Goal: Information Seeking & Learning: Find specific fact

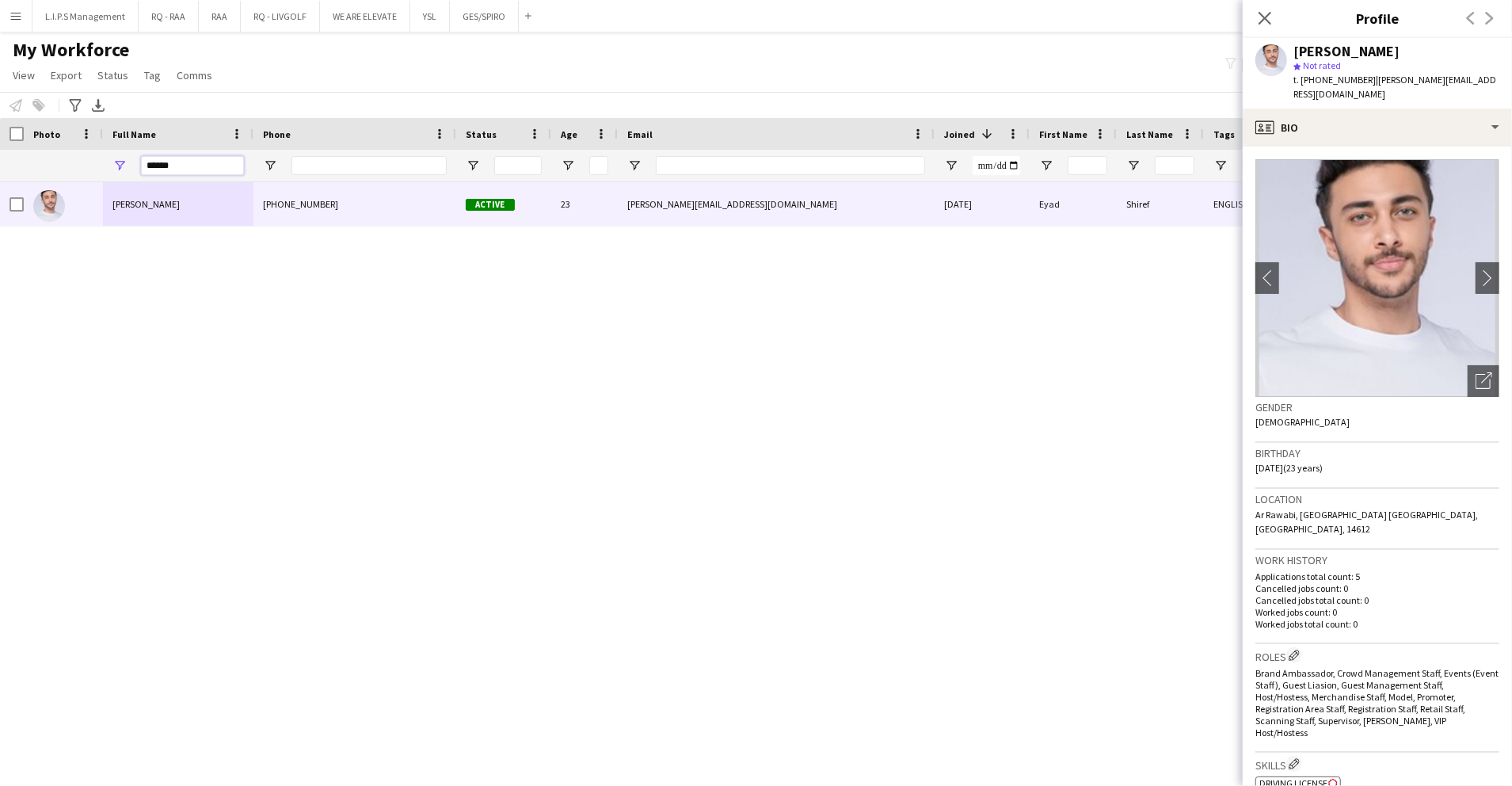
drag, startPoint x: 0, startPoint y: 0, endPoint x: 92, endPoint y: 166, distance: 189.8
click at [92, 166] on div "******" at bounding box center [1103, 166] width 2206 height 32
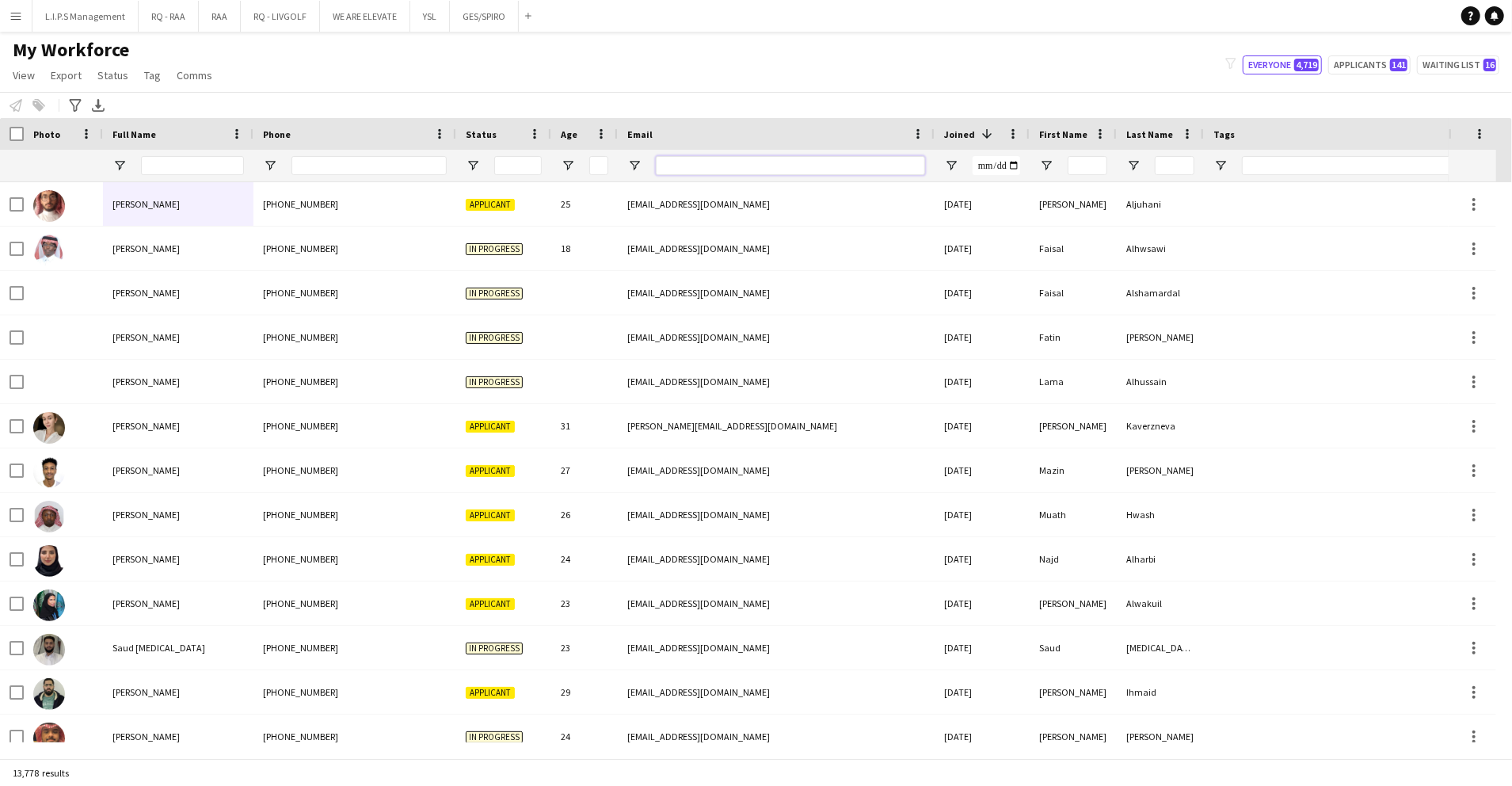
click at [667, 172] on input "Email Filter Input" at bounding box center [791, 166] width 269 height 19
paste input "**********"
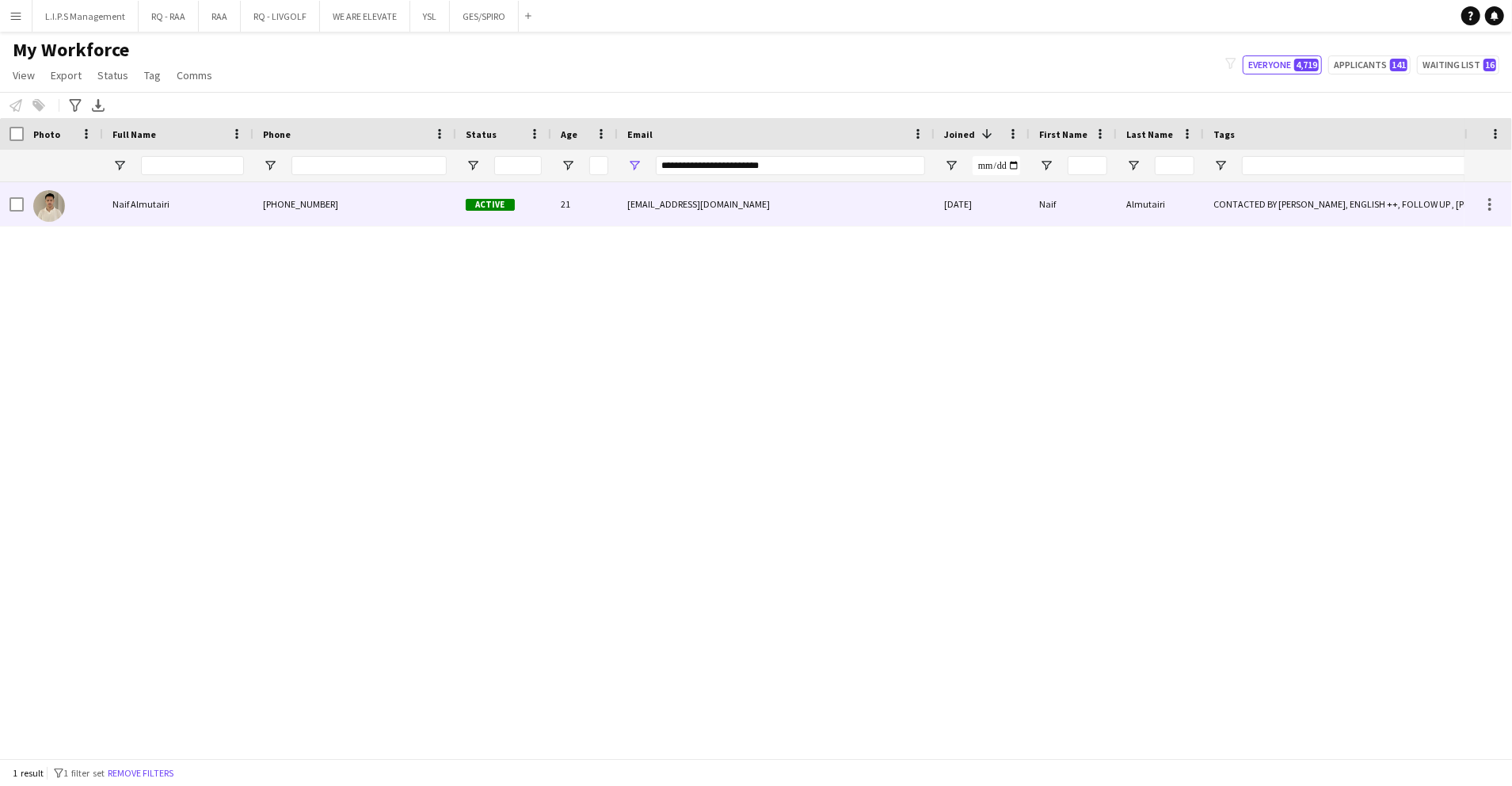
click at [1256, 196] on div "CONTACTED BY OBADA, ENGLISH ++, FOLLOW UP , KHALEEJI PROFILE, SAUDI NATIONAL, T…" at bounding box center [1381, 203] width 354 height 44
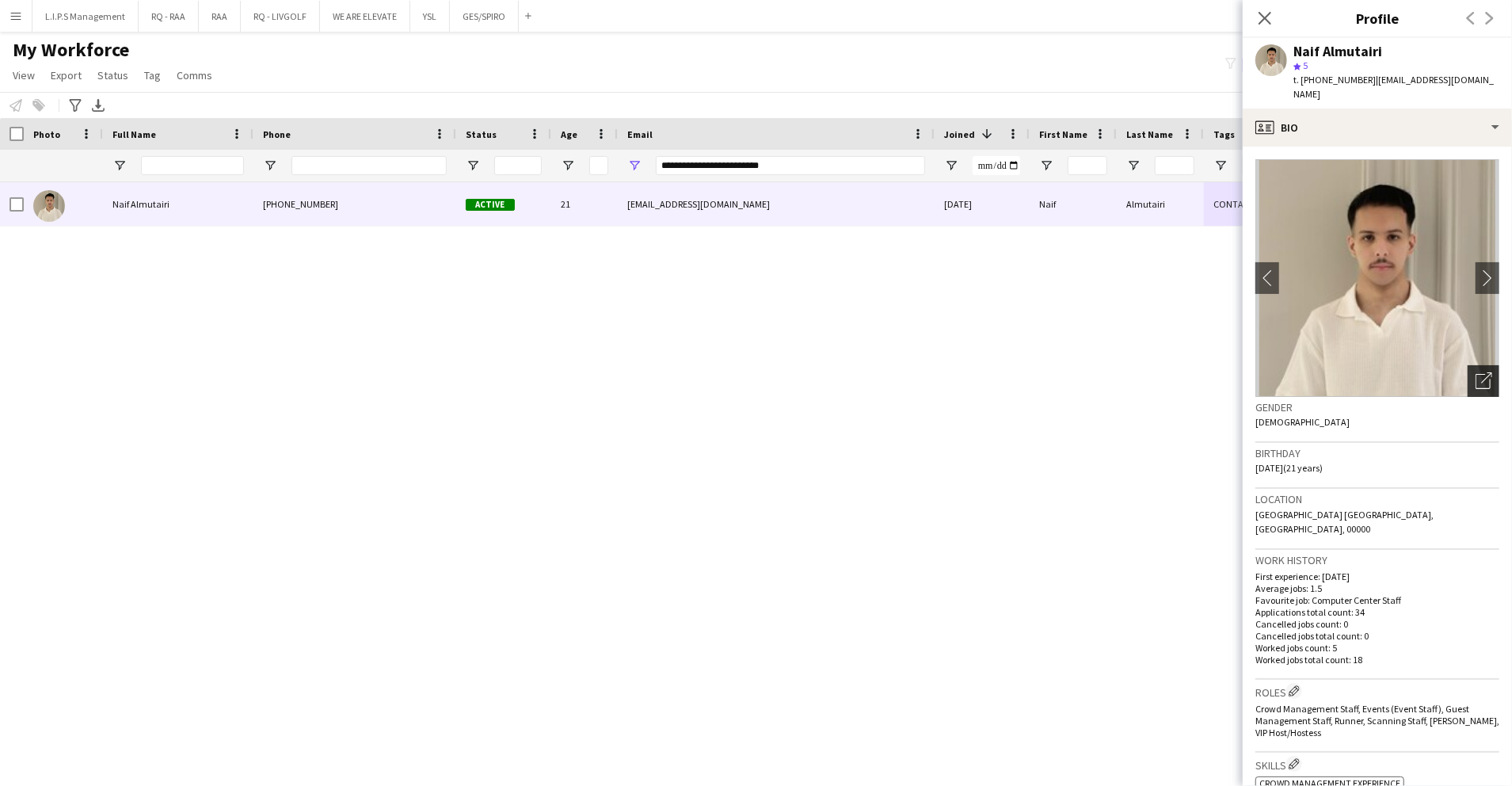
click at [1472, 376] on div "Open photos pop-in" at bounding box center [1483, 380] width 32 height 32
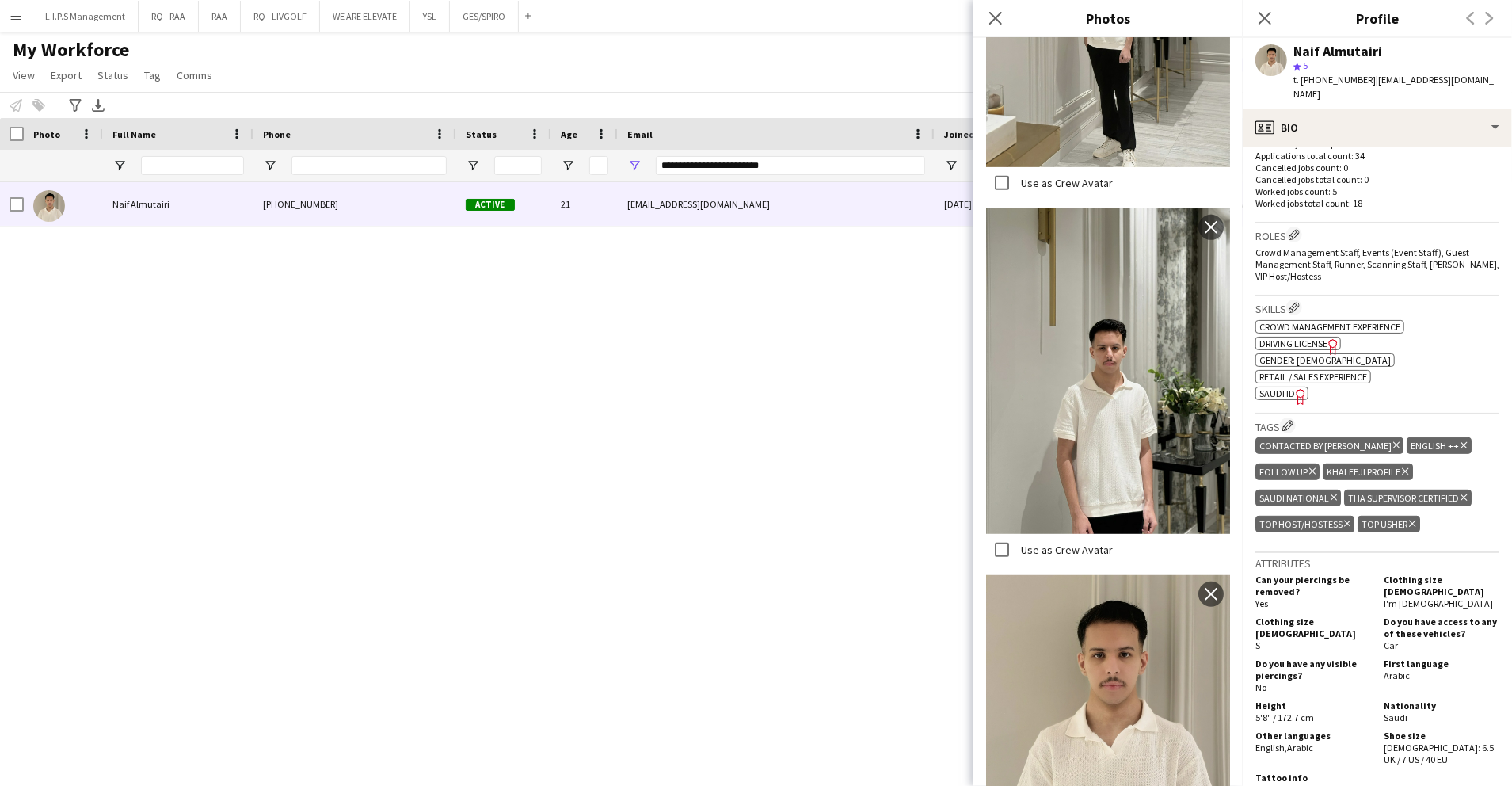
scroll to position [634, 0]
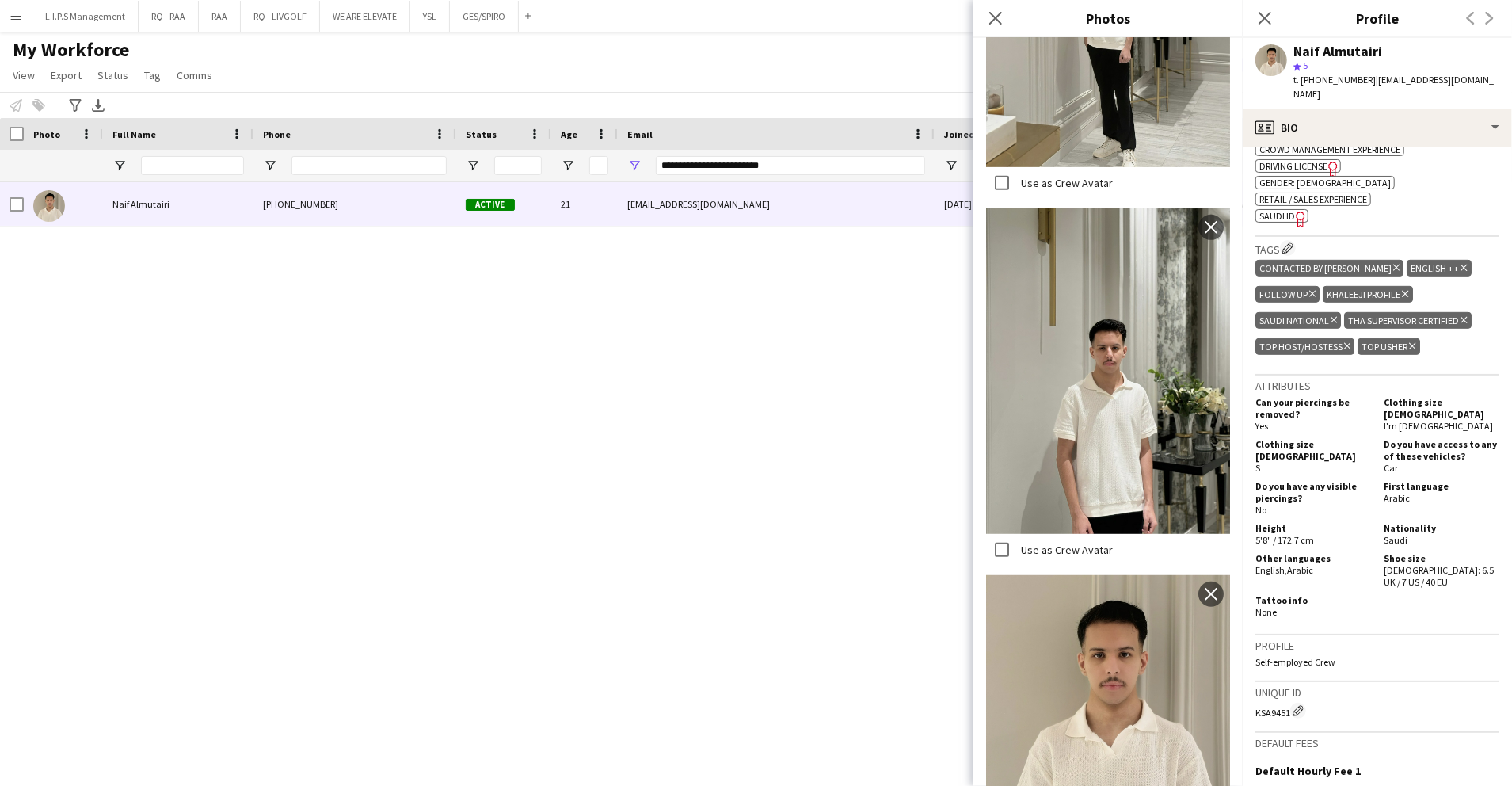
click at [1280, 210] on span "SAUDI ID" at bounding box center [1277, 216] width 36 height 12
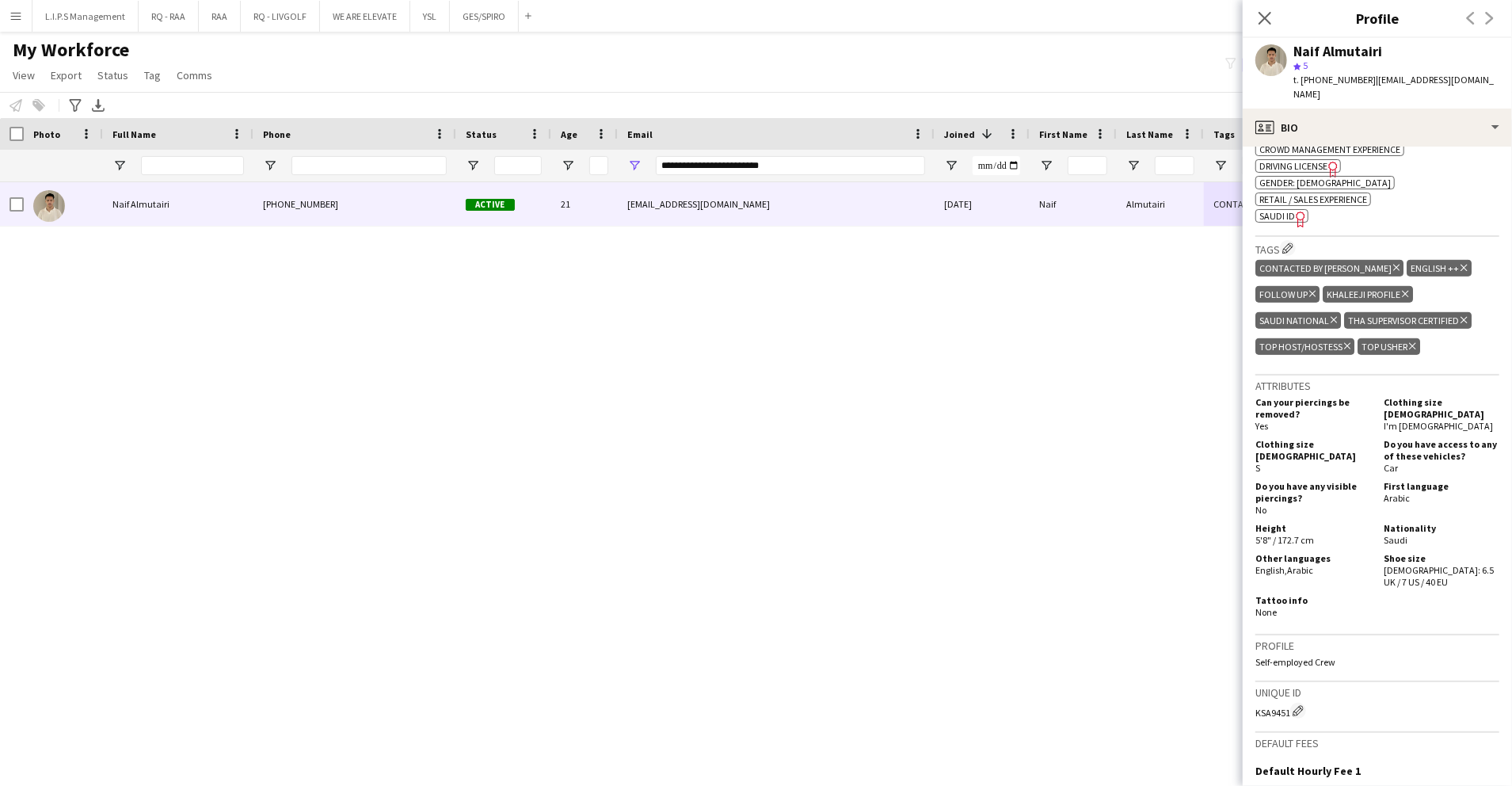
click at [1349, 45] on div "Naif Almutairi" at bounding box center [1338, 51] width 89 height 15
copy div "Naif Almutairi"
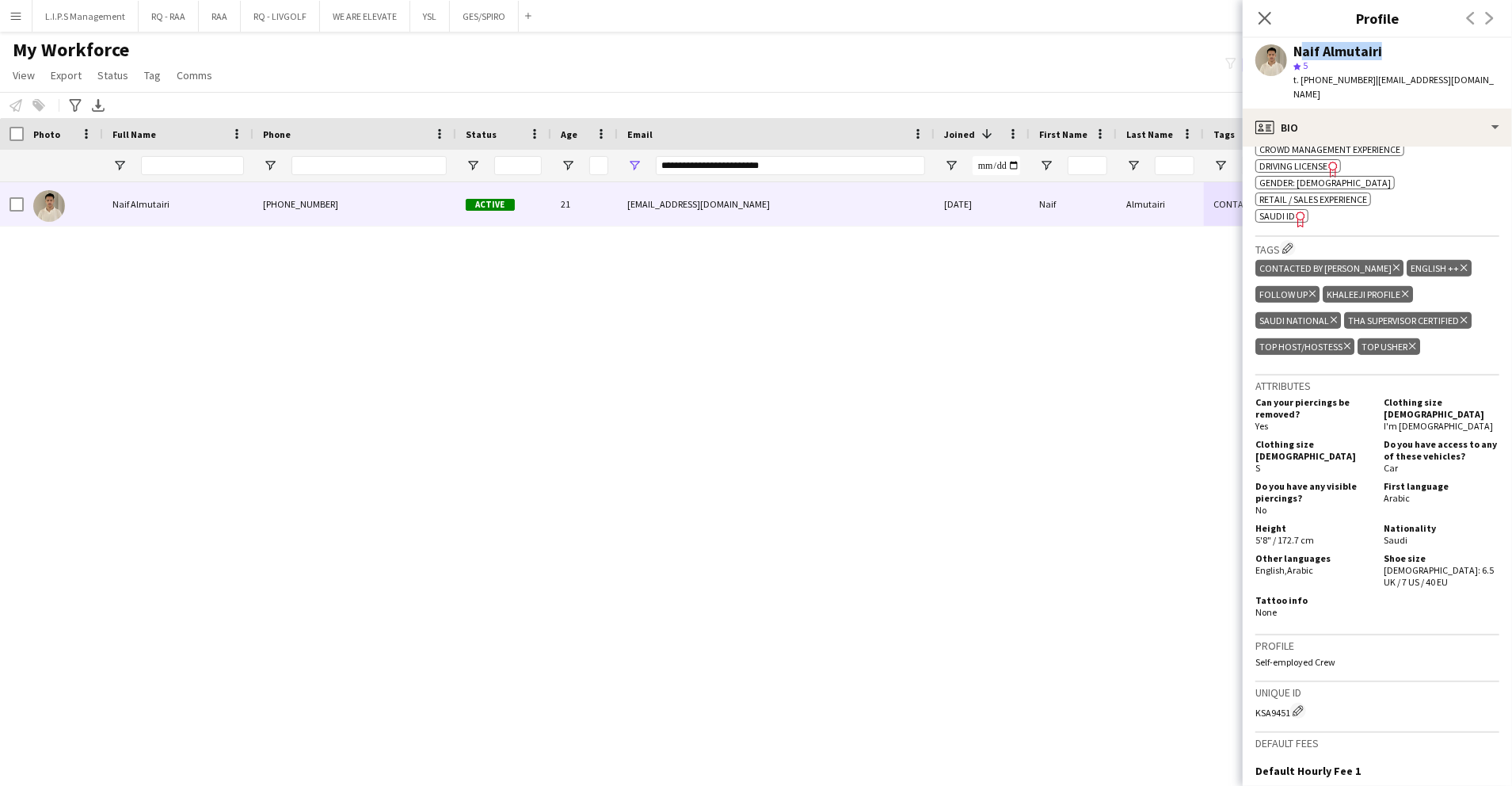
copy div "Naif Almutairi"
drag, startPoint x: 803, startPoint y: 164, endPoint x: 557, endPoint y: 161, distance: 246.0
click at [558, 161] on div "**********" at bounding box center [1103, 166] width 2206 height 32
paste input "Email Filter Input"
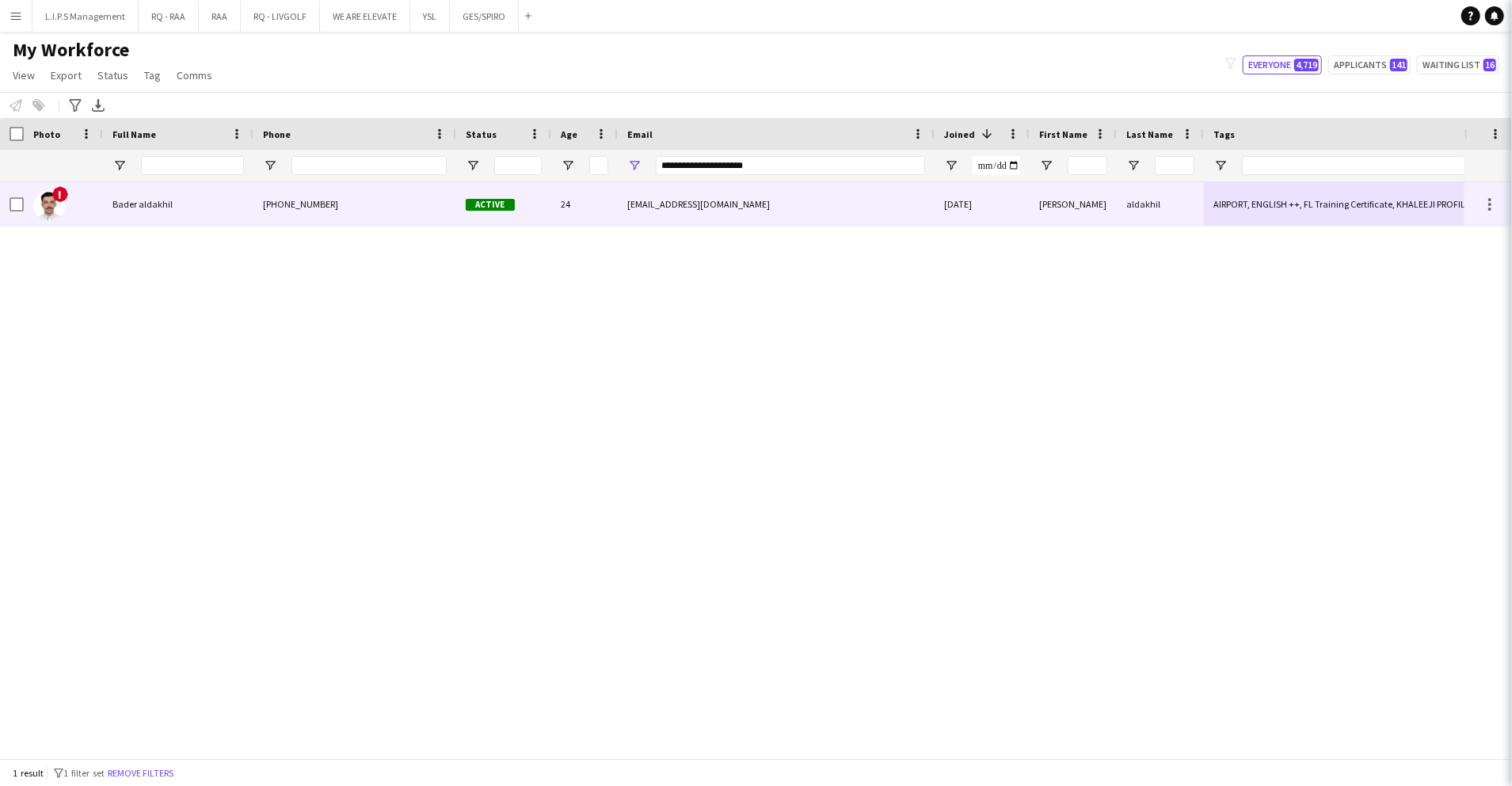
click at [508, 214] on div "Active" at bounding box center [503, 203] width 95 height 44
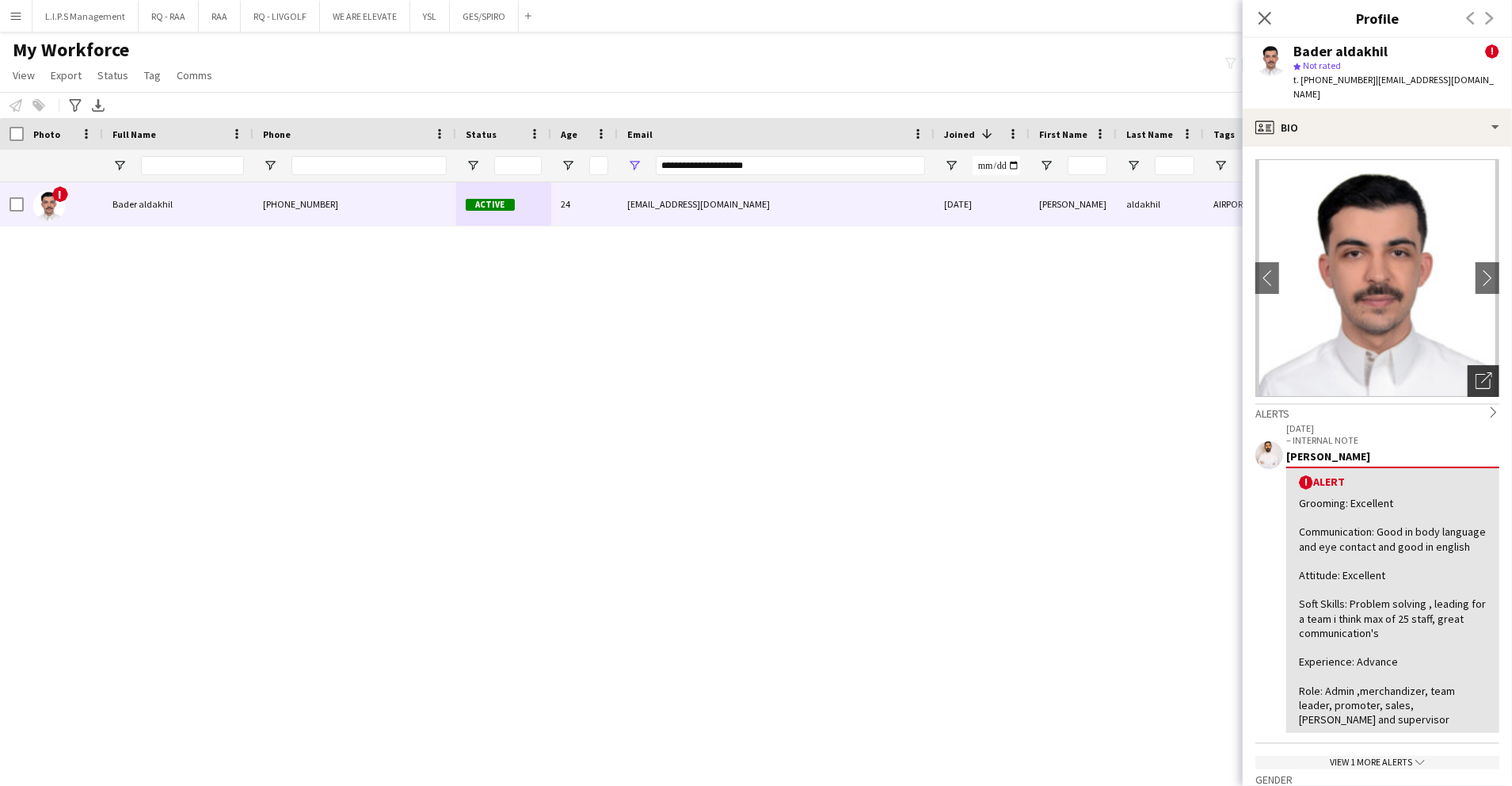
click at [1476, 373] on icon "Open photos pop-in" at bounding box center [1484, 380] width 16 height 16
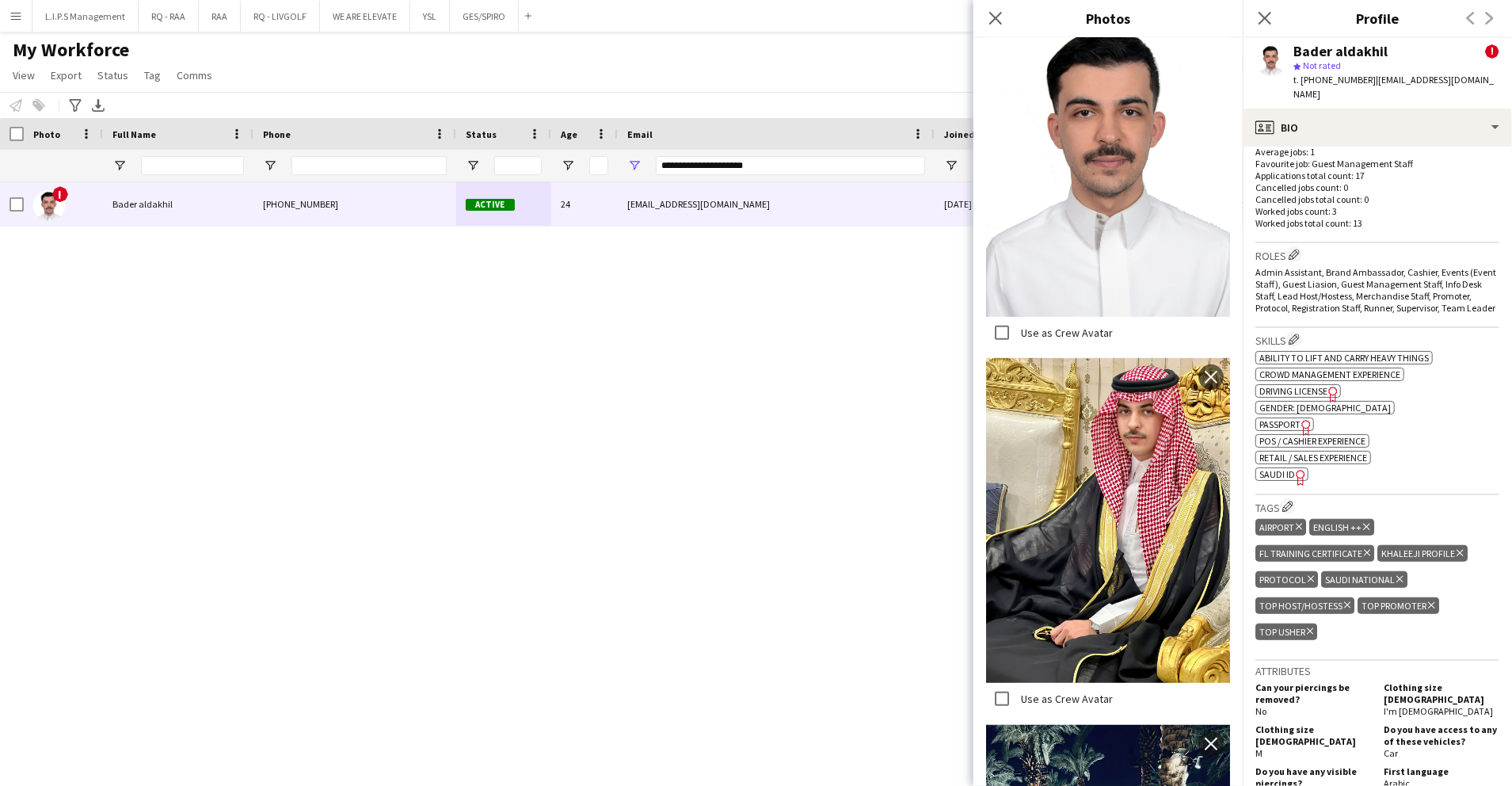
scroll to position [844, 0]
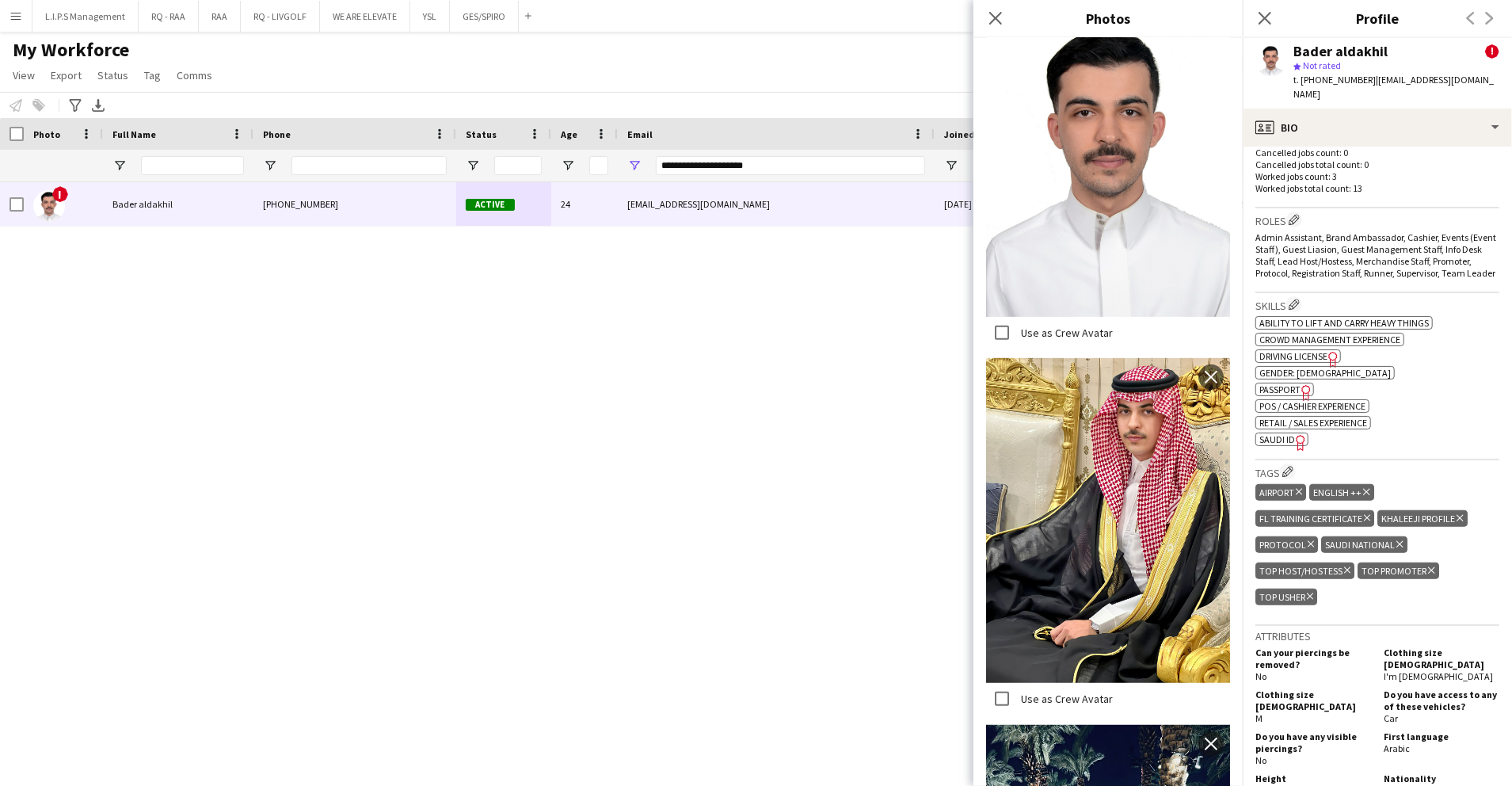
click at [1409, 469] on h3 "Tags Edit crew company tags" at bounding box center [1377, 471] width 244 height 16
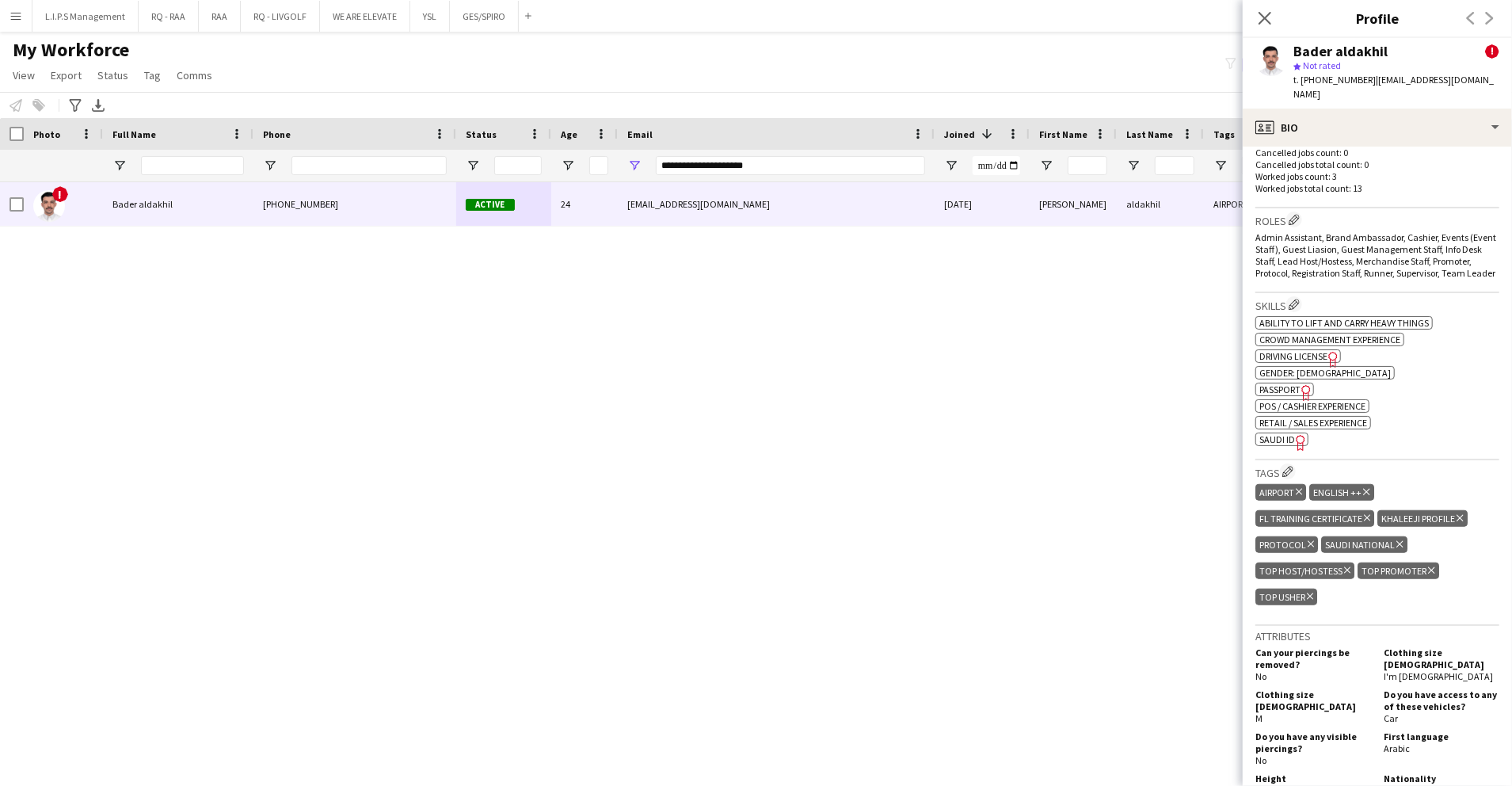
click at [1284, 434] on span "SAUDI ID" at bounding box center [1277, 439] width 36 height 12
click at [1304, 54] on div "Bader aldakhil" at bounding box center [1340, 51] width 94 height 15
copy div "Bader aldakhil"
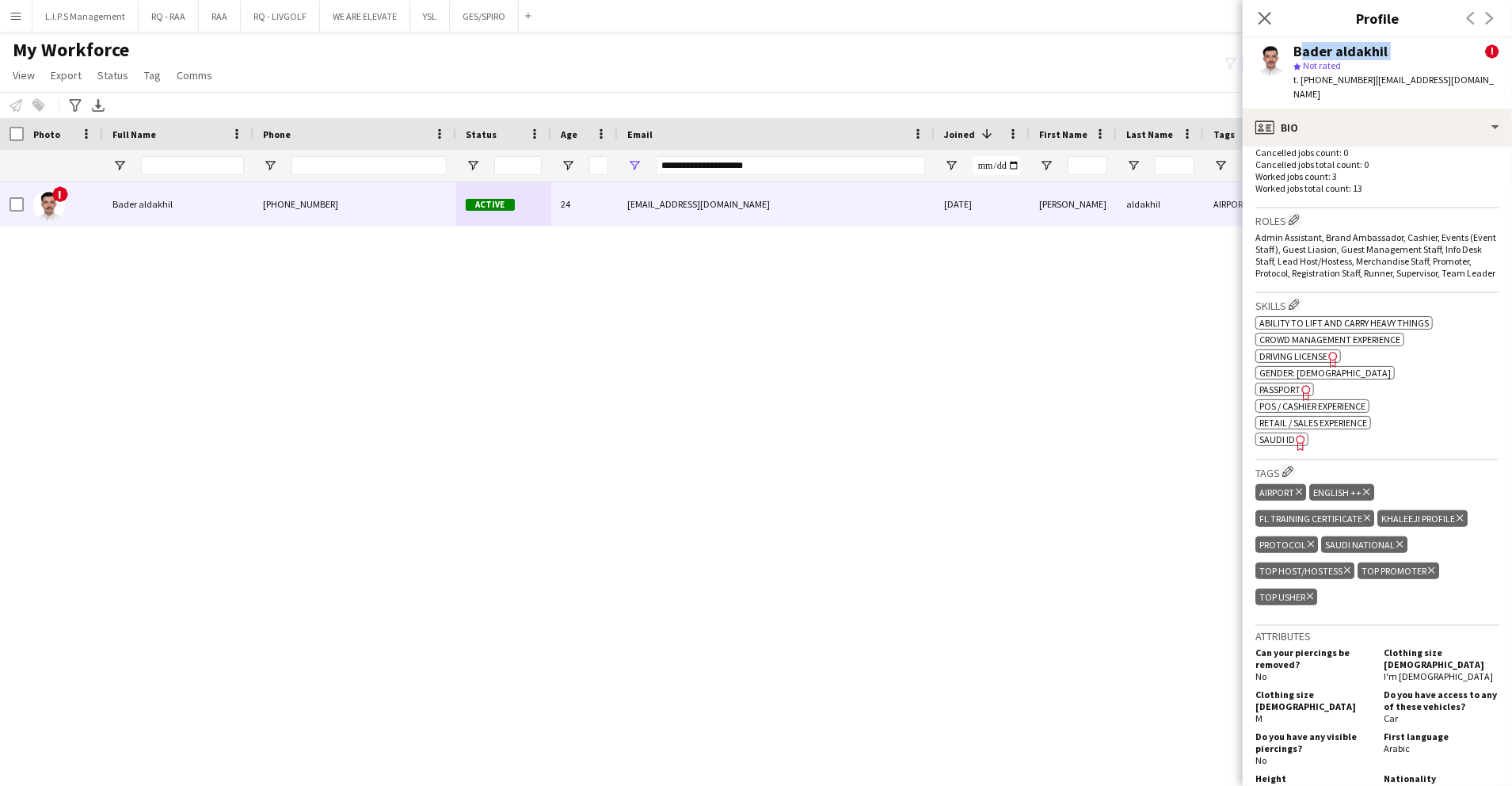
scroll to position [0, 0]
drag, startPoint x: 786, startPoint y: 159, endPoint x: 621, endPoint y: 165, distance: 165.1
click at [621, 165] on div "**********" at bounding box center [775, 166] width 317 height 32
paste input "*****"
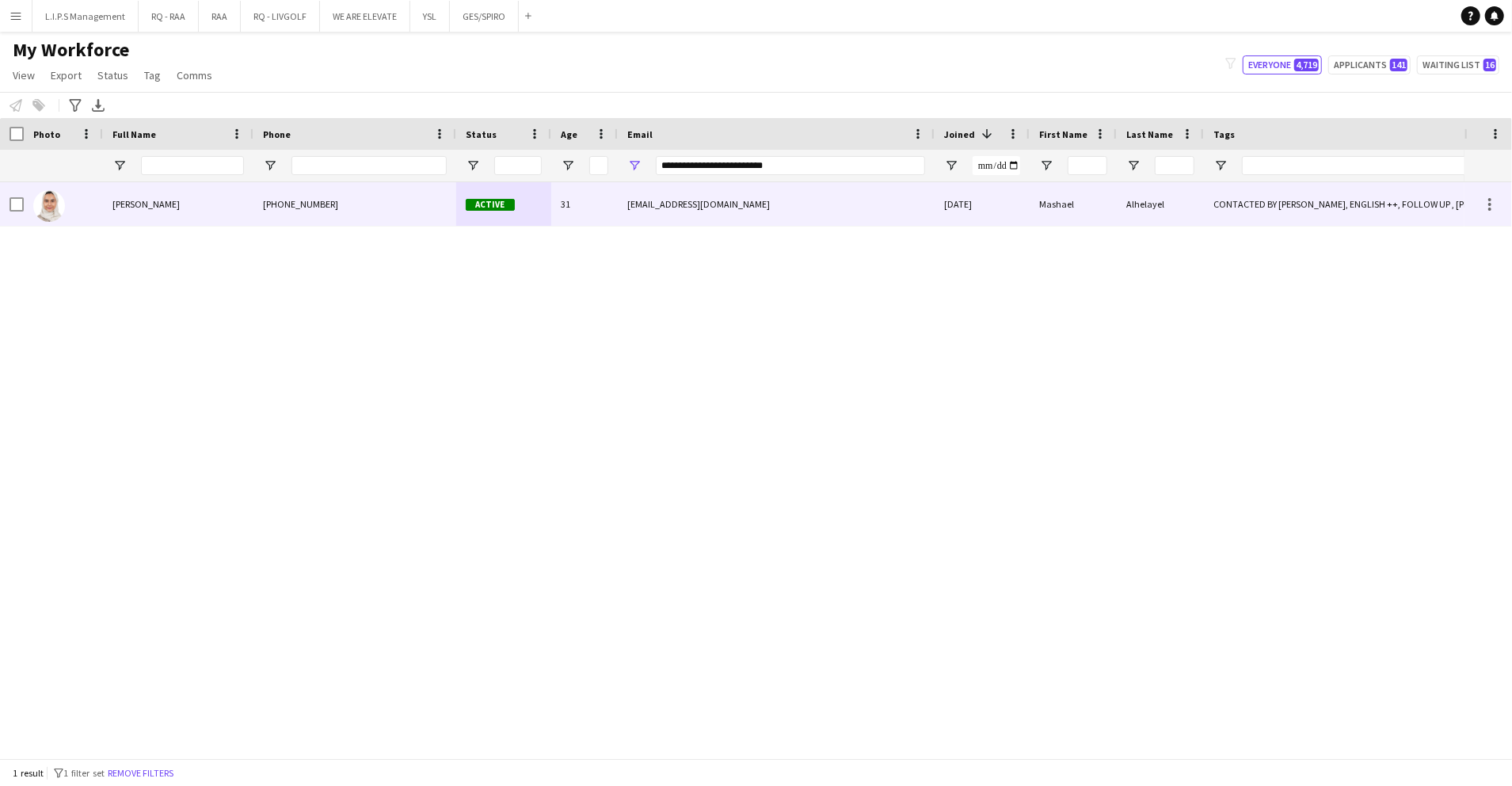
click at [873, 181] on div "**********" at bounding box center [791, 166] width 269 height 32
click at [870, 195] on div "mashaelalhelayel@gmail.com" at bounding box center [775, 203] width 317 height 44
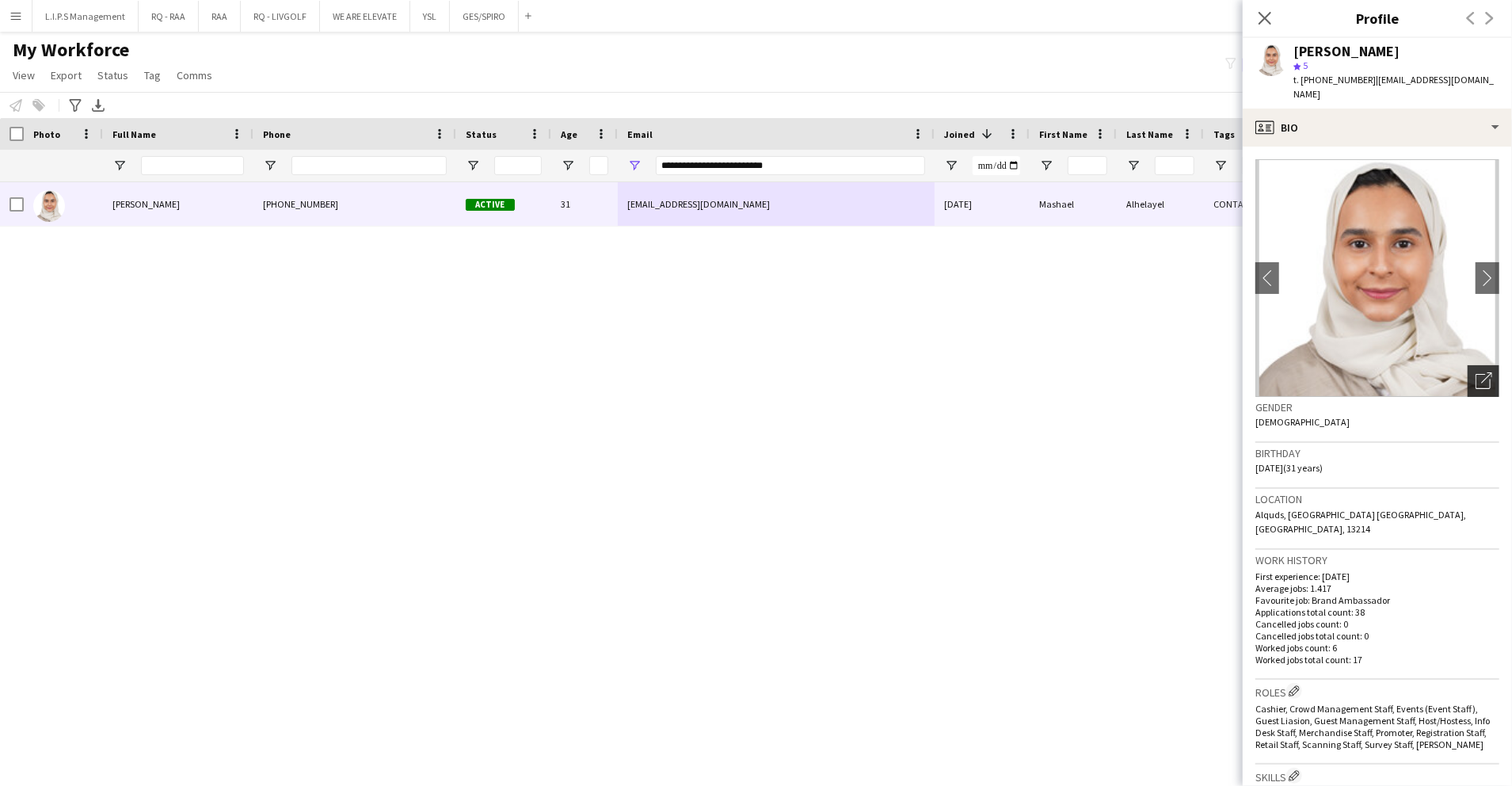
click at [1476, 373] on icon "Open photos pop-in" at bounding box center [1484, 380] width 16 height 16
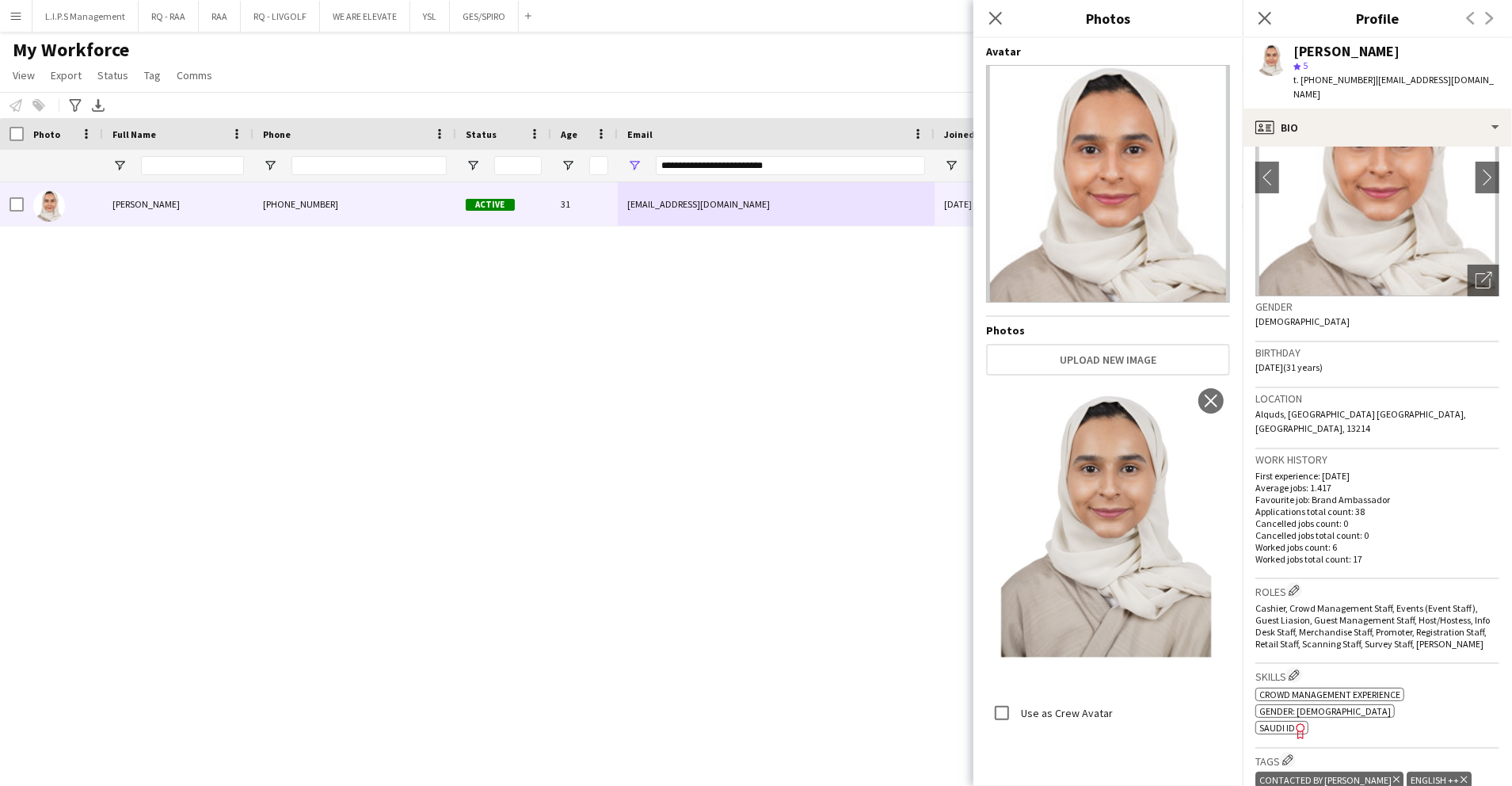
scroll to position [211, 0]
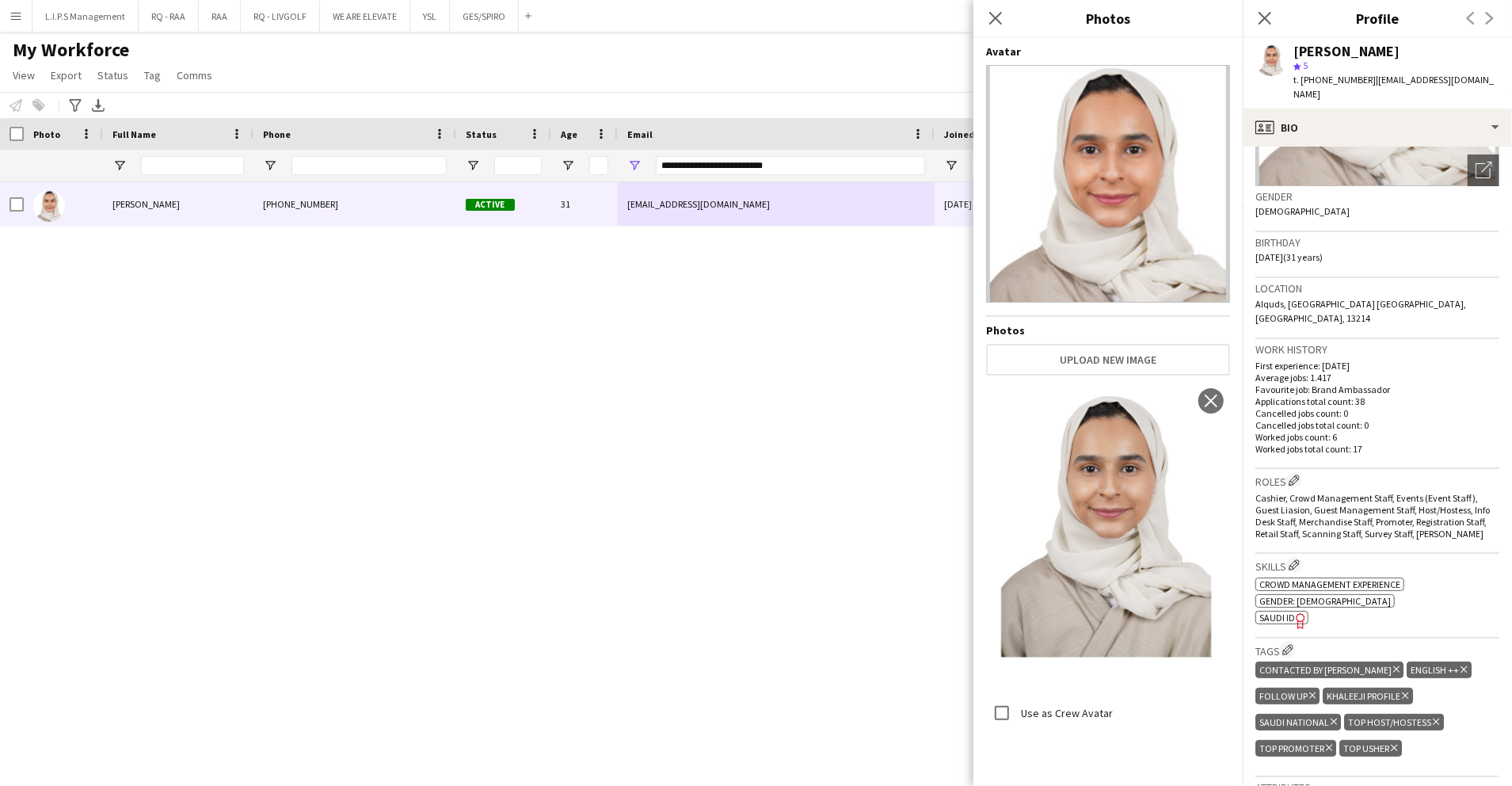
click at [1343, 52] on div "[PERSON_NAME]" at bounding box center [1346, 51] width 106 height 15
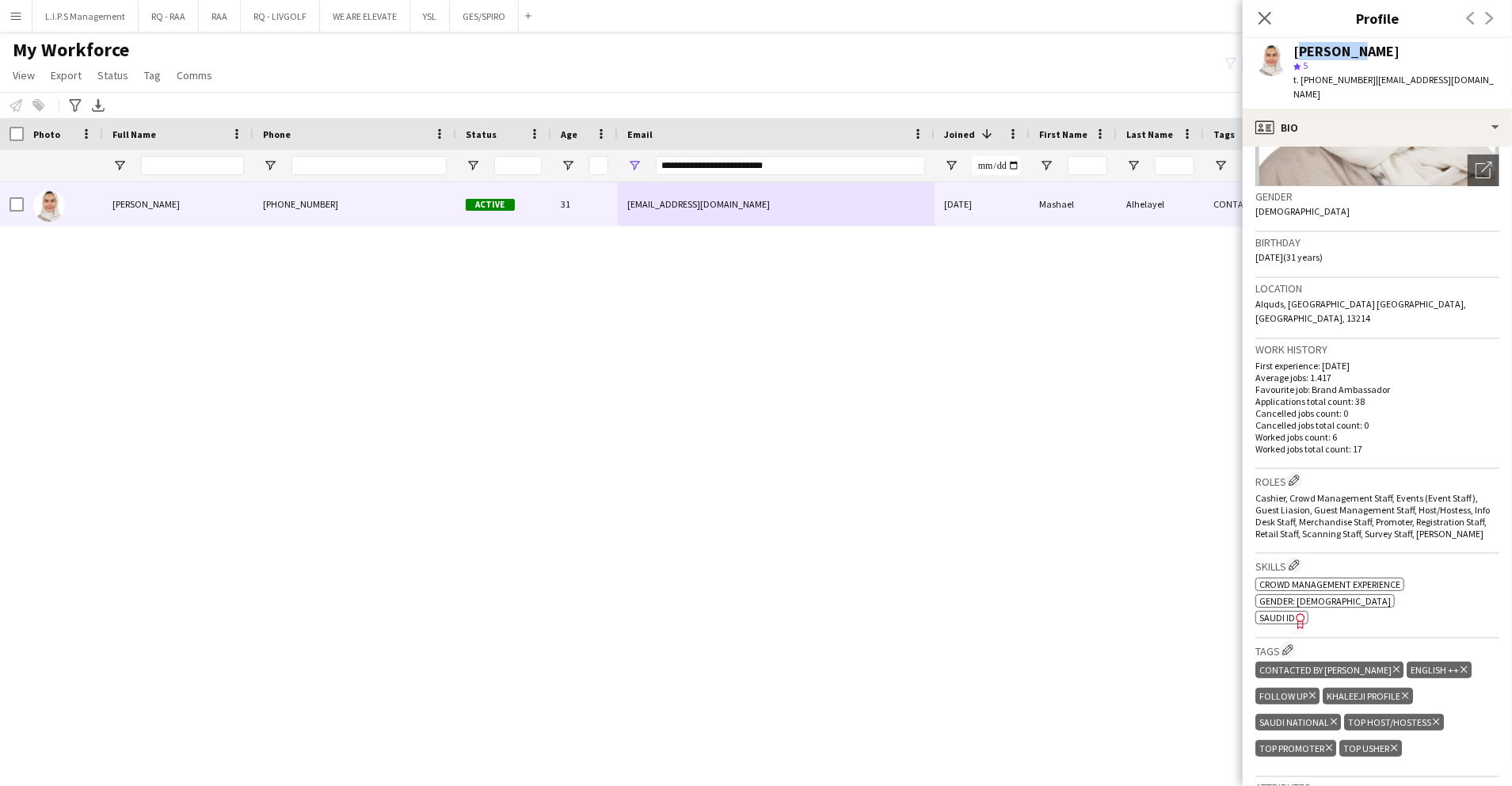
click at [1343, 52] on div "[PERSON_NAME]" at bounding box center [1346, 51] width 106 height 15
copy div "[PERSON_NAME]"
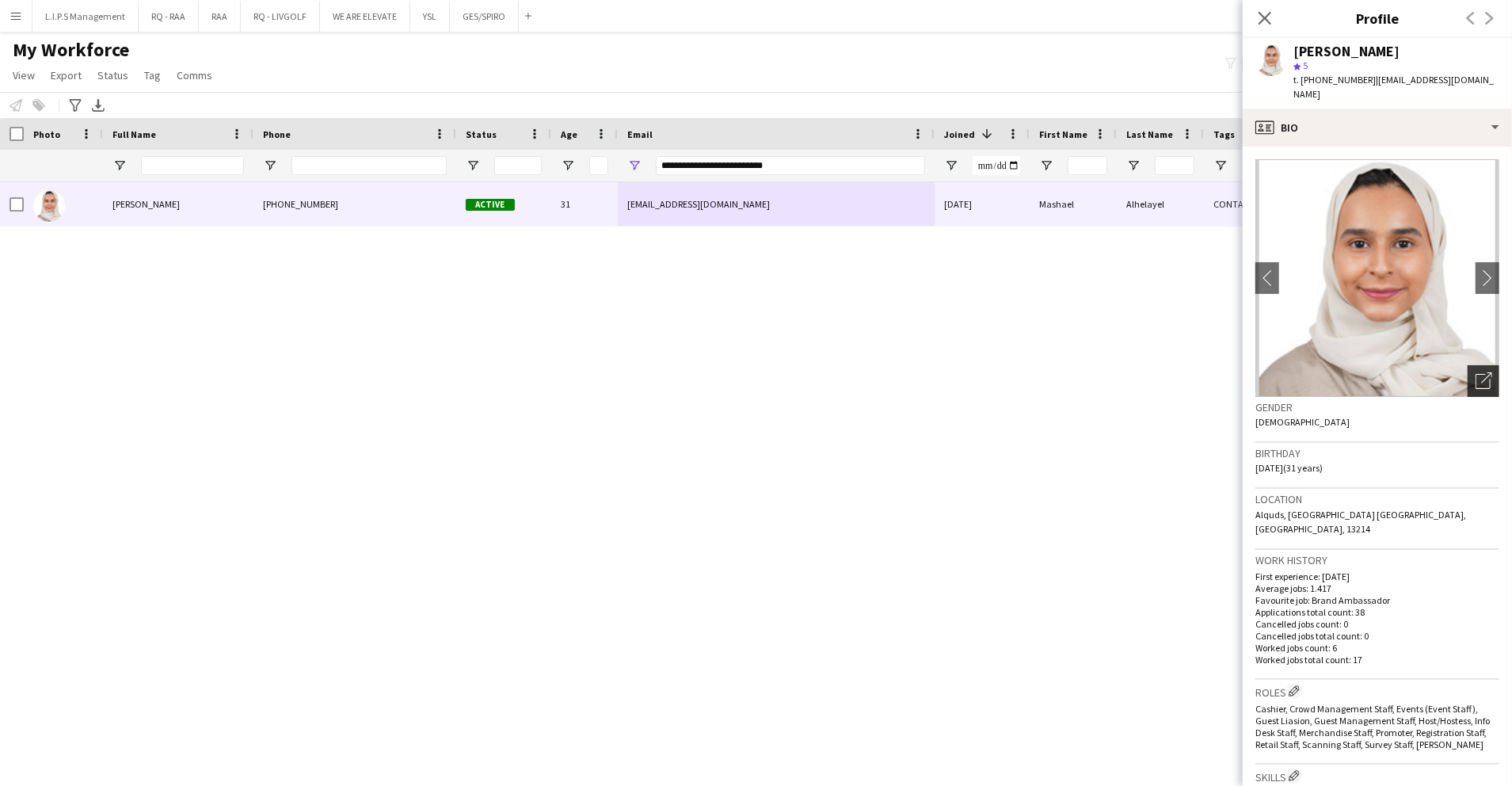
click at [1481, 373] on icon at bounding box center [1486, 378] width 11 height 11
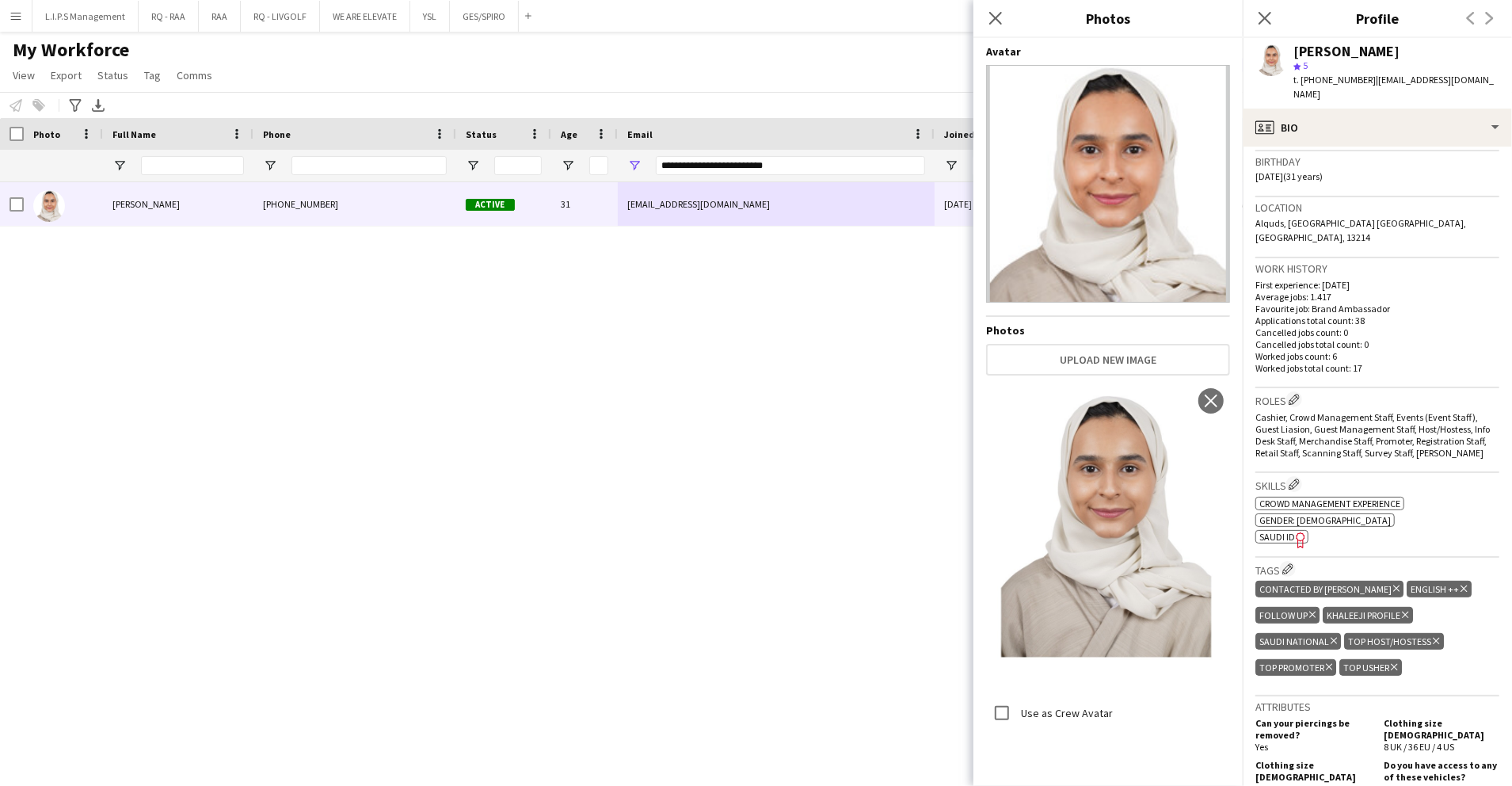
scroll to position [317, 0]
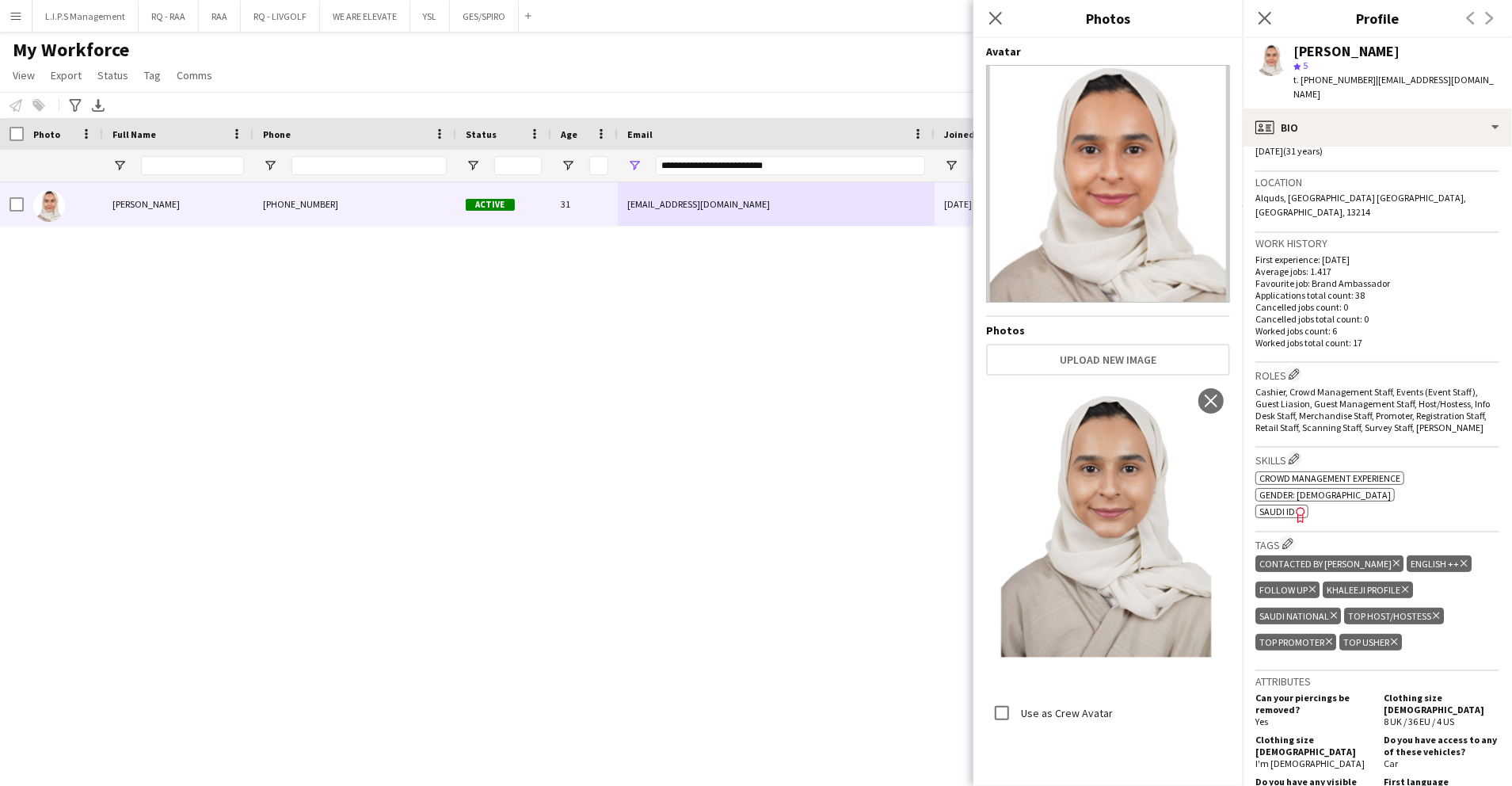
click at [1376, 490] on div "Skills Edit crew company skills ok-circled2 background Layer 1 cross-circle-red…" at bounding box center [1377, 489] width 244 height 84
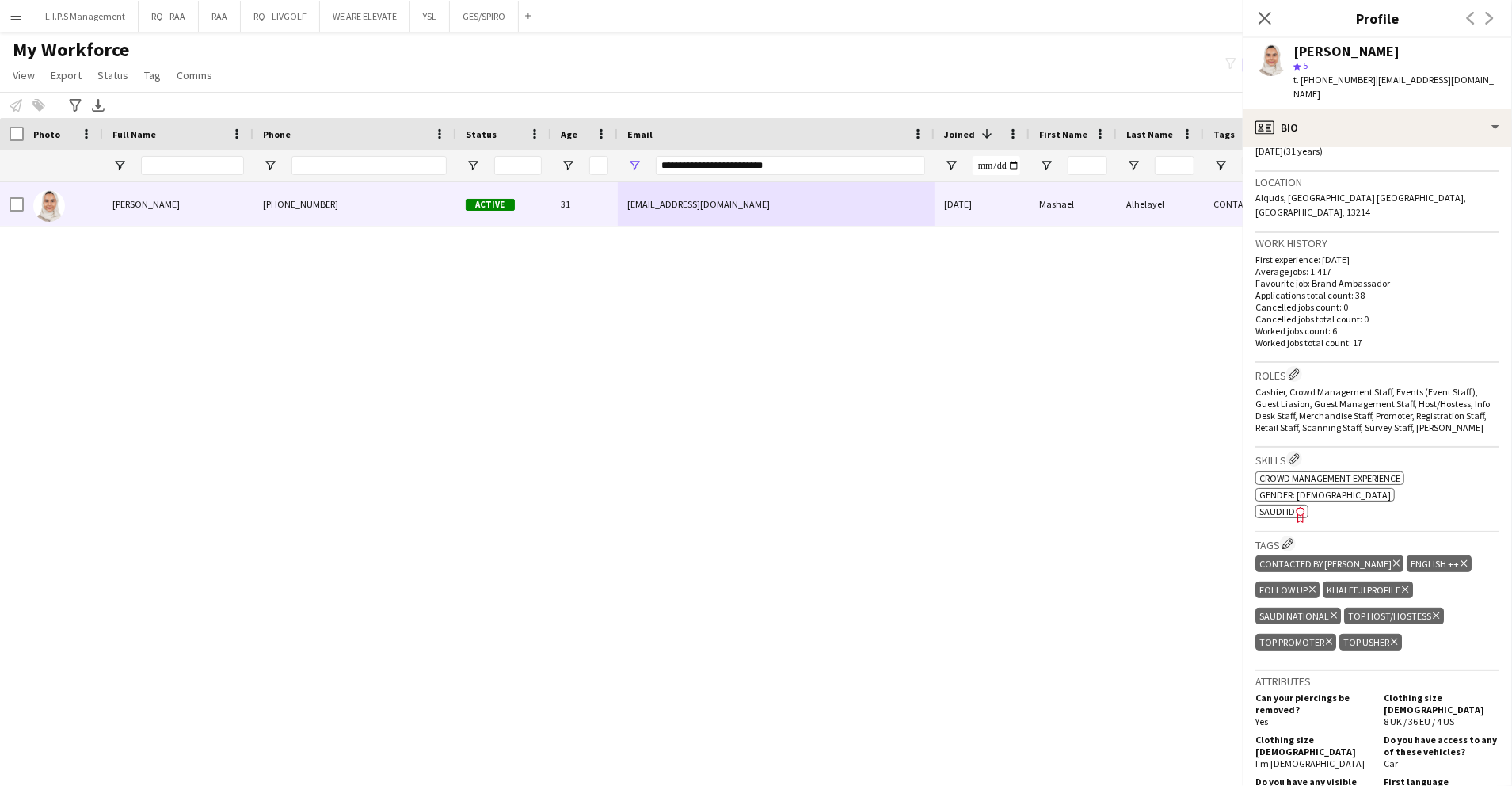
click at [1298, 506] on icon "Freelancer has uploaded a photo validation of skill. Click to see" at bounding box center [1301, 514] width 16 height 16
click at [1324, 80] on span "t. +966552783316" at bounding box center [1334, 79] width 82 height 12
copy span "966552783316"
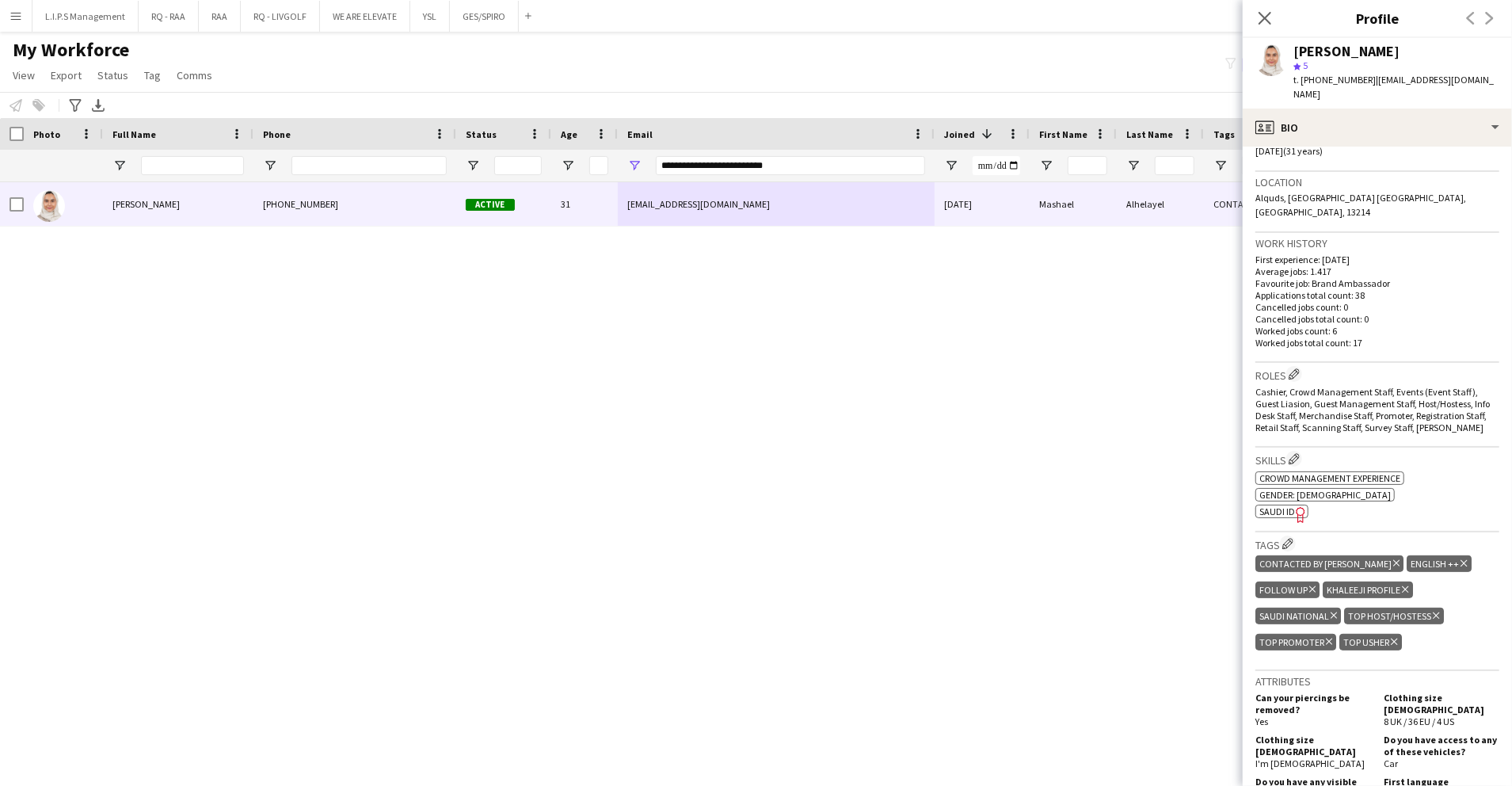
copy span "966552783316"
click at [1321, 47] on div "[PERSON_NAME]" at bounding box center [1346, 51] width 106 height 15
copy div "[PERSON_NAME]"
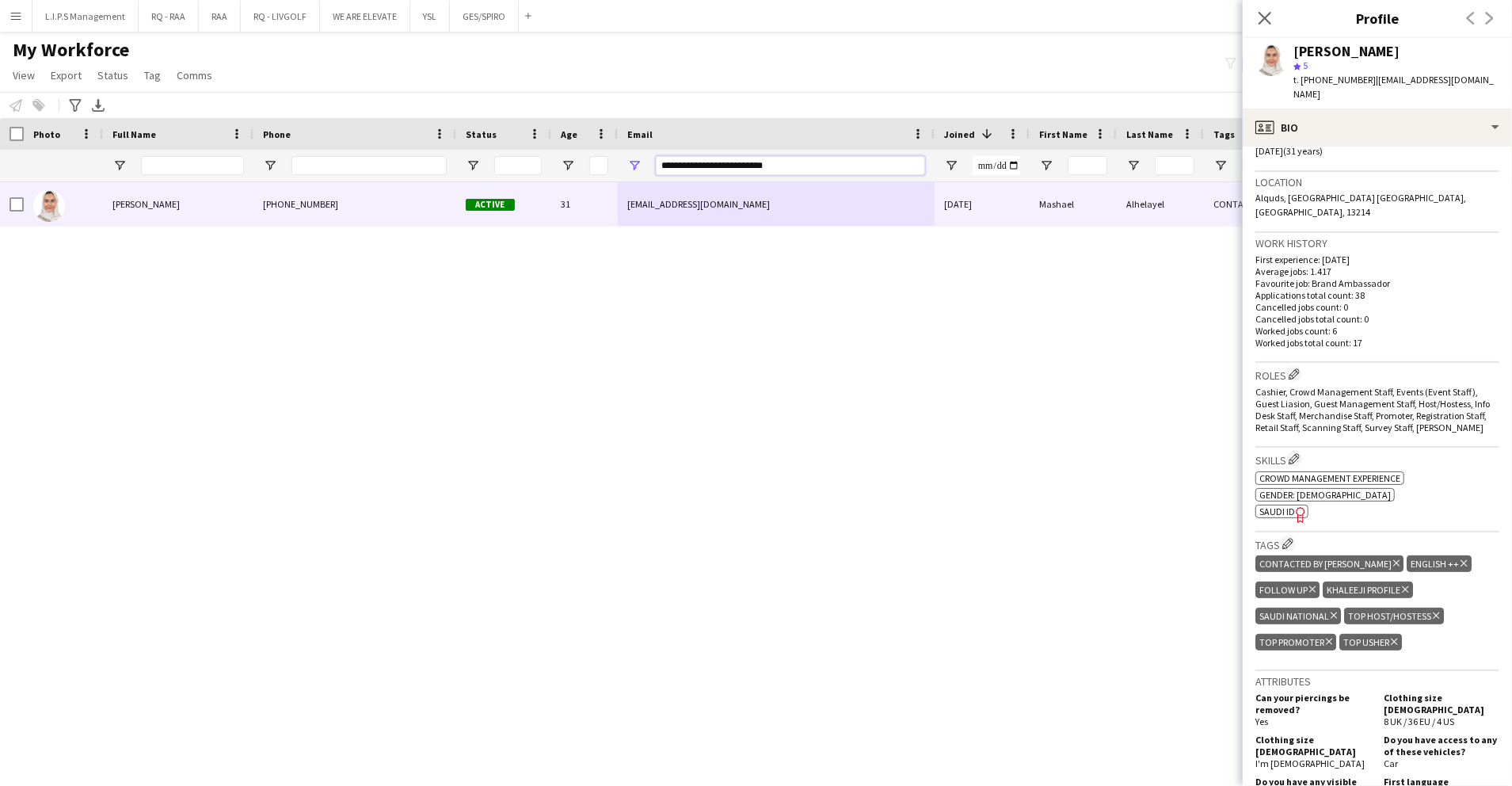
drag, startPoint x: 796, startPoint y: 170, endPoint x: 487, endPoint y: 167, distance: 309.0
click at [487, 167] on div "**********" at bounding box center [1103, 166] width 2206 height 32
paste input "Email Filter Input"
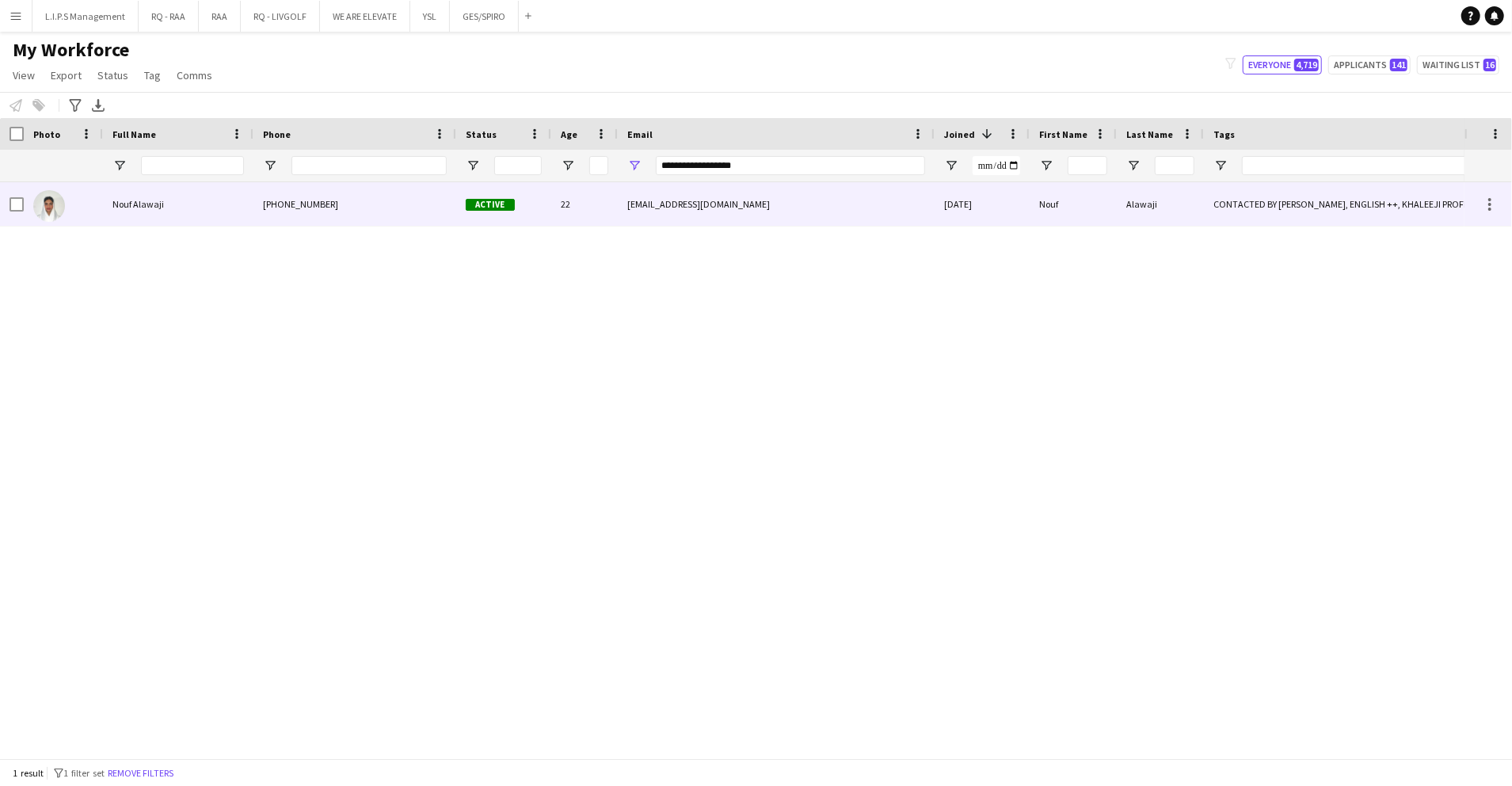
click at [502, 195] on div "Active" at bounding box center [503, 203] width 95 height 44
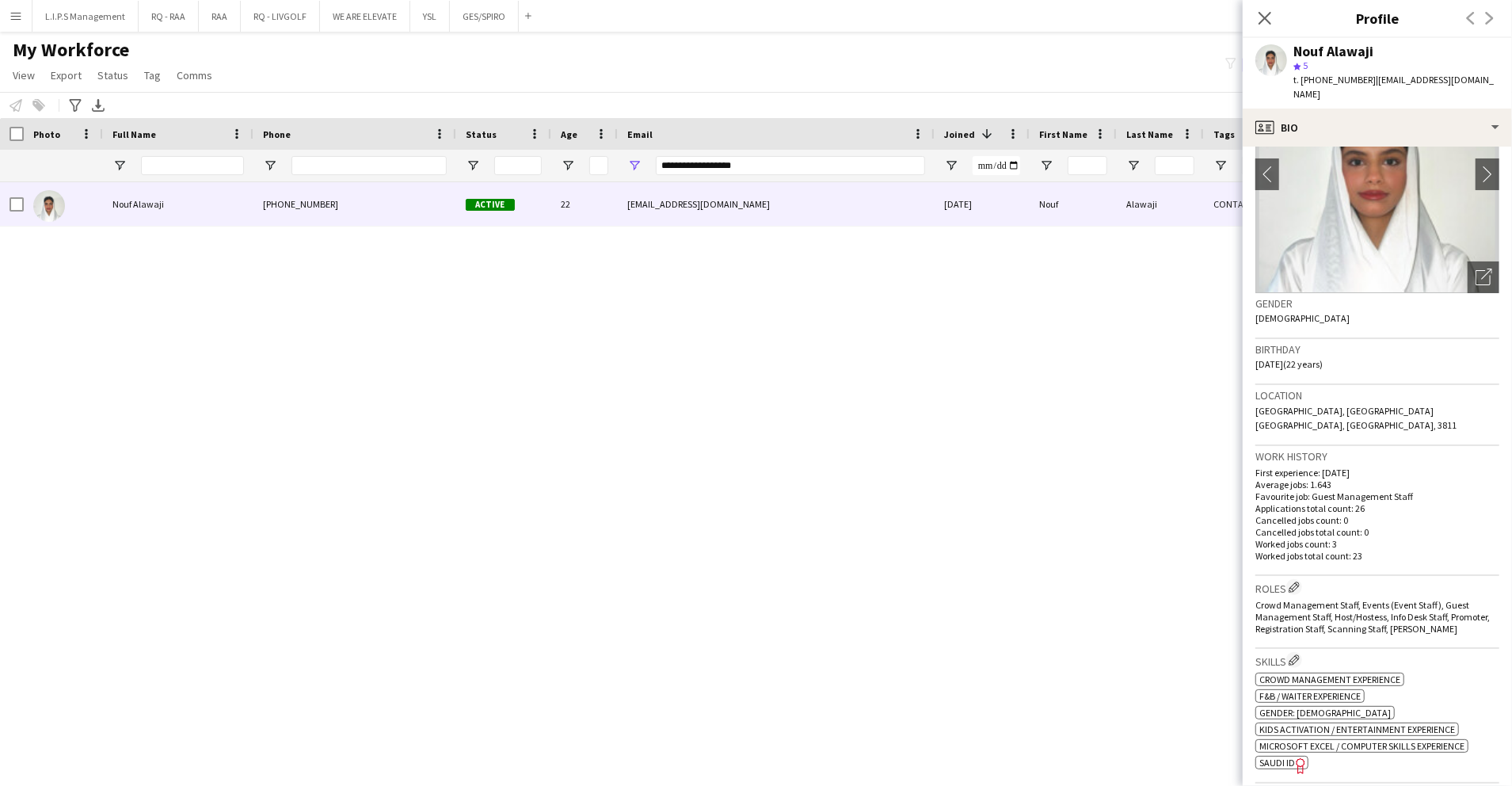
scroll to position [317, 0]
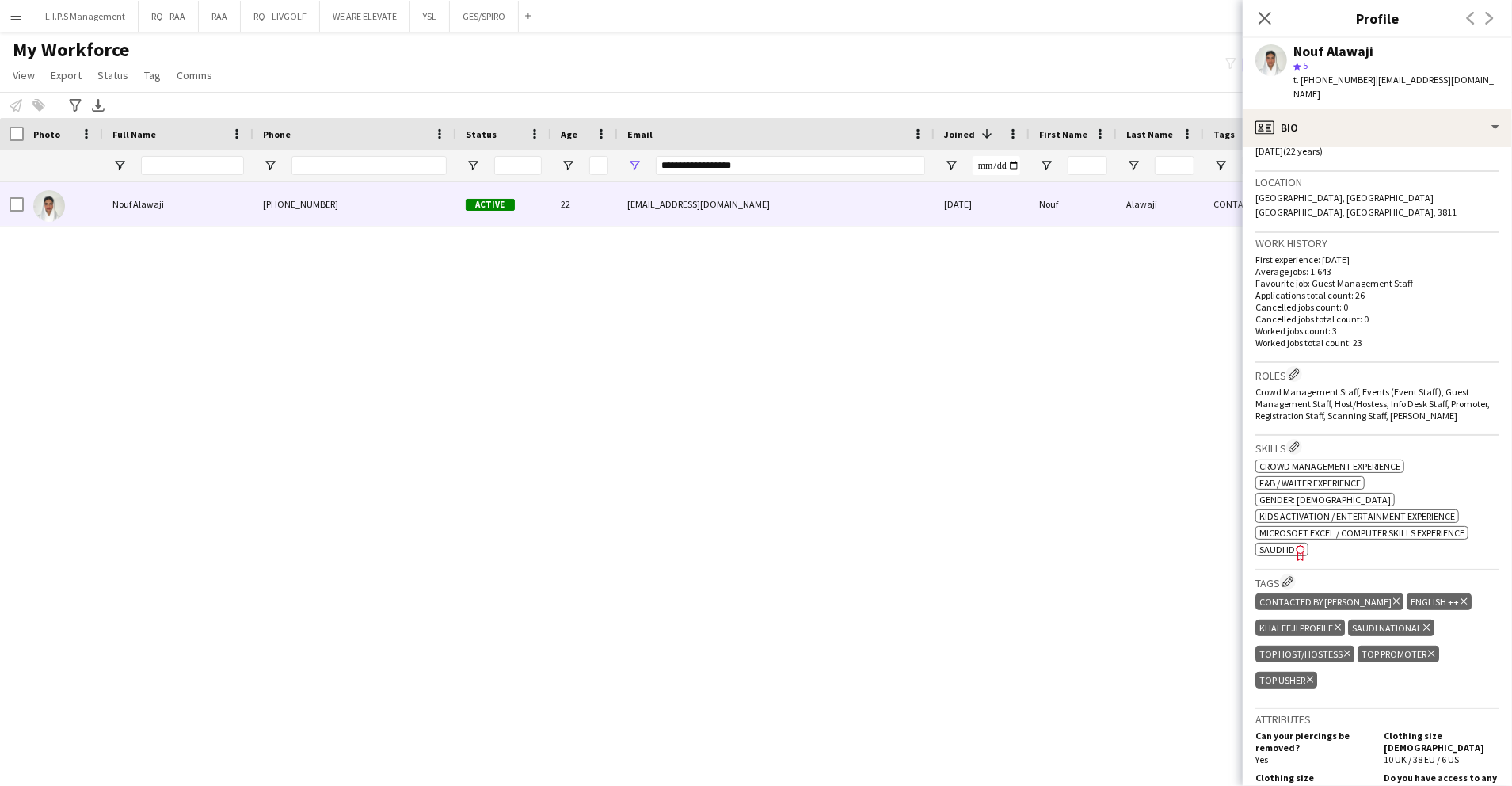
click at [1293, 544] on icon "Freelancer has uploaded a photo validation of skill. Click to see" at bounding box center [1301, 552] width 16 height 16
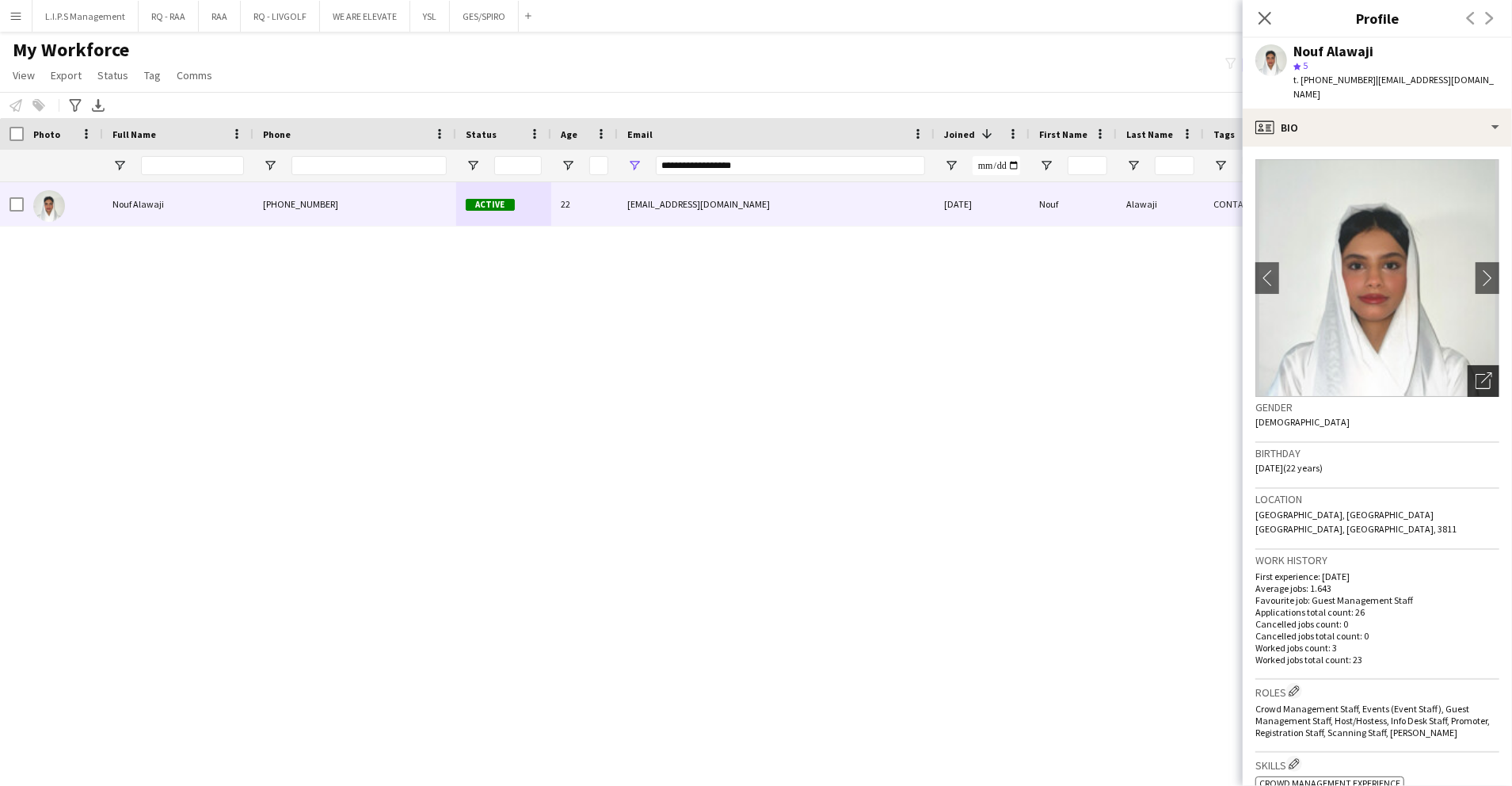
drag, startPoint x: 1477, startPoint y: 354, endPoint x: 1467, endPoint y: 360, distance: 11.7
click at [1474, 365] on div "Open photos pop-in" at bounding box center [1483, 380] width 32 height 32
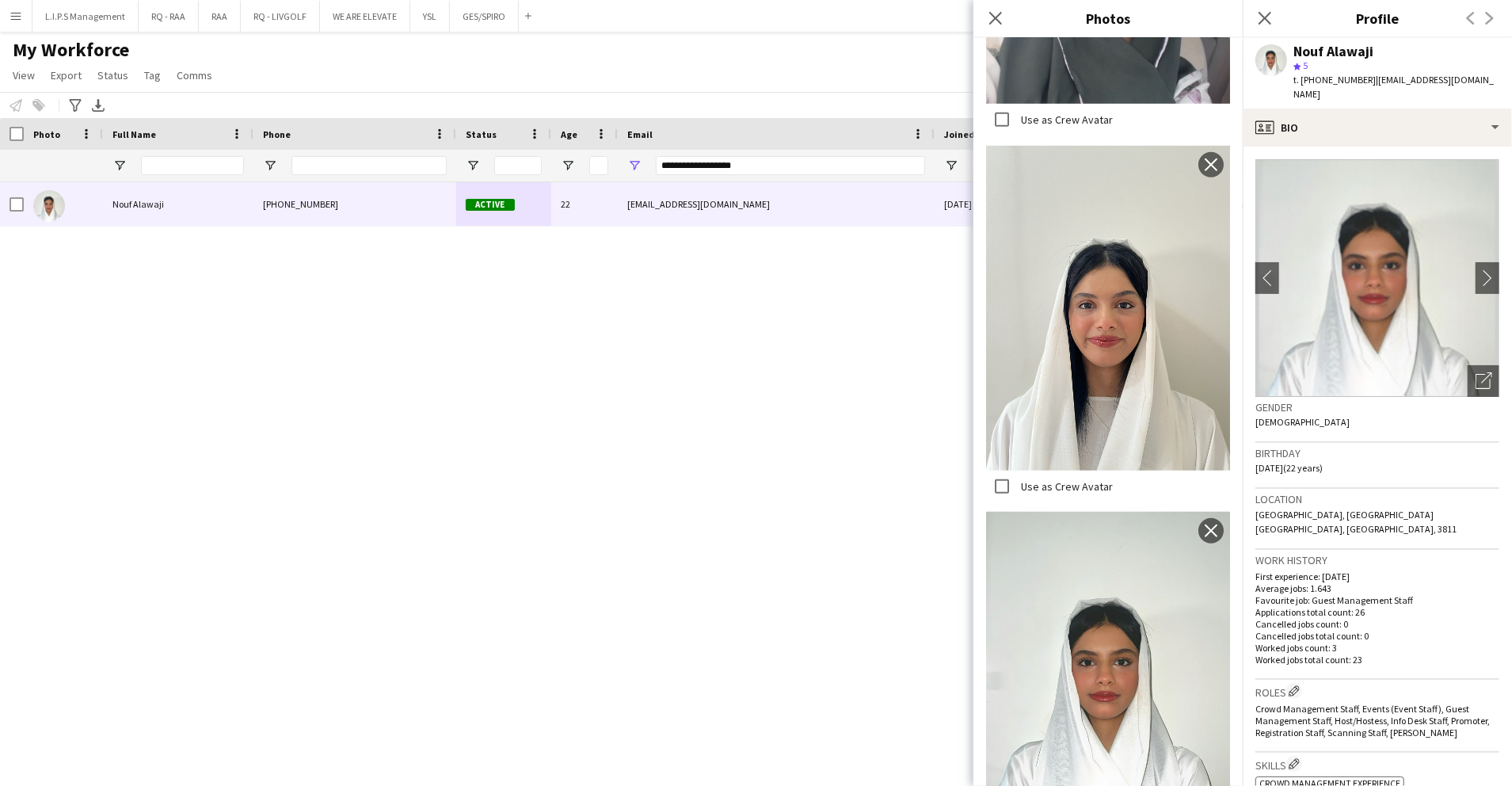
scroll to position [844, 0]
drag, startPoint x: 1404, startPoint y: 54, endPoint x: 1352, endPoint y: 51, distance: 52.1
click at [1402, 54] on div "Nouf Alawaji" at bounding box center [1396, 51] width 206 height 15
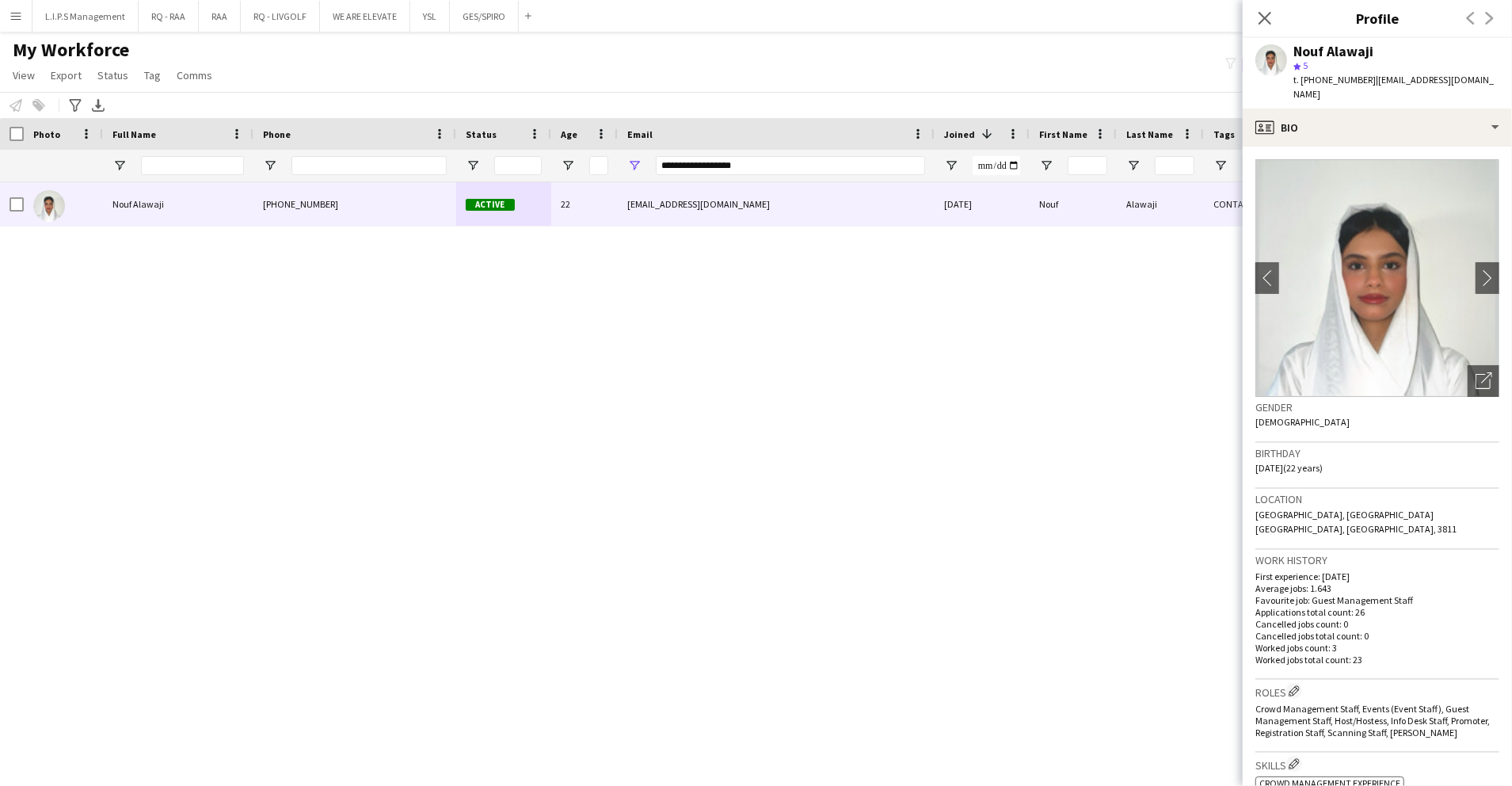
click at [1329, 52] on div "Nouf Alawaji" at bounding box center [1333, 51] width 80 height 15
copy div "Nouf Alawaji"
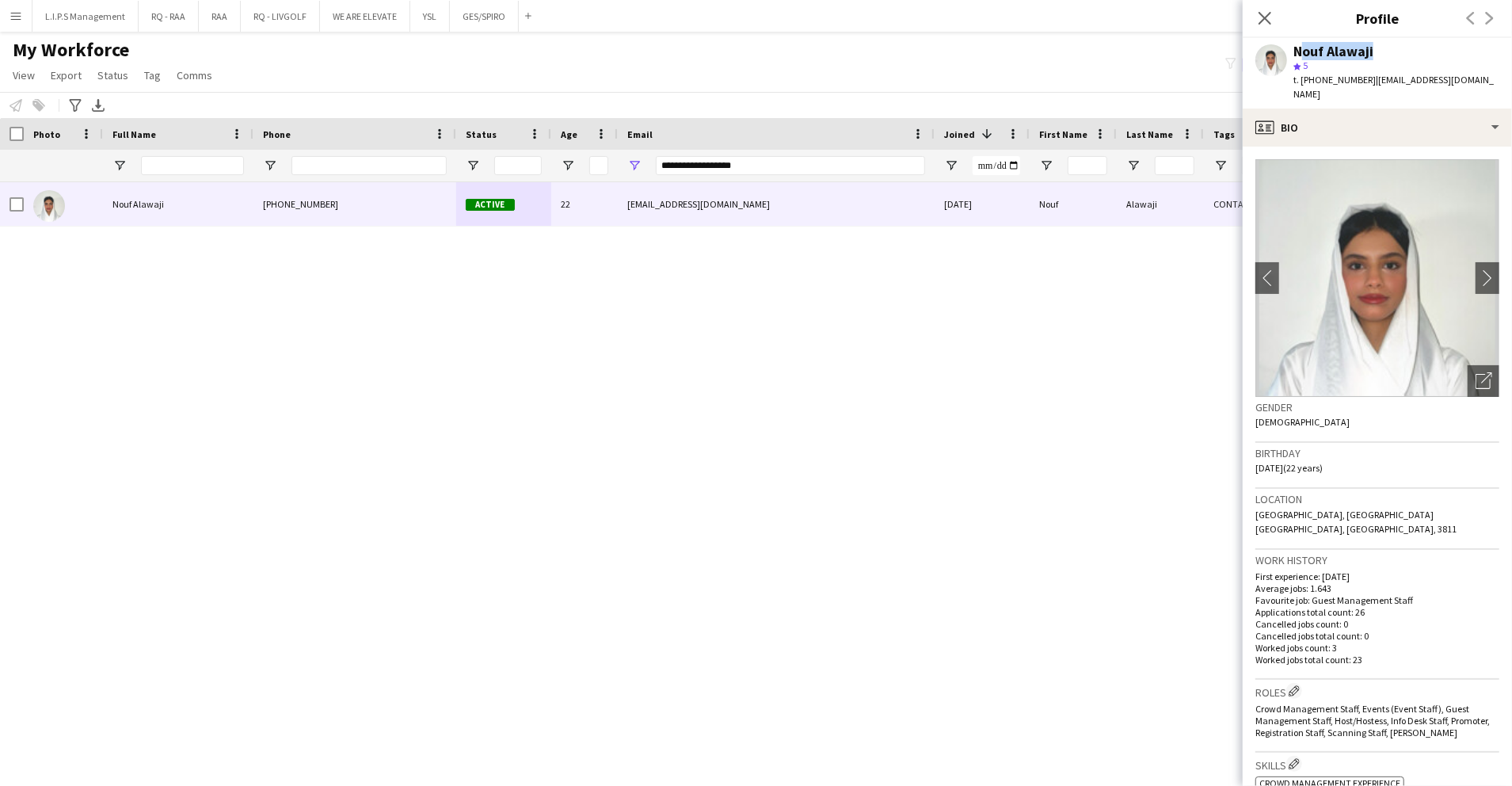
copy div "Nouf Alawaji"
drag, startPoint x: 778, startPoint y: 162, endPoint x: 408, endPoint y: 169, distance: 370.1
click at [408, 169] on div "**********" at bounding box center [1103, 166] width 2206 height 32
paste input "*****"
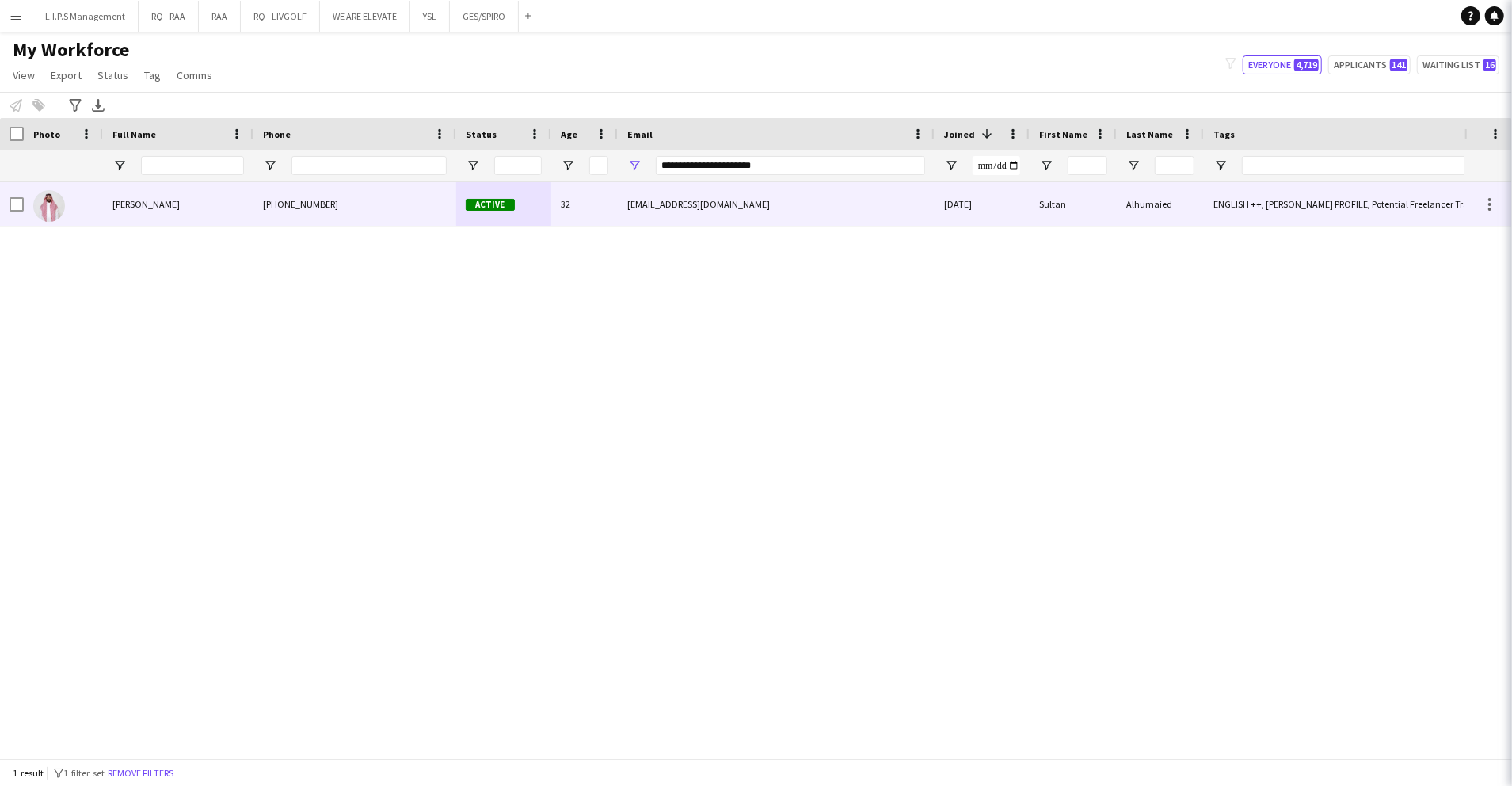
click at [425, 216] on div "+966546213533" at bounding box center [354, 203] width 202 height 44
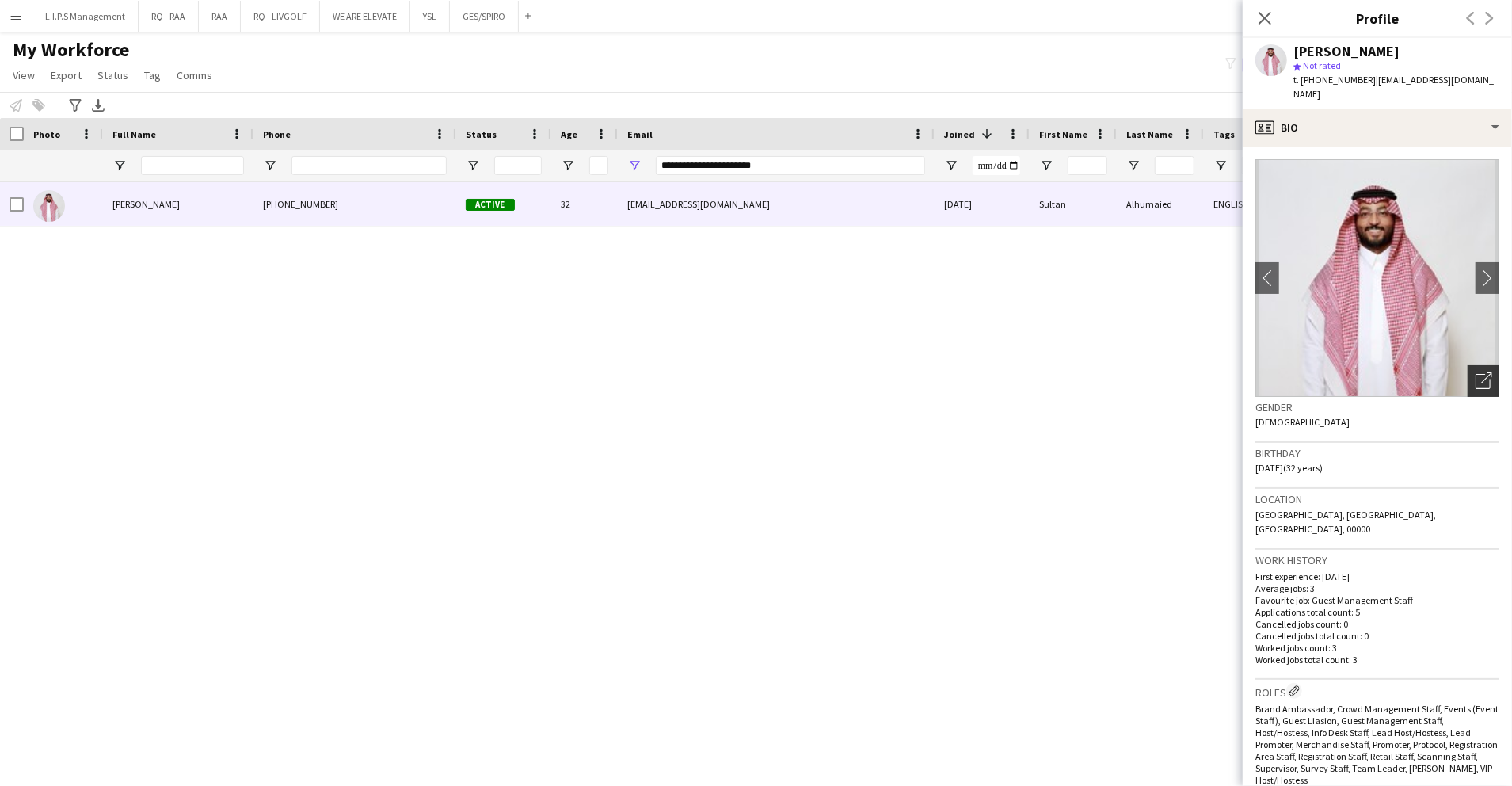
click at [1476, 373] on icon "Open photos pop-in" at bounding box center [1484, 380] width 16 height 16
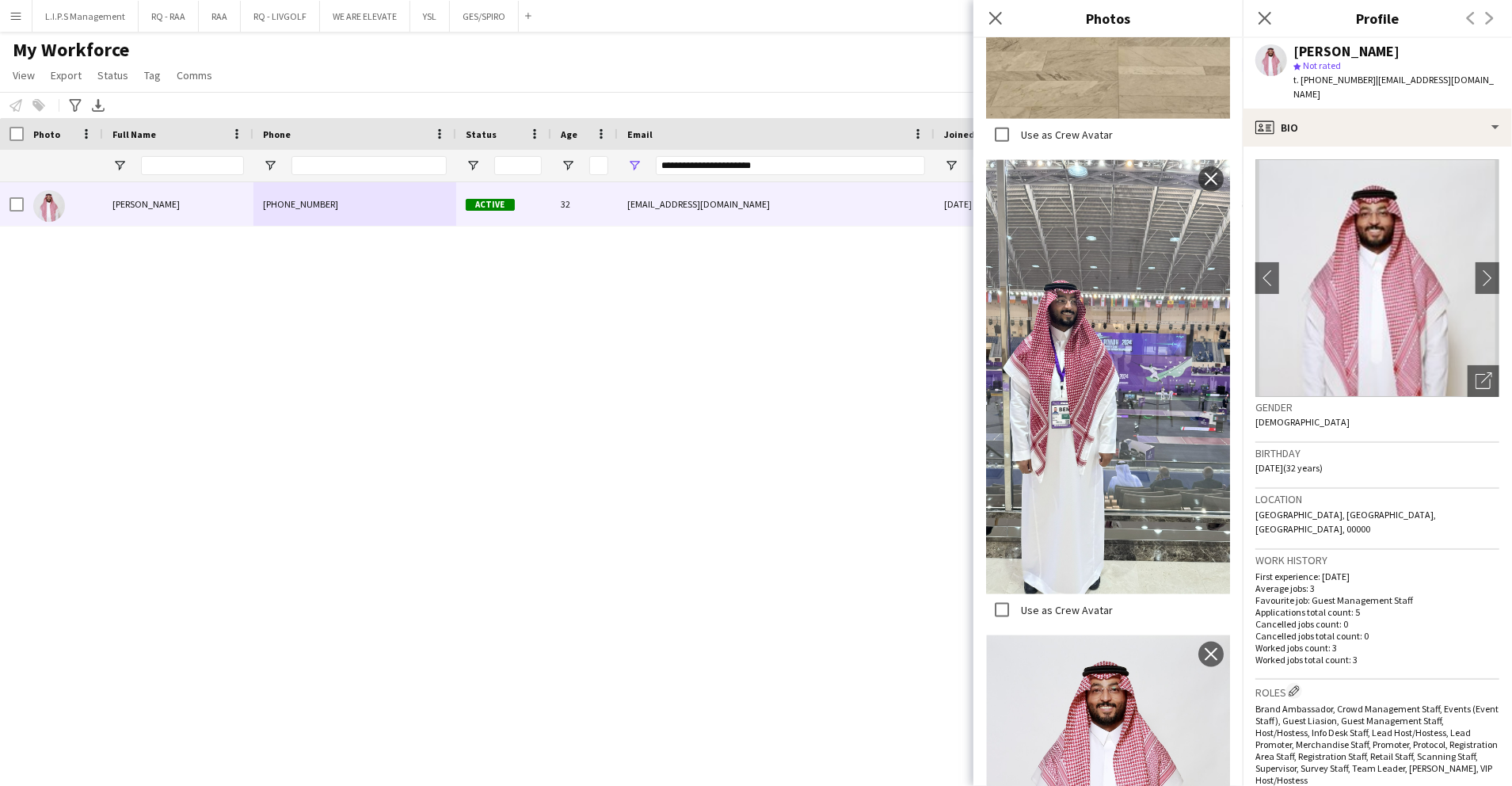
scroll to position [317, 0]
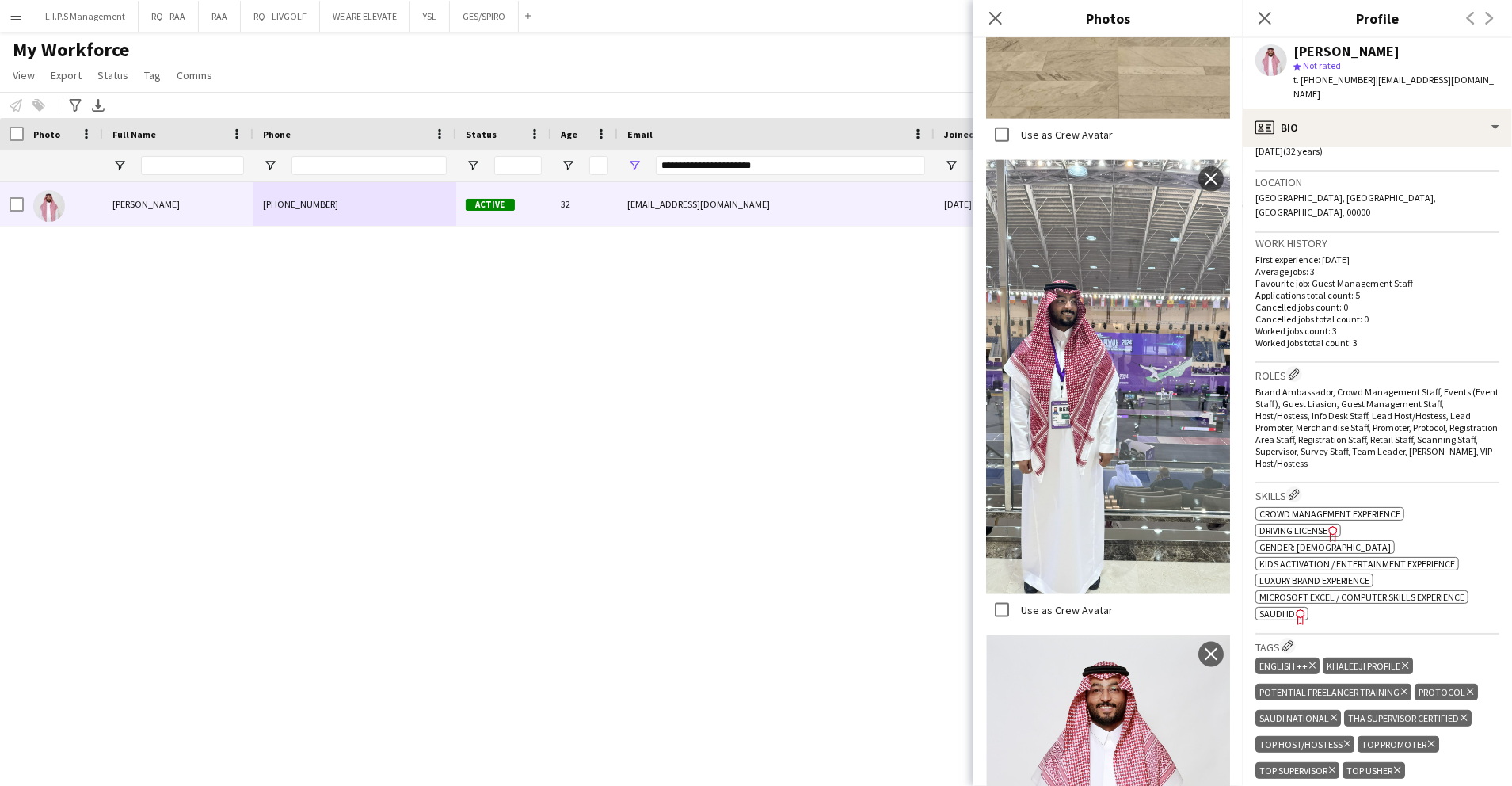
drag, startPoint x: 1416, startPoint y: 592, endPoint x: 1399, endPoint y: 595, distance: 17.3
click at [1415, 593] on div "Skills Edit crew company skills ok-circled2 background Layer 1 cross-circle-red…" at bounding box center [1377, 558] width 244 height 150
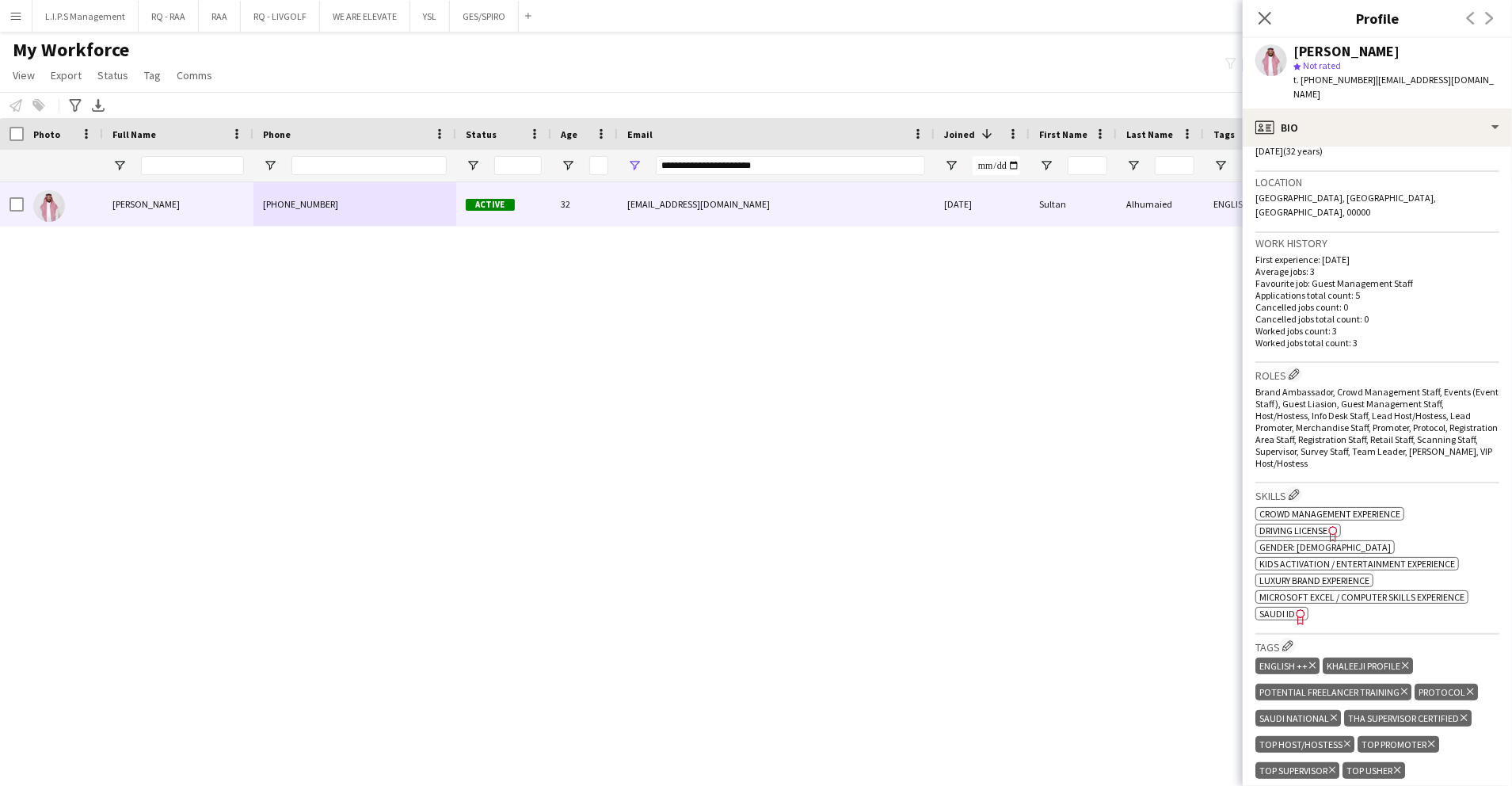
click at [1297, 609] on icon at bounding box center [1300, 617] width 9 height 15
click at [1366, 55] on div "[PERSON_NAME]" at bounding box center [1346, 51] width 106 height 15
copy div "[PERSON_NAME]"
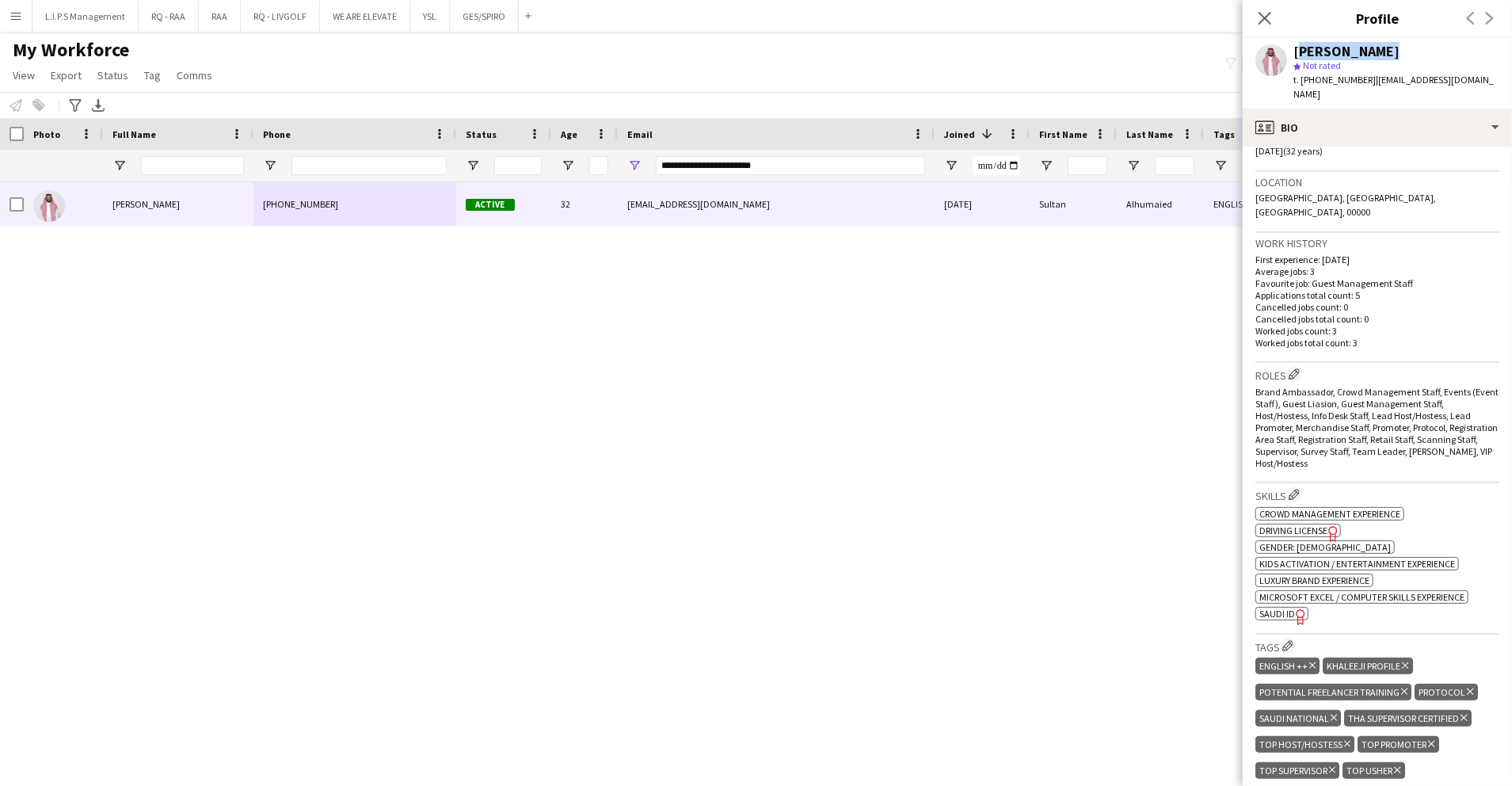
scroll to position [0, 0]
drag, startPoint x: 799, startPoint y: 161, endPoint x: 515, endPoint y: 141, distance: 284.7
click at [515, 141] on div "Workforce Details Photo Full Name Age" at bounding box center [1103, 150] width 2206 height 64
paste input "Email Filter Input"
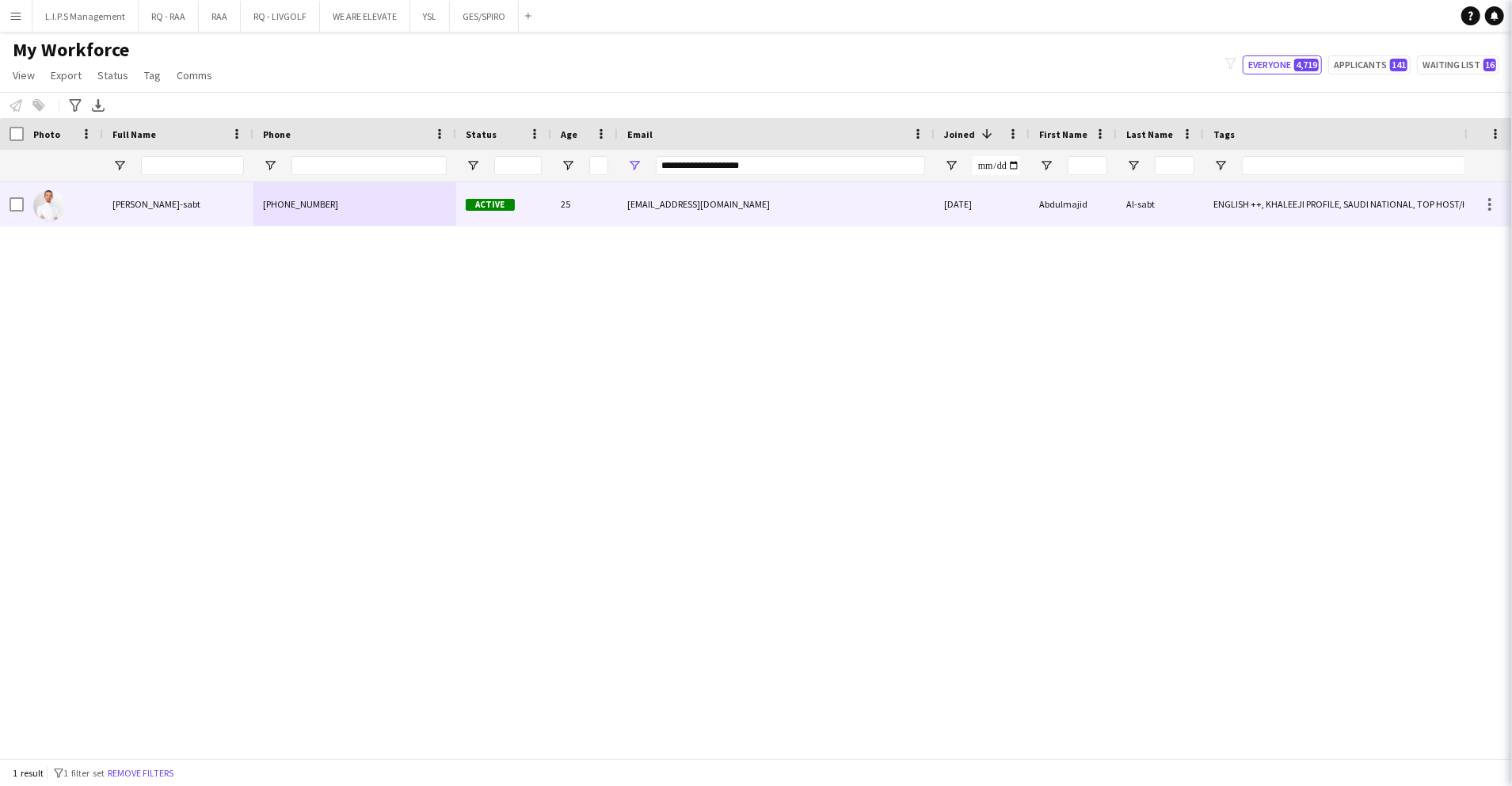
click at [551, 206] on div "Active" at bounding box center [503, 203] width 95 height 44
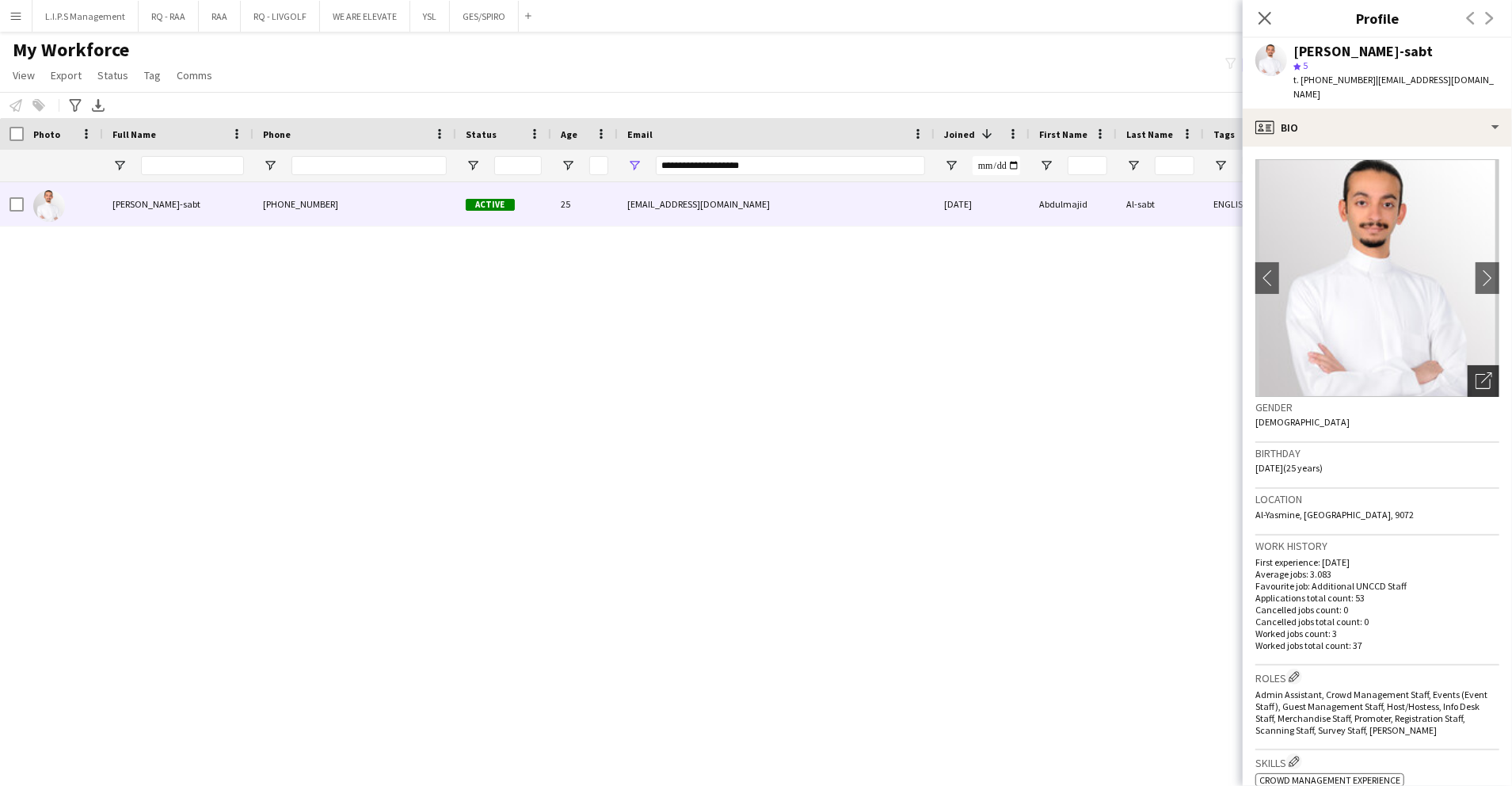
click at [1476, 373] on icon "Open photos pop-in" at bounding box center [1484, 380] width 16 height 16
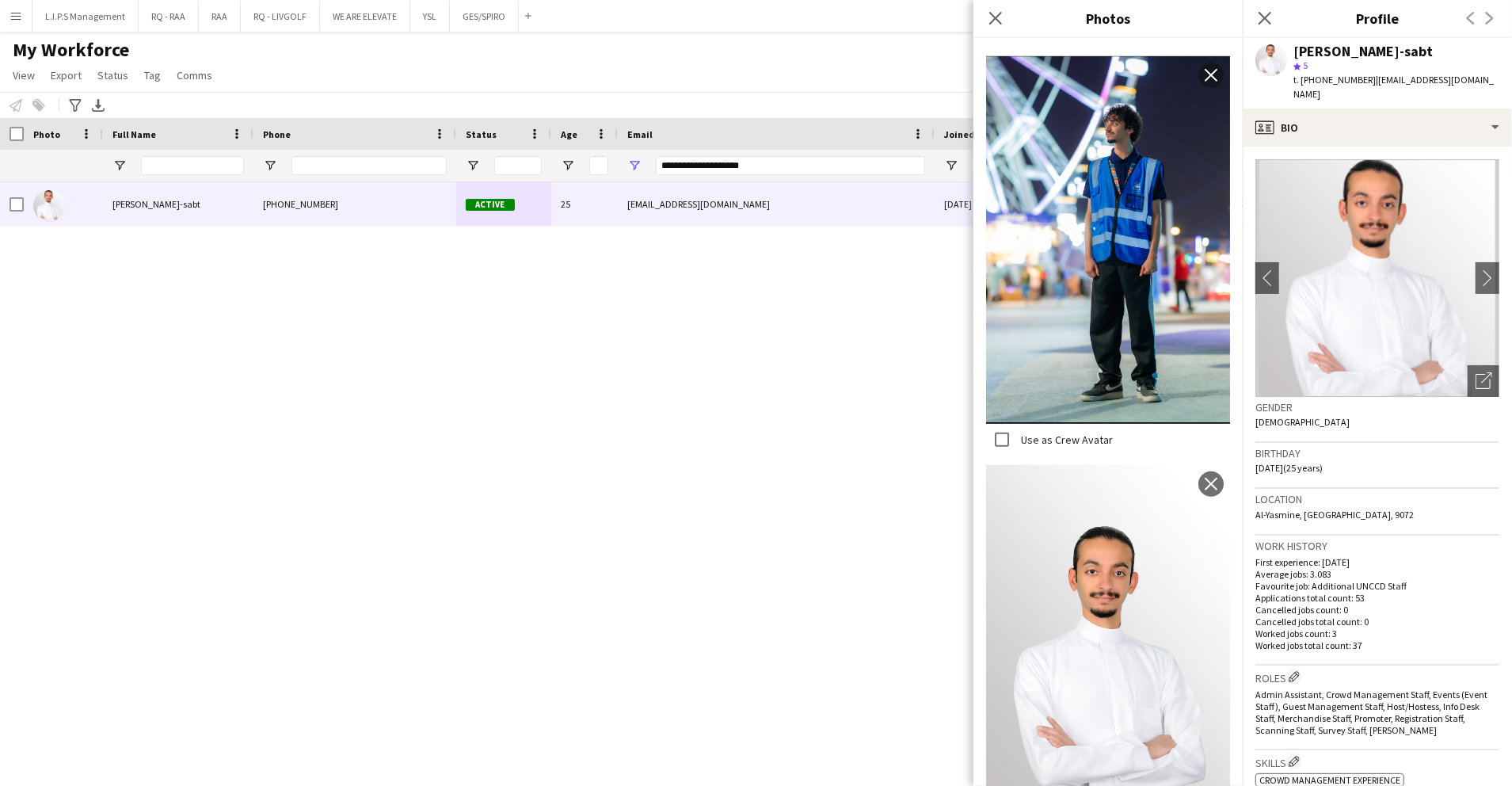
scroll to position [317, 0]
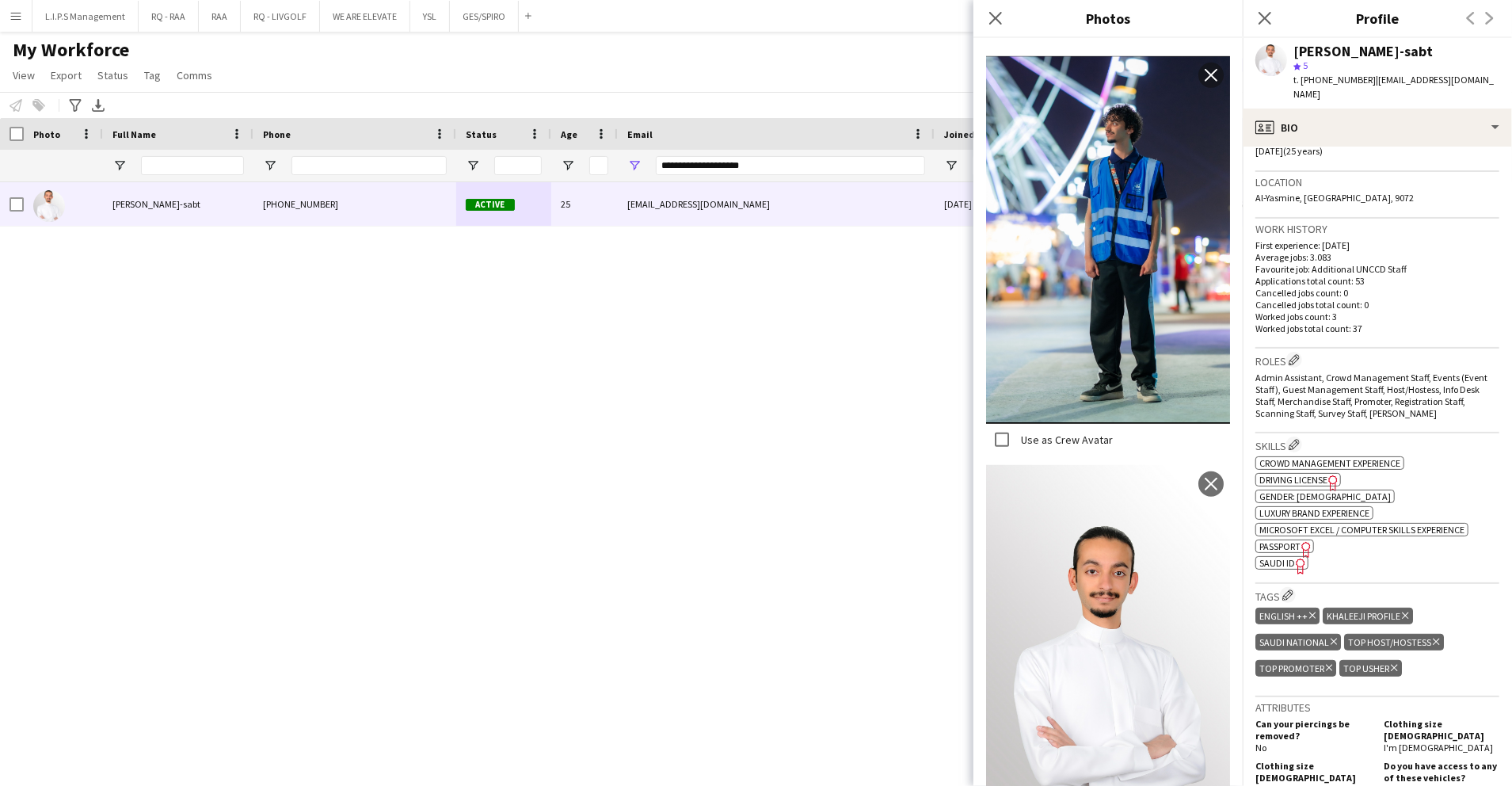
click at [1403, 565] on div "Skills Edit crew company skills ok-circled2 background Layer 1 cross-circle-red…" at bounding box center [1377, 508] width 244 height 150
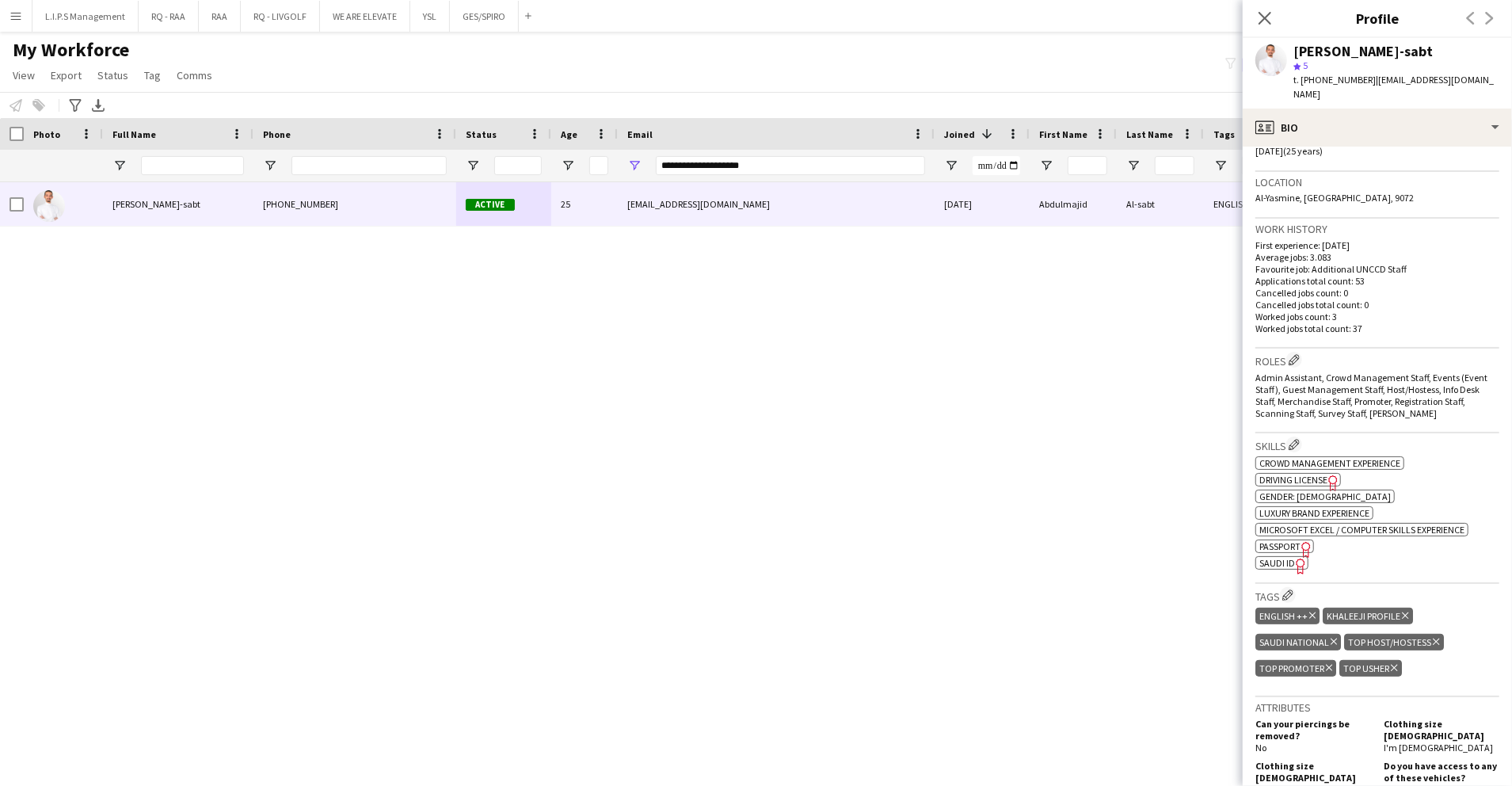
click at [1286, 557] on span "SAUDI ID" at bounding box center [1277, 562] width 36 height 12
click at [1370, 50] on div "[PERSON_NAME]-sabt" at bounding box center [1363, 51] width 139 height 15
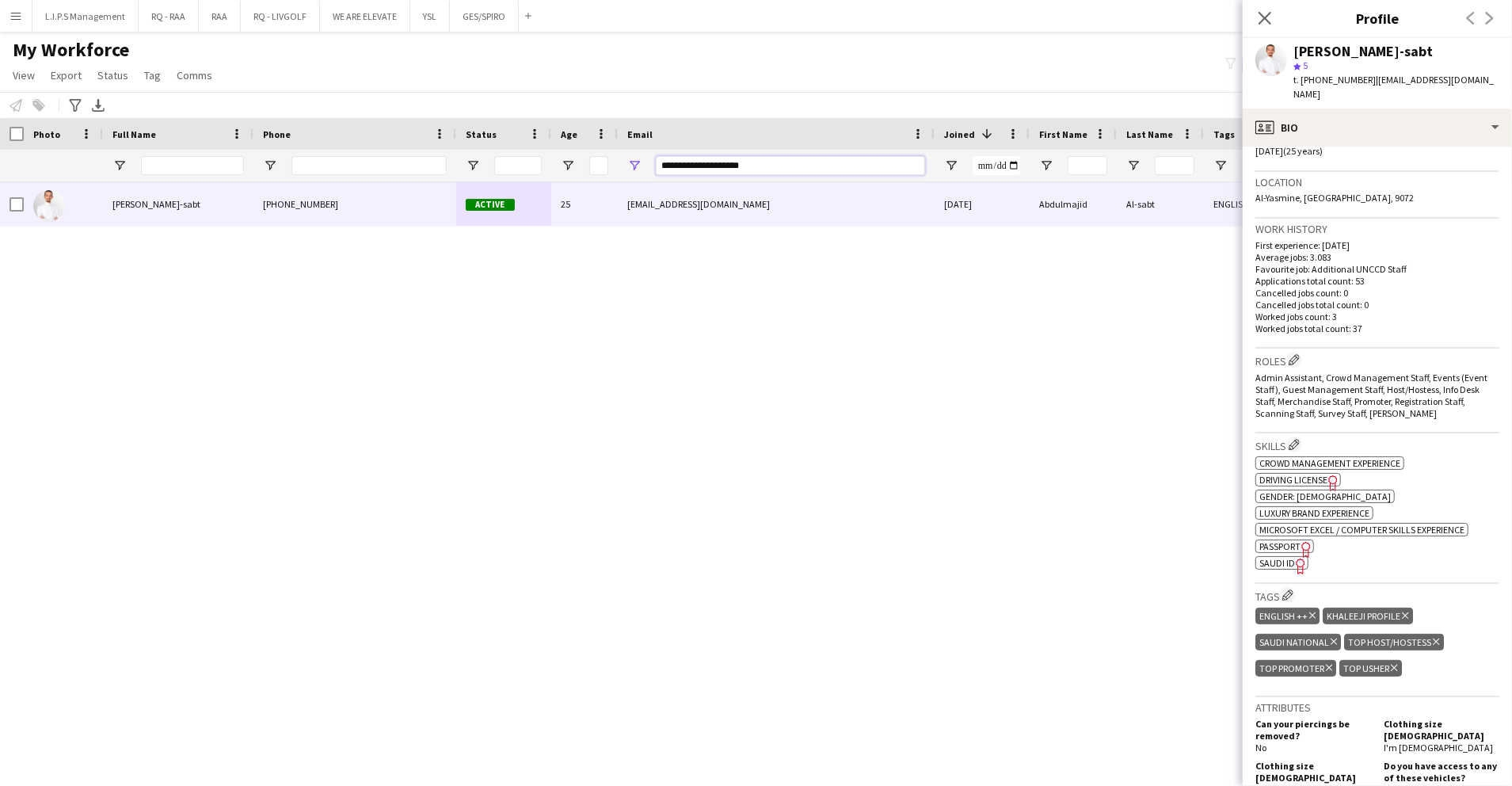
drag, startPoint x: 781, startPoint y: 172, endPoint x: 442, endPoint y: 179, distance: 339.1
click at [442, 179] on div "**********" at bounding box center [1103, 166] width 2206 height 32
paste input "****"
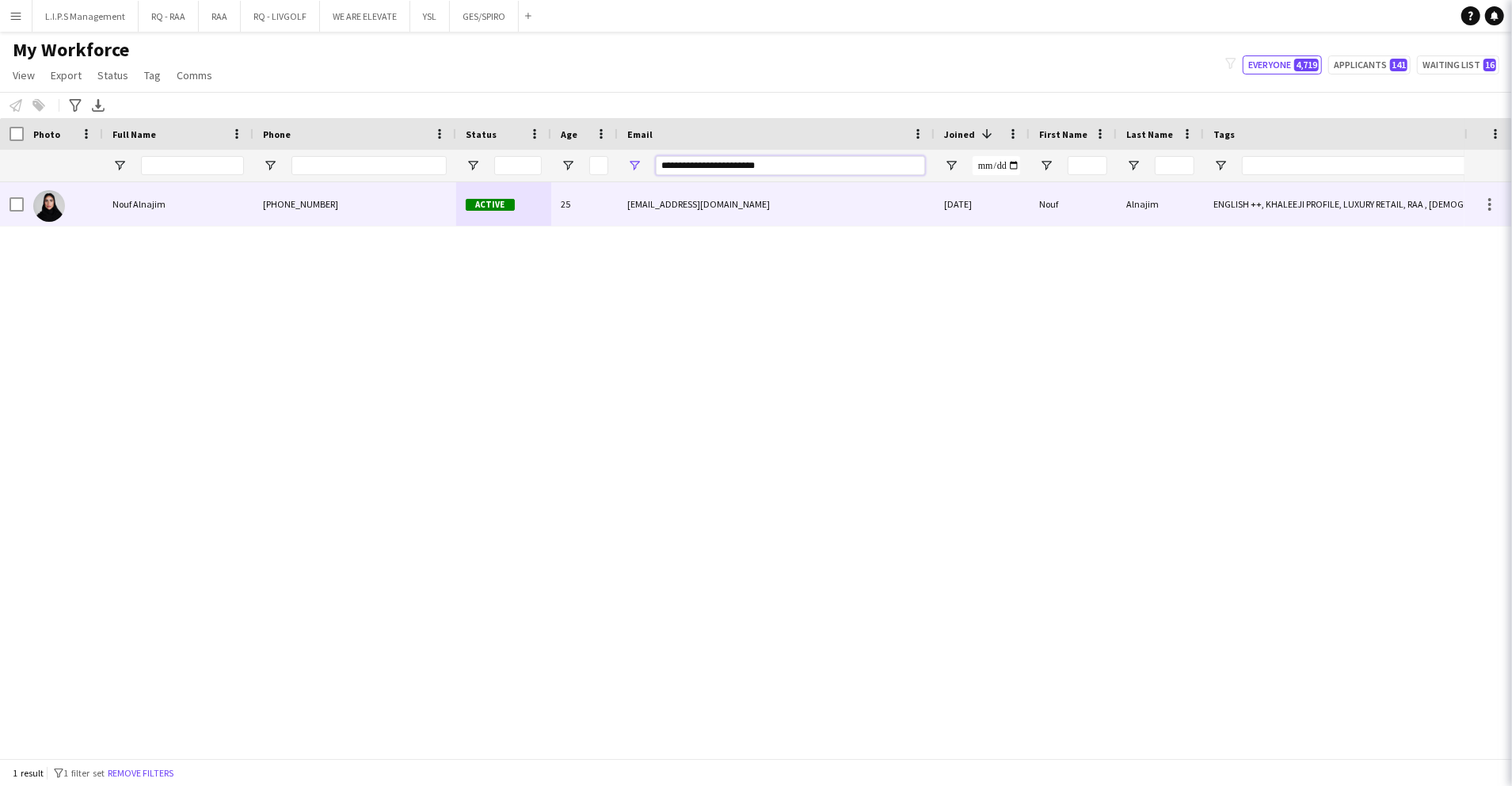
type input "**********"
click at [442, 204] on div "+966537839704" at bounding box center [354, 203] width 202 height 44
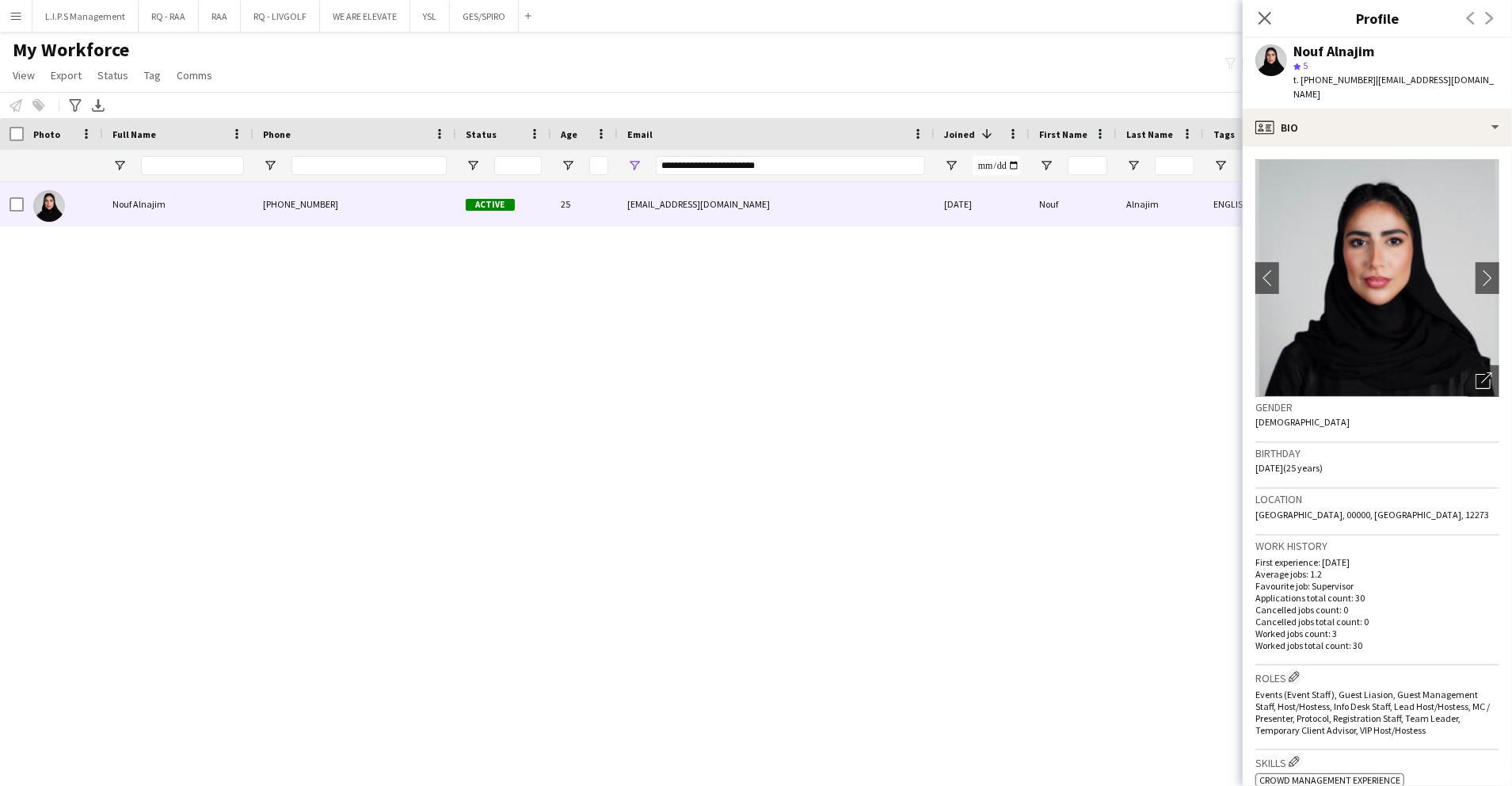
click at [325, 177] on div at bounding box center [369, 166] width 155 height 32
click at [327, 171] on input "Phone Filter Input" at bounding box center [369, 166] width 155 height 19
paste input "**********"
type input "**********"
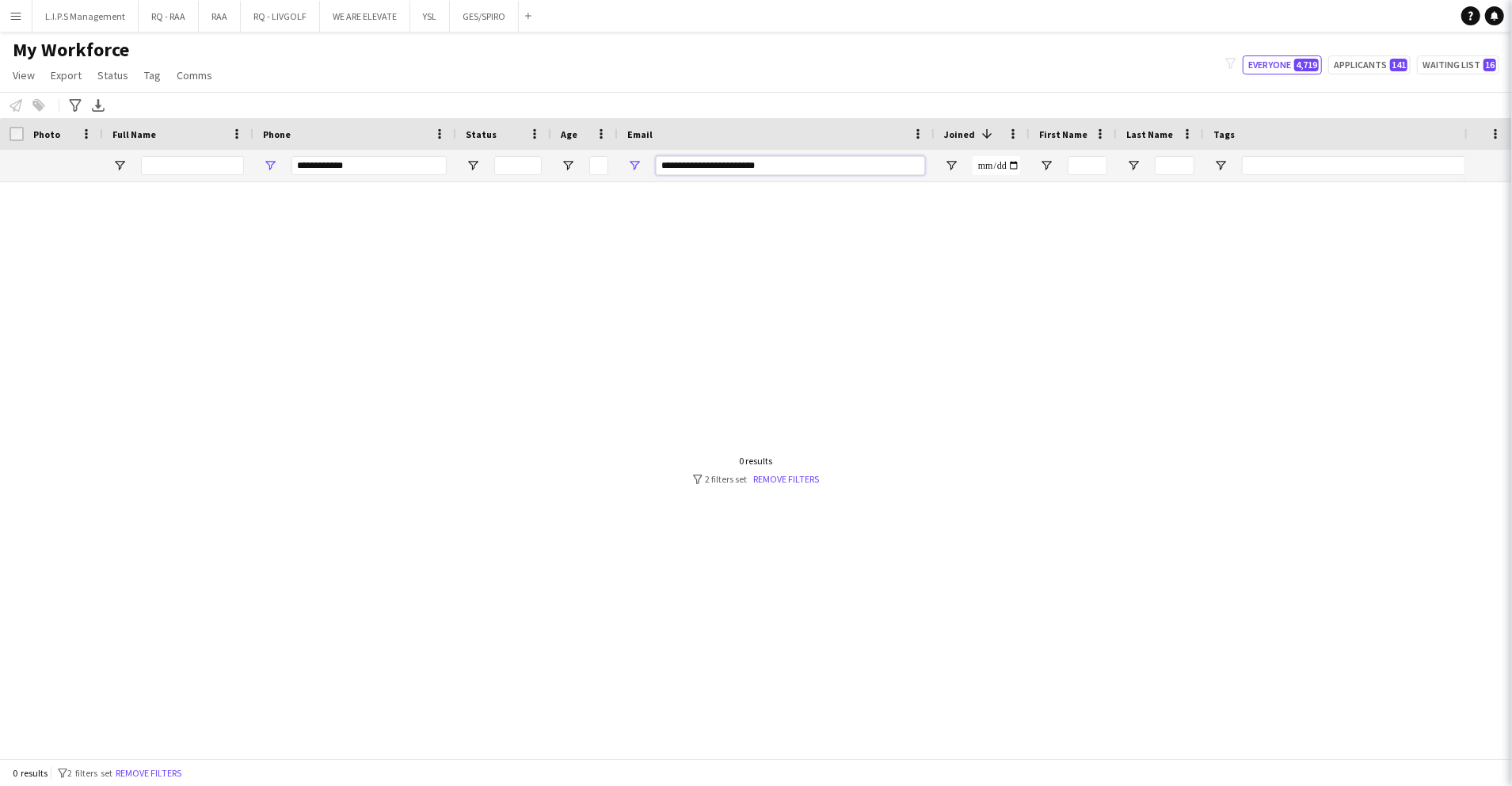
drag, startPoint x: 859, startPoint y: 162, endPoint x: 461, endPoint y: 161, distance: 398.0
click at [461, 161] on div "**********" at bounding box center [1103, 166] width 2206 height 32
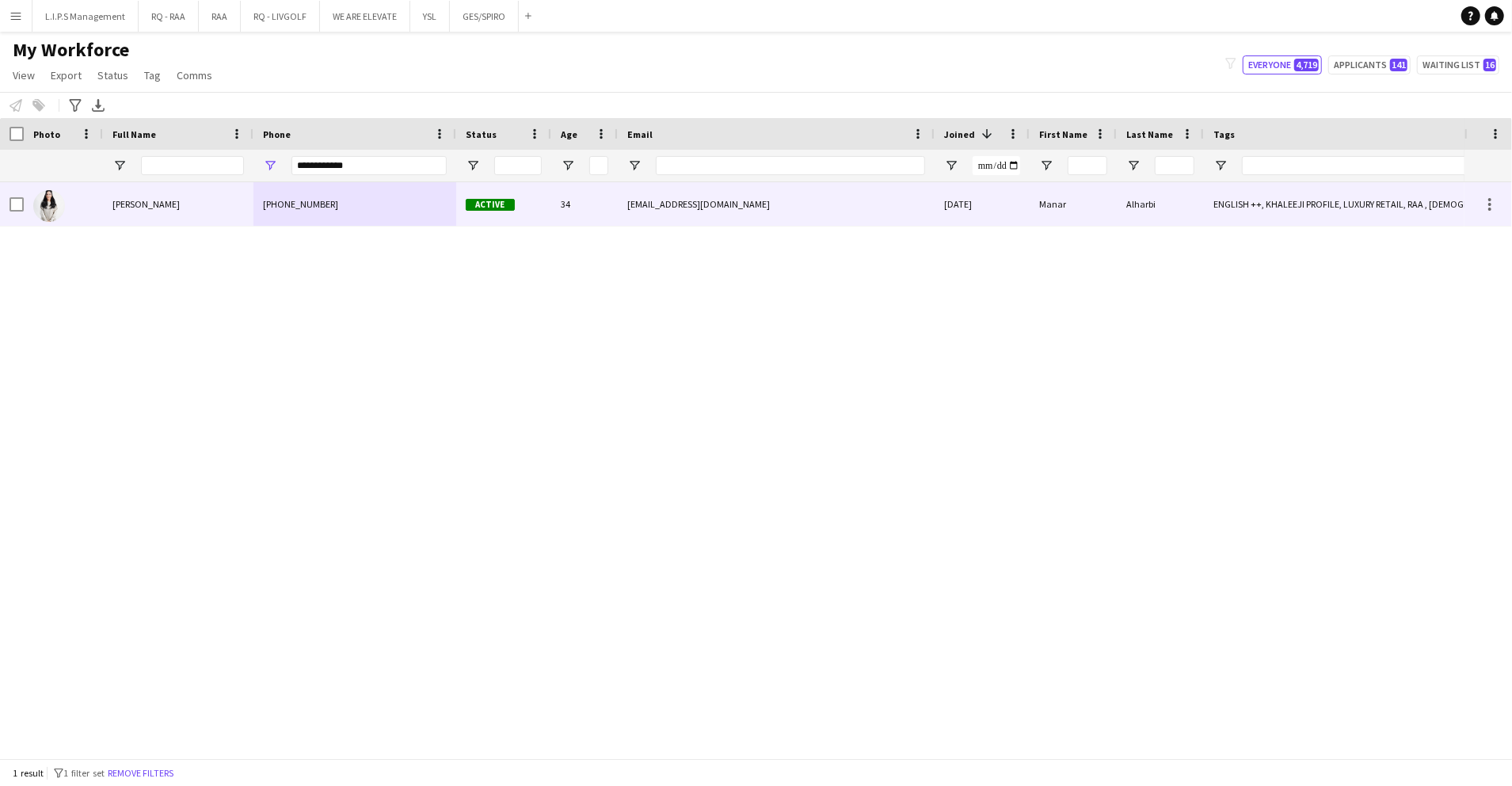
click at [455, 206] on div "+966565443886" at bounding box center [354, 203] width 202 height 44
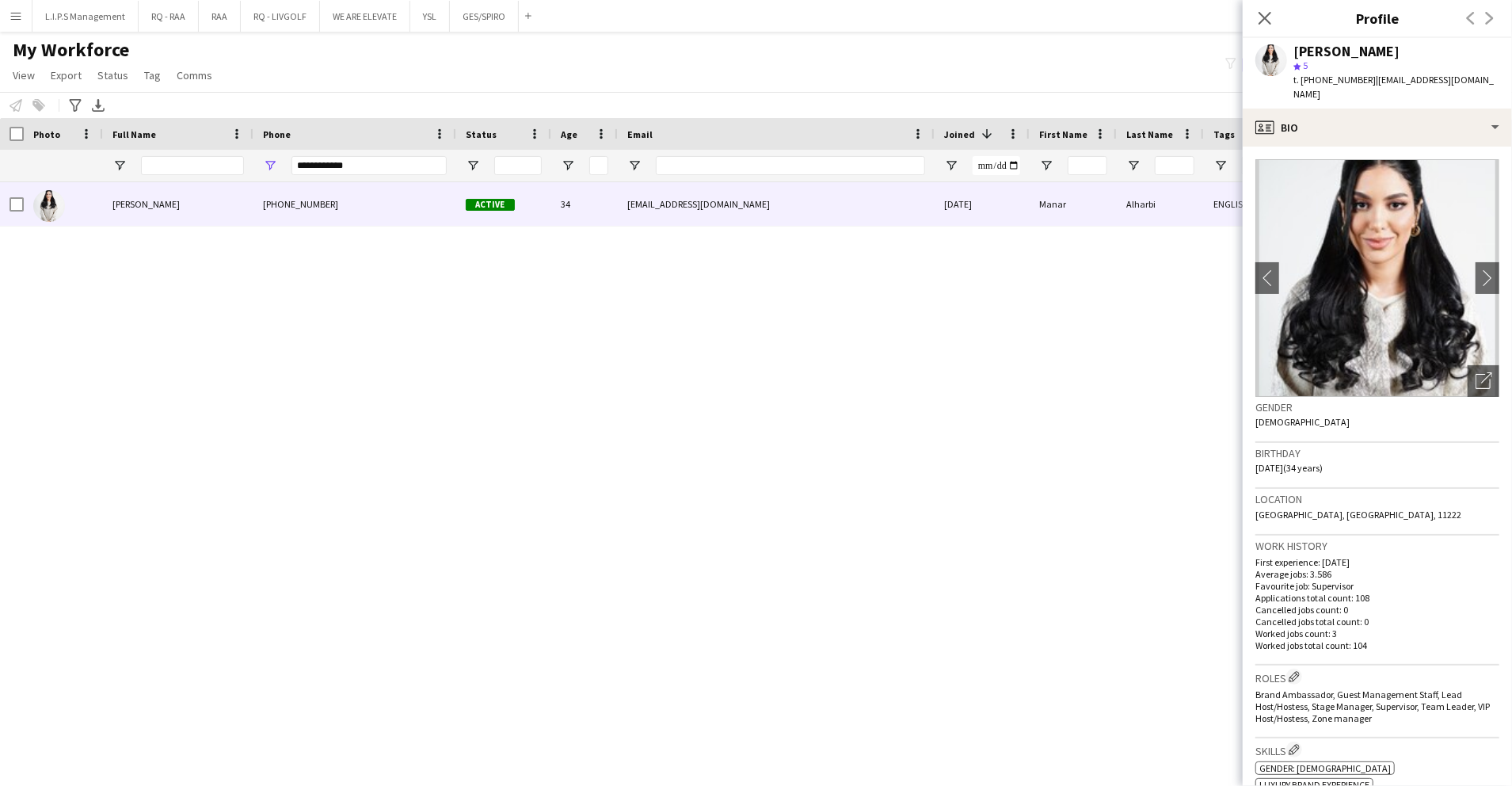
click at [1328, 82] on span "t. +966565443886" at bounding box center [1334, 79] width 82 height 12
drag, startPoint x: 1497, startPoint y: 79, endPoint x: 1371, endPoint y: 84, distance: 126.1
click at [1371, 84] on div "Manar Alharbi star 5 t. +966565443886 | alharbimanar1412@gmail.com" at bounding box center [1377, 73] width 269 height 71
click at [1476, 373] on icon "Open photos pop-in" at bounding box center [1484, 380] width 16 height 16
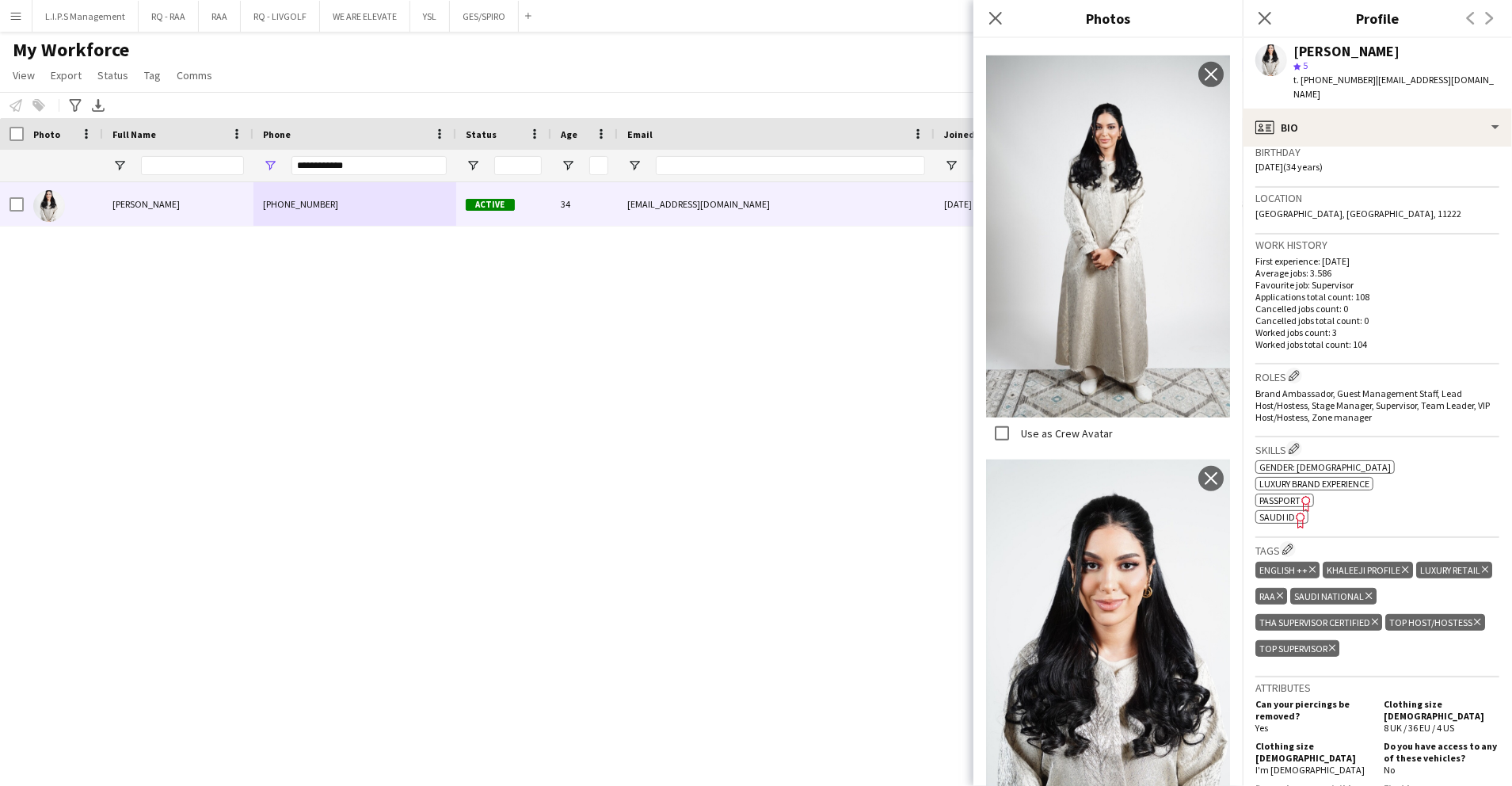
scroll to position [317, 0]
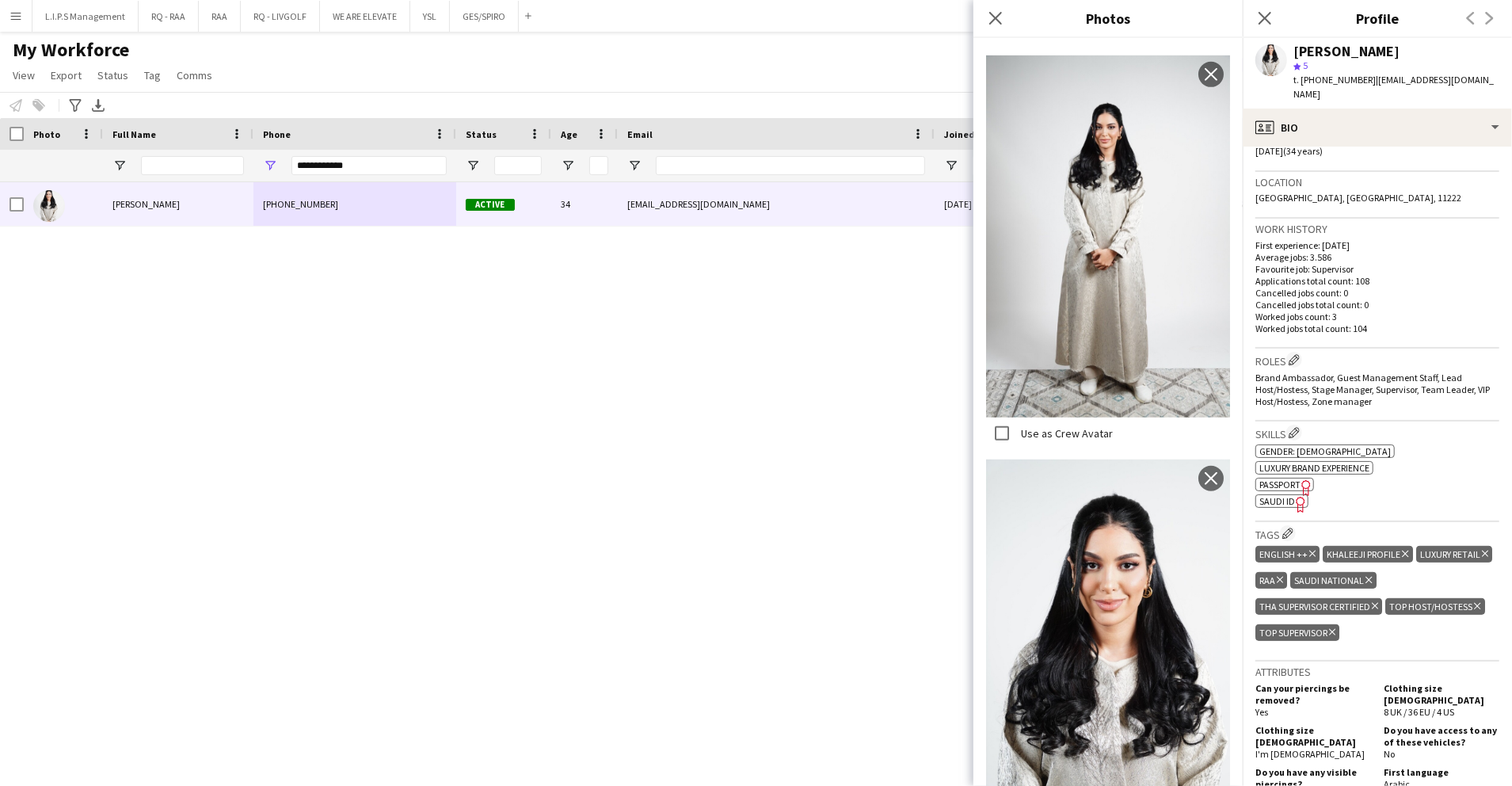
drag, startPoint x: 1398, startPoint y: 509, endPoint x: 1358, endPoint y: 497, distance: 41.8
click at [1398, 522] on div "Tags Edit crew company tags ENGLISH ++ Delete tag KHALEEJI PROFILE Delete tag L…" at bounding box center [1377, 590] width 244 height 138
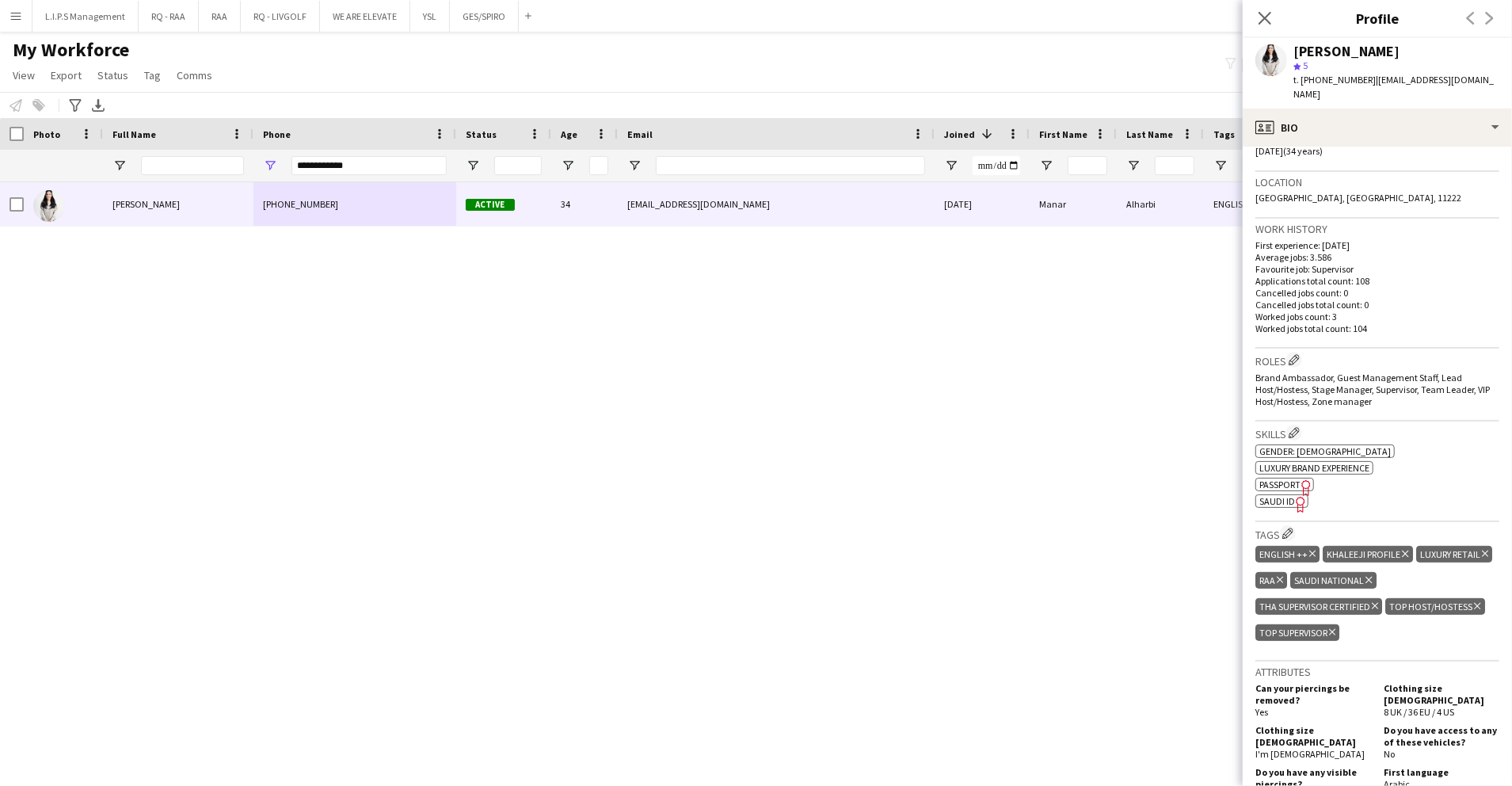
click at [1282, 495] on span "SAUDI ID" at bounding box center [1277, 500] width 36 height 12
click at [1323, 51] on div "[PERSON_NAME]" at bounding box center [1346, 51] width 106 height 15
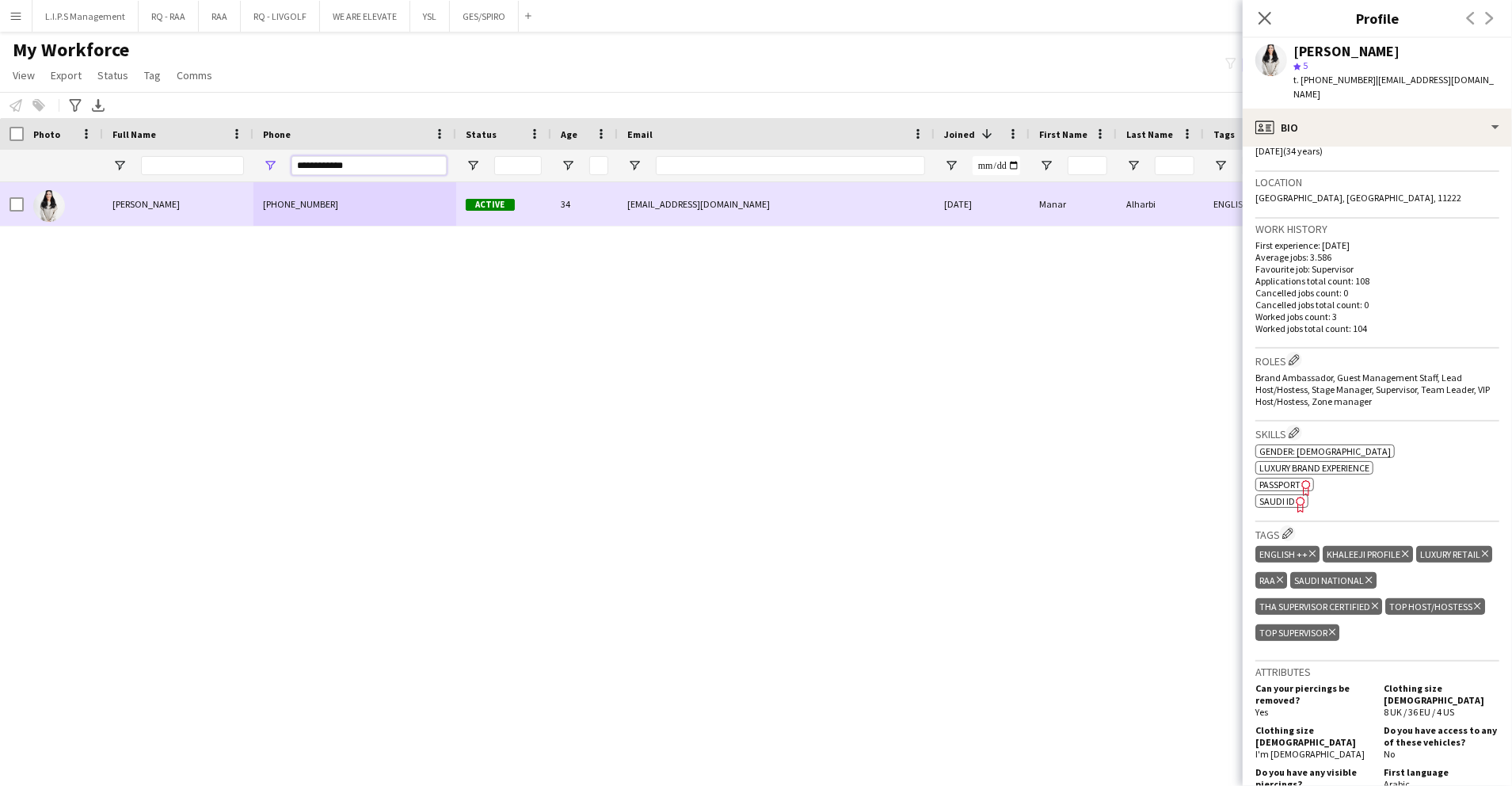
drag, startPoint x: 430, startPoint y: 165, endPoint x: 88, endPoint y: 194, distance: 343.2
click at [88, 194] on div "Workforce Details Photo Full Name" at bounding box center [756, 438] width 1512 height 640
paste input "*********"
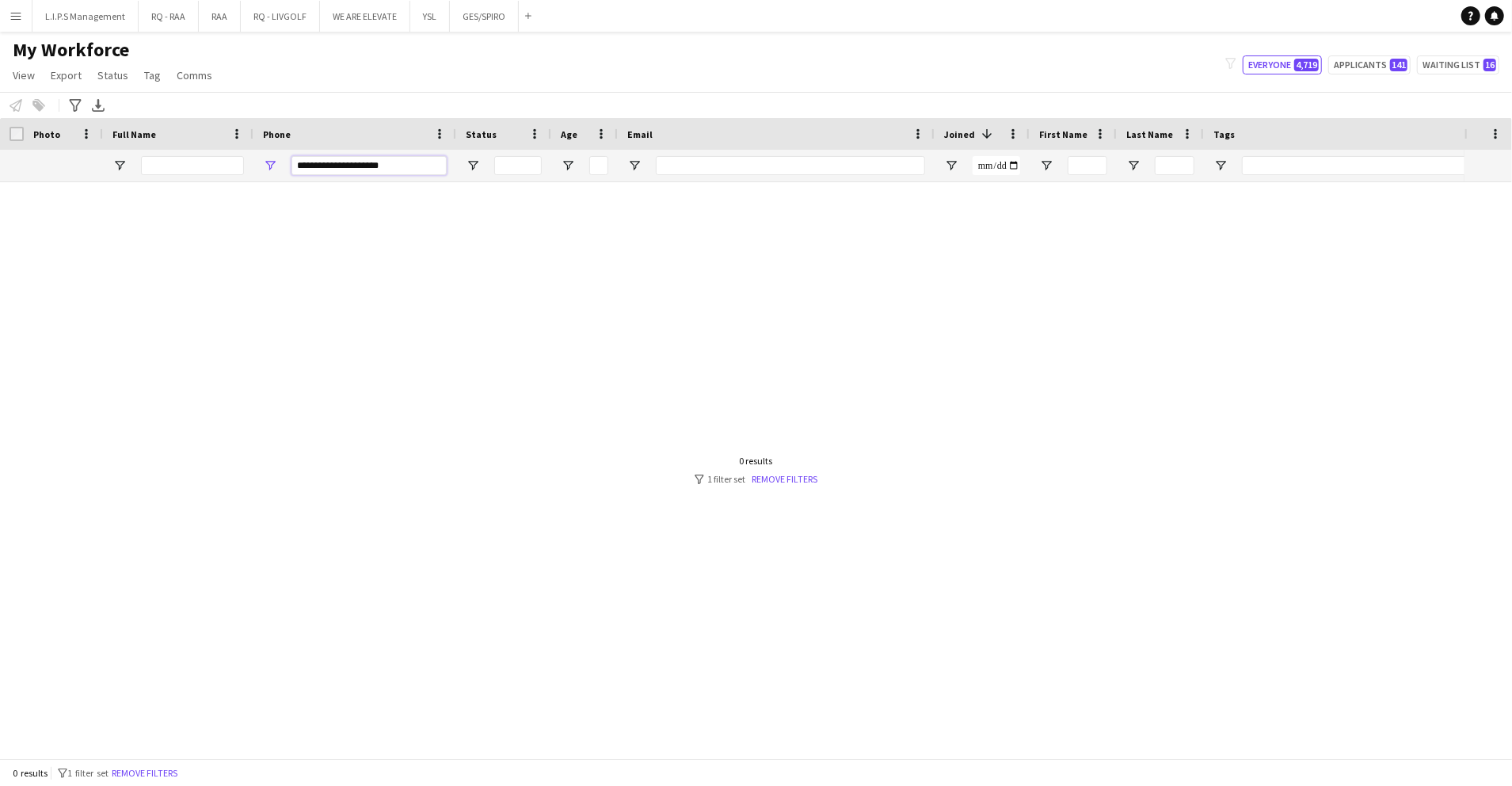
type input "**********"
click at [697, 168] on input "Email Filter Input" at bounding box center [791, 166] width 269 height 19
paste input "**********"
type input "**********"
drag, startPoint x: 422, startPoint y: 167, endPoint x: 139, endPoint y: 186, distance: 283.6
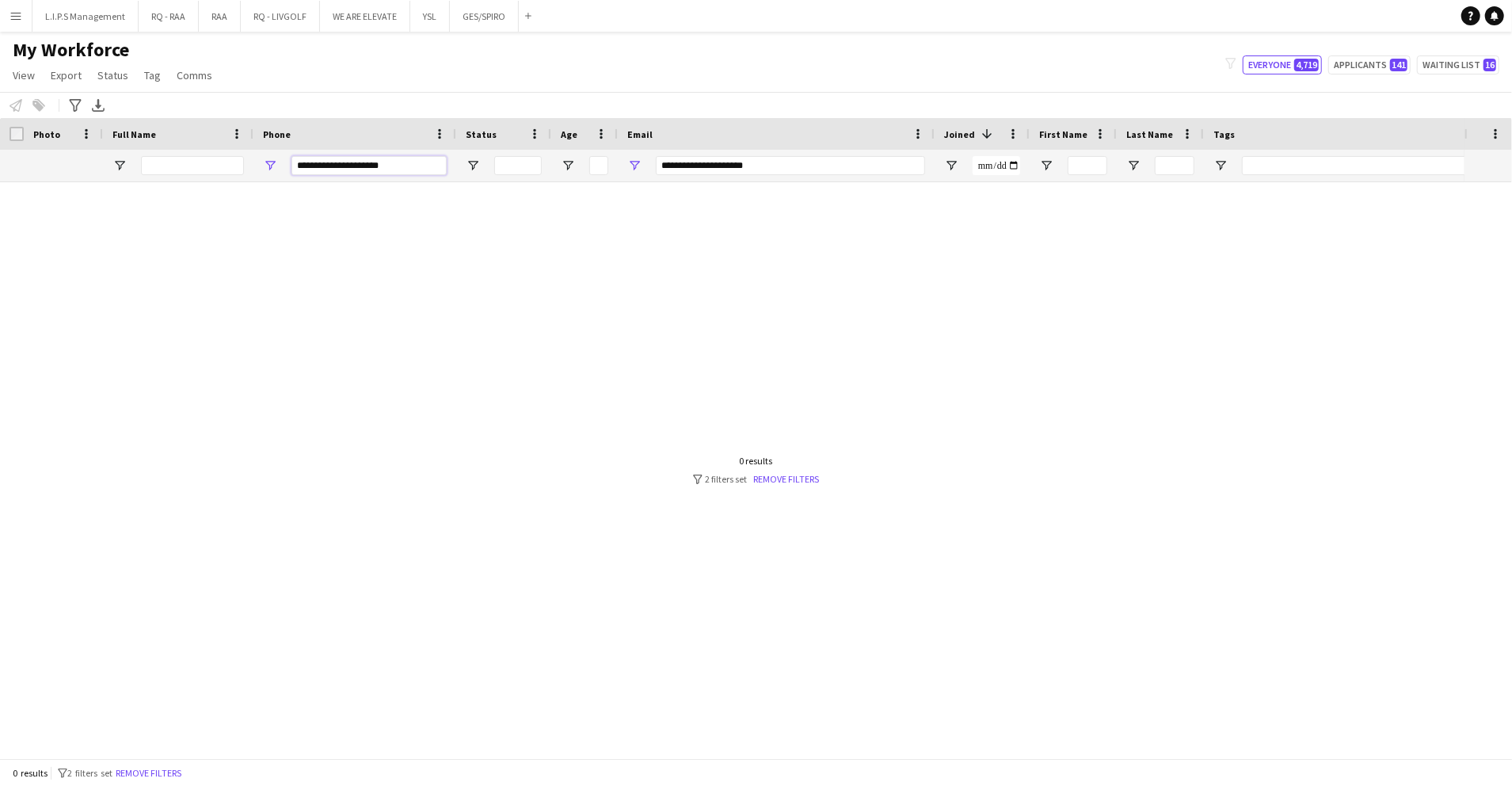
click at [139, 186] on div "Workforce Details Photo Full Name" at bounding box center [756, 438] width 1512 height 640
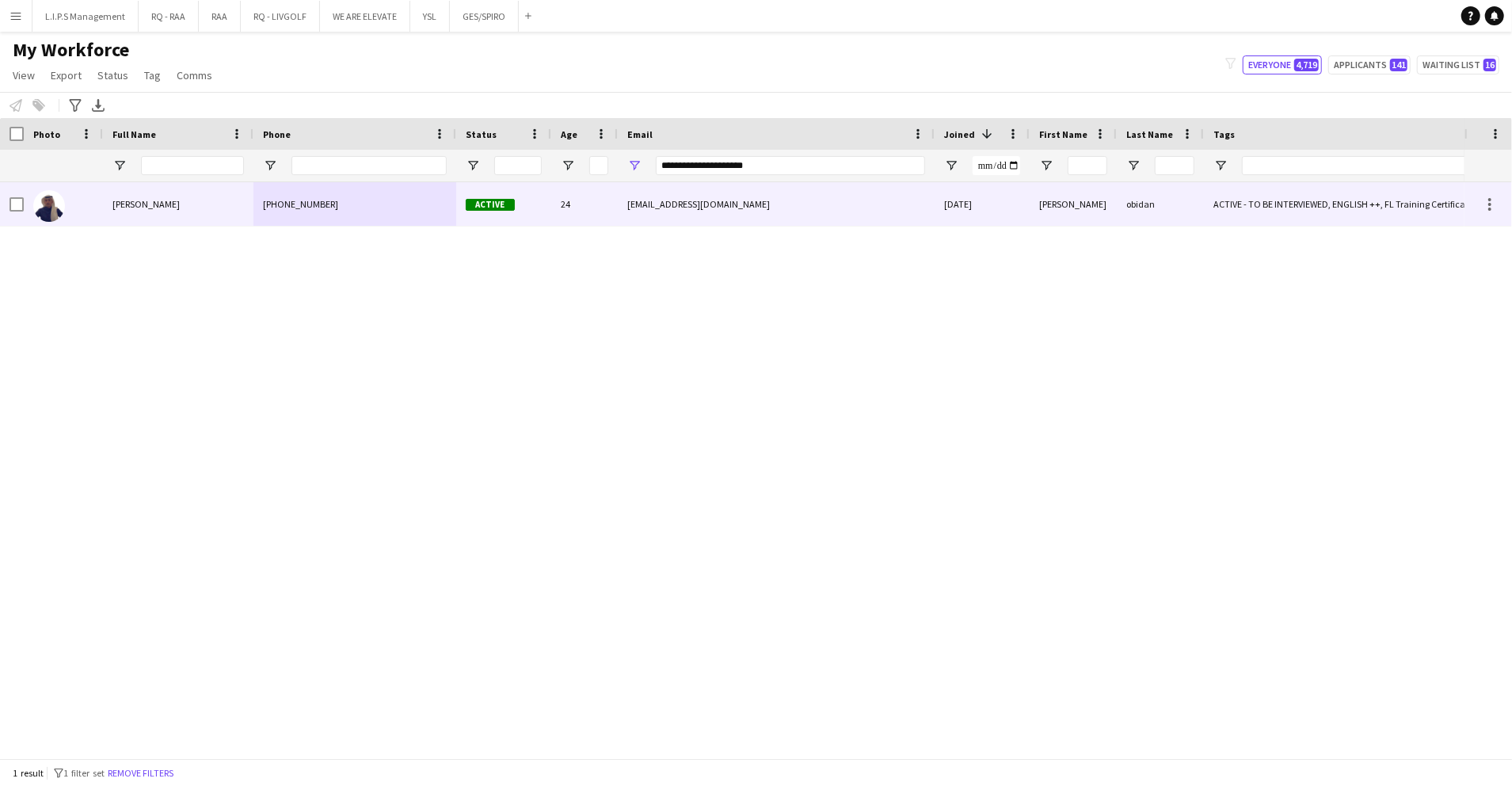
click at [313, 209] on div "+9660540220919" at bounding box center [354, 203] width 202 height 44
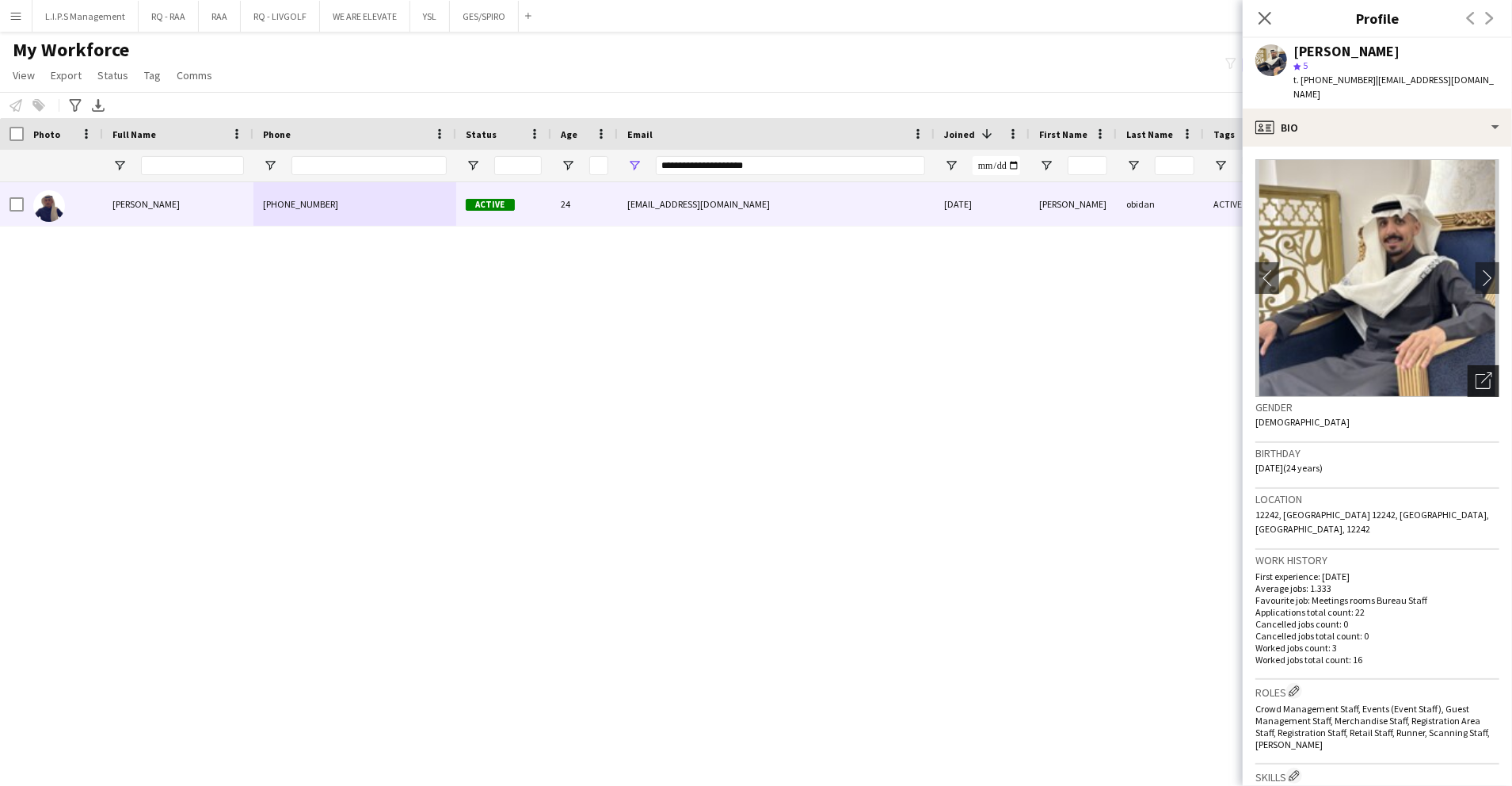
click at [1469, 365] on div "Open photos pop-in" at bounding box center [1483, 380] width 32 height 32
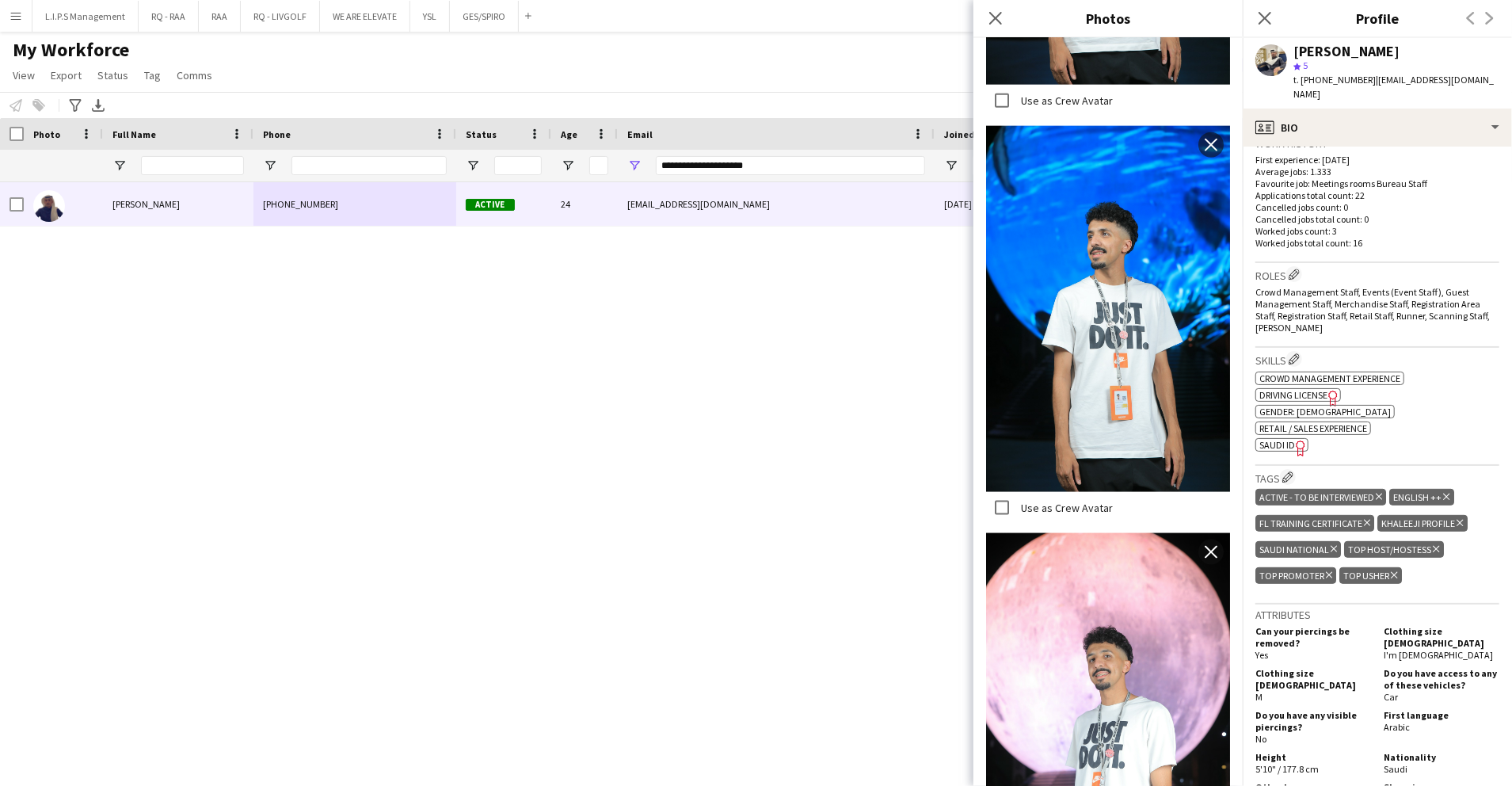
scroll to position [528, 0]
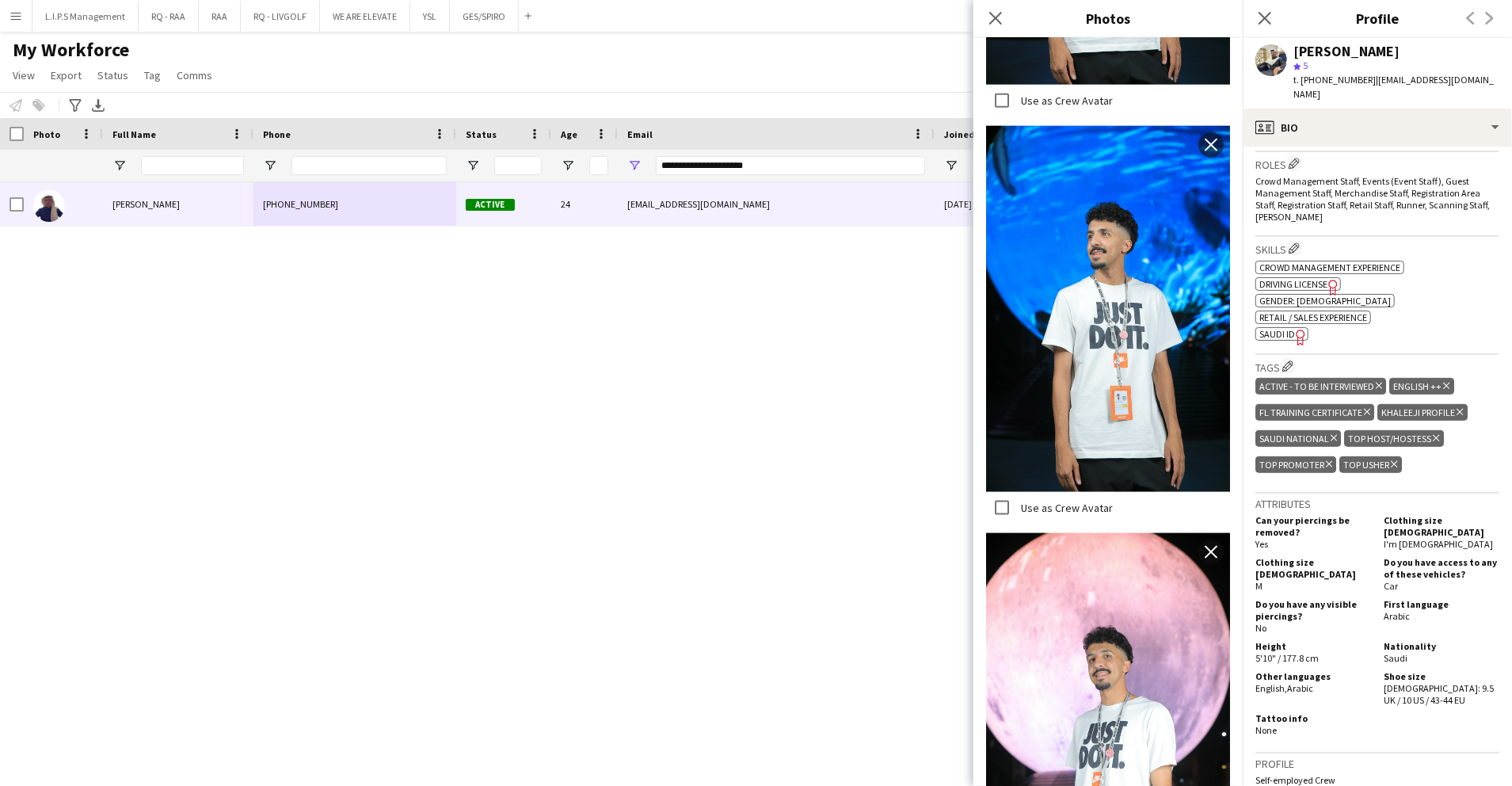
click at [1288, 311] on div "Skills Edit crew company skills ok-circled2 background Layer 1 cross-circle-red…" at bounding box center [1377, 295] width 244 height 117
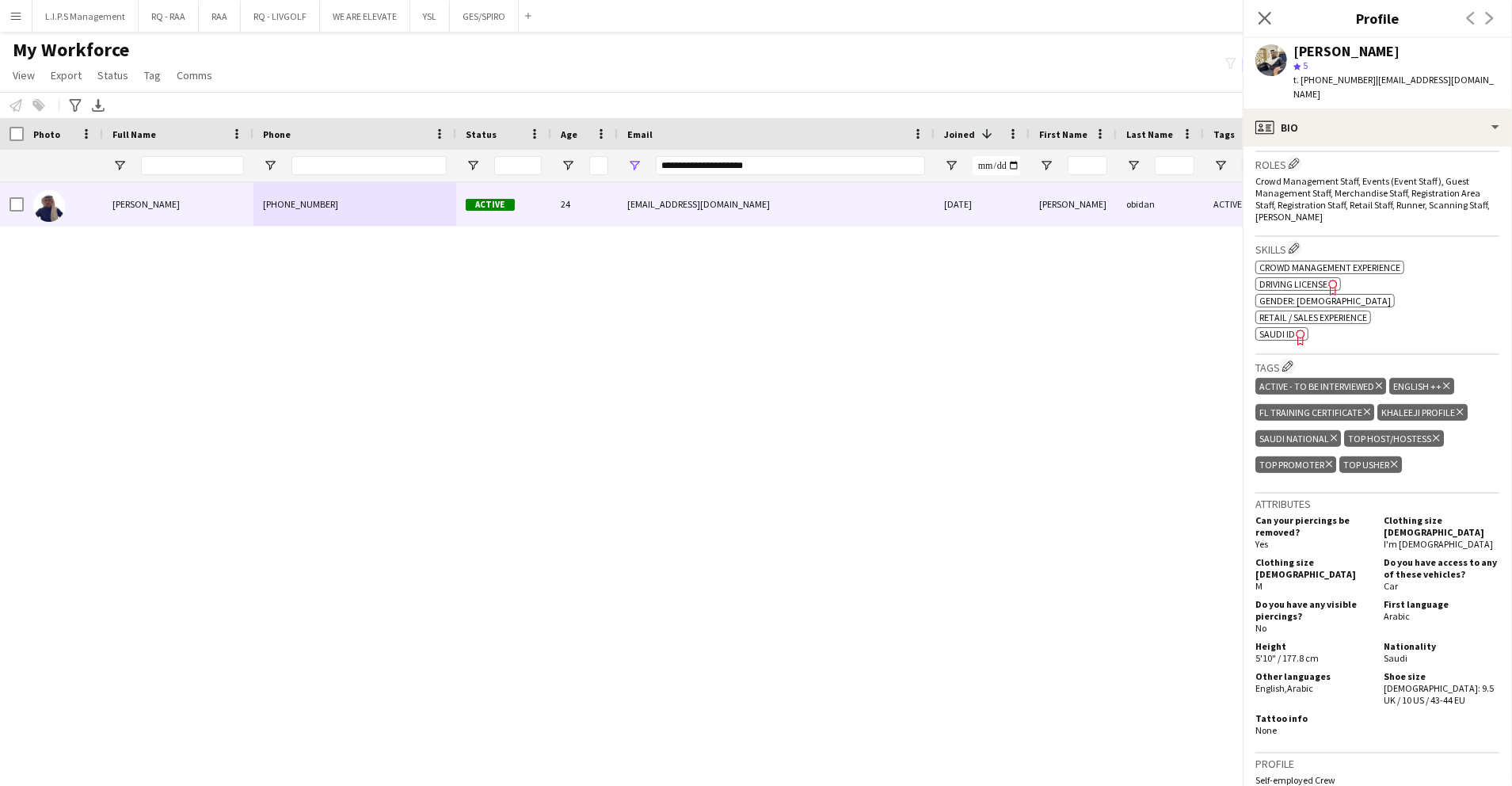
click at [1285, 328] on span "SAUDI ID" at bounding box center [1277, 334] width 36 height 12
click at [1331, 49] on div "[PERSON_NAME]" at bounding box center [1346, 51] width 106 height 15
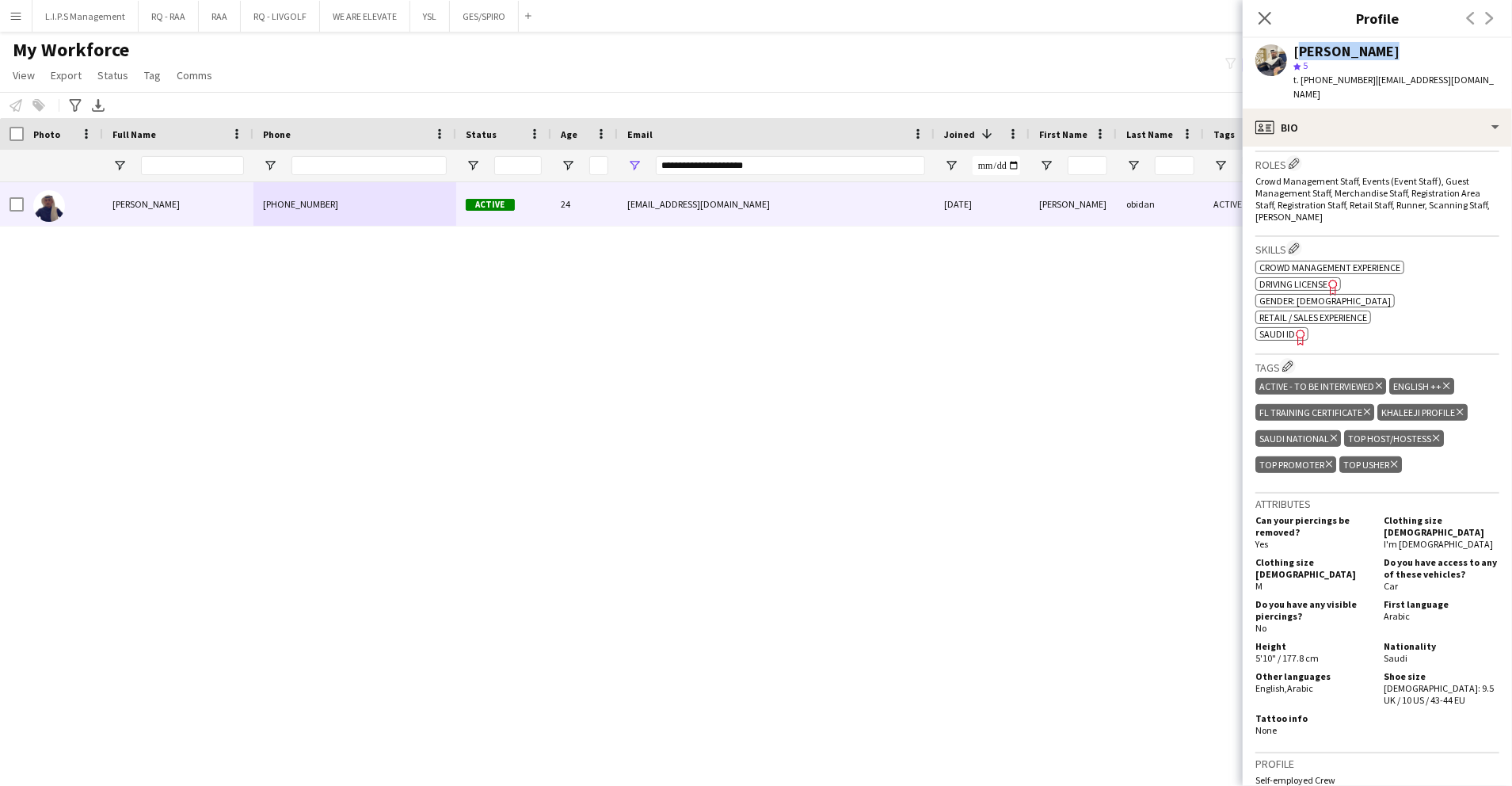
drag, startPoint x: 830, startPoint y: 154, endPoint x: 682, endPoint y: 157, distance: 148.0
click at [670, 155] on div "**********" at bounding box center [791, 166] width 269 height 32
drag, startPoint x: 824, startPoint y: 155, endPoint x: 495, endPoint y: 145, distance: 329.2
click at [495, 146] on div "Workforce Details Photo Full Name Age" at bounding box center [1103, 150] width 2206 height 64
paste input "Email Filter Input"
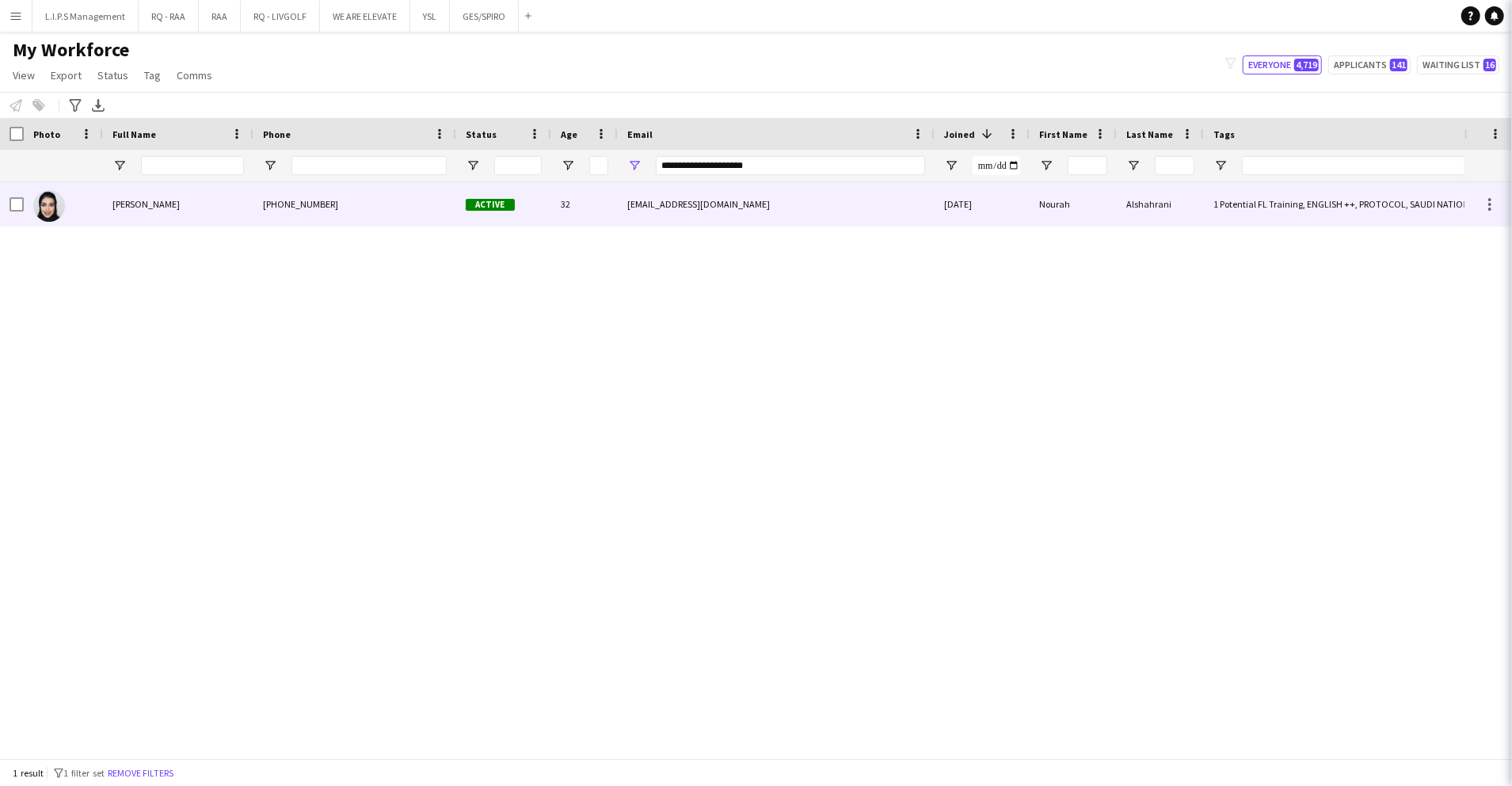
click at [479, 208] on span "Active" at bounding box center [490, 204] width 49 height 12
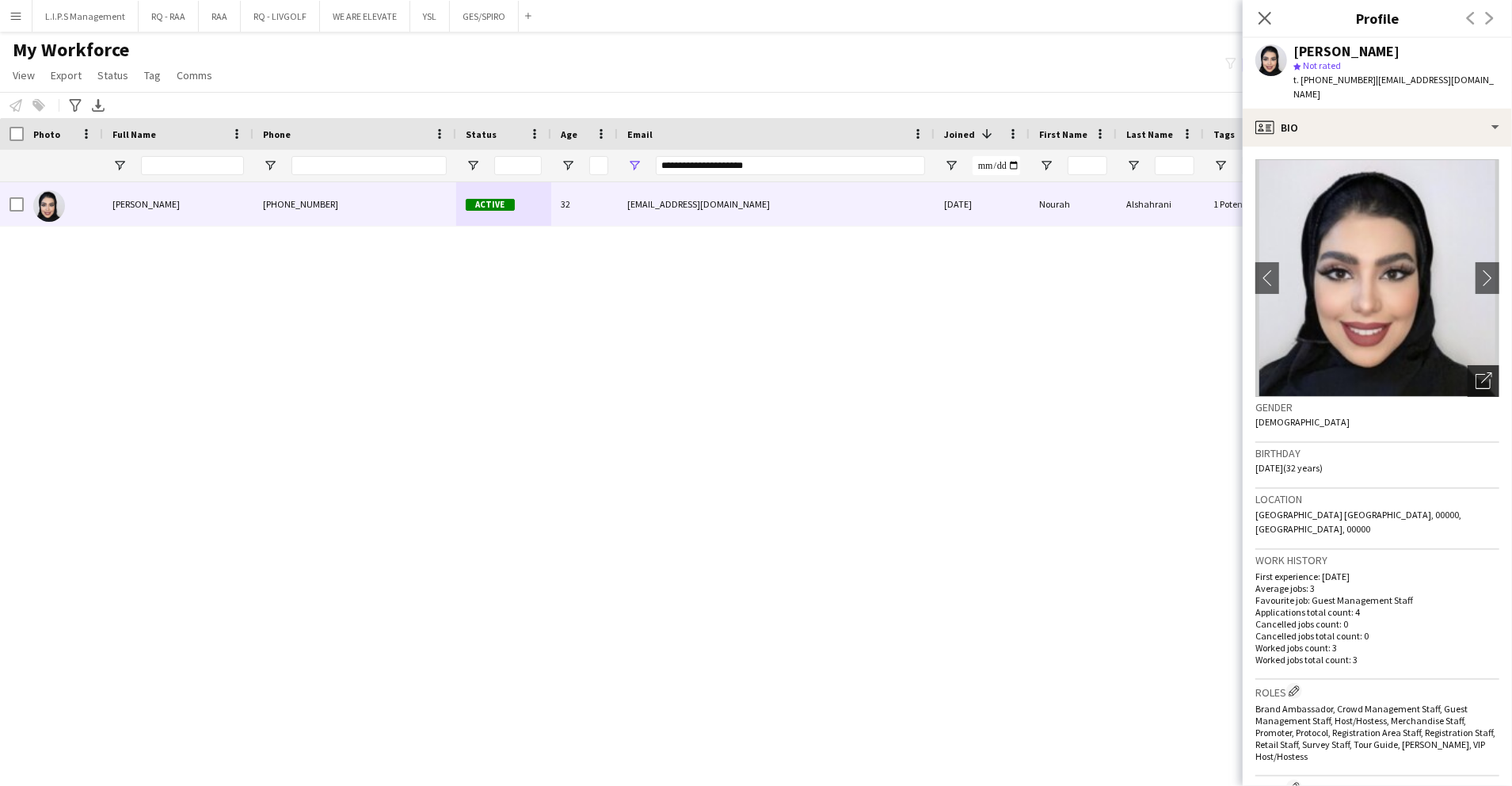
click at [1476, 373] on icon "Open photos pop-in" at bounding box center [1484, 380] width 16 height 16
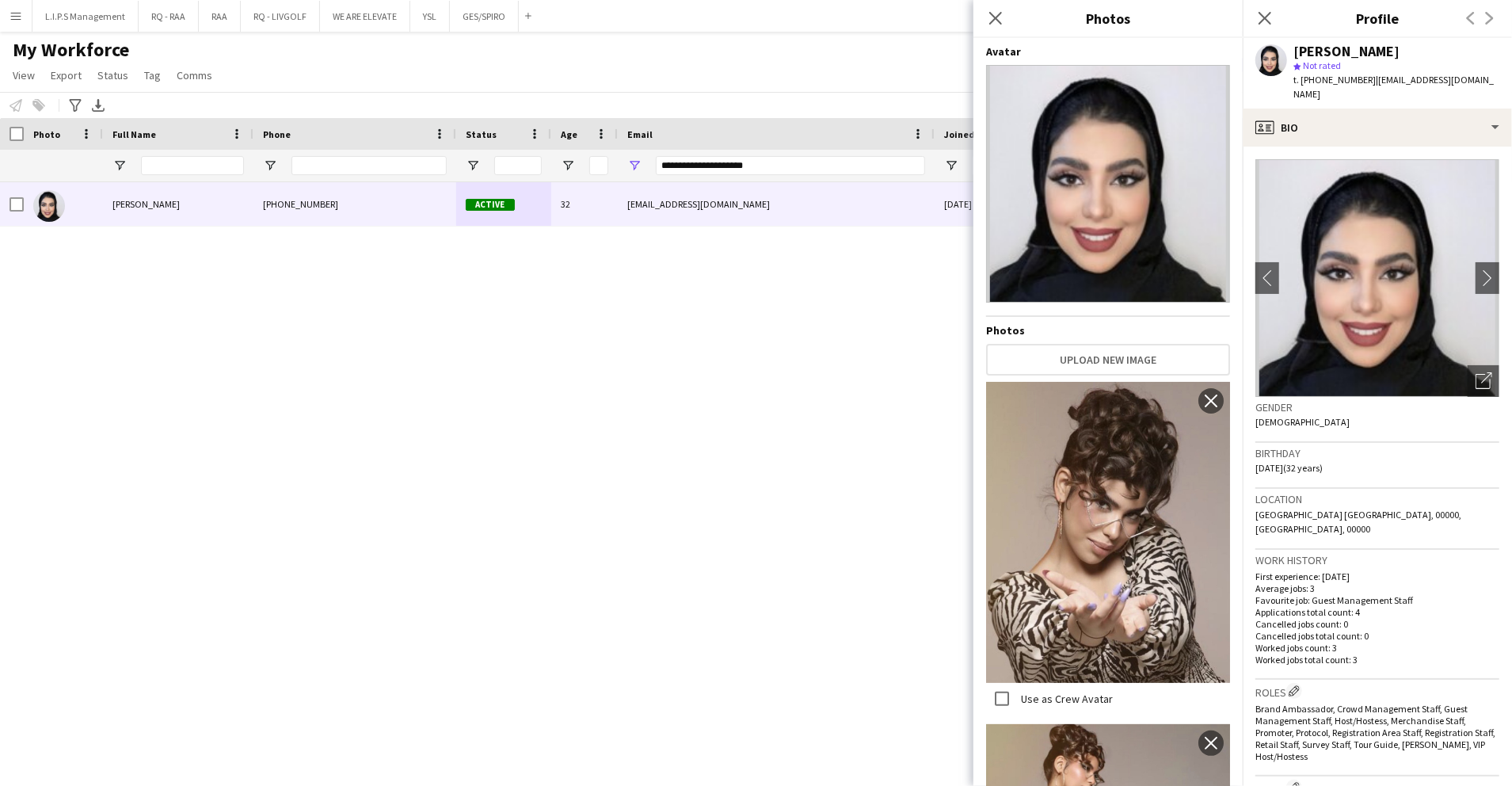
drag, startPoint x: 1114, startPoint y: 176, endPoint x: 1244, endPoint y: 73, distance: 165.9
click at [1244, 73] on app-popin "Close pop-in Profile Previous Next Nourah Alshahrani star Not rated t. +9665815…" at bounding box center [1377, 393] width 269 height 786
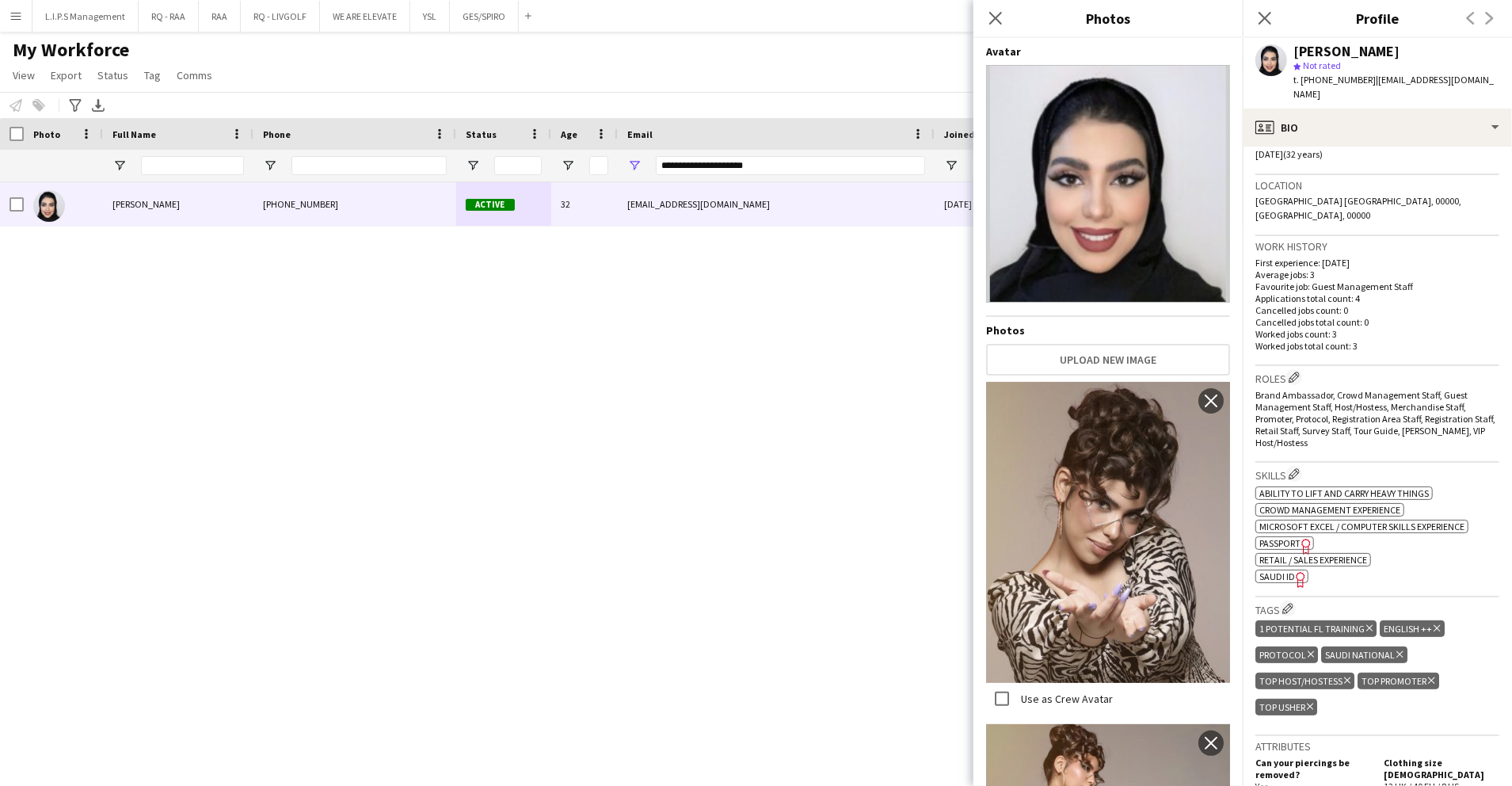
scroll to position [528, 0]
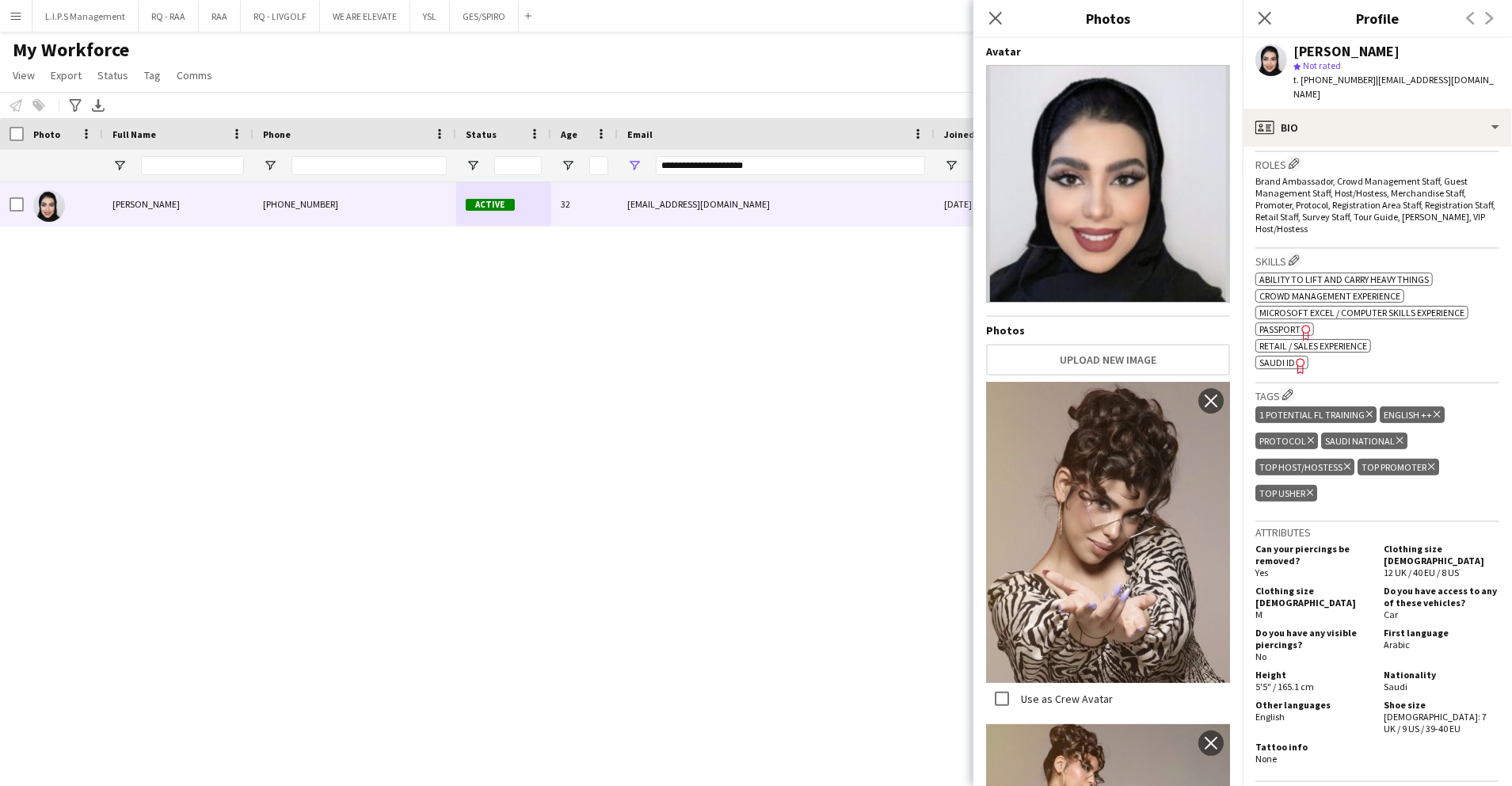
click at [1433, 477] on div "Tags Edit crew company tags 1 Potential FL Training Delete tag ENGLISH ++ Delet…" at bounding box center [1377, 452] width 244 height 138
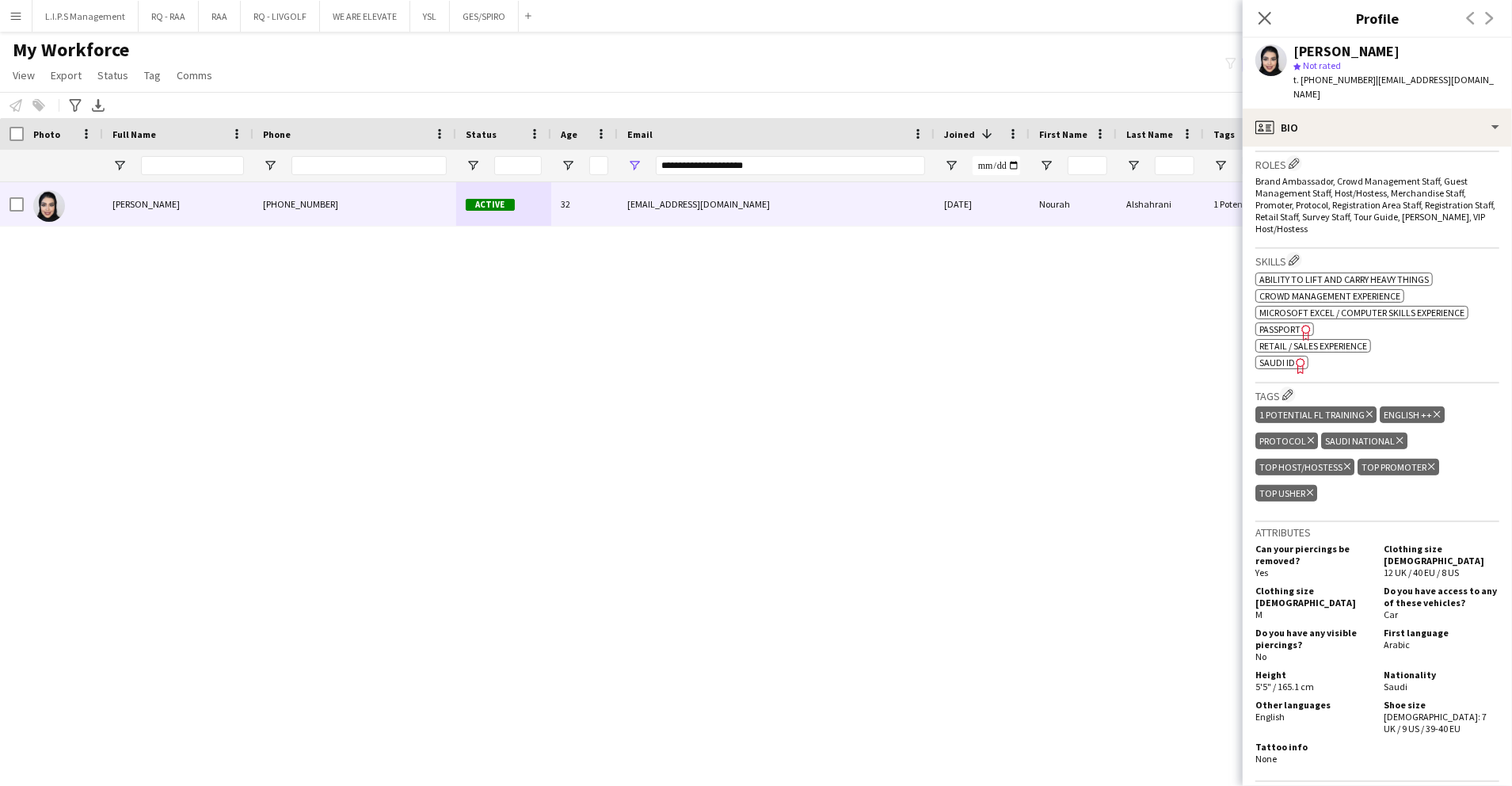
click at [1293, 357] on icon "Freelancer has uploaded a photo validation of skill. Click to see" at bounding box center [1301, 365] width 16 height 16
click at [1318, 80] on span "t. +966581555158" at bounding box center [1334, 79] width 82 height 12
drag, startPoint x: 1318, startPoint y: 80, endPoint x: 1111, endPoint y: 5, distance: 220.2
click at [1316, 80] on span "t. +966581555158" at bounding box center [1334, 79] width 82 height 12
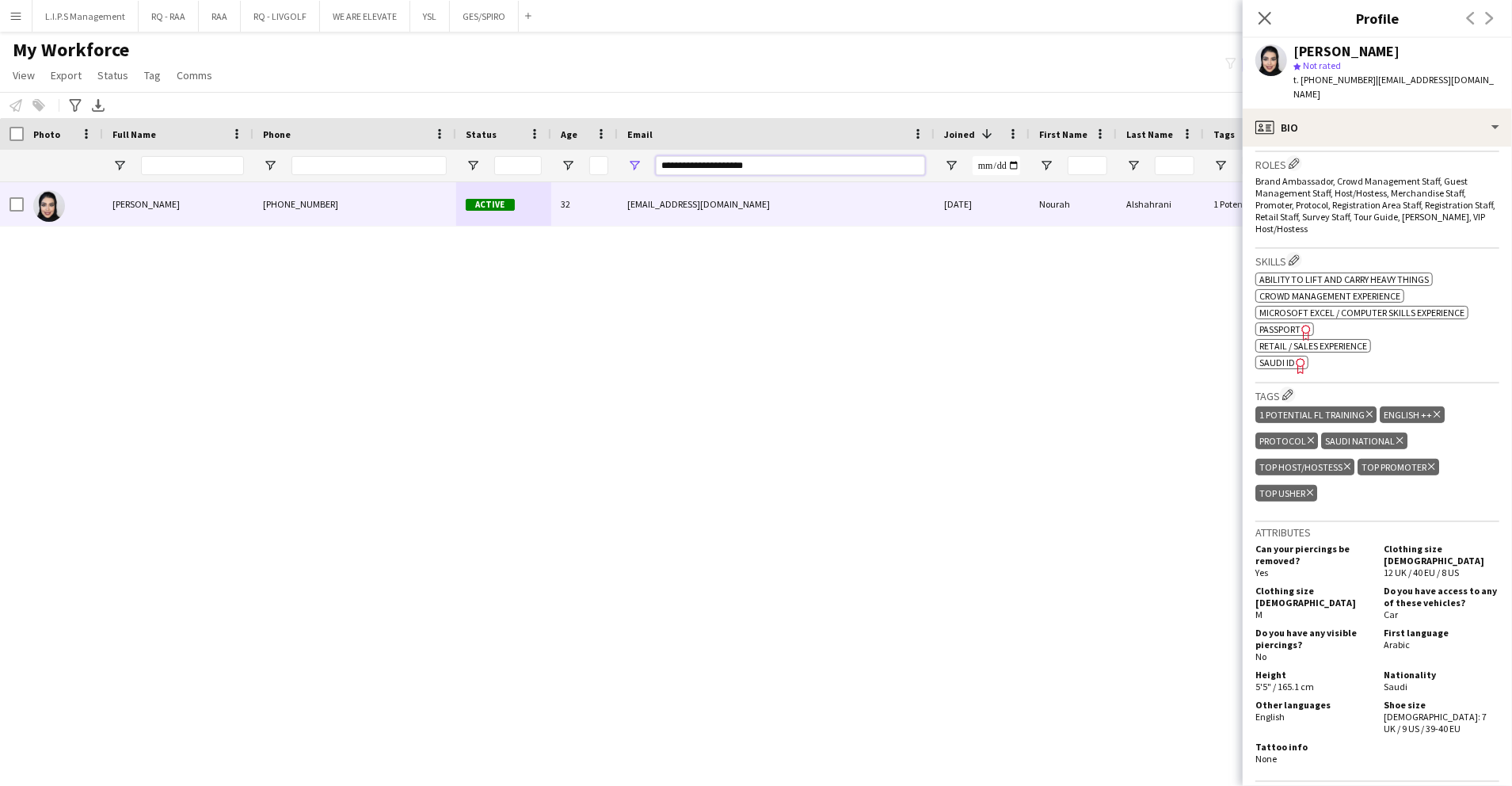
drag, startPoint x: 608, startPoint y: 163, endPoint x: 508, endPoint y: 168, distance: 100.1
click at [508, 168] on div "**********" at bounding box center [1103, 166] width 2206 height 32
paste input "Email Filter Input"
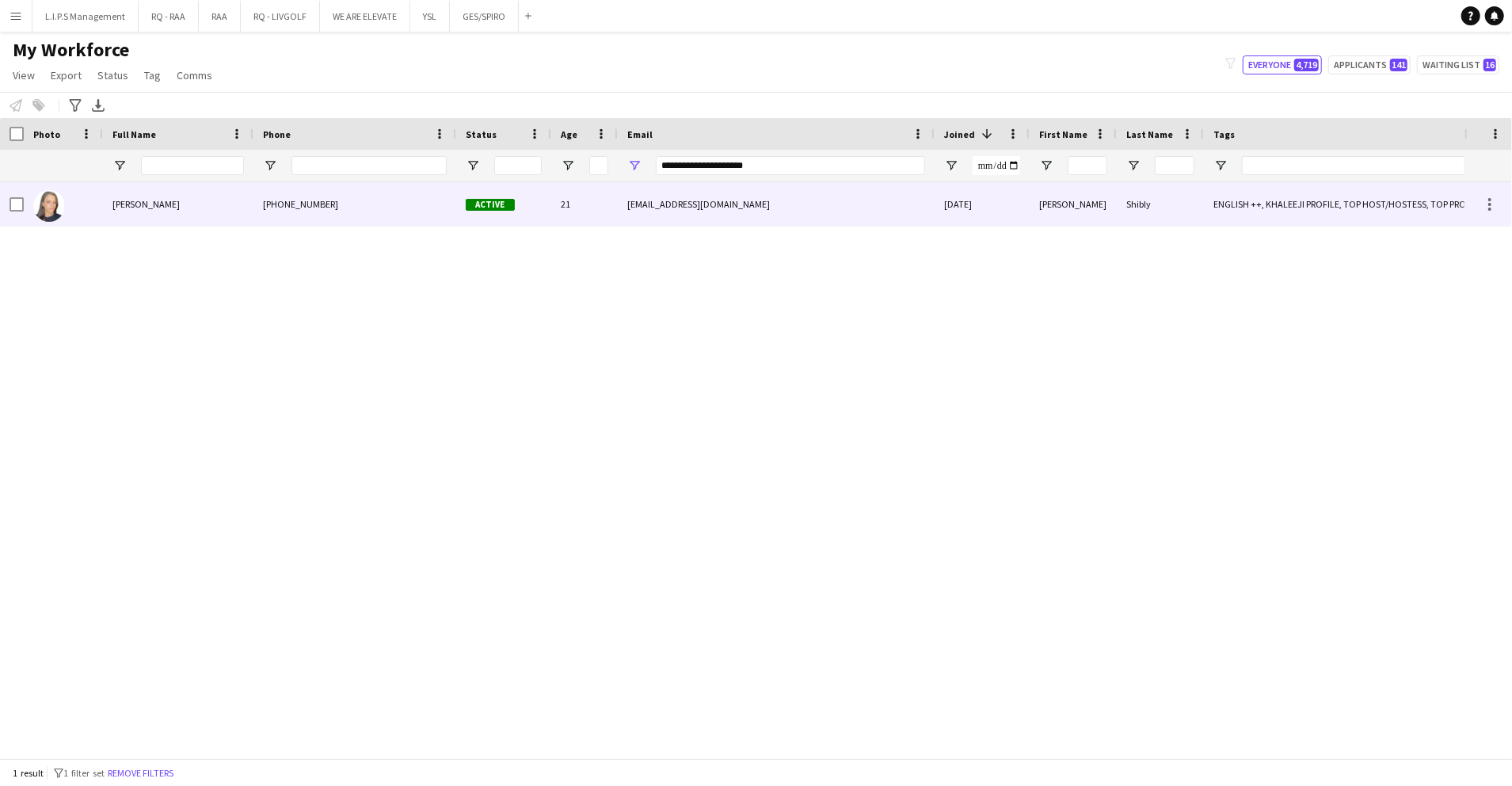
click at [625, 206] on div "deenashibly@gmail.com" at bounding box center [775, 203] width 317 height 44
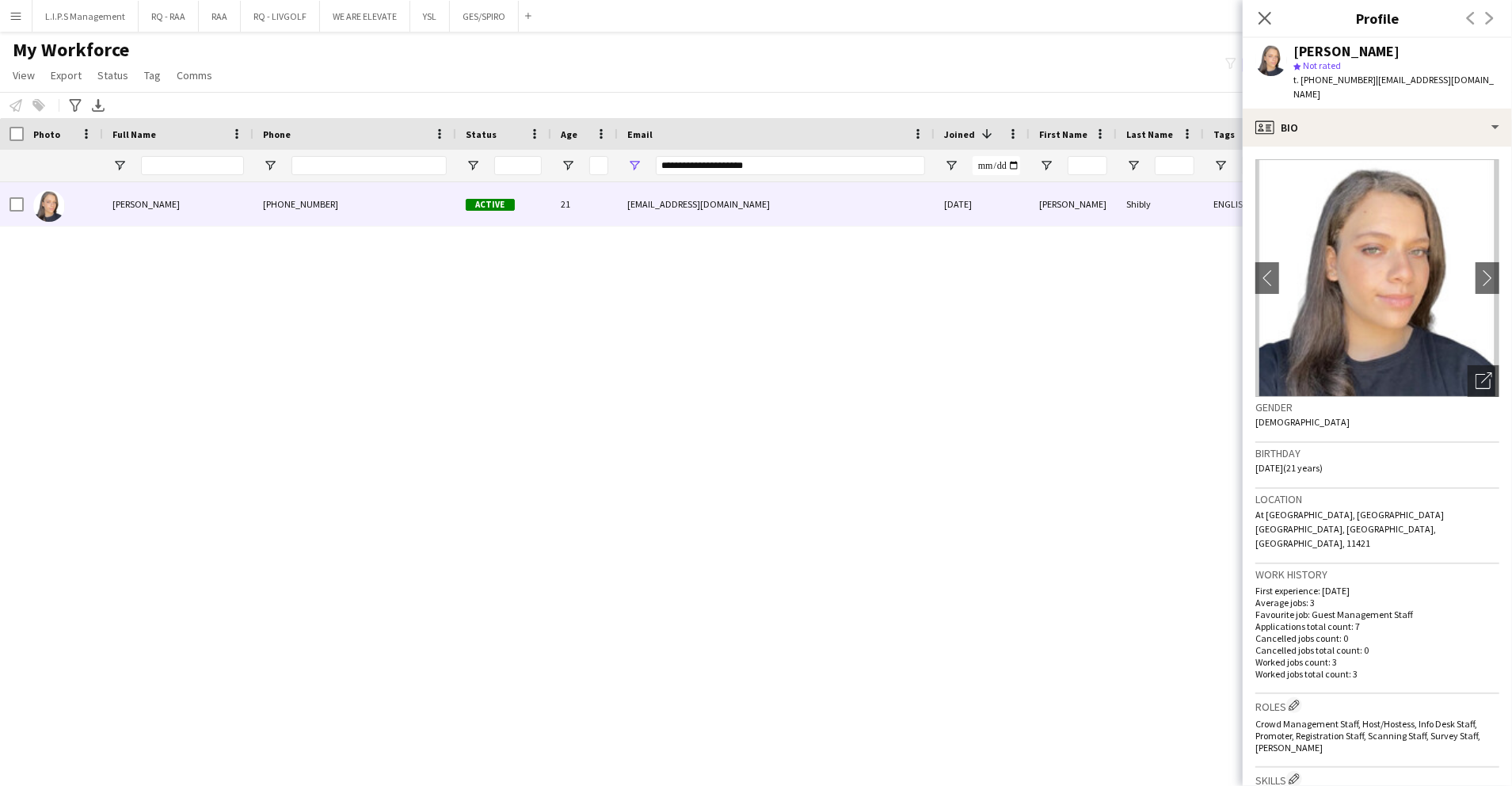
scroll to position [528, 0]
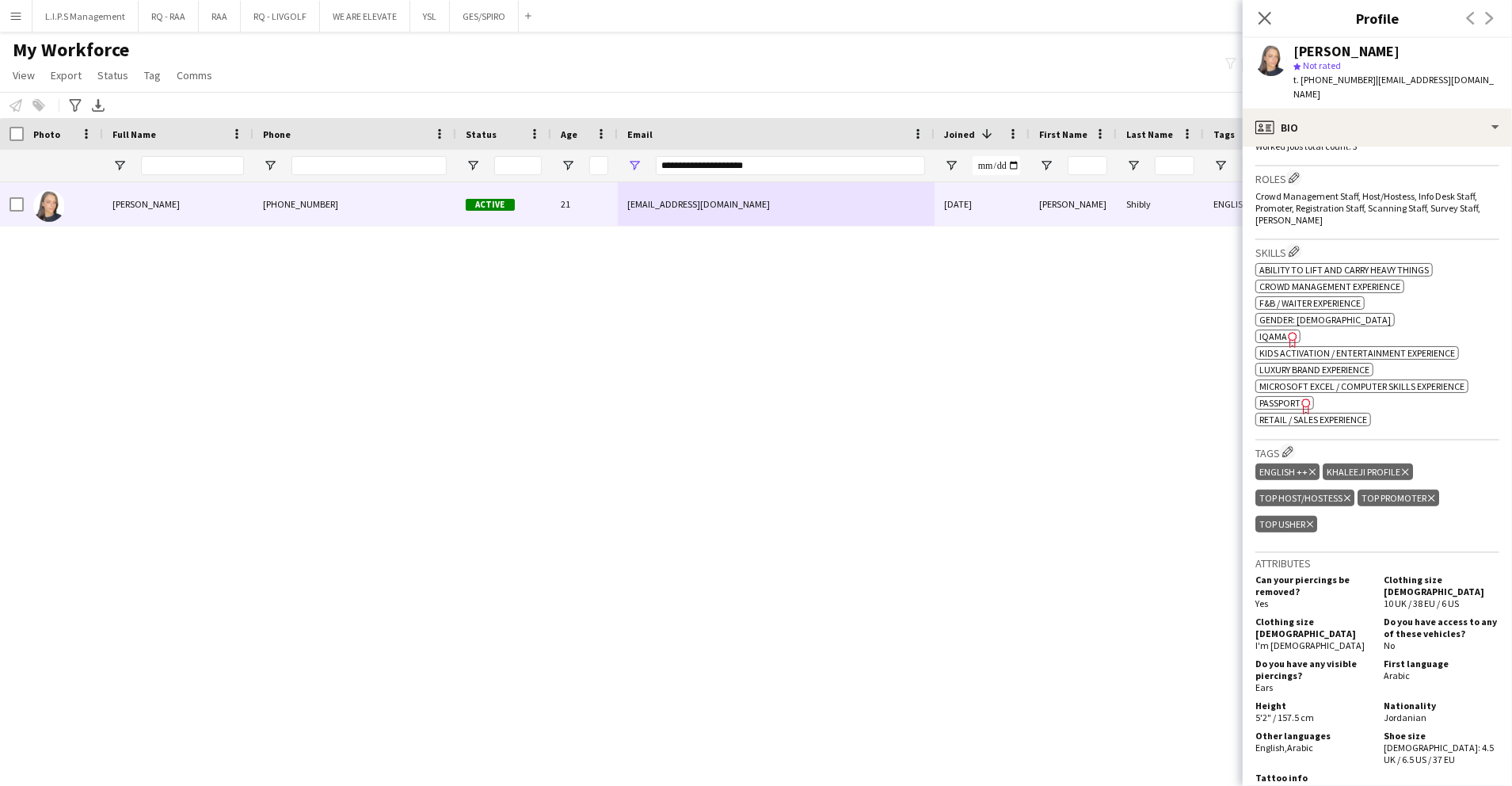
click at [1274, 330] on span "IQAMA" at bounding box center [1273, 336] width 28 height 12
click at [1319, 82] on span "t. +966558325886" at bounding box center [1334, 79] width 82 height 12
drag, startPoint x: 1319, startPoint y: 82, endPoint x: 1261, endPoint y: 55, distance: 64.0
click at [1318, 82] on span "t. +966558325886" at bounding box center [1334, 79] width 82 height 12
click at [1328, 76] on span "t. +966558325886" at bounding box center [1334, 79] width 82 height 12
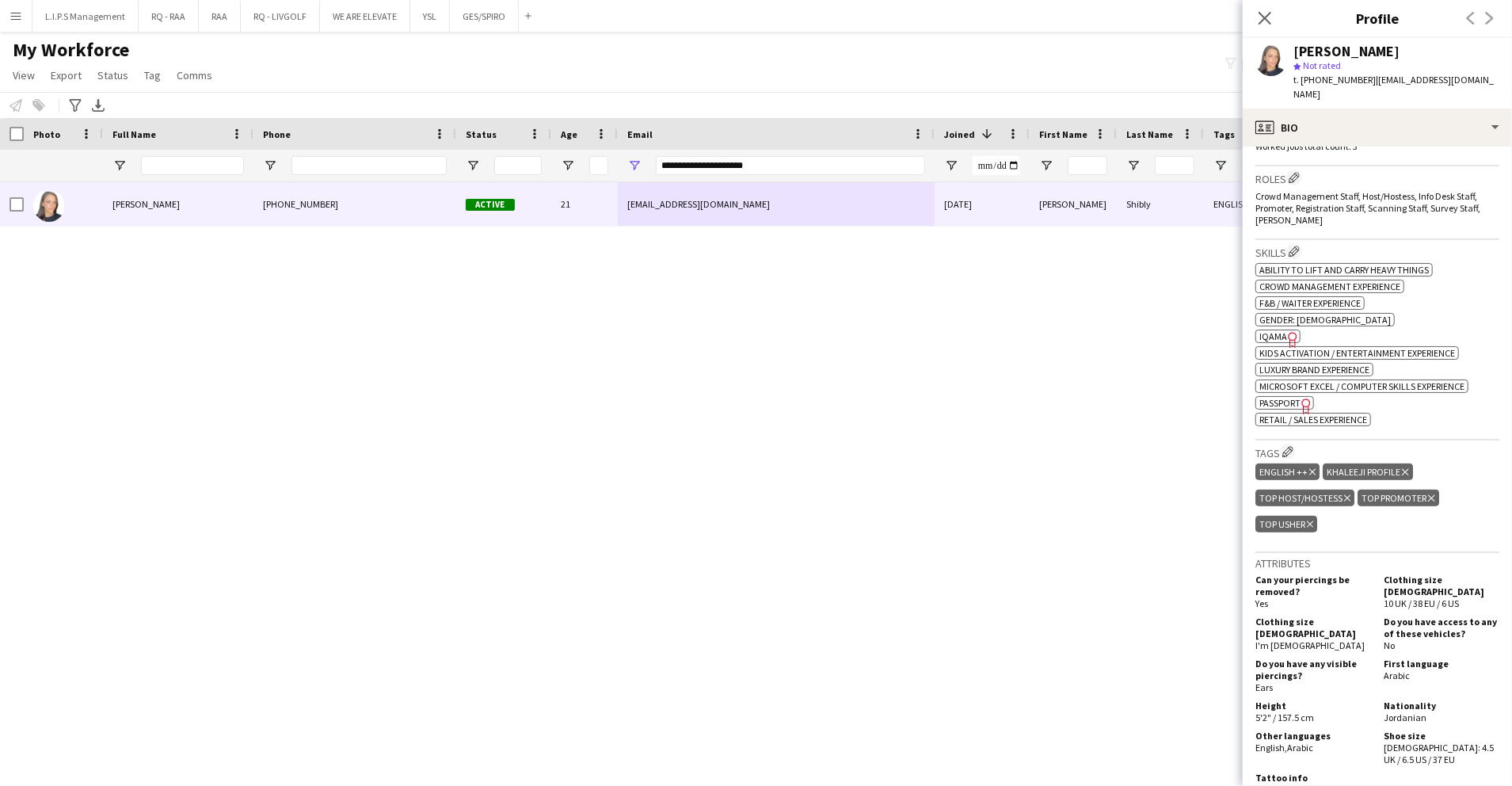
click at [1328, 76] on span "t. +966558325886" at bounding box center [1334, 79] width 82 height 12
drag, startPoint x: 781, startPoint y: 159, endPoint x: 531, endPoint y: 160, distance: 250.0
click at [531, 160] on div "**********" at bounding box center [1103, 166] width 2206 height 32
paste input "Email Filter Input"
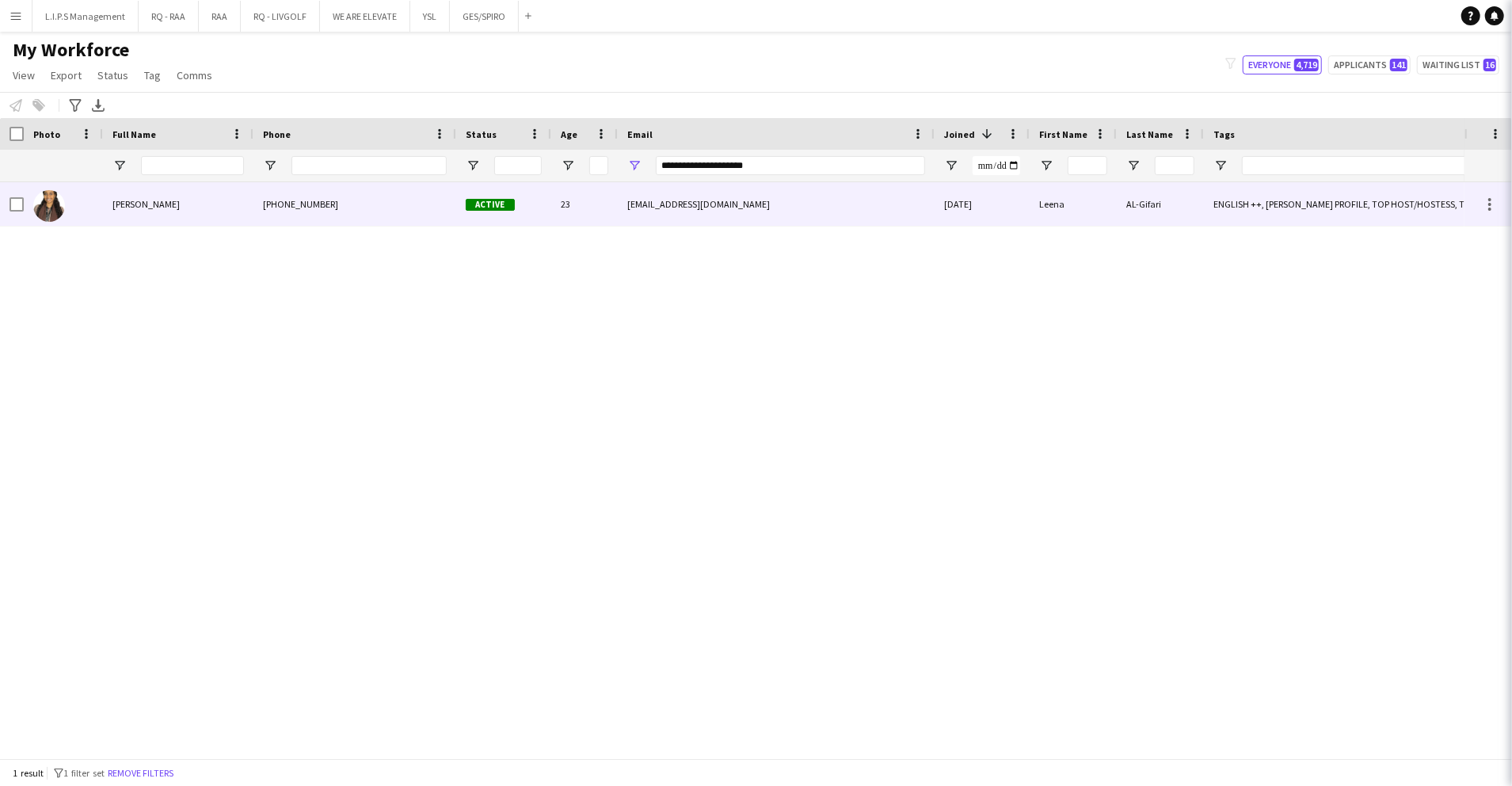
click at [555, 198] on div "23" at bounding box center [585, 203] width 67 height 44
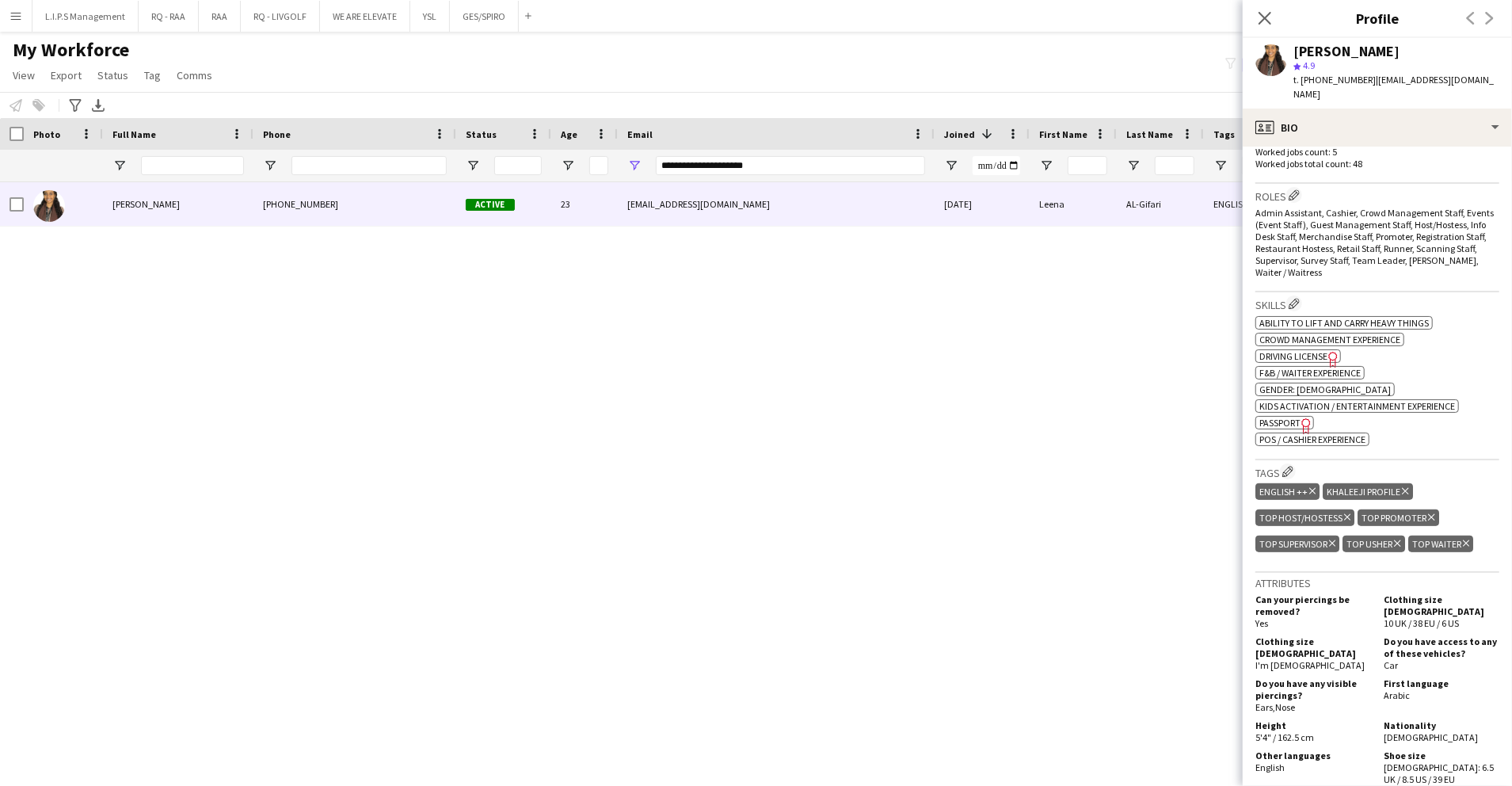
scroll to position [634, 0]
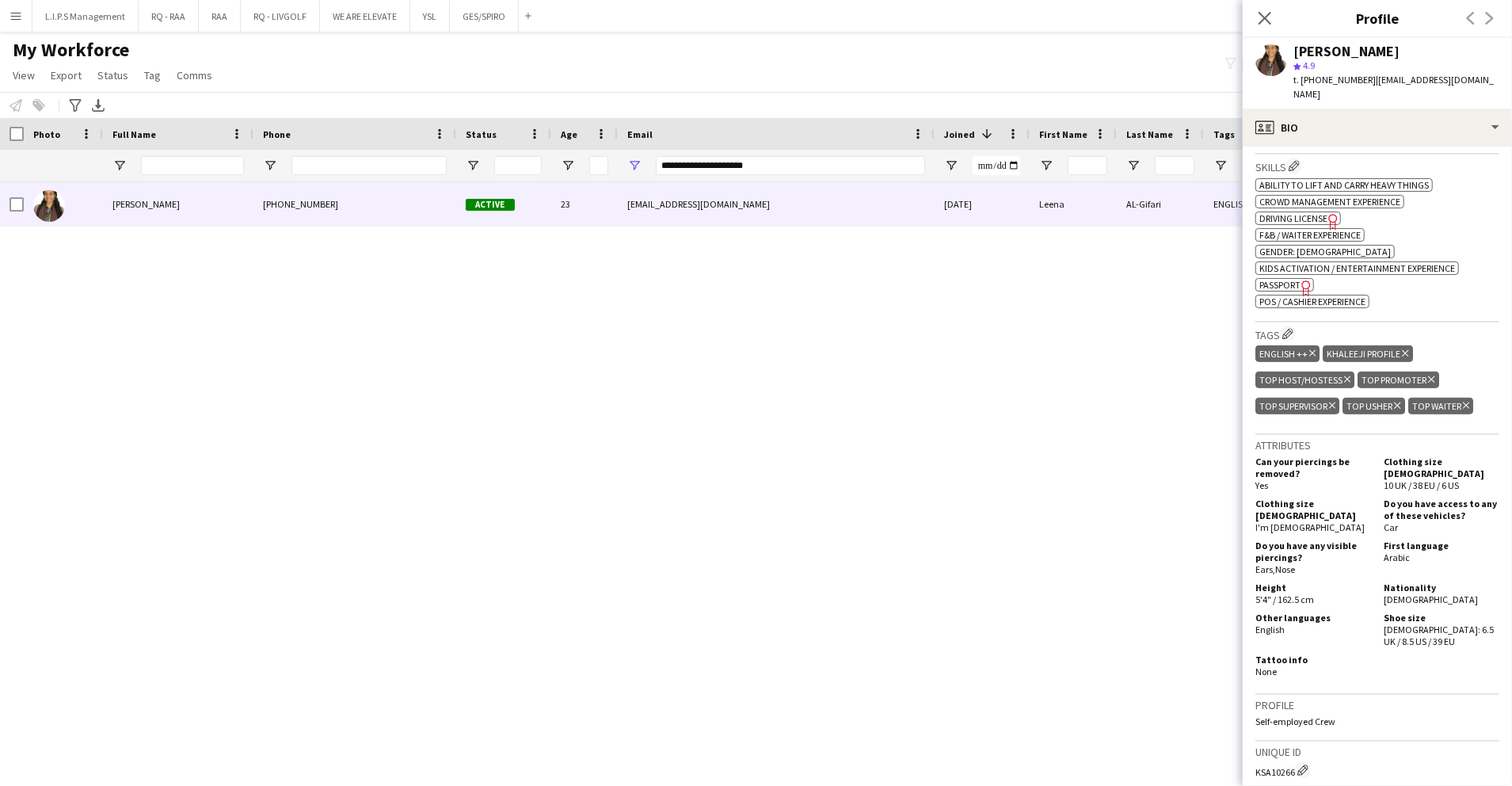
click at [1339, 78] on span "t. +966570997574" at bounding box center [1334, 79] width 82 height 12
drag, startPoint x: 776, startPoint y: 162, endPoint x: 537, endPoint y: 165, distance: 239.0
click at [535, 166] on div "**********" at bounding box center [1103, 166] width 2206 height 32
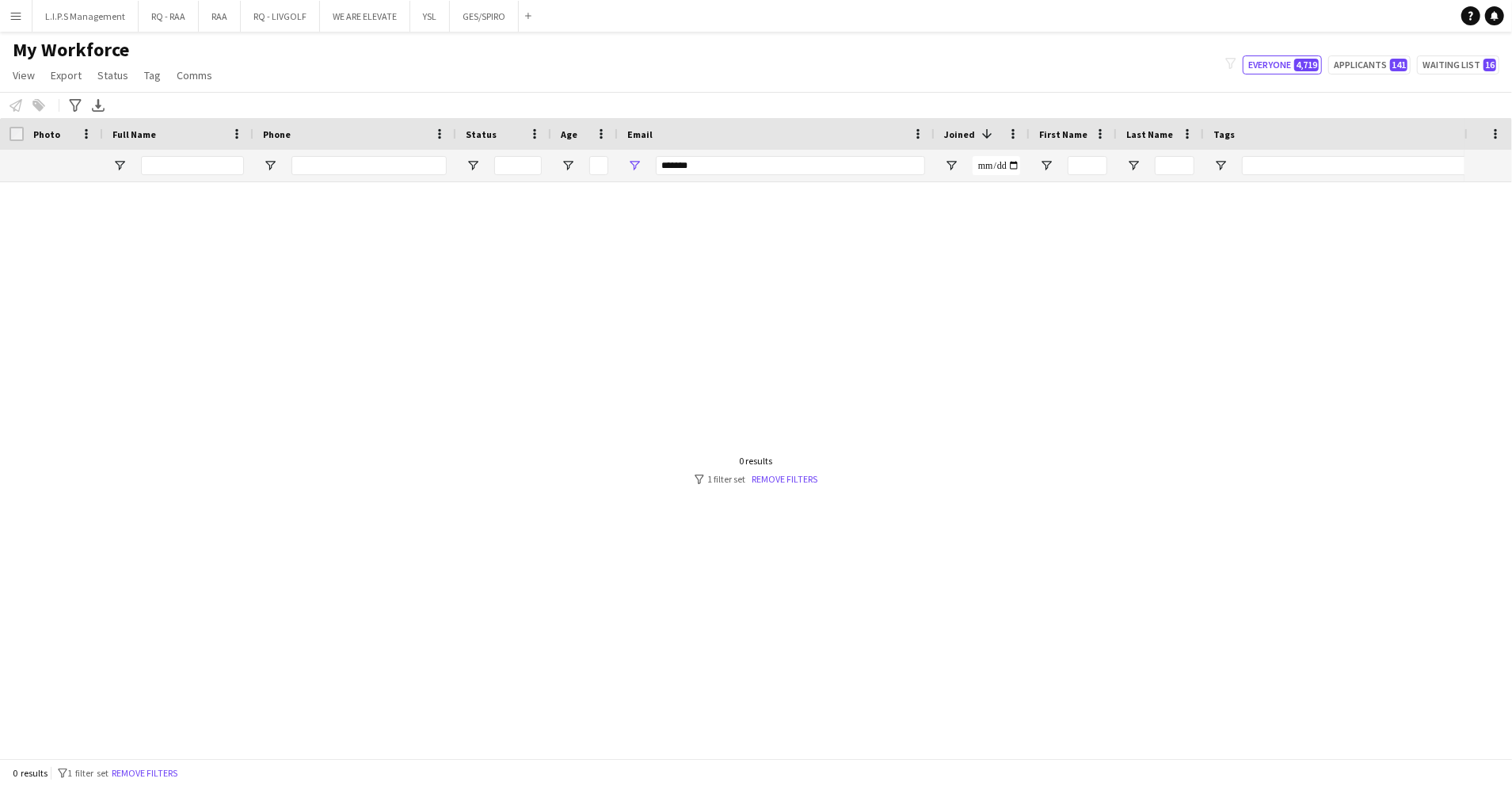
drag, startPoint x: 741, startPoint y: 154, endPoint x: 588, endPoint y: 162, distance: 153.2
click at [567, 159] on div "*******" at bounding box center [1103, 166] width 2206 height 32
drag, startPoint x: 717, startPoint y: 167, endPoint x: 532, endPoint y: 160, distance: 185.1
click at [532, 160] on div "*******" at bounding box center [1103, 166] width 2206 height 32
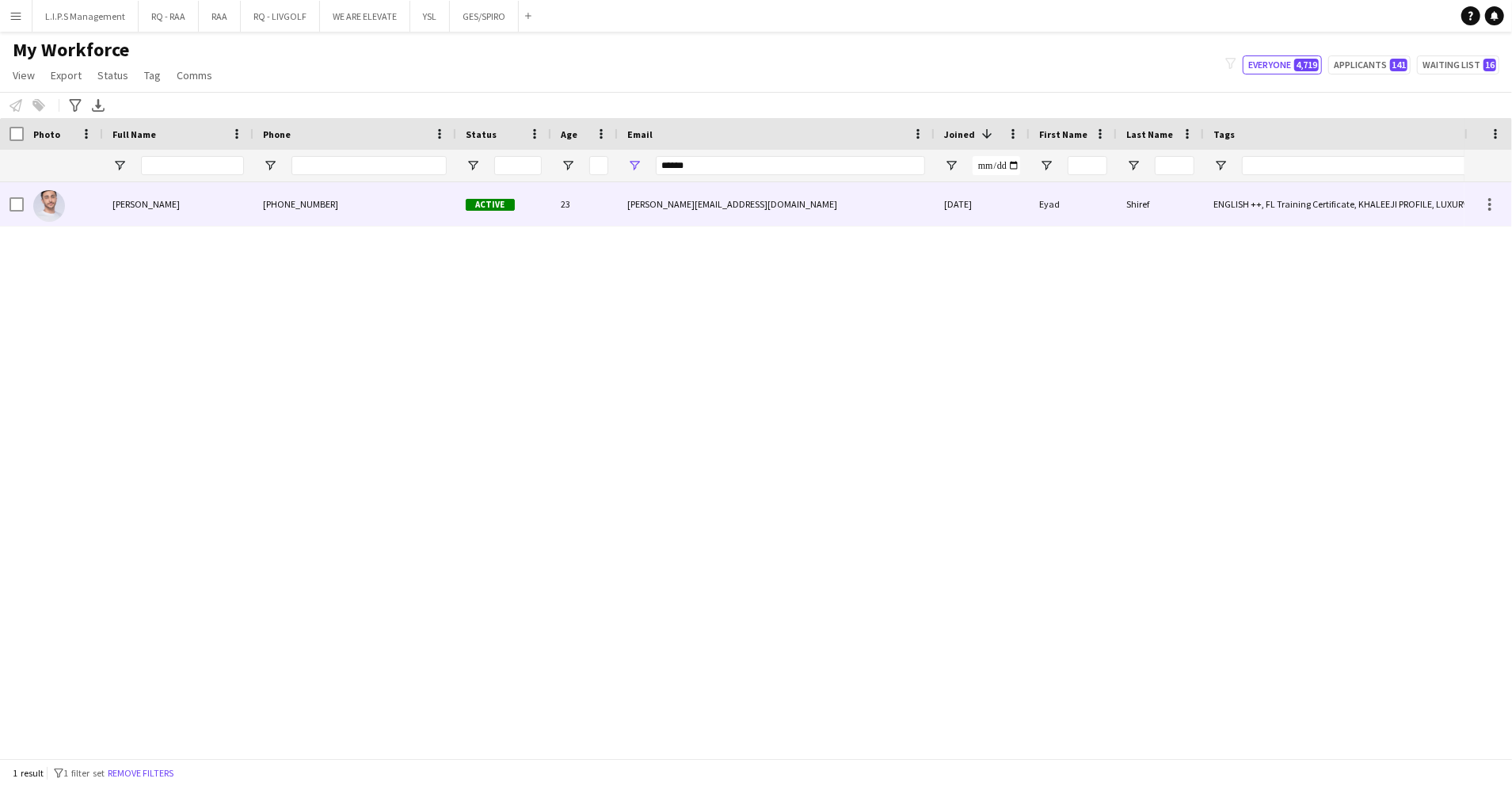
click at [587, 198] on div "23" at bounding box center [585, 203] width 67 height 44
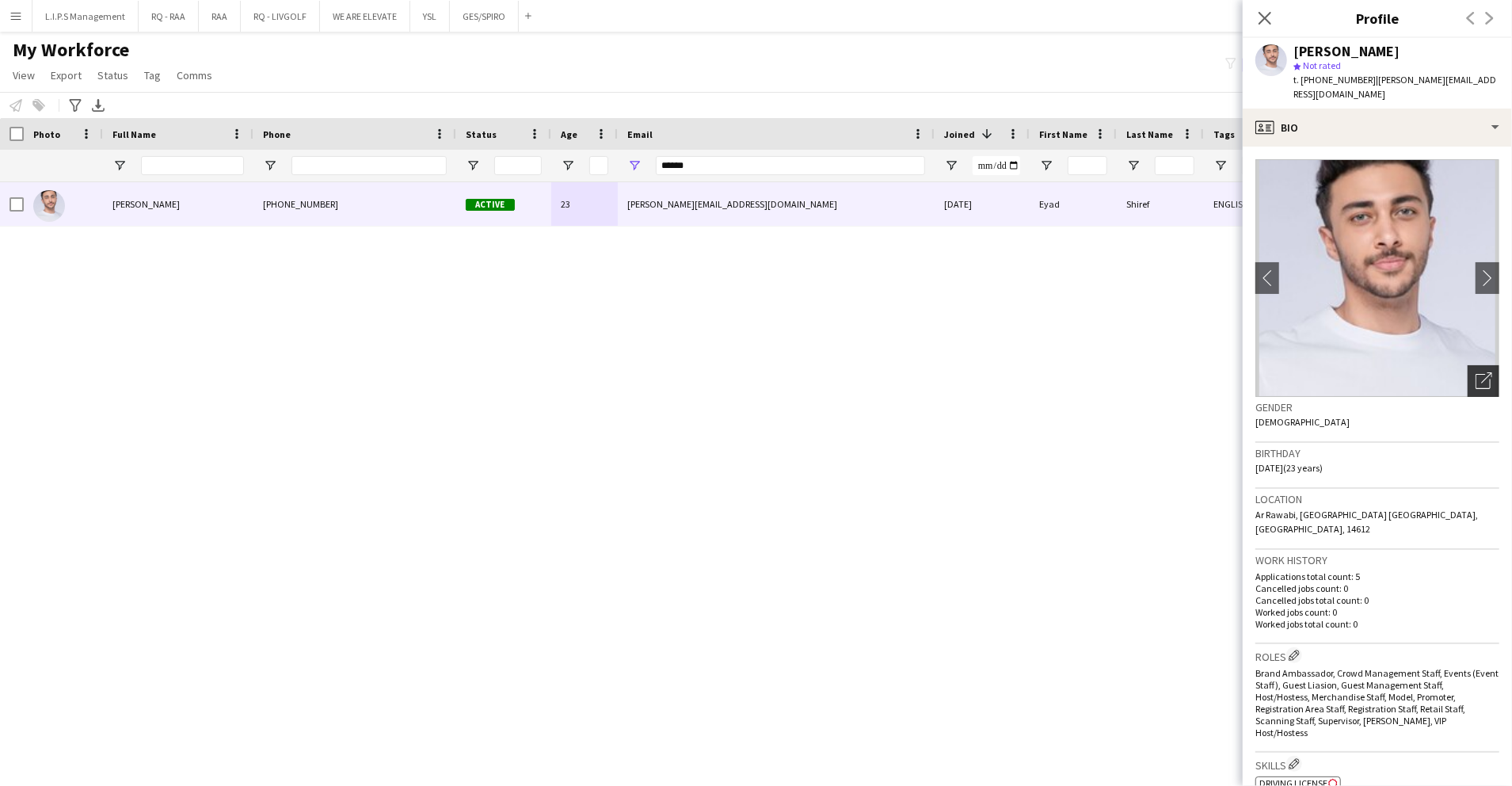
click at [1476, 373] on icon "Open photos pop-in" at bounding box center [1484, 380] width 16 height 16
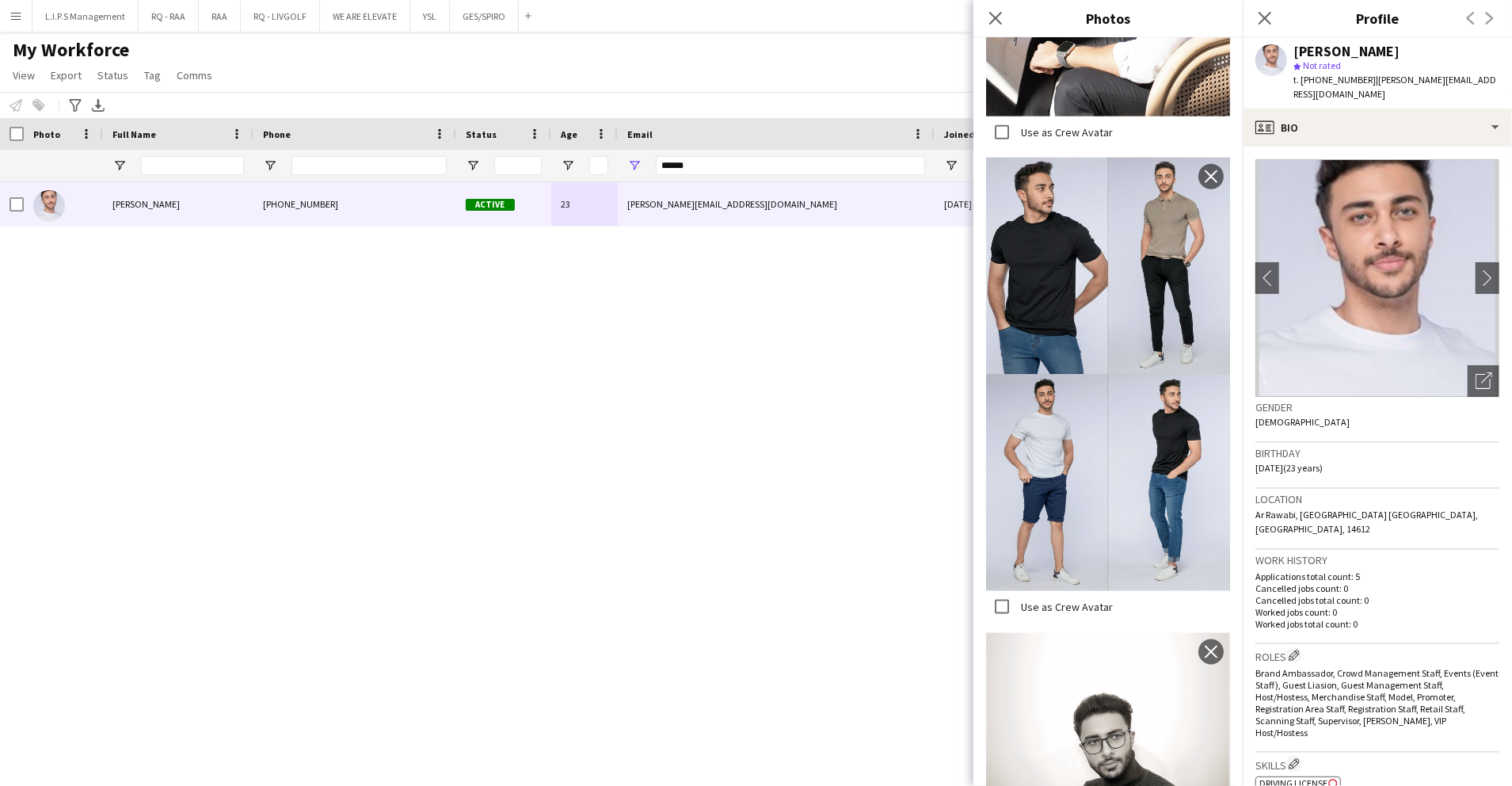
scroll to position [1585, 0]
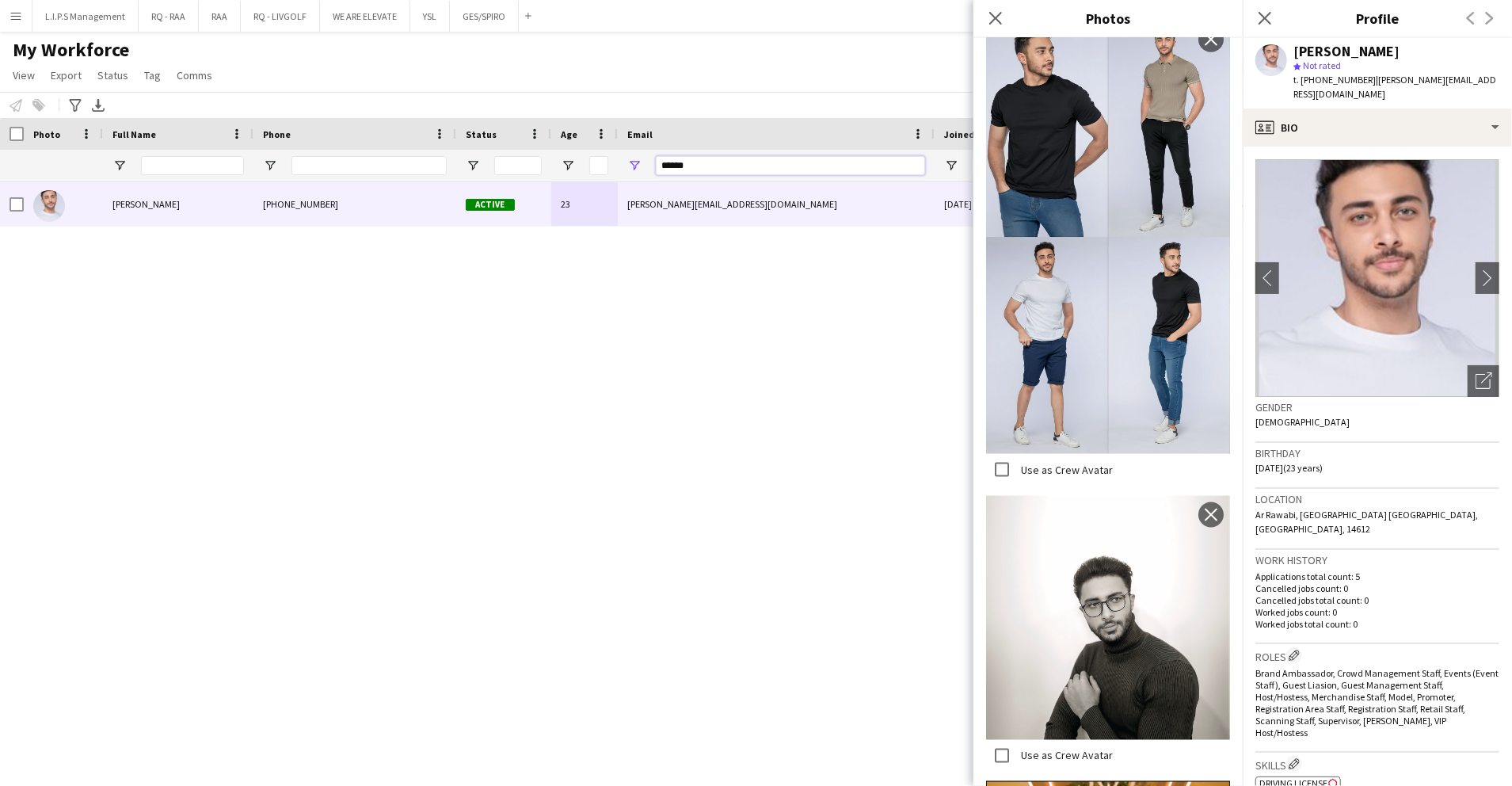
drag, startPoint x: 766, startPoint y: 161, endPoint x: 505, endPoint y: 161, distance: 261.0
click at [508, 161] on div "******" at bounding box center [1103, 166] width 2206 height 32
paste input "**********"
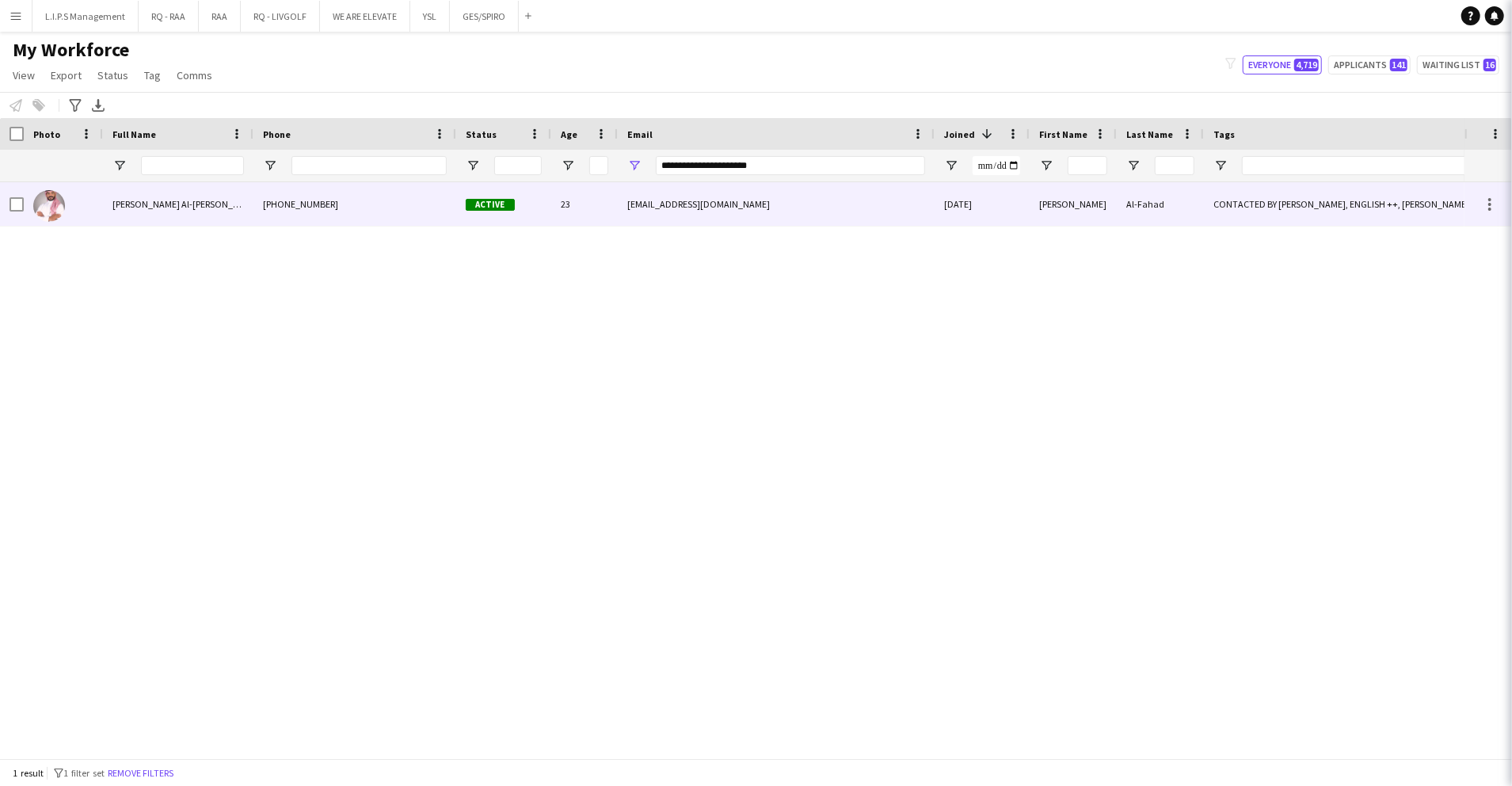
click at [496, 223] on div "Active" at bounding box center [503, 203] width 95 height 44
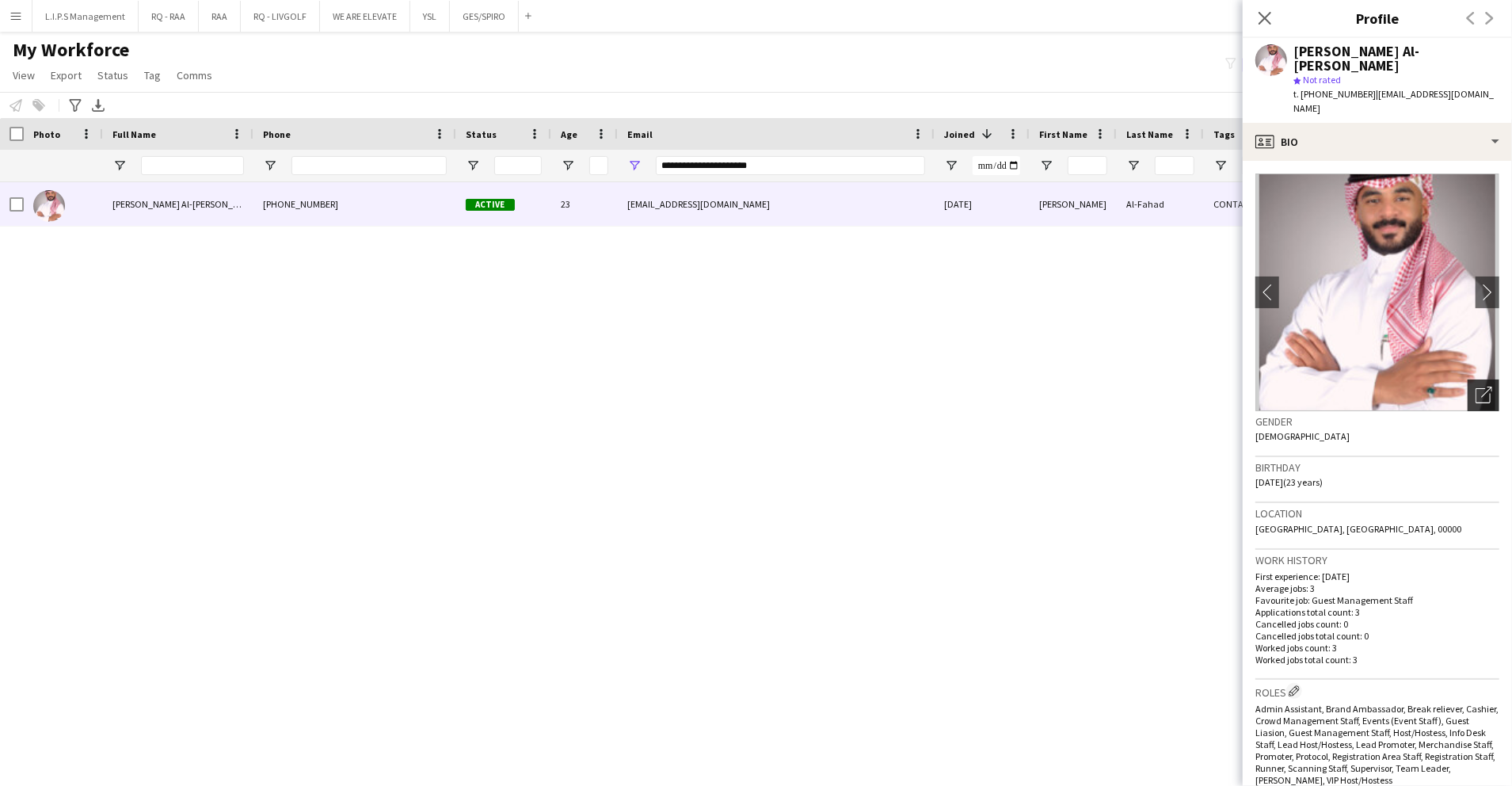
click at [1476, 388] on icon at bounding box center [1484, 396] width 15 height 15
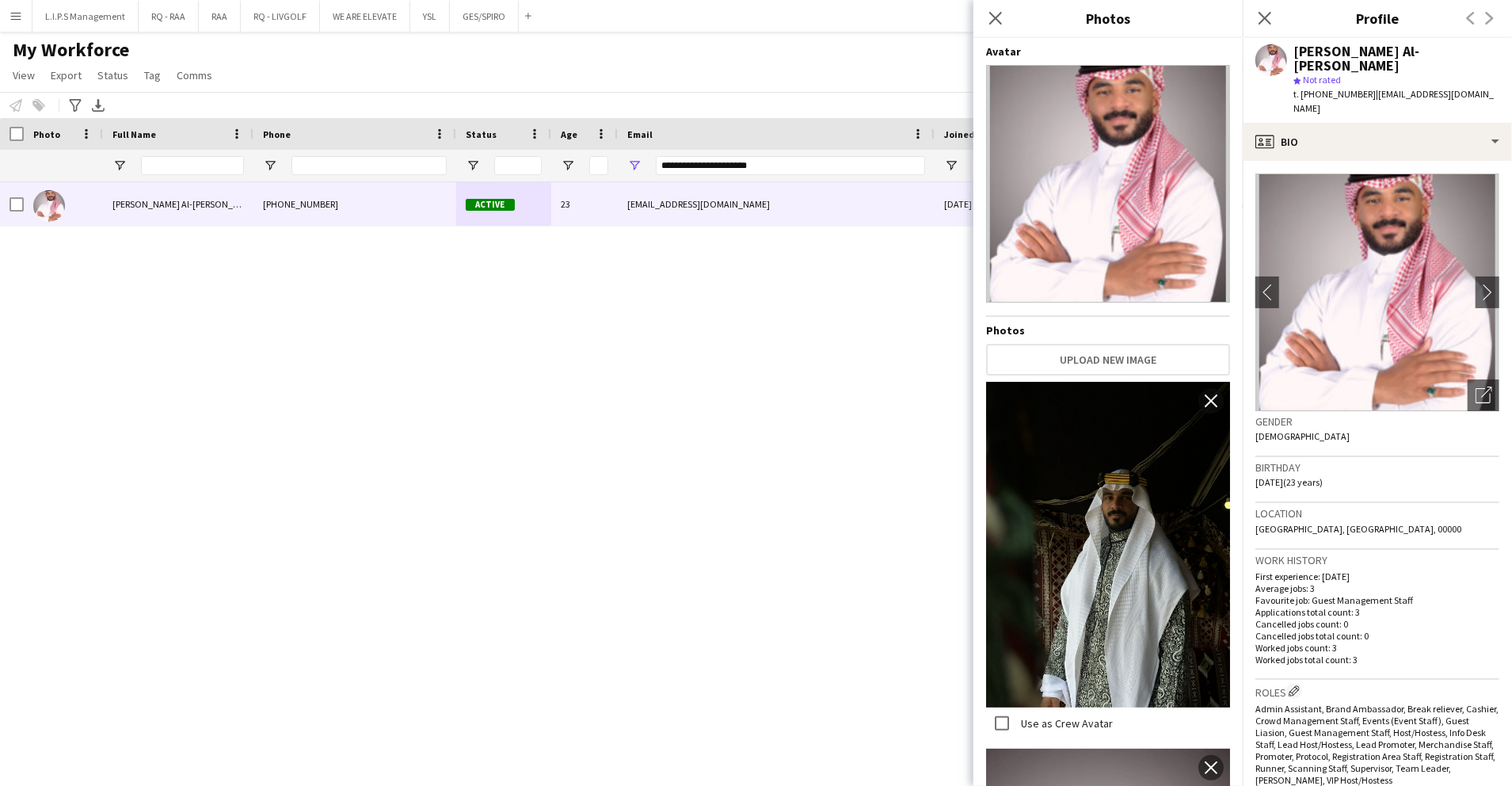
click at [1052, 558] on img at bounding box center [1108, 544] width 244 height 325
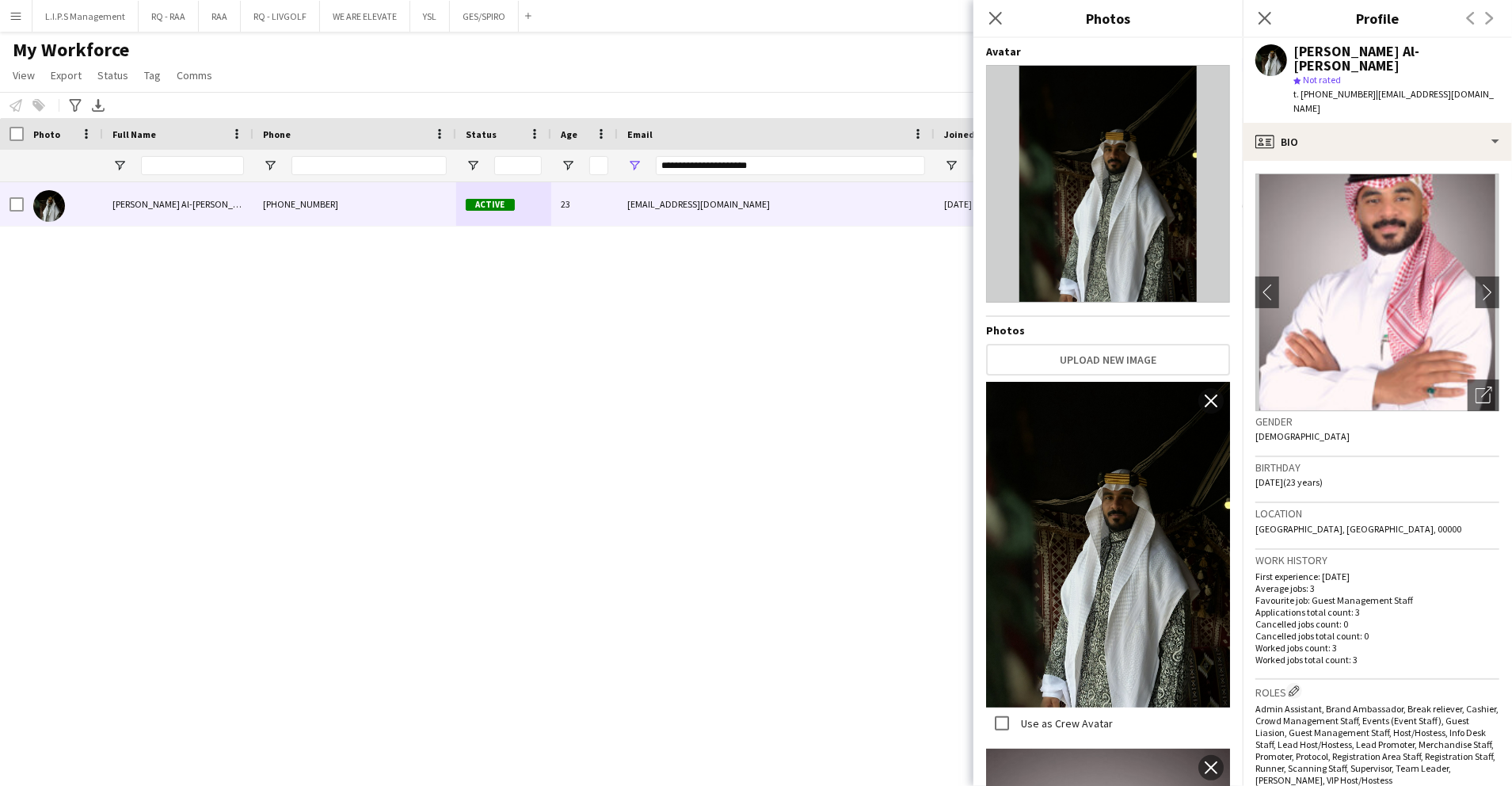
click at [1052, 558] on img at bounding box center [1108, 544] width 244 height 325
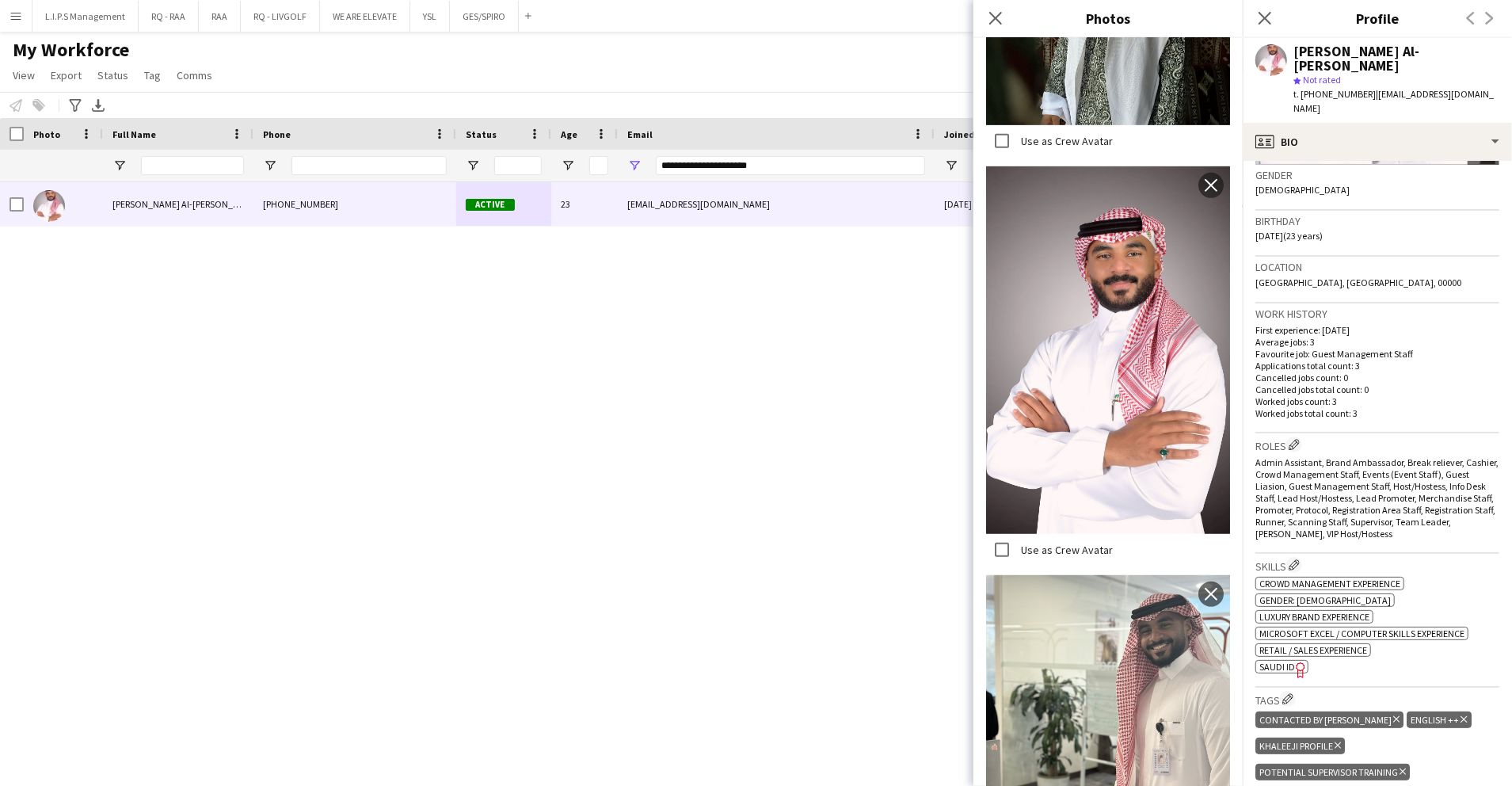
scroll to position [528, 0]
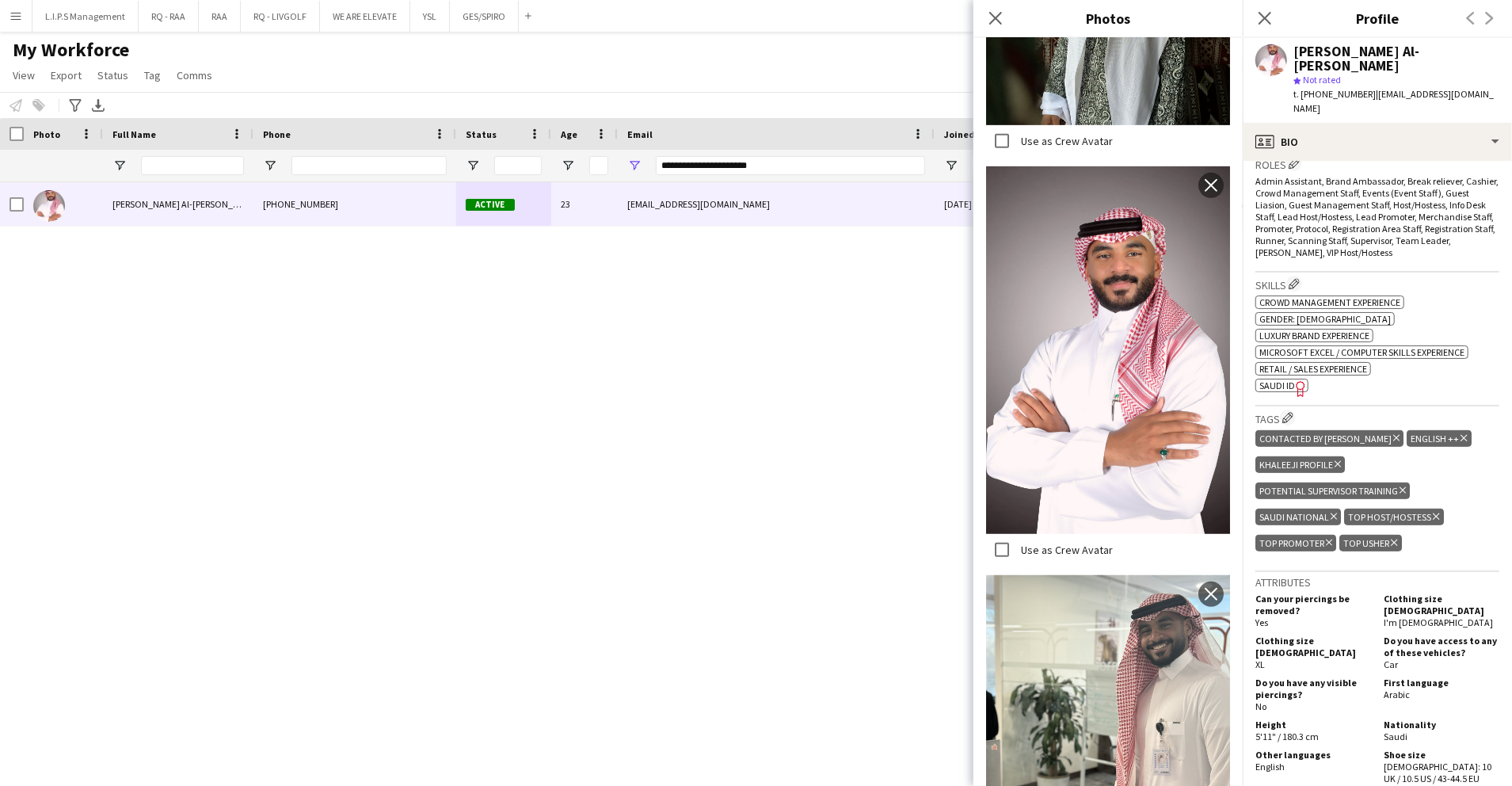
click at [1303, 380] on icon "Freelancer has uploaded a photo validation of skill. Click to see" at bounding box center [1301, 388] width 16 height 16
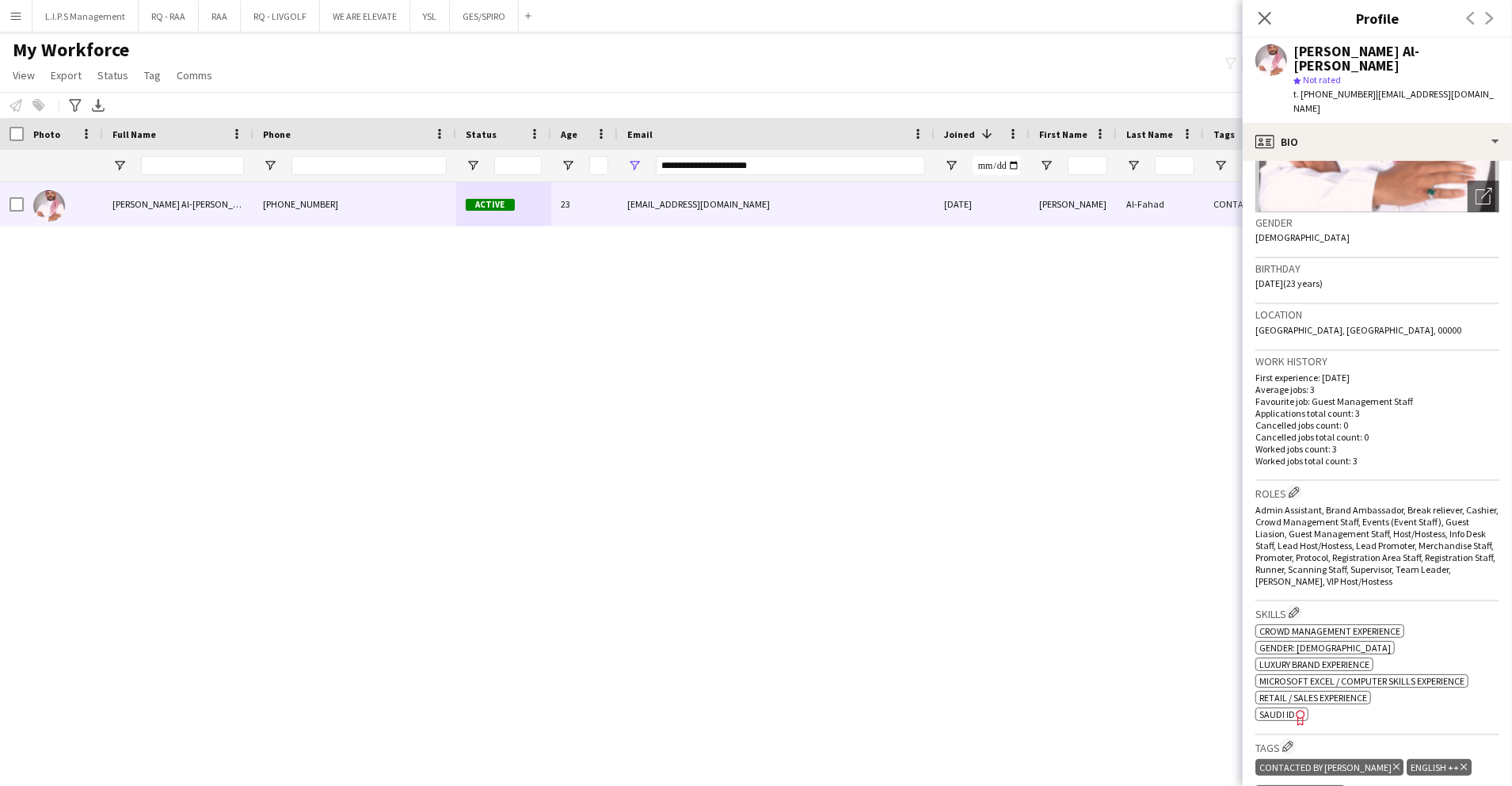
scroll to position [0, 0]
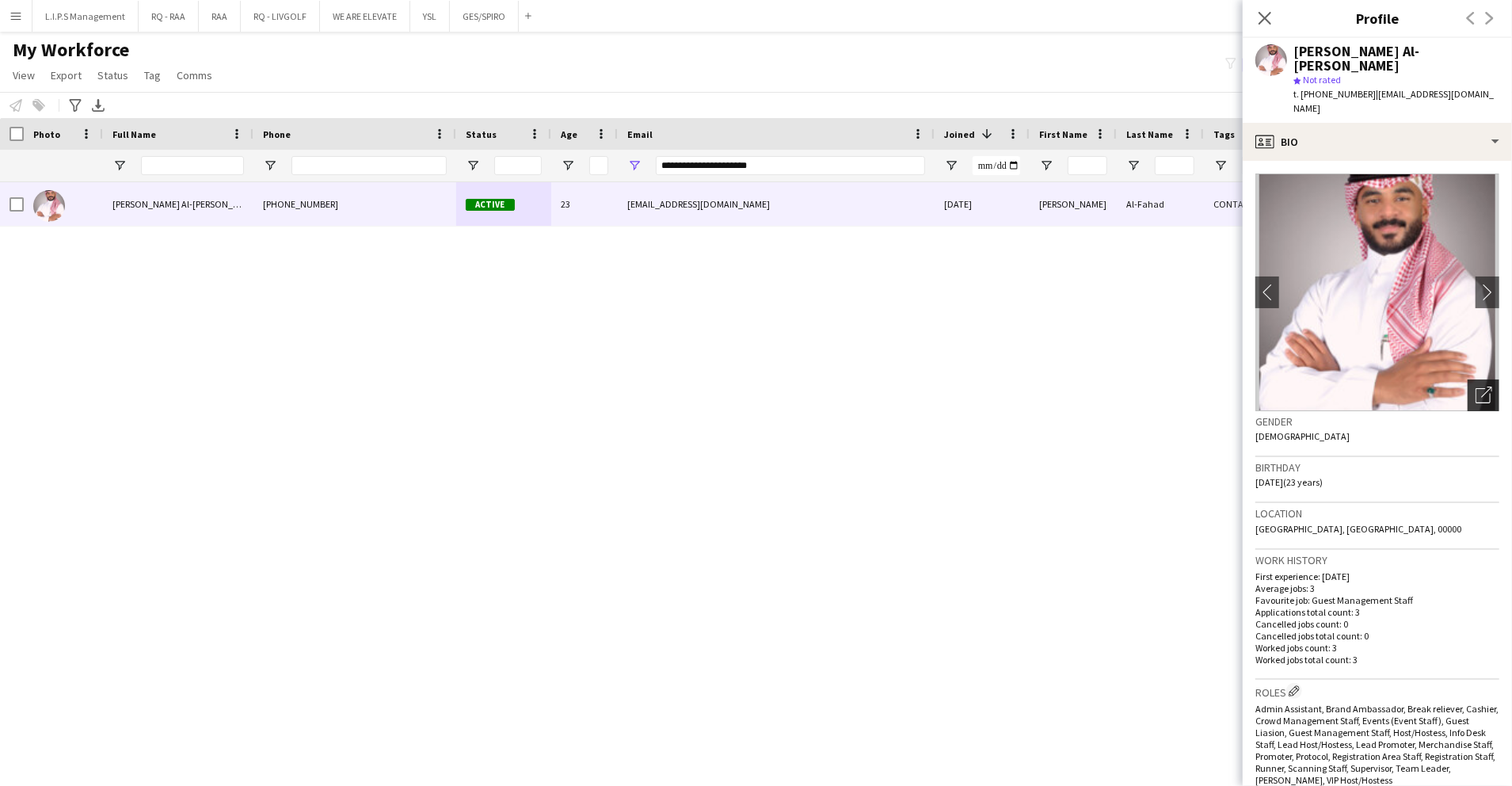
click at [1473, 379] on div "Open photos pop-in" at bounding box center [1483, 395] width 32 height 32
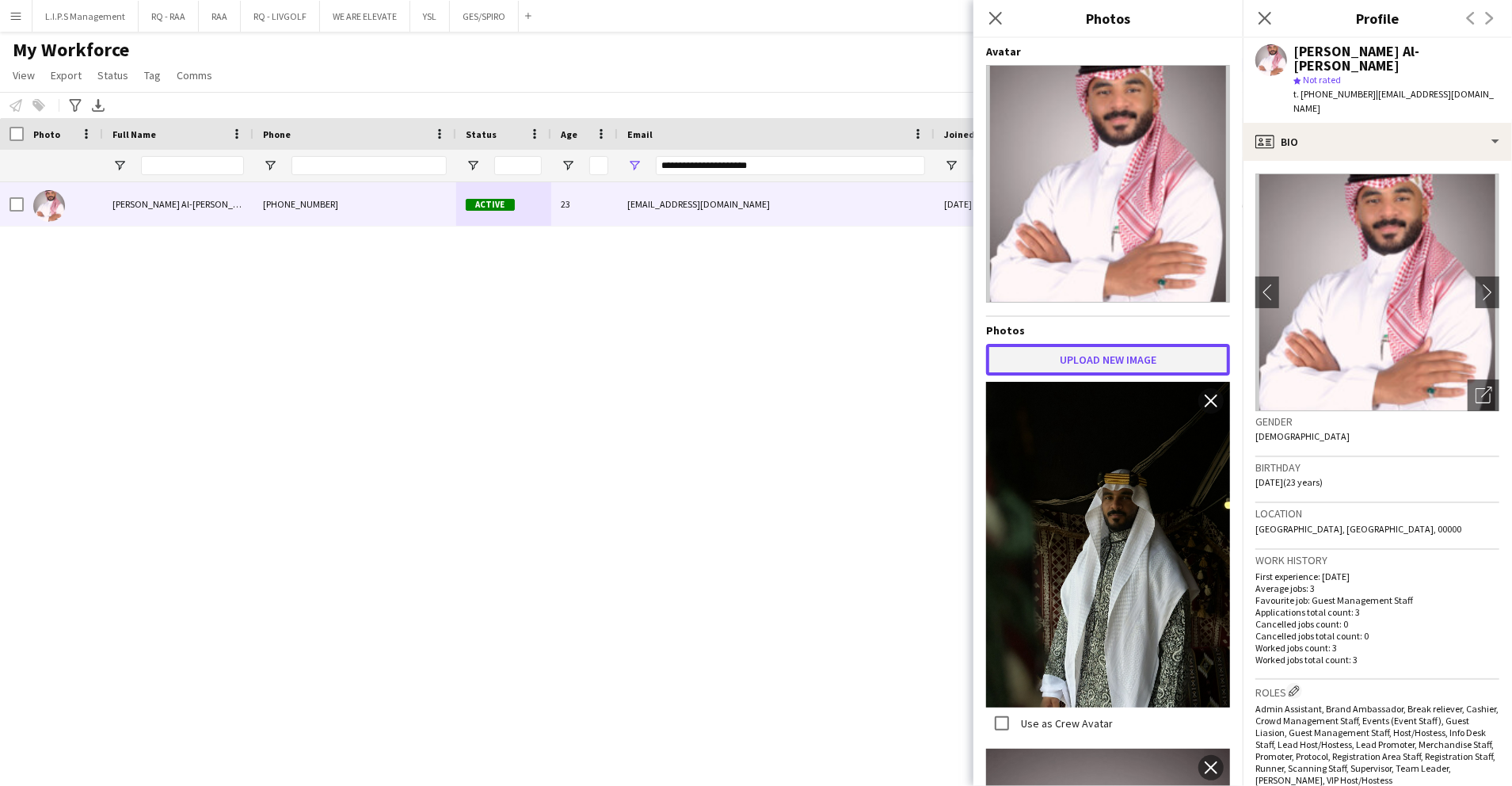
click at [1082, 347] on button "Upload new image" at bounding box center [1108, 359] width 244 height 32
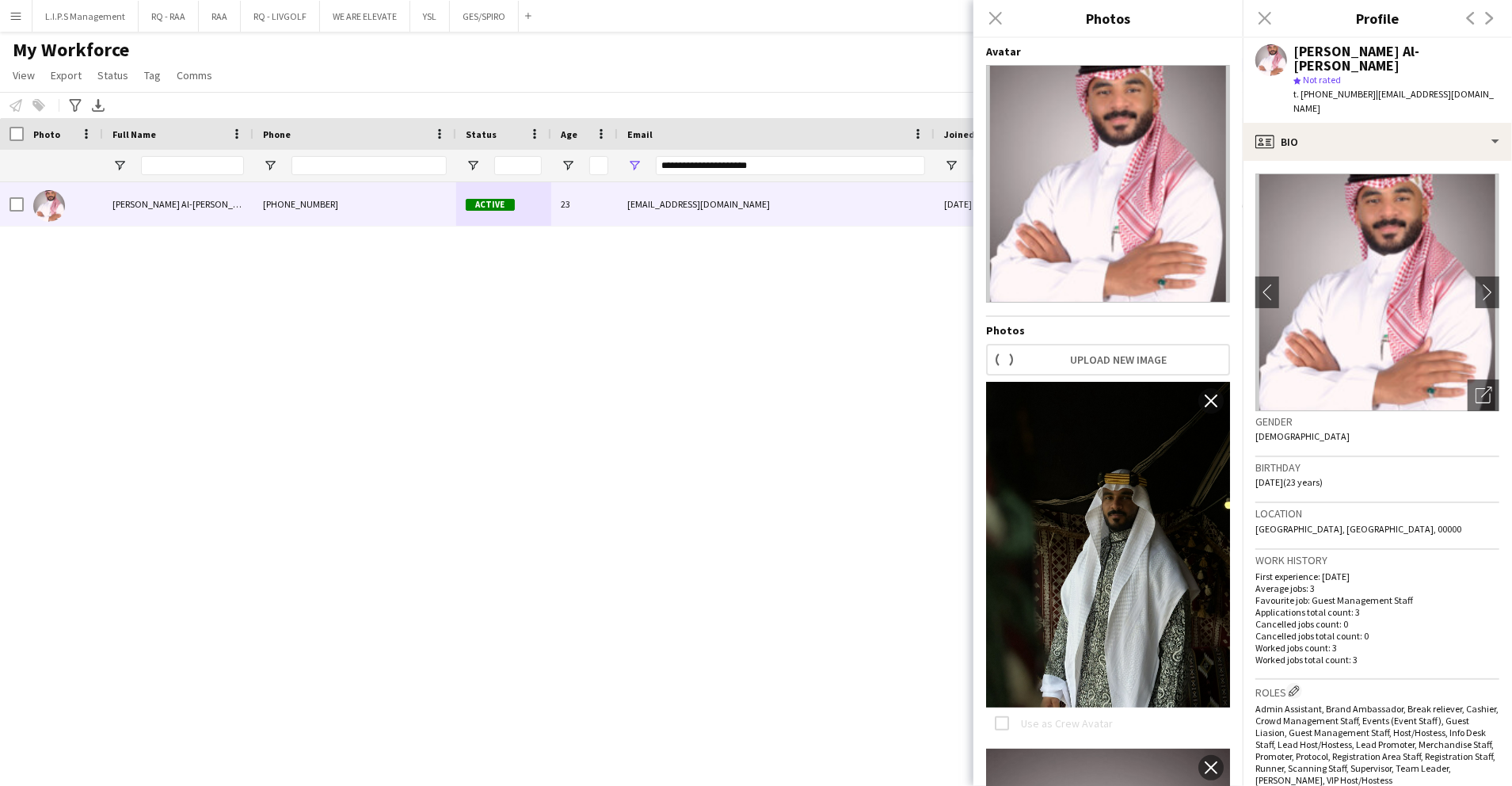
click at [1331, 45] on div "[PERSON_NAME] Al-[PERSON_NAME]" at bounding box center [1396, 58] width 206 height 28
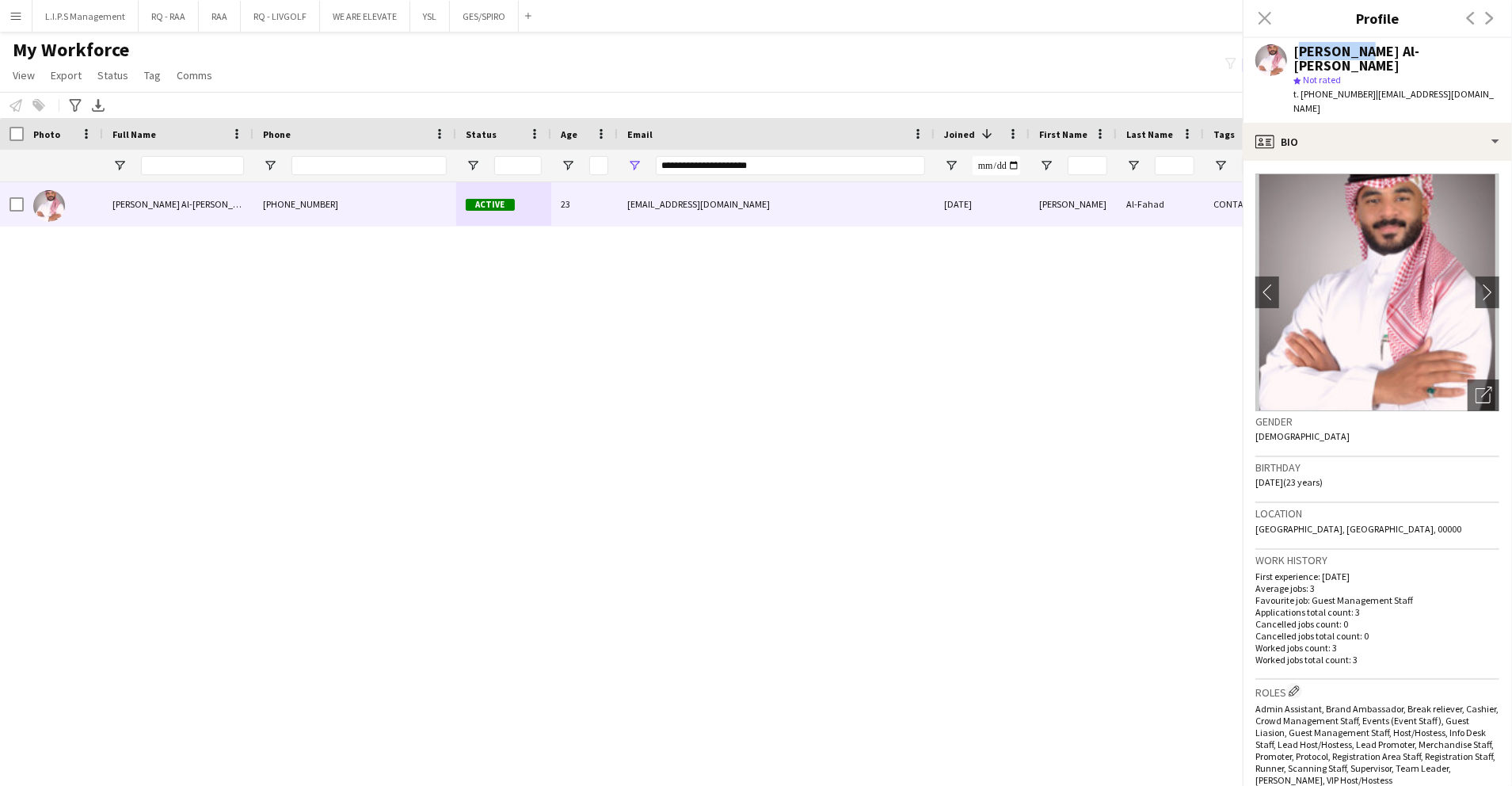
click at [1331, 45] on div "[PERSON_NAME] Al-[PERSON_NAME]" at bounding box center [1396, 58] width 206 height 28
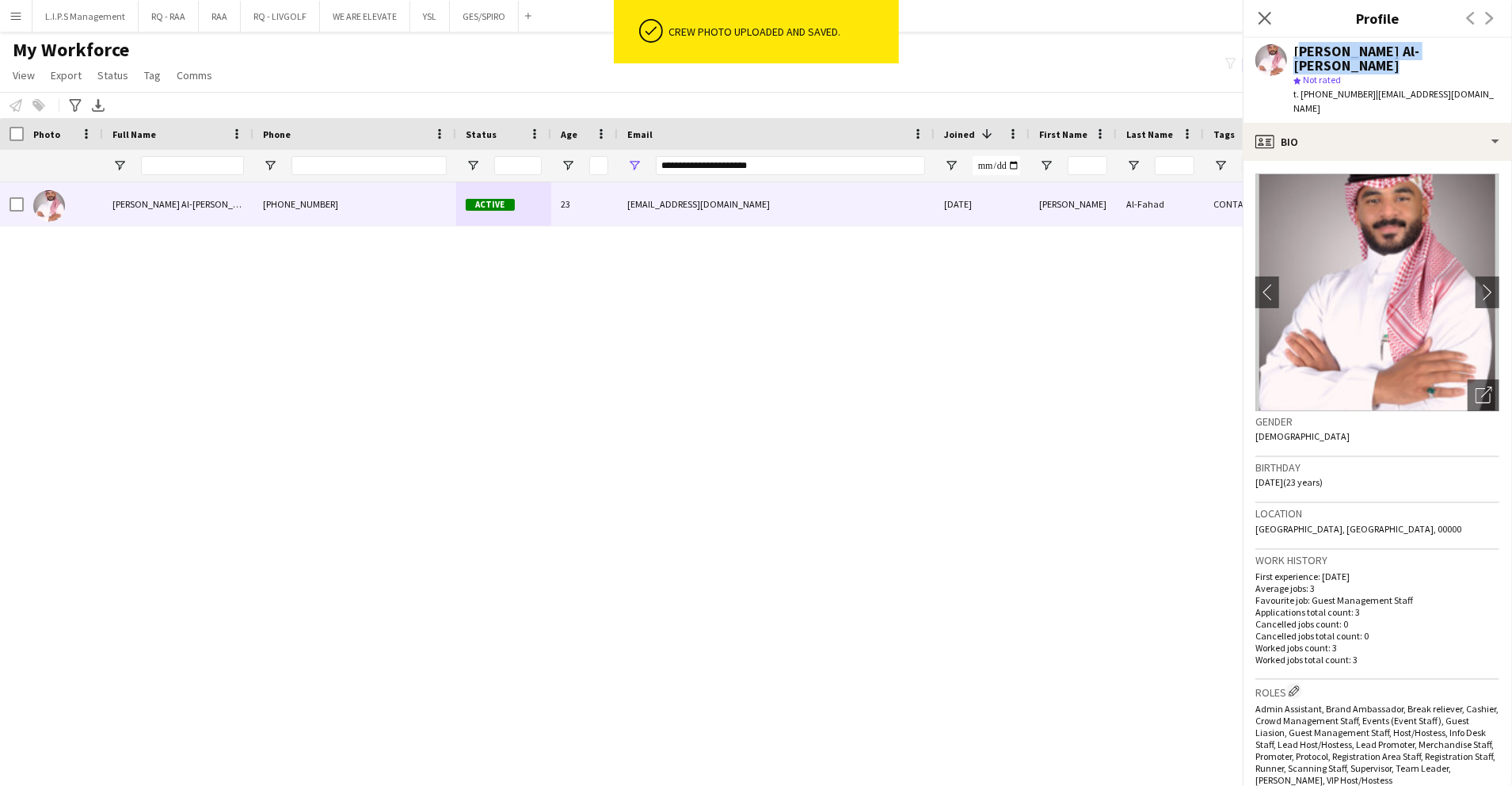
click at [1331, 45] on div "[PERSON_NAME] Al-[PERSON_NAME]" at bounding box center [1396, 58] width 206 height 28
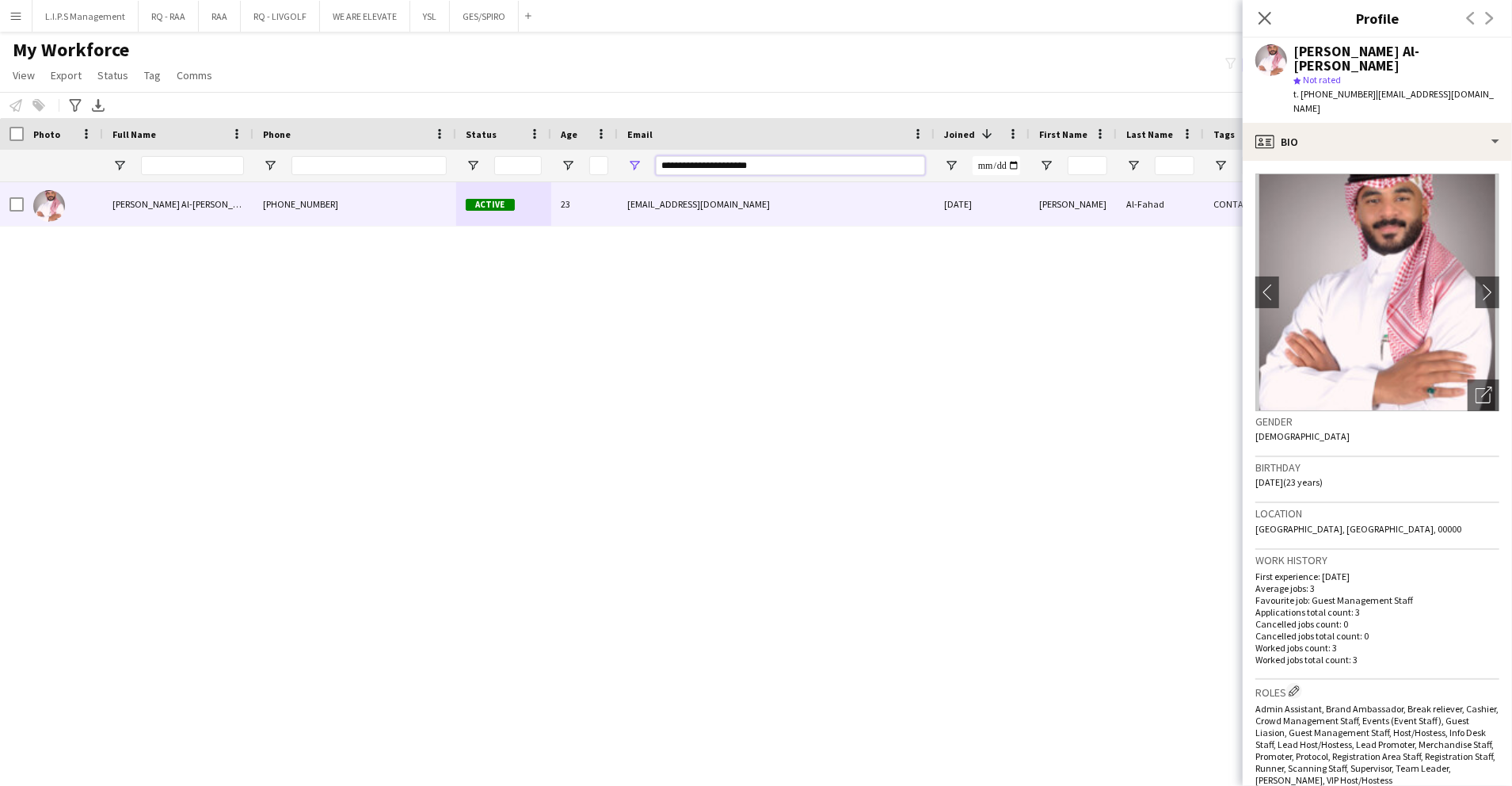
drag, startPoint x: 804, startPoint y: 162, endPoint x: 343, endPoint y: 198, distance: 462.4
click at [343, 198] on div "Workforce Details Photo Full Name" at bounding box center [756, 438] width 1512 height 640
paste input "*****"
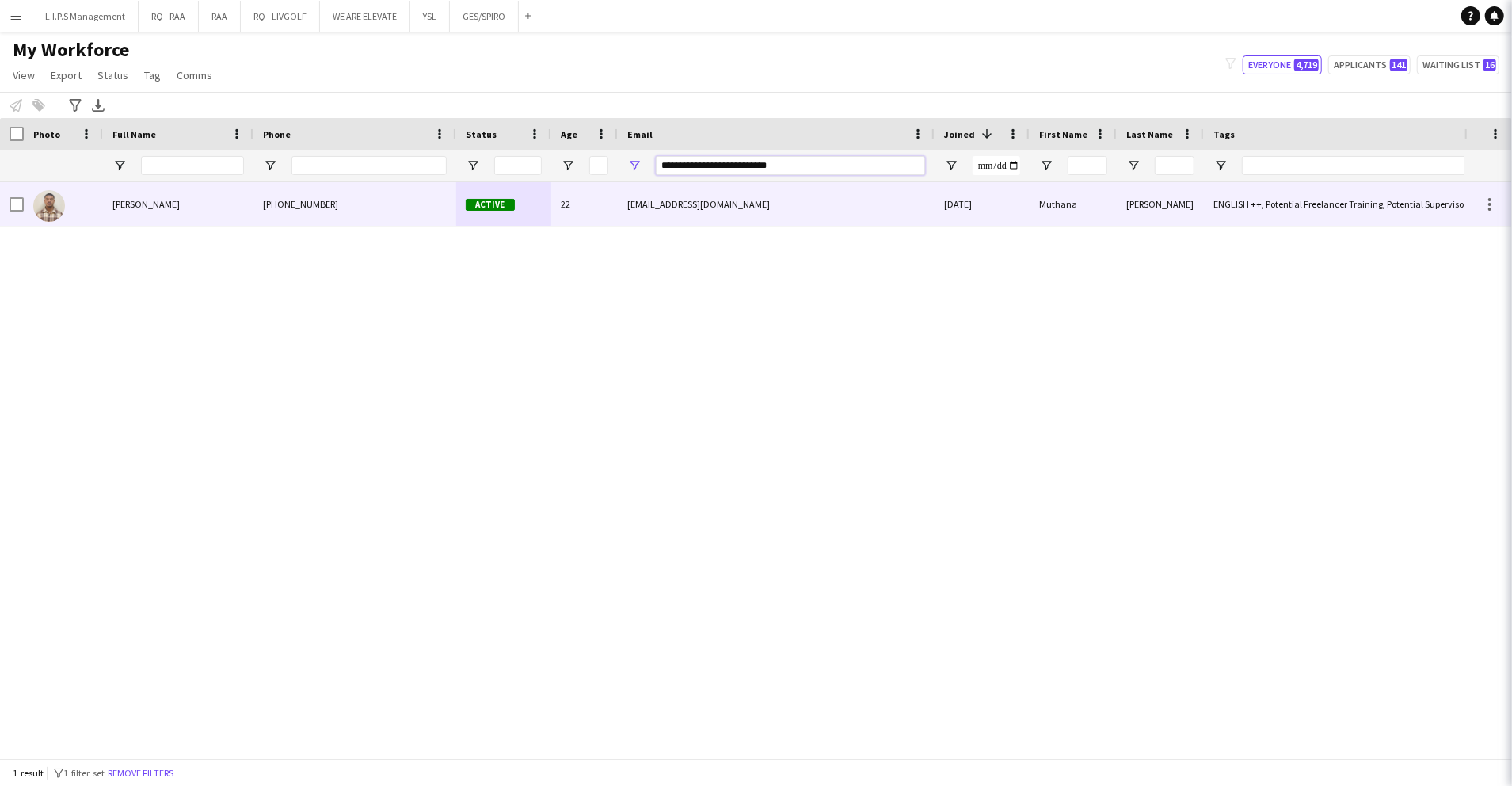
type input "**********"
click at [351, 212] on div "+966509434724" at bounding box center [354, 203] width 202 height 44
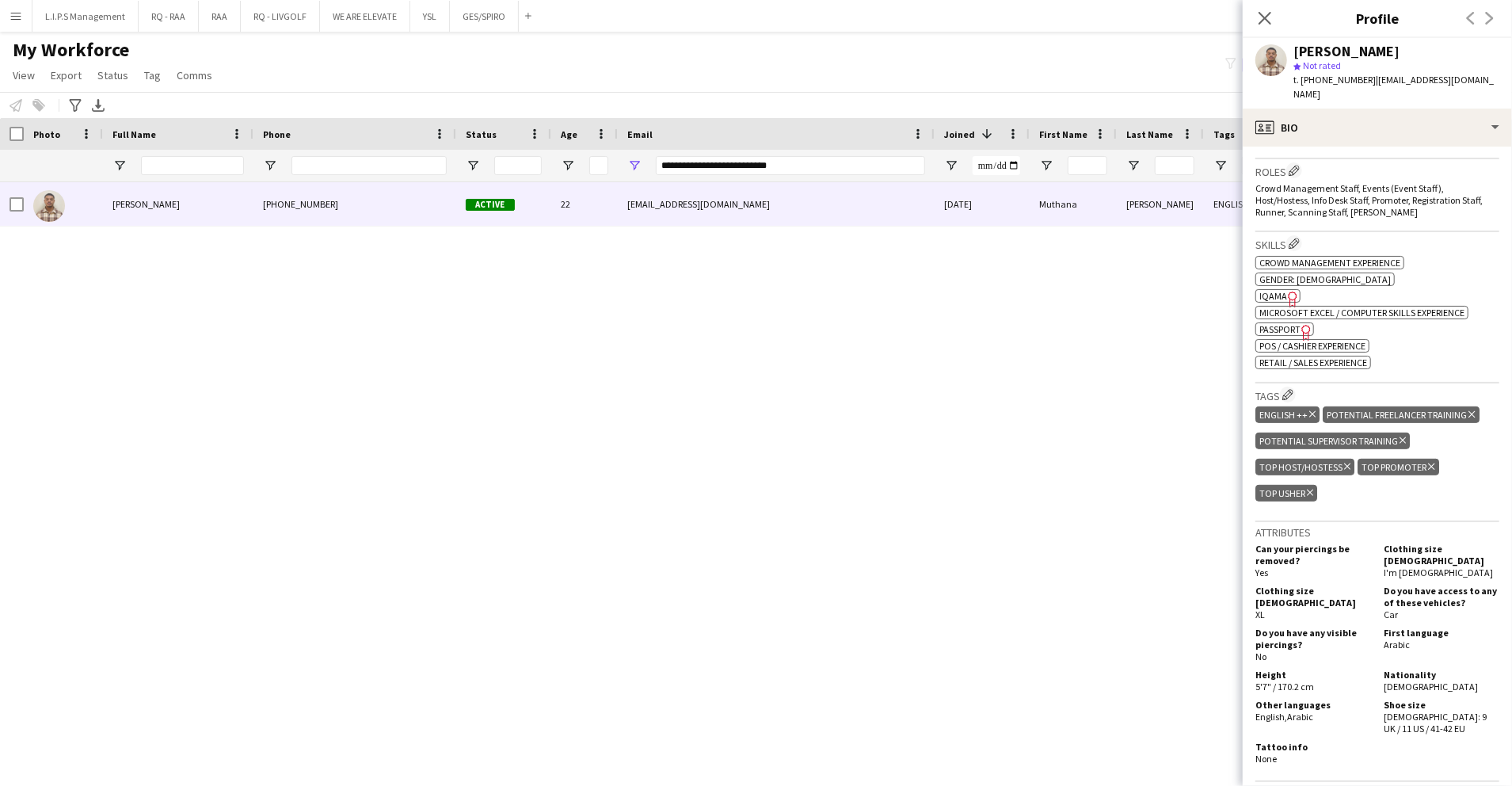
scroll to position [634, 0]
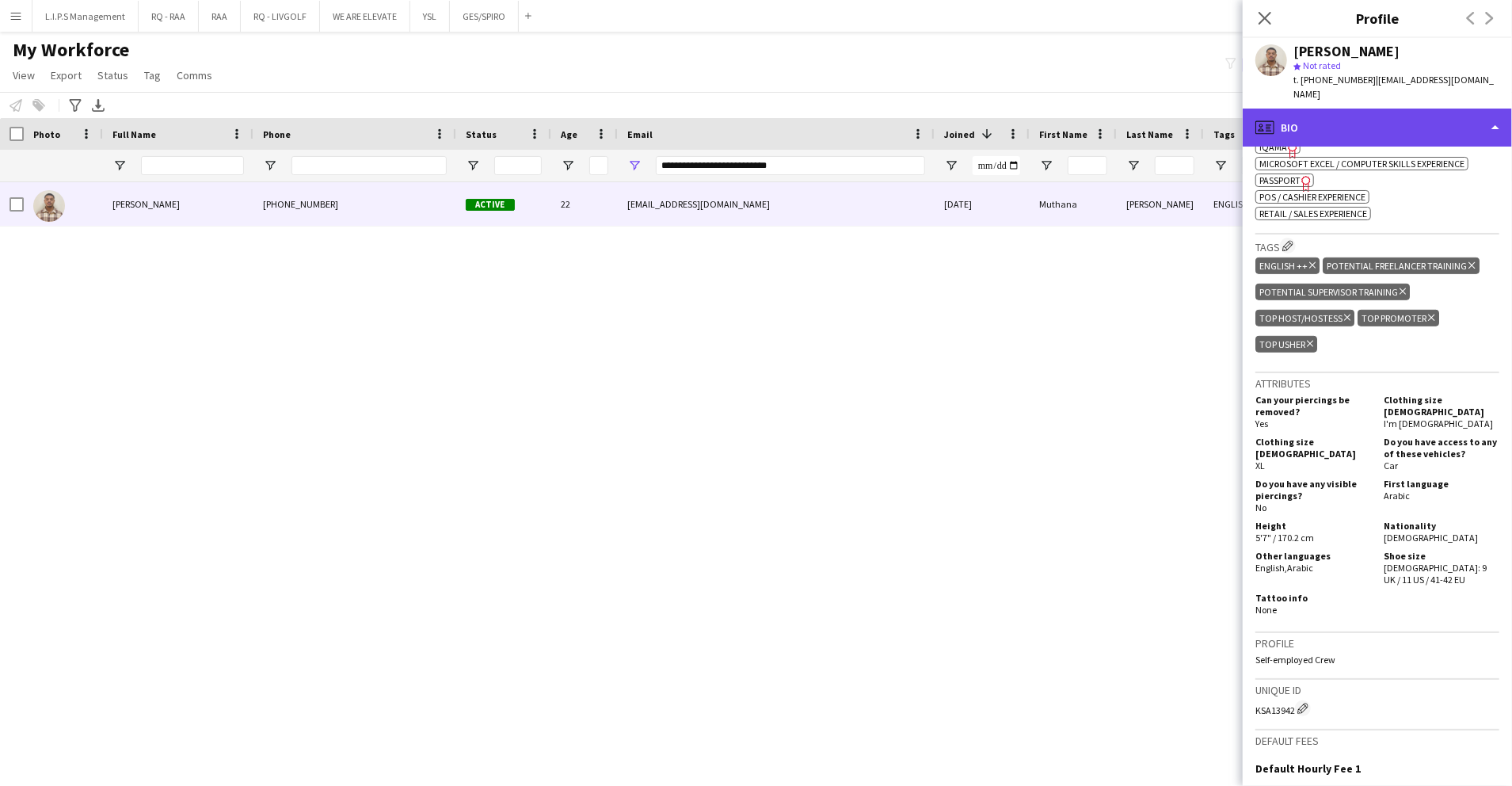
click at [1445, 115] on div "profile Bio" at bounding box center [1377, 127] width 269 height 38
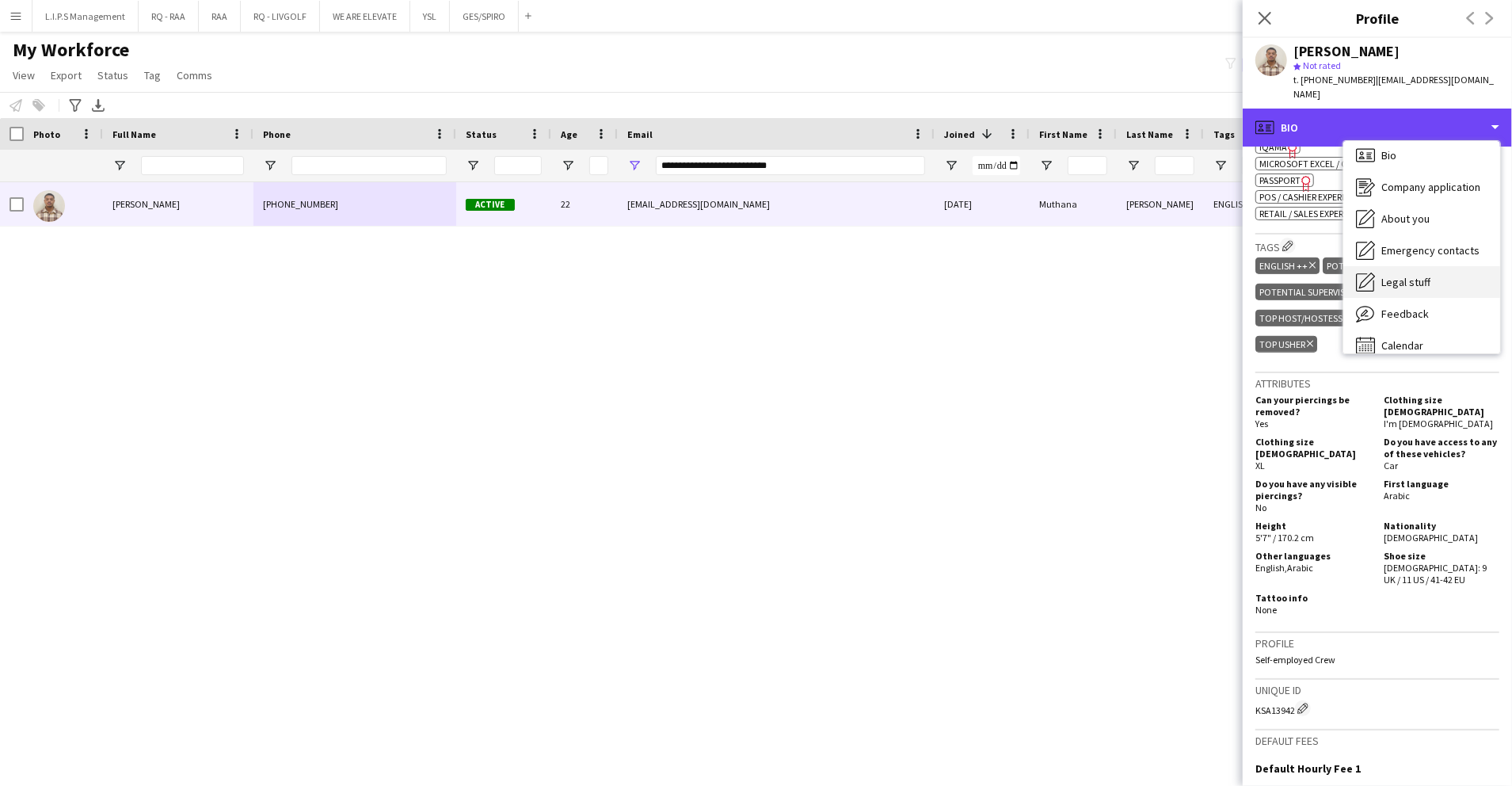
scroll to position [22, 0]
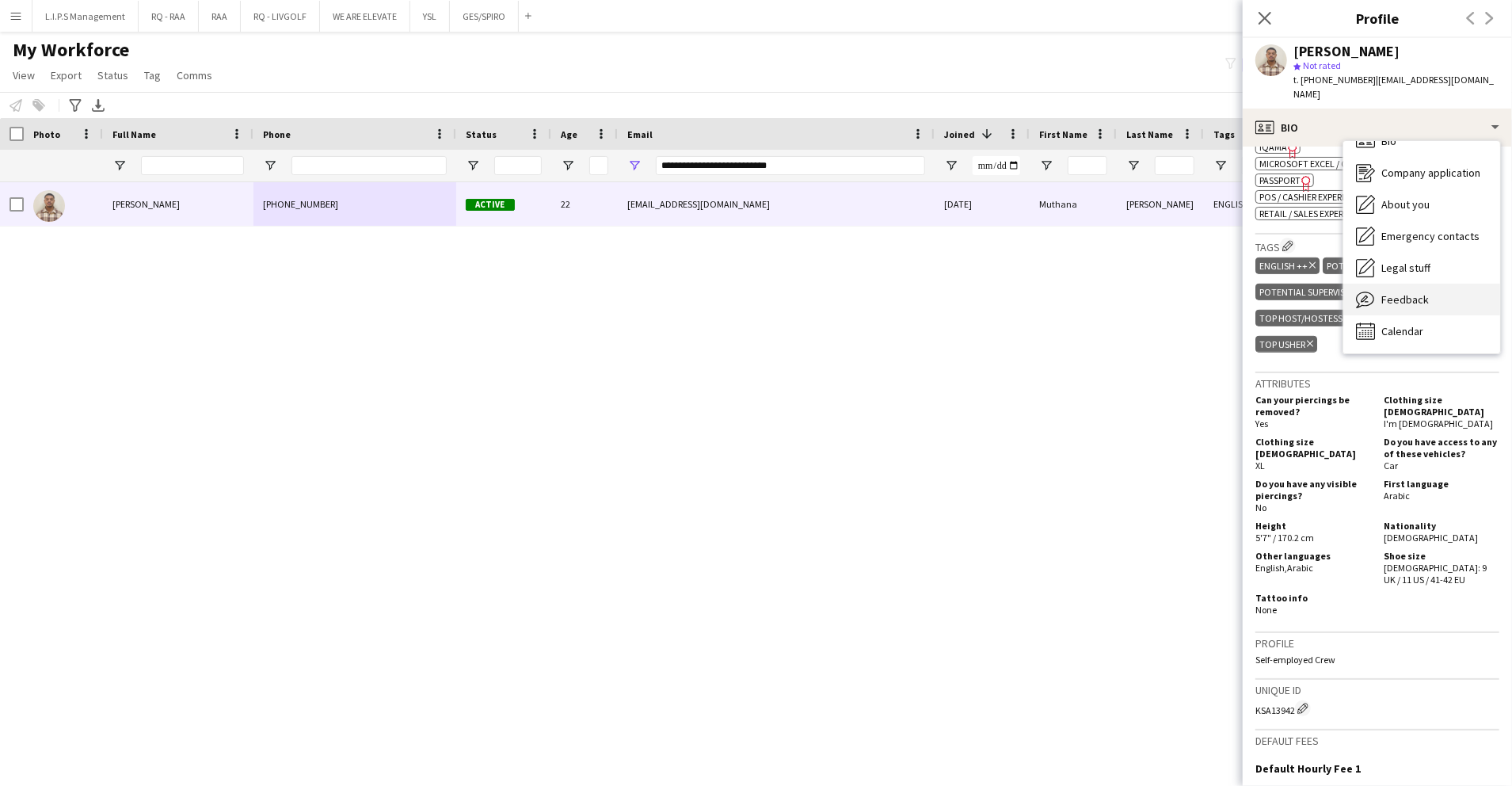
click at [1433, 295] on div "Feedback Feedback" at bounding box center [1422, 299] width 157 height 32
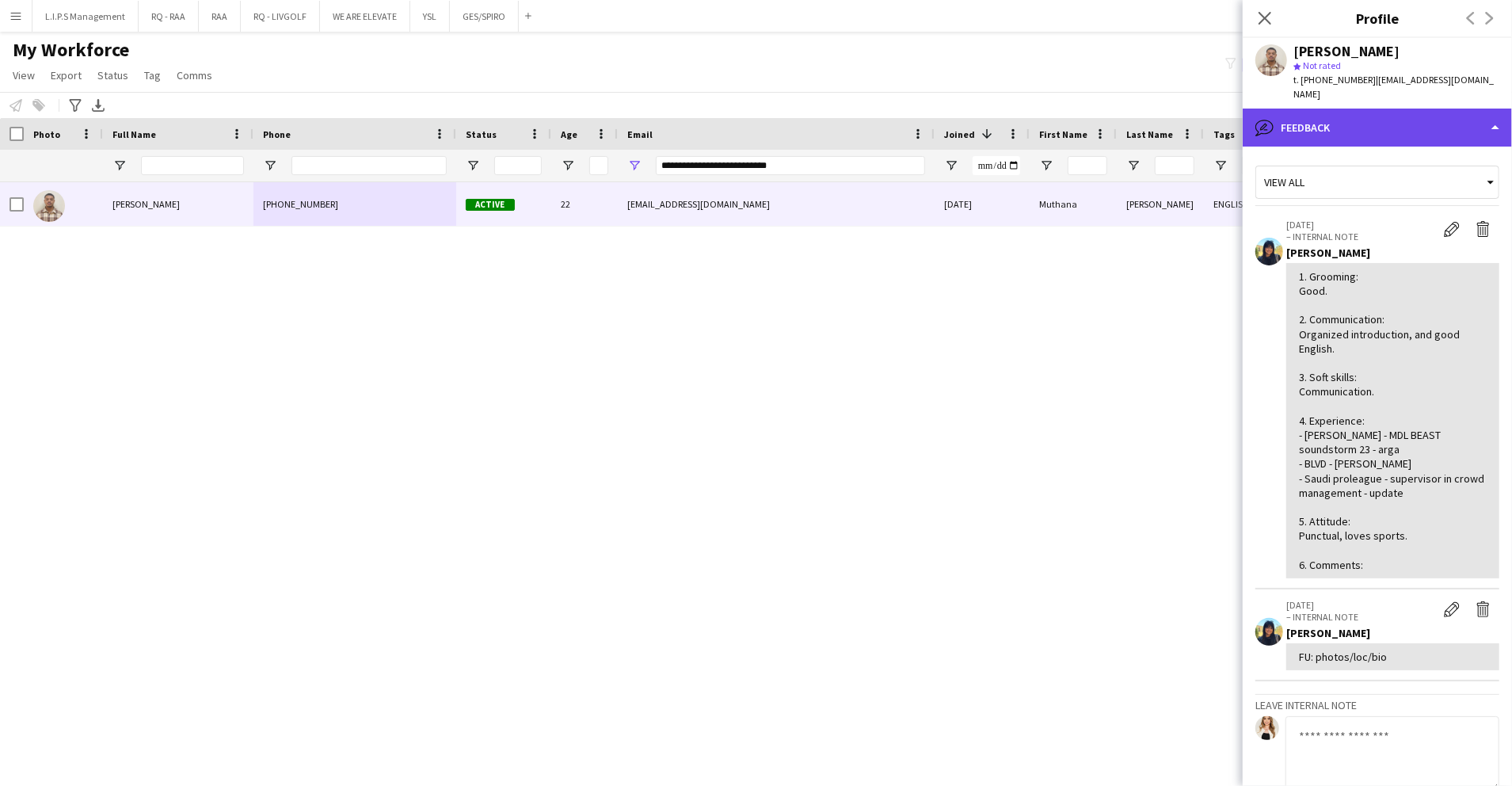
click at [1409, 110] on div "bubble-pencil Feedback" at bounding box center [1377, 127] width 269 height 38
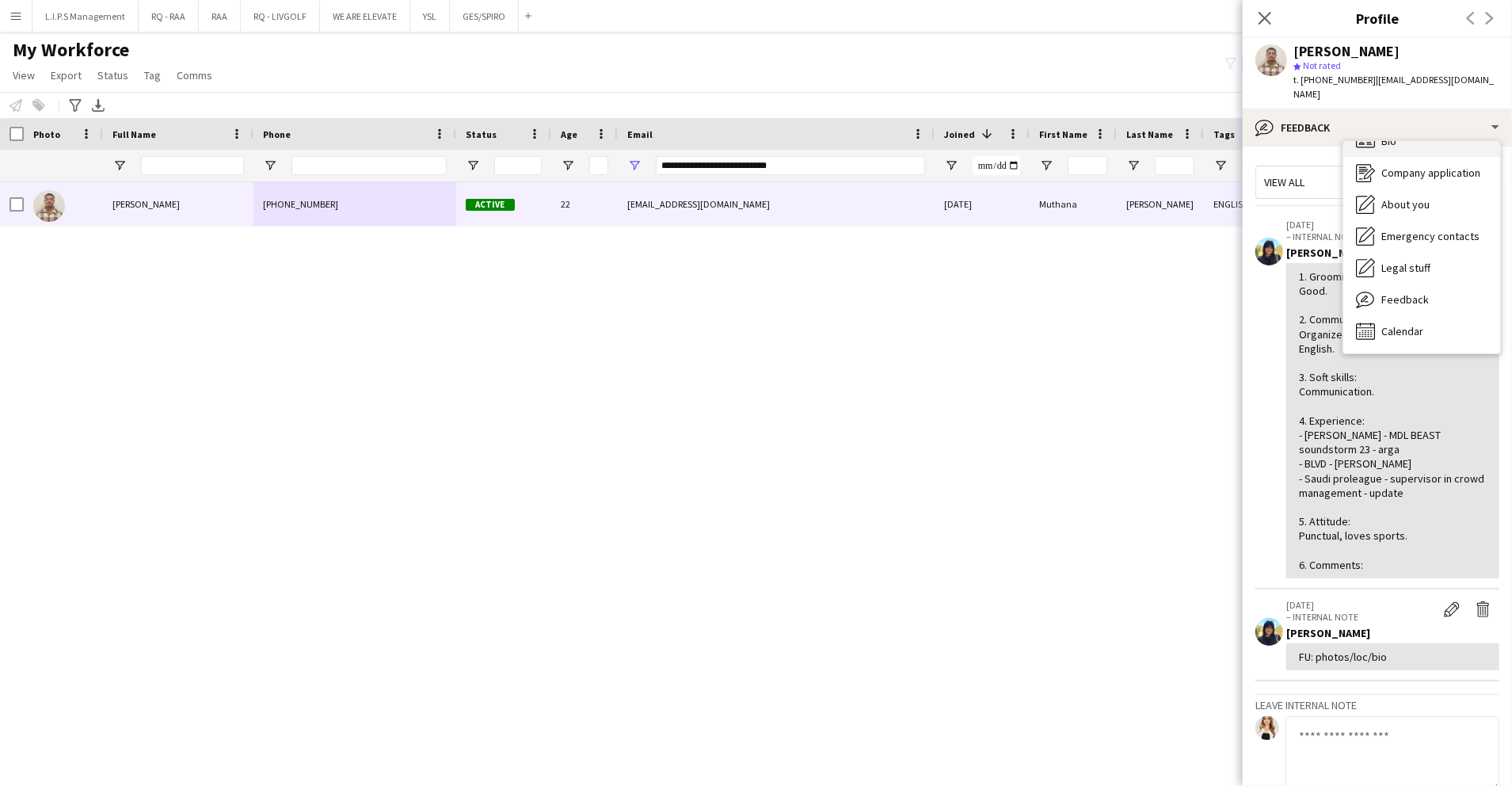
click at [1413, 142] on div "Bio Bio" at bounding box center [1422, 140] width 157 height 32
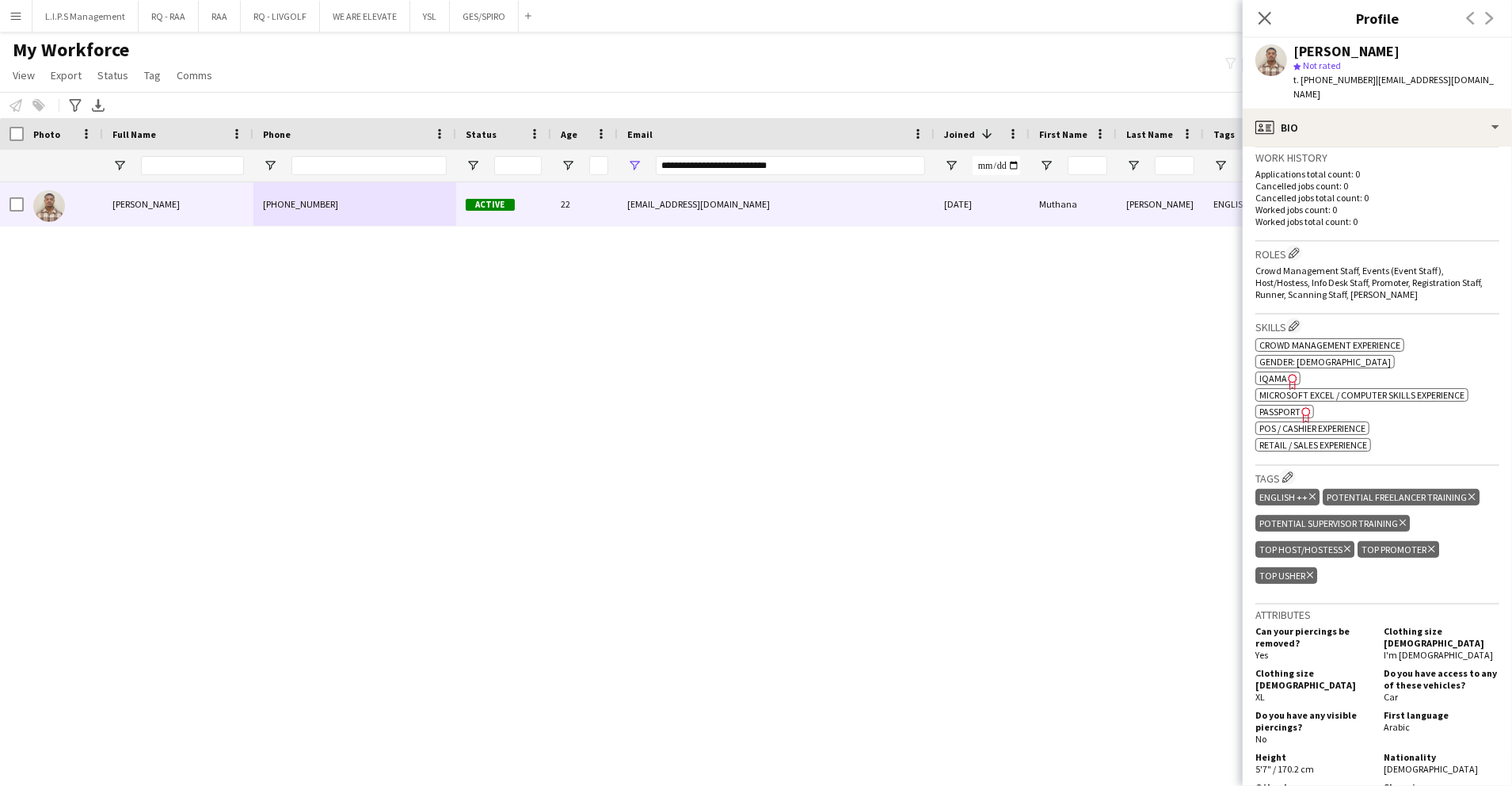
scroll to position [634, 0]
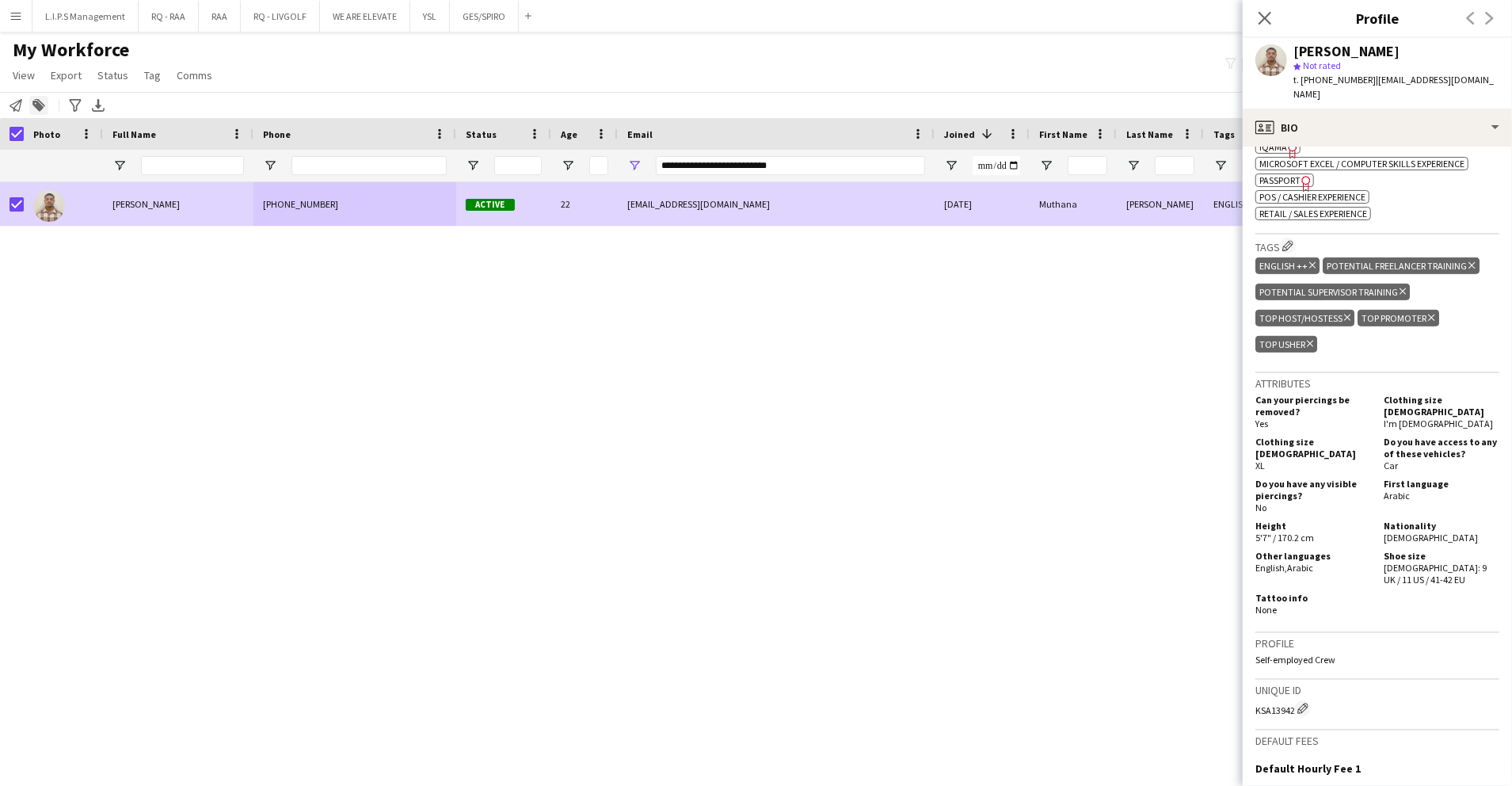
click at [38, 107] on icon at bounding box center [38, 106] width 11 height 11
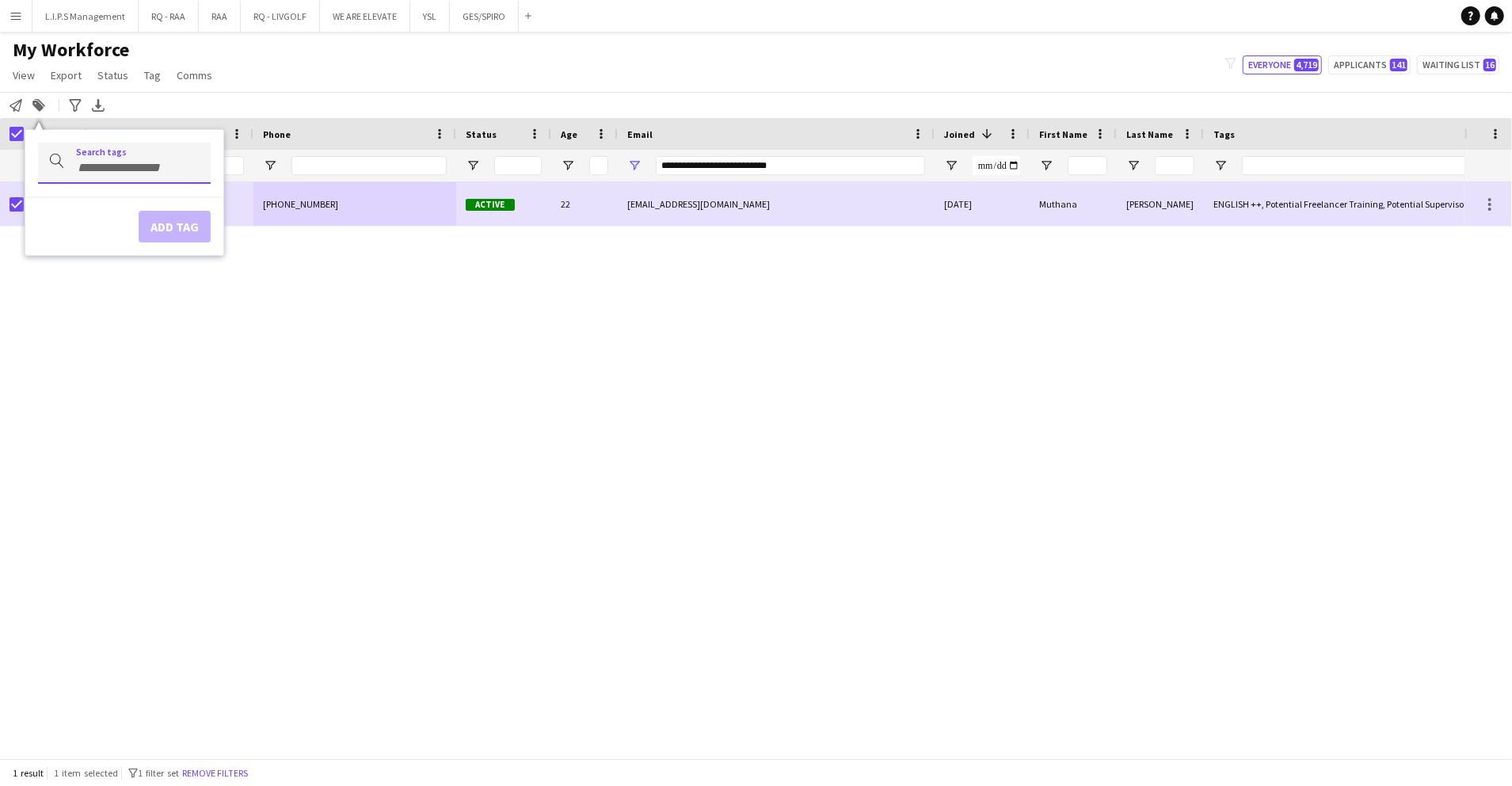
click at [164, 169] on div at bounding box center [124, 163] width 172 height 41
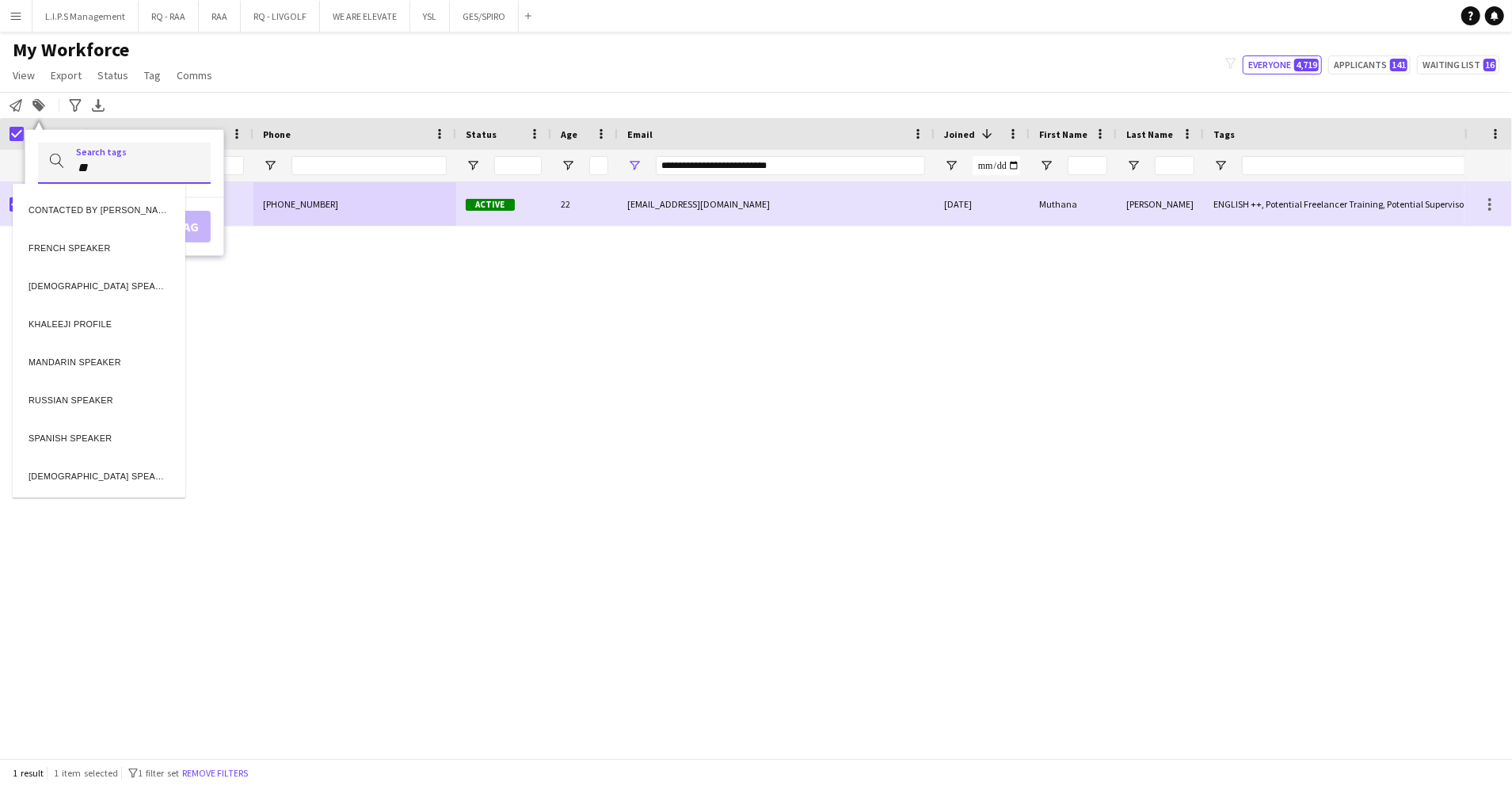
type input "**"
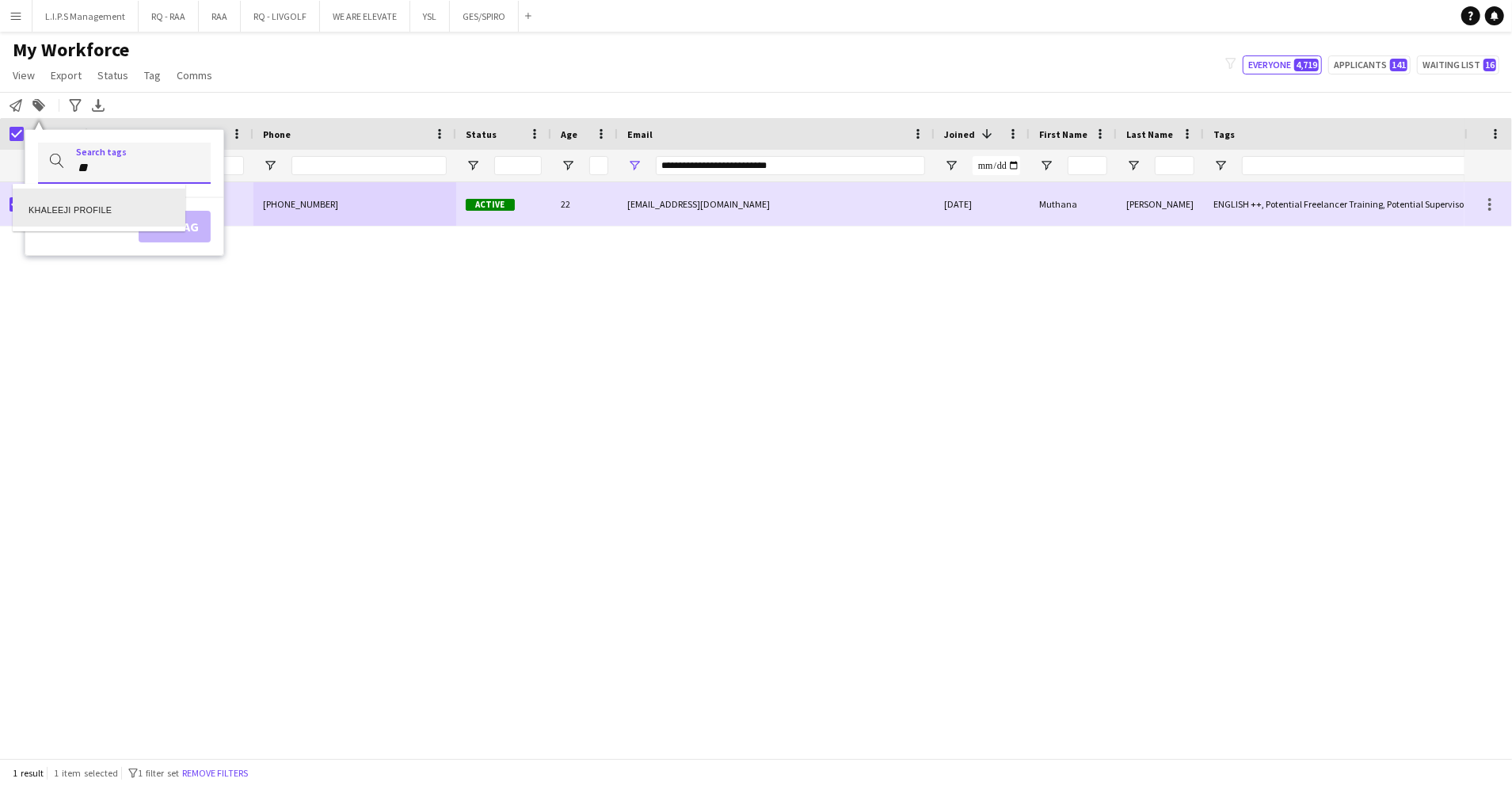
click at [155, 221] on div "KHALEEJI PROFILE" at bounding box center [99, 207] width 172 height 38
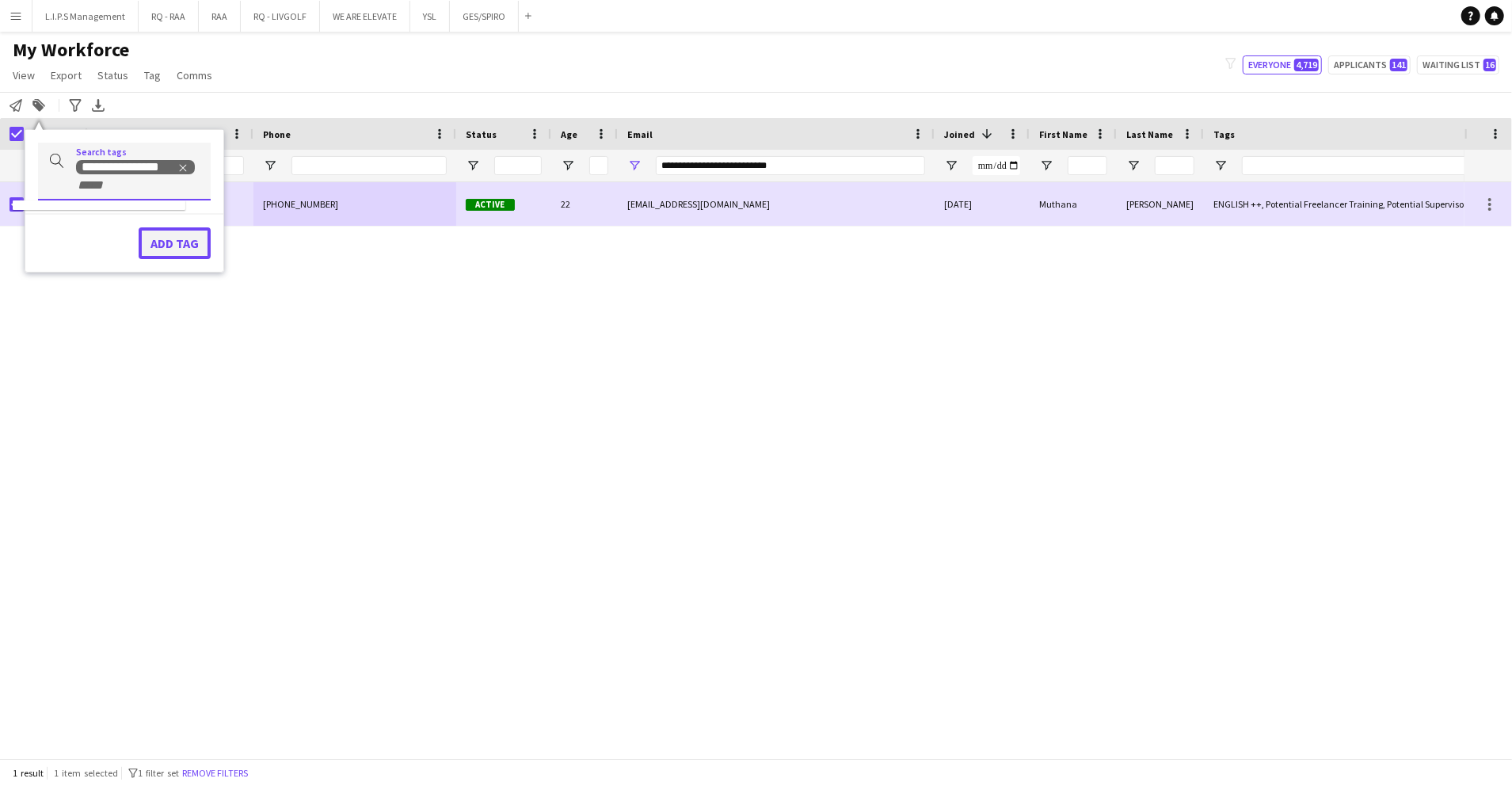
click at [169, 244] on button "Add tag" at bounding box center [174, 243] width 72 height 32
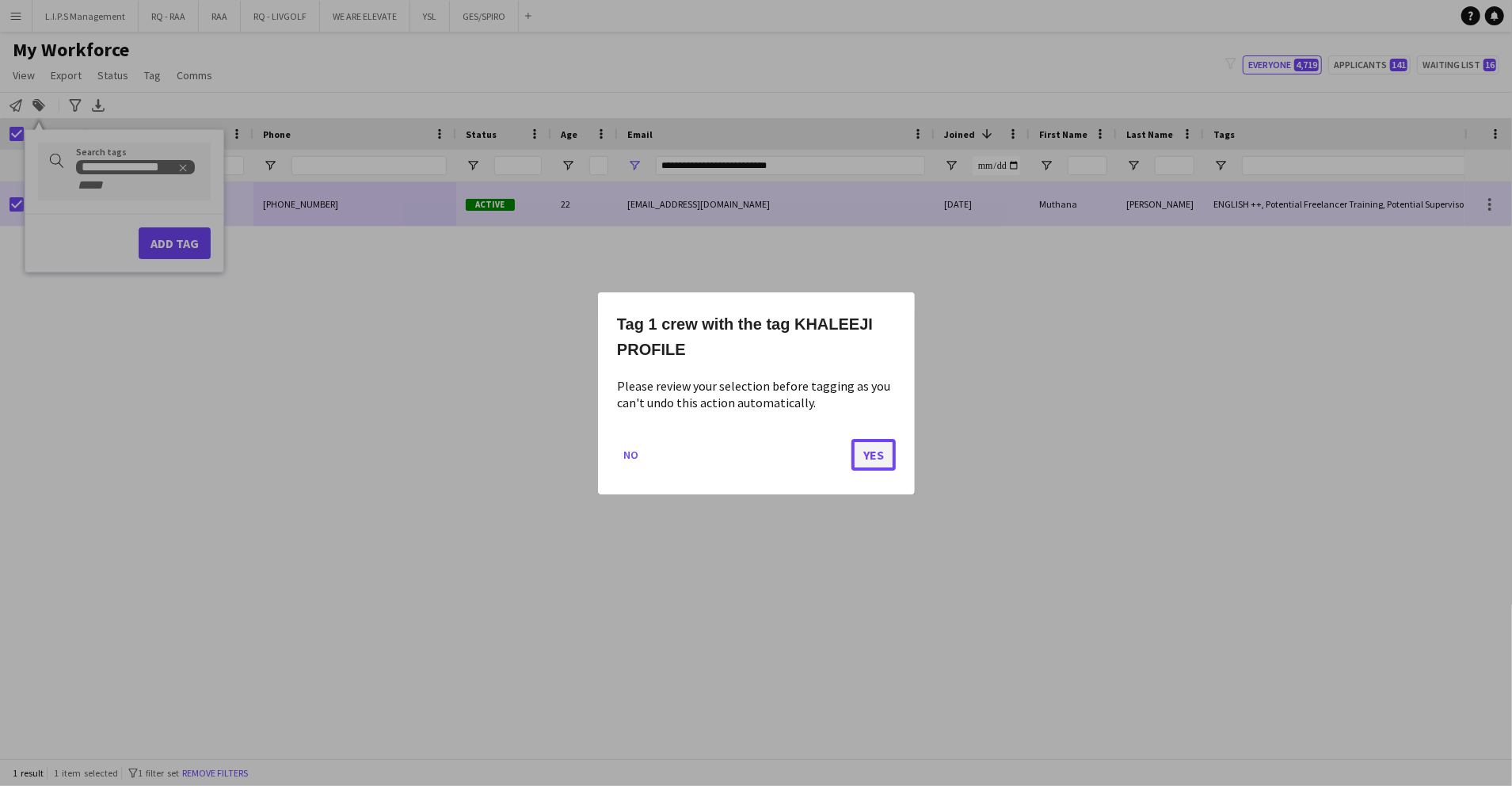
click at [865, 452] on button "Yes" at bounding box center [874, 454] width 45 height 32
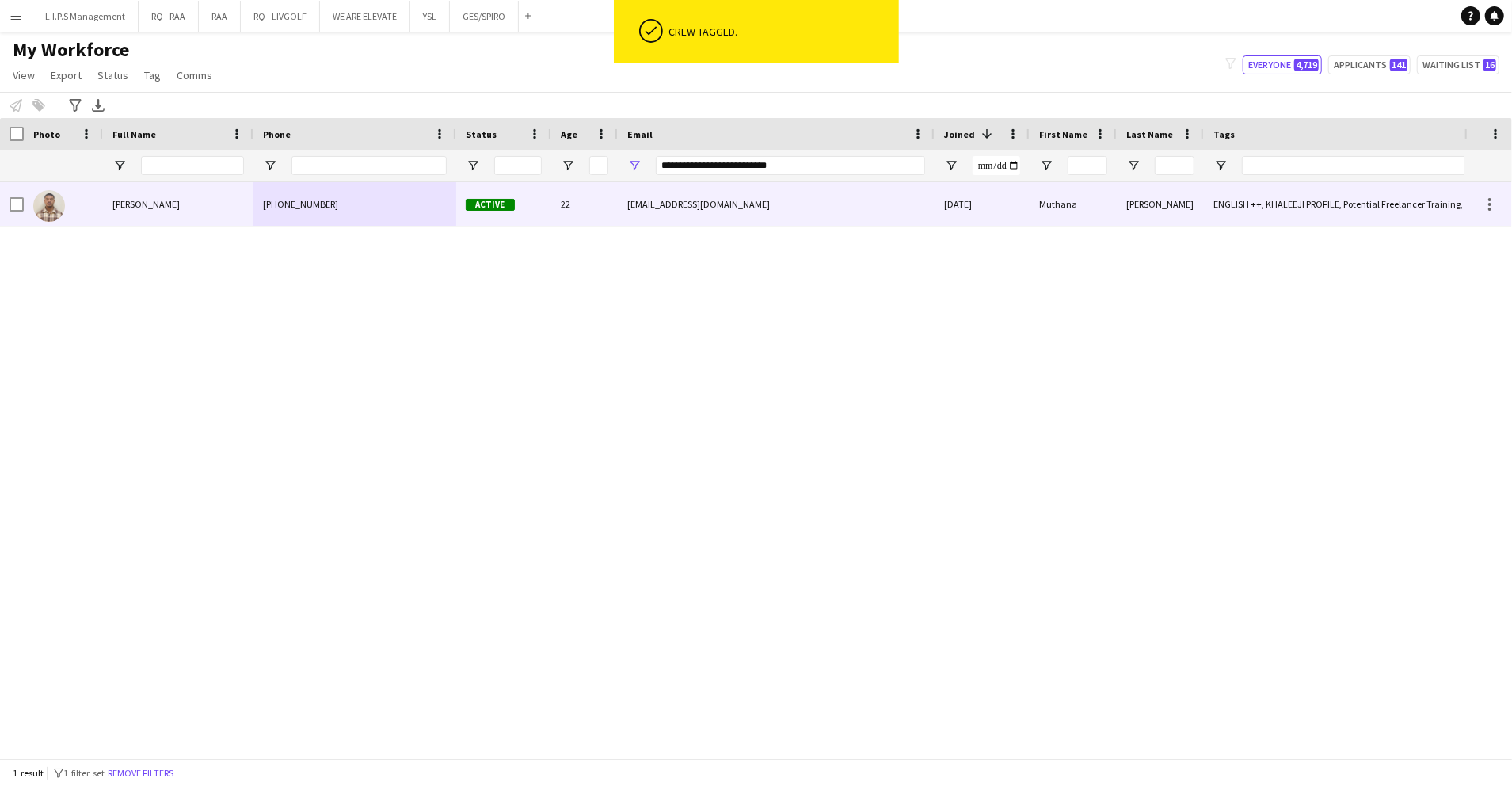
click at [1031, 191] on div "Muthana" at bounding box center [1074, 203] width 87 height 44
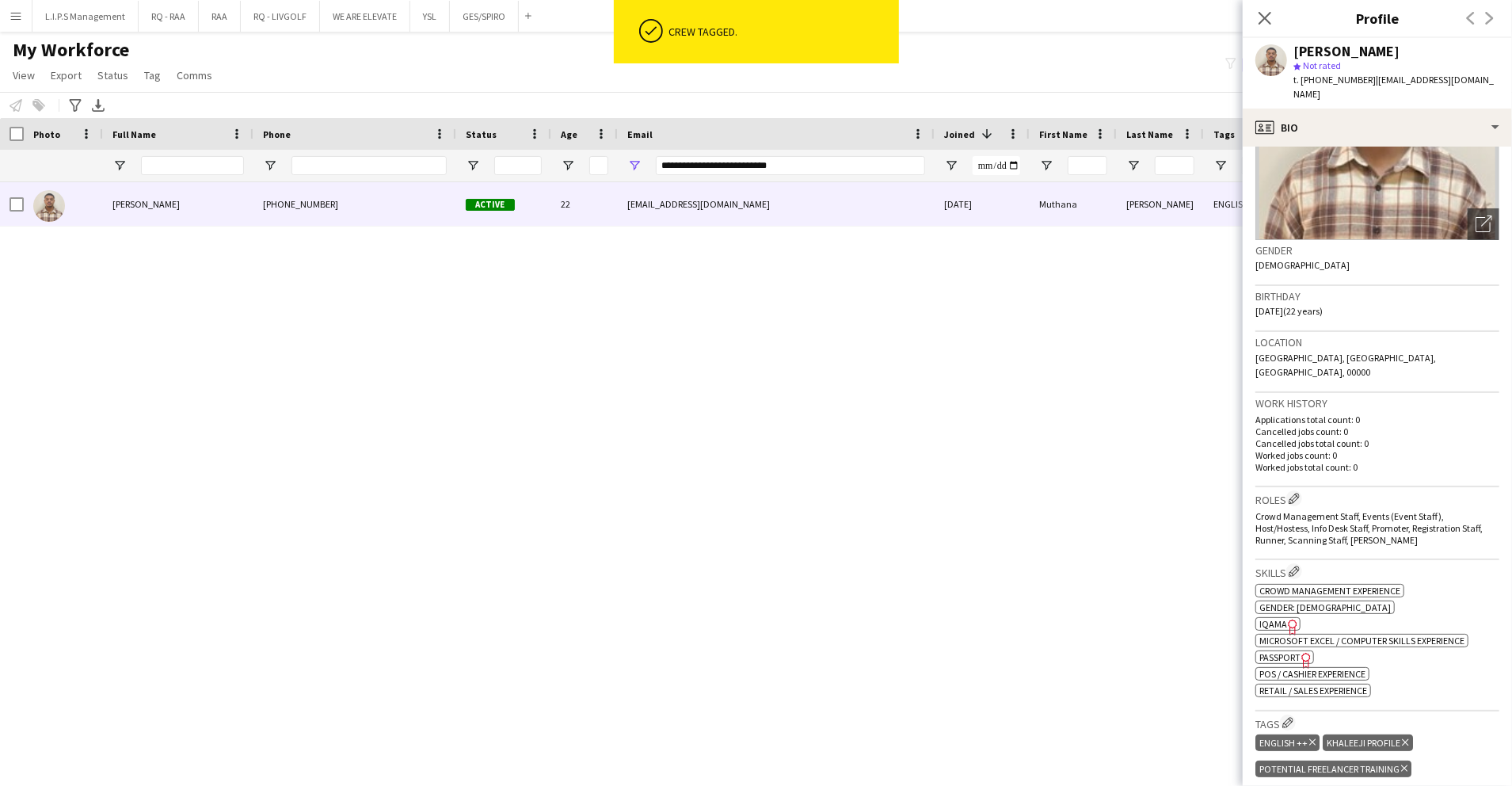
scroll to position [211, 0]
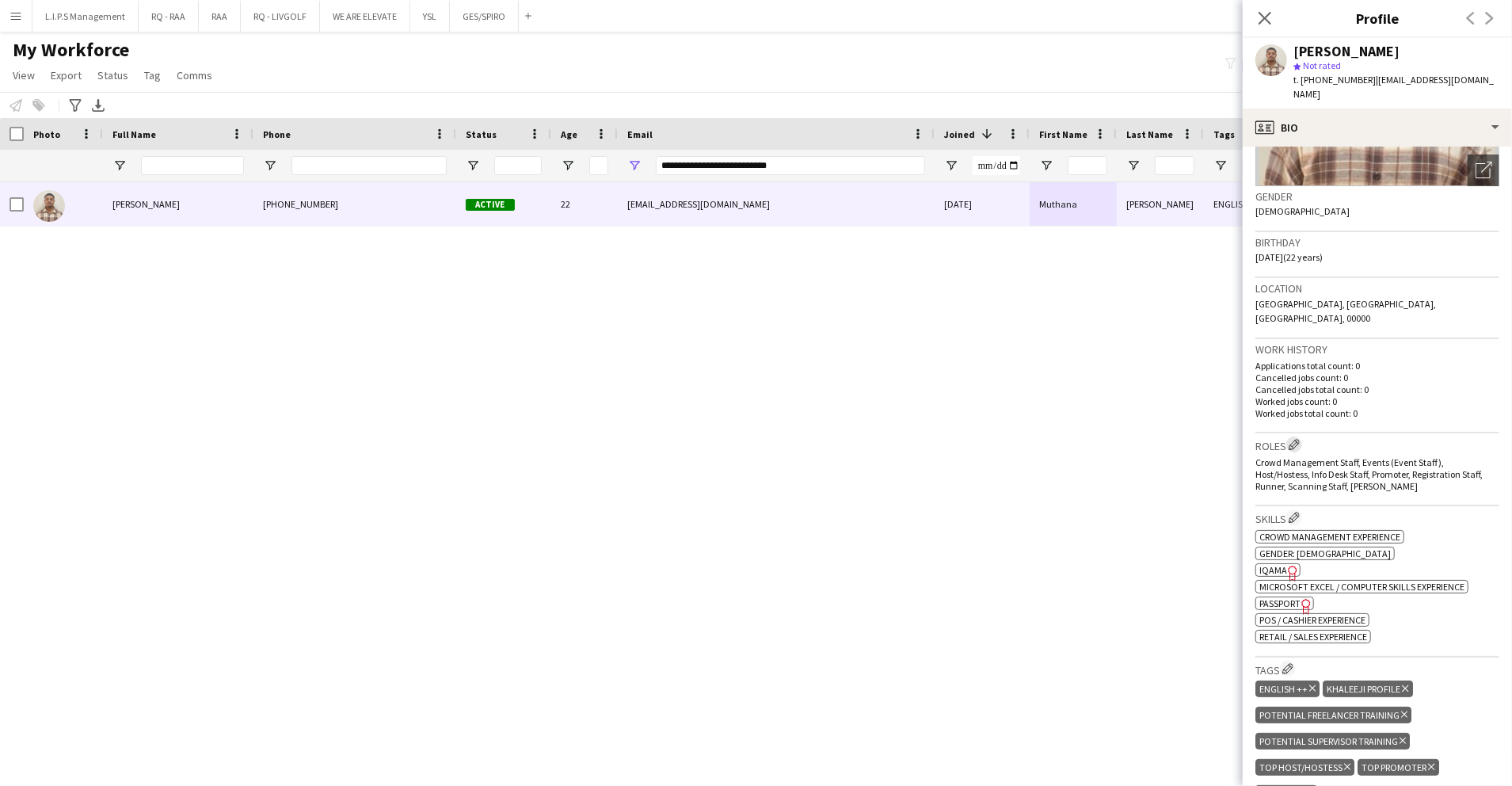
click at [1296, 438] on app-icon "Edit crew company roles" at bounding box center [1293, 443] width 11 height 11
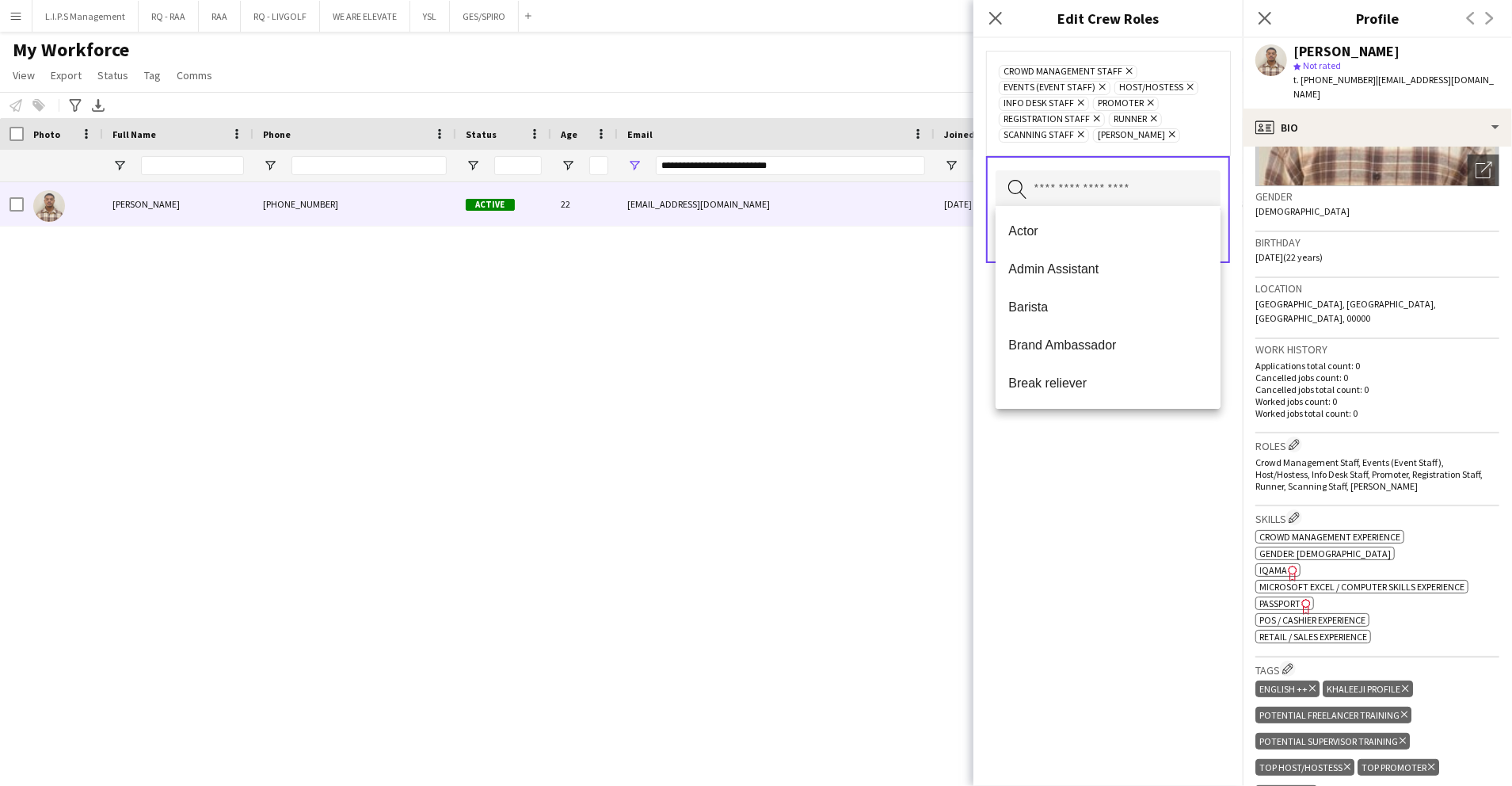
click at [1114, 182] on input "text" at bounding box center [1108, 190] width 225 height 40
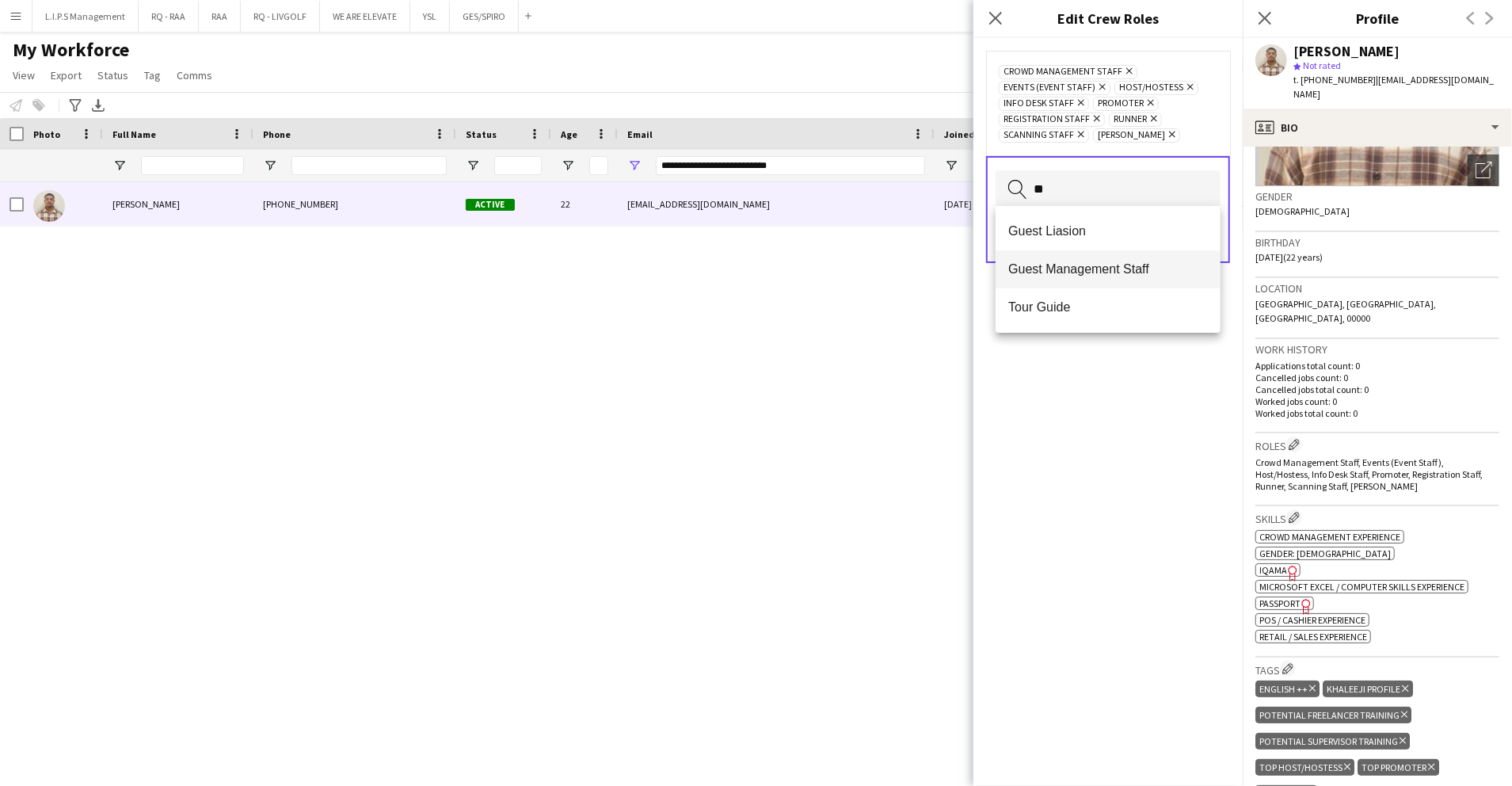
type input "**"
click at [1092, 267] on span "Guest Management Staff" at bounding box center [1108, 269] width 199 height 15
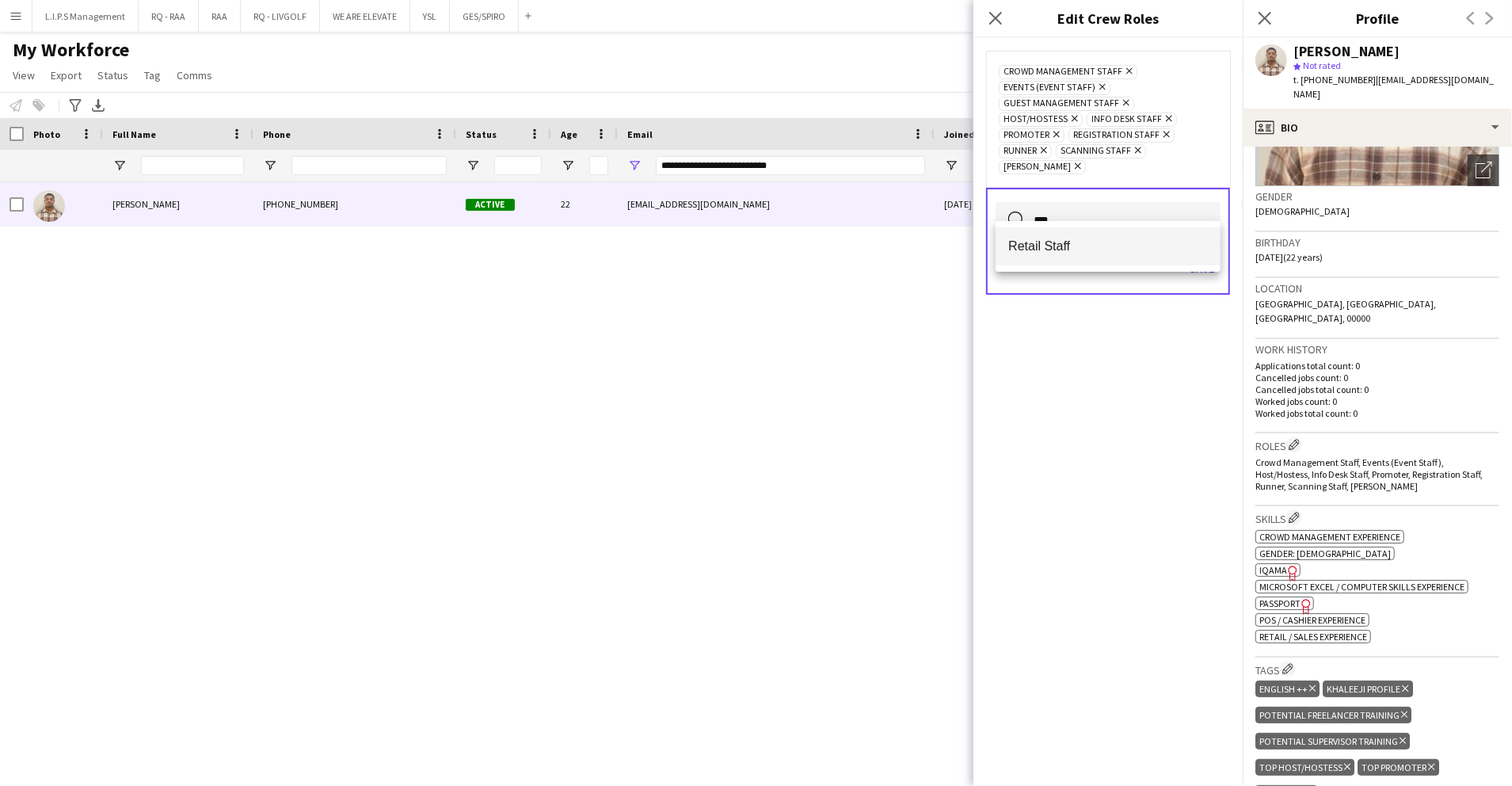
type input "***"
click at [1083, 238] on mat-option "Retail Staff" at bounding box center [1108, 246] width 225 height 38
type input "***"
click at [1079, 259] on span "Merchandise Staff" at bounding box center [1108, 261] width 199 height 15
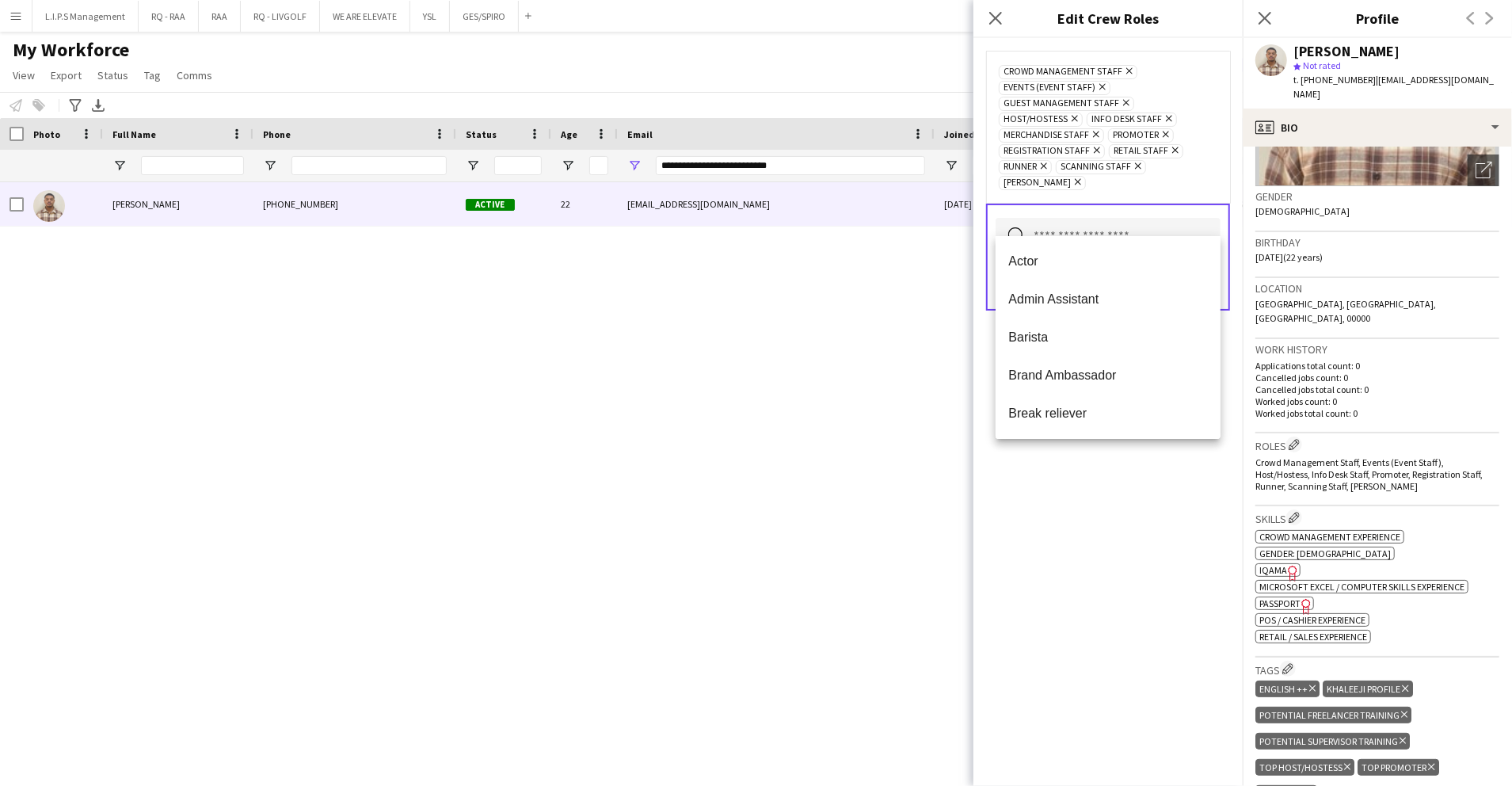
click at [1128, 473] on div "Crowd Management Staff Remove Events (Event Staff) Remove Guest Management Staf…" at bounding box center [1108, 411] width 269 height 748
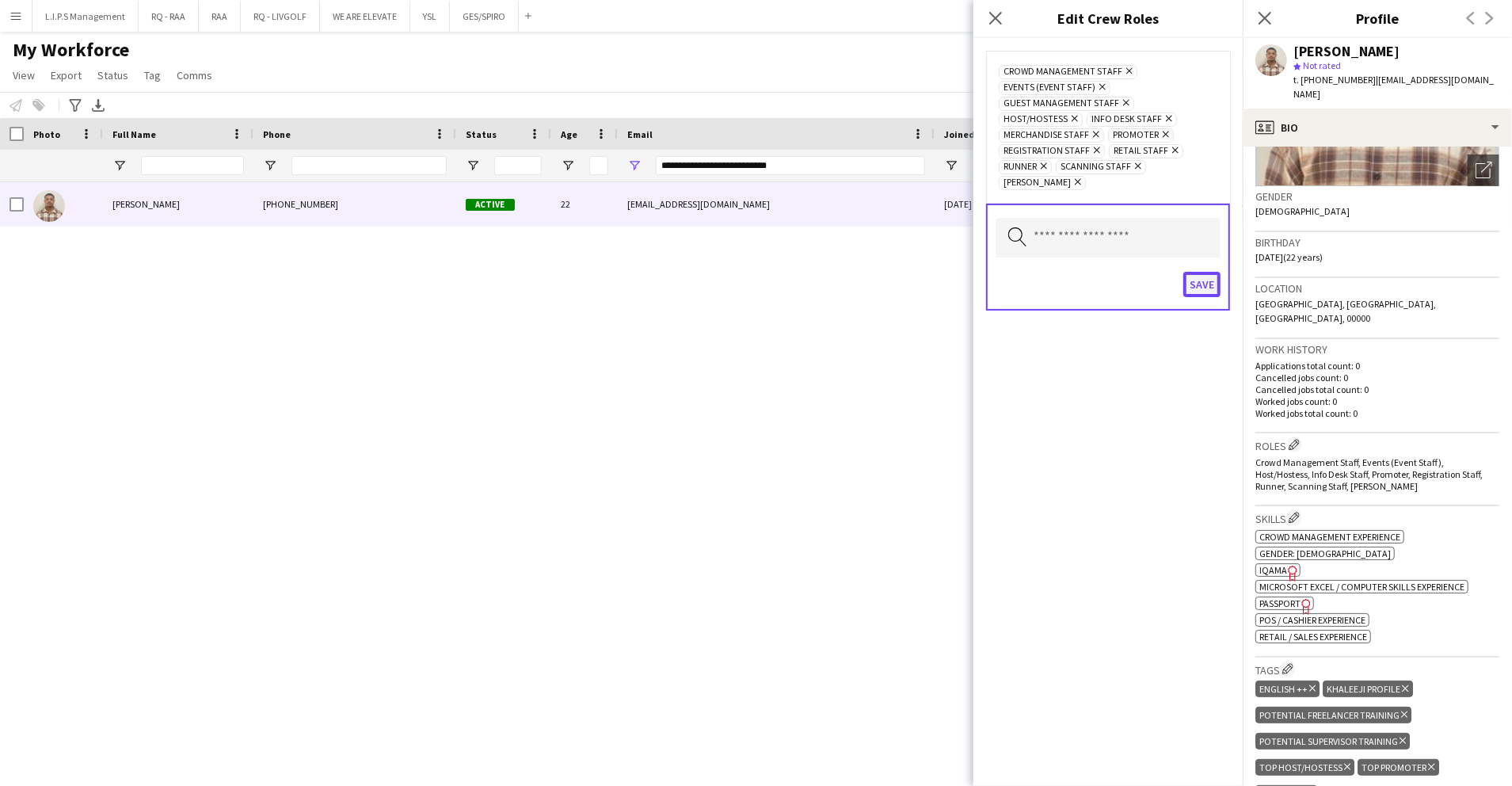
click at [1202, 272] on button "Save" at bounding box center [1202, 285] width 37 height 25
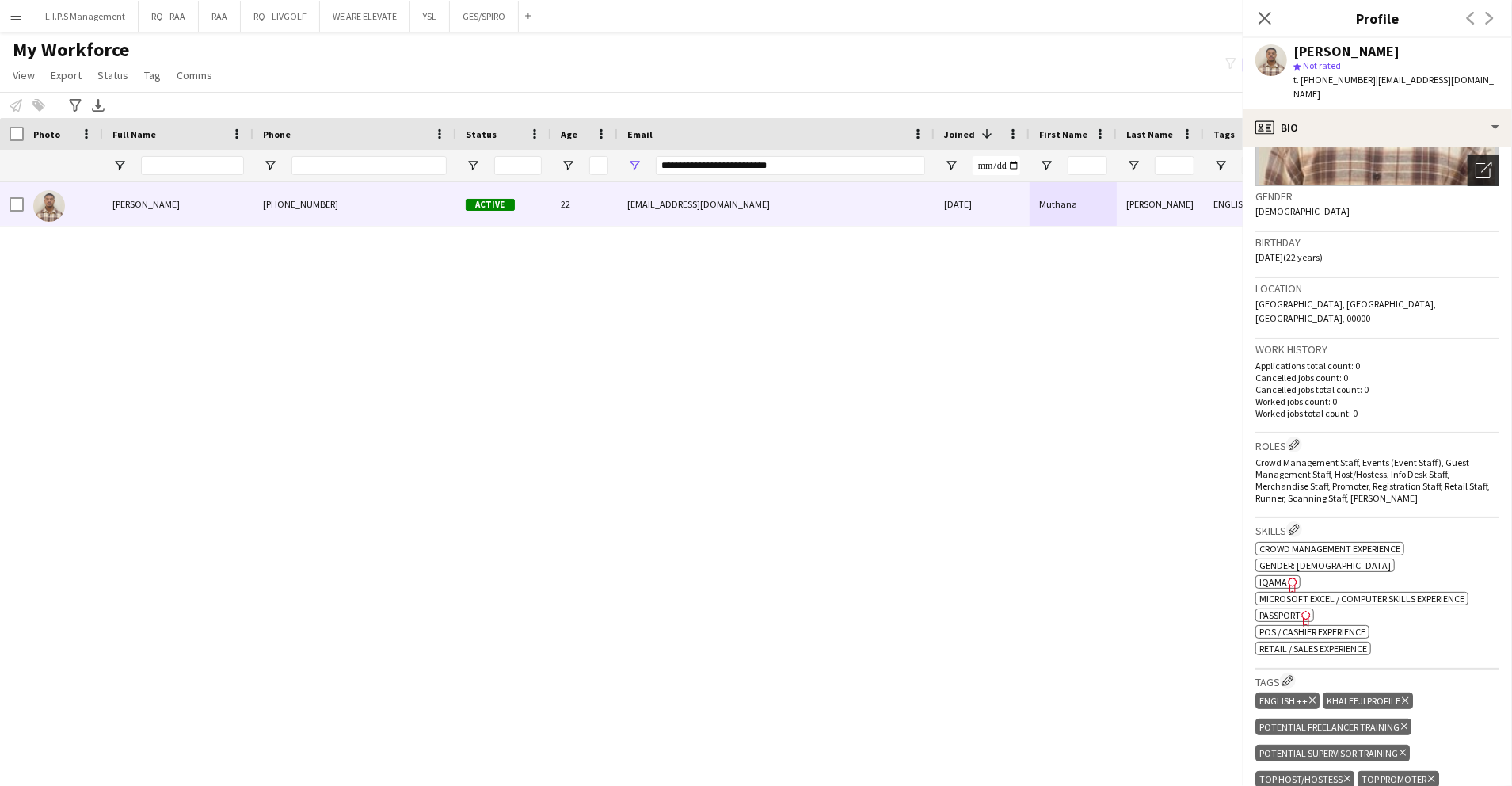
click at [1467, 178] on div "Open photos pop-in" at bounding box center [1483, 170] width 32 height 32
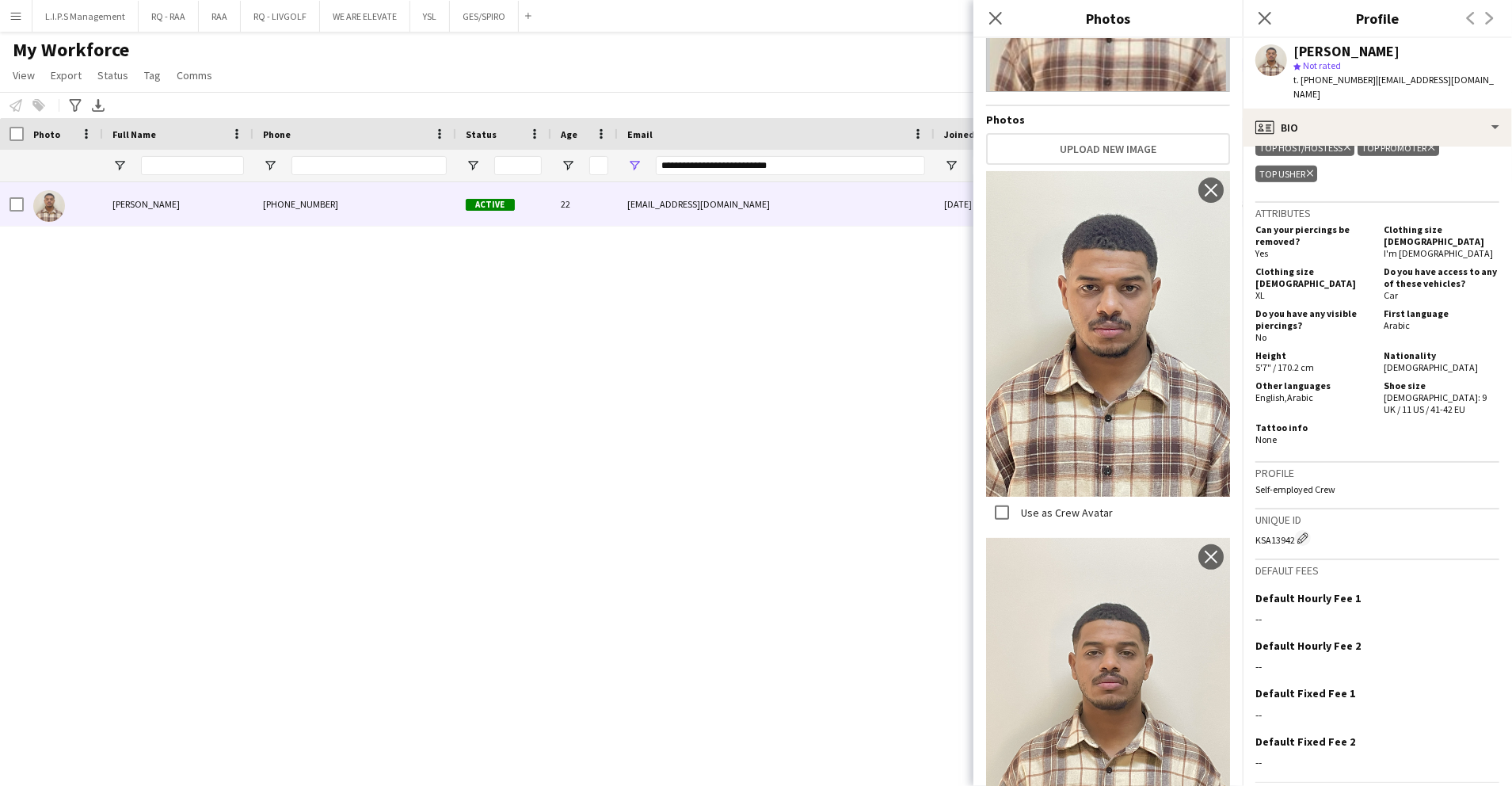
scroll to position [879, 0]
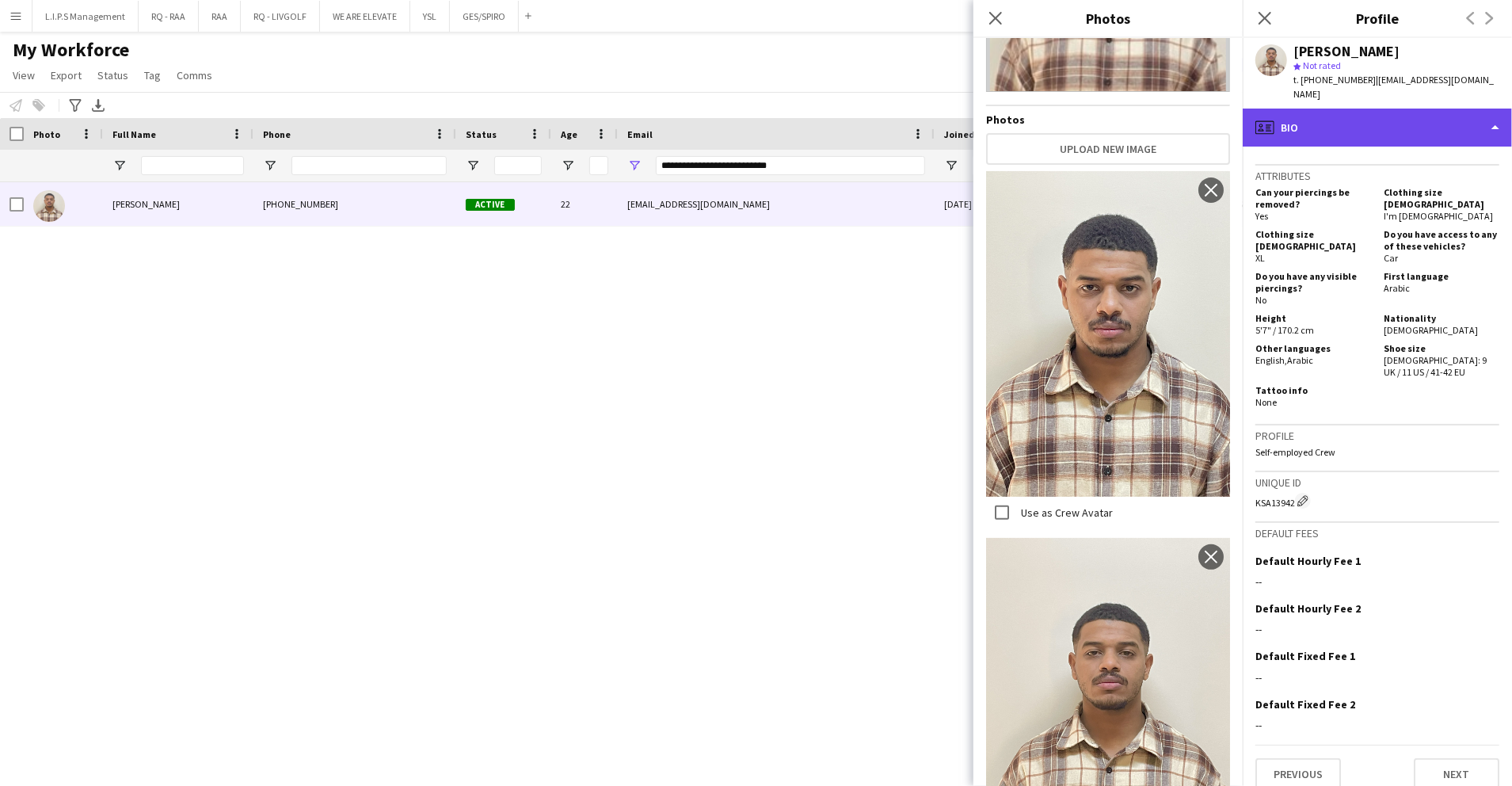
click at [1419, 120] on div "profile Bio" at bounding box center [1377, 127] width 269 height 38
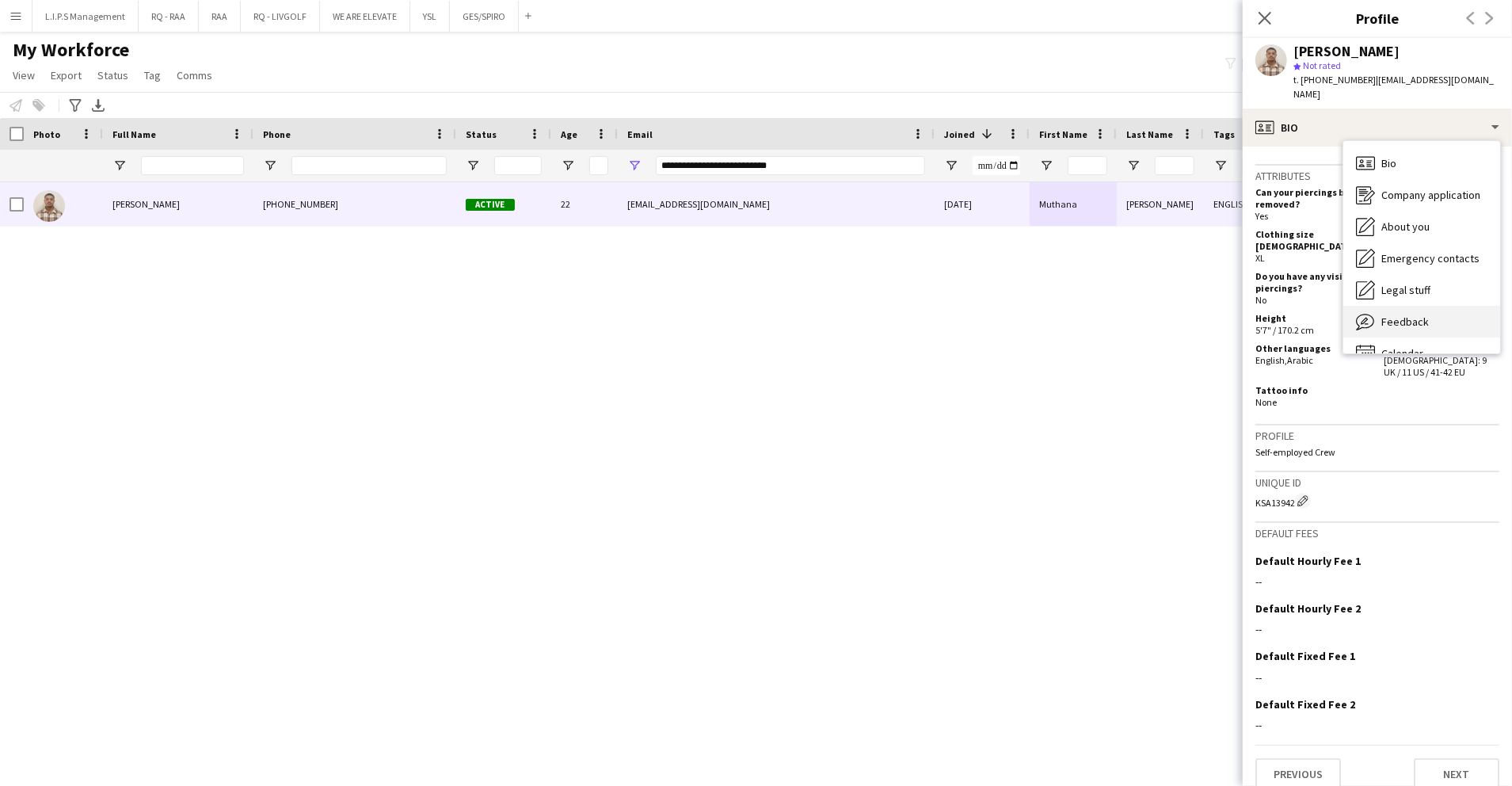
click at [1413, 315] on span "Feedback" at bounding box center [1405, 321] width 47 height 15
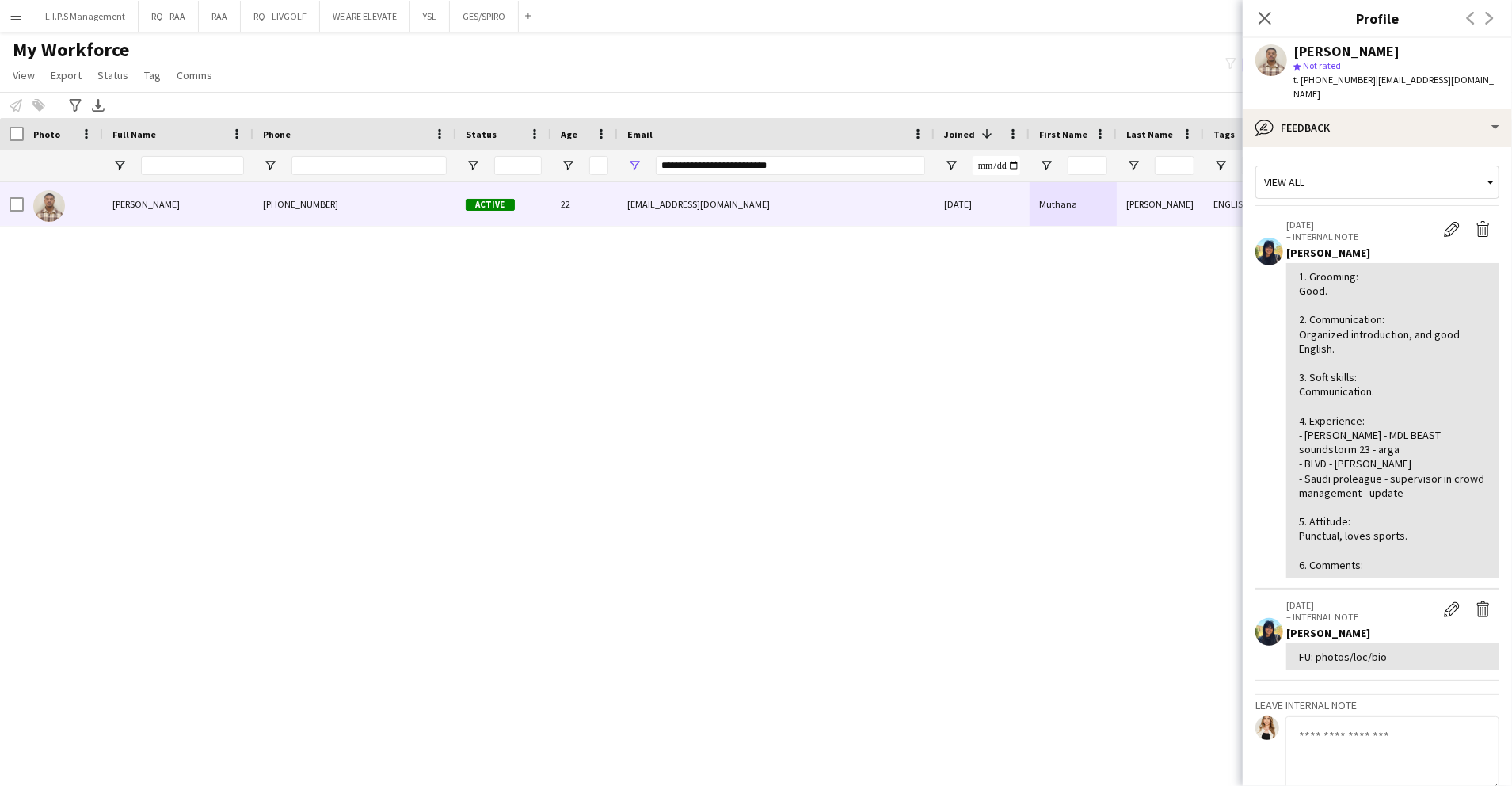
click at [1325, 80] on span "t. +966509434724" at bounding box center [1334, 79] width 82 height 12
click at [378, 155] on div at bounding box center [369, 166] width 155 height 32
paste input "**********"
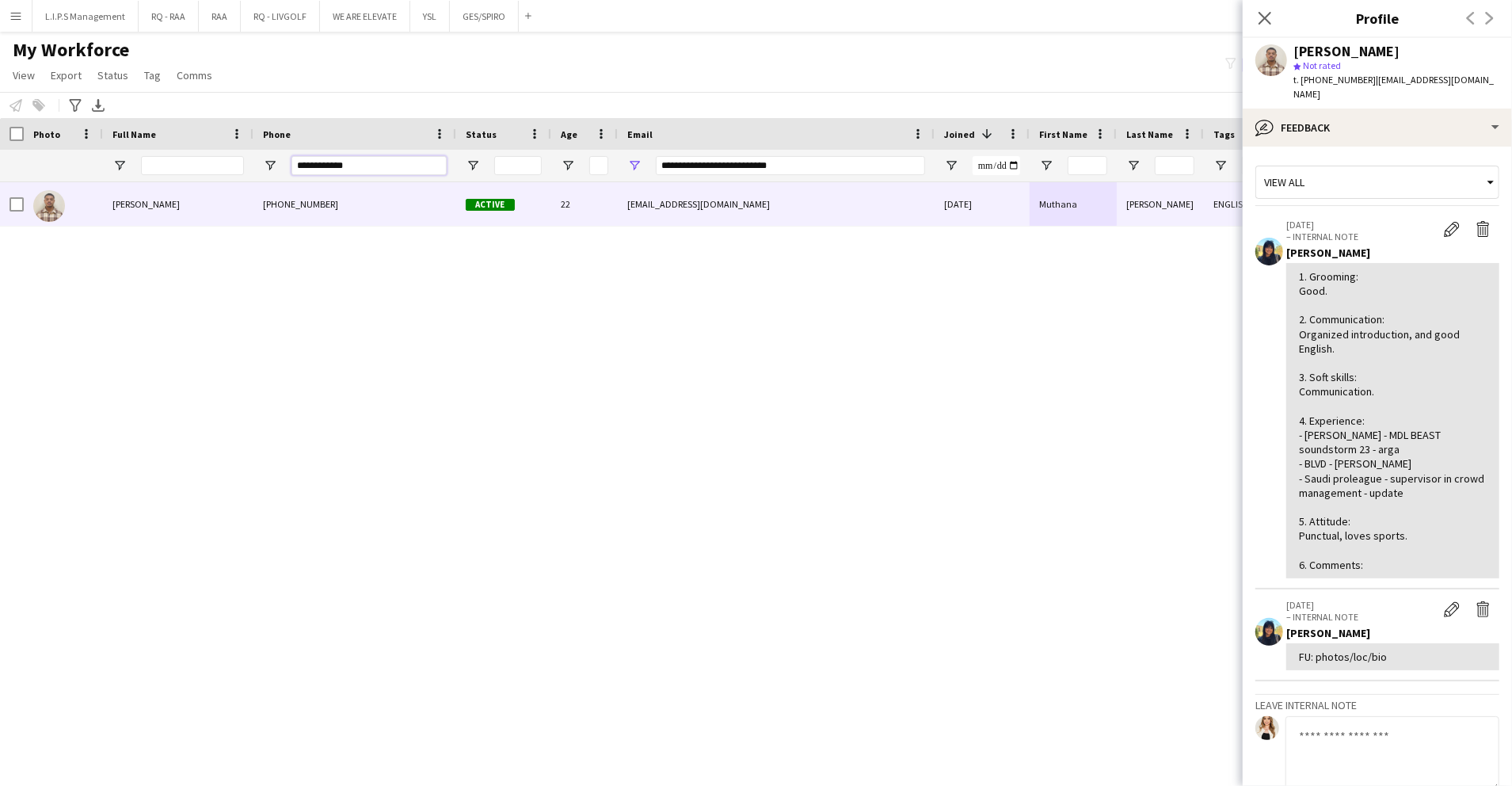
click at [385, 166] on input "**********" at bounding box center [369, 166] width 155 height 19
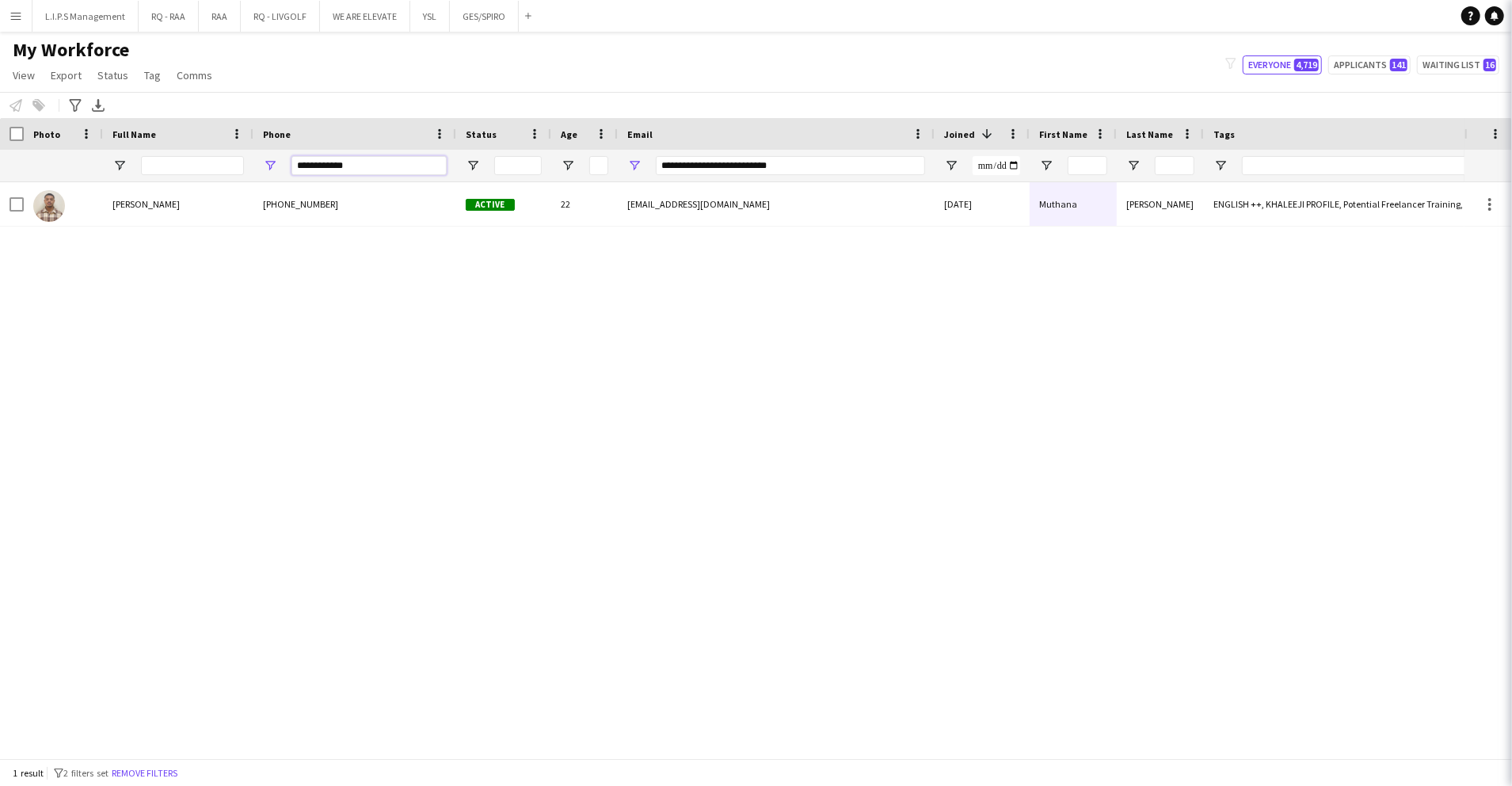
type input "**********"
drag, startPoint x: 674, startPoint y: 162, endPoint x: 412, endPoint y: 167, distance: 262.0
click at [413, 167] on div "**********" at bounding box center [1103, 166] width 2206 height 32
click at [375, 167] on input "**********" at bounding box center [369, 166] width 155 height 19
click at [410, 167] on input "**********" at bounding box center [369, 166] width 155 height 19
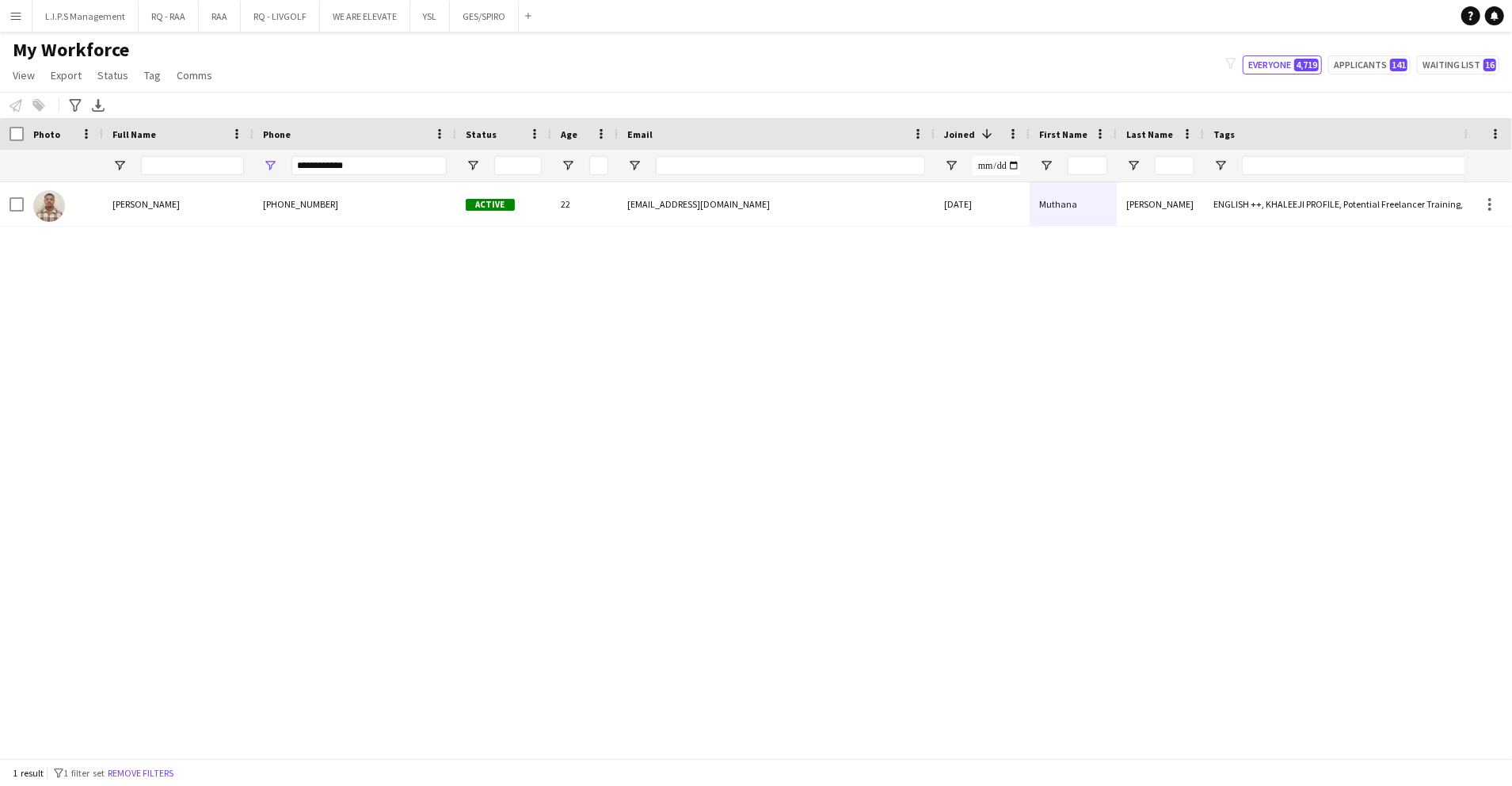
click at [631, 307] on div "Muthana Abdelhakam +966509434724 Active 22 muthanaabdulhakam@gmail.com 06-08-20…" at bounding box center [732, 462] width 1465 height 560
click at [408, 164] on input "**********" at bounding box center [369, 166] width 155 height 19
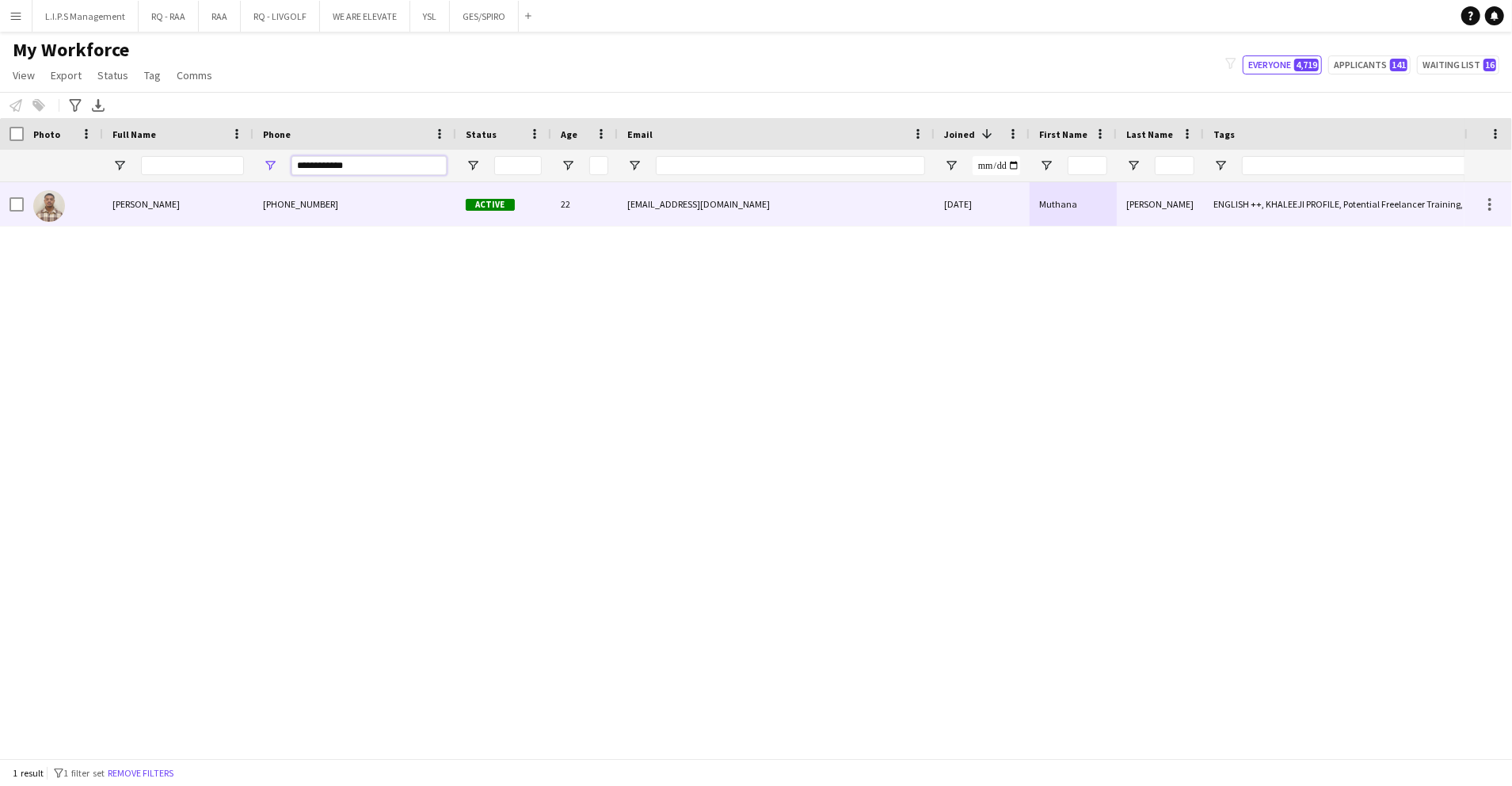
drag, startPoint x: 376, startPoint y: 165, endPoint x: 94, endPoint y: 190, distance: 283.1
click at [94, 190] on div "Workforce Details Photo Full Name" at bounding box center [756, 438] width 1512 height 640
paste input "****"
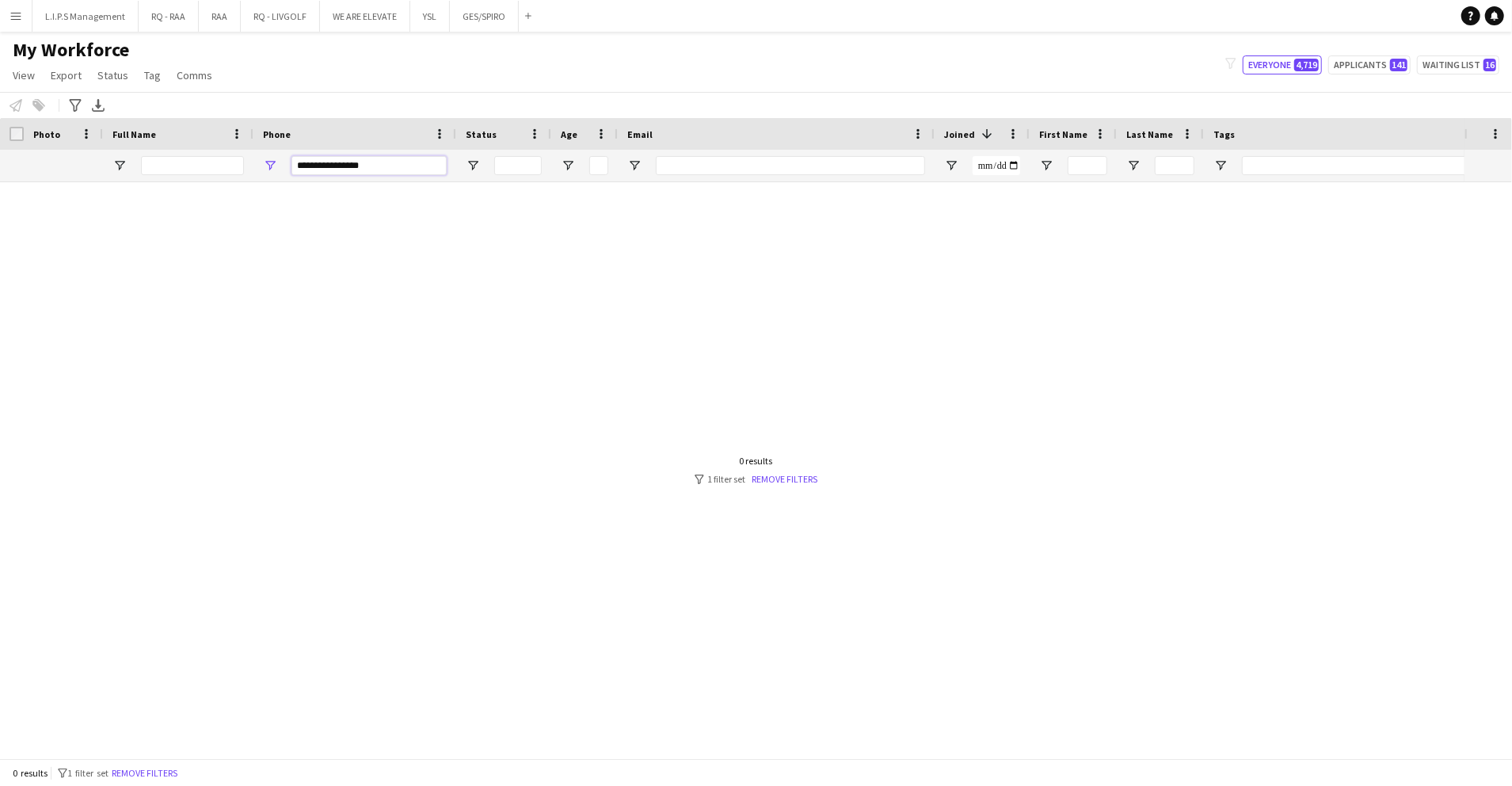
click at [346, 166] on input "**********" at bounding box center [369, 166] width 155 height 19
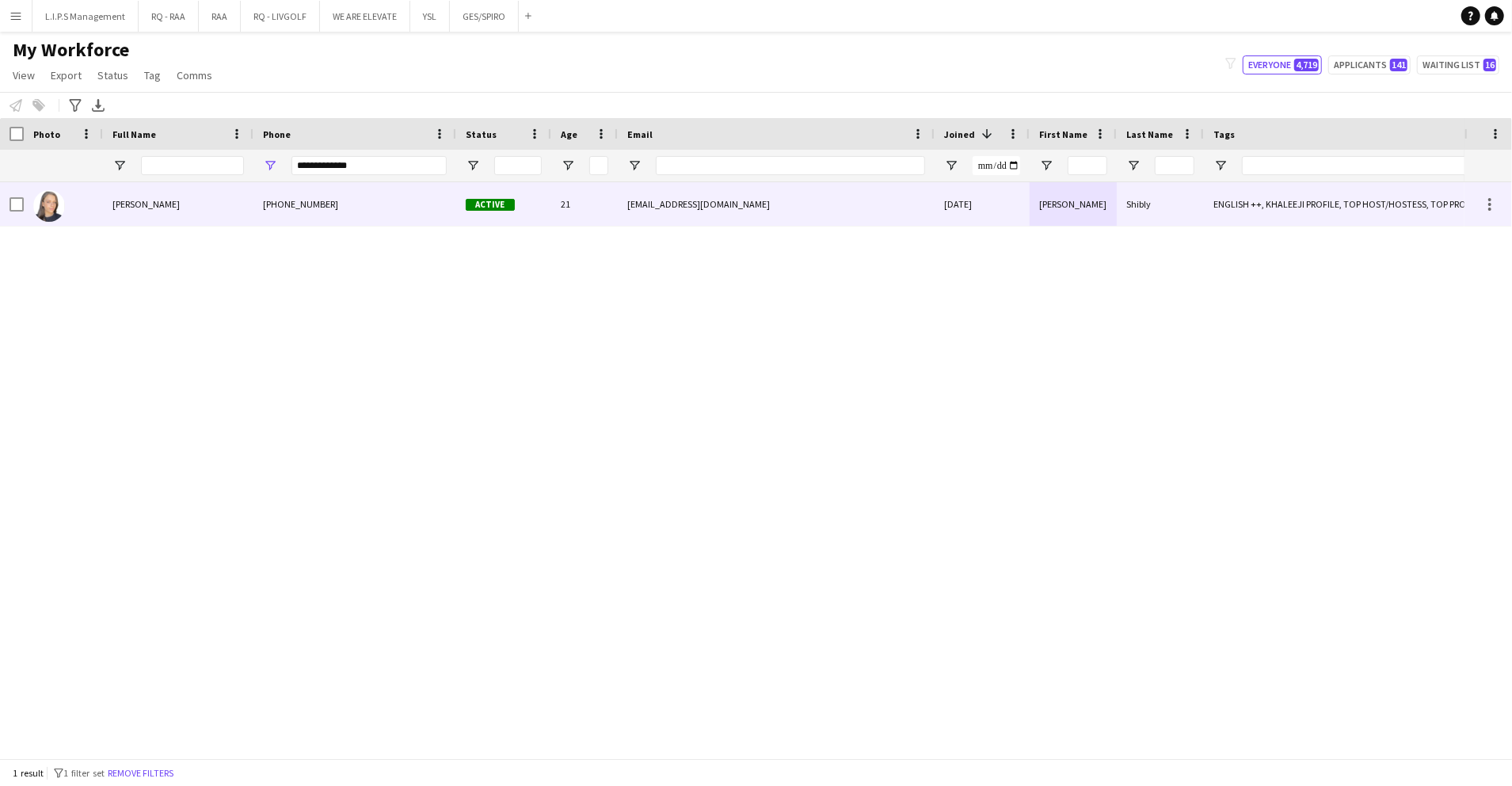
click at [555, 205] on div "21" at bounding box center [585, 203] width 67 height 44
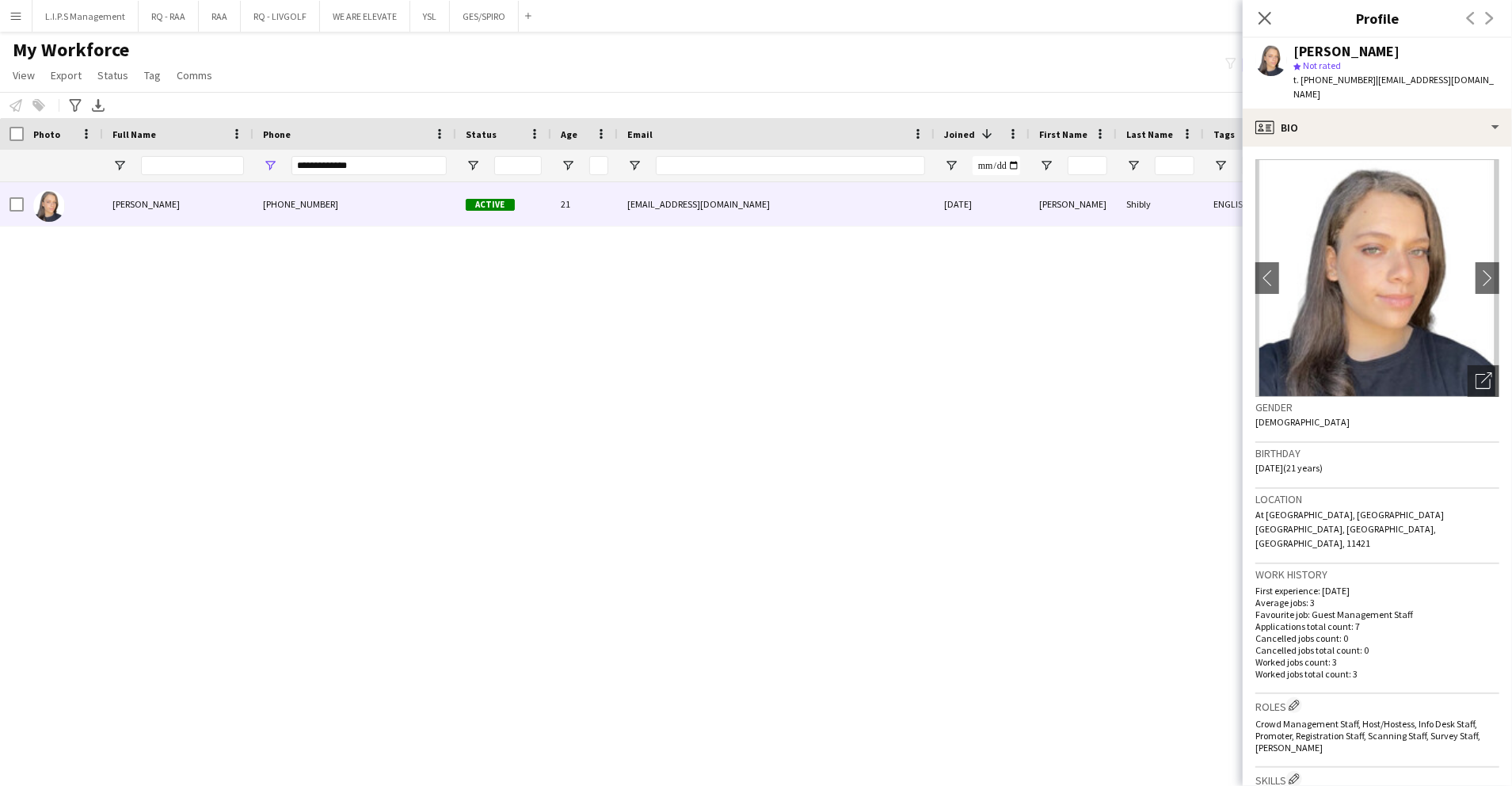
scroll to position [211, 0]
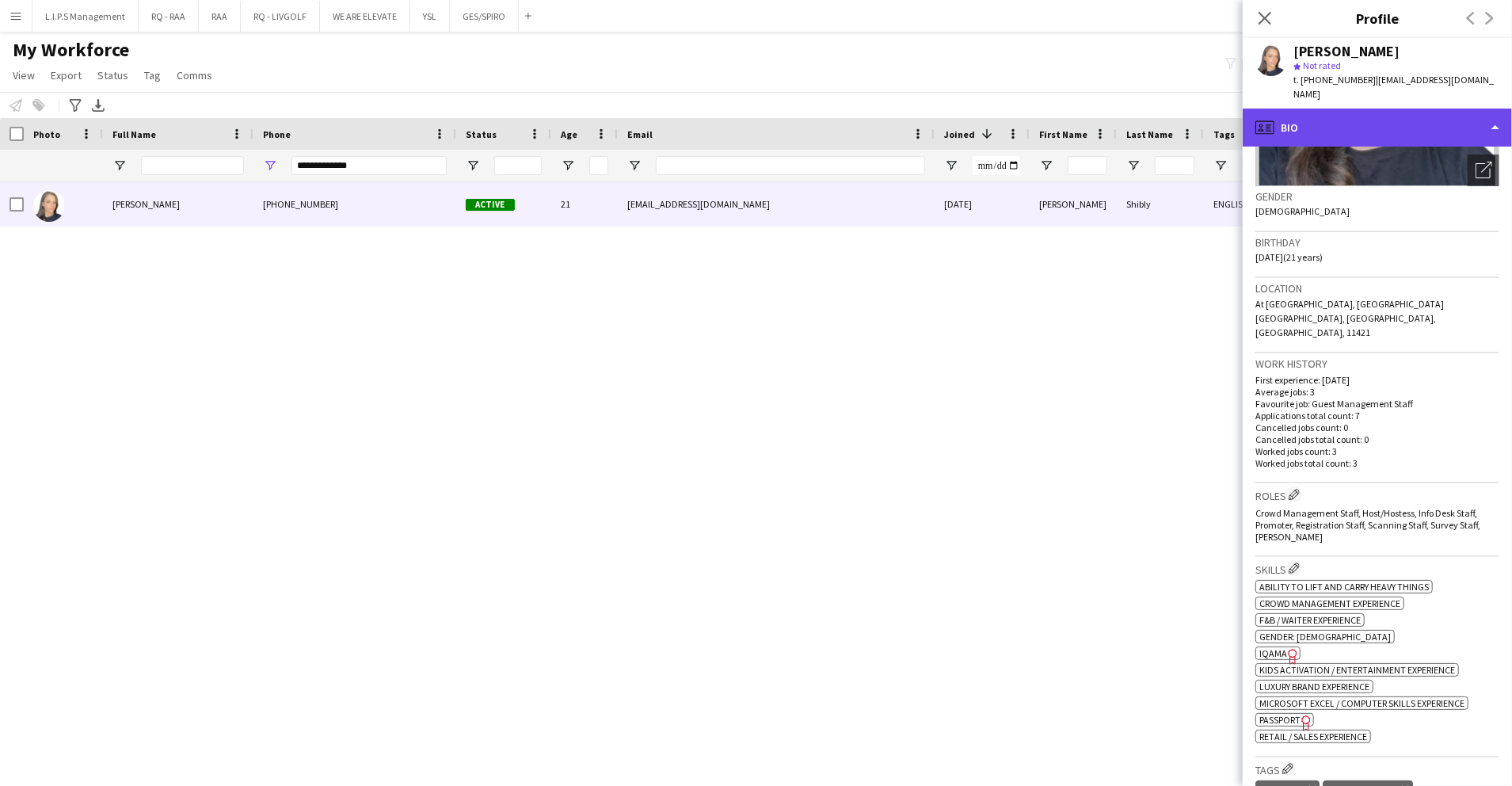
click at [1382, 119] on div "profile Bio" at bounding box center [1377, 127] width 269 height 38
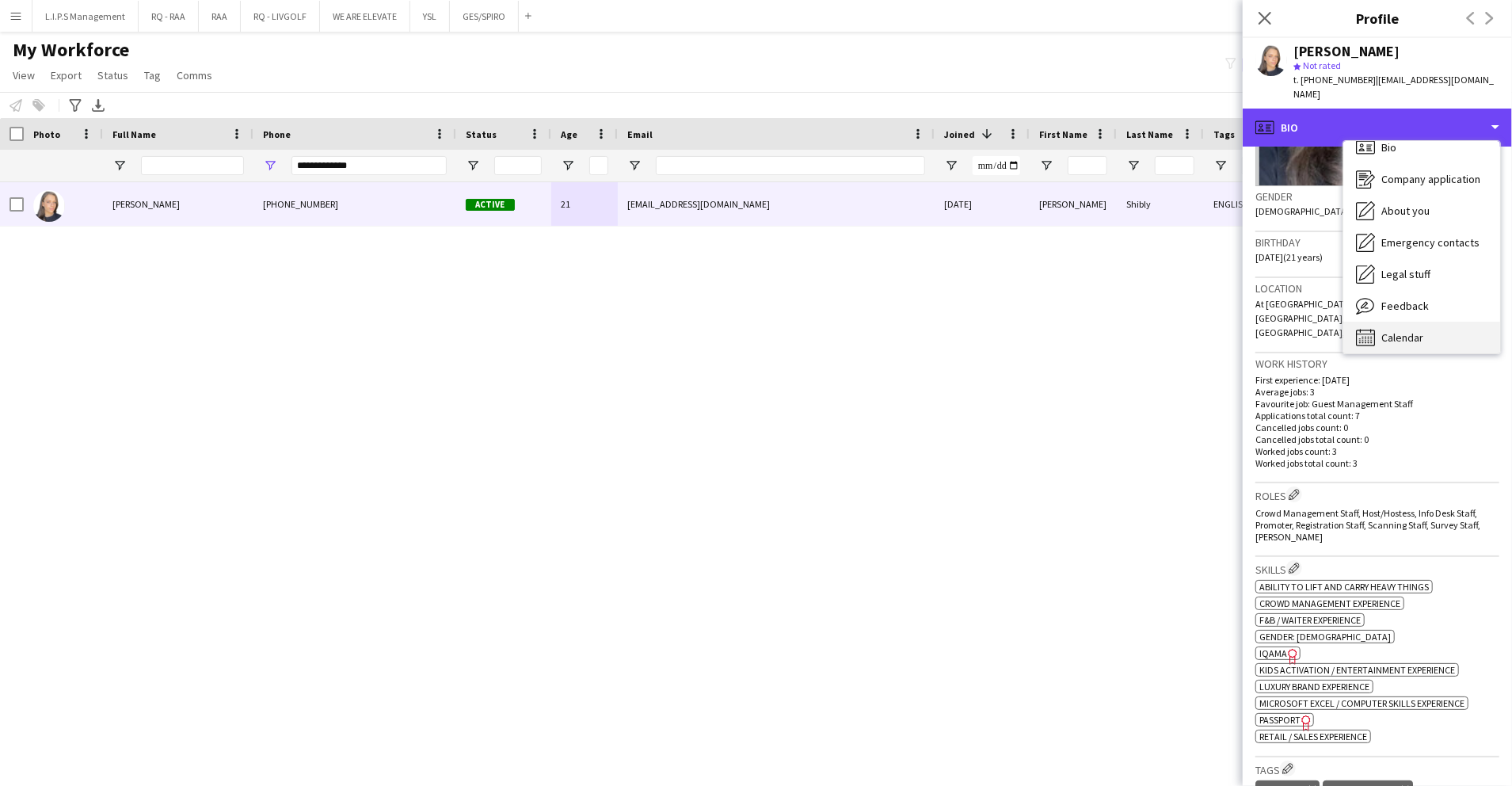
scroll to position [22, 0]
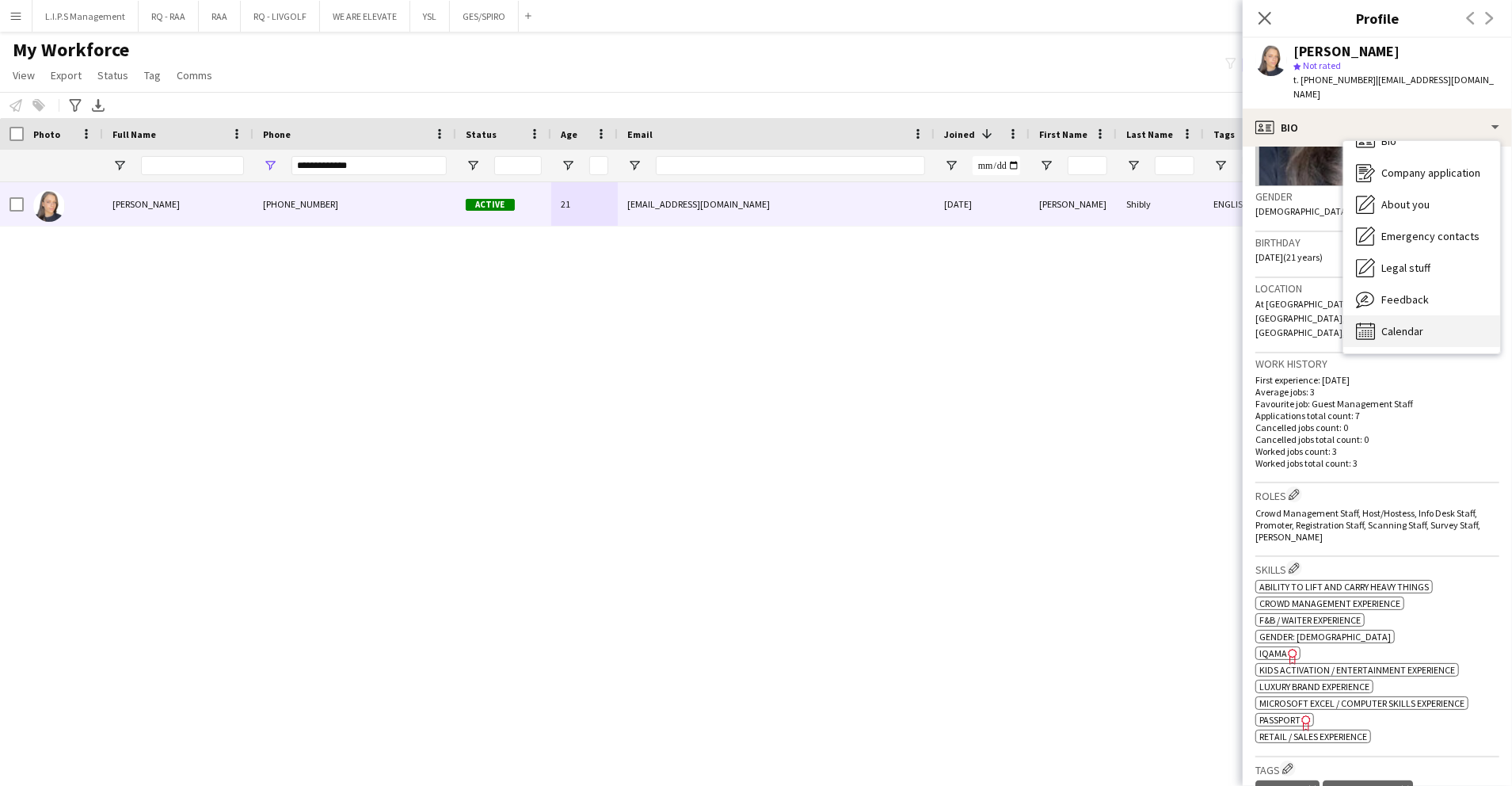
click at [1422, 324] on span "Calendar" at bounding box center [1402, 331] width 42 height 15
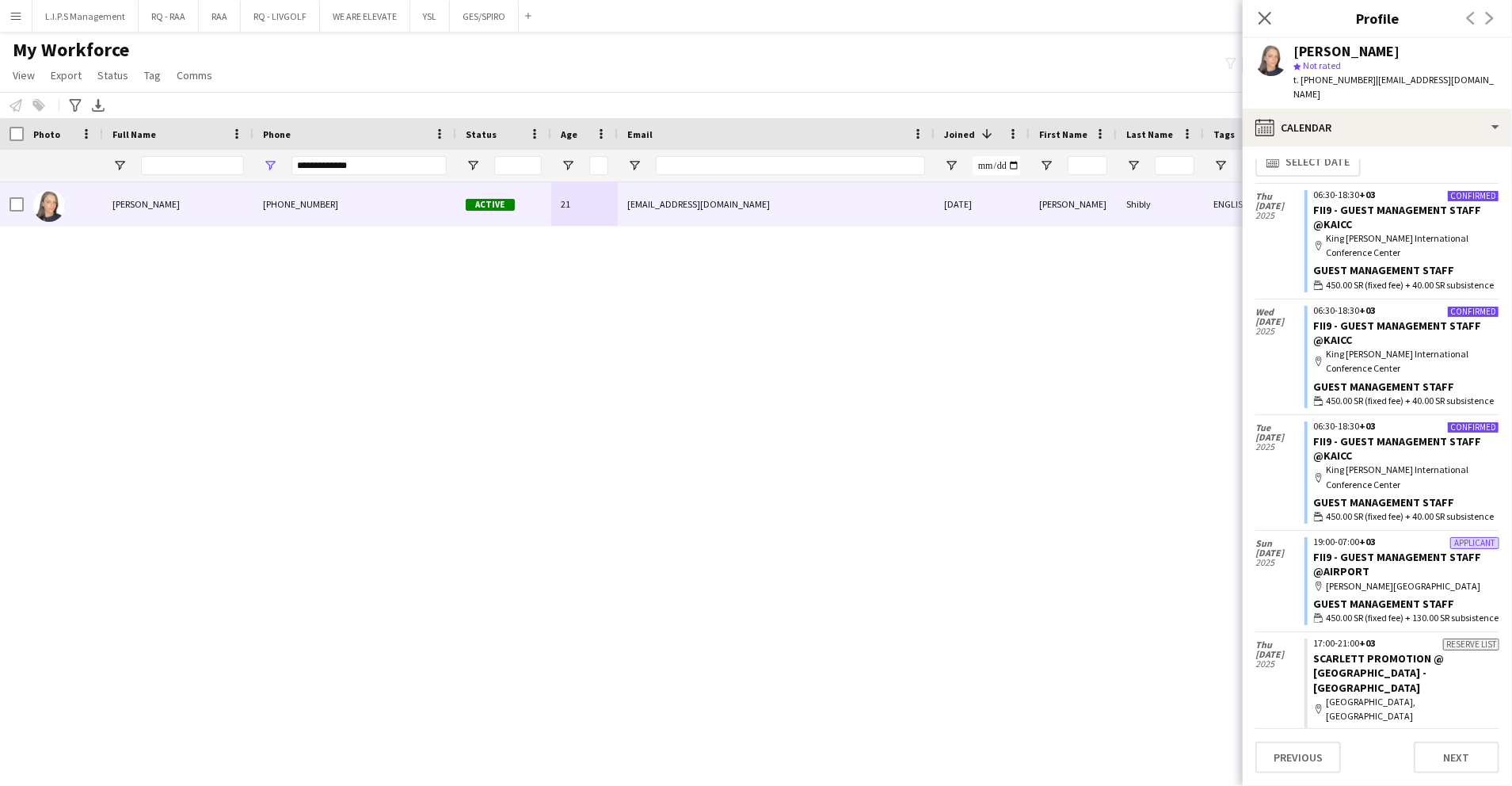
scroll to position [0, 0]
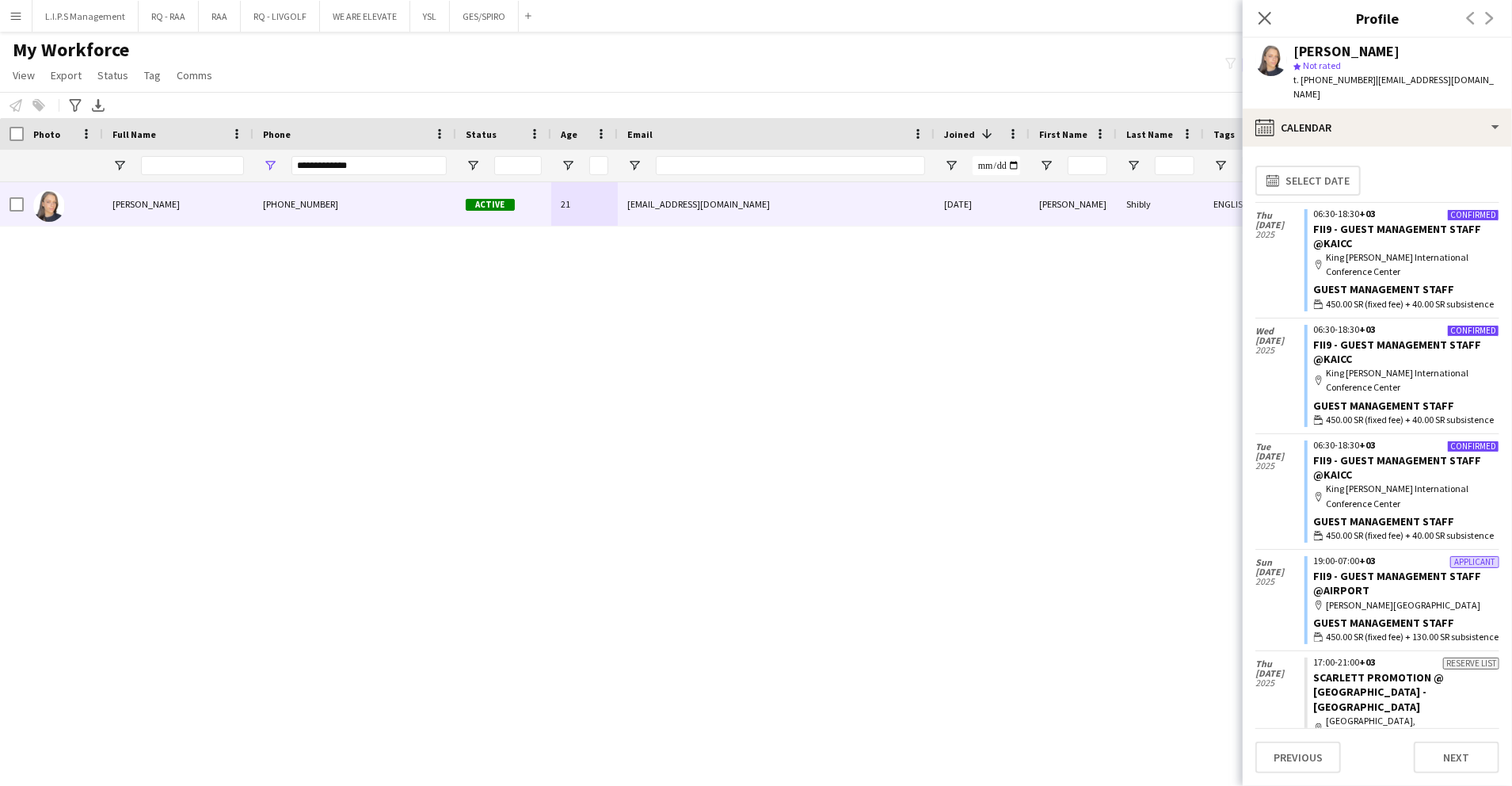
click at [1358, 225] on app-crew-calendar-job-card "Confirmed 06:30-18:30 +03 FII9 - GUEST MANAGEMENT STAFF @KAICC map-marker King …" at bounding box center [1402, 260] width 195 height 103
click at [1328, 222] on link "FII9 - GUEST MANAGEMENT STAFF @KAICC" at bounding box center [1398, 235] width 167 height 28
drag, startPoint x: 1394, startPoint y: 116, endPoint x: 1404, endPoint y: 133, distance: 19.7
click at [1394, 116] on div "calendar-full Calendar" at bounding box center [1377, 127] width 269 height 38
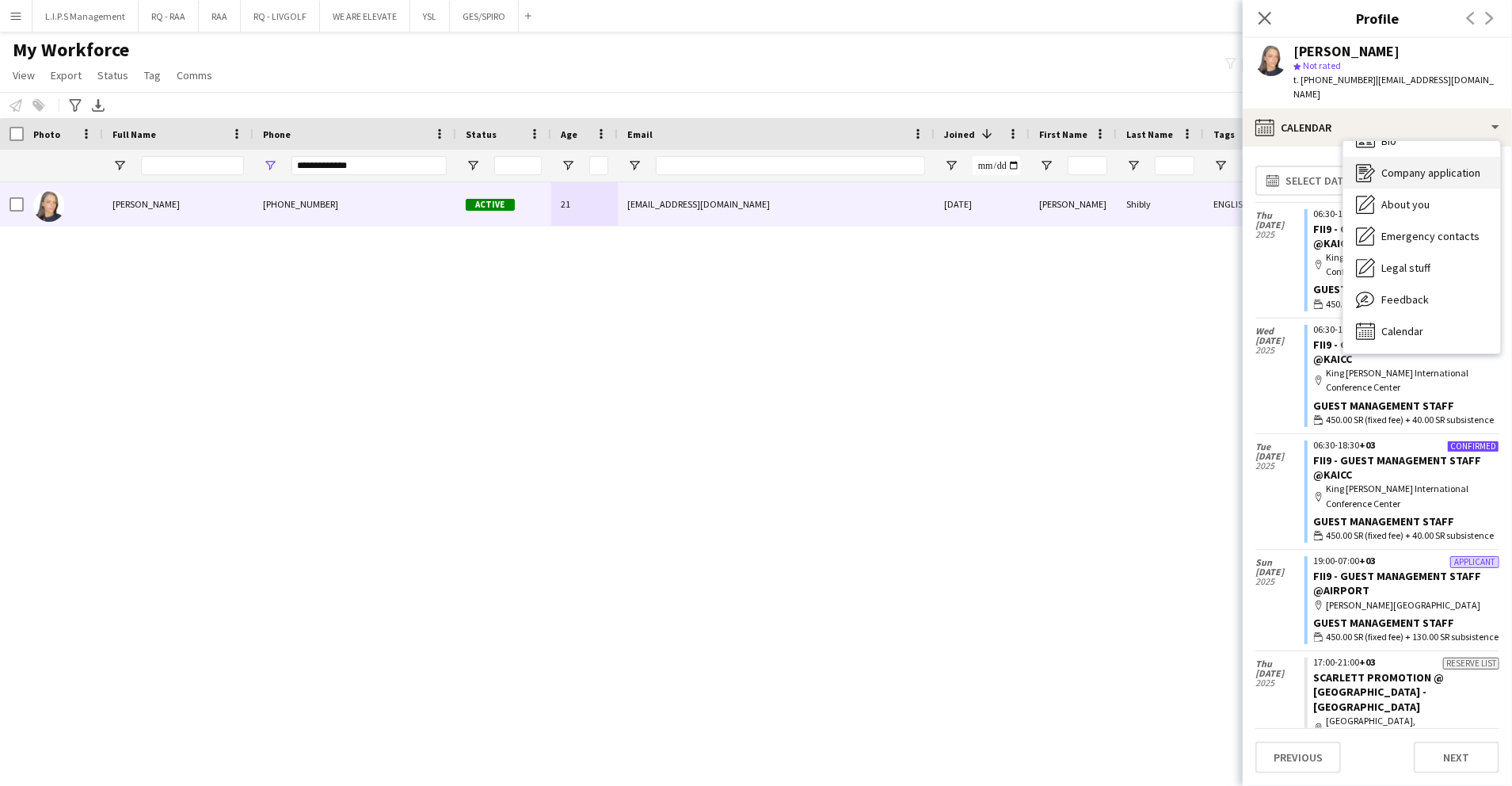
click at [1412, 157] on div "Company application Company application" at bounding box center [1422, 172] width 157 height 32
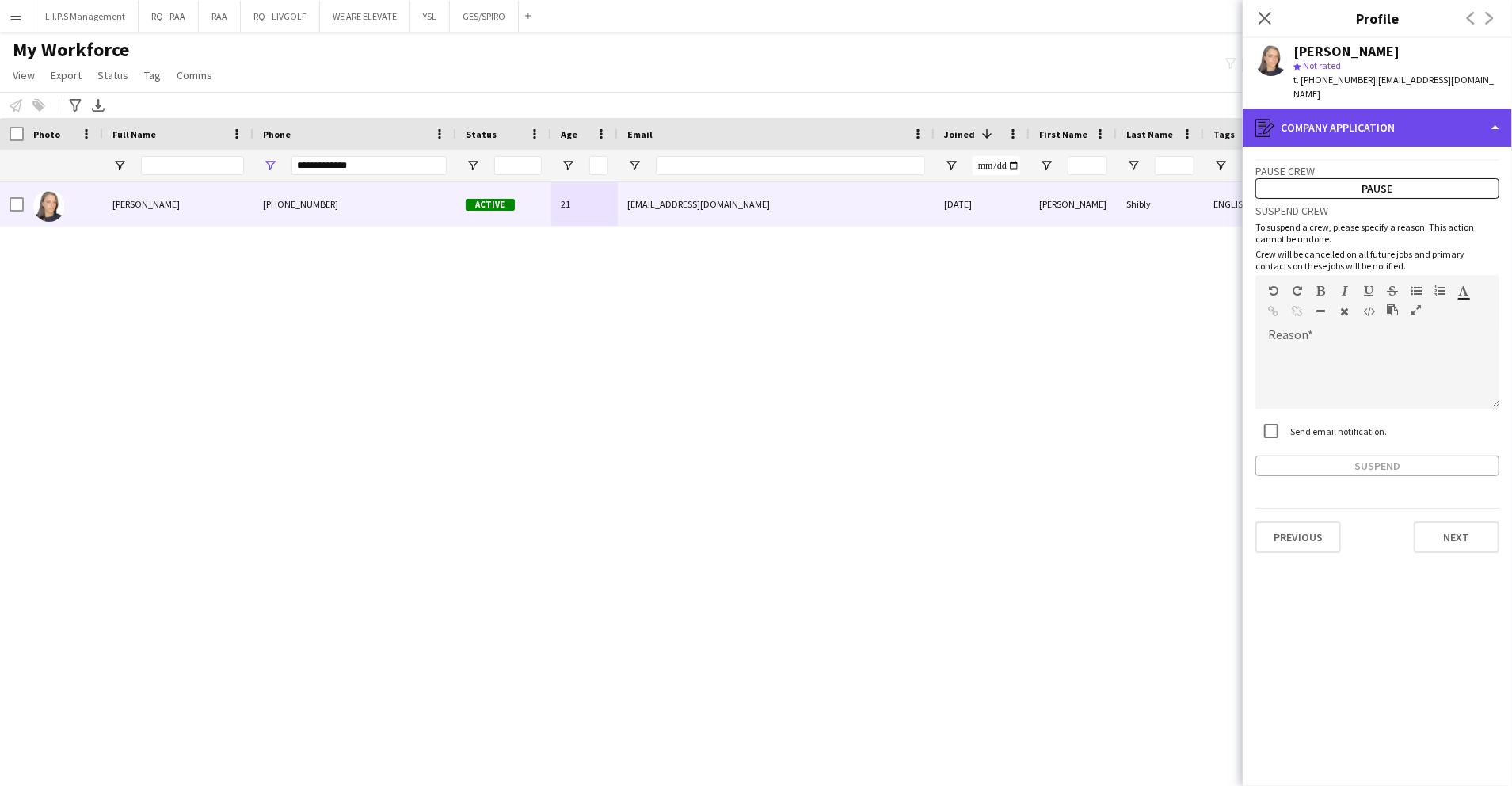
click at [1413, 123] on div "register Company application" at bounding box center [1377, 127] width 269 height 38
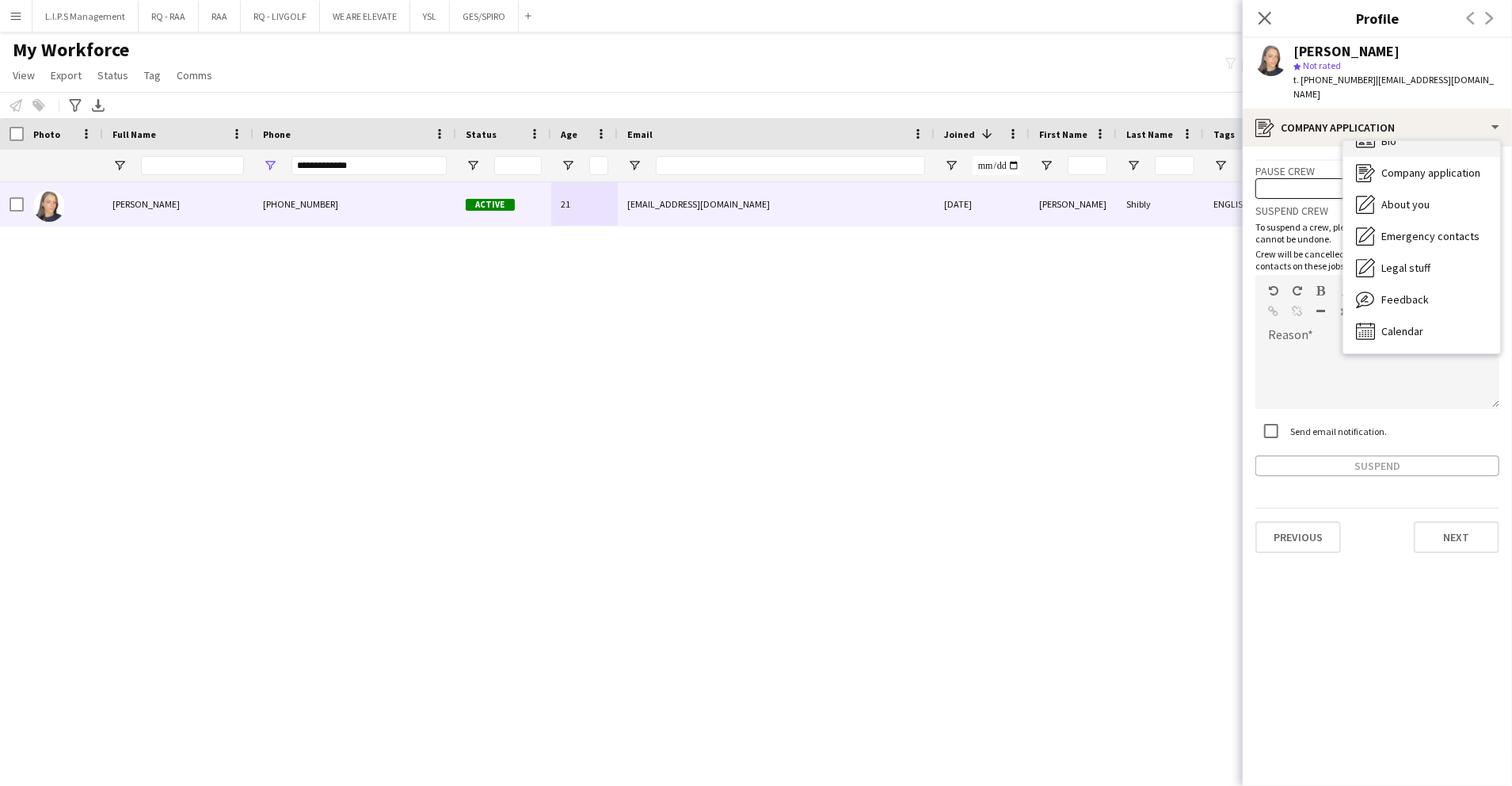
drag, startPoint x: 1413, startPoint y: 124, endPoint x: 1415, endPoint y: 135, distance: 11.2
click at [1415, 135] on div "Bio Bio" at bounding box center [1422, 140] width 157 height 32
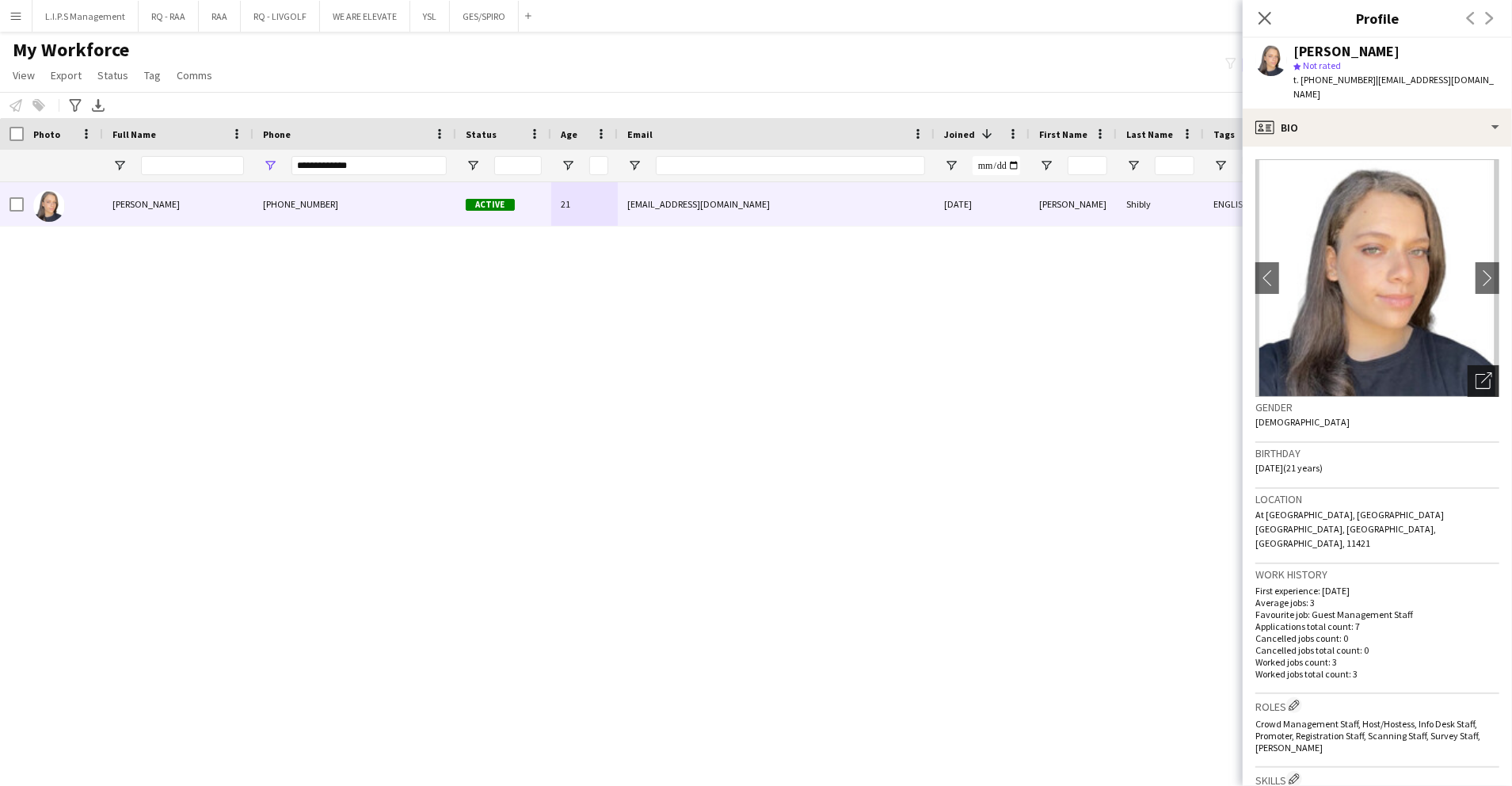
click at [1476, 373] on icon "Open photos pop-in" at bounding box center [1484, 380] width 16 height 16
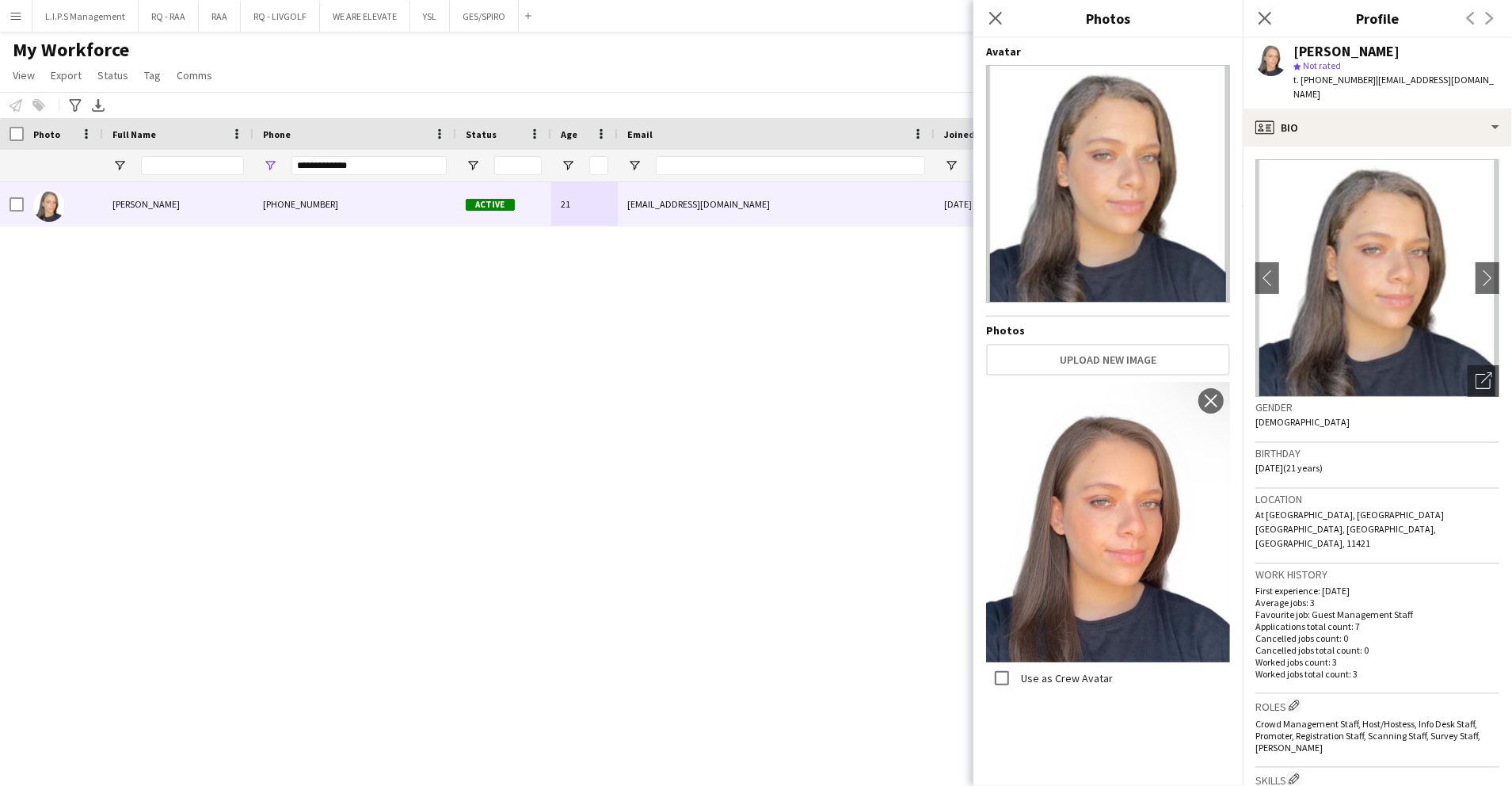
click at [1323, 50] on div "[PERSON_NAME]" at bounding box center [1346, 51] width 106 height 15
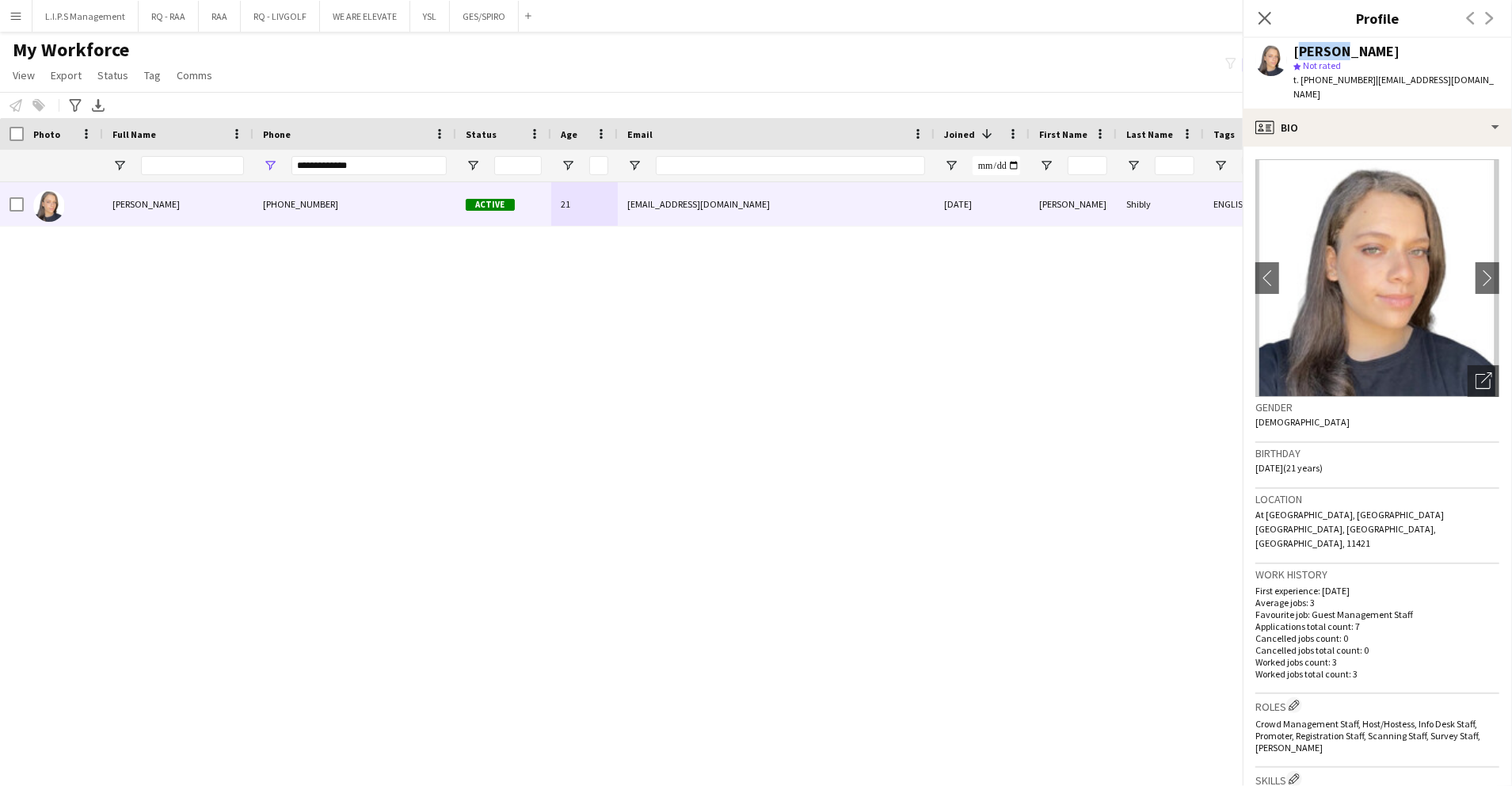
click at [1323, 50] on div "[PERSON_NAME]" at bounding box center [1346, 51] width 106 height 15
click at [1319, 48] on div "[PERSON_NAME]" at bounding box center [1346, 51] width 106 height 15
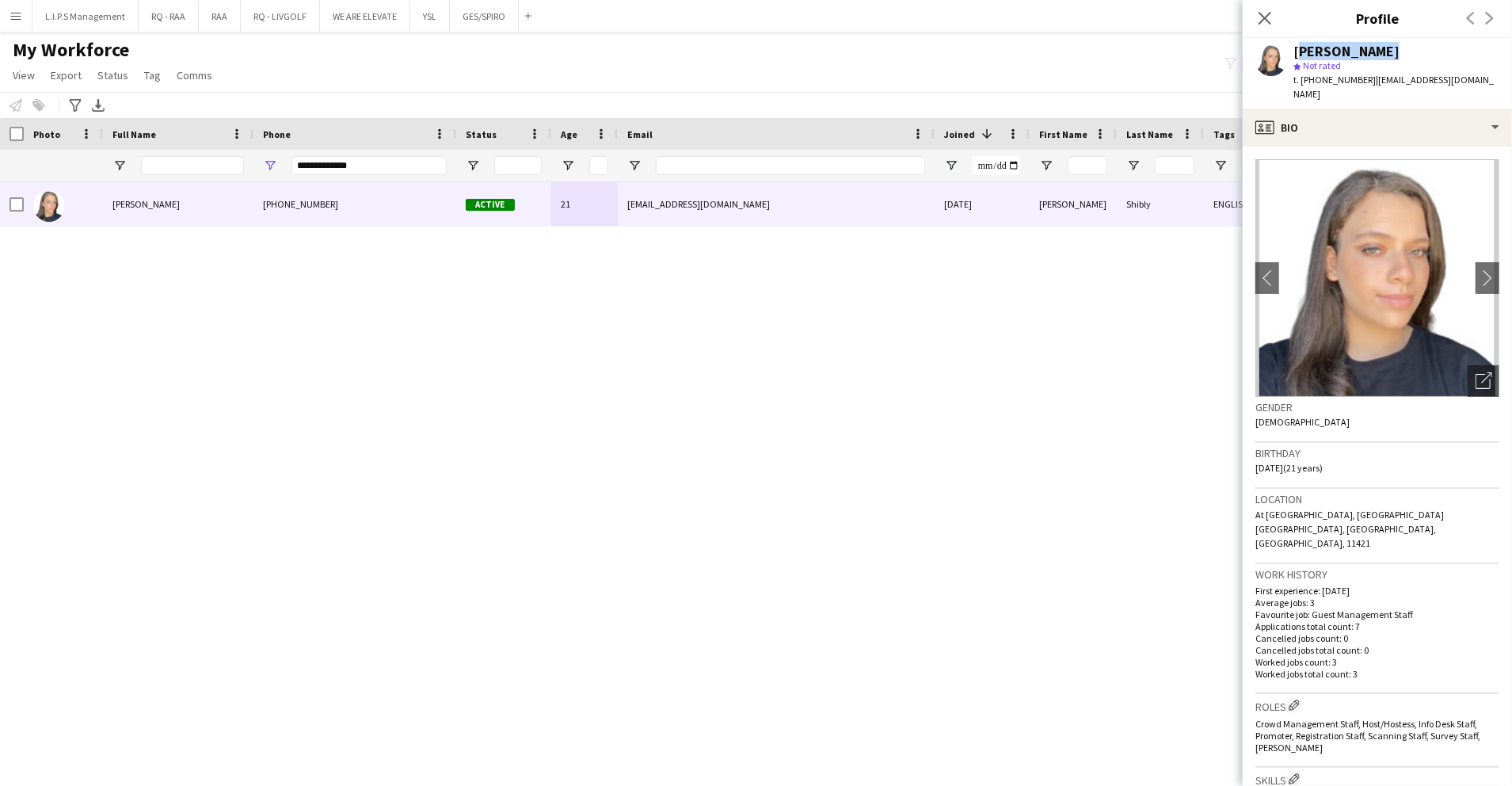
click at [1319, 48] on div "[PERSON_NAME]" at bounding box center [1346, 51] width 106 height 15
drag, startPoint x: 390, startPoint y: 165, endPoint x: 165, endPoint y: 176, distance: 225.3
click at [165, 176] on div "**********" at bounding box center [1103, 166] width 2206 height 32
paste input "Phone Filter Input"
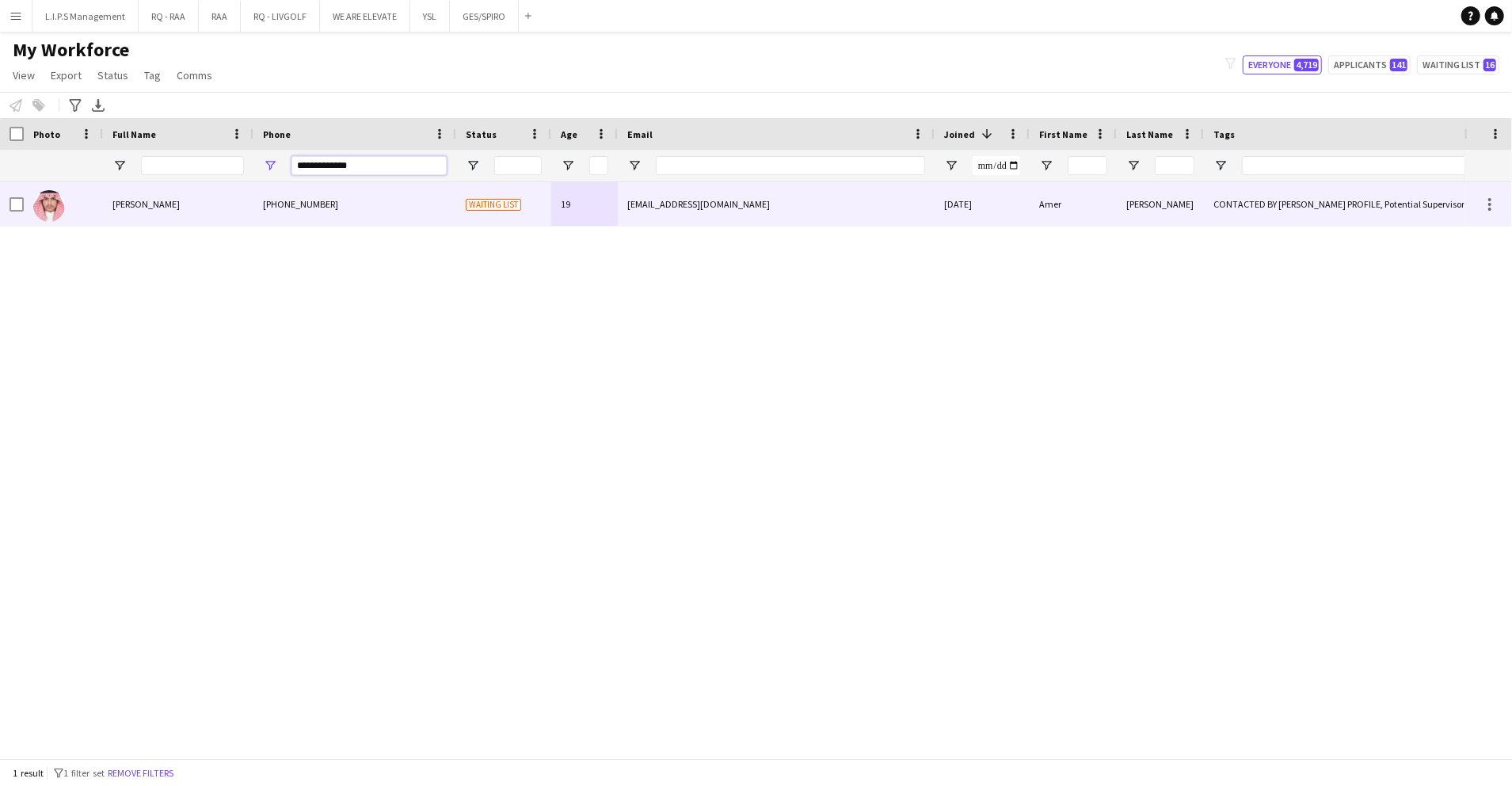
type input "**********"
click at [190, 196] on div "Amer ALZAHRANI" at bounding box center [177, 203] width 150 height 44
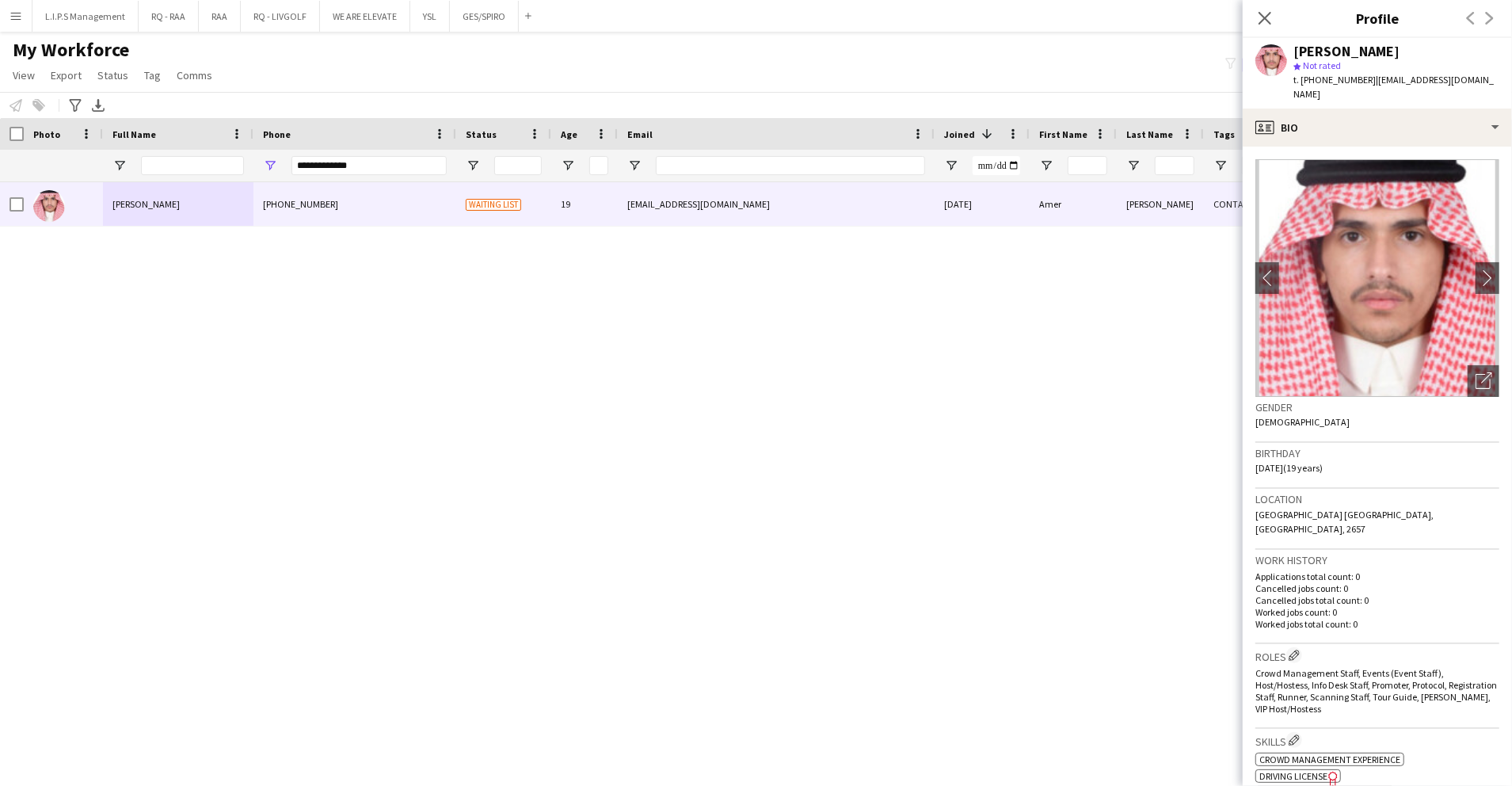
click at [1337, 50] on div "Amer Alzahrani" at bounding box center [1346, 51] width 106 height 15
click at [1336, 50] on div "Amer Alzahrani" at bounding box center [1346, 51] width 106 height 15
drag, startPoint x: 1461, startPoint y: 83, endPoint x: 1369, endPoint y: 76, distance: 92.3
click at [1369, 76] on div "Amer Alzahrani star Not rated t. +966533556084 | ameralks7@gmail.com" at bounding box center [1377, 73] width 269 height 71
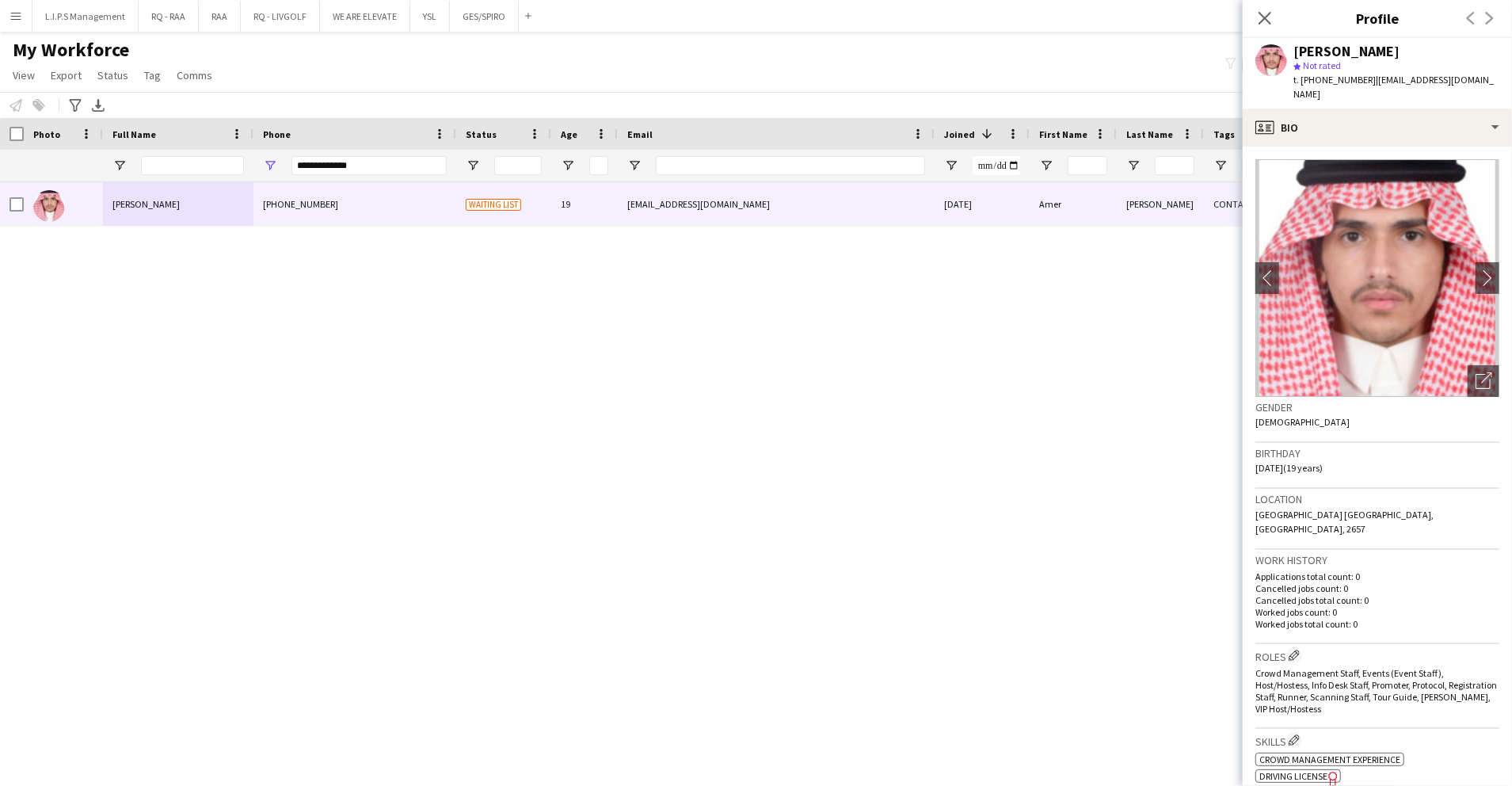
click at [1324, 76] on span "t. +966533556084" at bounding box center [1334, 79] width 82 height 12
click at [1318, 76] on span "t. +966533556084" at bounding box center [1334, 79] width 82 height 12
drag, startPoint x: 703, startPoint y: 167, endPoint x: 559, endPoint y: 156, distance: 144.4
click at [695, 167] on input "Email Filter Input" at bounding box center [791, 166] width 269 height 19
paste input "**********"
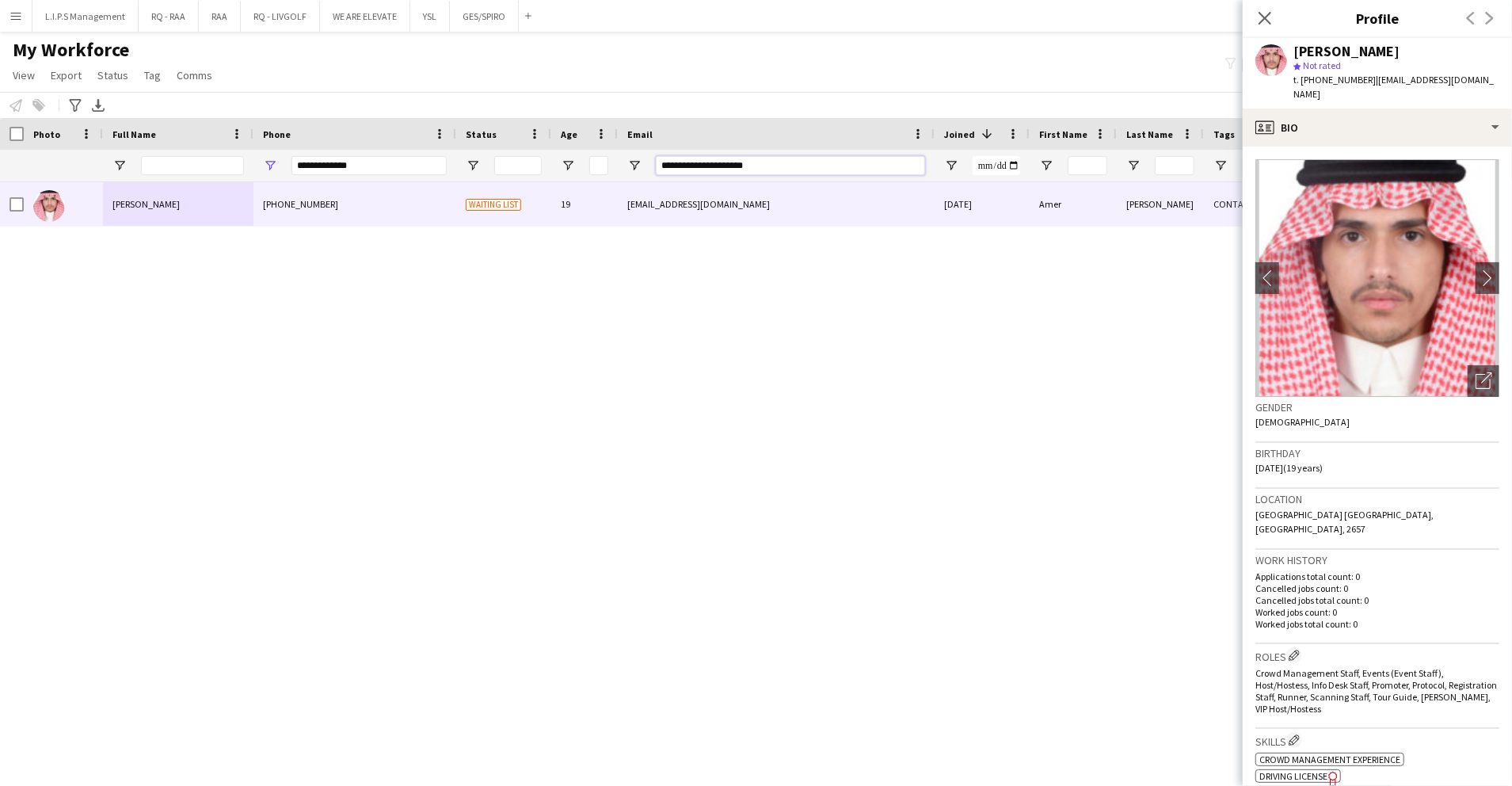
type input "**********"
click at [102, 155] on div "**********" at bounding box center [1103, 166] width 2206 height 32
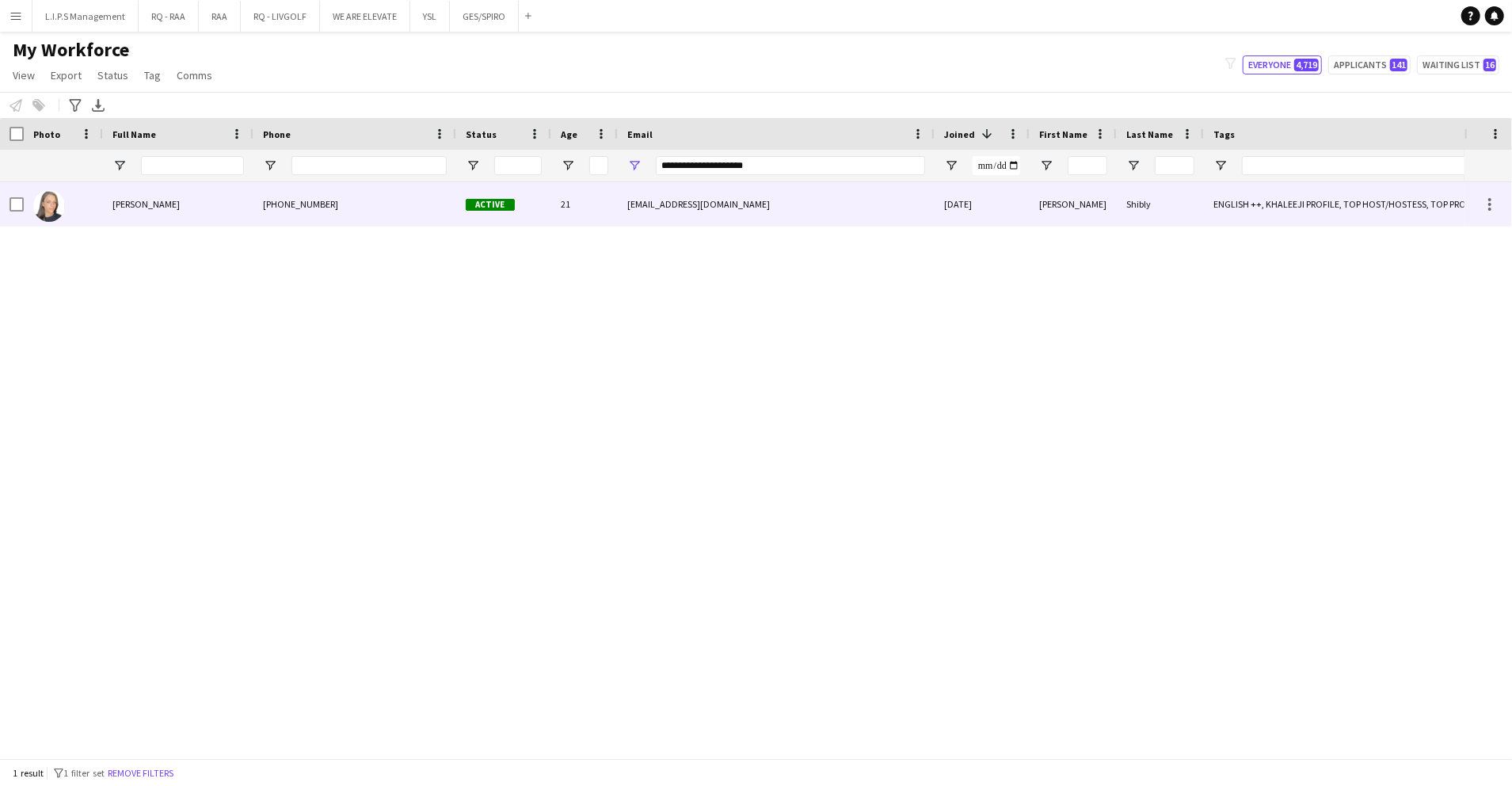
drag, startPoint x: 331, startPoint y: 216, endPoint x: 1128, endPoint y: 247, distance: 797.6
click at [333, 216] on div "+966558325886" at bounding box center [354, 203] width 202 height 44
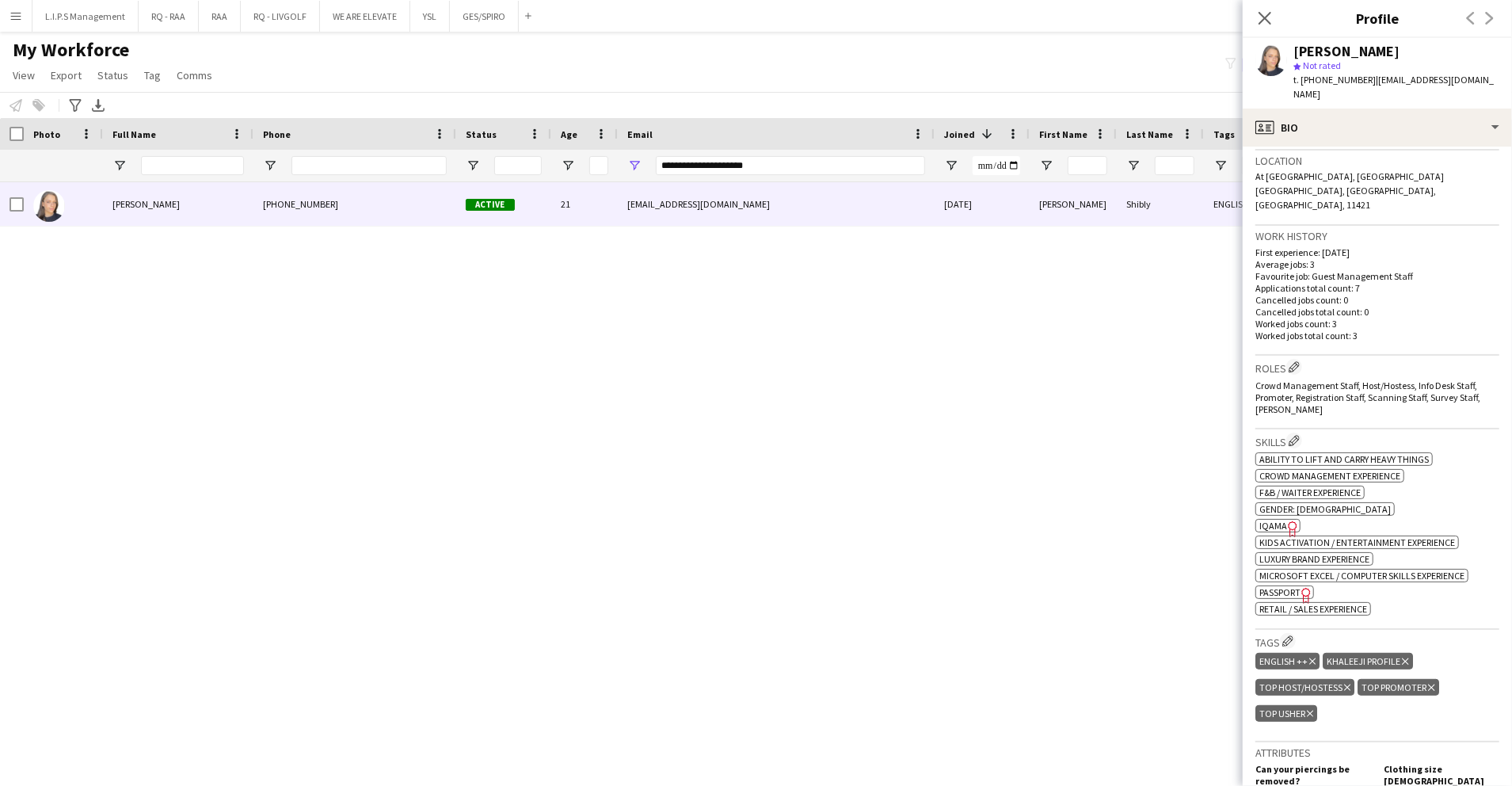
scroll to position [844, 0]
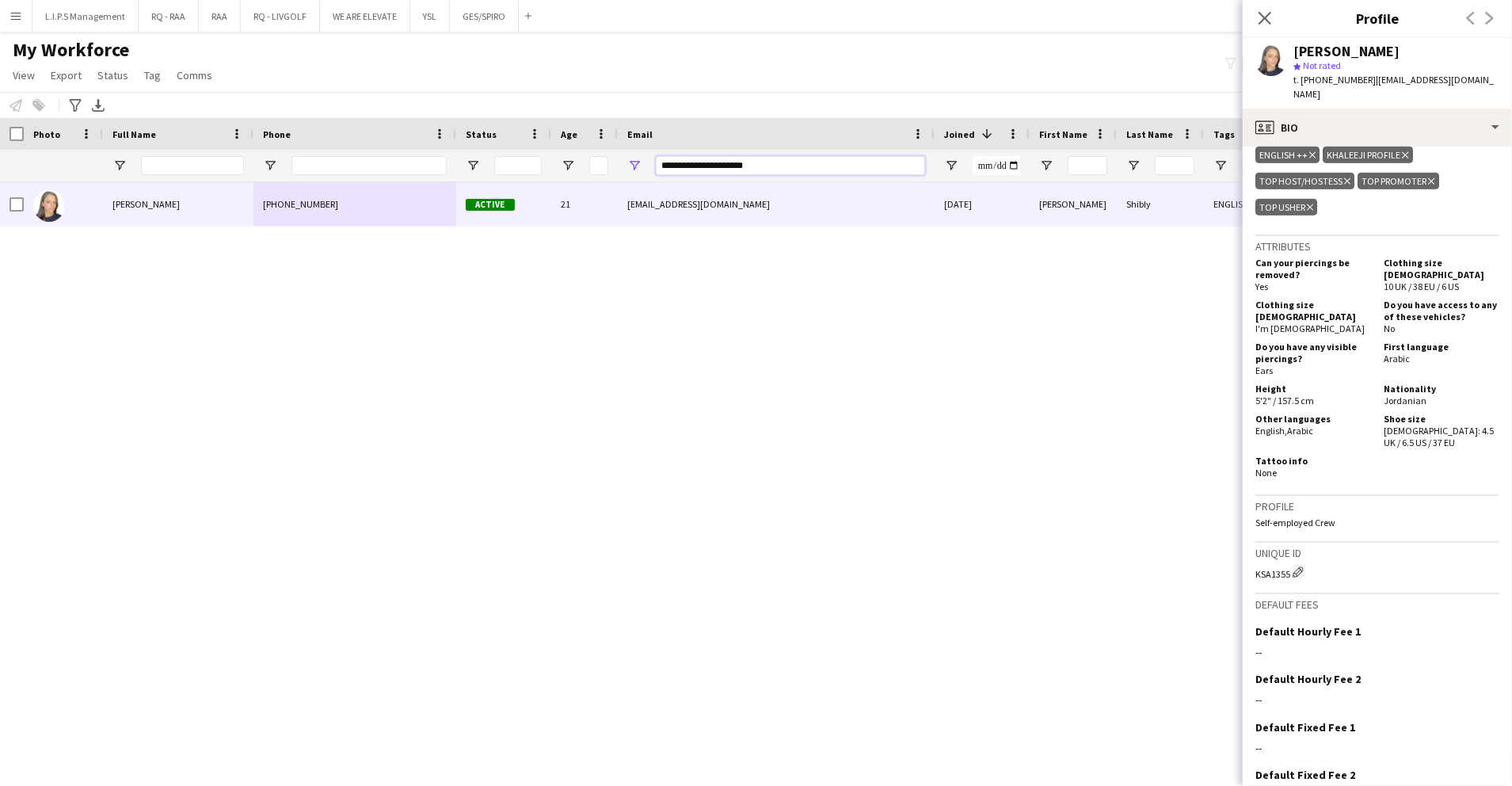
drag, startPoint x: 782, startPoint y: 162, endPoint x: 496, endPoint y: 167, distance: 286.0
click at [495, 167] on div "**********" at bounding box center [1103, 166] width 2206 height 32
paste input "*****"
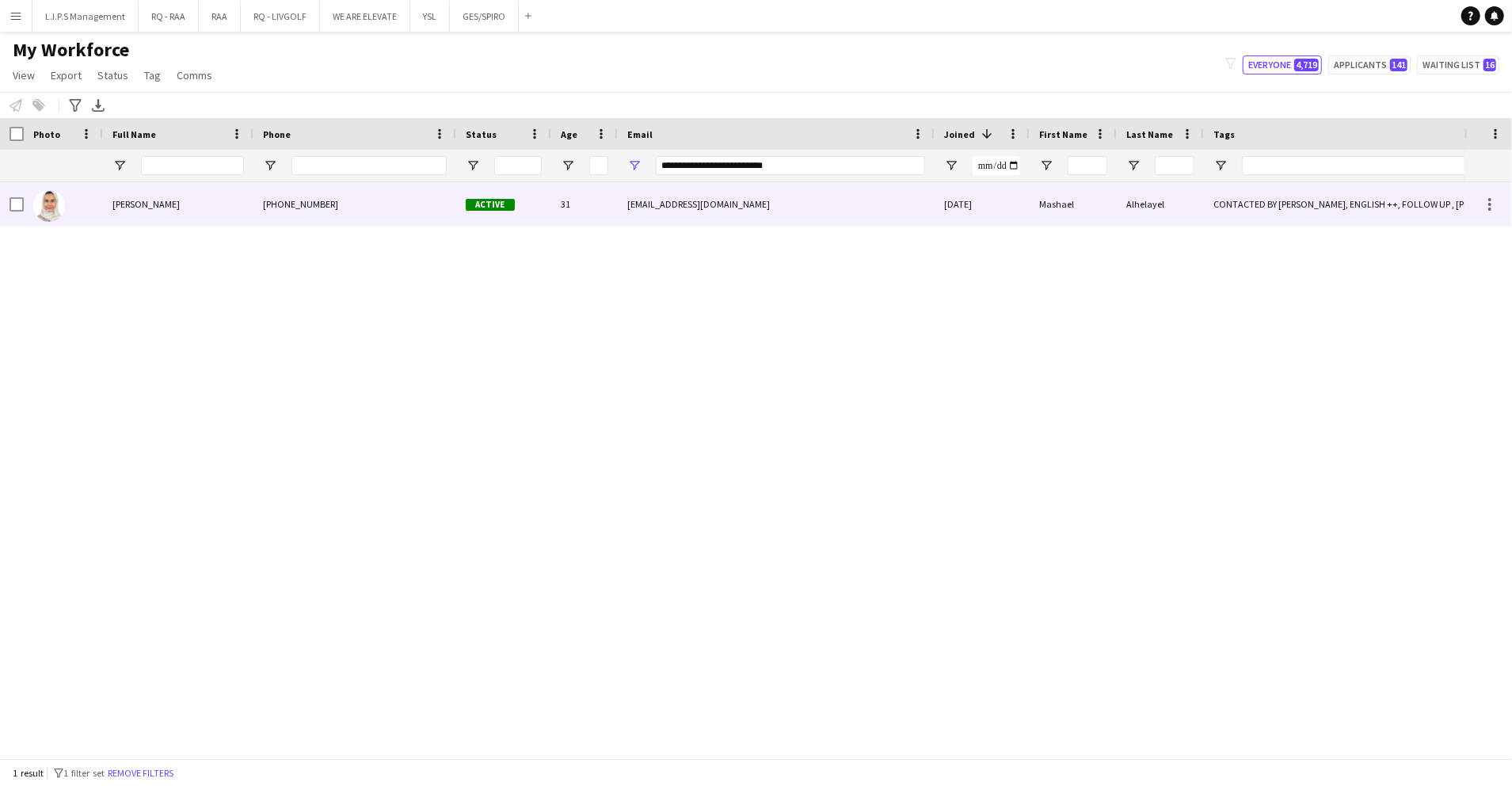
click at [602, 203] on div "31" at bounding box center [585, 203] width 67 height 44
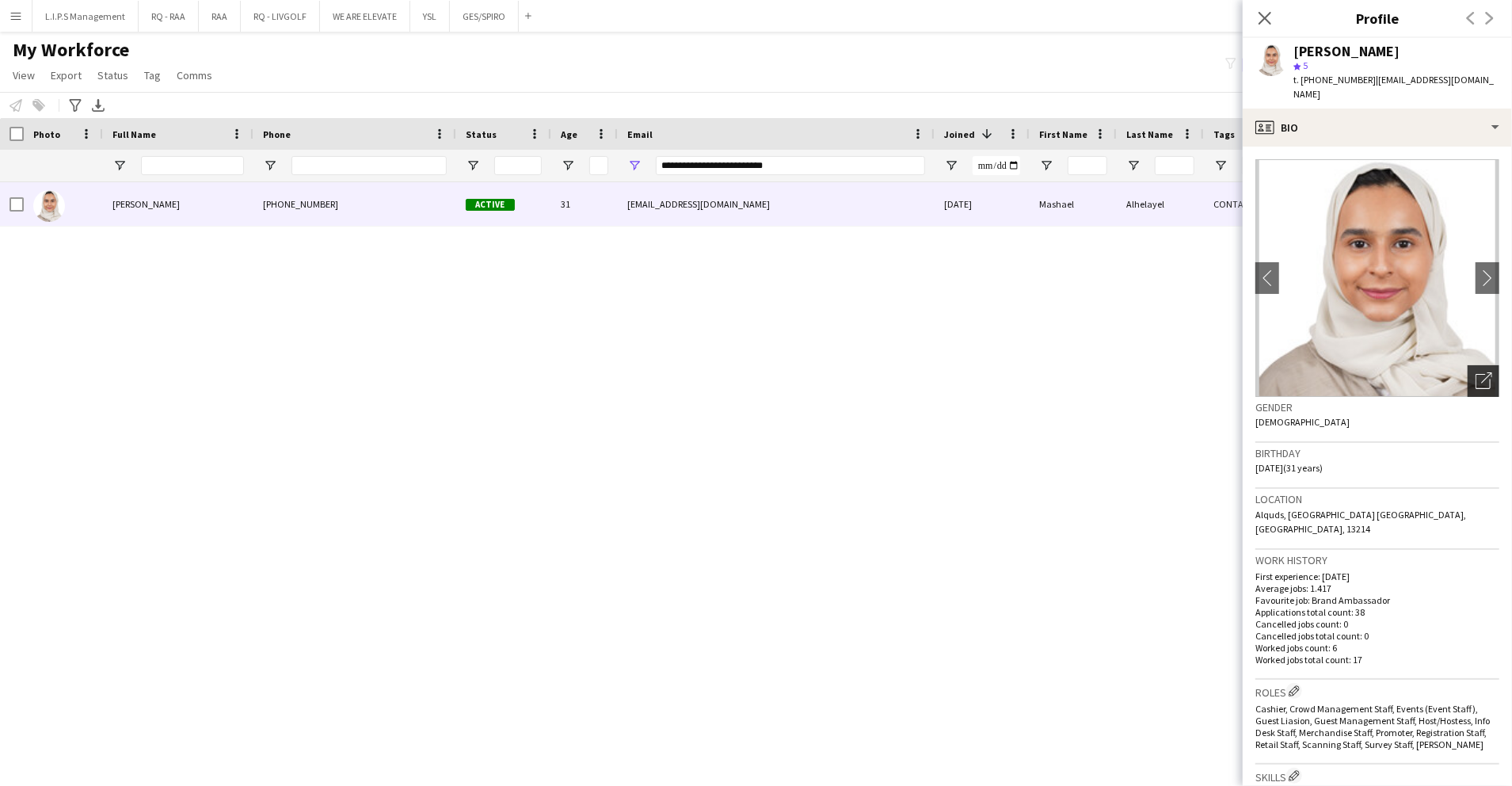
click at [1467, 365] on div "Open photos pop-in" at bounding box center [1483, 380] width 32 height 32
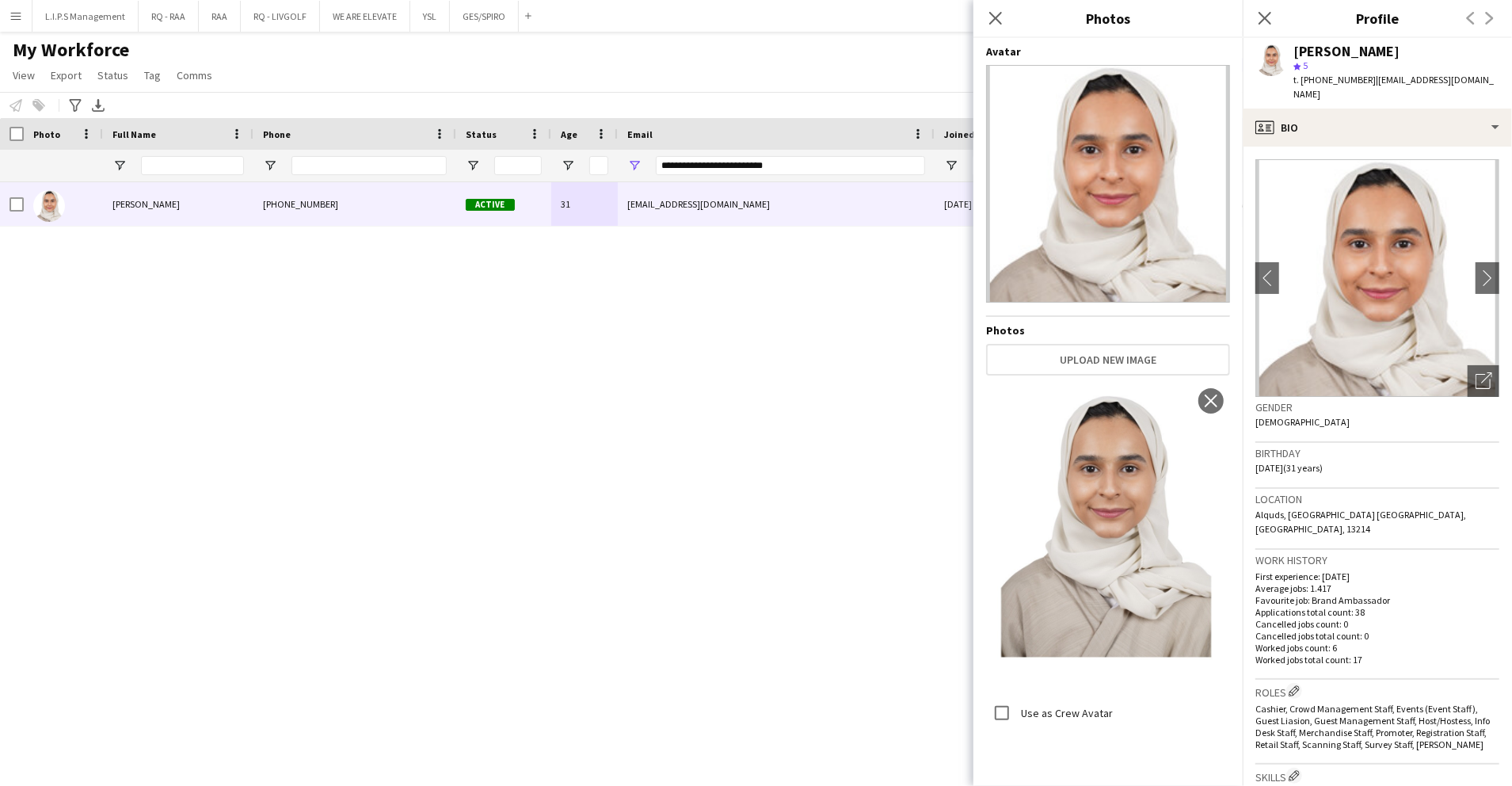
scroll to position [528, 0]
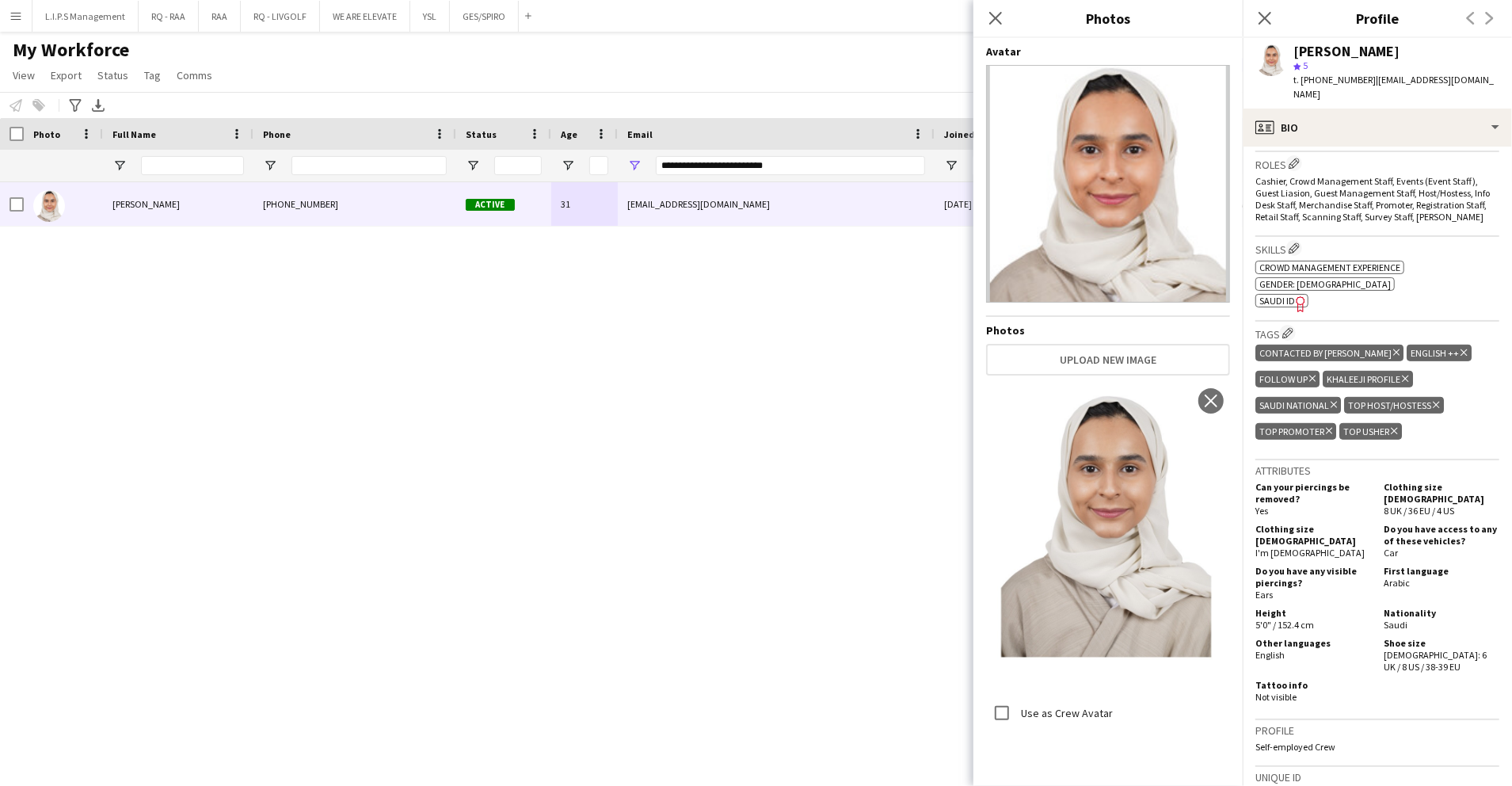
click at [1279, 265] on div "ok-circled2 background Layer 1 cross-circle-red background Layer 1 Crowd manage…" at bounding box center [1377, 283] width 244 height 50
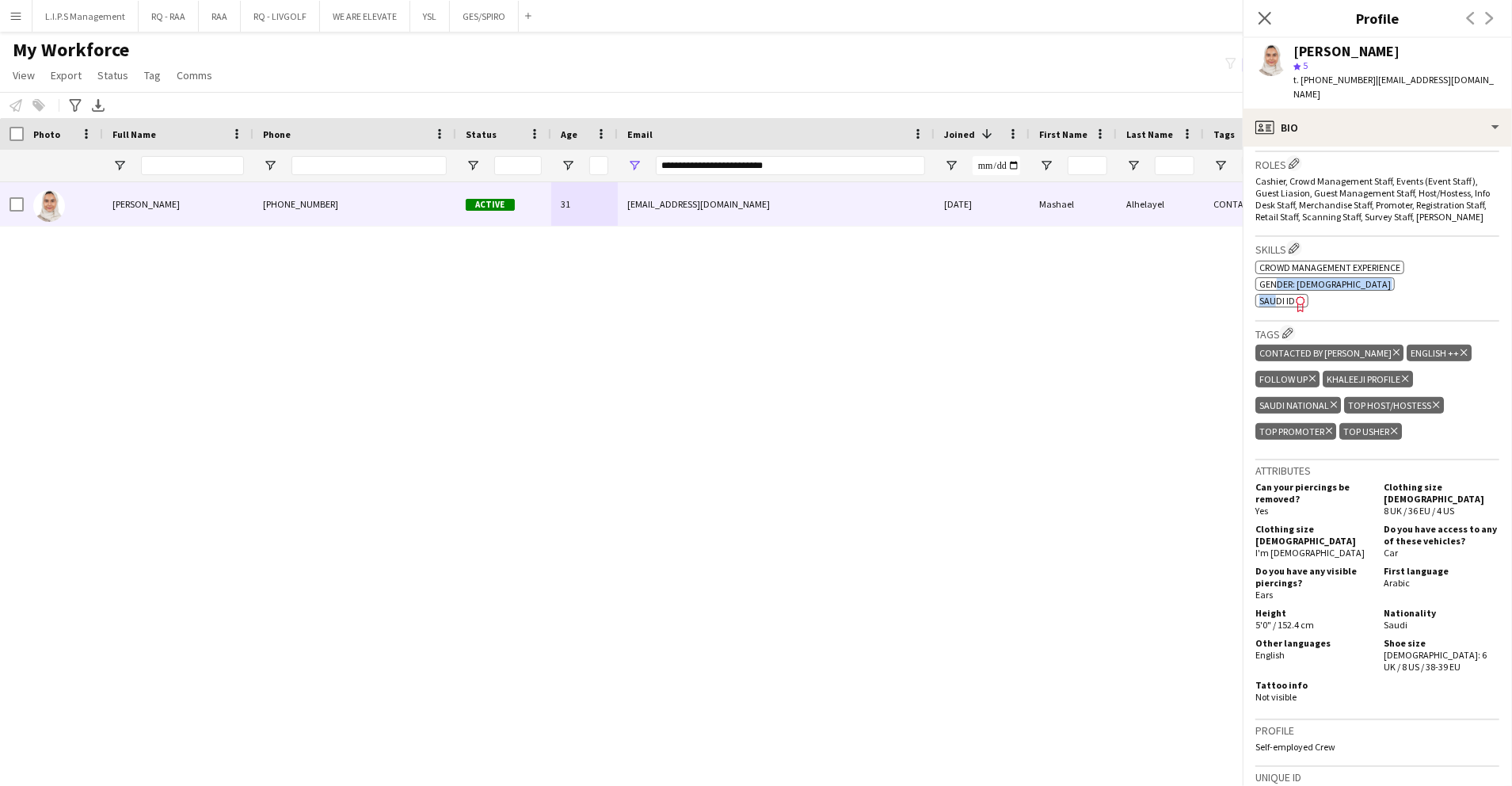
scroll to position [0, 0]
click at [1279, 294] on span "SAUDI ID" at bounding box center [1277, 300] width 36 height 12
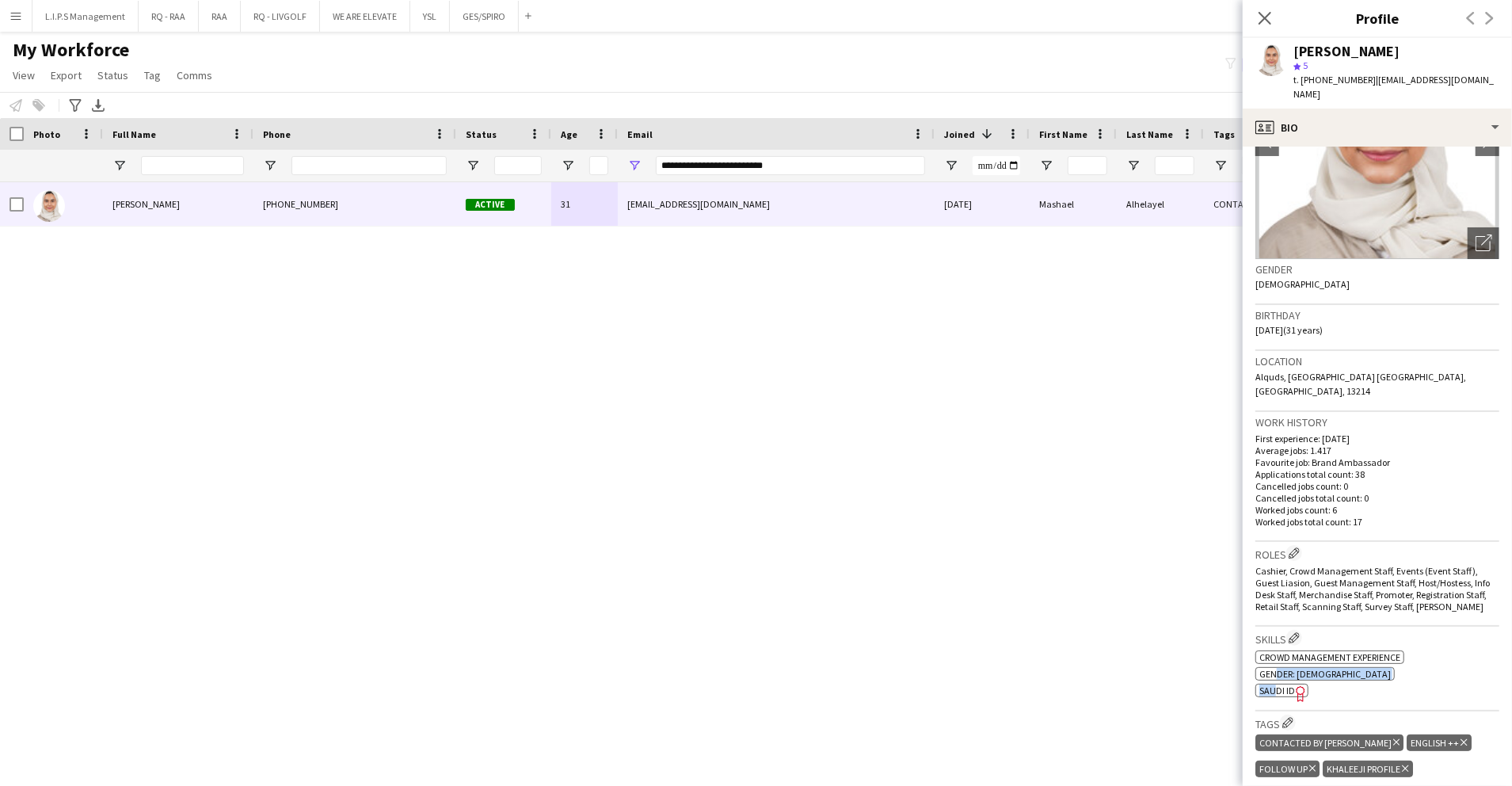
scroll to position [106, 0]
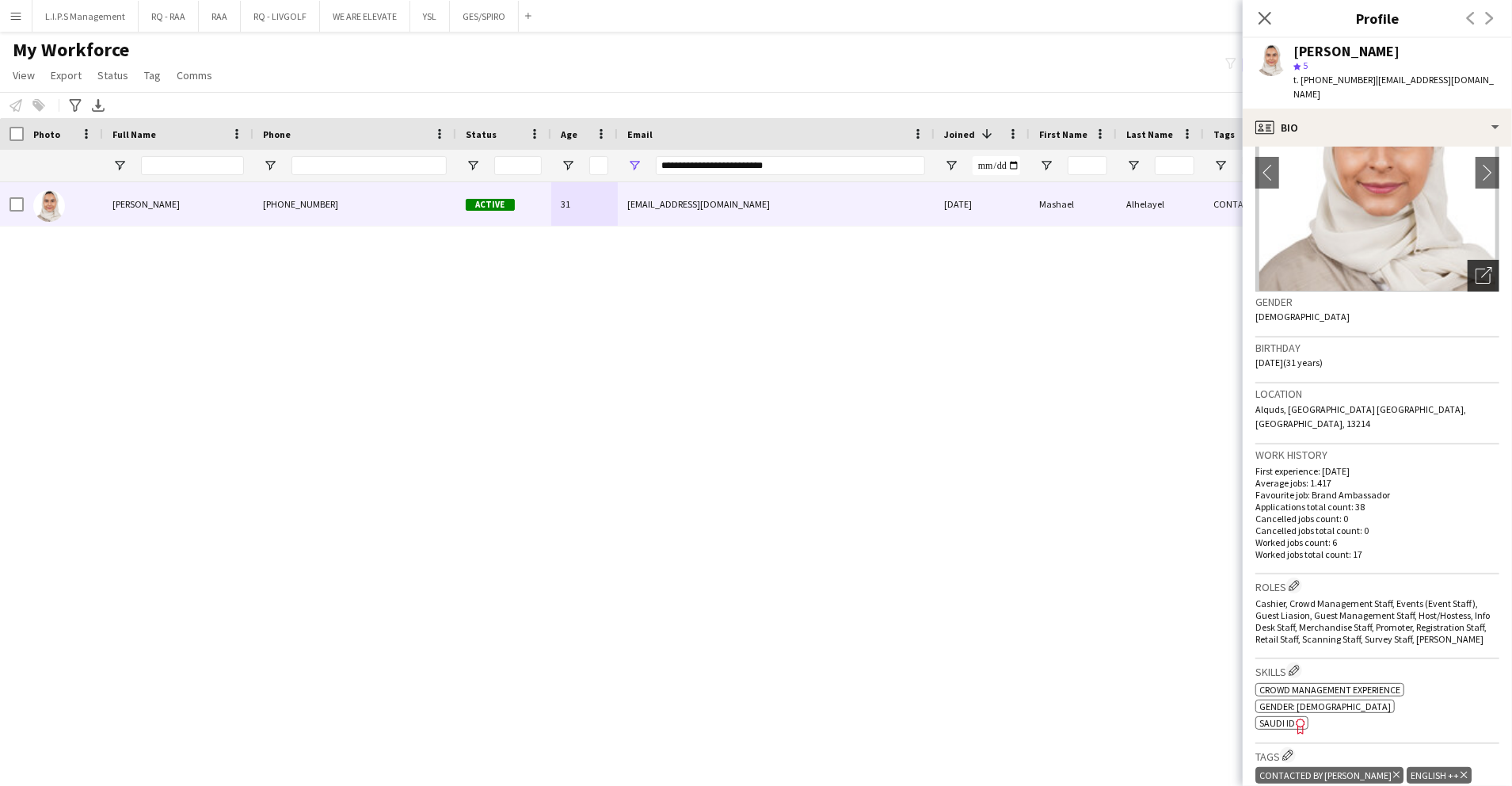
click at [1476, 267] on icon "Open photos pop-in" at bounding box center [1484, 275] width 16 height 16
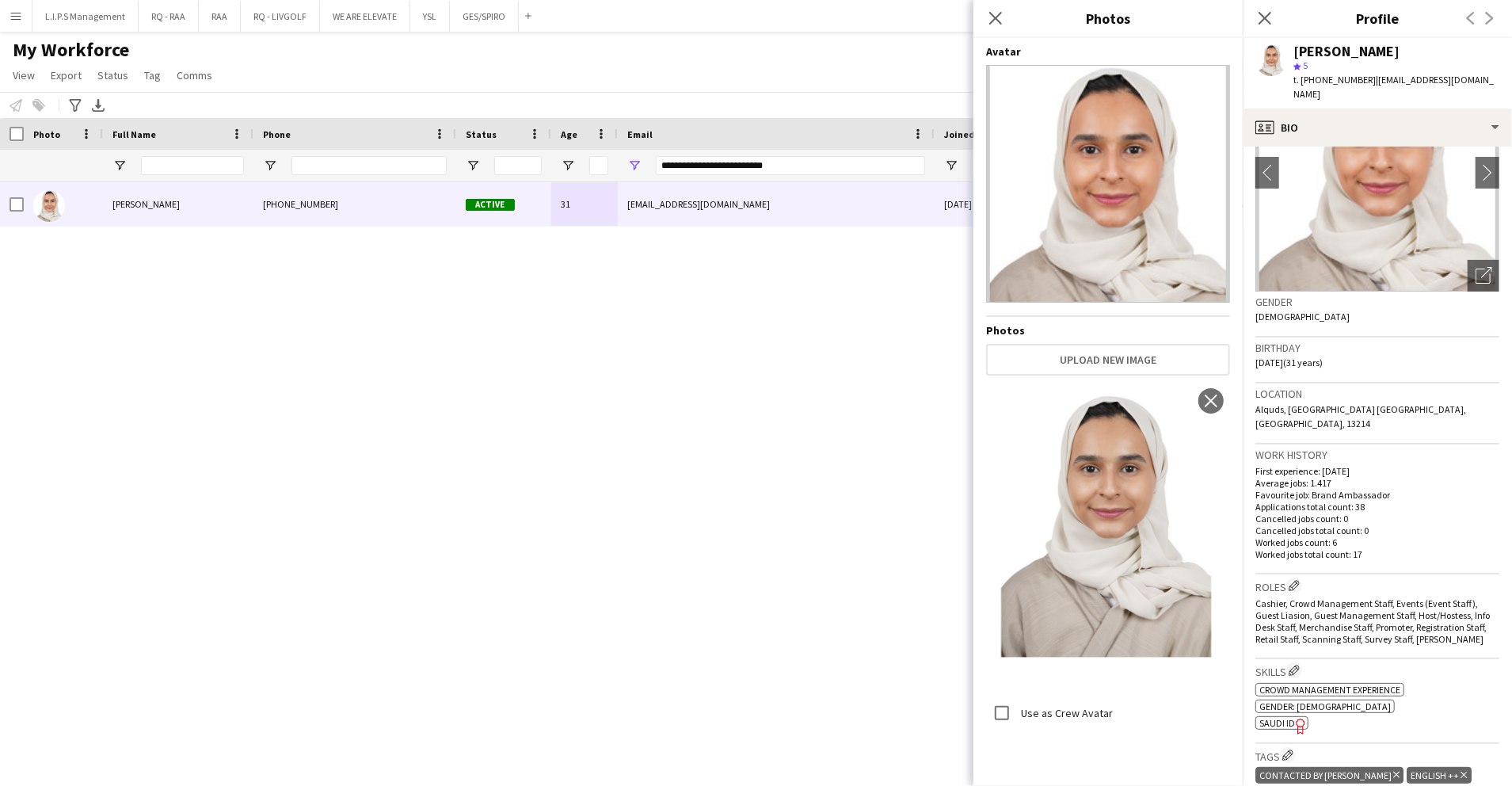
click at [1332, 45] on div "[PERSON_NAME]" at bounding box center [1346, 51] width 106 height 15
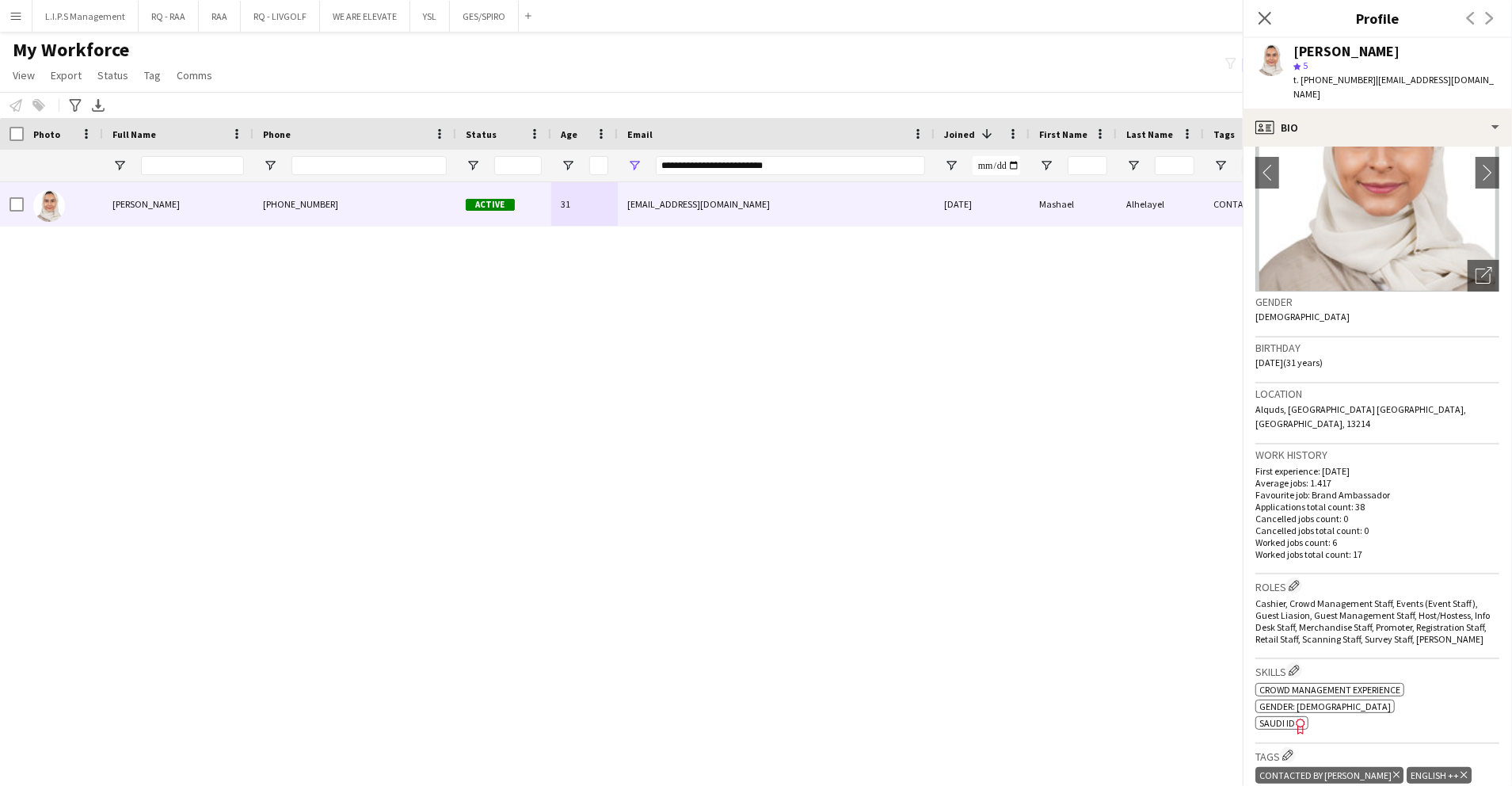
click at [1332, 45] on div "[PERSON_NAME]" at bounding box center [1346, 51] width 106 height 15
click at [1299, 50] on div "[PERSON_NAME]" at bounding box center [1346, 51] width 106 height 15
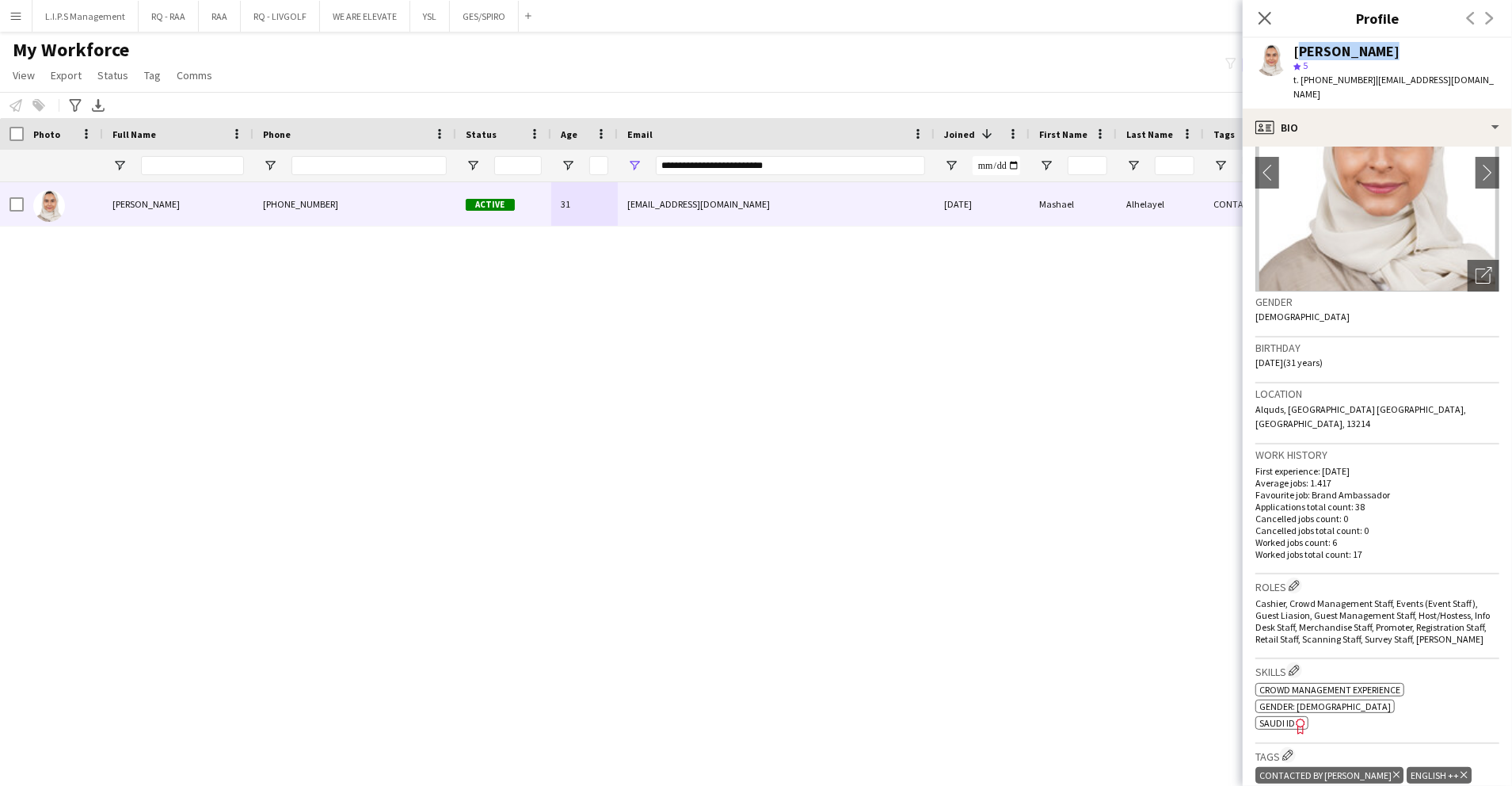
click at [1299, 50] on div "[PERSON_NAME]" at bounding box center [1346, 51] width 106 height 15
drag, startPoint x: 809, startPoint y: 171, endPoint x: 483, endPoint y: 175, distance: 326.0
click at [483, 175] on div "**********" at bounding box center [1103, 166] width 2206 height 32
paste input "Email Filter Input"
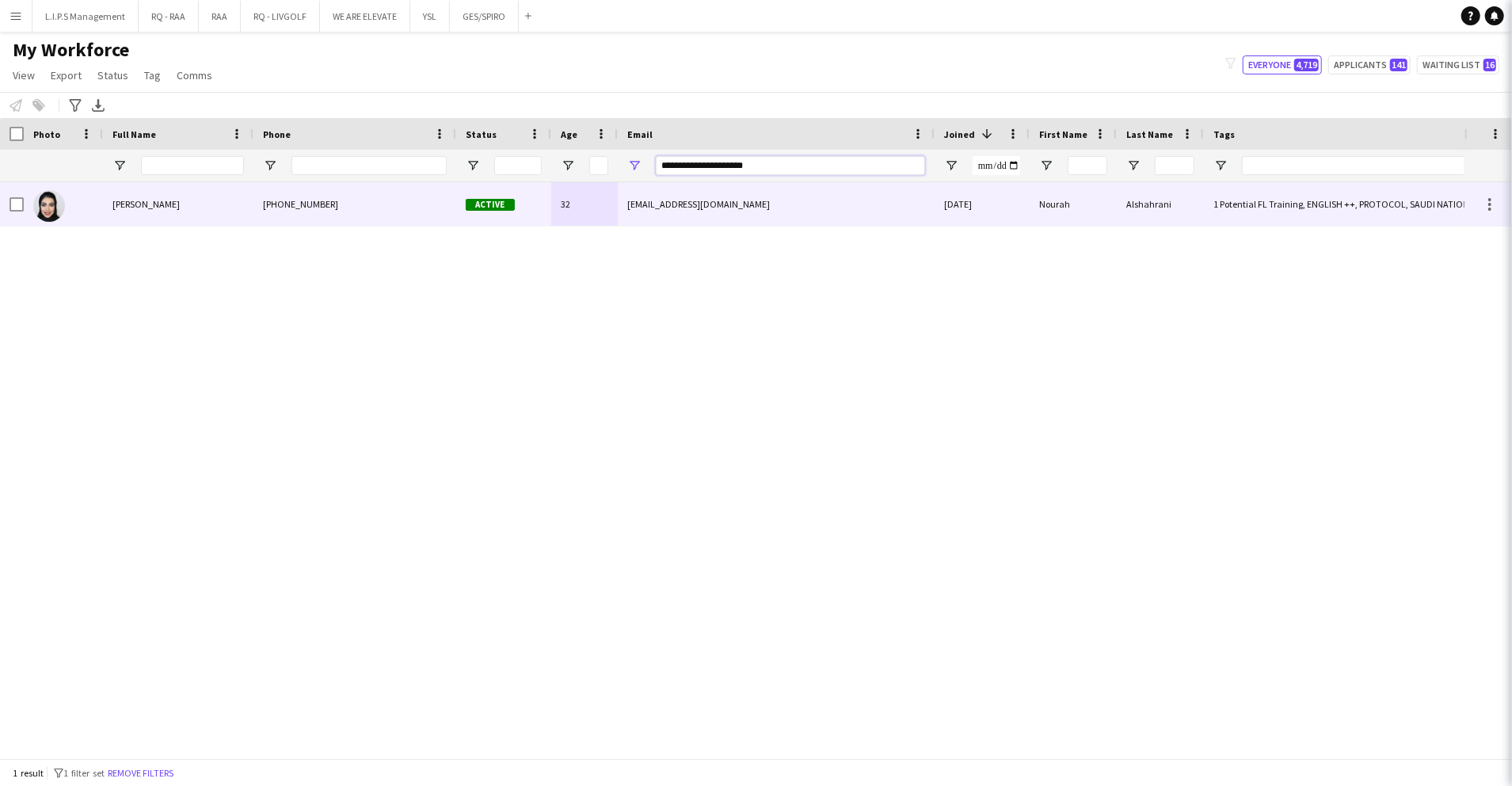
type input "**********"
click at [491, 190] on div "Active" at bounding box center [503, 203] width 95 height 44
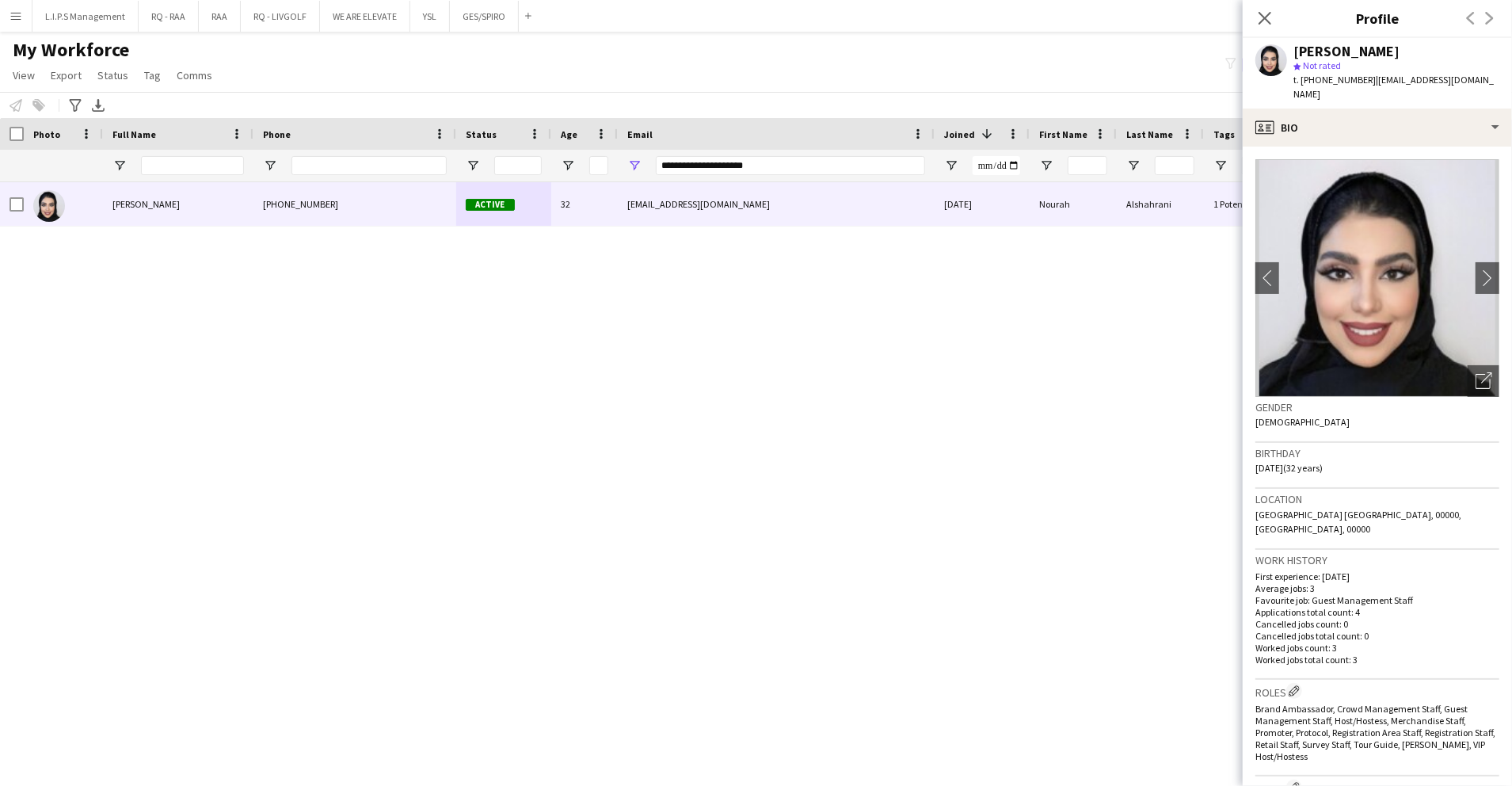
click at [1326, 83] on span "t. +966581555158" at bounding box center [1334, 79] width 82 height 12
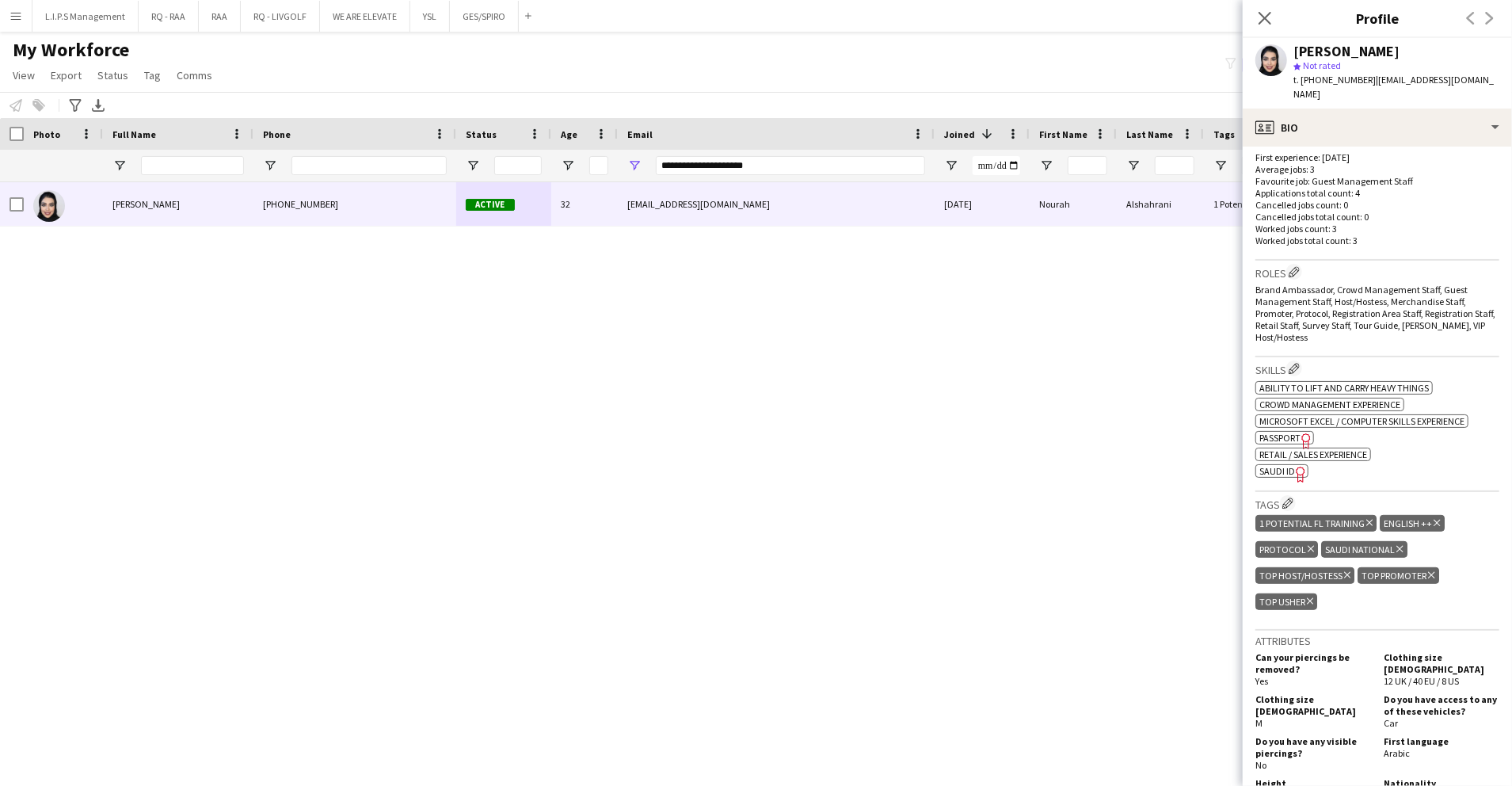
scroll to position [634, 0]
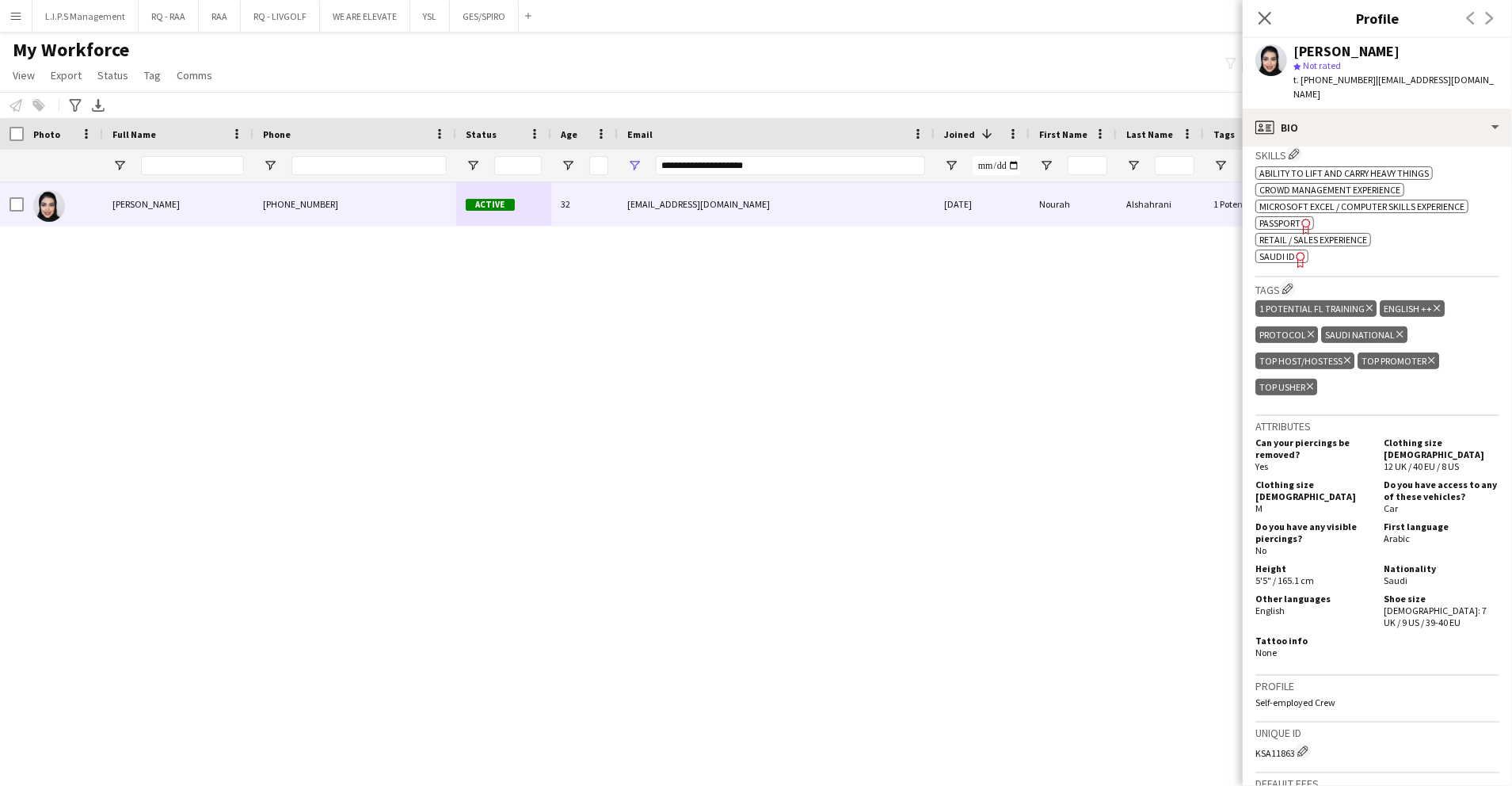
click at [1265, 251] on span "SAUDI ID" at bounding box center [1277, 257] width 36 height 12
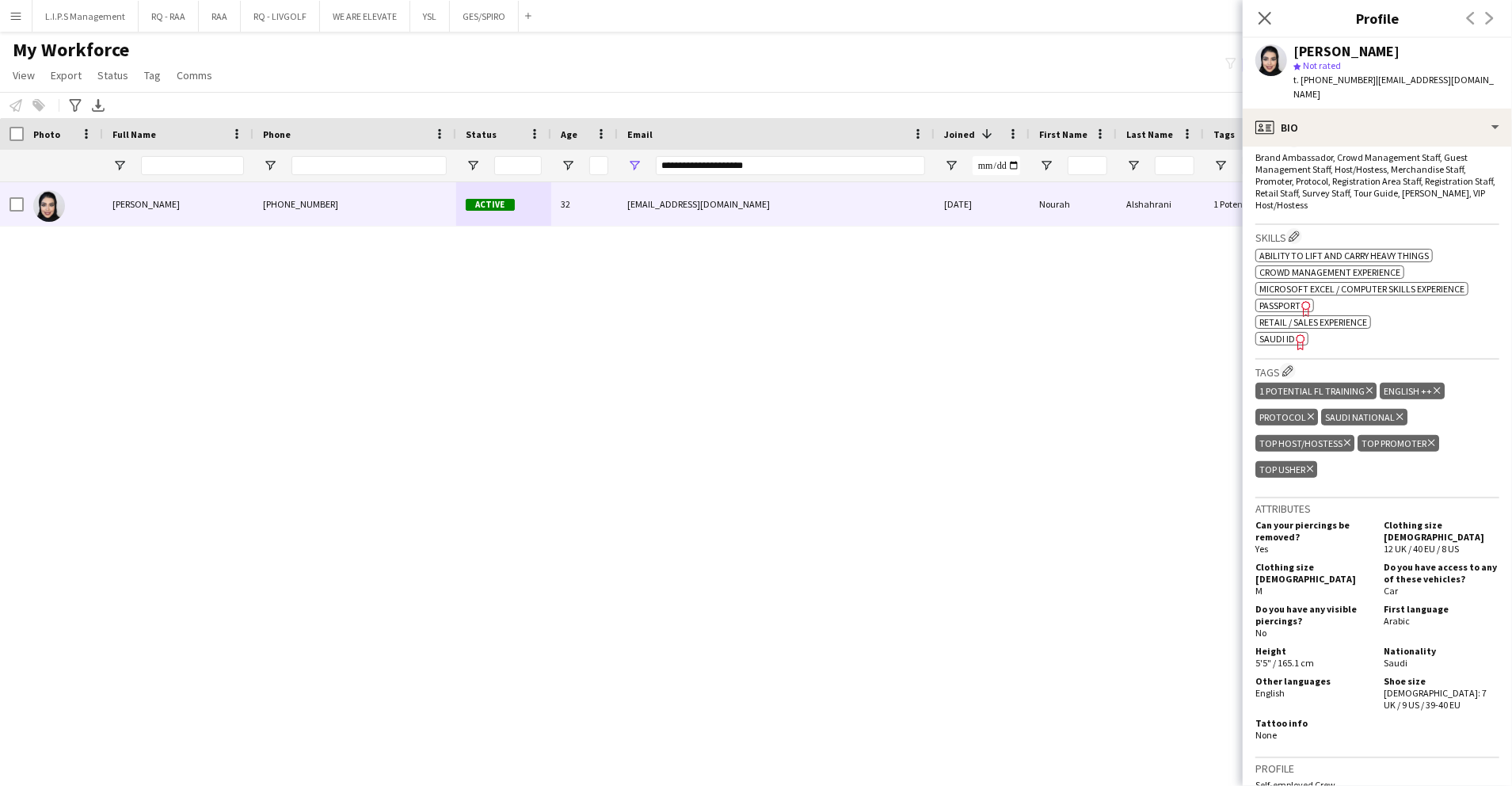
scroll to position [528, 0]
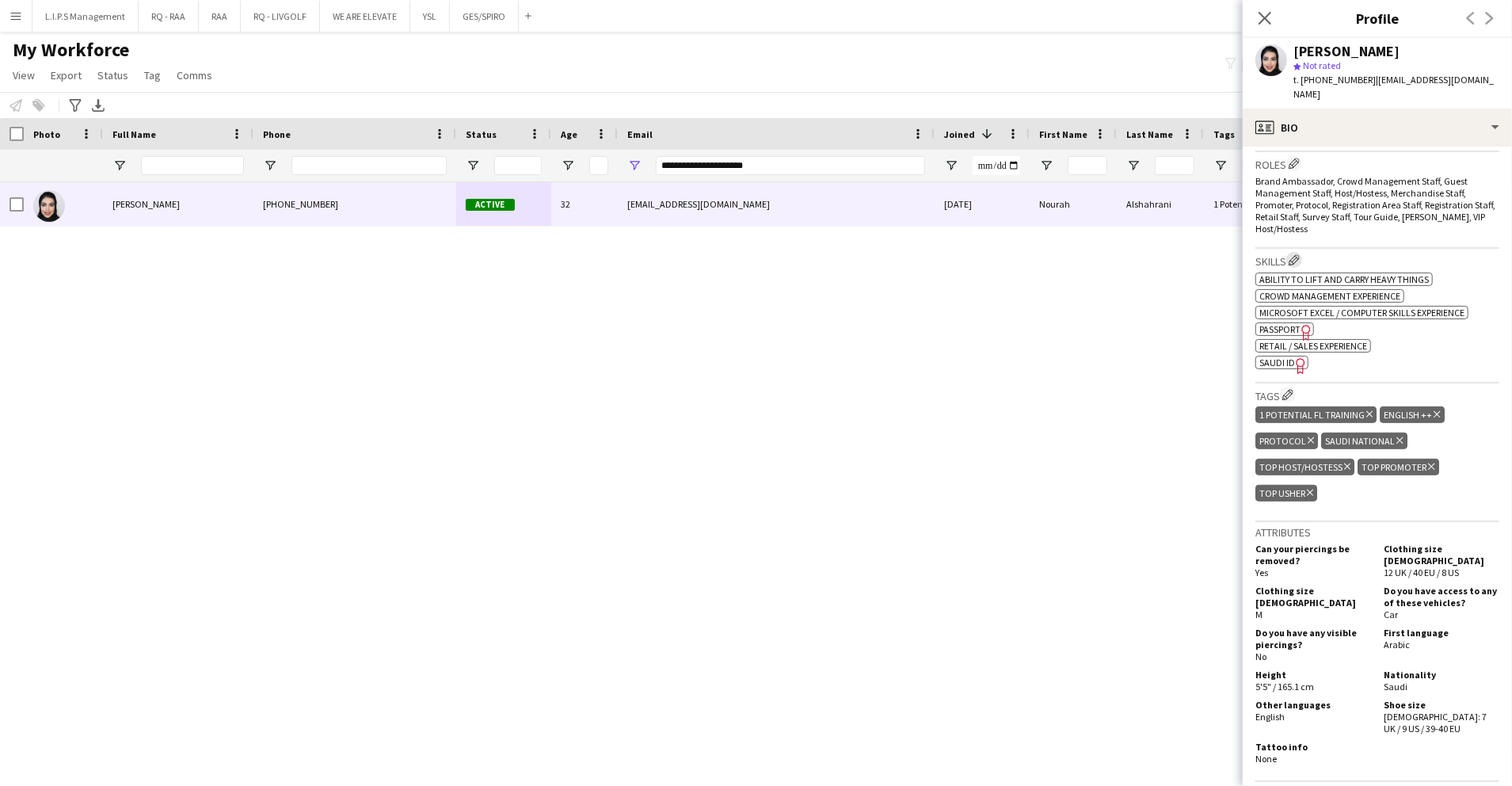
click at [1300, 255] on app-icon "Edit crew company skills" at bounding box center [1293, 259] width 11 height 11
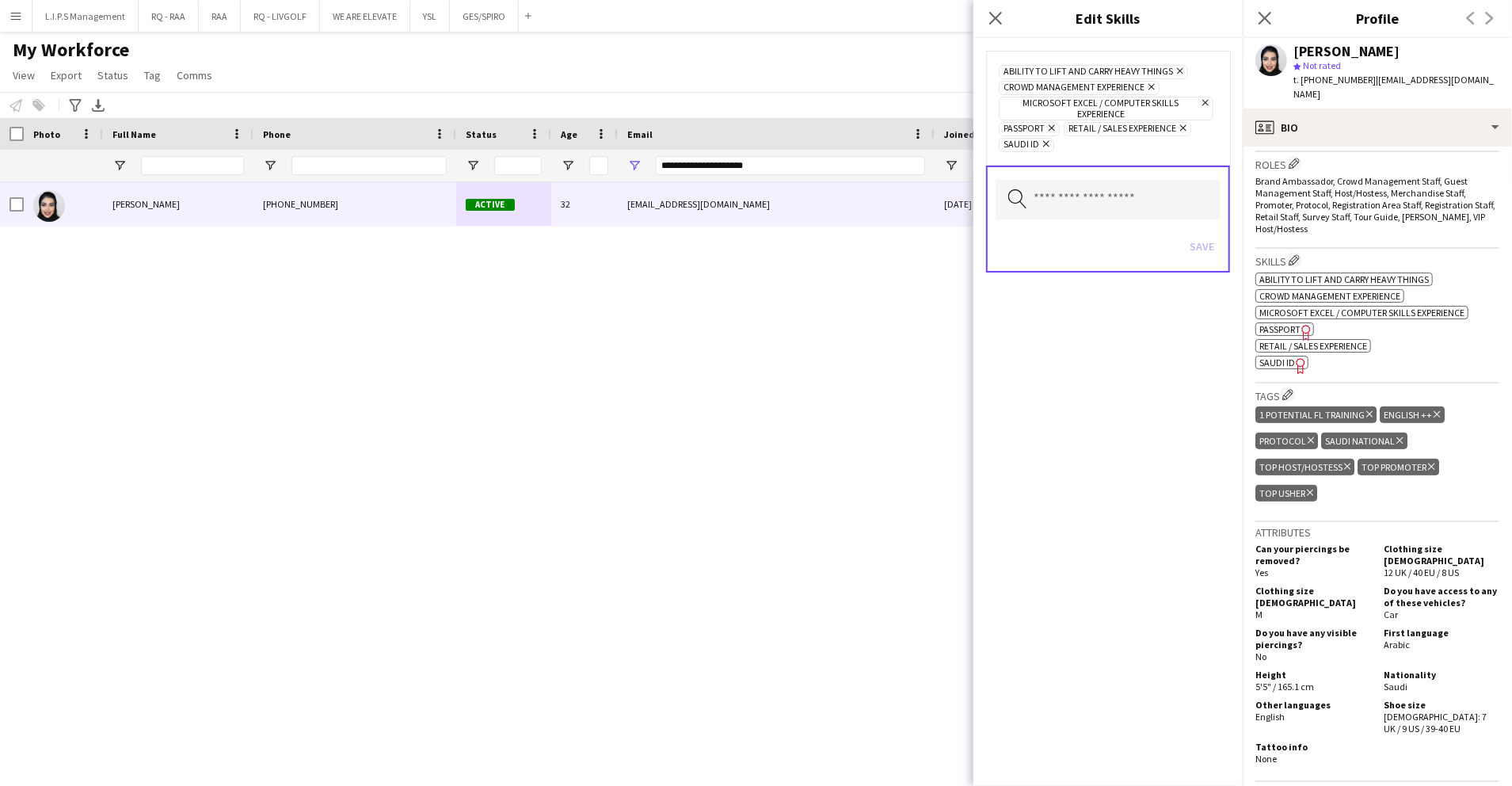
click at [1044, 140] on icon "Remove" at bounding box center [1044, 143] width 11 height 11
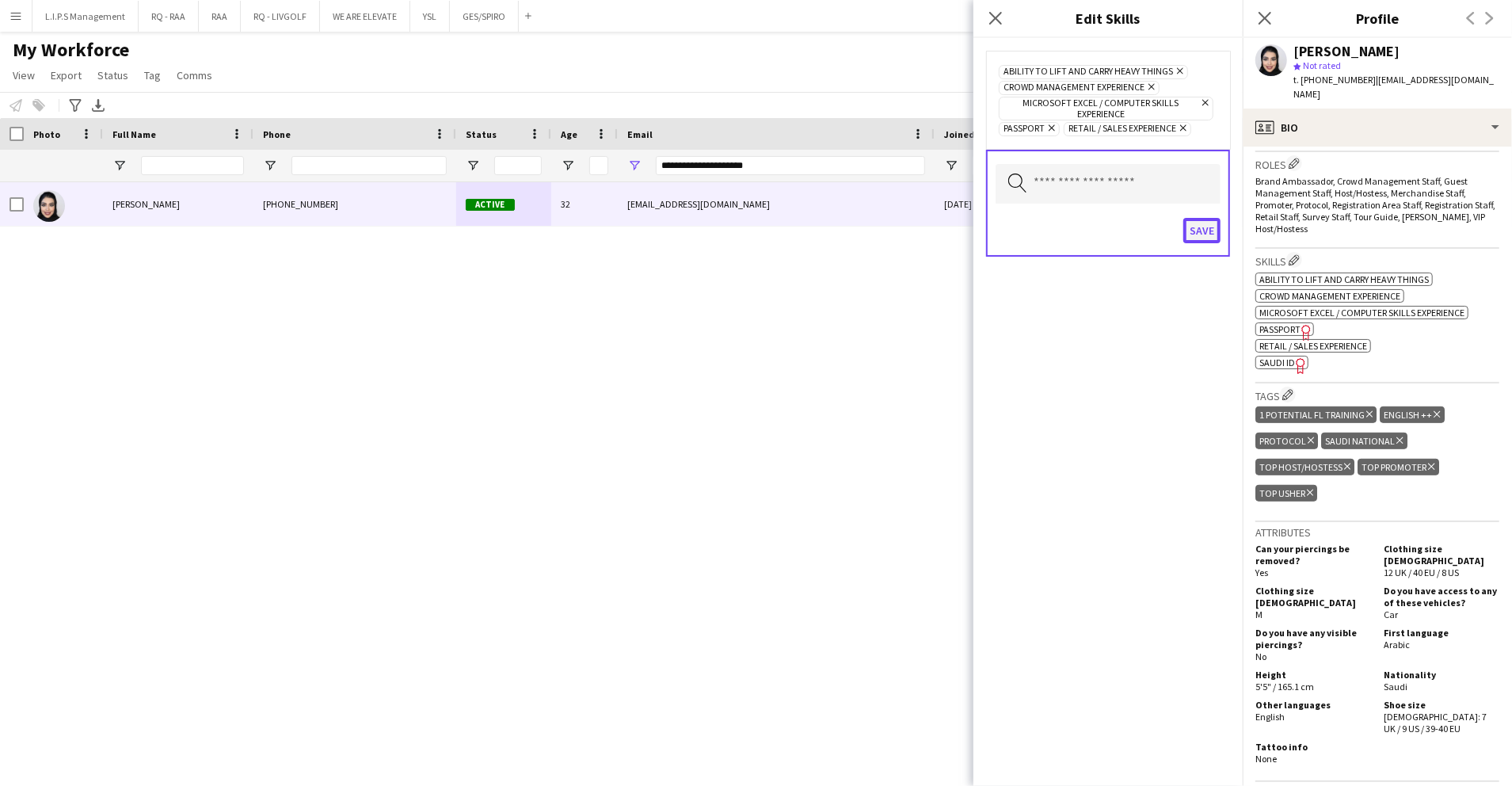
click at [1185, 227] on button "Save" at bounding box center [1202, 230] width 37 height 25
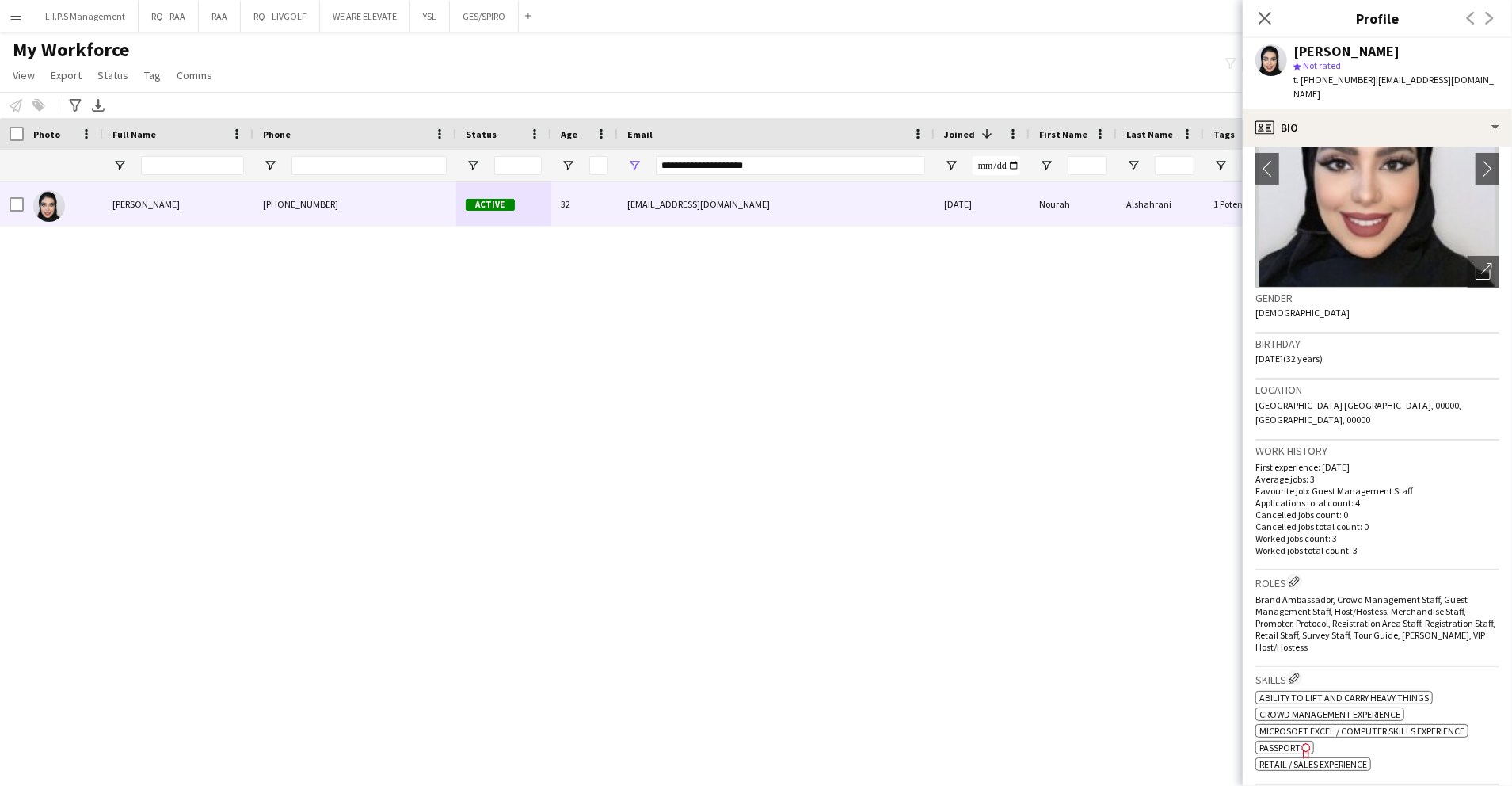
scroll to position [0, 0]
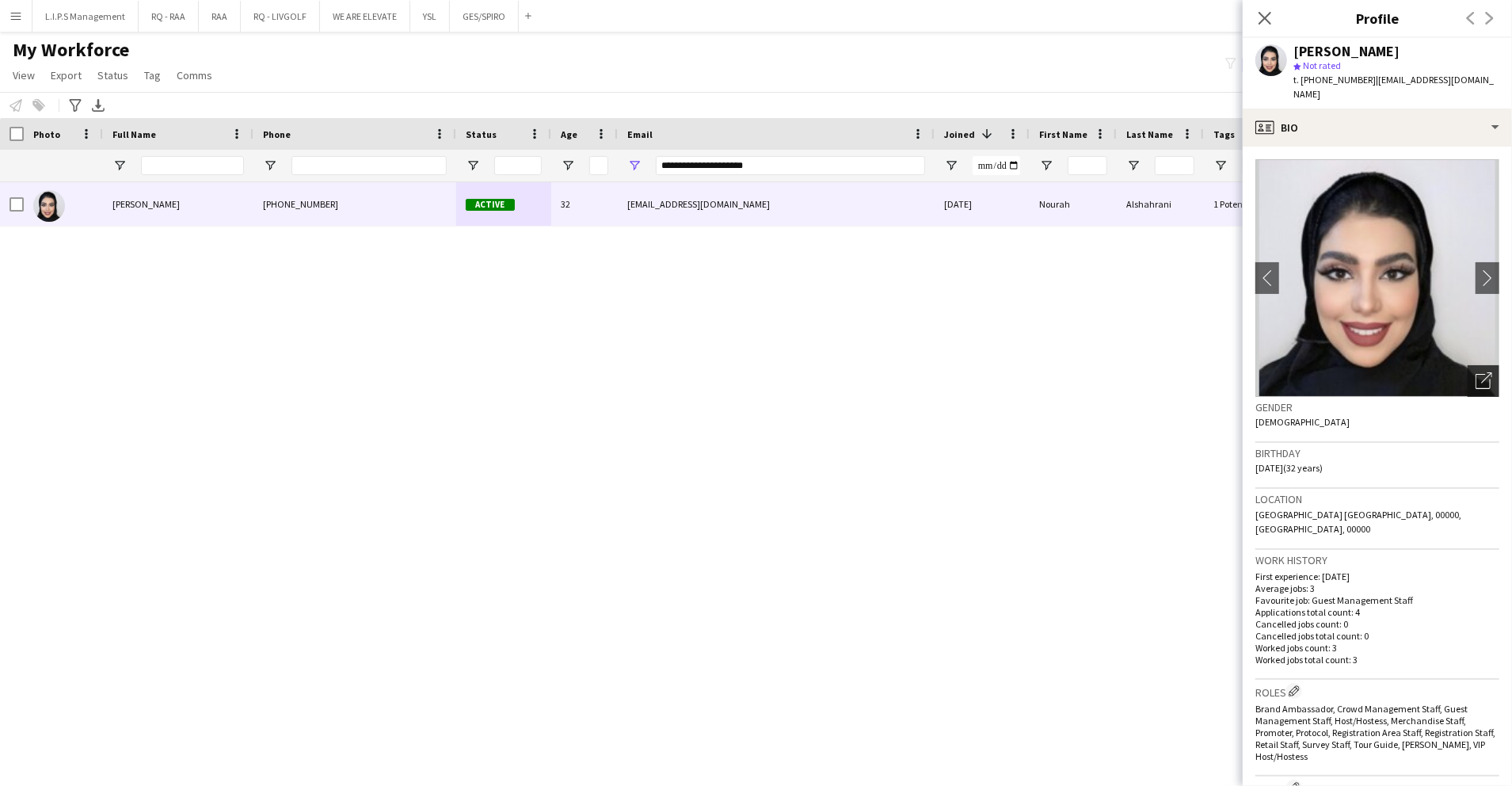
click at [1468, 376] on div "Open photos pop-in" at bounding box center [1483, 380] width 32 height 32
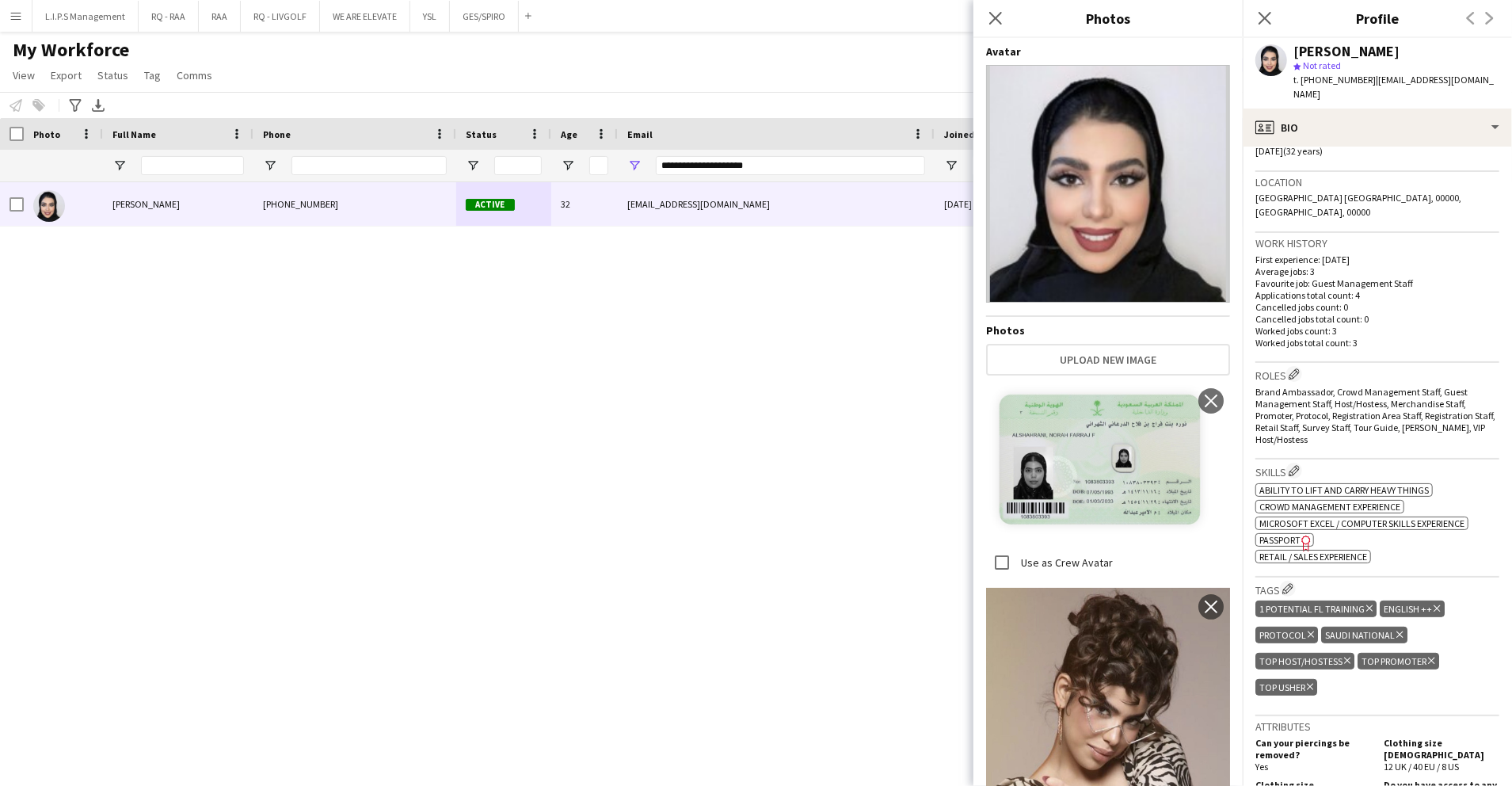
scroll to position [422, 0]
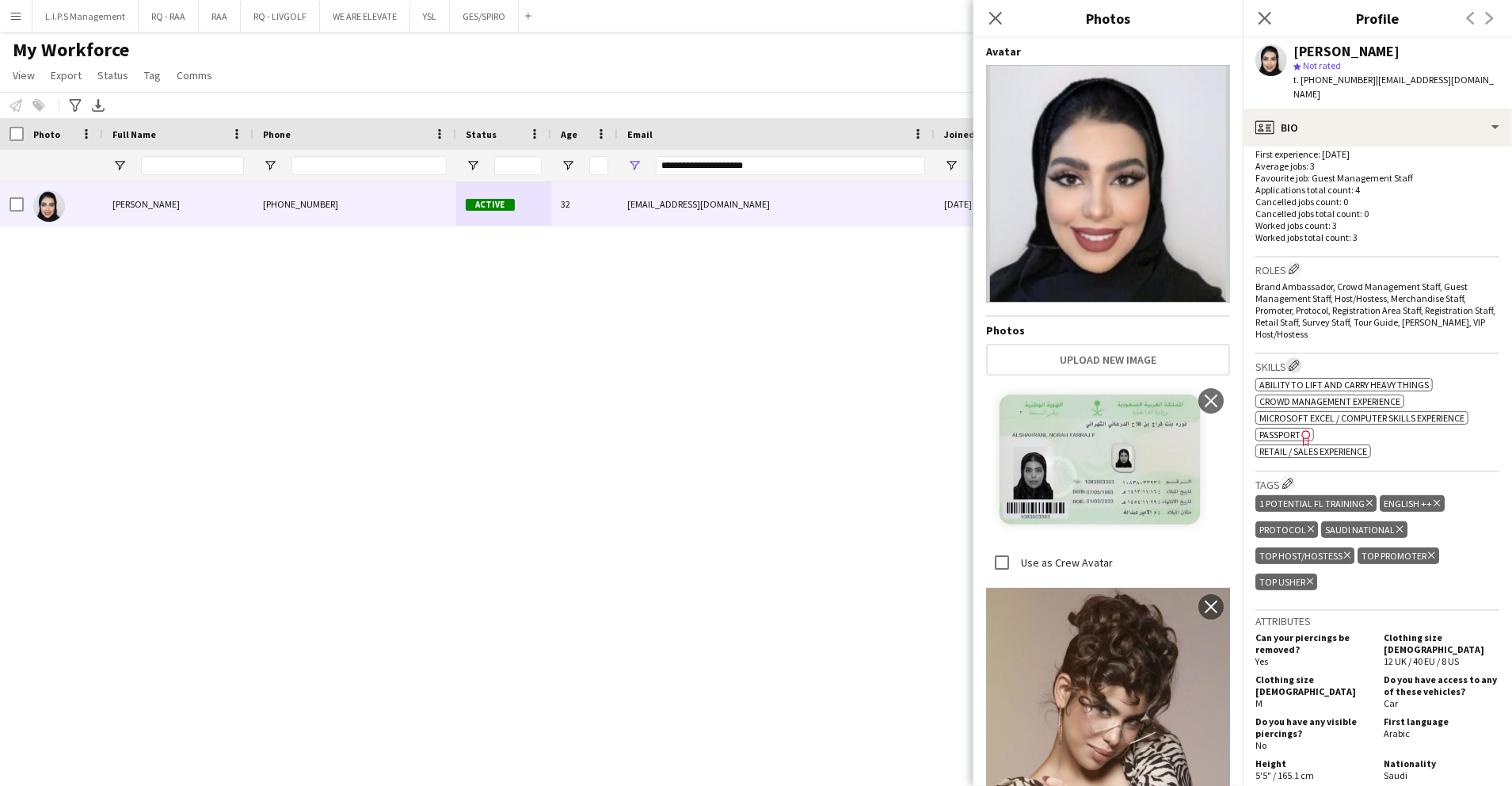
click at [1291, 357] on button "Edit crew company skills" at bounding box center [1294, 365] width 15 height 15
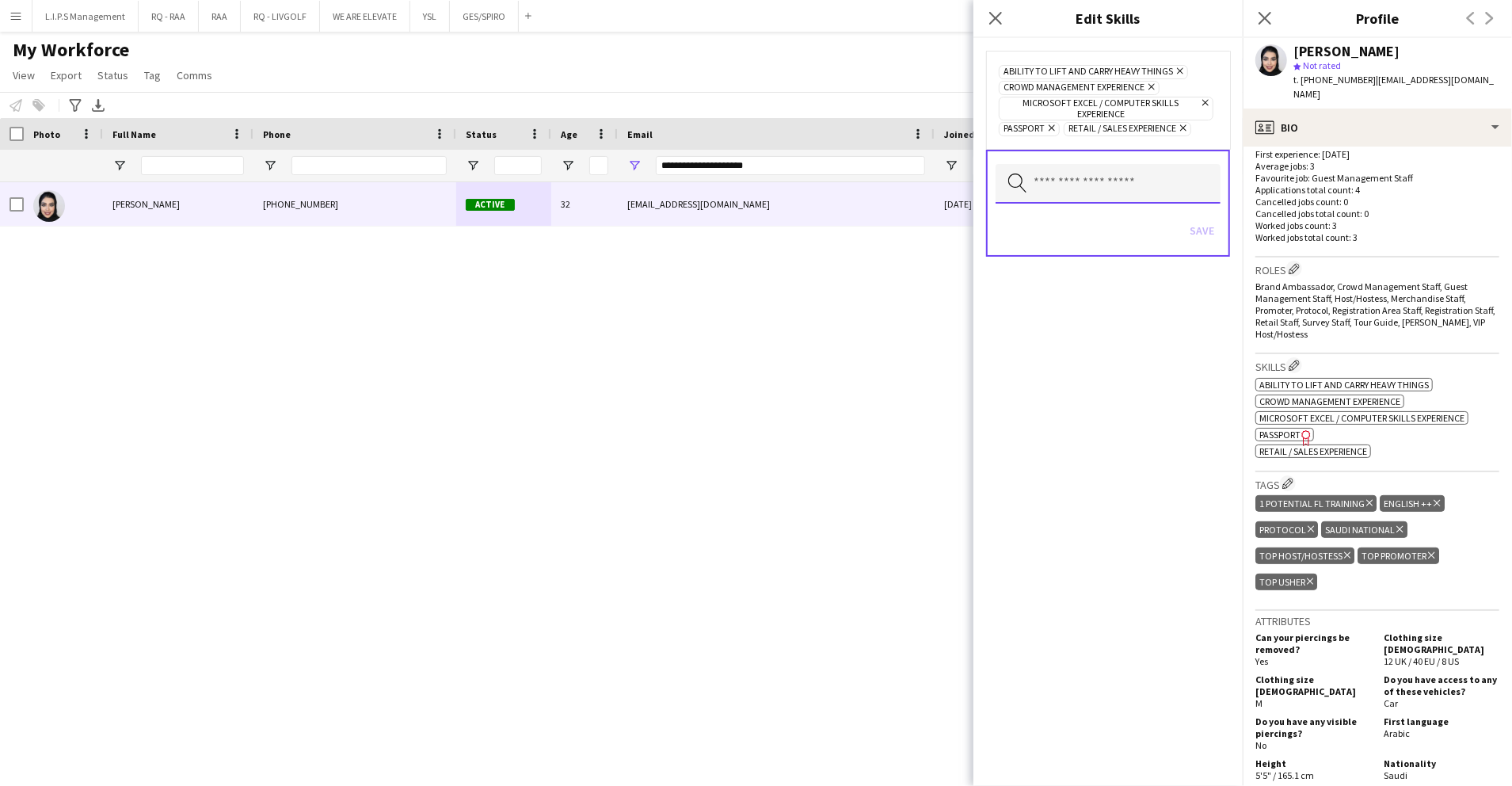
click at [1123, 183] on input "text" at bounding box center [1108, 183] width 225 height 40
type input "**"
click at [1091, 236] on mat-option "SAUDI ID" at bounding box center [1108, 226] width 225 height 38
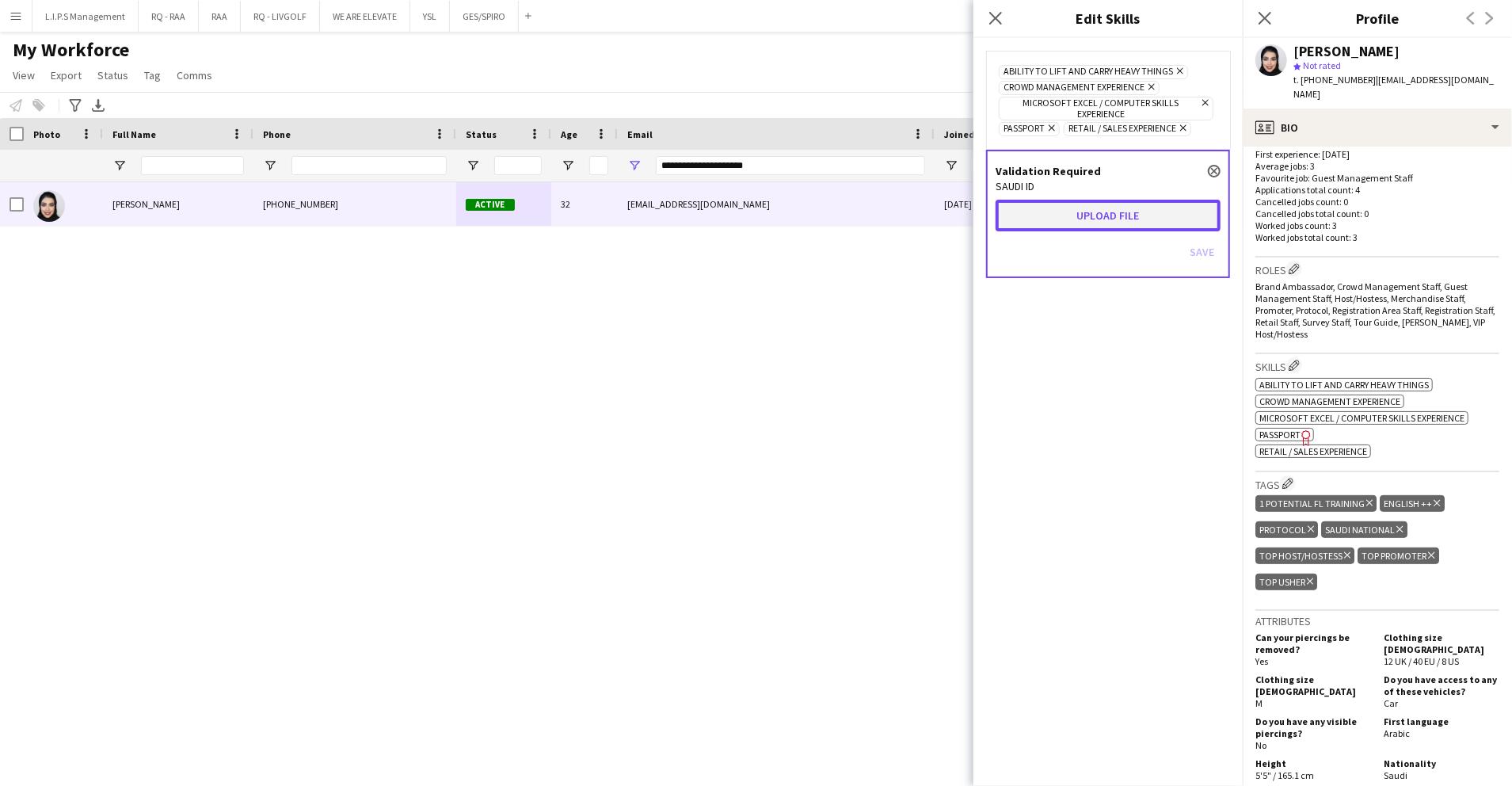
click at [1096, 216] on button "Upload file" at bounding box center [1108, 215] width 225 height 32
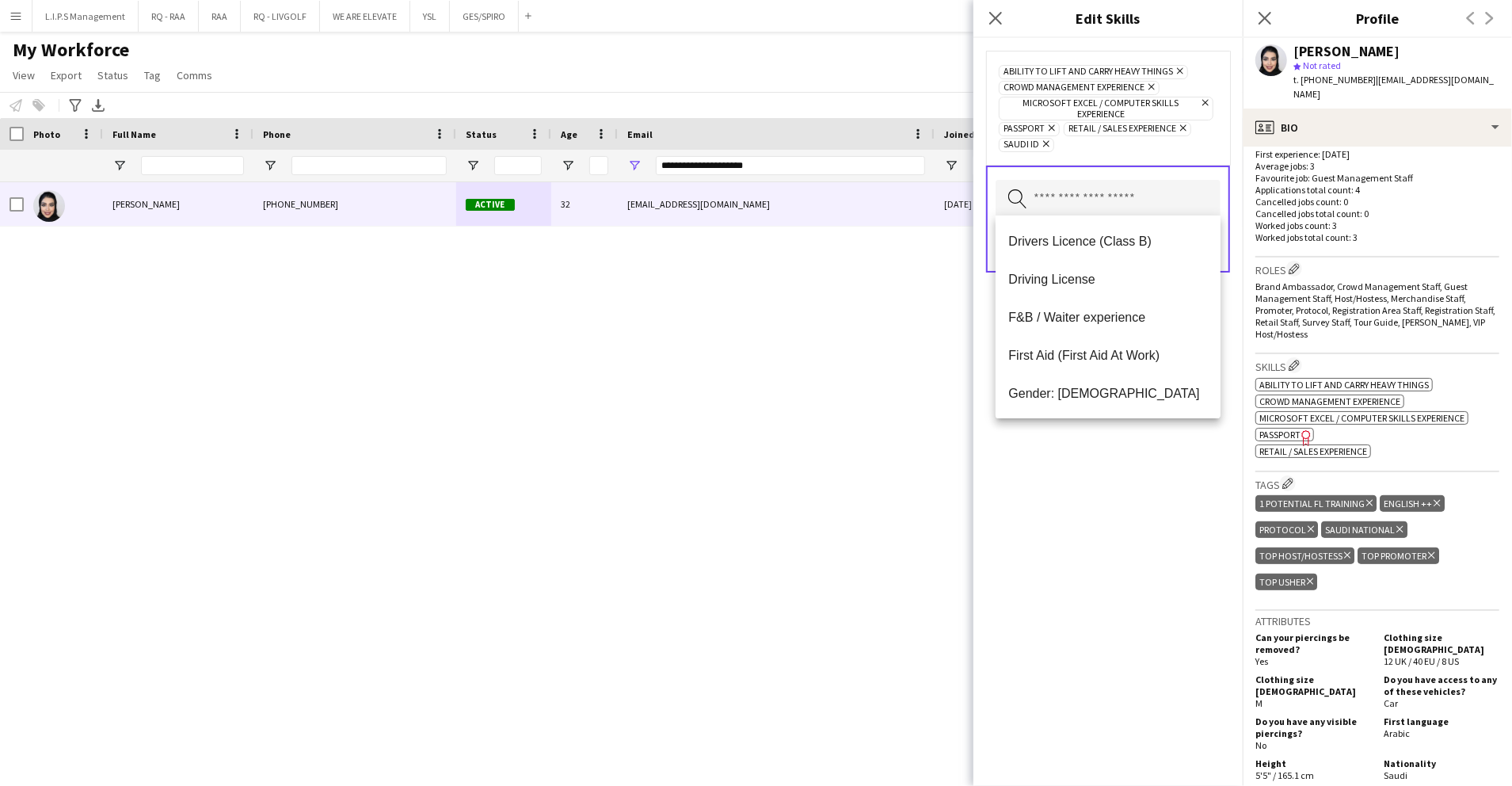
click at [1185, 460] on div "Ability to lift and carry heavy things Remove Crowd management experience Remov…" at bounding box center [1108, 411] width 269 height 748
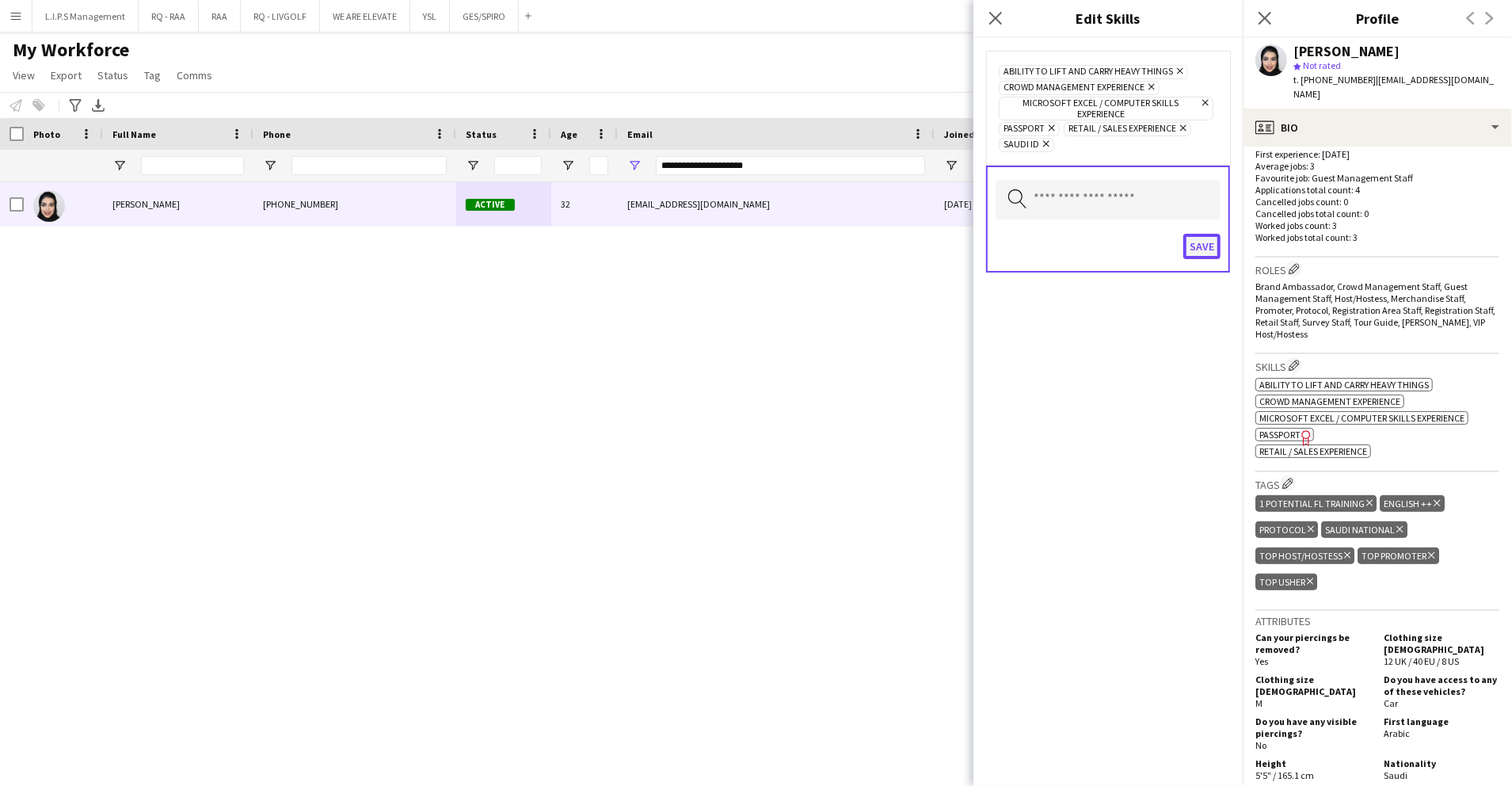
click at [1212, 233] on button "Save" at bounding box center [1202, 246] width 37 height 25
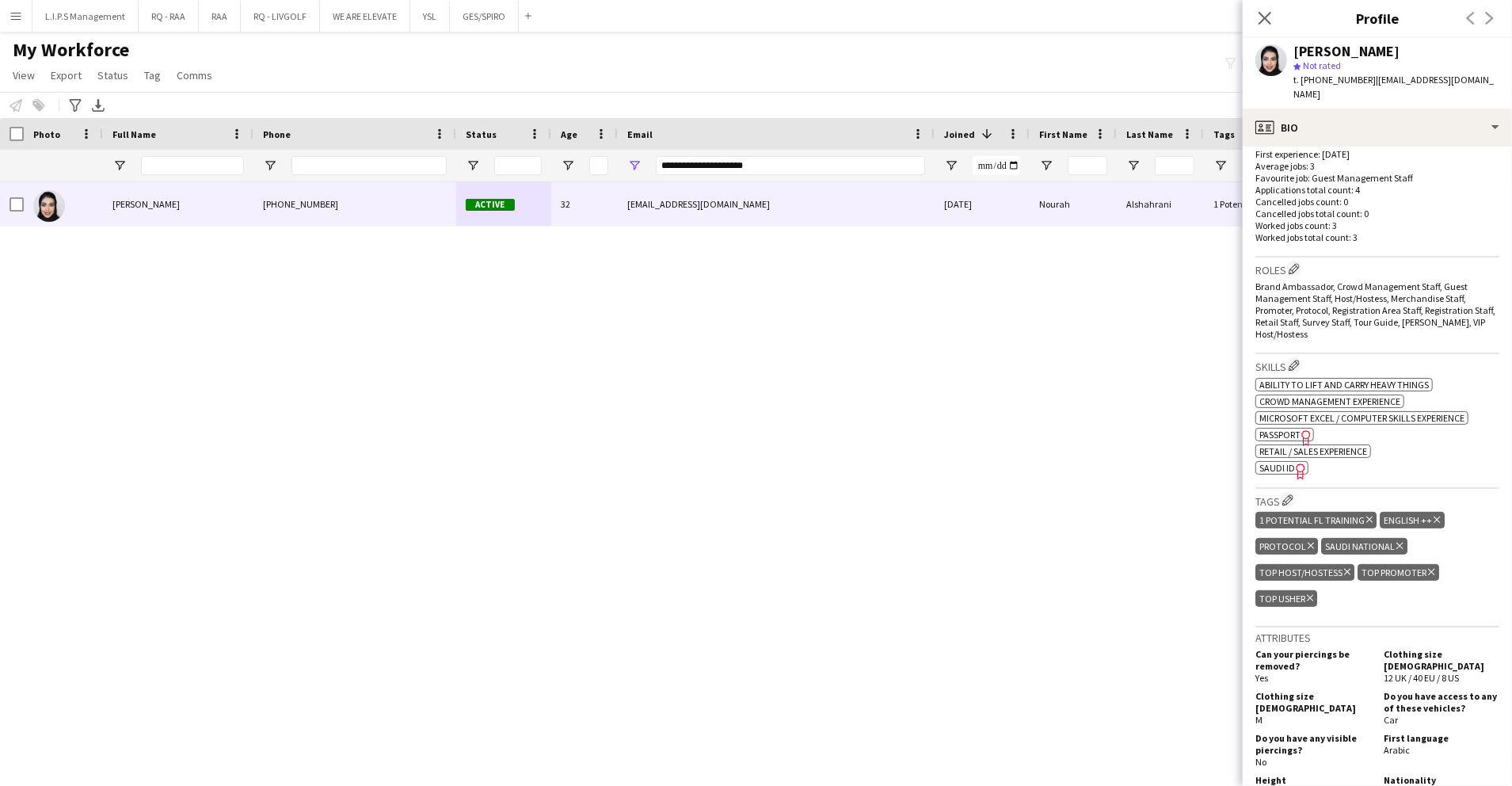
click at [1310, 50] on div "[PERSON_NAME]" at bounding box center [1346, 51] width 106 height 15
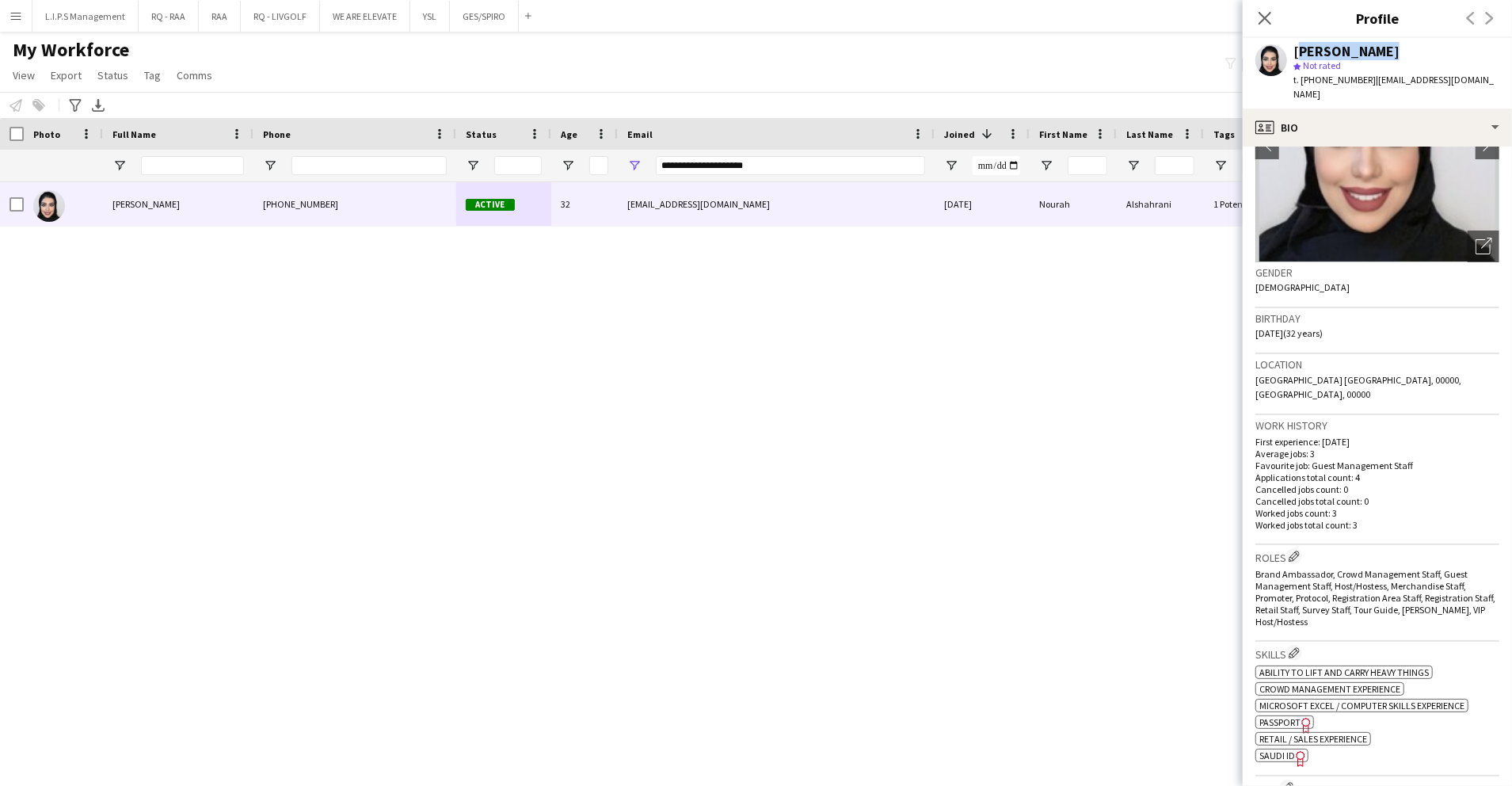
scroll to position [0, 0]
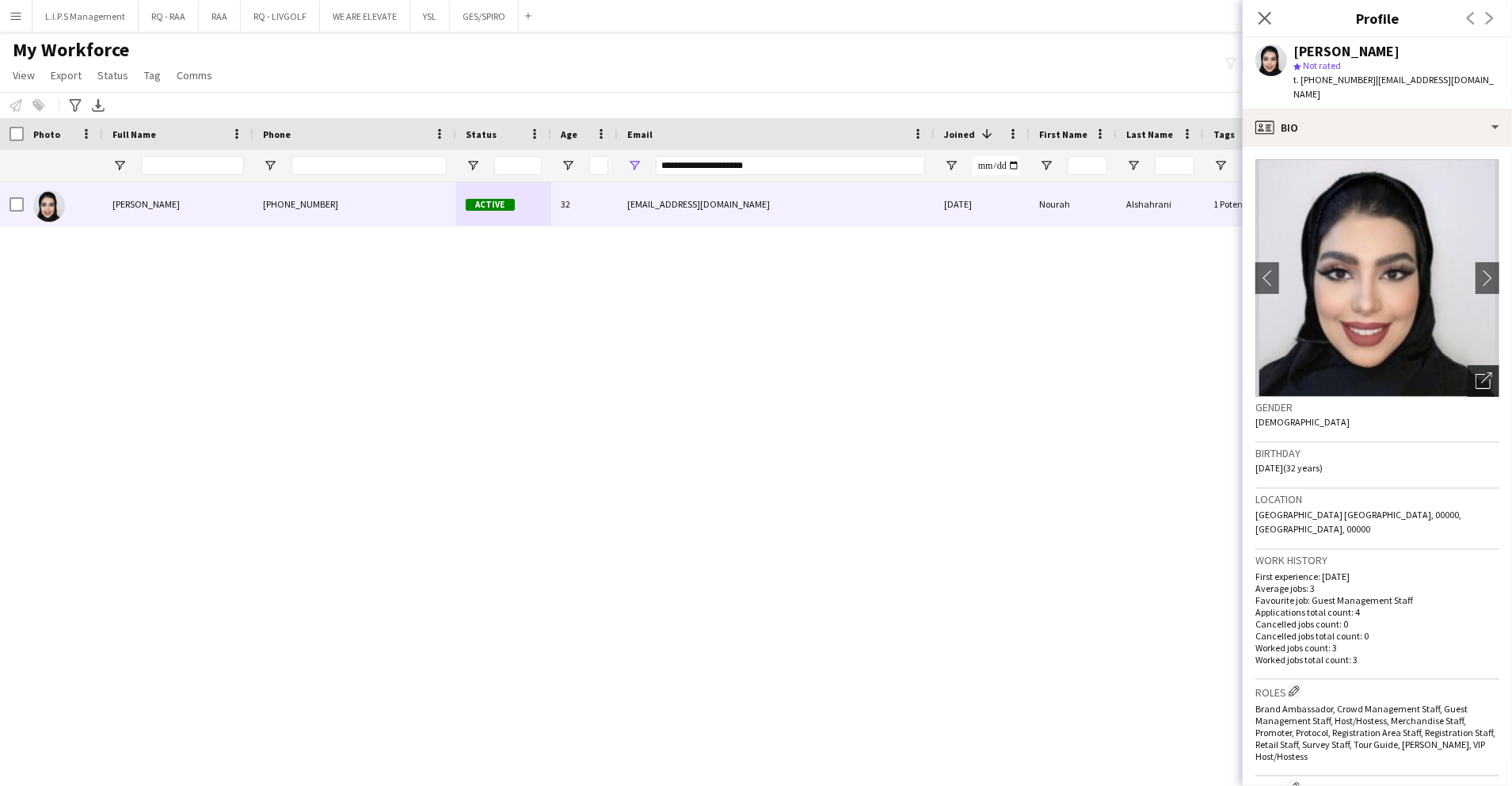
click at [1467, 365] on div "Open photos pop-in" at bounding box center [1483, 380] width 32 height 32
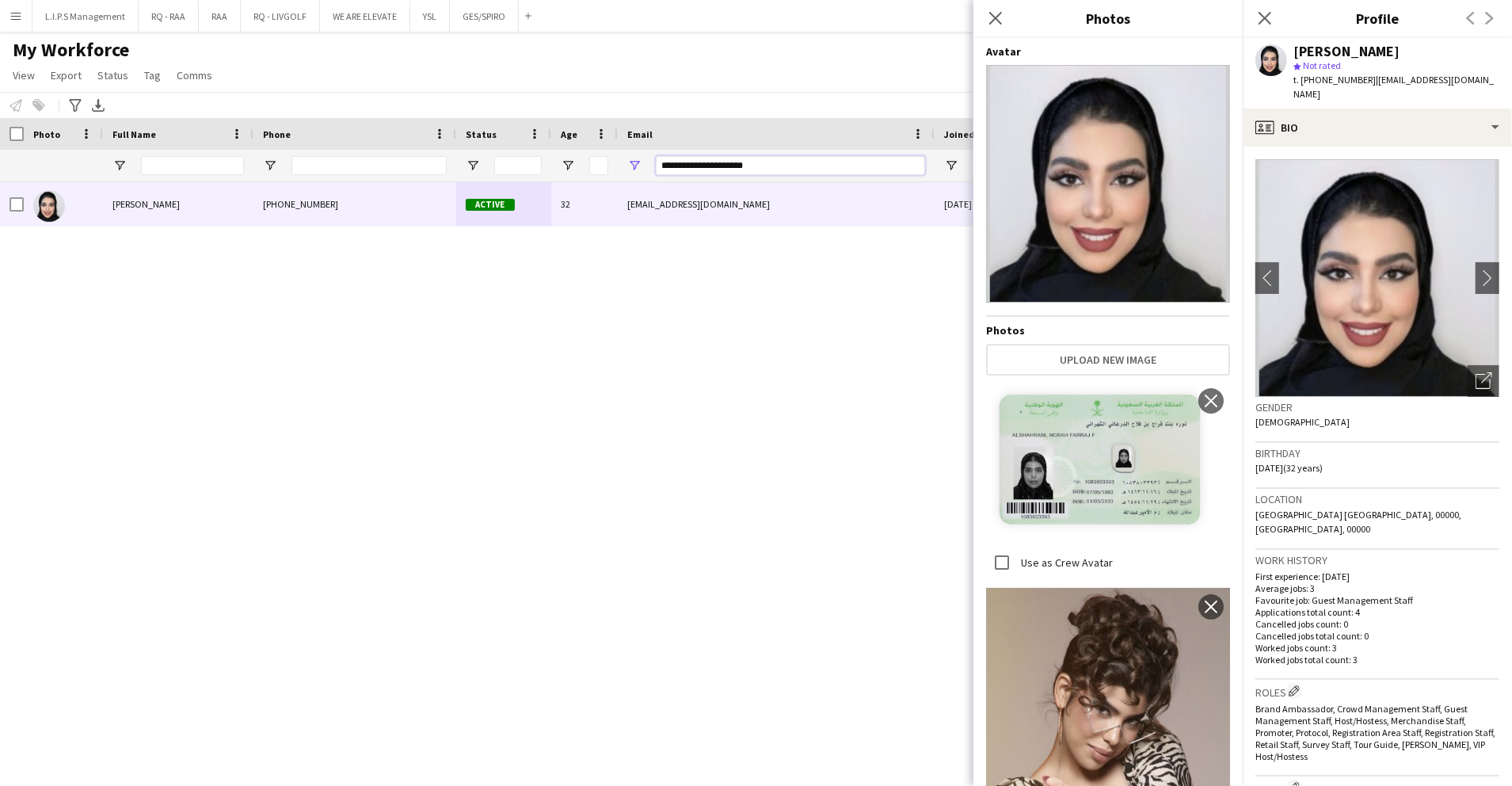
drag, startPoint x: 783, startPoint y: 164, endPoint x: 480, endPoint y: 172, distance: 303.1
click at [480, 172] on div "**********" at bounding box center [1103, 166] width 2206 height 32
paste input "*"
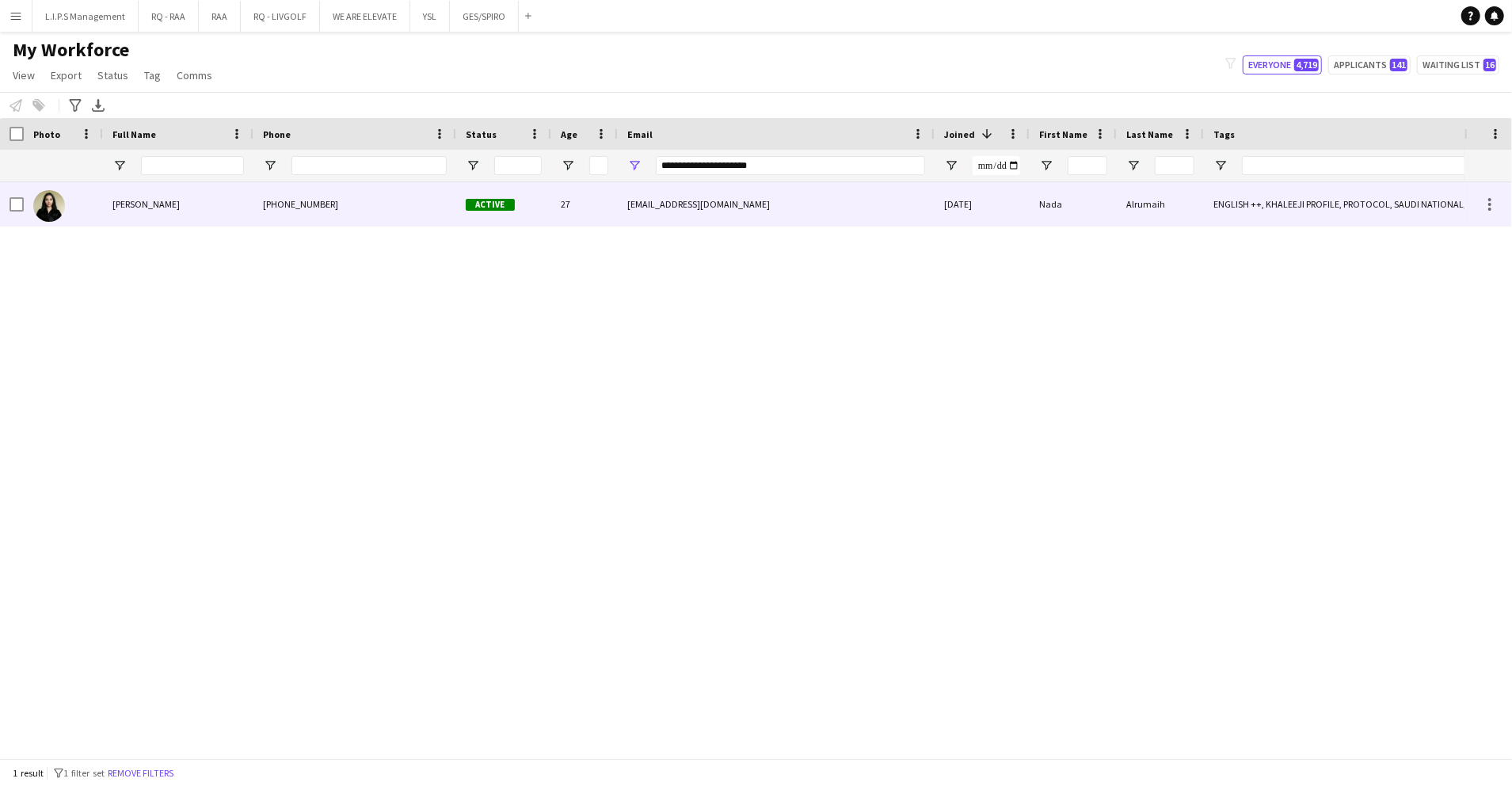
click at [743, 204] on div "n.alrumaih98@gmail.com" at bounding box center [775, 203] width 317 height 44
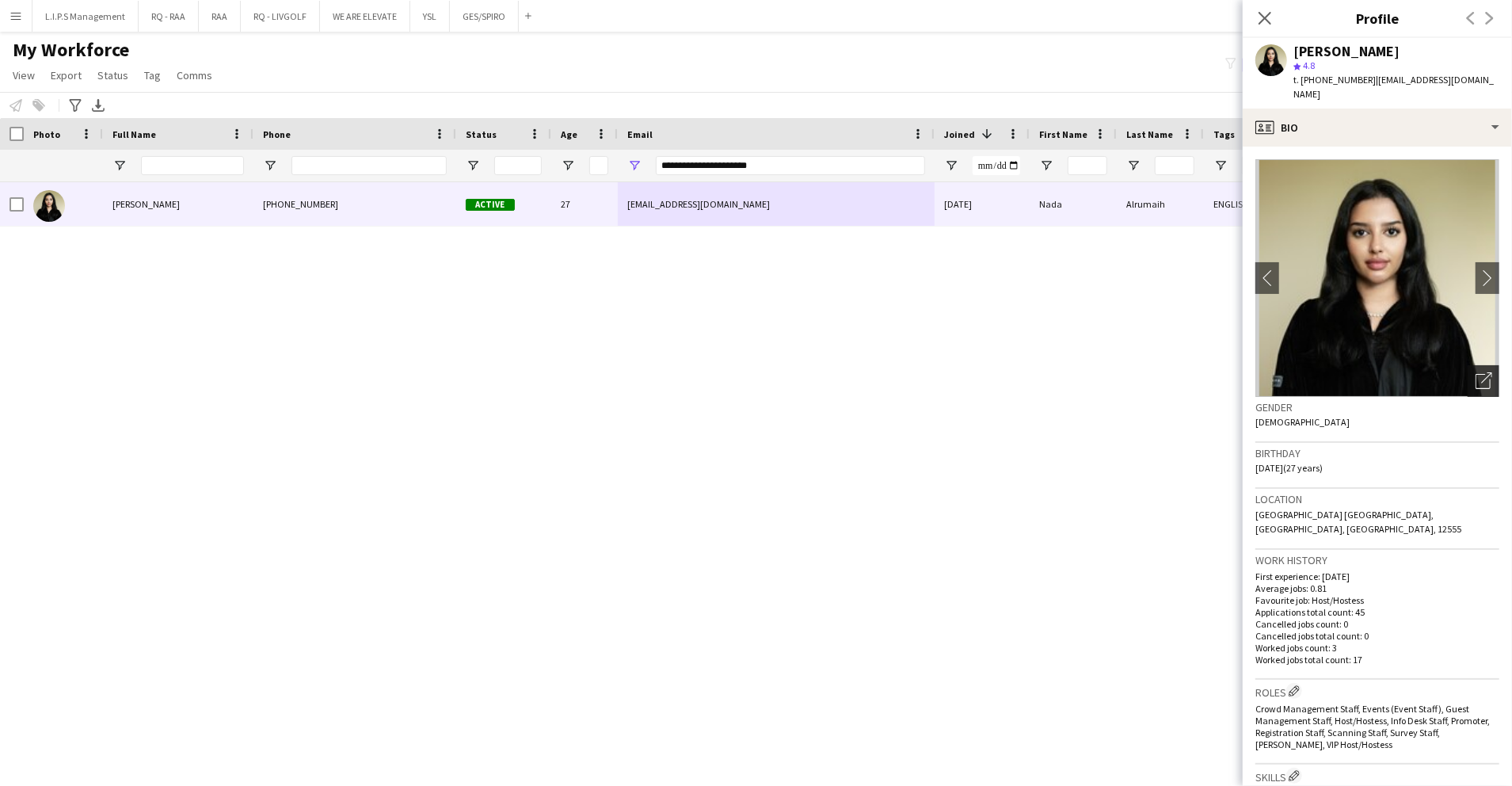
click at [1476, 373] on icon "Open photos pop-in" at bounding box center [1484, 380] width 16 height 16
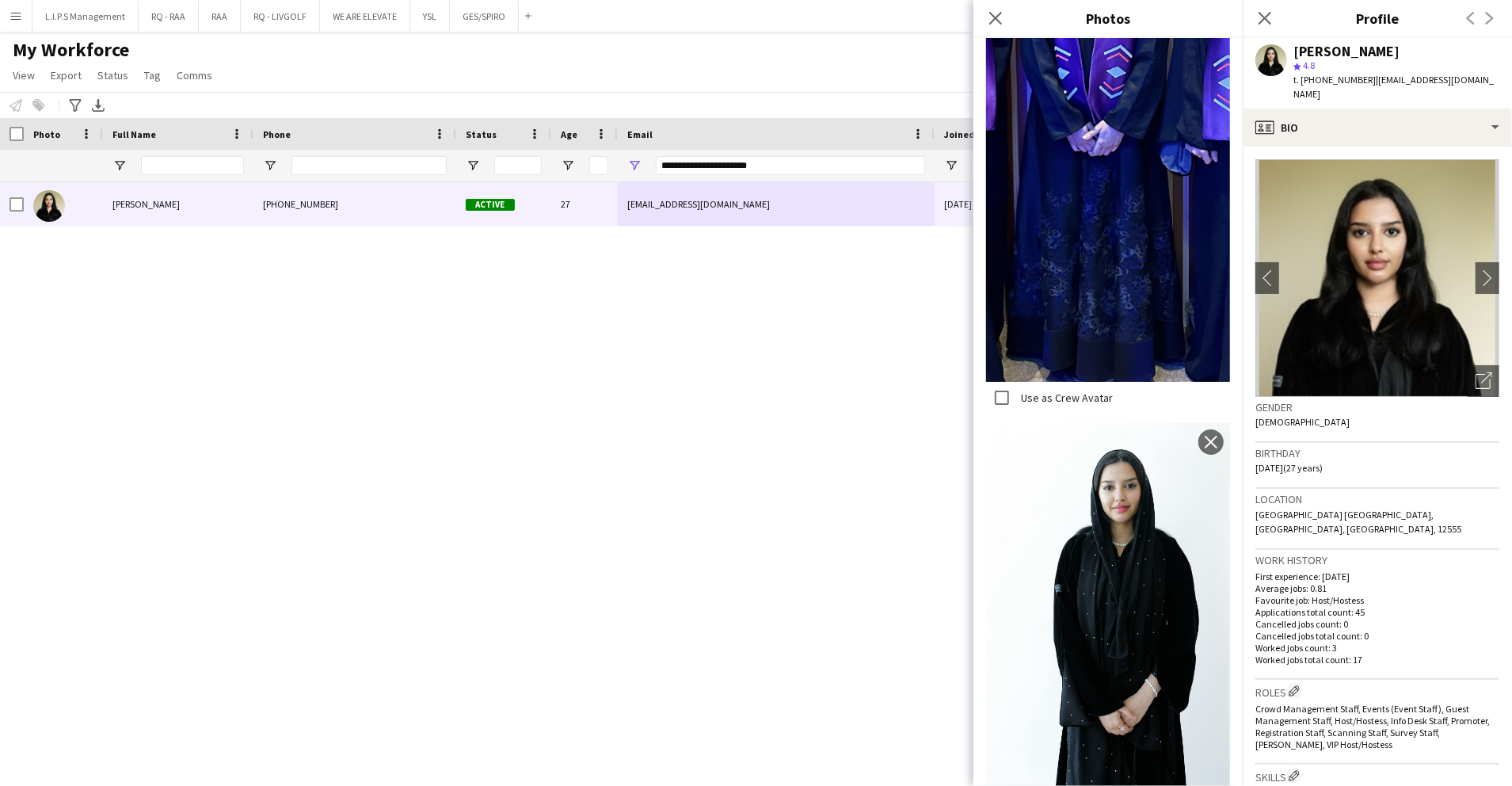
scroll to position [211, 0]
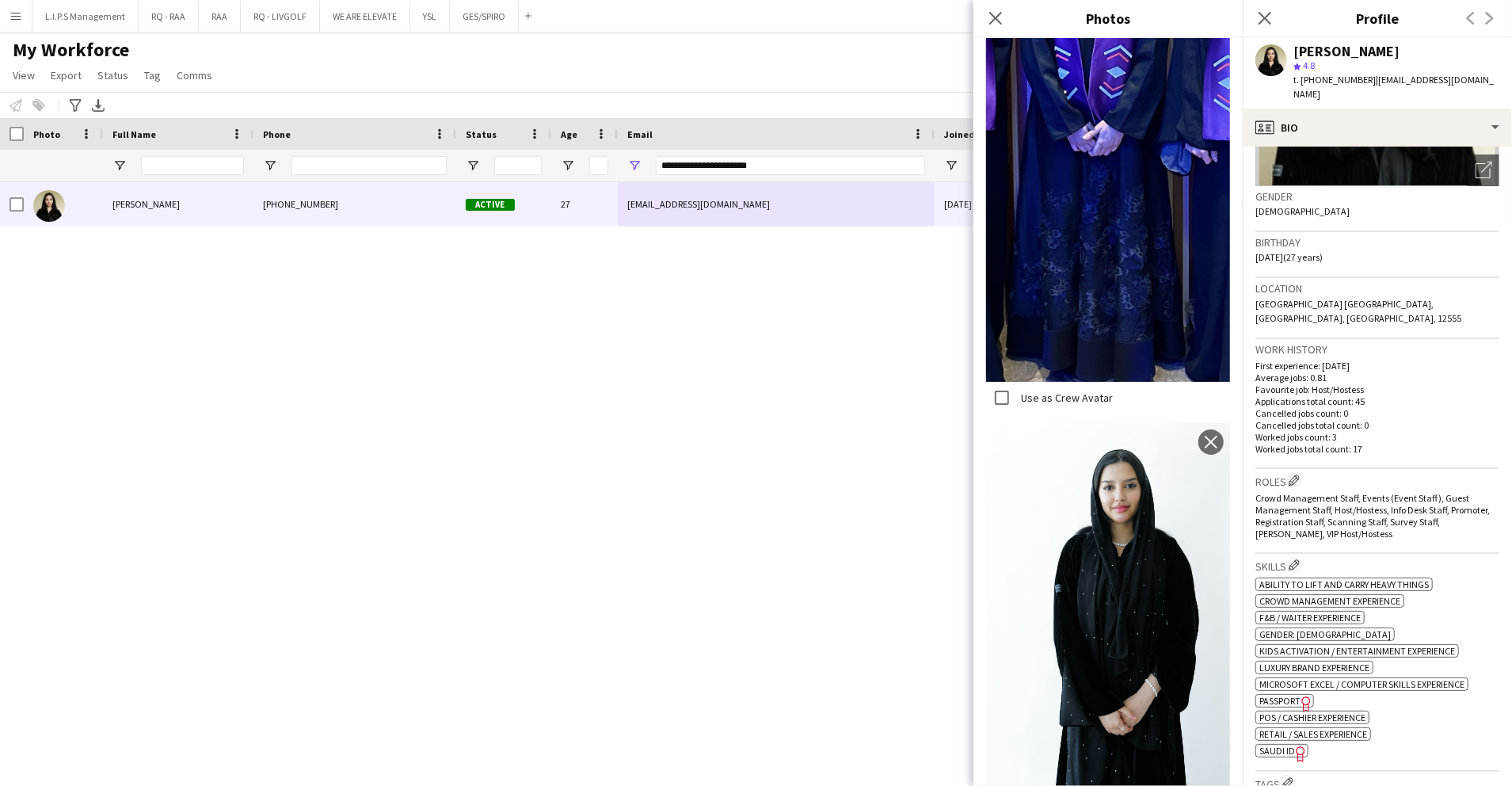
click at [1283, 744] on span "SAUDI ID" at bounding box center [1277, 750] width 36 height 12
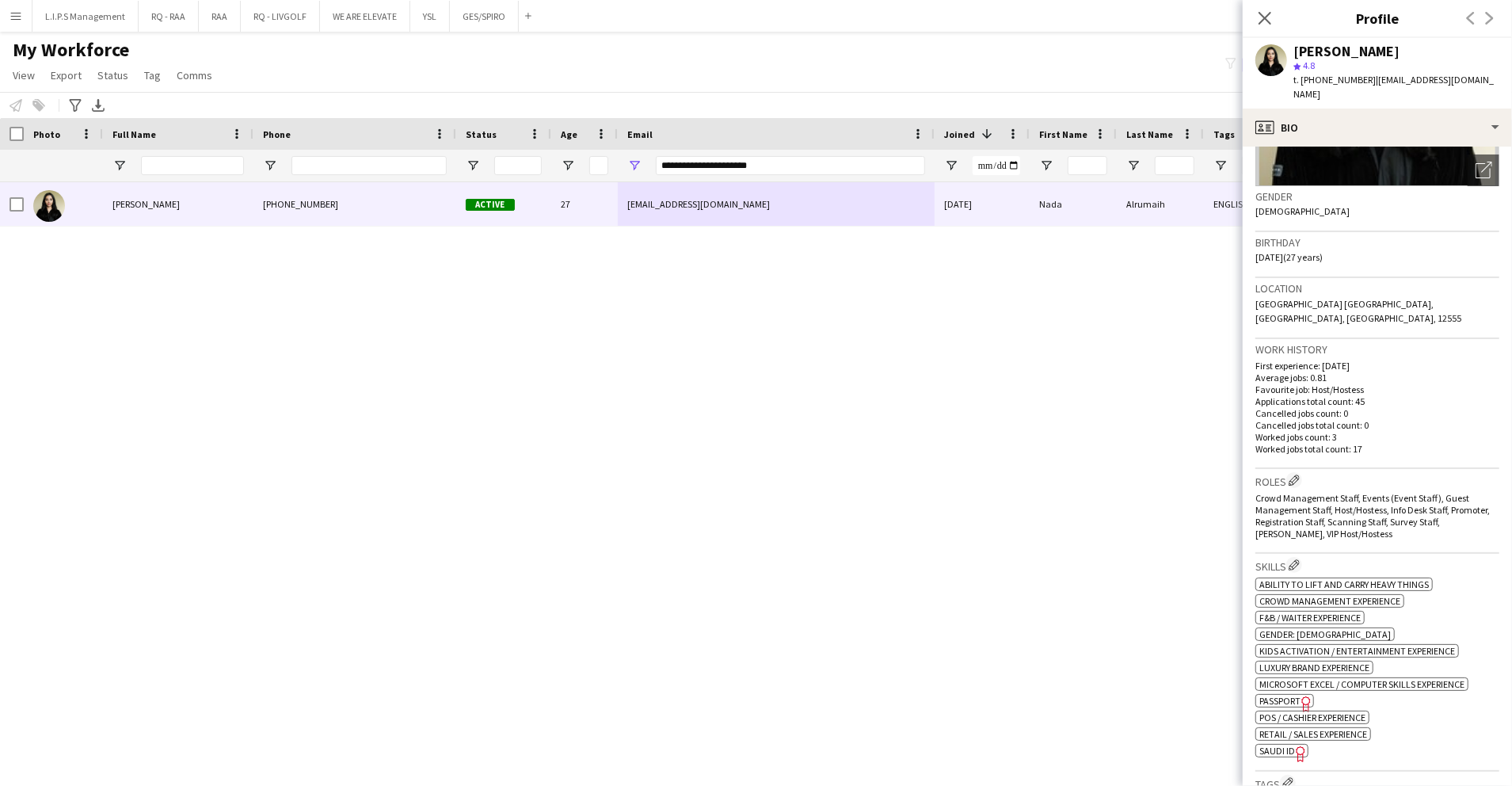
click at [1300, 50] on div "[PERSON_NAME]" at bounding box center [1346, 51] width 106 height 15
drag, startPoint x: 774, startPoint y: 167, endPoint x: 511, endPoint y: 164, distance: 263.0
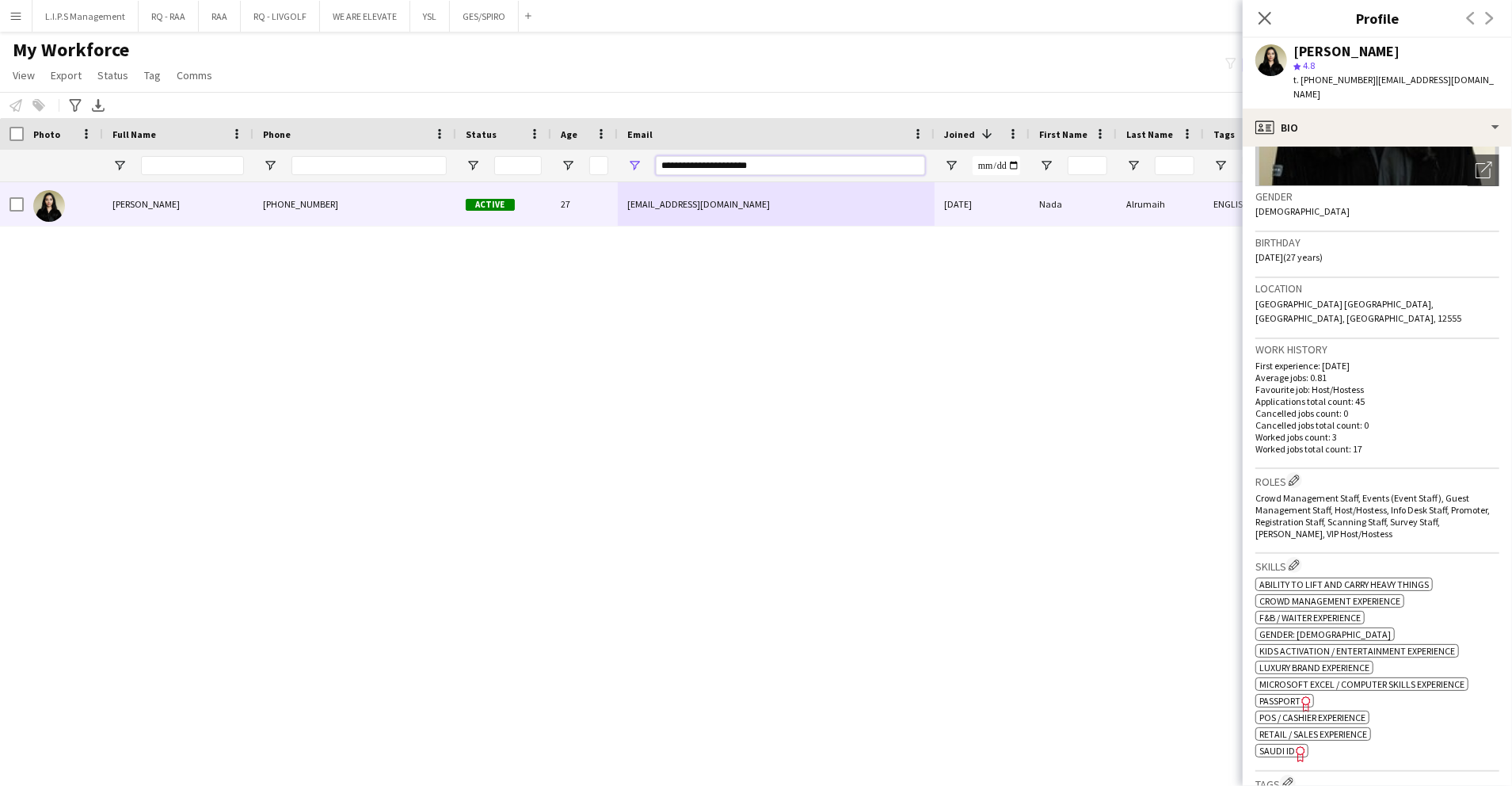
click at [511, 164] on div "**********" at bounding box center [1103, 166] width 2206 height 32
paste input "Email Filter Input"
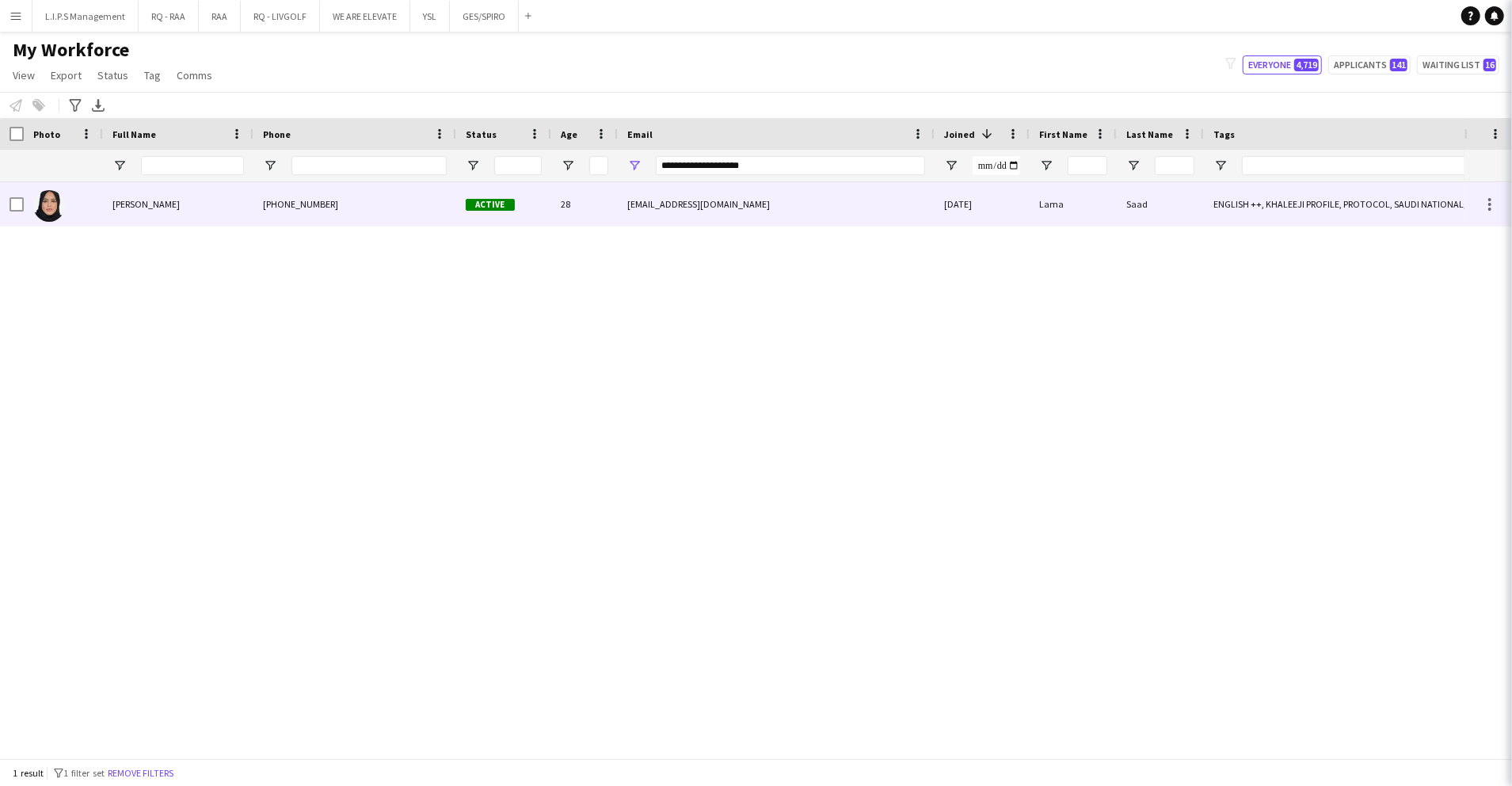
click at [552, 200] on div "28" at bounding box center [585, 203] width 67 height 44
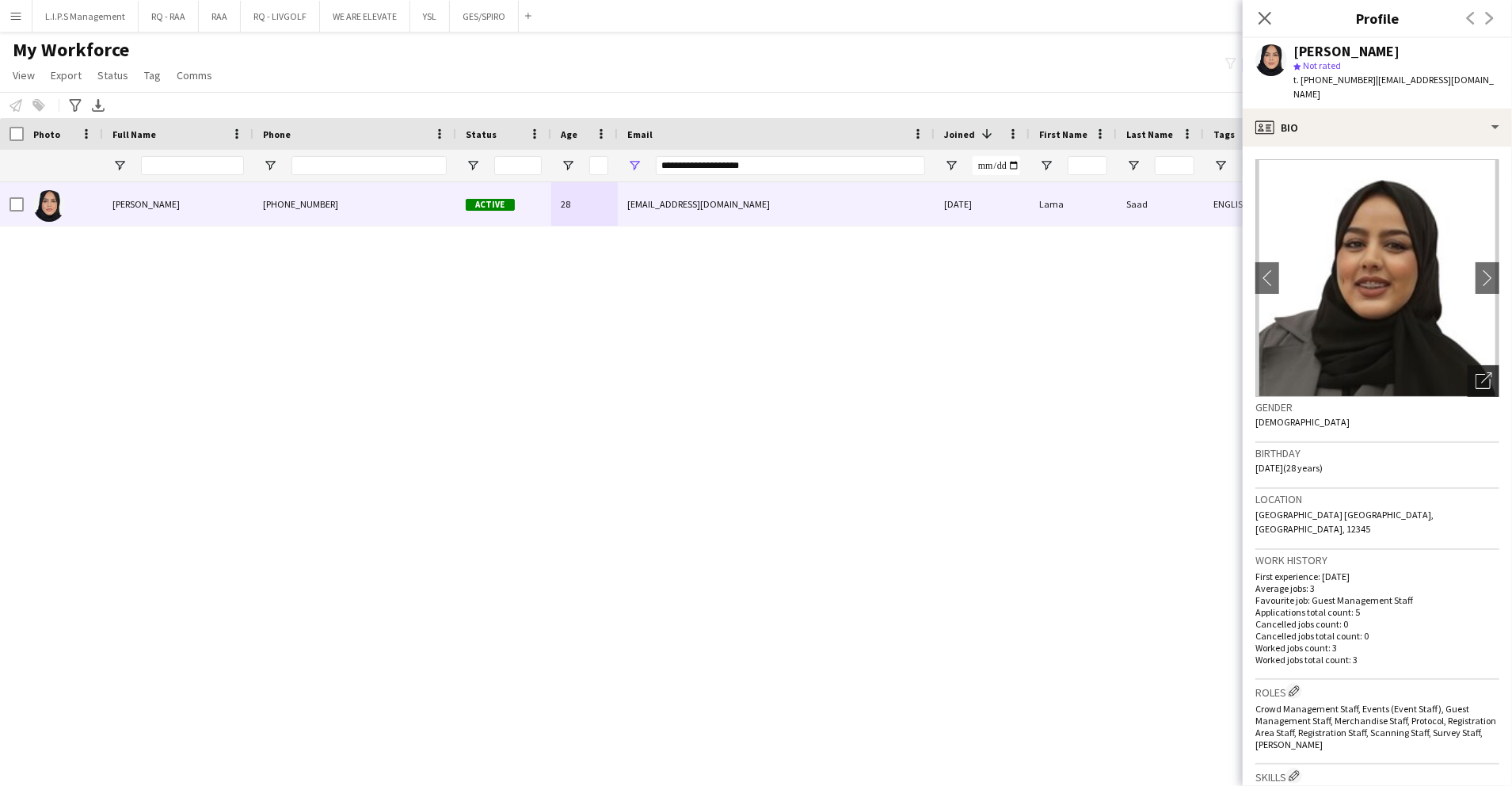
click at [1479, 369] on div "Open photos pop-in" at bounding box center [1483, 380] width 32 height 32
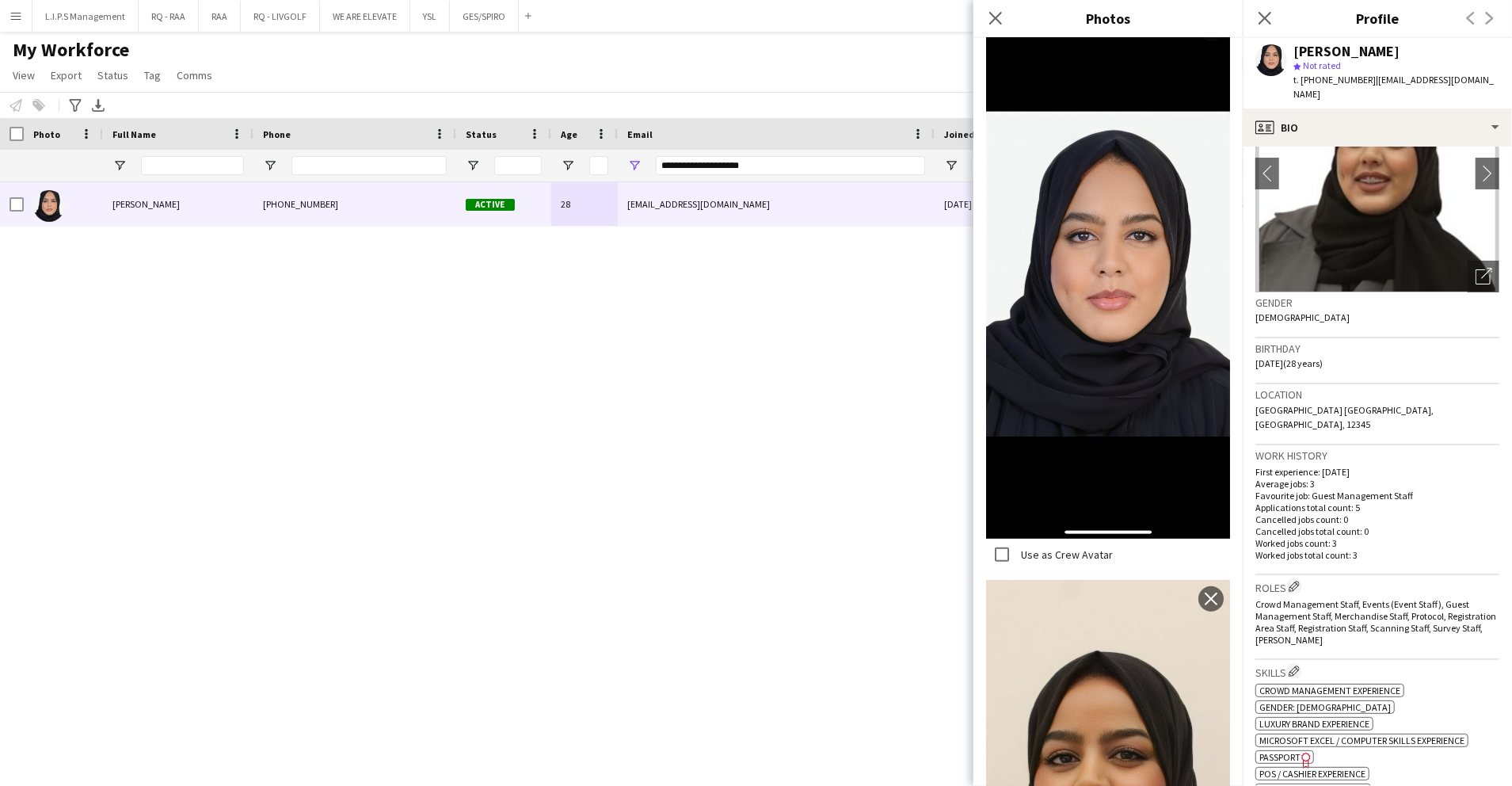
scroll to position [211, 0]
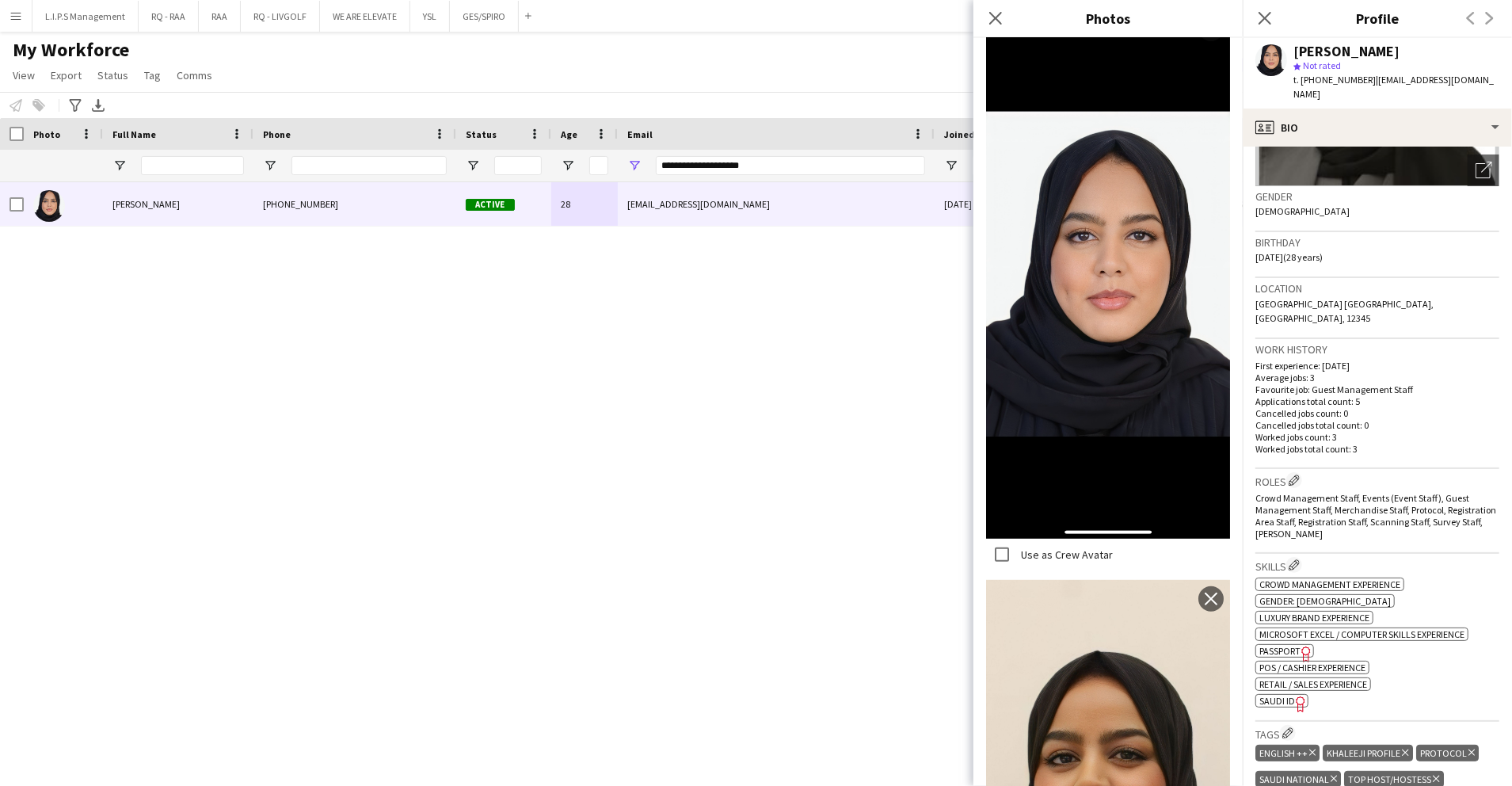
click at [1285, 695] on span "SAUDI ID" at bounding box center [1277, 701] width 36 height 12
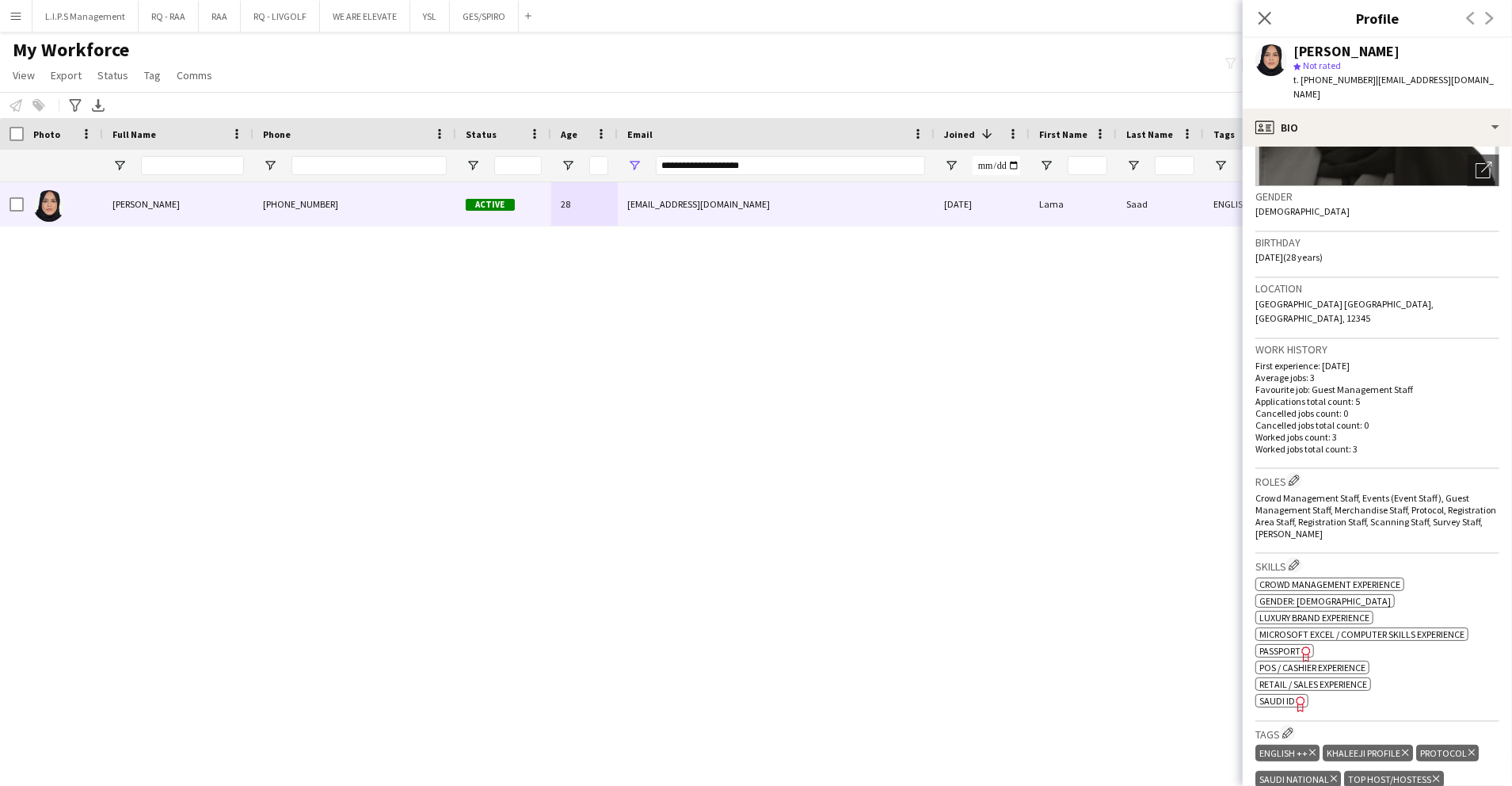
click at [1315, 45] on div "[PERSON_NAME]" at bounding box center [1346, 51] width 106 height 15
drag, startPoint x: 790, startPoint y: 165, endPoint x: 590, endPoint y: 89, distance: 214.0
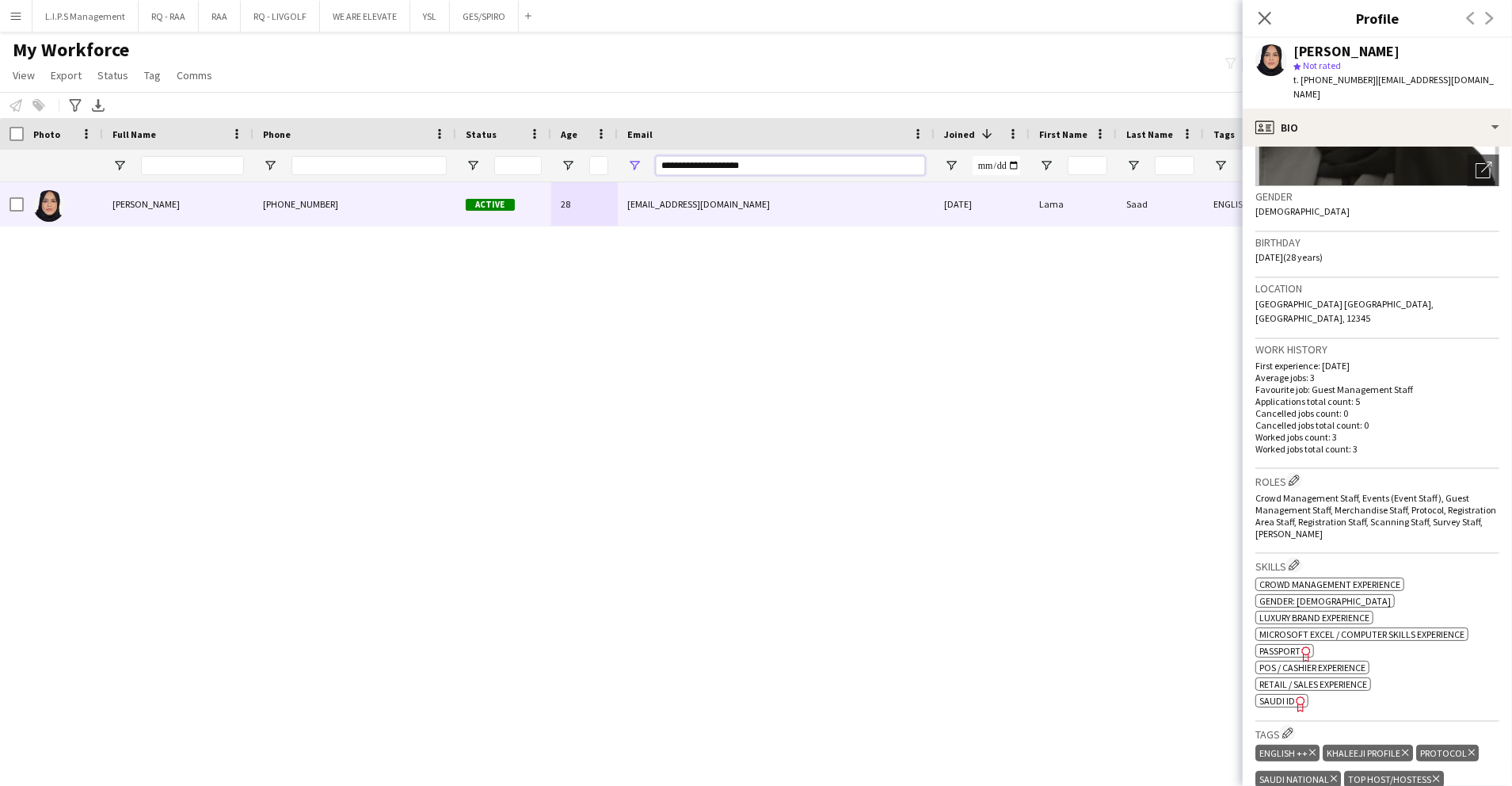
click at [526, 160] on div "**********" at bounding box center [1103, 166] width 2206 height 32
paste input "Email Filter Input"
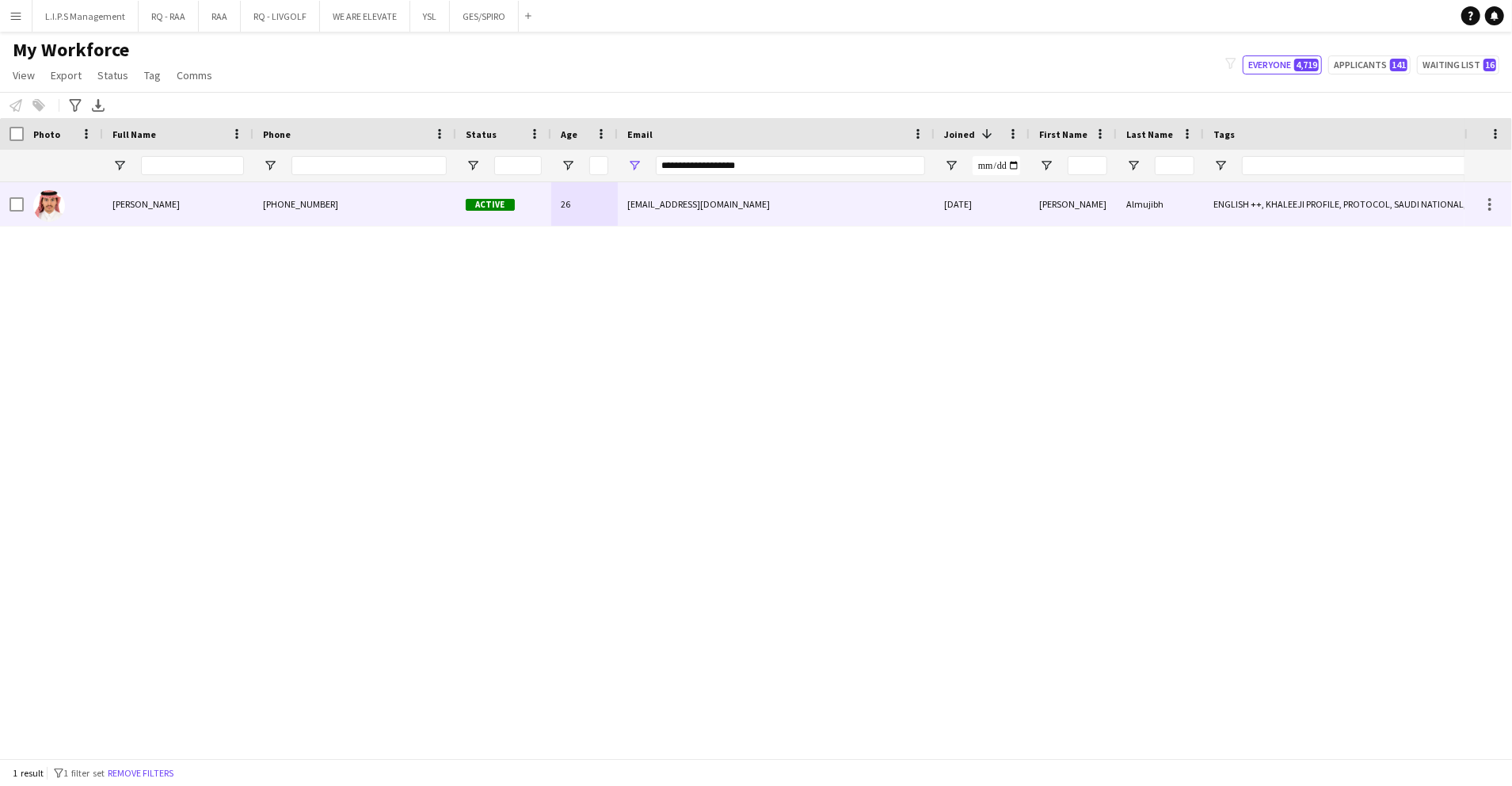
drag, startPoint x: 683, startPoint y: 212, endPoint x: 736, endPoint y: 213, distance: 53.0
click at [682, 212] on div "km6788023@gmail.com" at bounding box center [775, 203] width 317 height 44
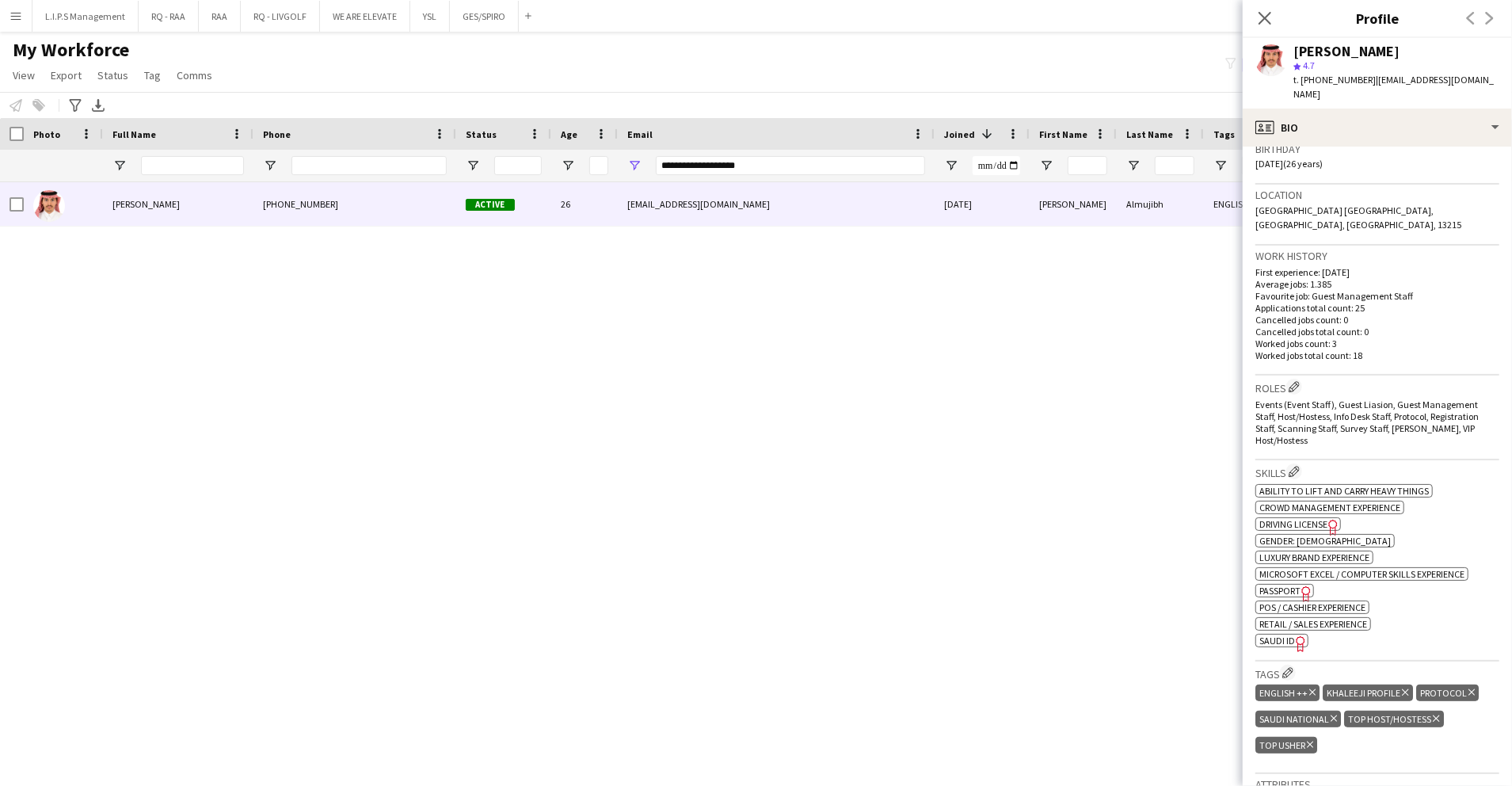
scroll to position [528, 0]
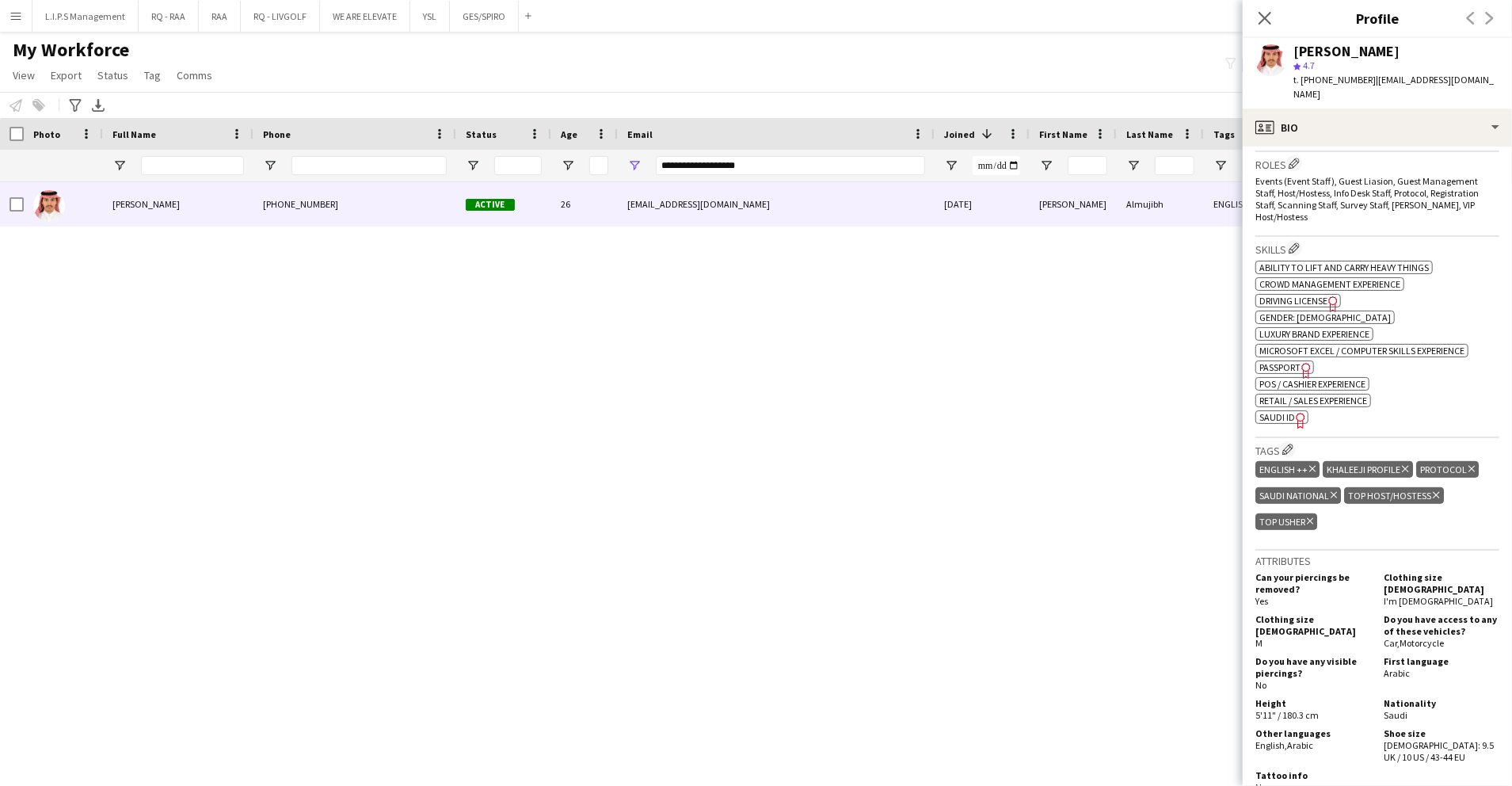
click at [1284, 411] on span "SAUDI ID" at bounding box center [1277, 417] width 36 height 12
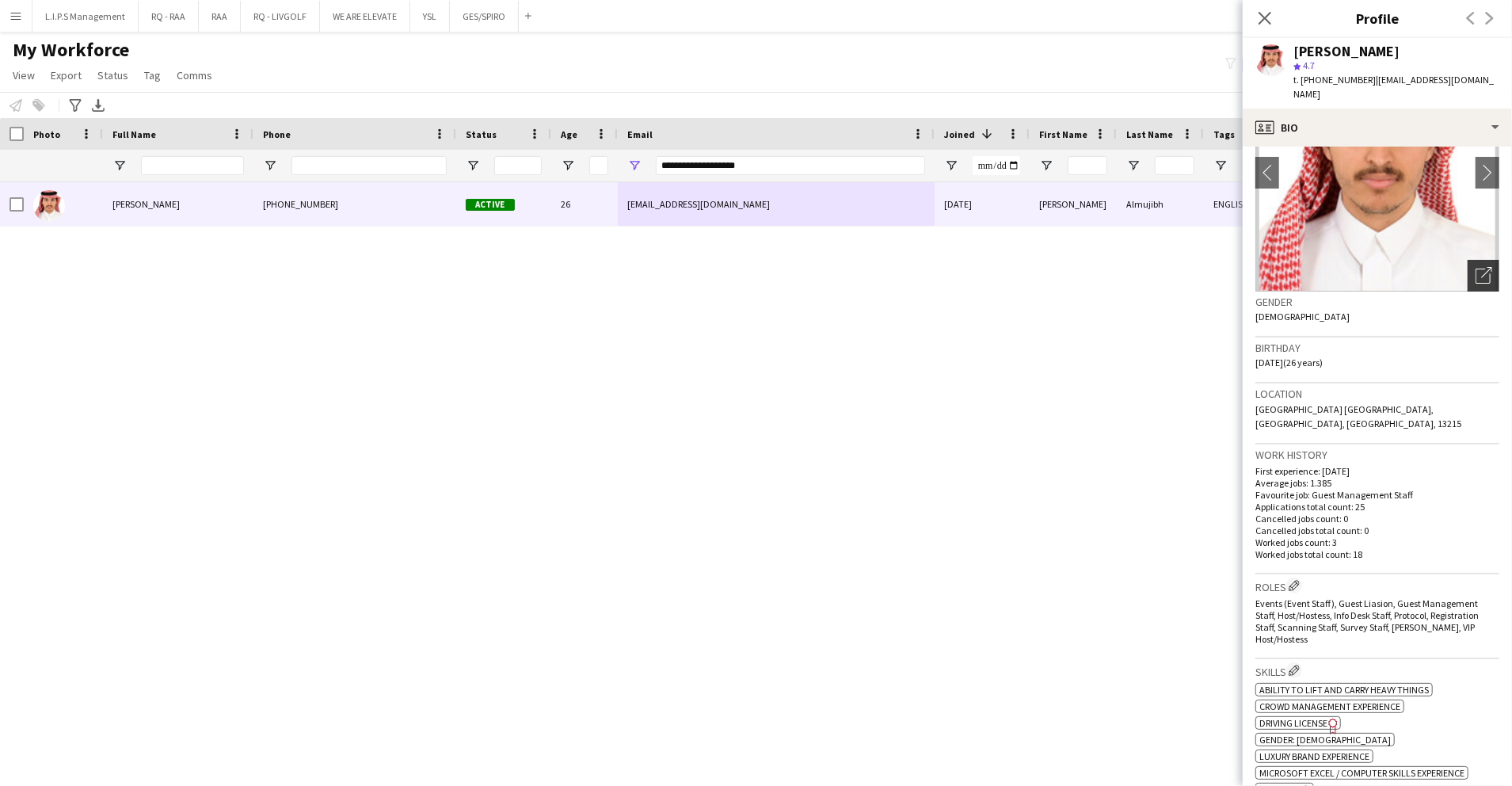
click at [1476, 267] on icon "Open photos pop-in" at bounding box center [1484, 275] width 16 height 16
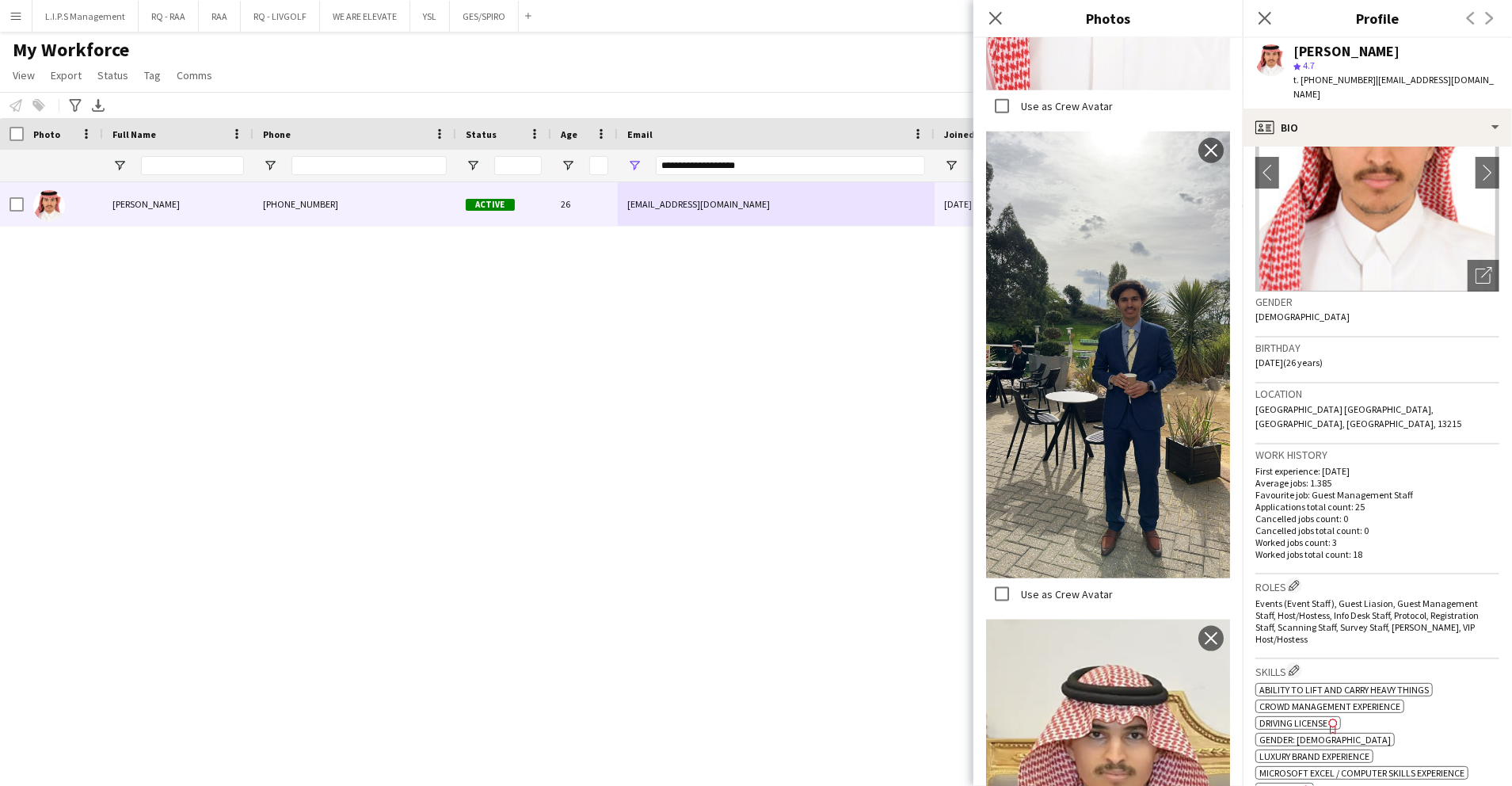
scroll to position [951, 0]
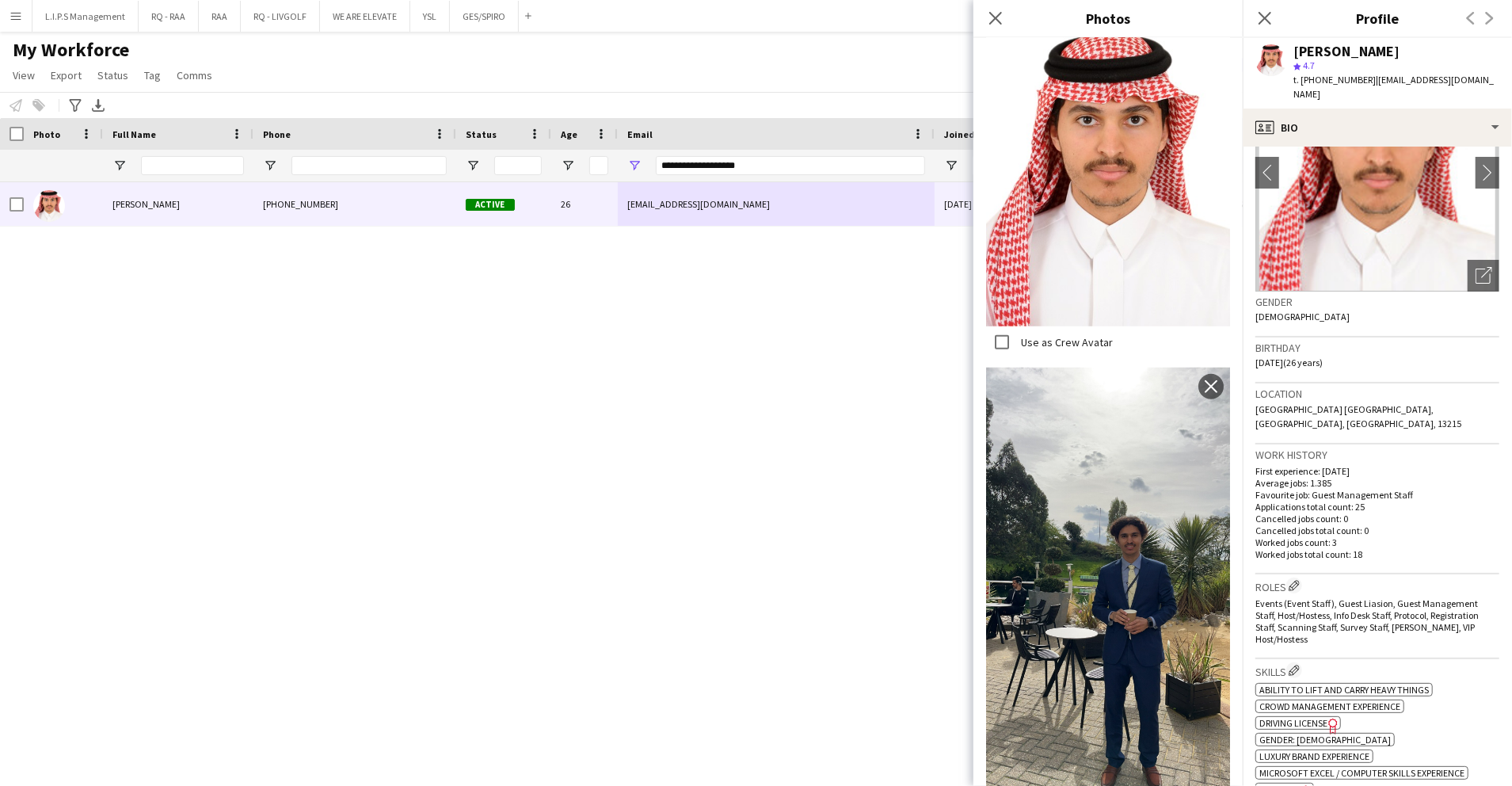
click at [1331, 45] on div "[PERSON_NAME]" at bounding box center [1346, 51] width 106 height 15
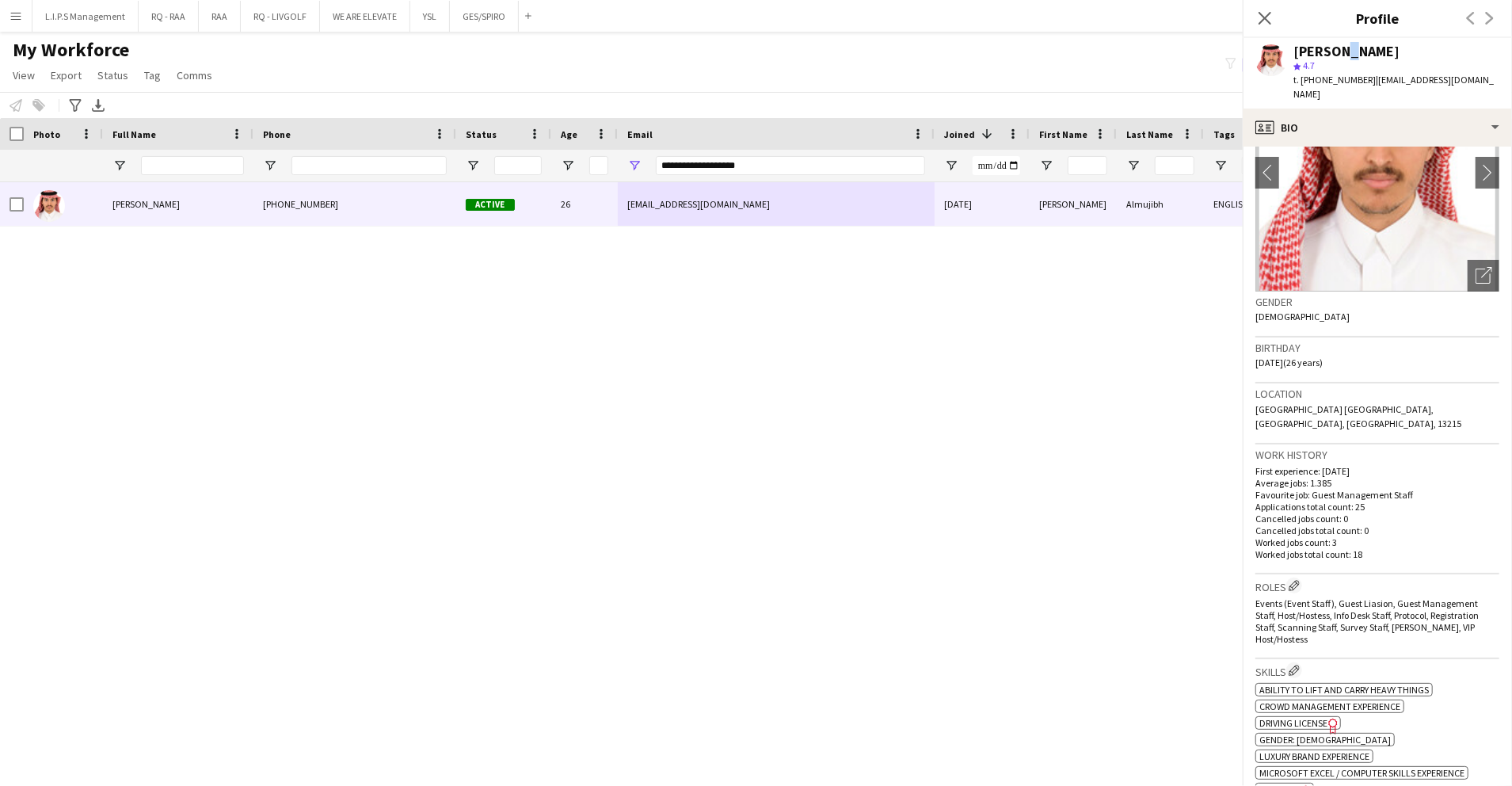
click at [1331, 45] on div "[PERSON_NAME]" at bounding box center [1346, 51] width 106 height 15
drag, startPoint x: 781, startPoint y: 153, endPoint x: 767, endPoint y: 155, distance: 14.1
click at [767, 154] on div "**********" at bounding box center [791, 166] width 269 height 32
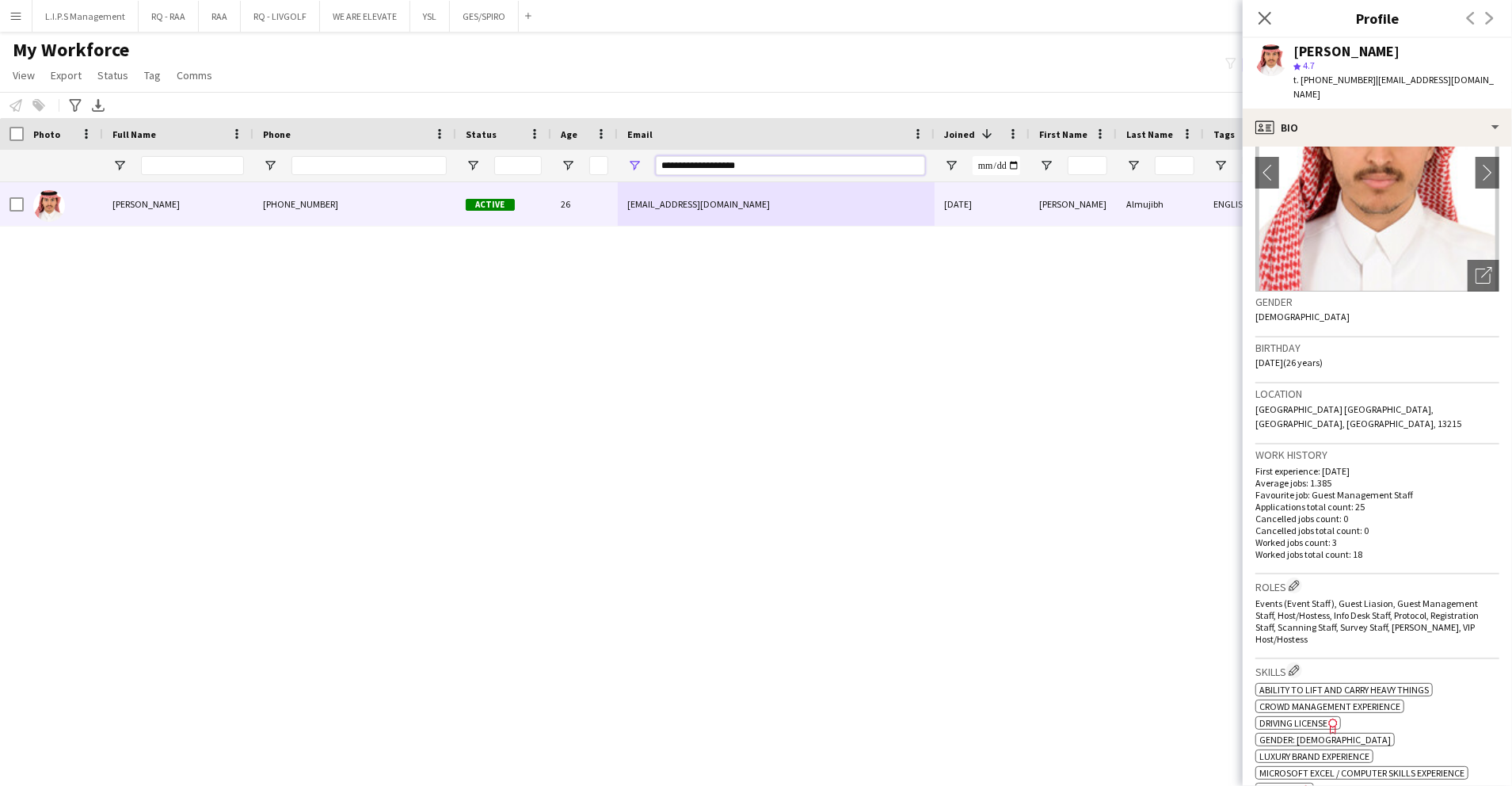
drag, startPoint x: 770, startPoint y: 159, endPoint x: 662, endPoint y: 98, distance: 124.0
click at [594, 158] on div "**********" at bounding box center [1103, 166] width 2206 height 32
paste input "*****"
type input "**********"
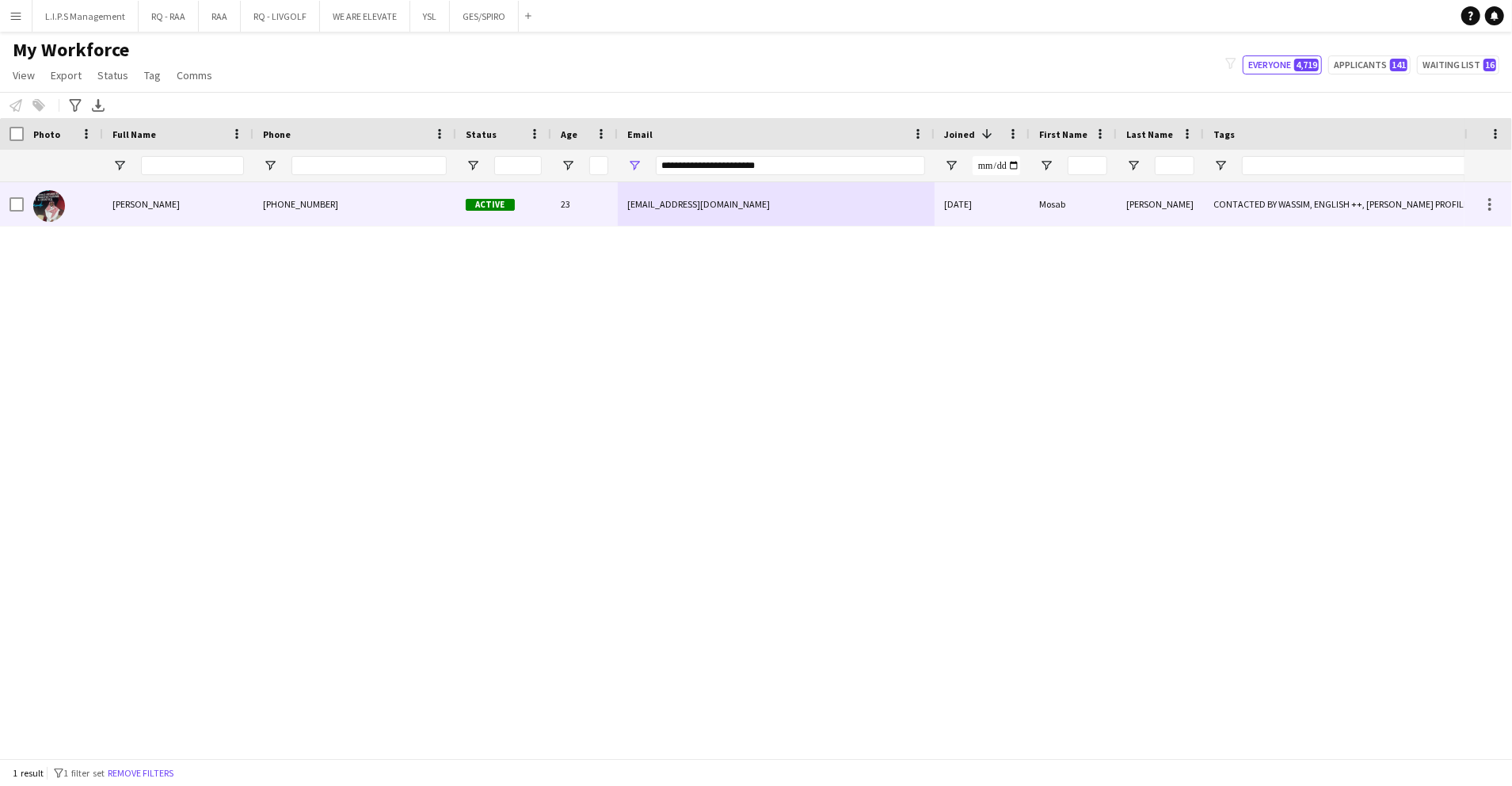
click at [903, 212] on div "mosab.omar.b11@gmail.com" at bounding box center [775, 203] width 317 height 44
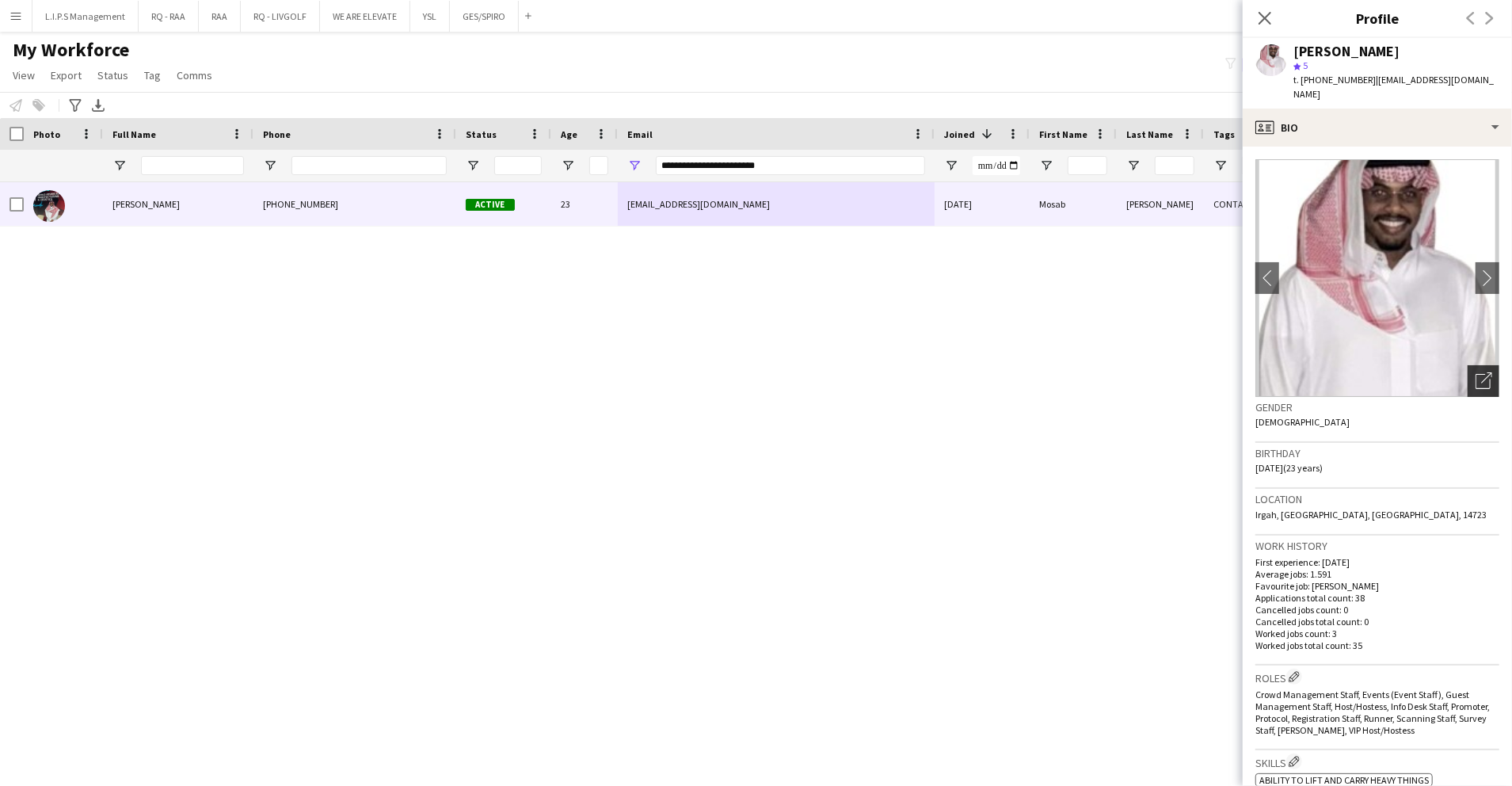
click at [1476, 373] on icon "Open photos pop-in" at bounding box center [1484, 380] width 16 height 16
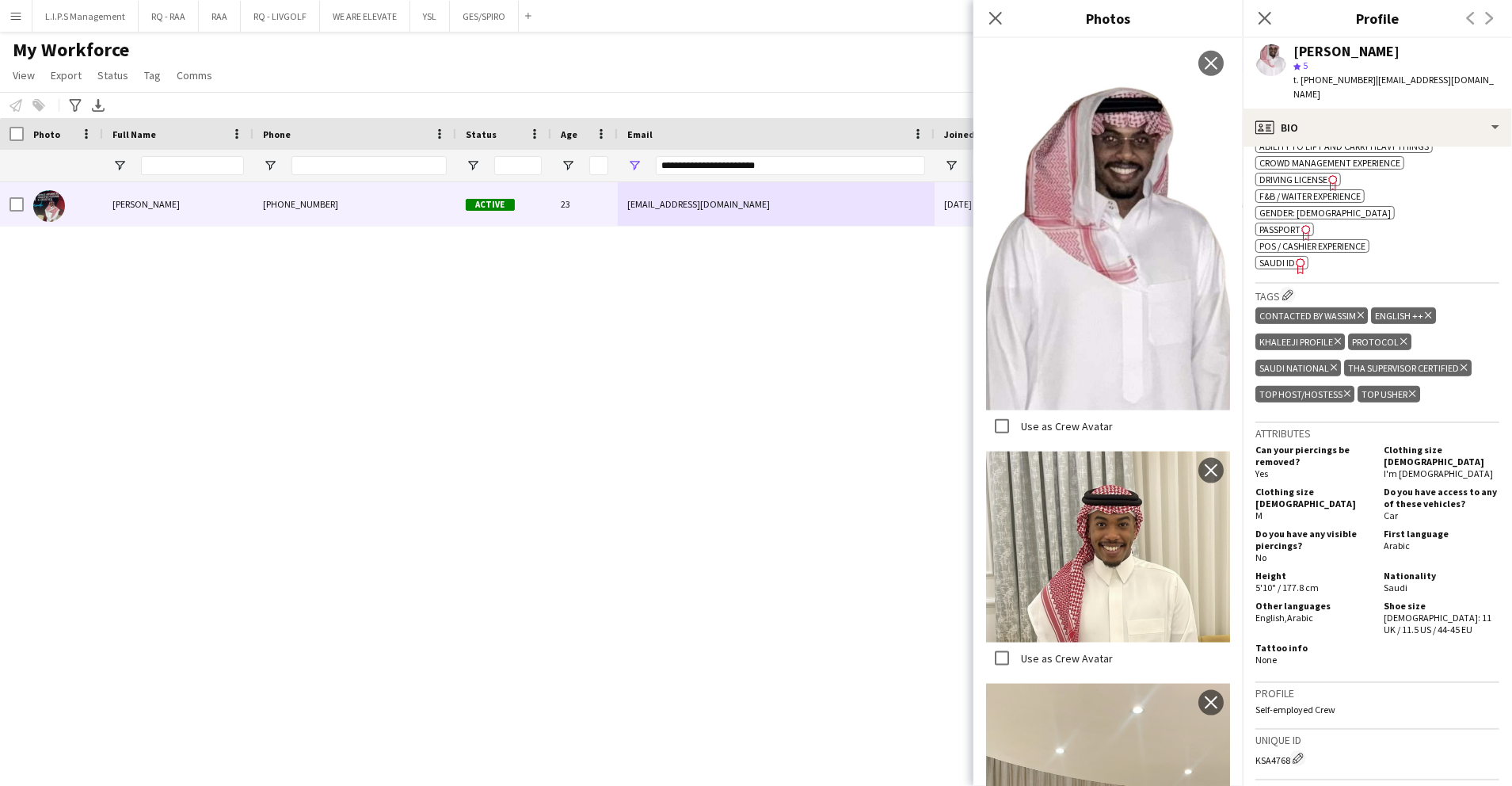
scroll to position [1207, 0]
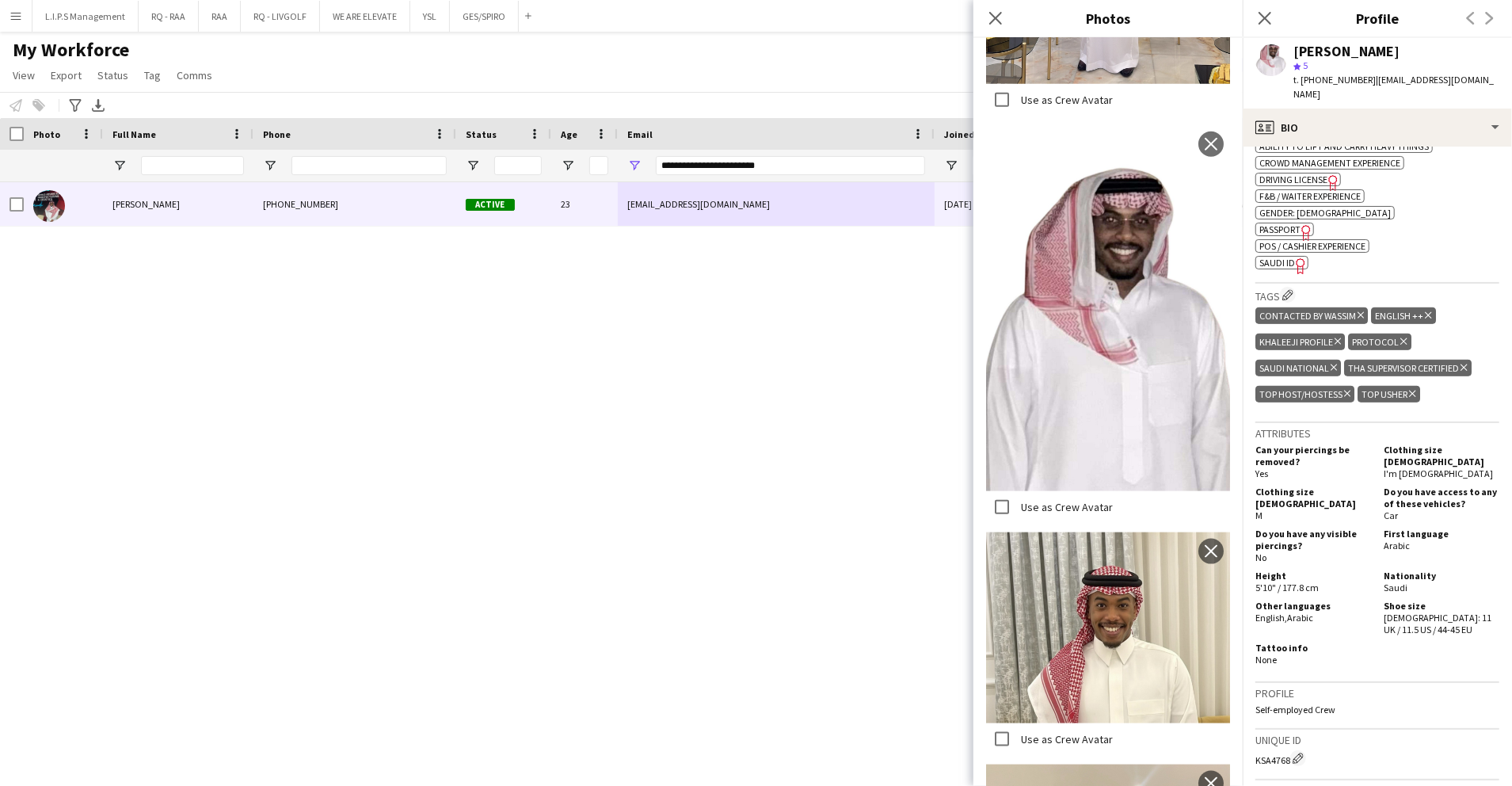
click at [1274, 257] on span "SAUDI ID" at bounding box center [1277, 262] width 36 height 12
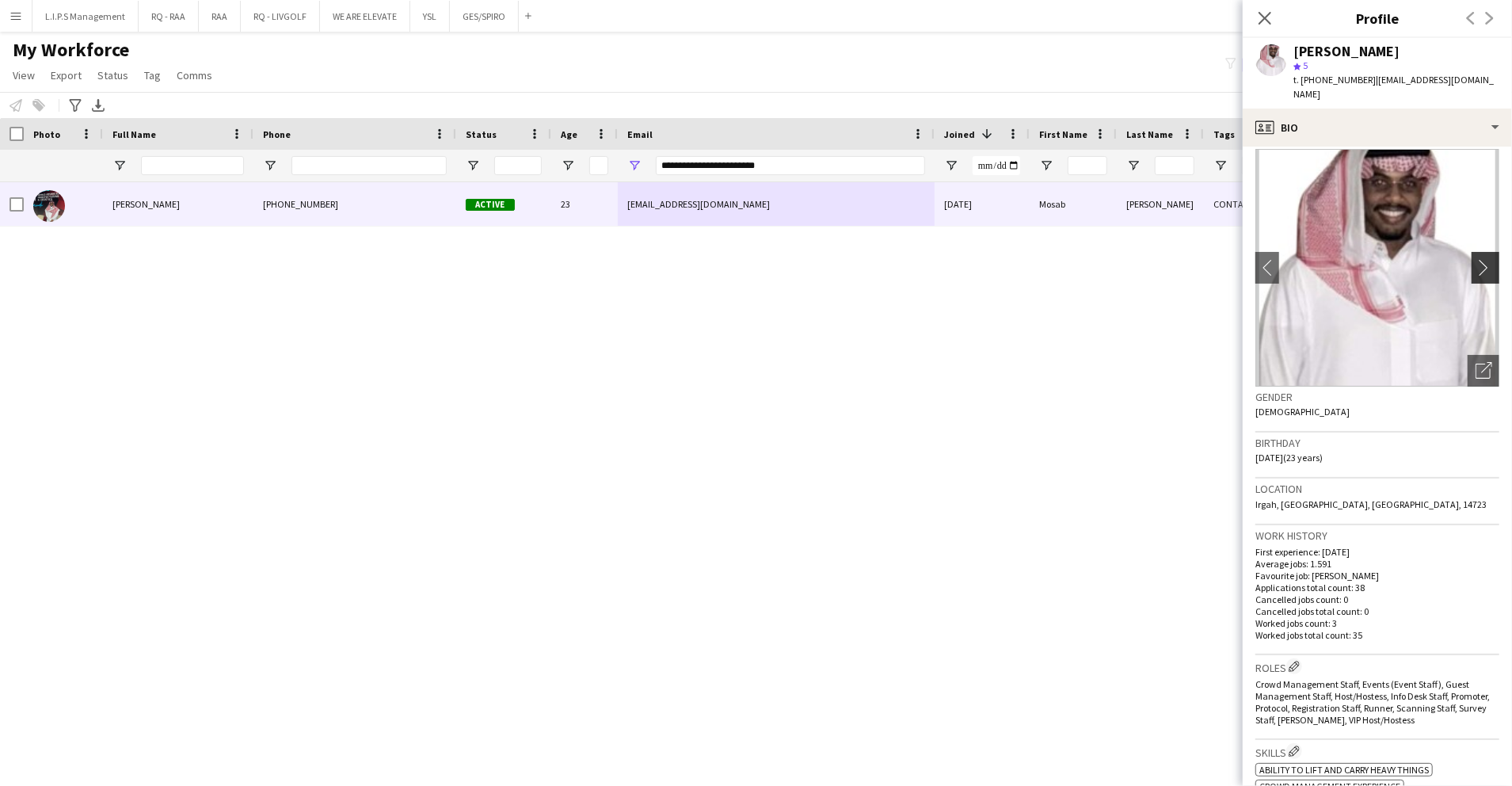
scroll to position [0, 0]
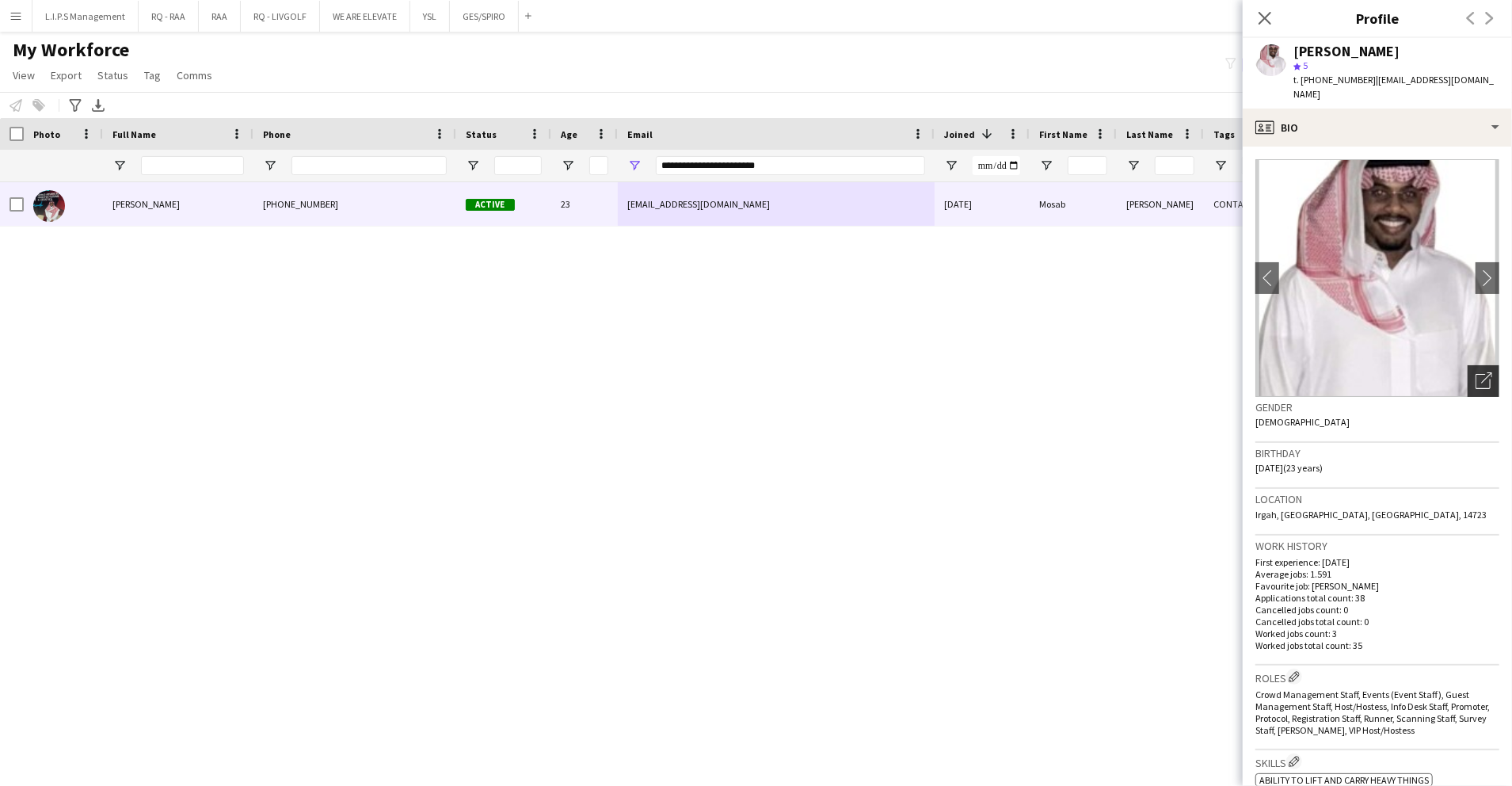
click at [1476, 373] on icon "Open photos pop-in" at bounding box center [1484, 380] width 16 height 16
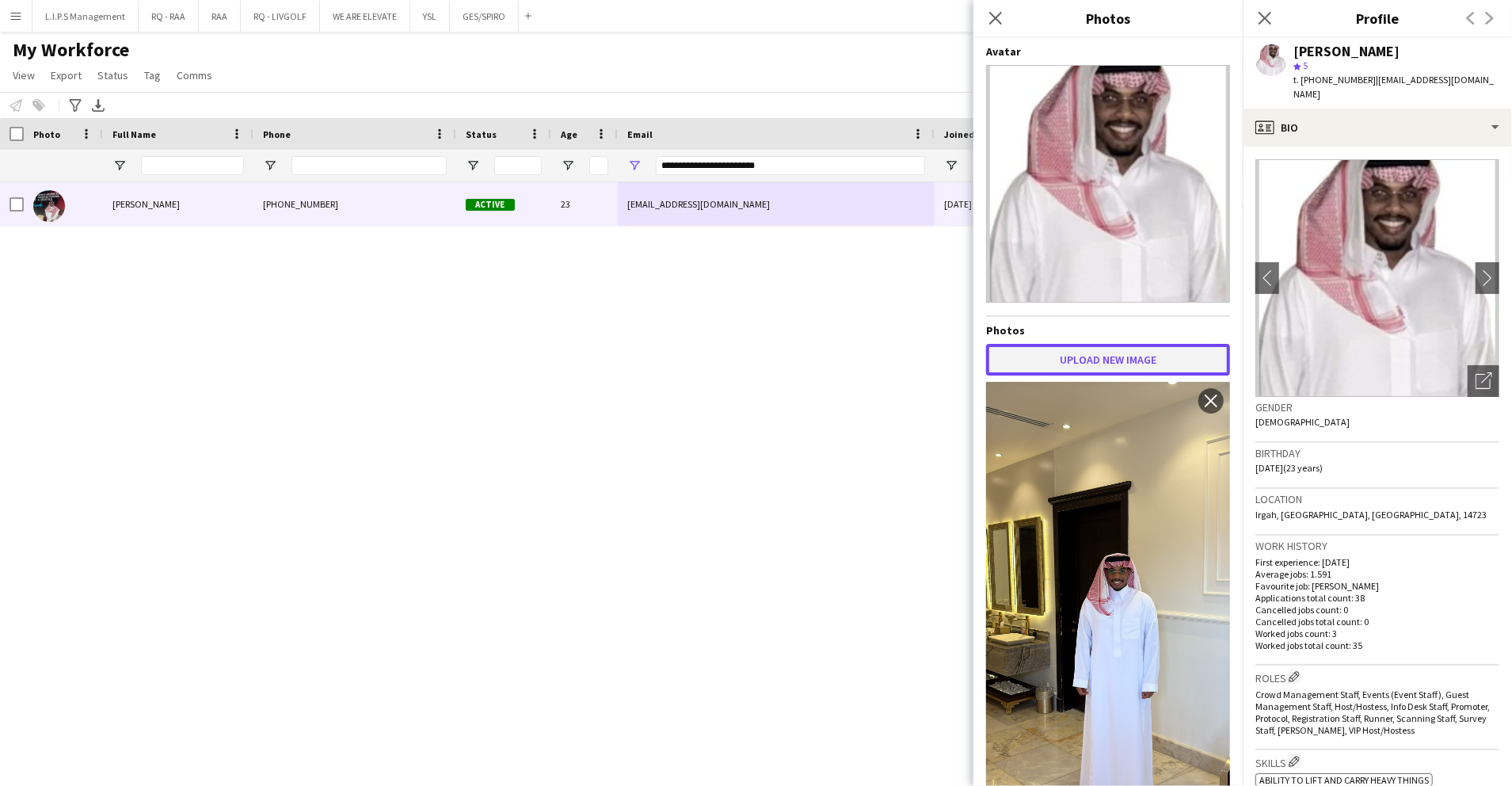
click at [1084, 358] on button "Upload new image" at bounding box center [1108, 359] width 244 height 32
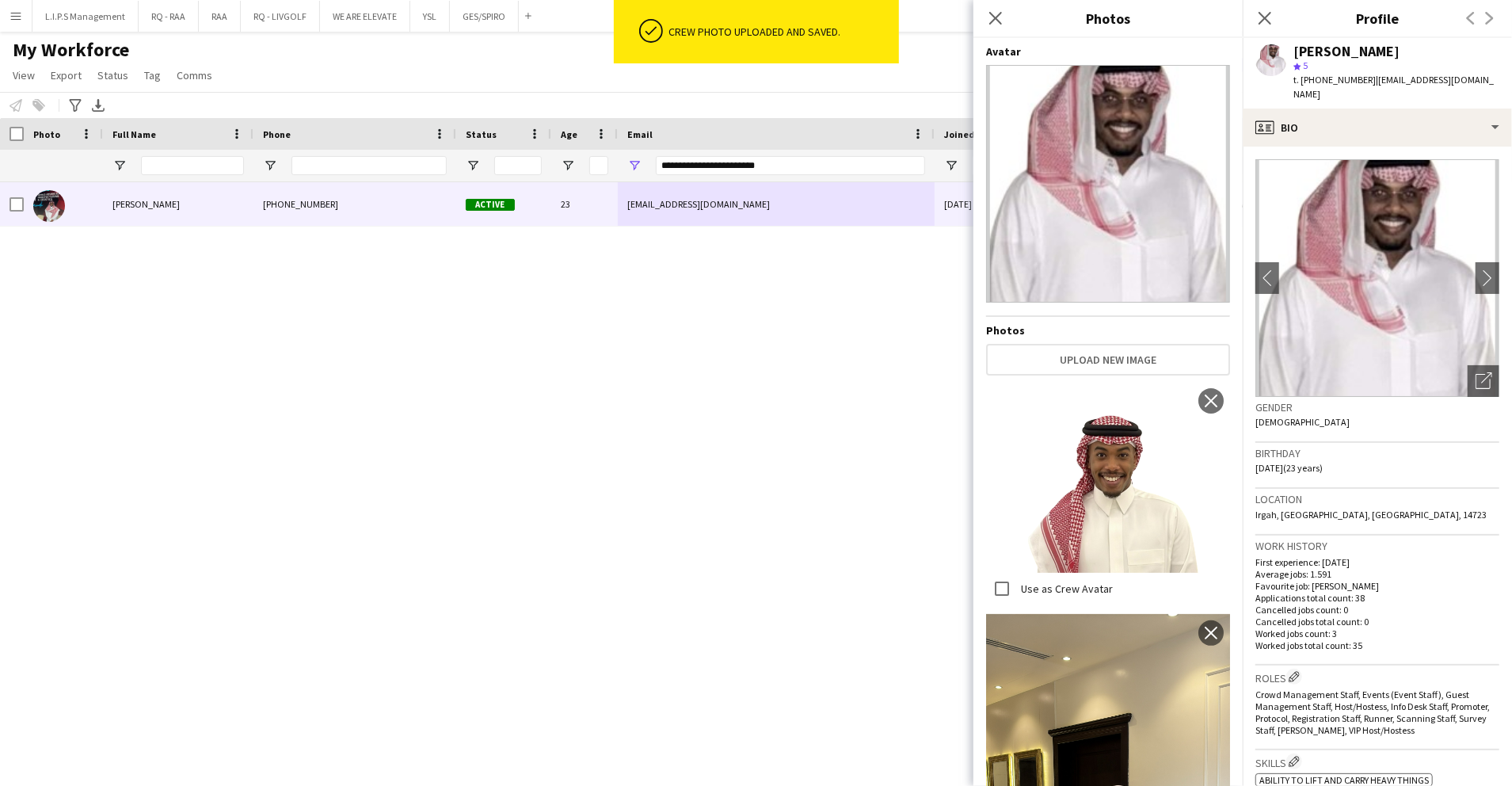
click at [1338, 52] on div "[PERSON_NAME]" at bounding box center [1346, 51] width 106 height 15
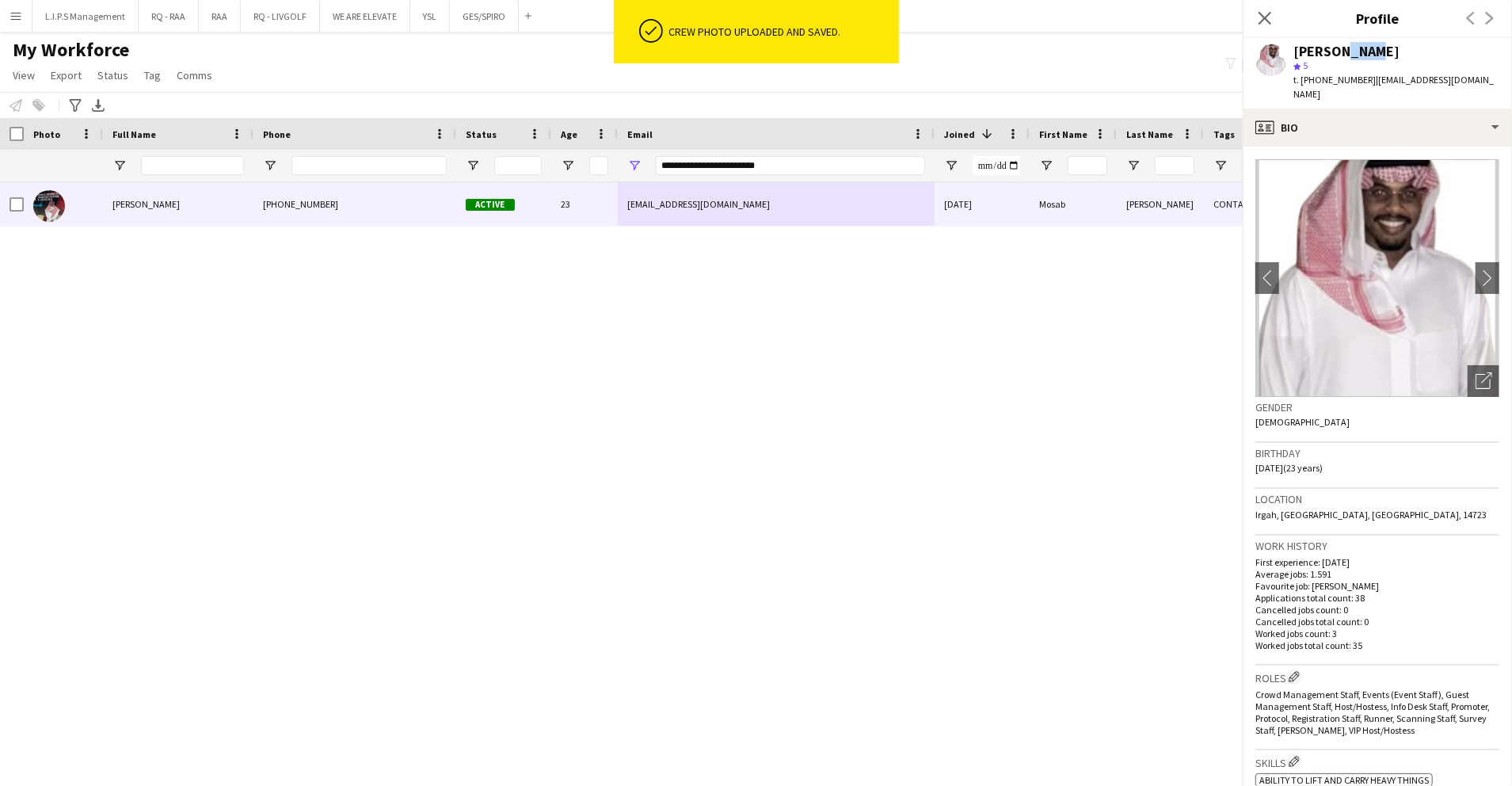
click at [1338, 52] on div "[PERSON_NAME]" at bounding box center [1346, 51] width 106 height 15
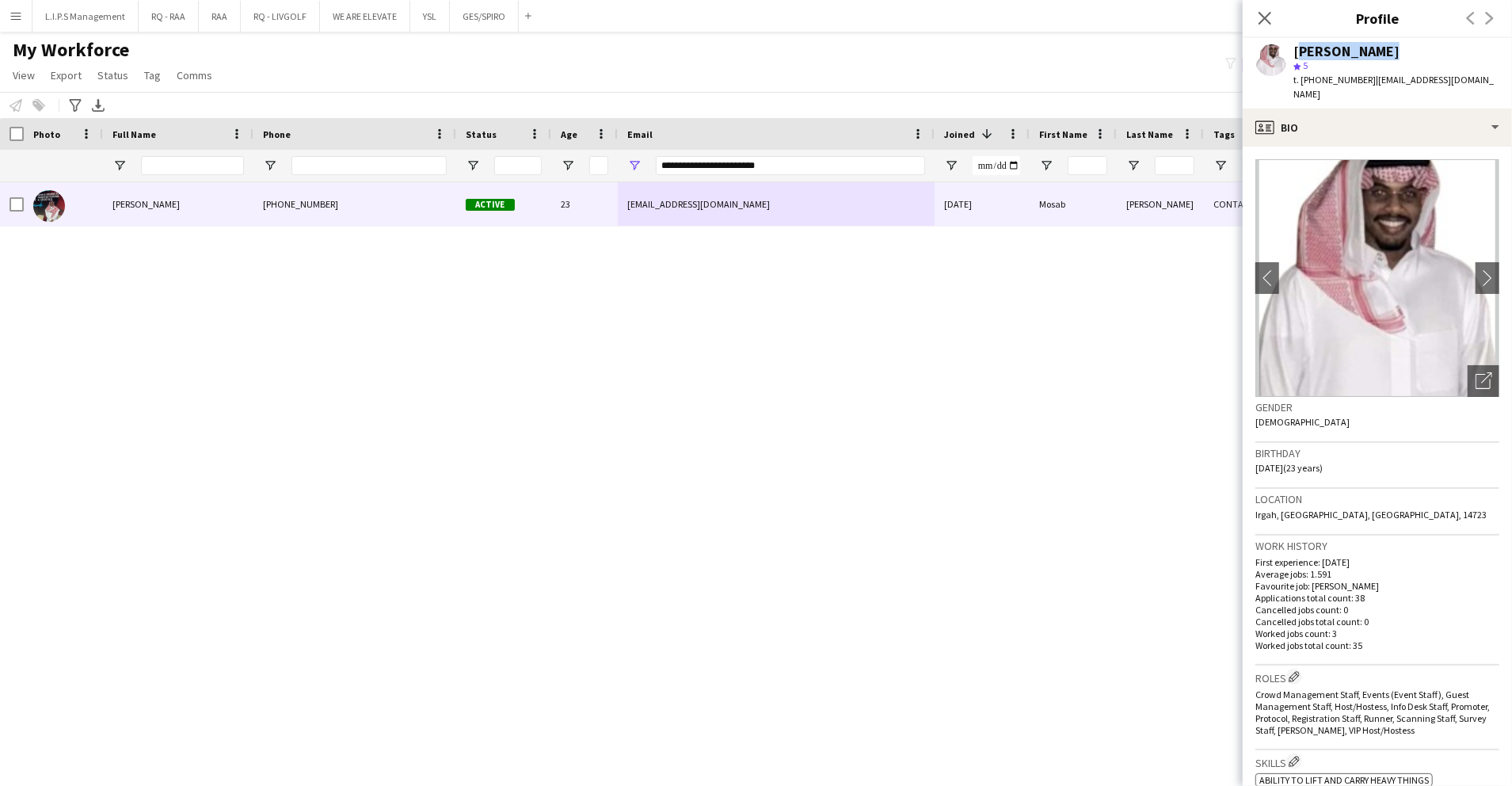
click at [1337, 52] on div "[PERSON_NAME]" at bounding box center [1346, 51] width 106 height 15
click at [368, 168] on input "Phone Filter Input" at bounding box center [369, 166] width 155 height 19
paste input "**********"
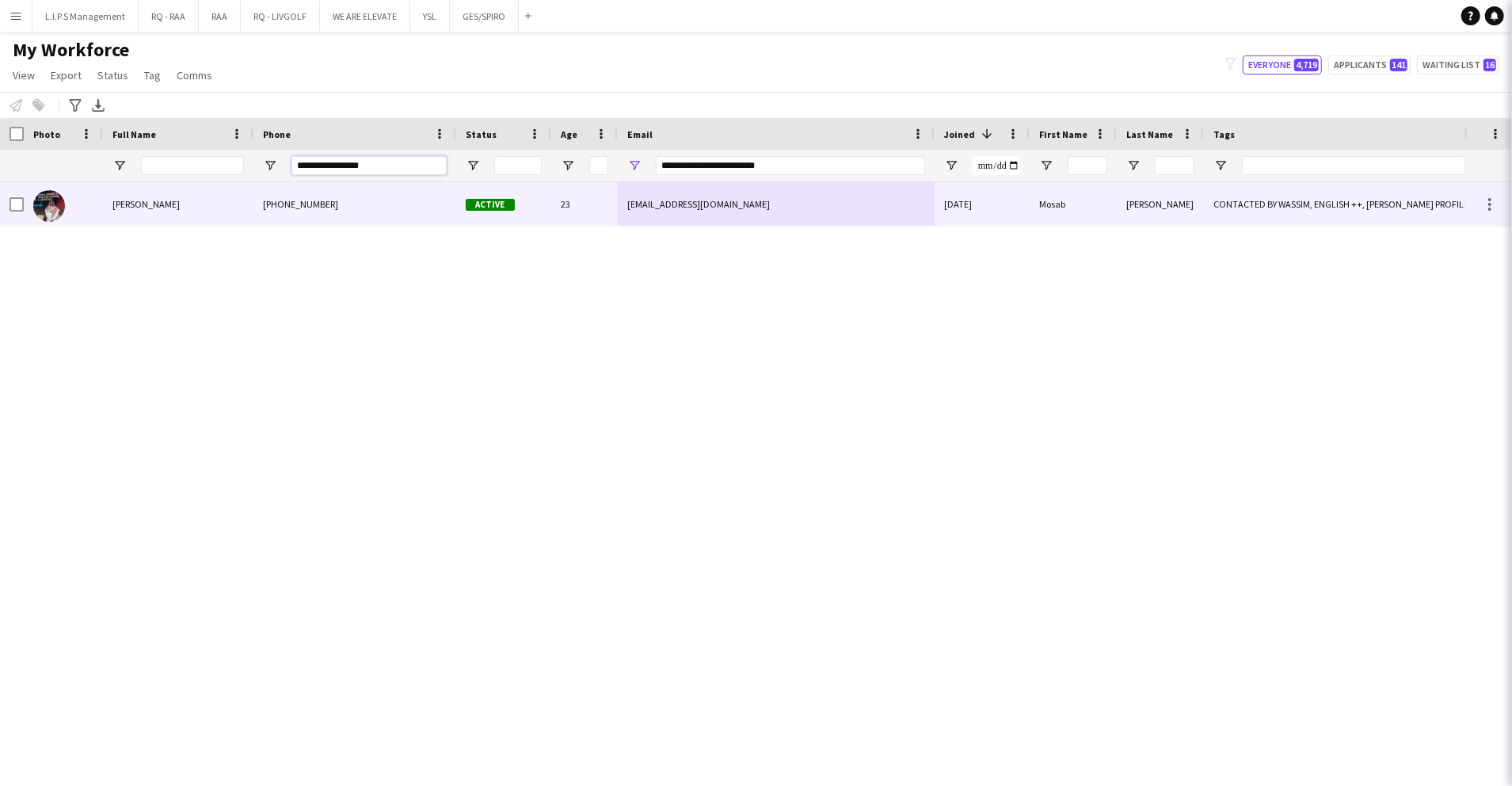
type input "**********"
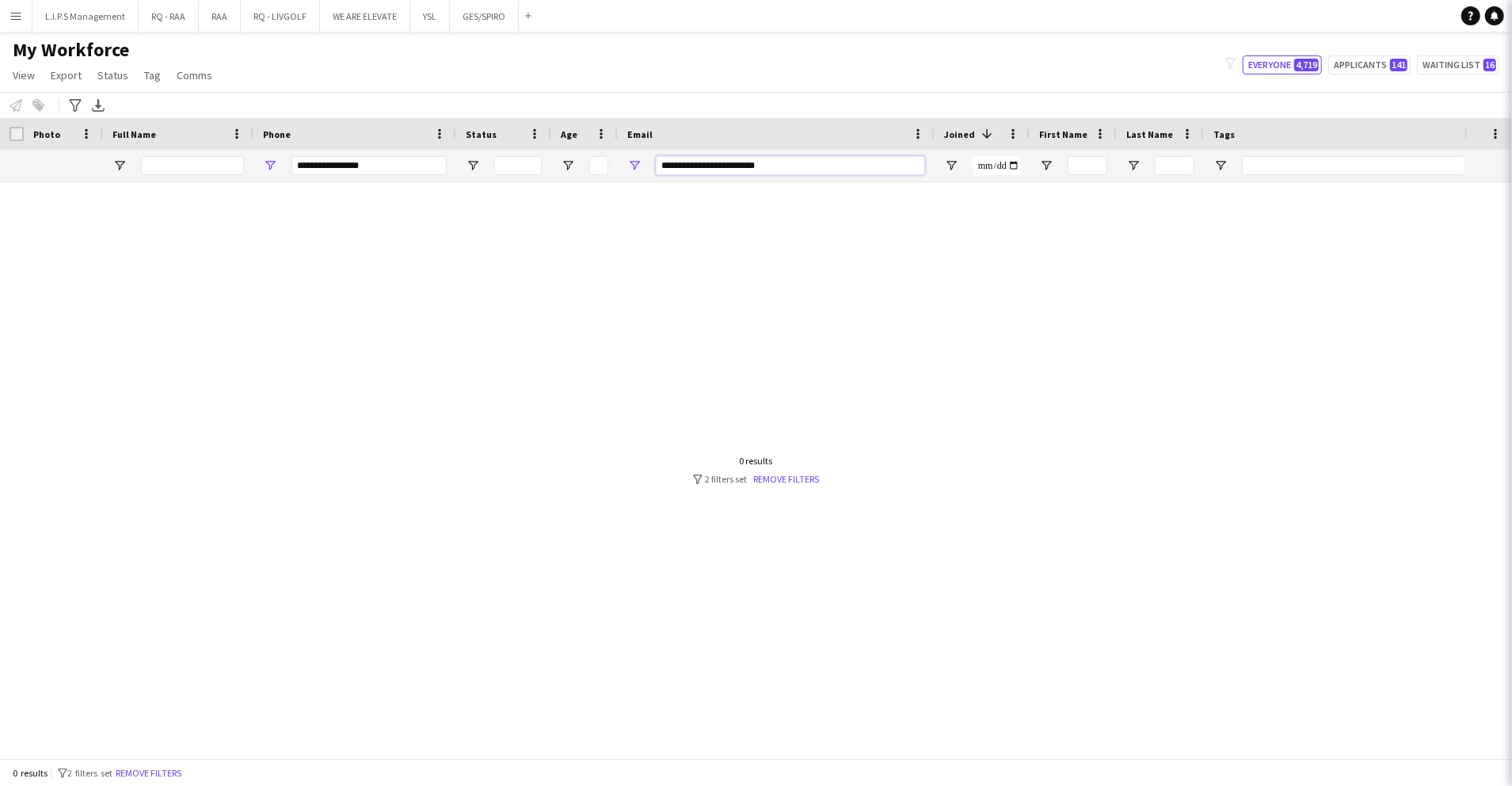
drag, startPoint x: 774, startPoint y: 165, endPoint x: 374, endPoint y: 169, distance: 400.0
click at [374, 169] on div "**********" at bounding box center [1103, 166] width 2206 height 32
click at [346, 159] on input "**********" at bounding box center [369, 166] width 155 height 19
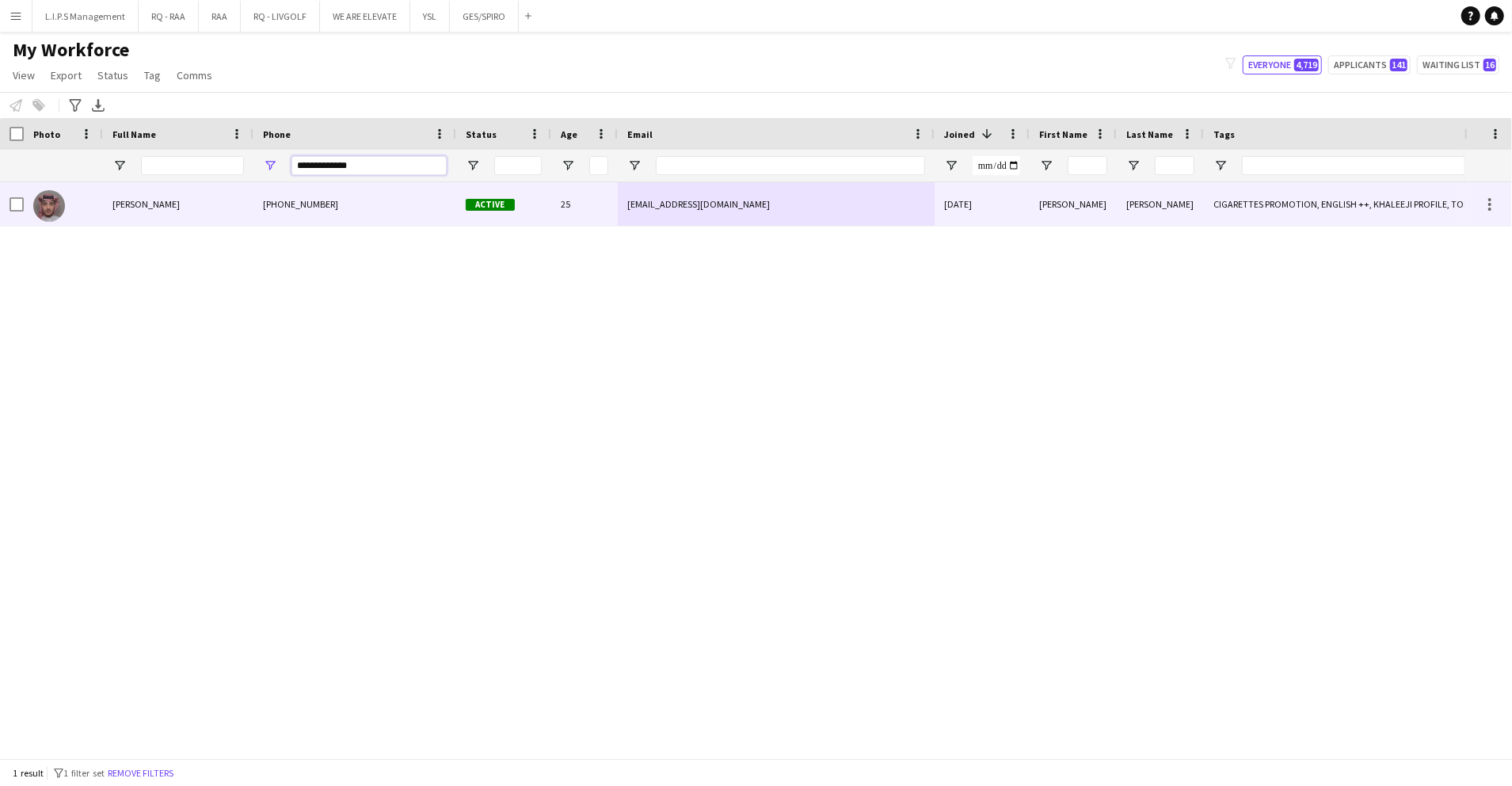
type input "**********"
click at [411, 202] on div "+966563126114" at bounding box center [354, 203] width 202 height 44
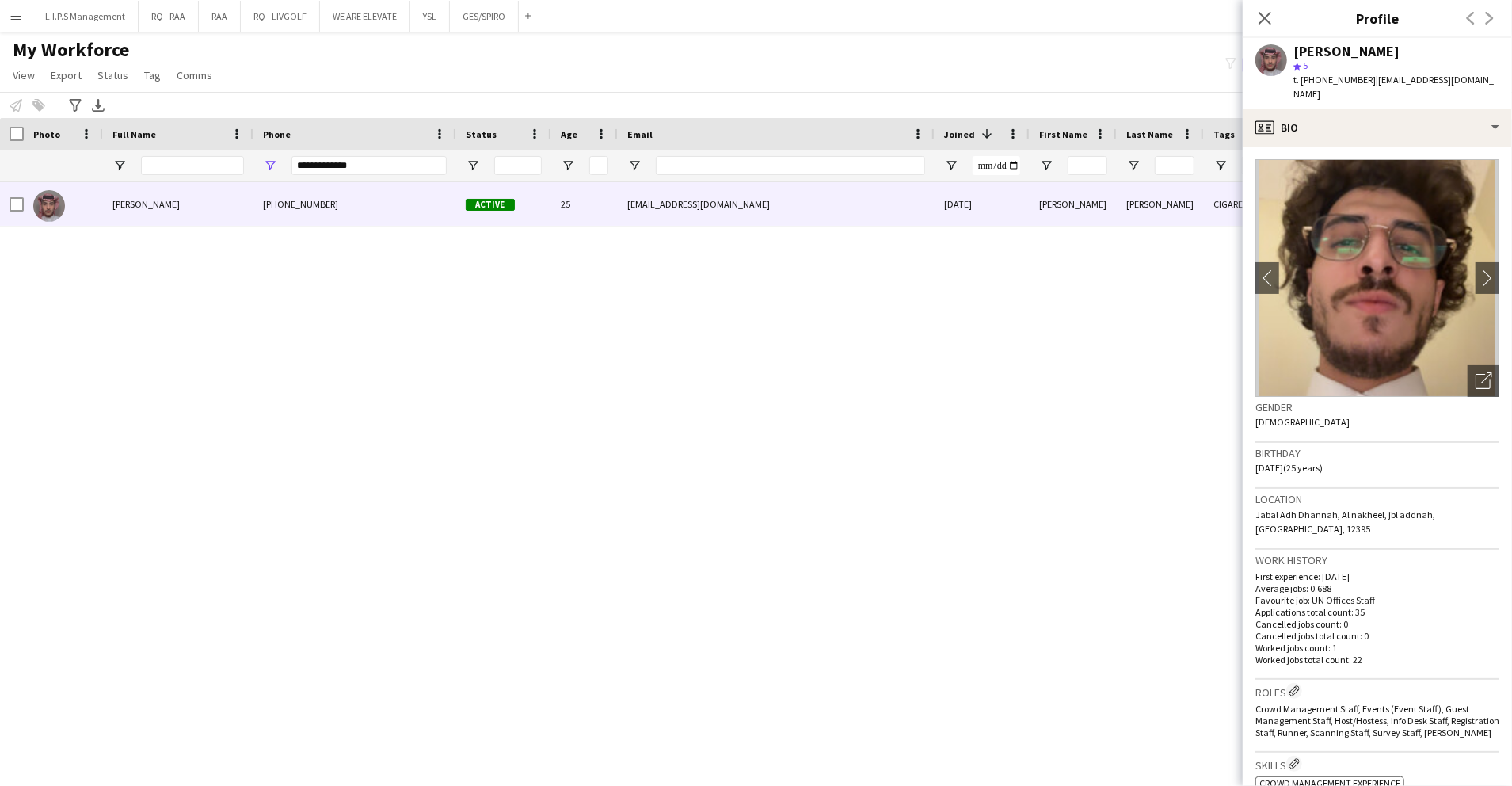
click at [1346, 48] on div "Hassan Mohammed" at bounding box center [1346, 51] width 106 height 15
click at [758, 166] on input "Email Filter Input" at bounding box center [791, 166] width 269 height 19
paste input "**********"
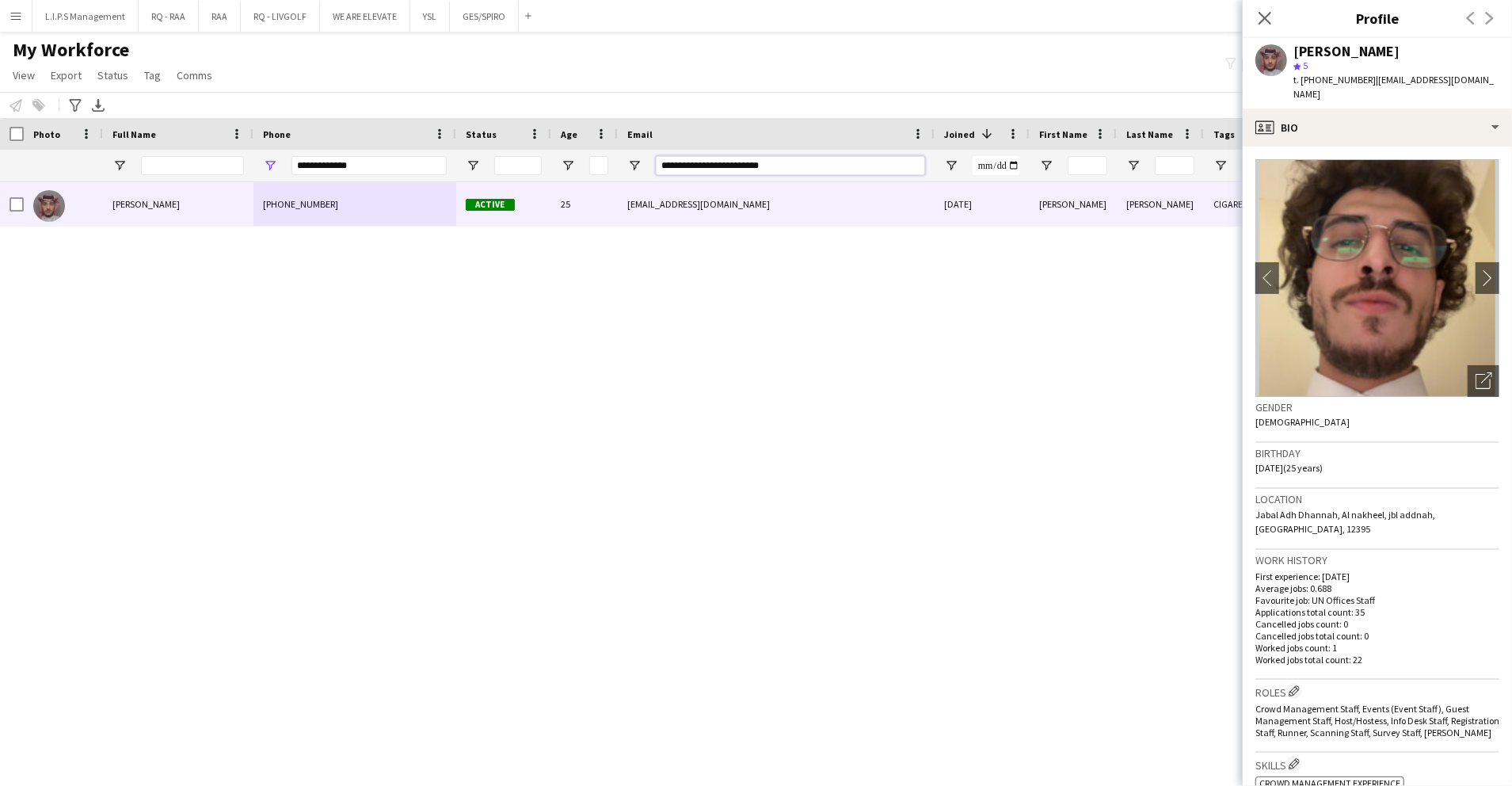
type input "**********"
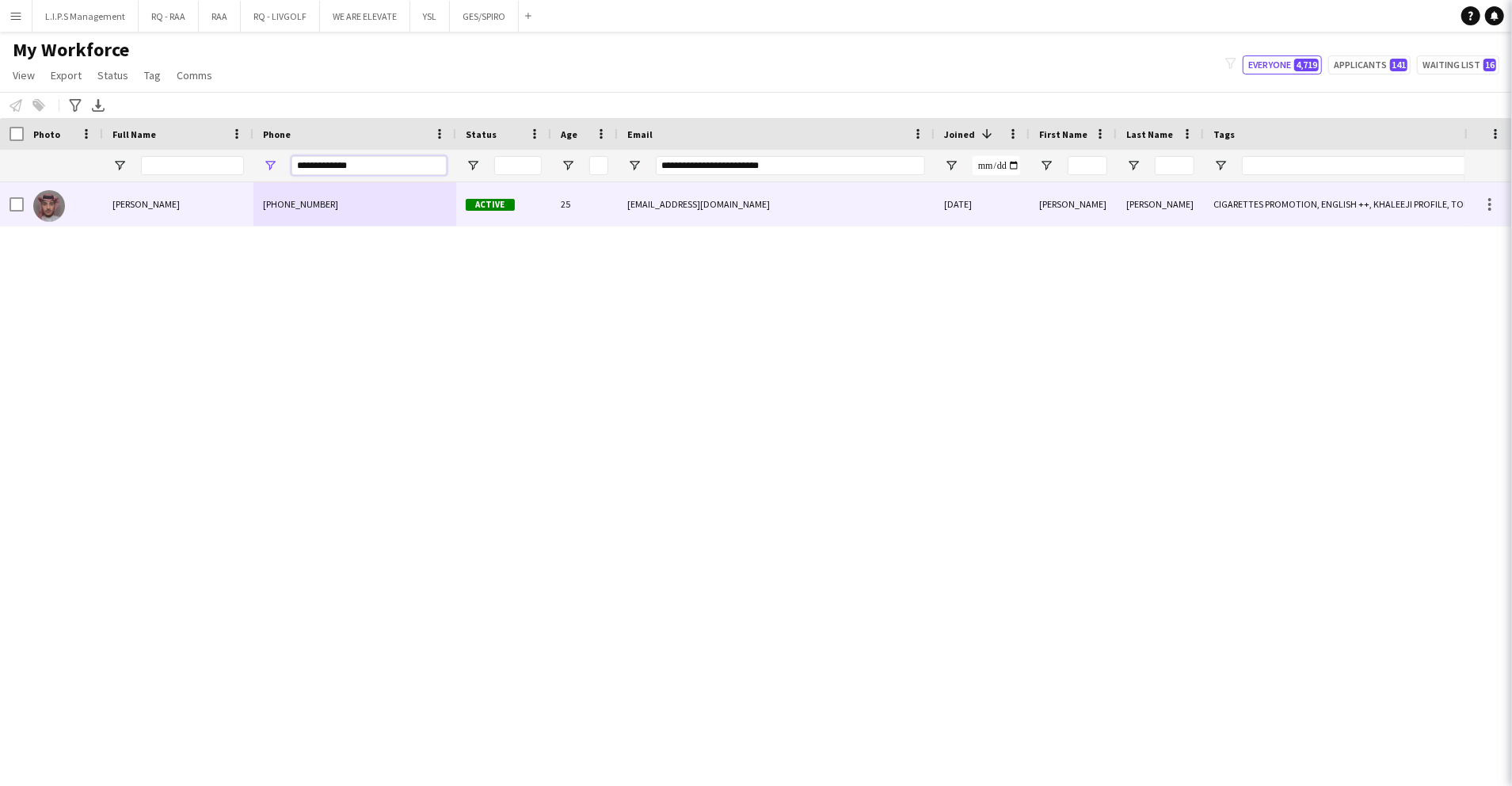
drag, startPoint x: 402, startPoint y: 167, endPoint x: 228, endPoint y: 154, distance: 174.5
click at [228, 154] on div "**********" at bounding box center [1103, 166] width 2206 height 32
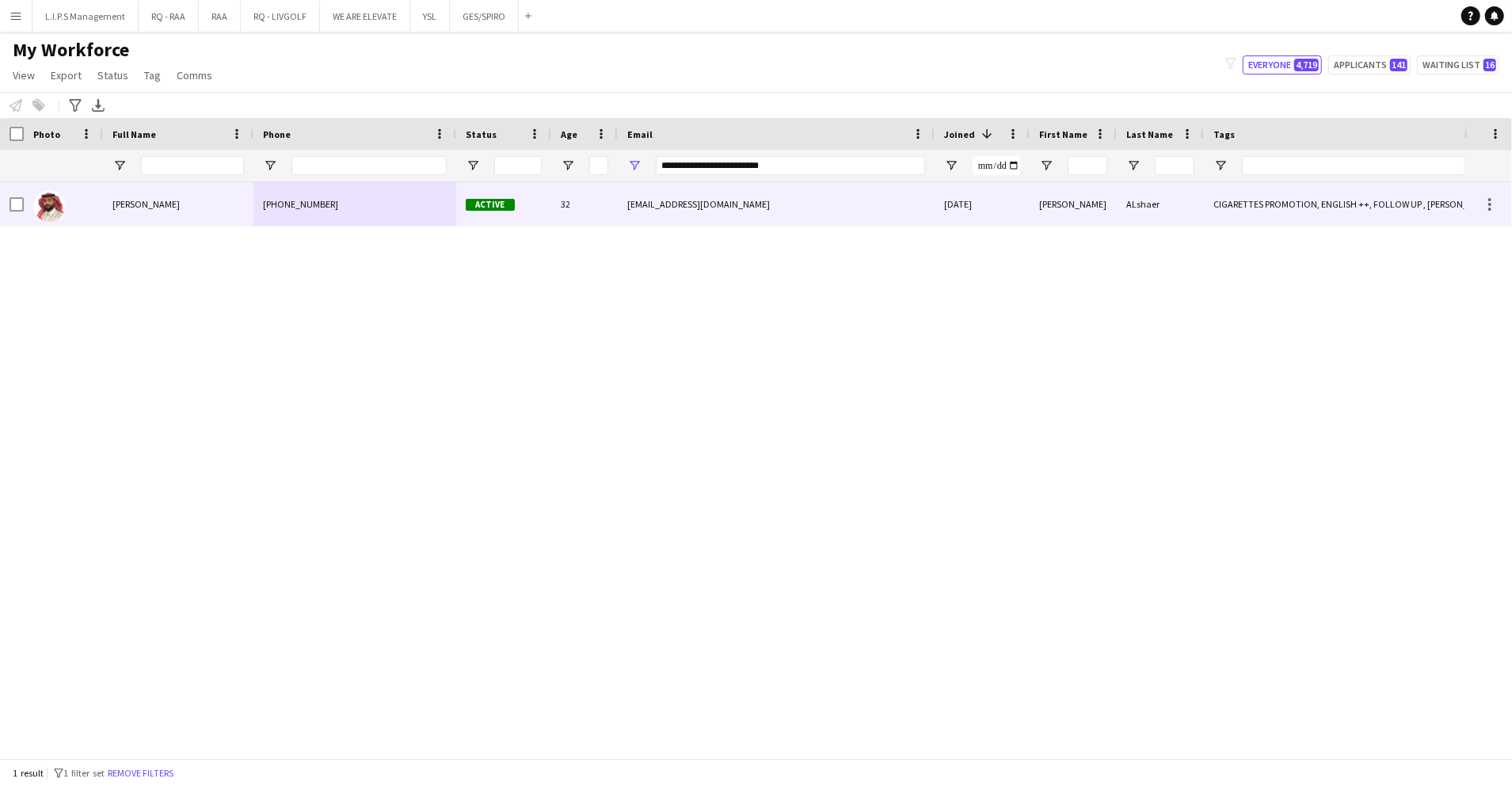
click at [398, 206] on div "+9660596229100" at bounding box center [354, 203] width 202 height 44
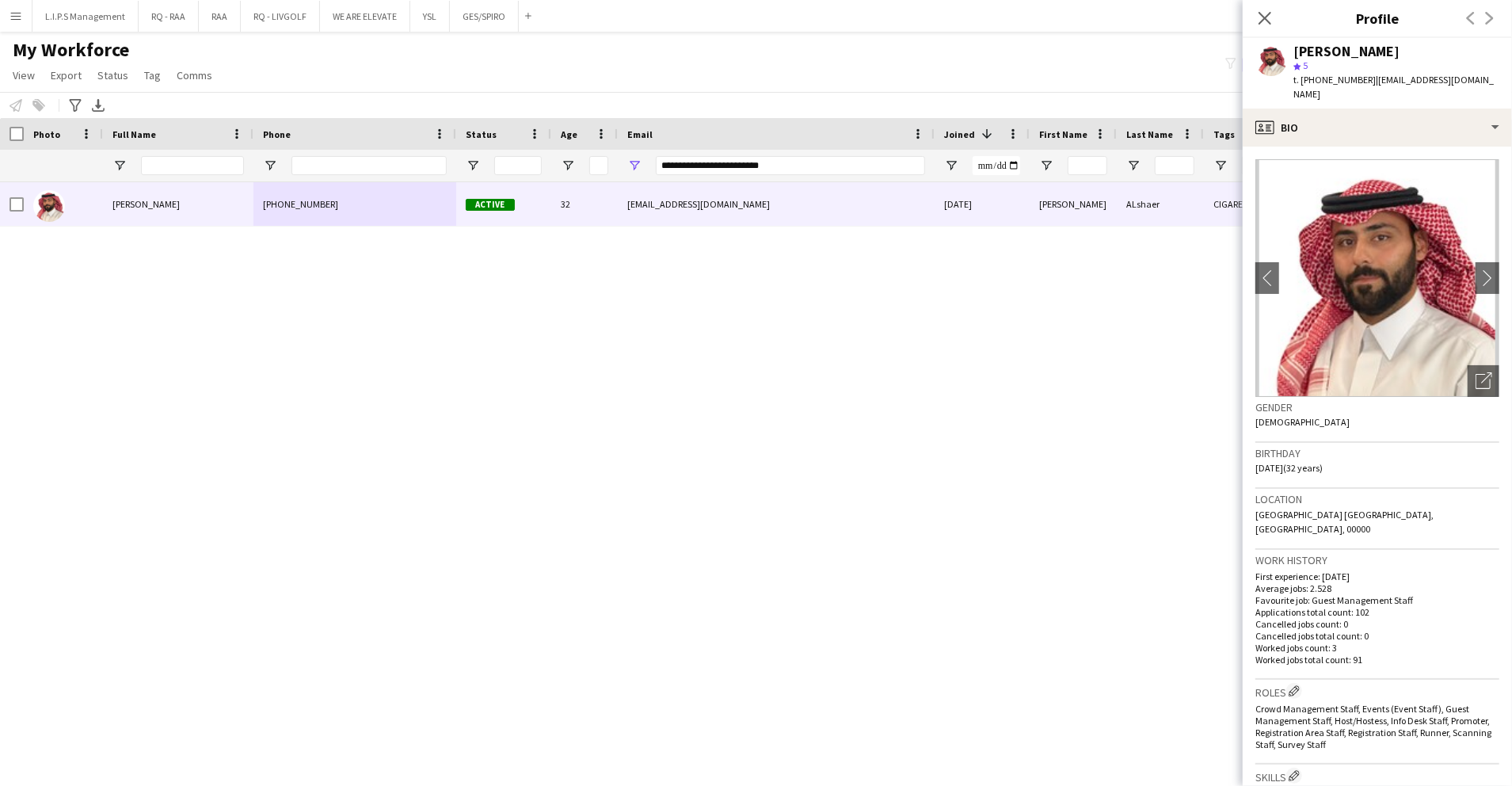
click at [1341, 83] on span "t. +9660596229100" at bounding box center [1334, 79] width 82 height 12
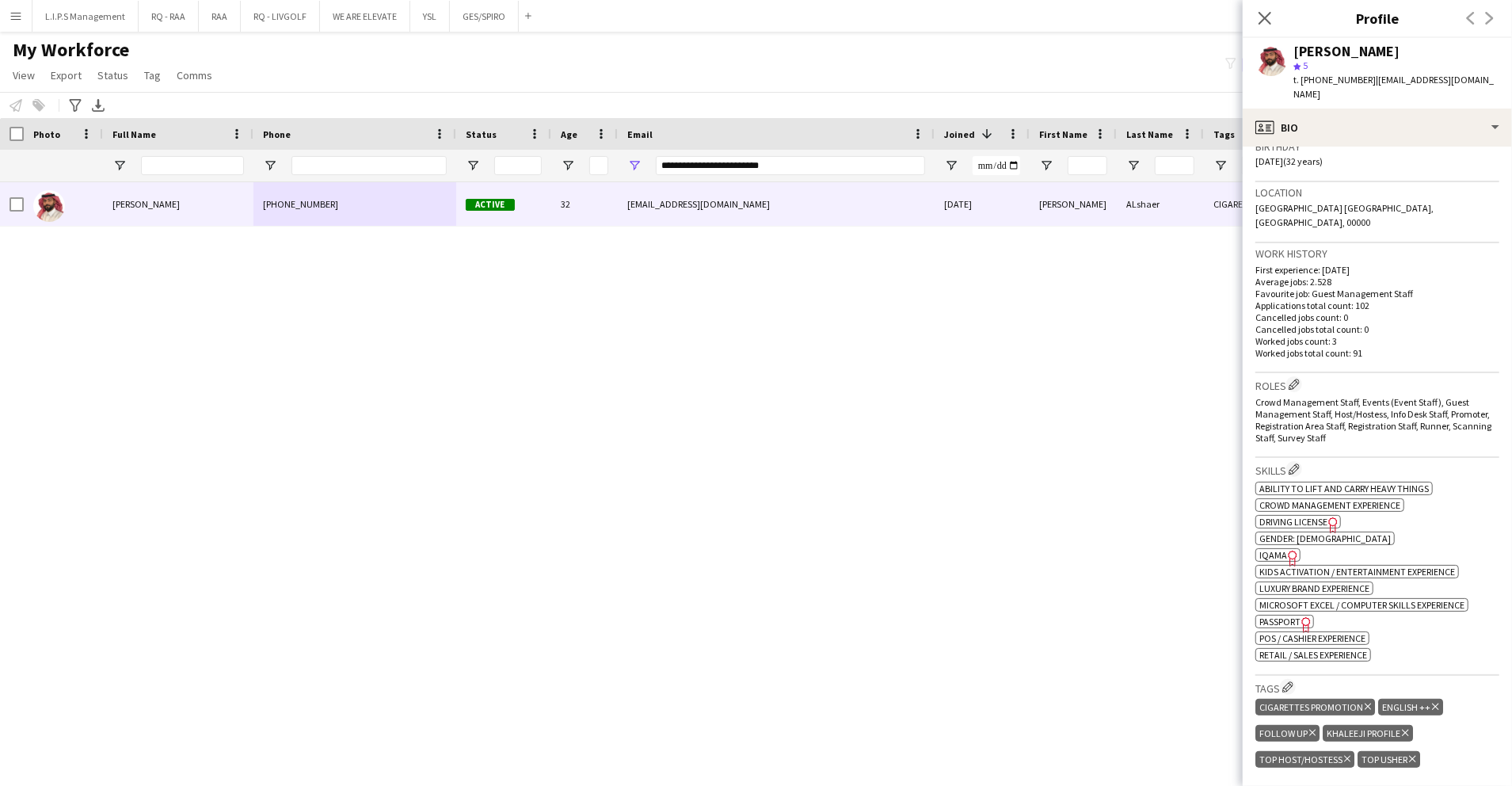
scroll to position [317, 0]
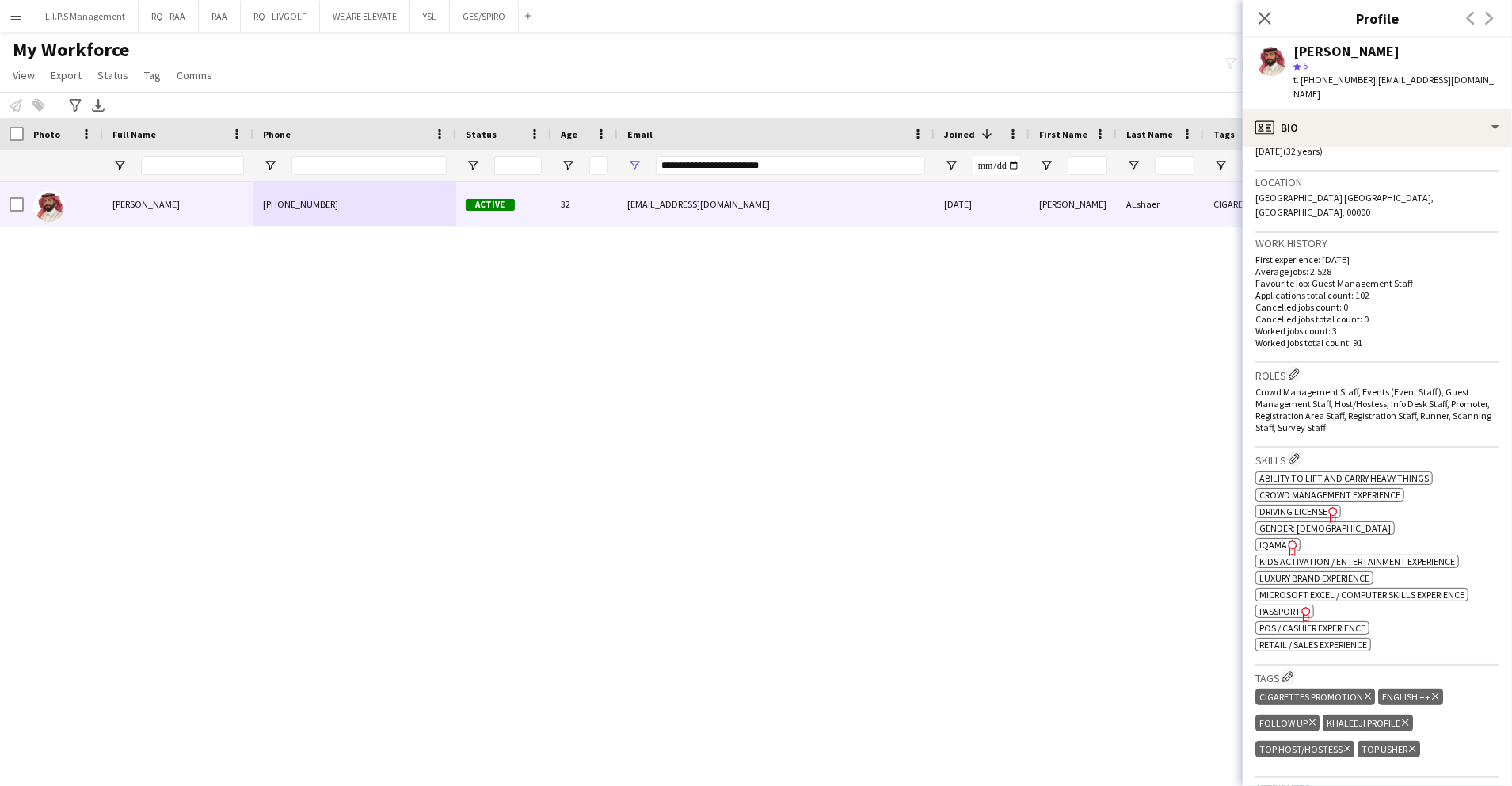
click at [1293, 539] on icon "Freelancer has uploaded a photo validation of skill. Click to see" at bounding box center [1292, 547] width 16 height 16
click at [1330, 79] on span "t. +9660596229100" at bounding box center [1334, 79] width 82 height 12
drag, startPoint x: 803, startPoint y: 167, endPoint x: 512, endPoint y: 177, distance: 291.2
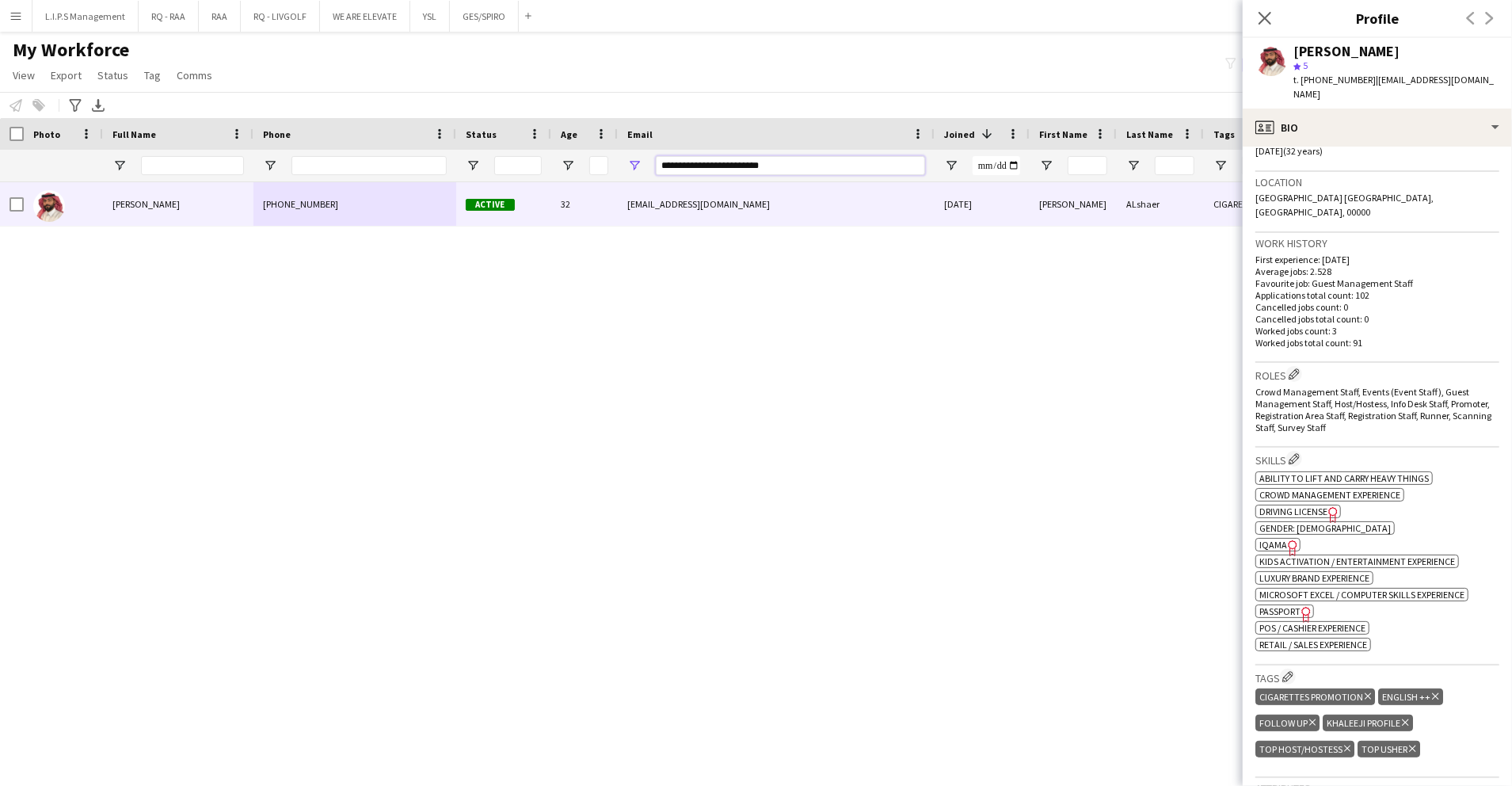
click at [512, 177] on div "**********" at bounding box center [1103, 166] width 2206 height 32
paste input "Email Filter Input"
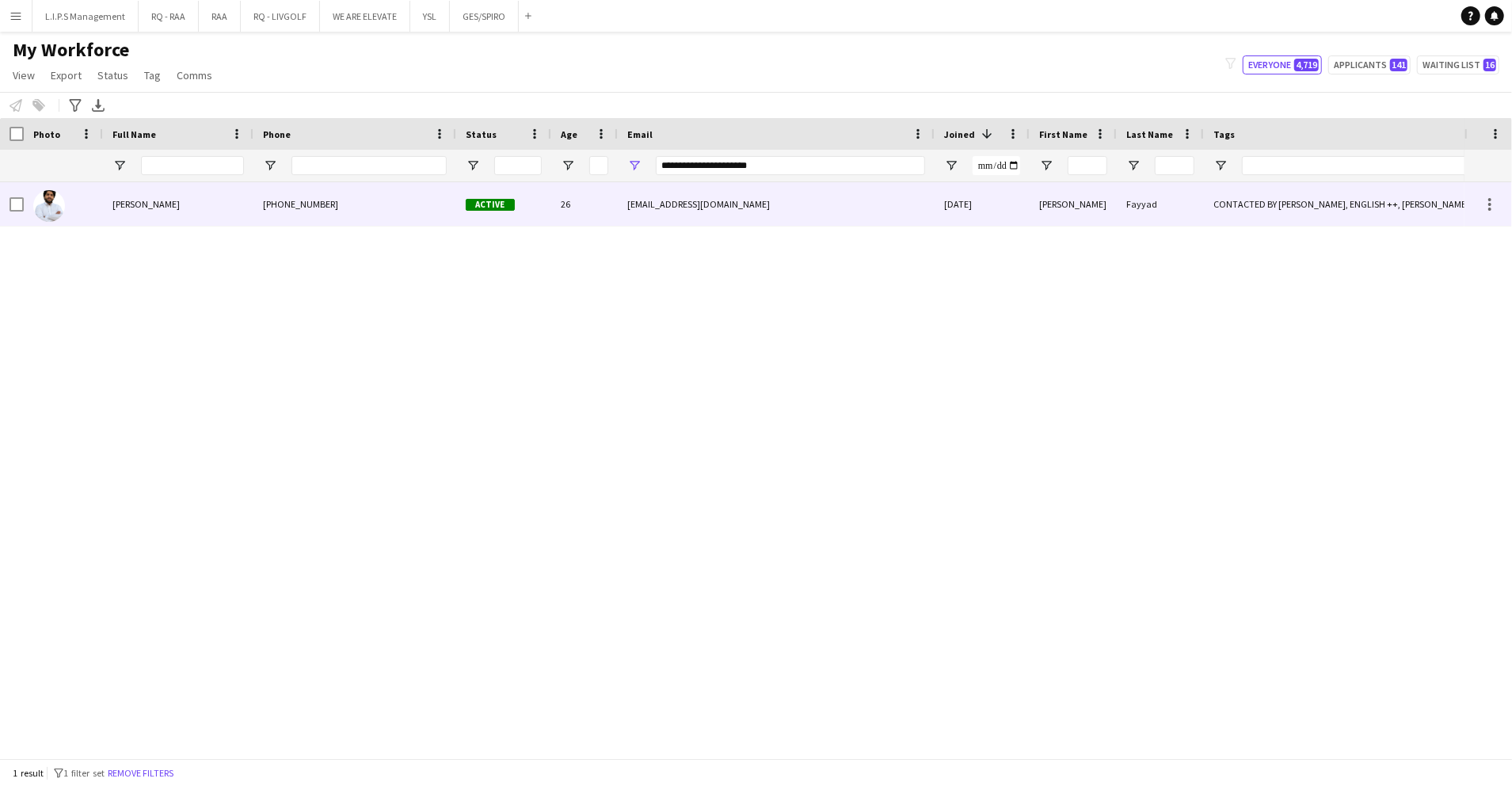
click at [513, 194] on div "Active" at bounding box center [503, 203] width 95 height 44
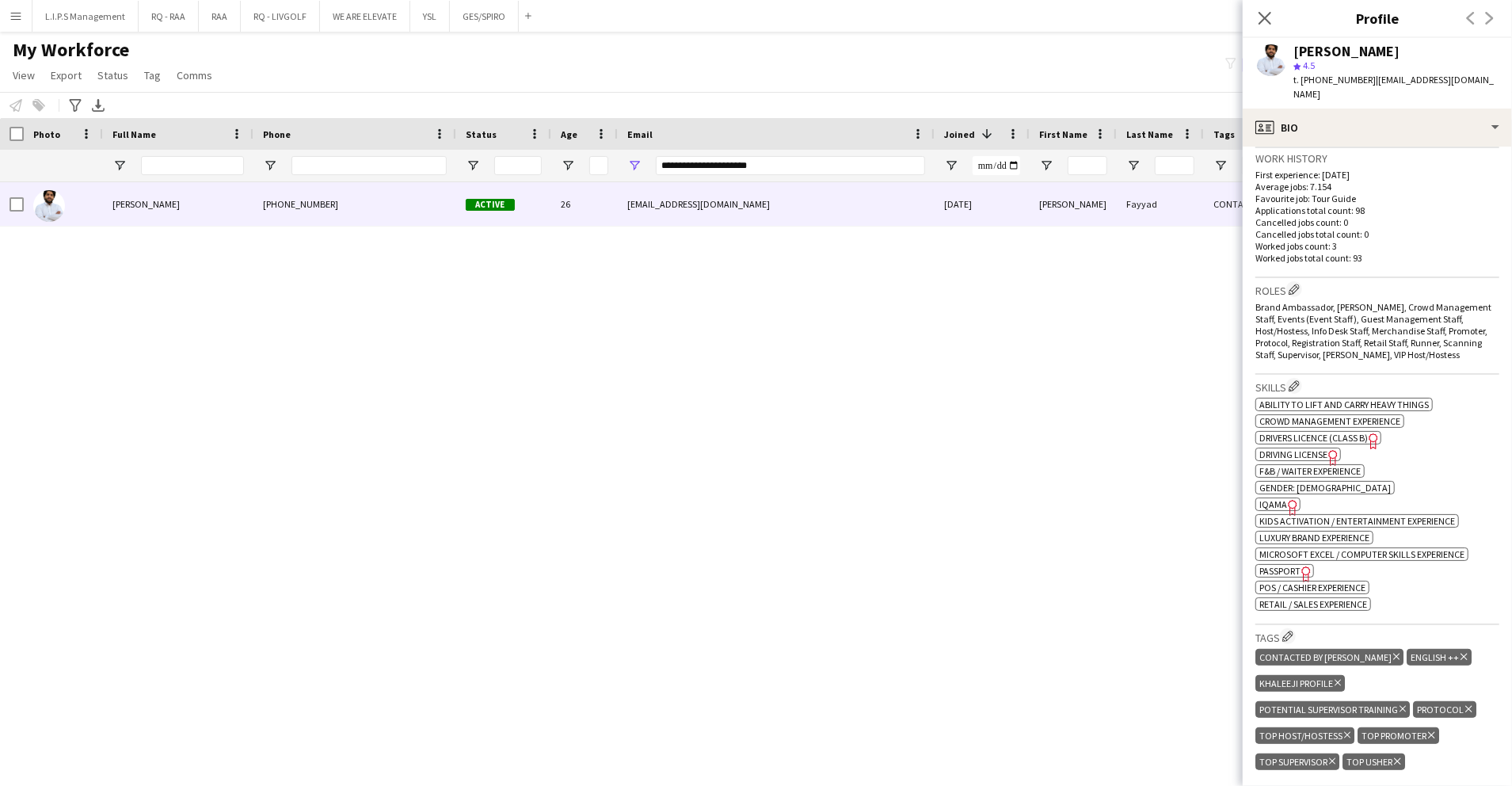
scroll to position [422, 0]
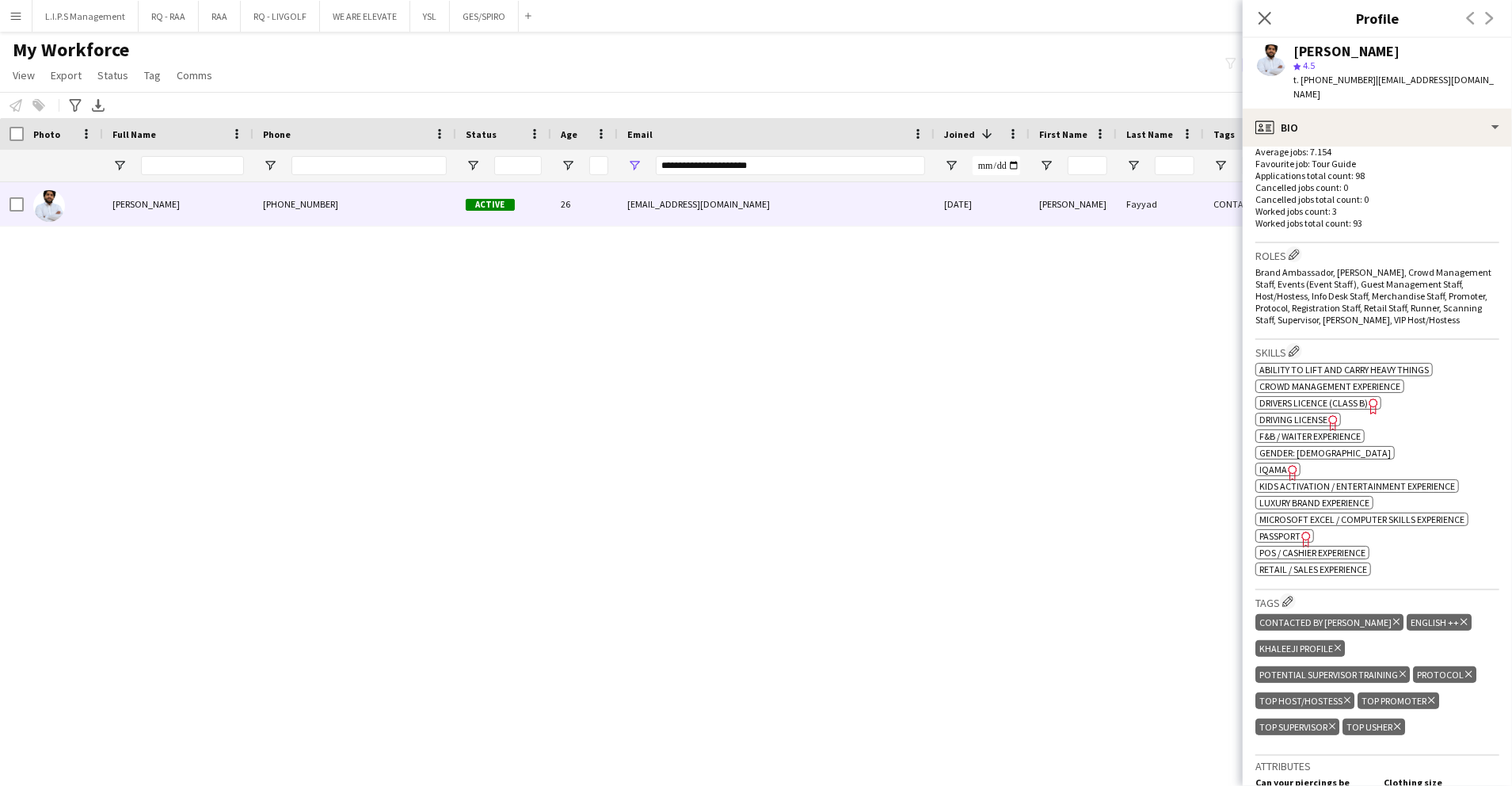
click at [1282, 464] on span "IQAMA" at bounding box center [1273, 469] width 28 height 12
click at [1328, 76] on span "t. +966540475023" at bounding box center [1334, 79] width 82 height 12
drag, startPoint x: 790, startPoint y: 166, endPoint x: 521, endPoint y: 164, distance: 269.0
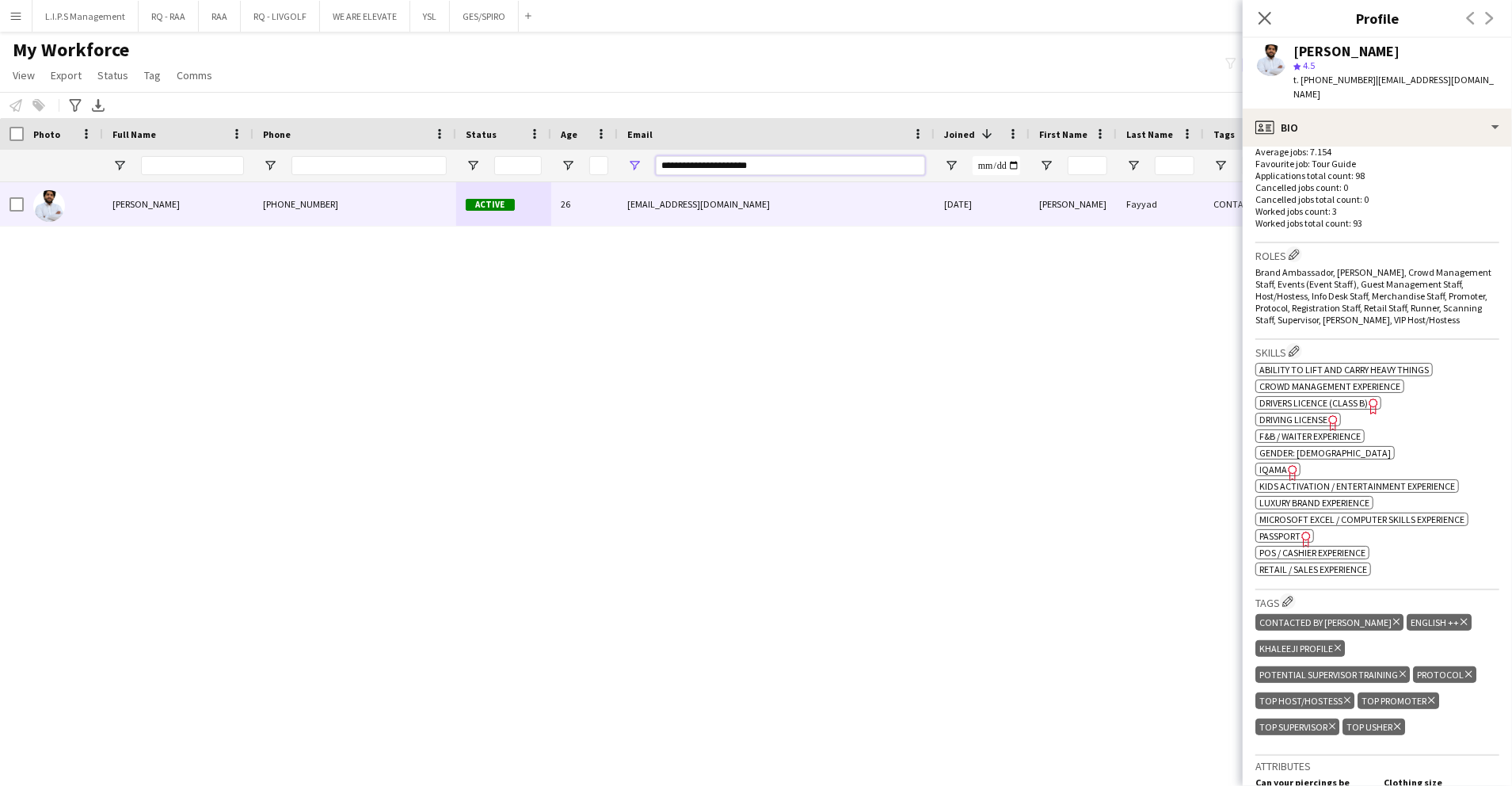
click at [521, 164] on div "**********" at bounding box center [1103, 166] width 2206 height 32
paste input "Email Filter Input"
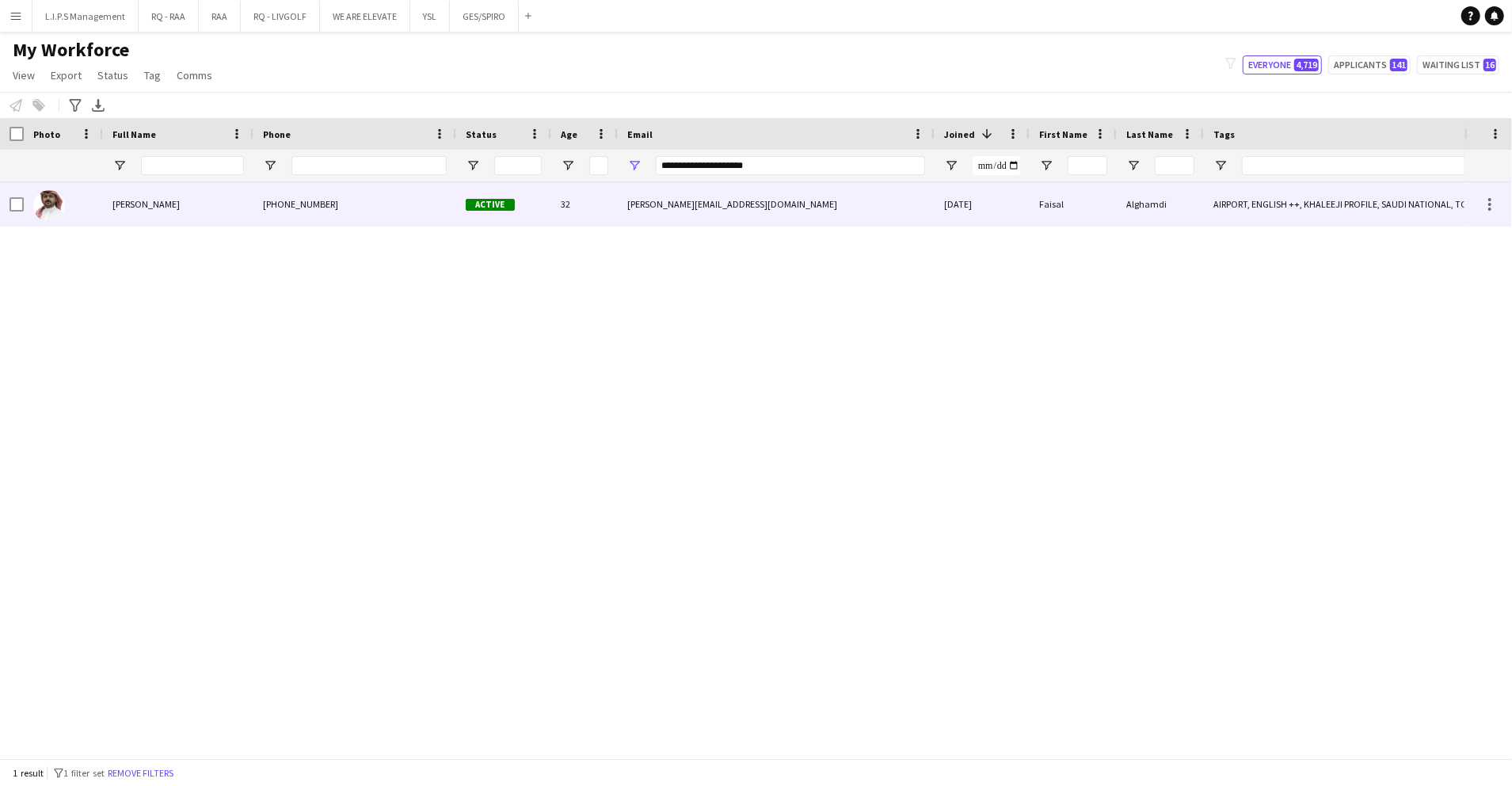
click at [522, 207] on div "Active" at bounding box center [503, 203] width 95 height 44
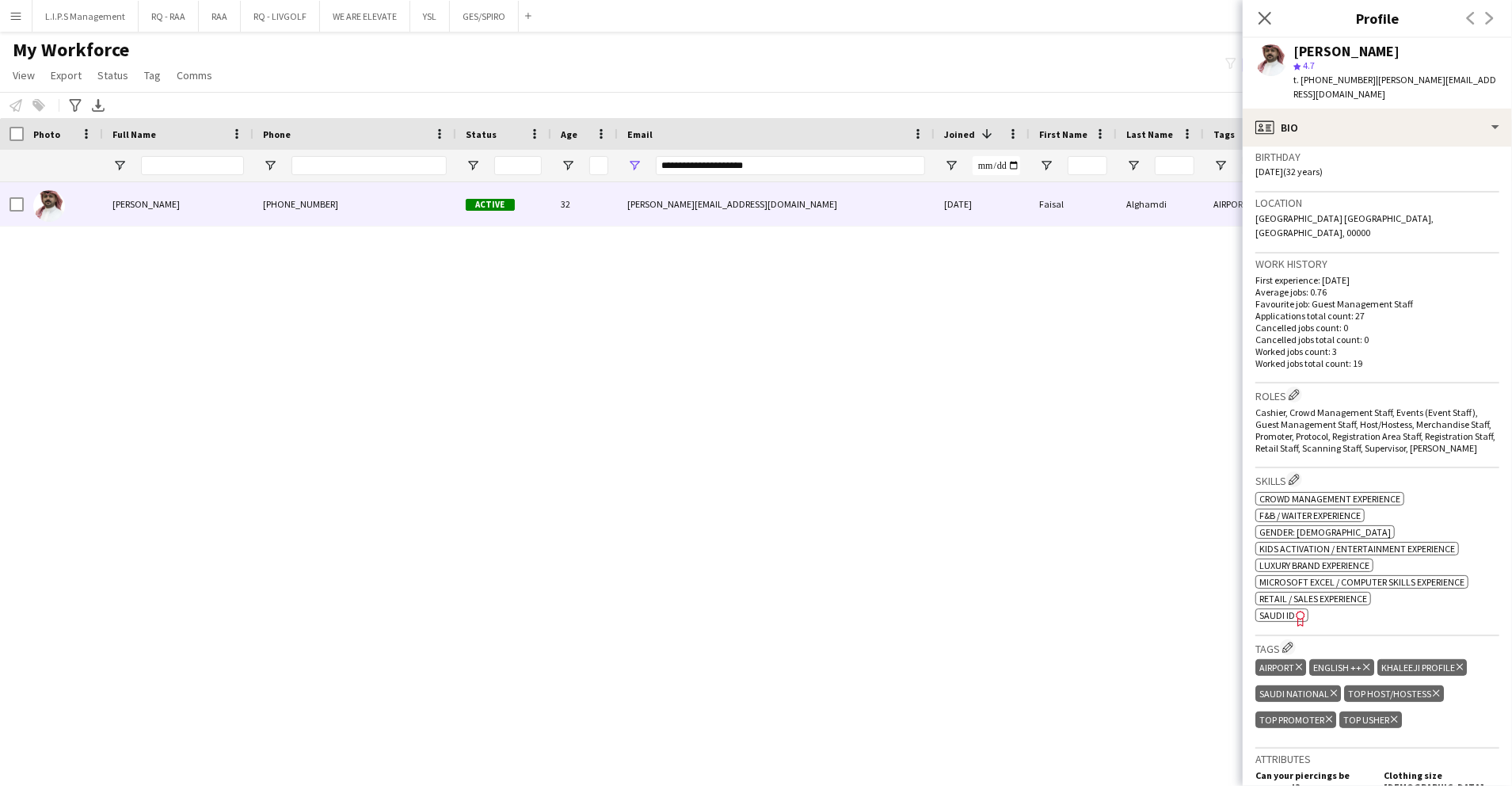
scroll to position [422, 0]
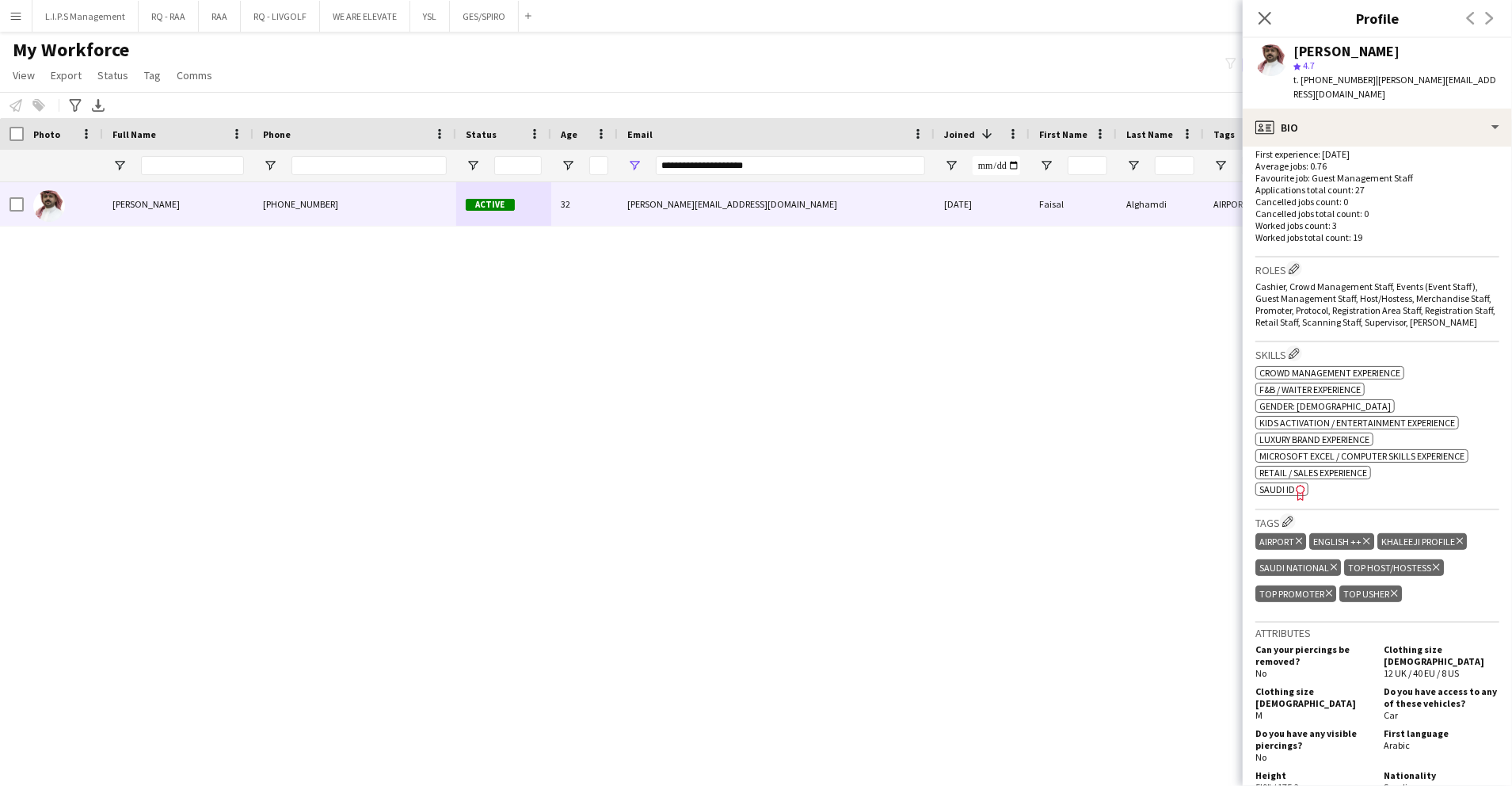
click at [1279, 483] on span "SAUDI ID" at bounding box center [1277, 489] width 36 height 12
drag, startPoint x: 773, startPoint y: 162, endPoint x: 538, endPoint y: 176, distance: 235.4
click at [538, 176] on div "**********" at bounding box center [1103, 166] width 2206 height 32
paste input "****"
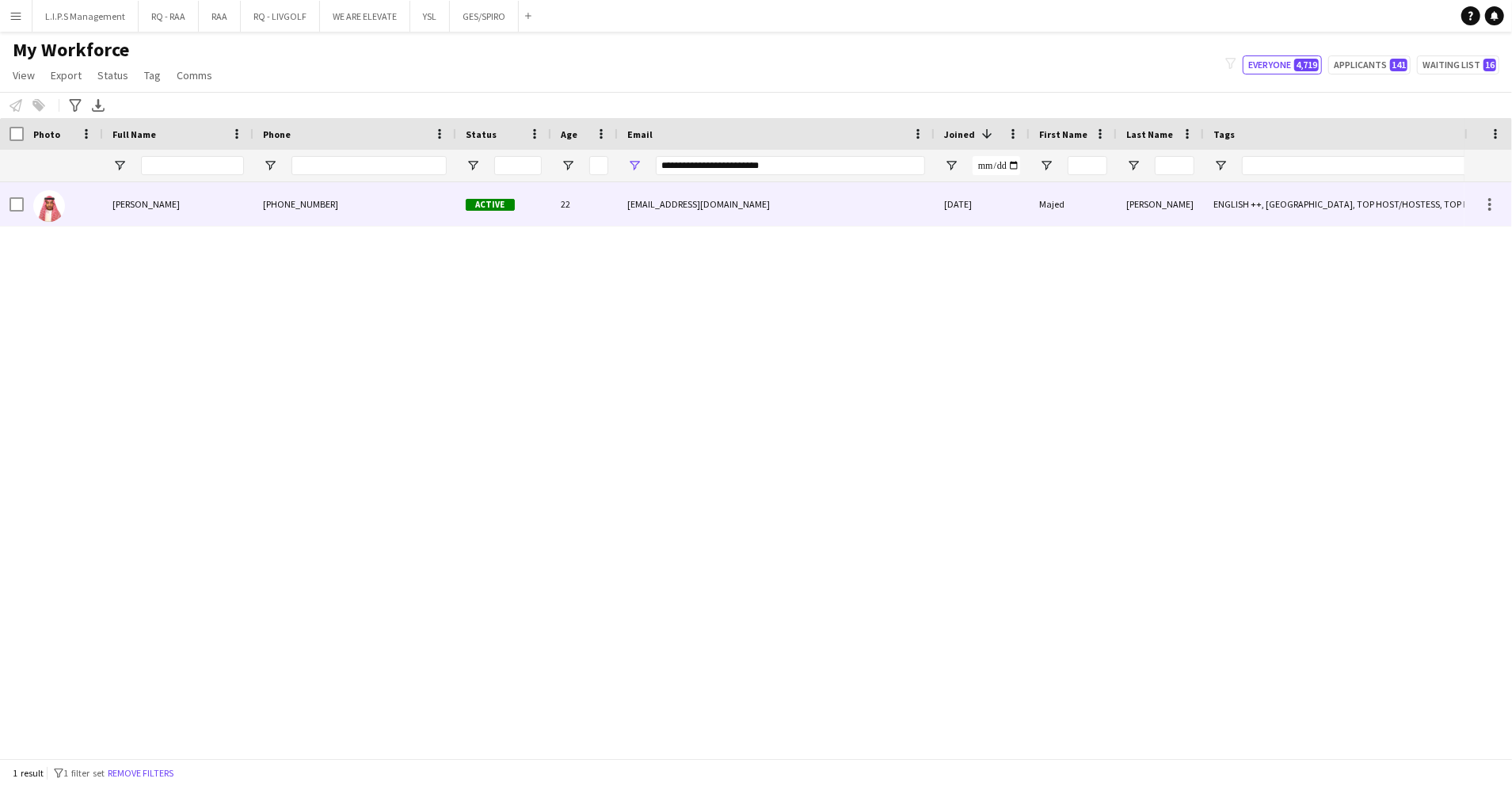
click at [552, 197] on div "22" at bounding box center [585, 203] width 67 height 44
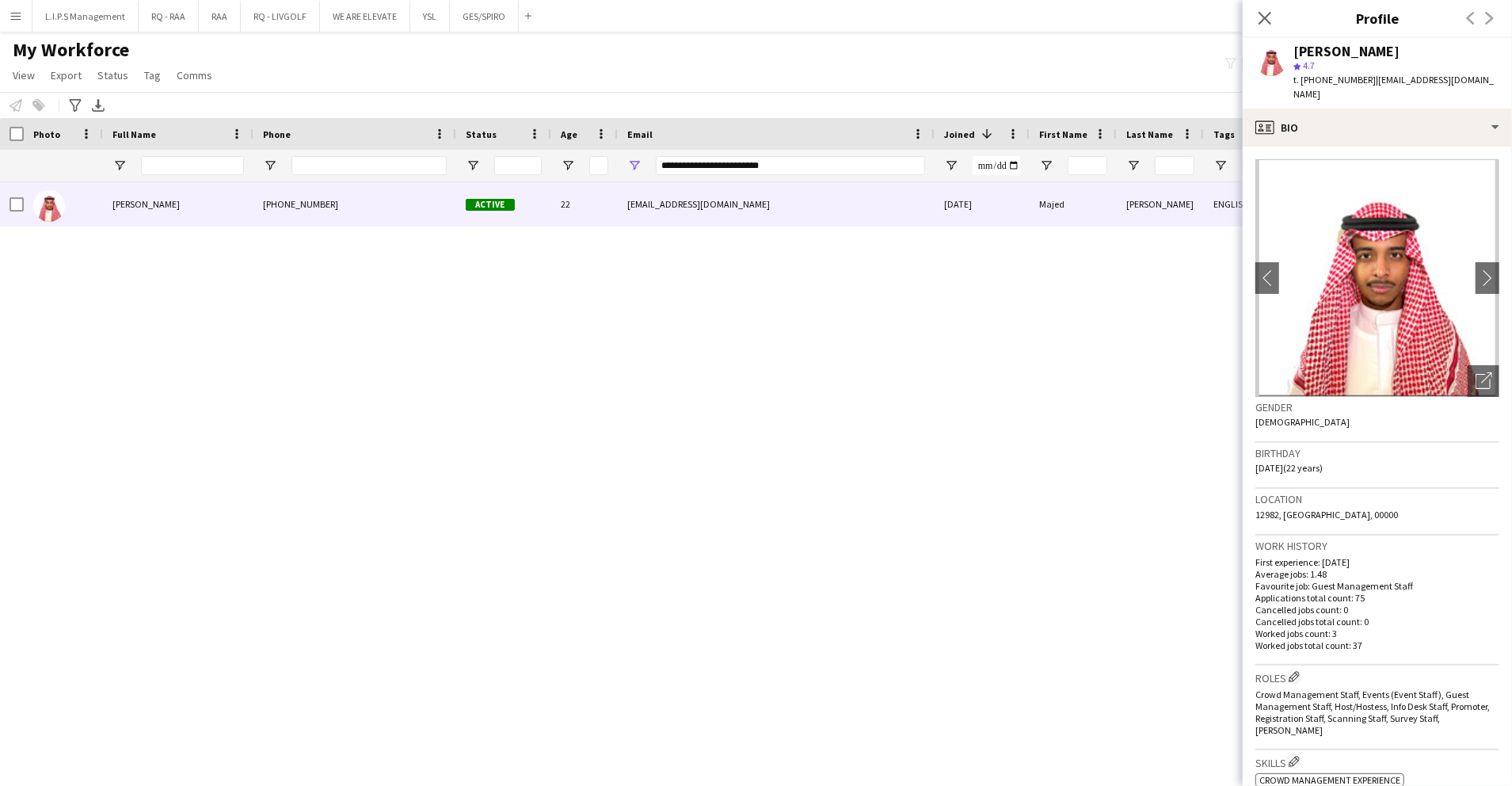
scroll to position [528, 0]
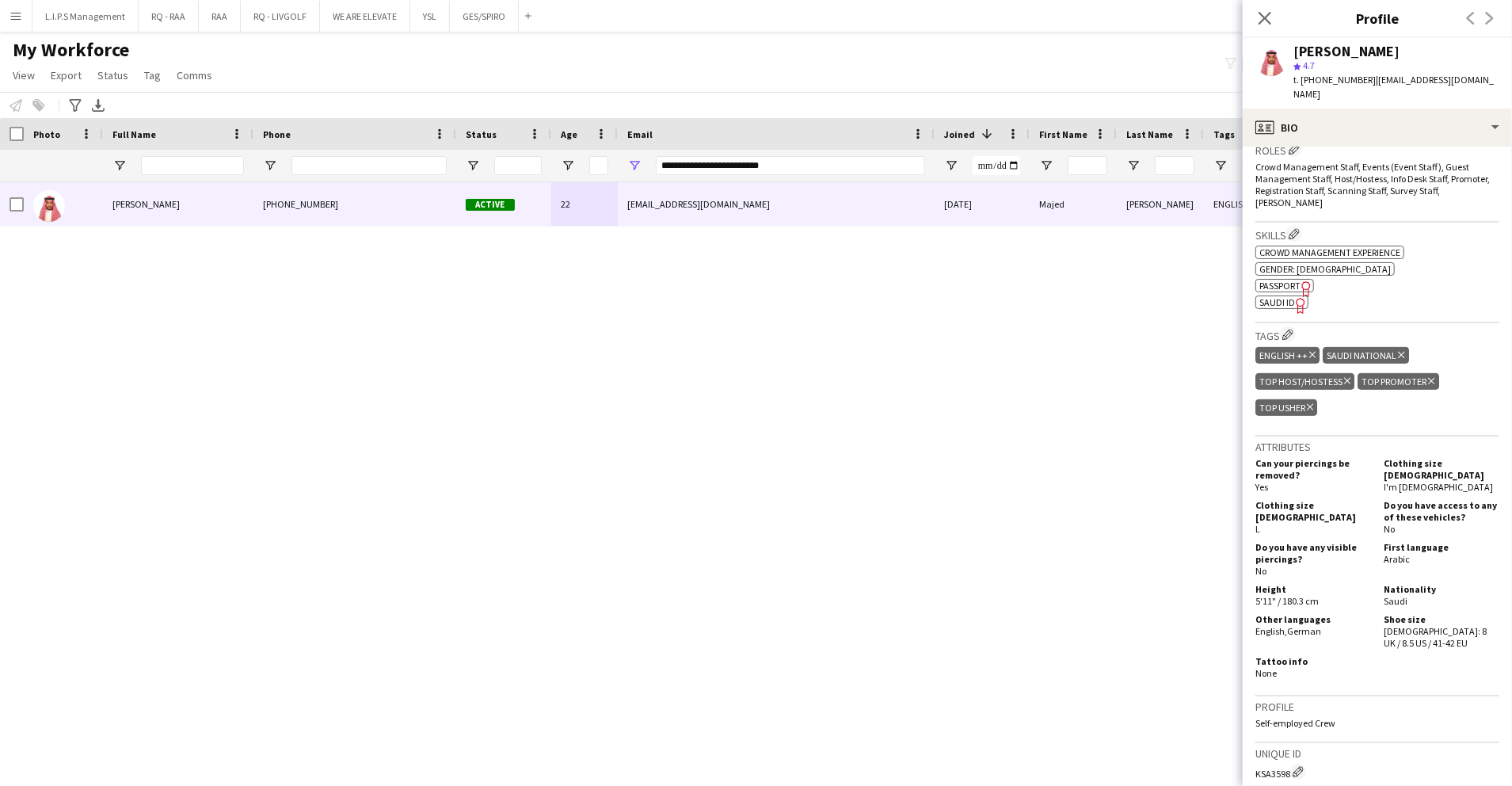
click at [1297, 297] on icon "Freelancer has uploaded a photo validation of skill. Click to see" at bounding box center [1301, 305] width 16 height 16
drag, startPoint x: 836, startPoint y: 171, endPoint x: 565, endPoint y: 181, distance: 271.2
click at [565, 181] on div "Workforce Details Photo Full Name" at bounding box center [756, 438] width 1512 height 640
paste input "Email Filter Input"
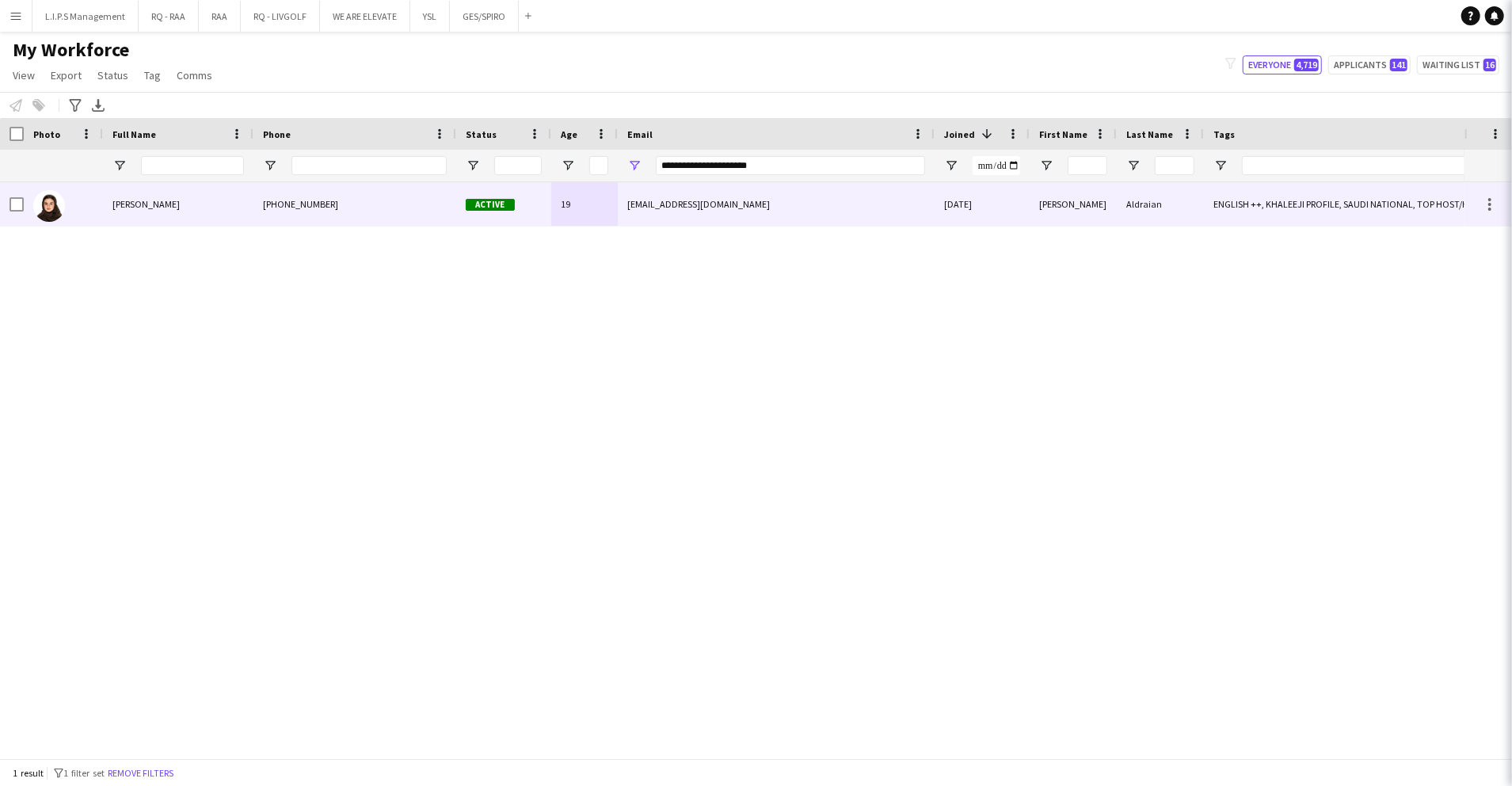
click at [558, 211] on div "19" at bounding box center [585, 203] width 67 height 44
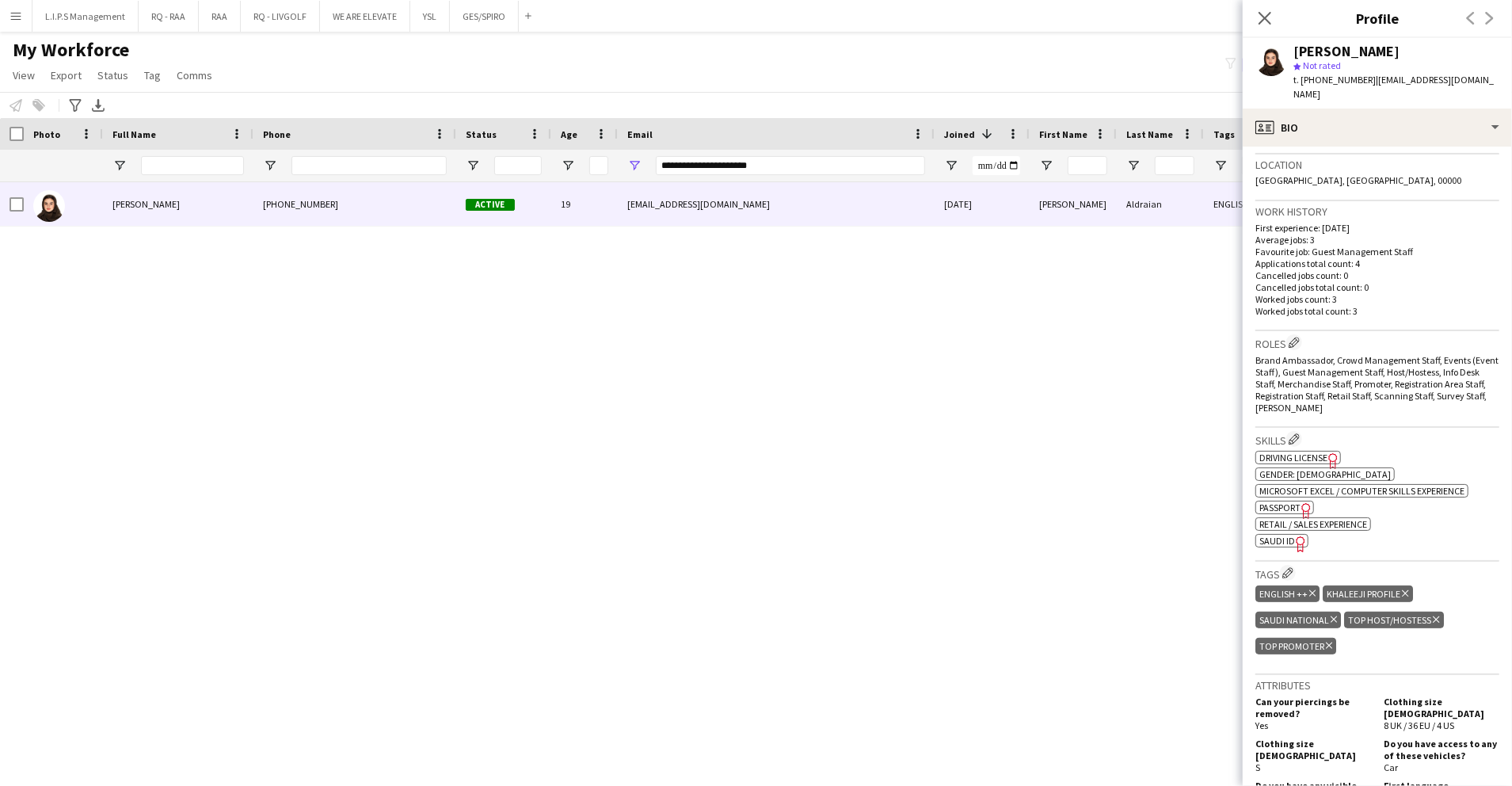
scroll to position [422, 0]
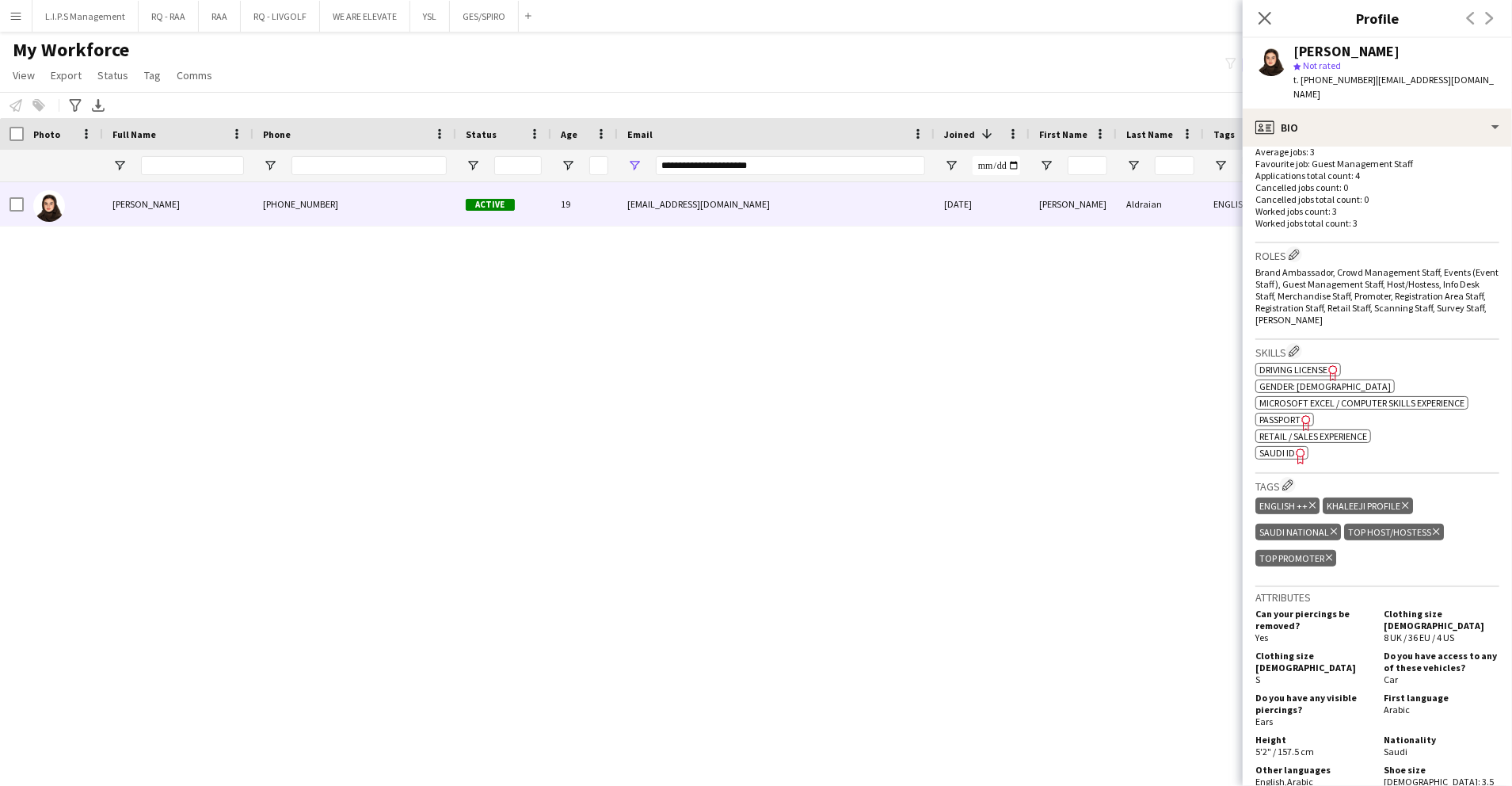
click at [1281, 447] on span "SAUDI ID" at bounding box center [1277, 453] width 36 height 12
drag, startPoint x: 868, startPoint y: 167, endPoint x: 579, endPoint y: 169, distance: 289.0
click at [579, 169] on div "**********" at bounding box center [1103, 166] width 2206 height 32
paste input "Email Filter Input"
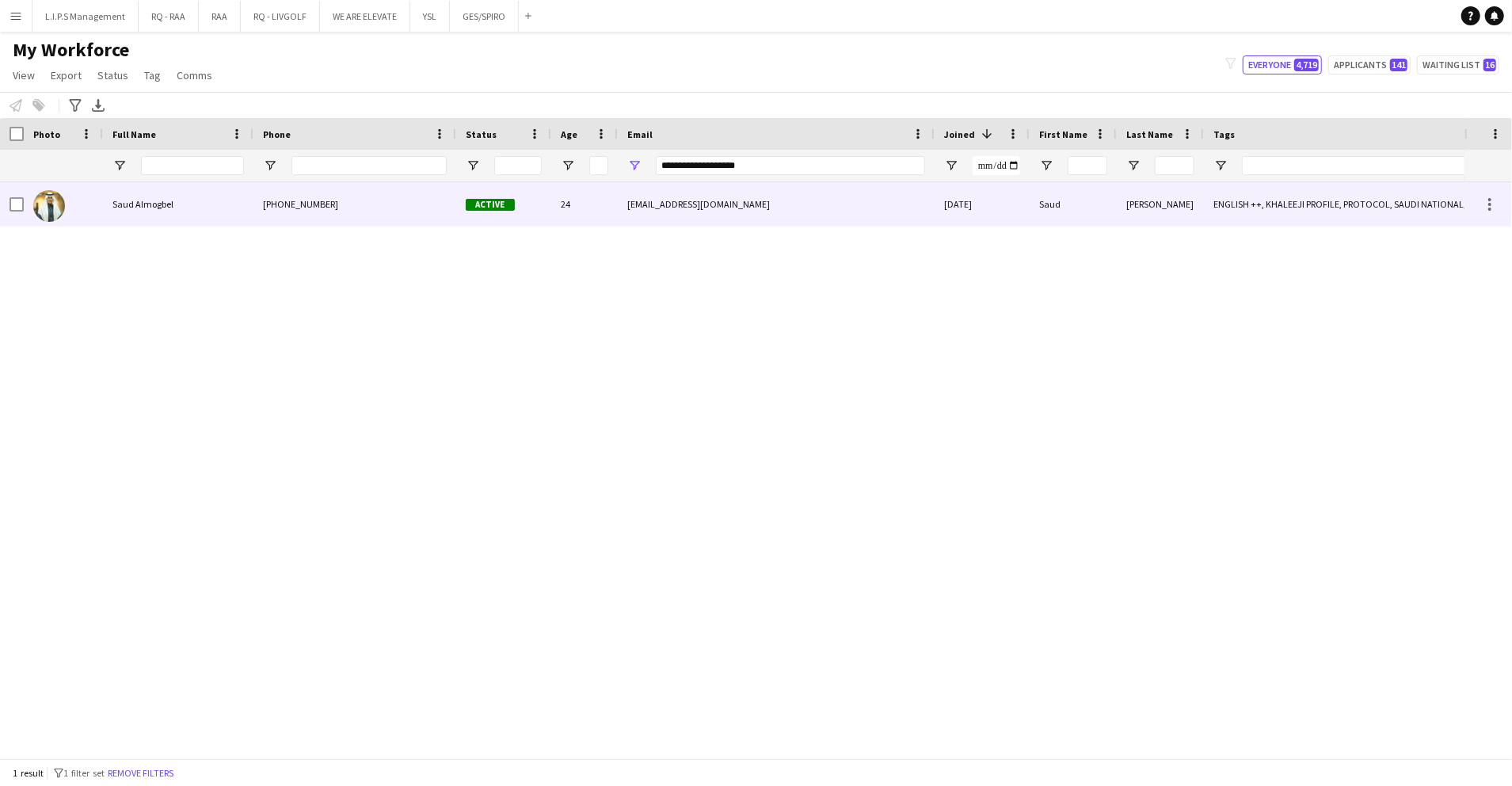
click at [878, 197] on div "xs3odx506@gmail.com" at bounding box center [775, 203] width 317 height 44
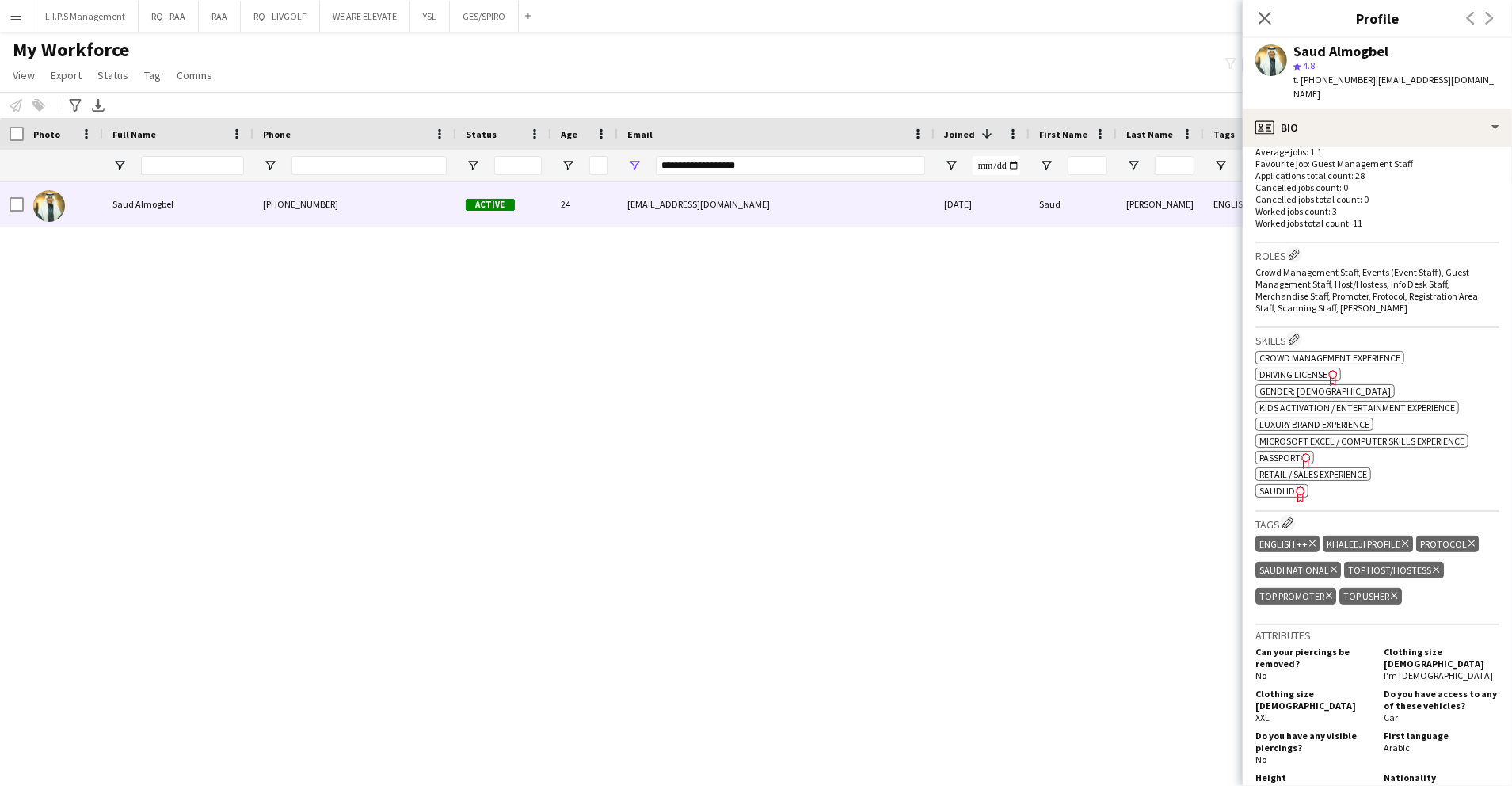
click at [1269, 482] on div "Skills Edit crew company skills ok-circled2 background Layer 1 cross-circle-red…" at bounding box center [1377, 420] width 244 height 184
click at [1269, 485] on span "SAUDI ID" at bounding box center [1277, 491] width 36 height 12
drag, startPoint x: 801, startPoint y: 164, endPoint x: 569, endPoint y: 179, distance: 232.5
click at [570, 178] on div "**********" at bounding box center [1103, 166] width 2206 height 32
paste input "*"
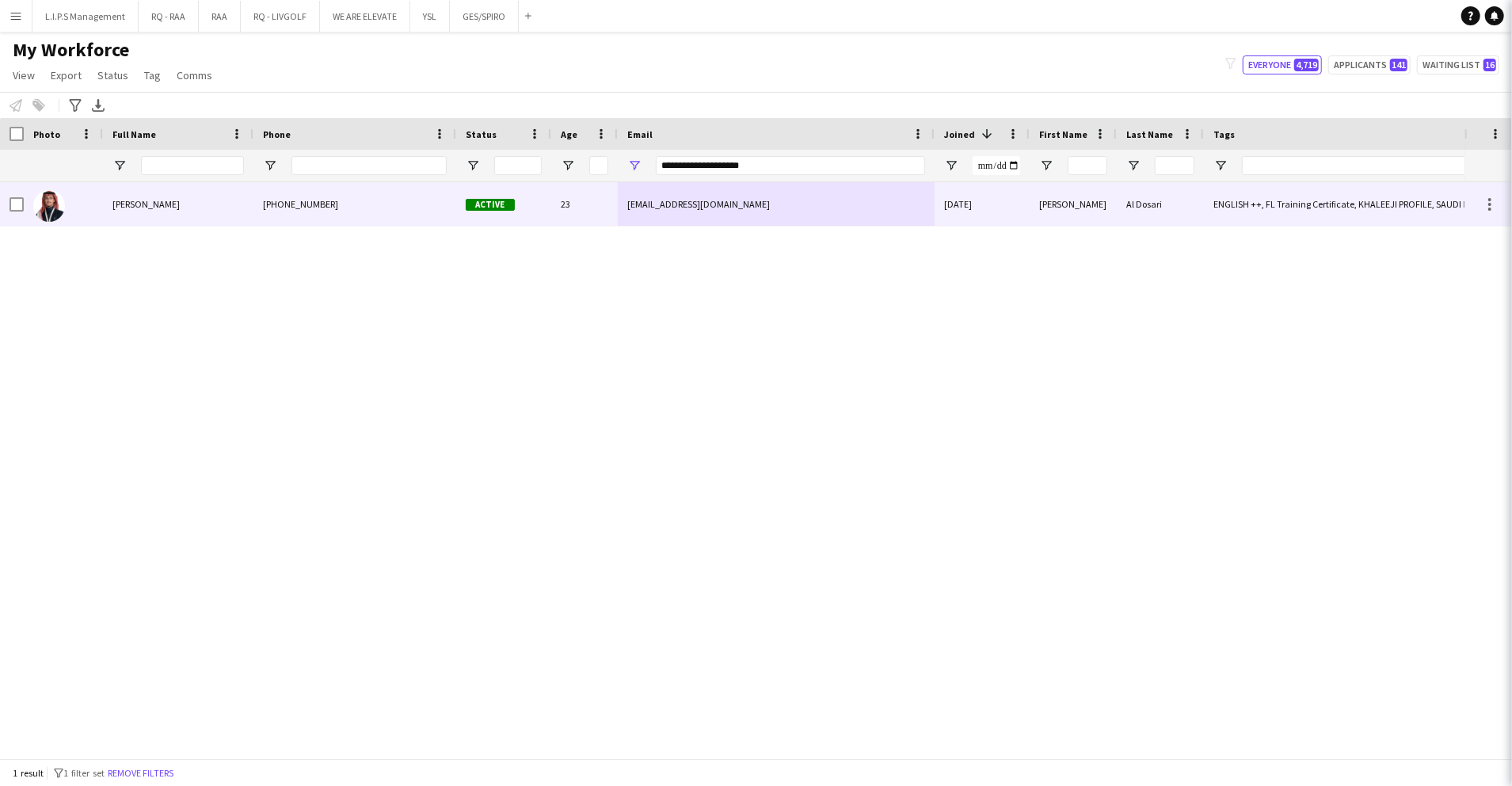
drag, startPoint x: 547, startPoint y: 210, endPoint x: 665, endPoint y: 207, distance: 118.0
click at [547, 211] on div "Active" at bounding box center [503, 203] width 95 height 44
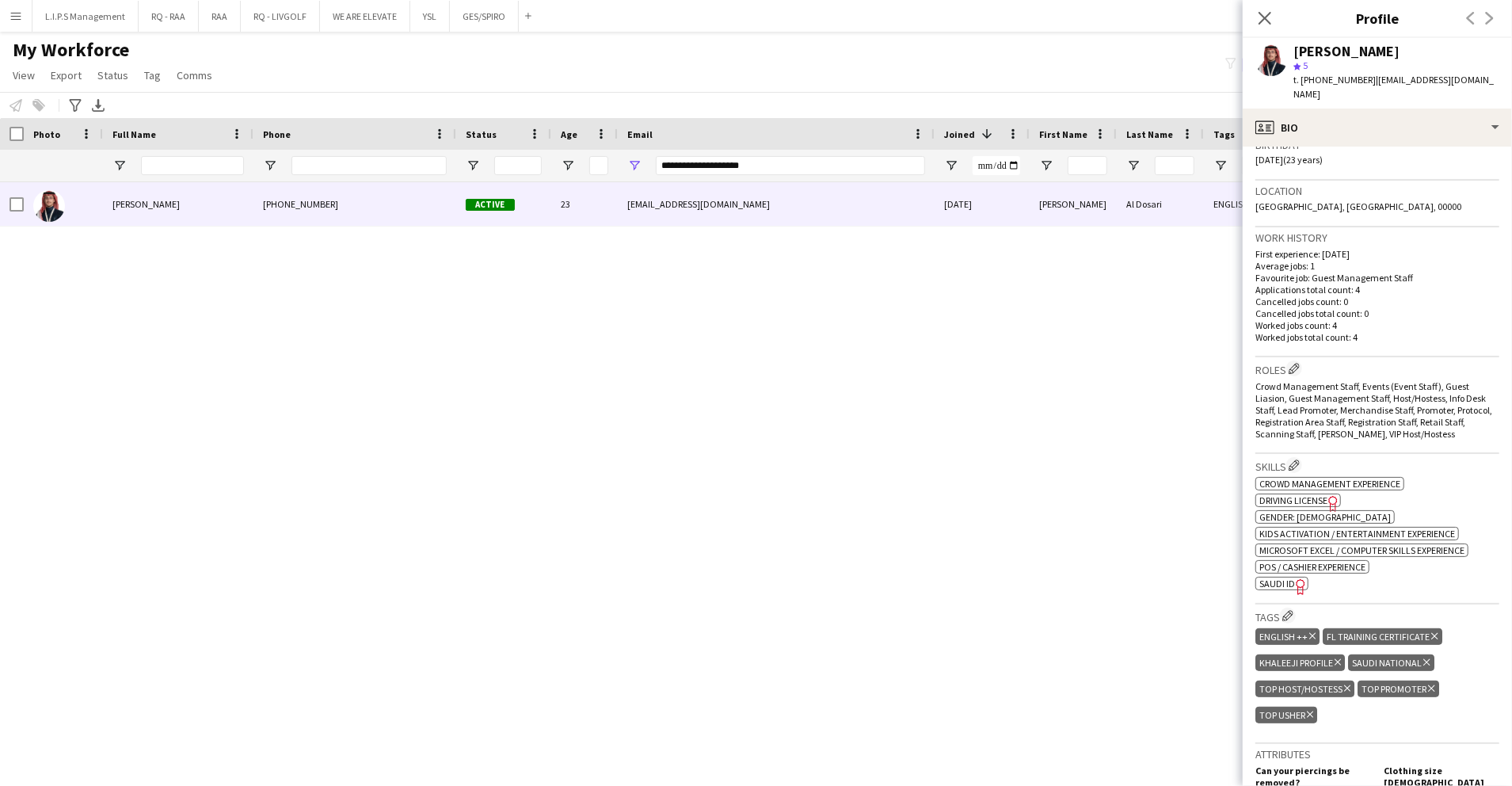
scroll to position [317, 0]
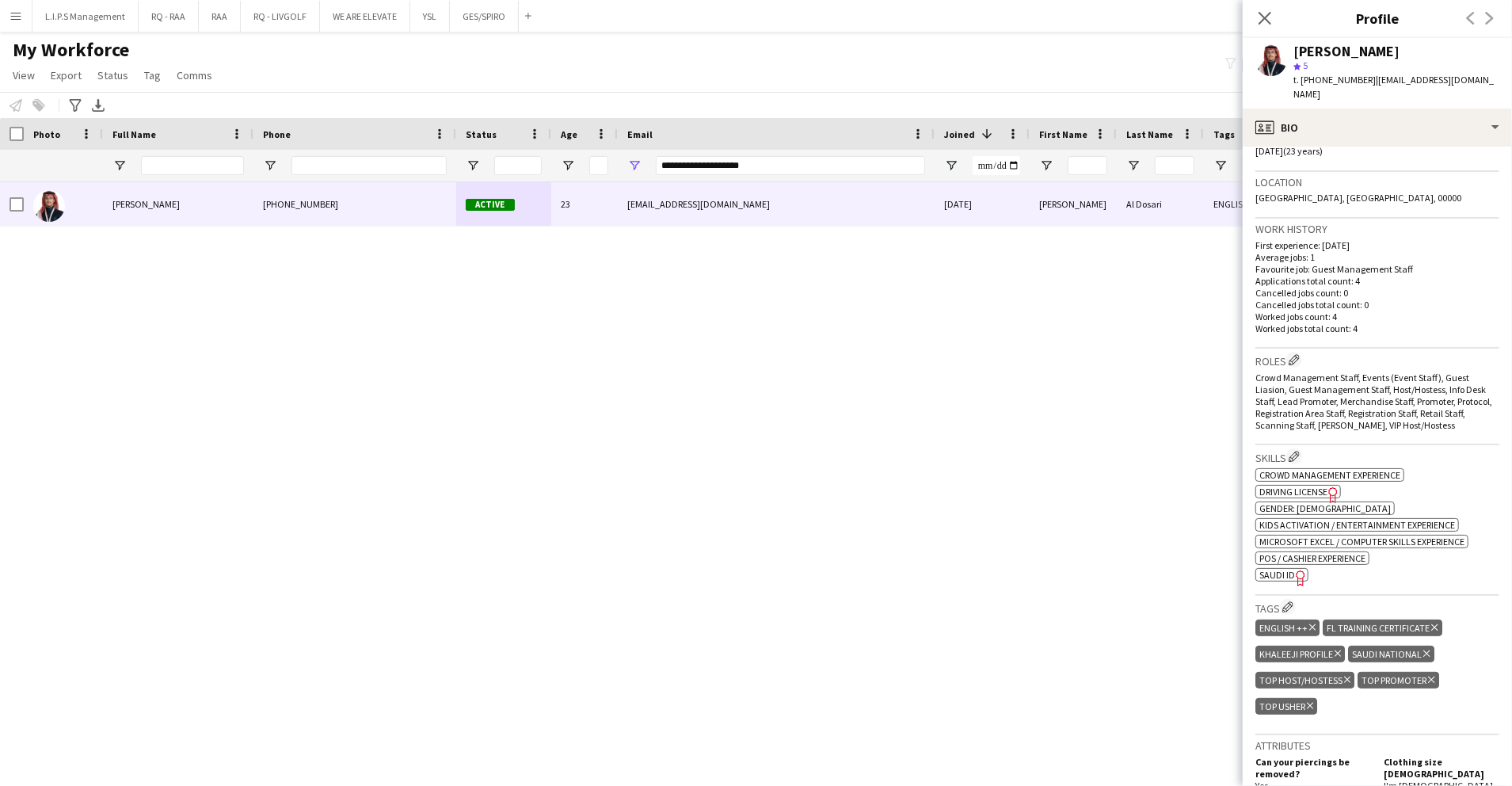
click at [1281, 569] on span "SAUDI ID" at bounding box center [1277, 575] width 36 height 12
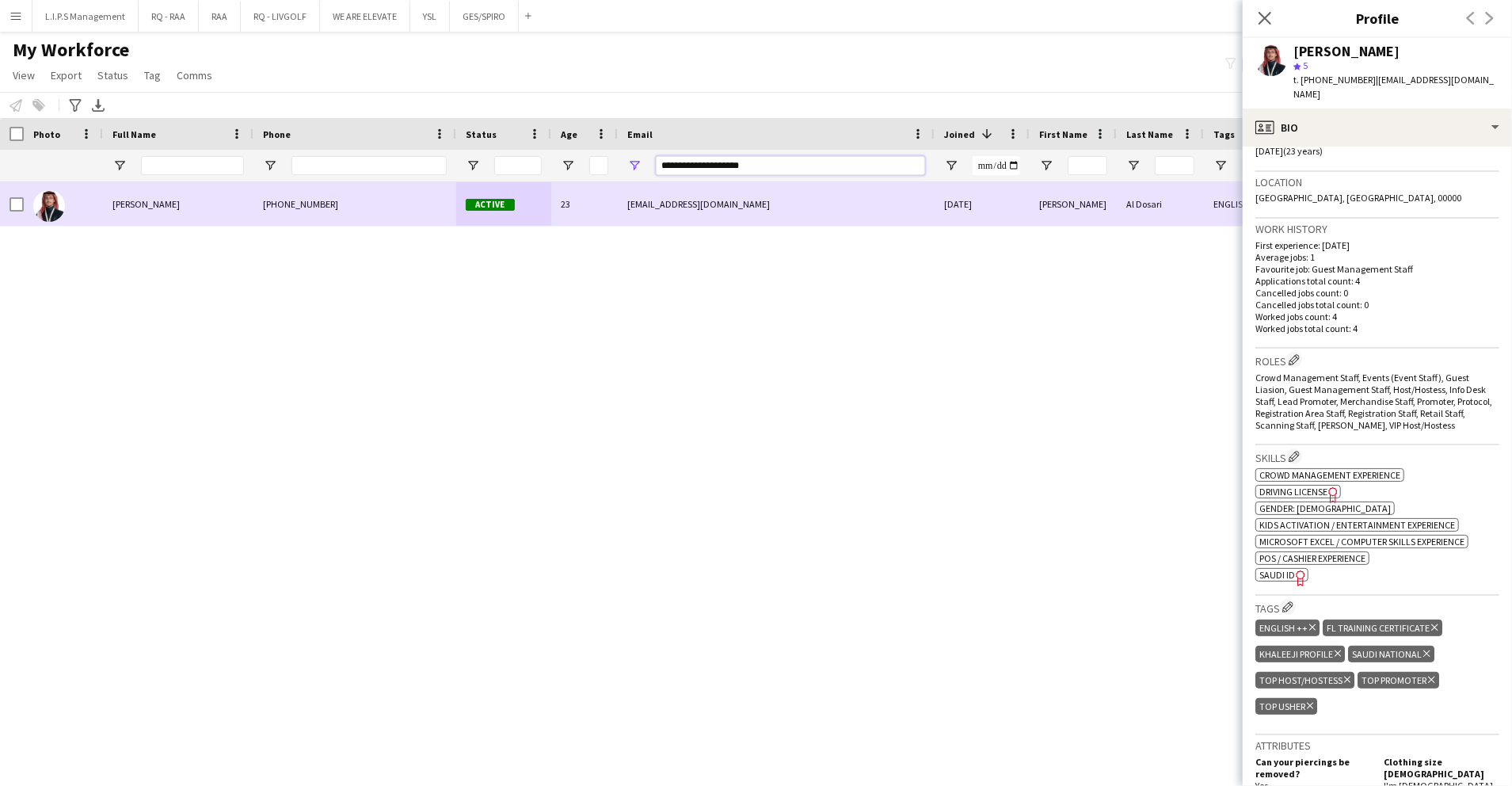
drag, startPoint x: 787, startPoint y: 166, endPoint x: 564, endPoint y: 204, distance: 226.2
click at [564, 204] on div "Workforce Details Photo Full Name" at bounding box center [756, 438] width 1512 height 640
paste input "******"
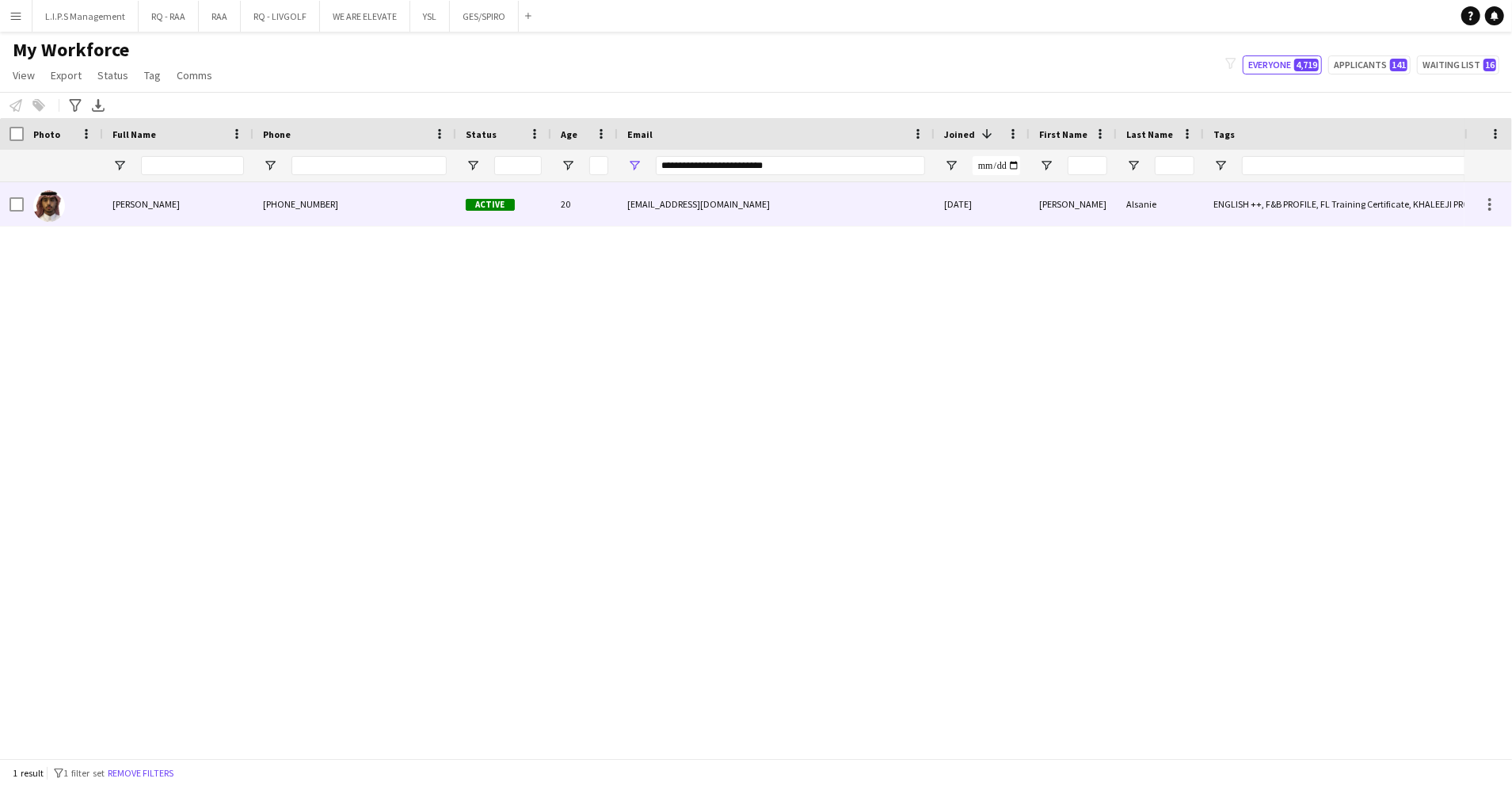
click at [564, 210] on div "20" at bounding box center [585, 203] width 67 height 44
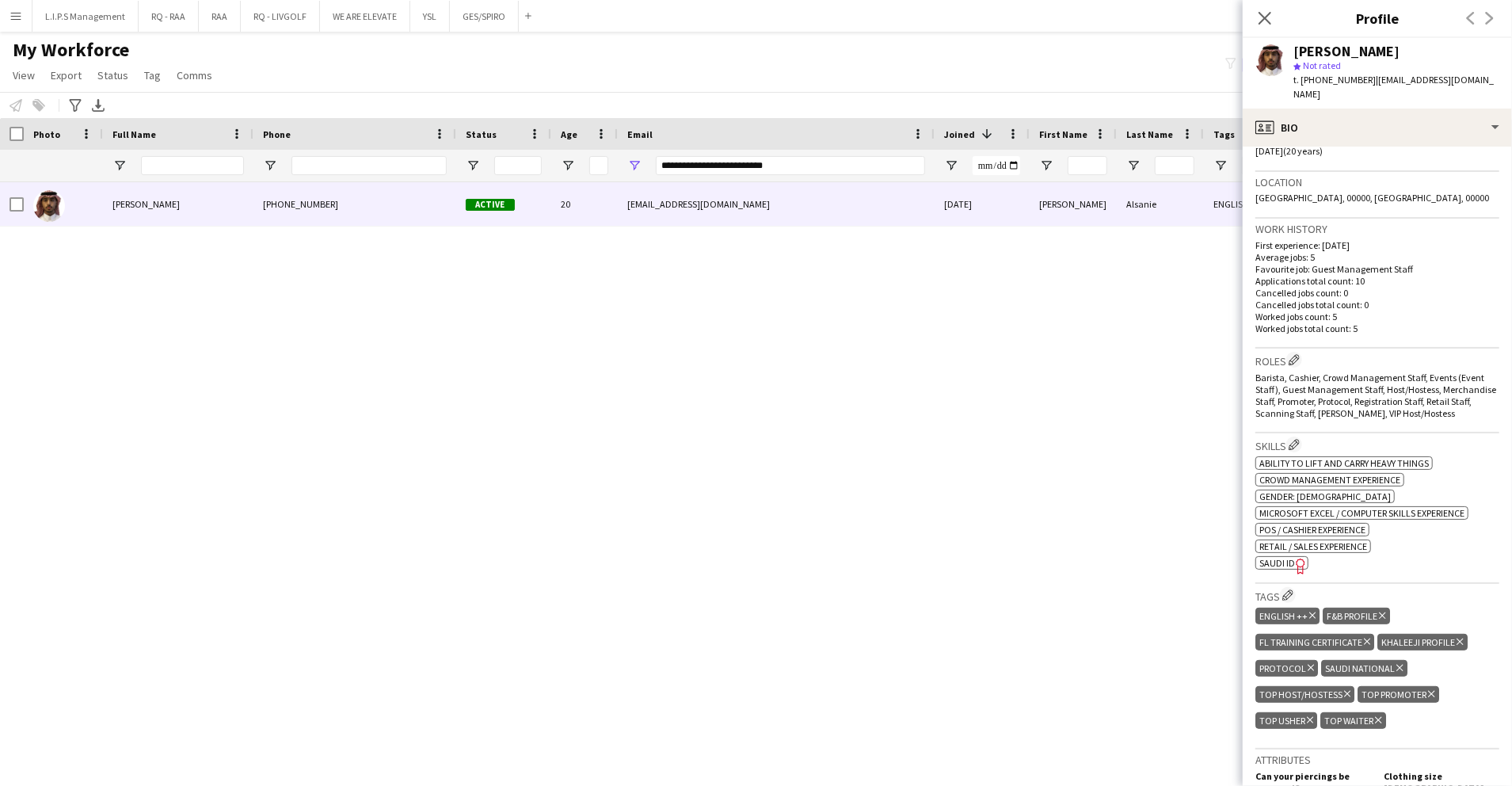
click at [1282, 557] on span "SAUDI ID" at bounding box center [1277, 562] width 36 height 12
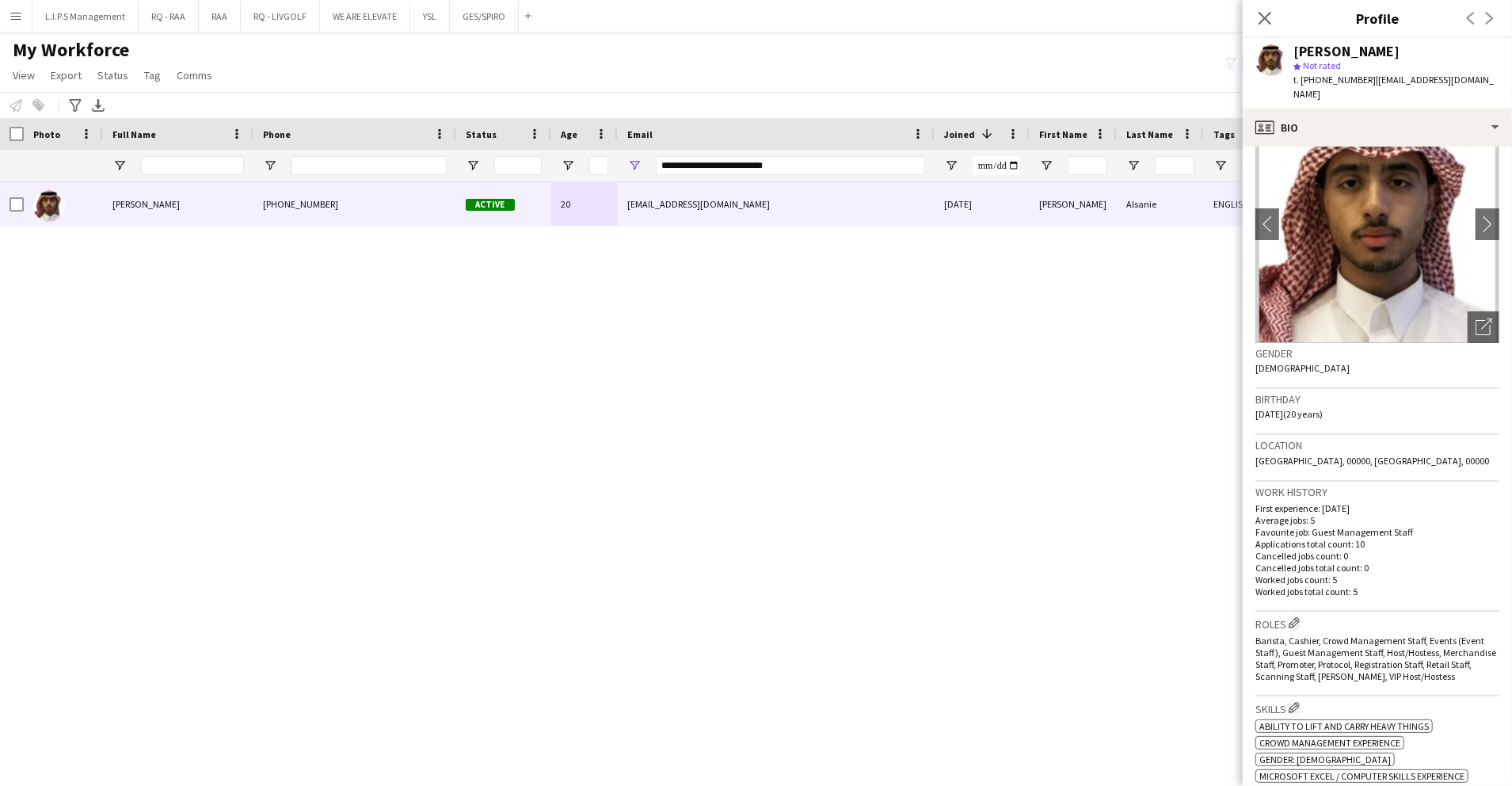
scroll to position [0, 0]
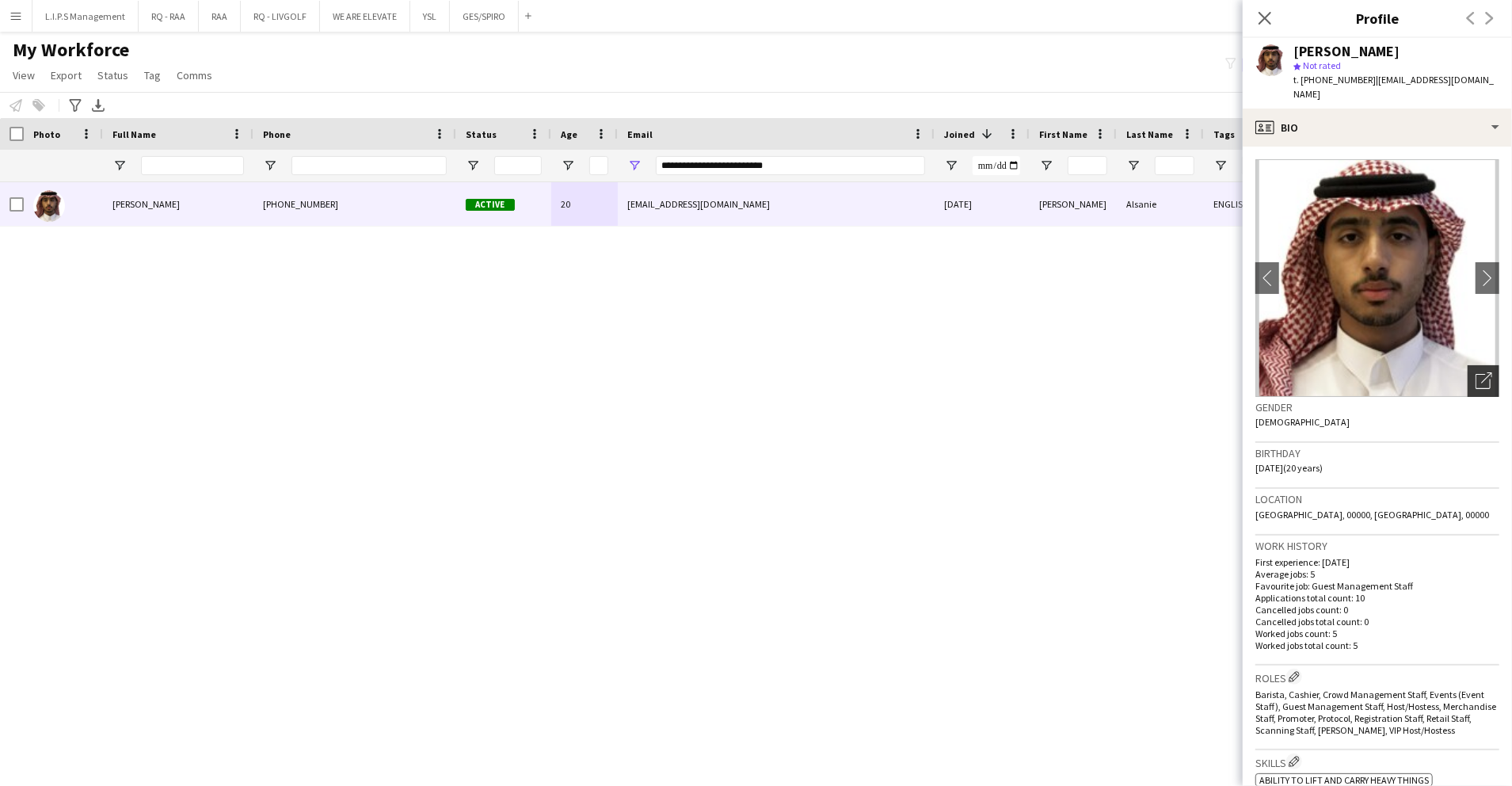
drag, startPoint x: 1485, startPoint y: 366, endPoint x: 1476, endPoint y: 373, distance: 11.4
click at [1485, 366] on app-crew-profile-bio "chevron-left chevron-right Open photos pop-in Gender Male Birthday 18-09-2004 (…" at bounding box center [1377, 466] width 269 height 639
click at [1476, 373] on icon "Open photos pop-in" at bounding box center [1484, 380] width 16 height 16
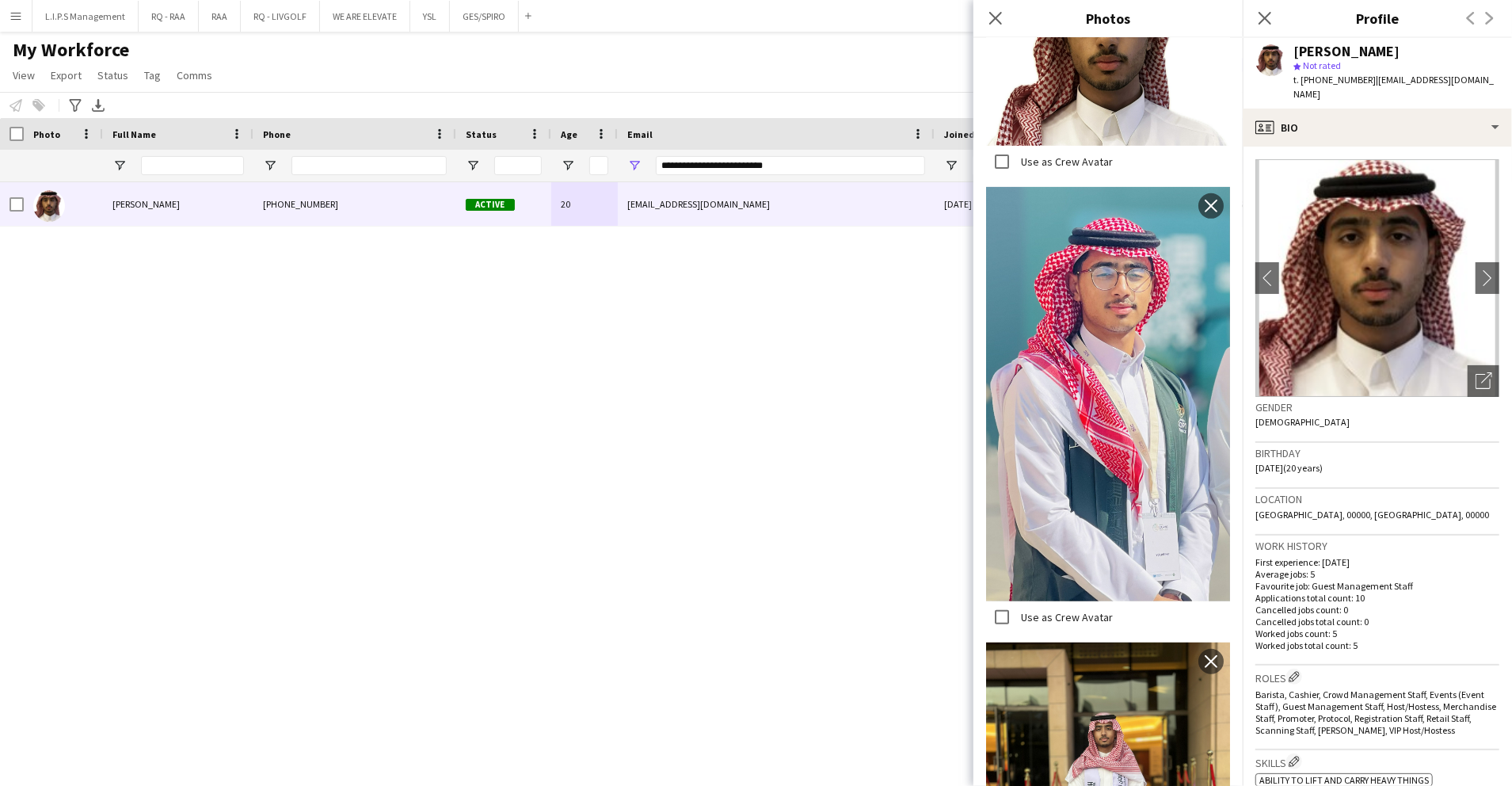
scroll to position [569, 0]
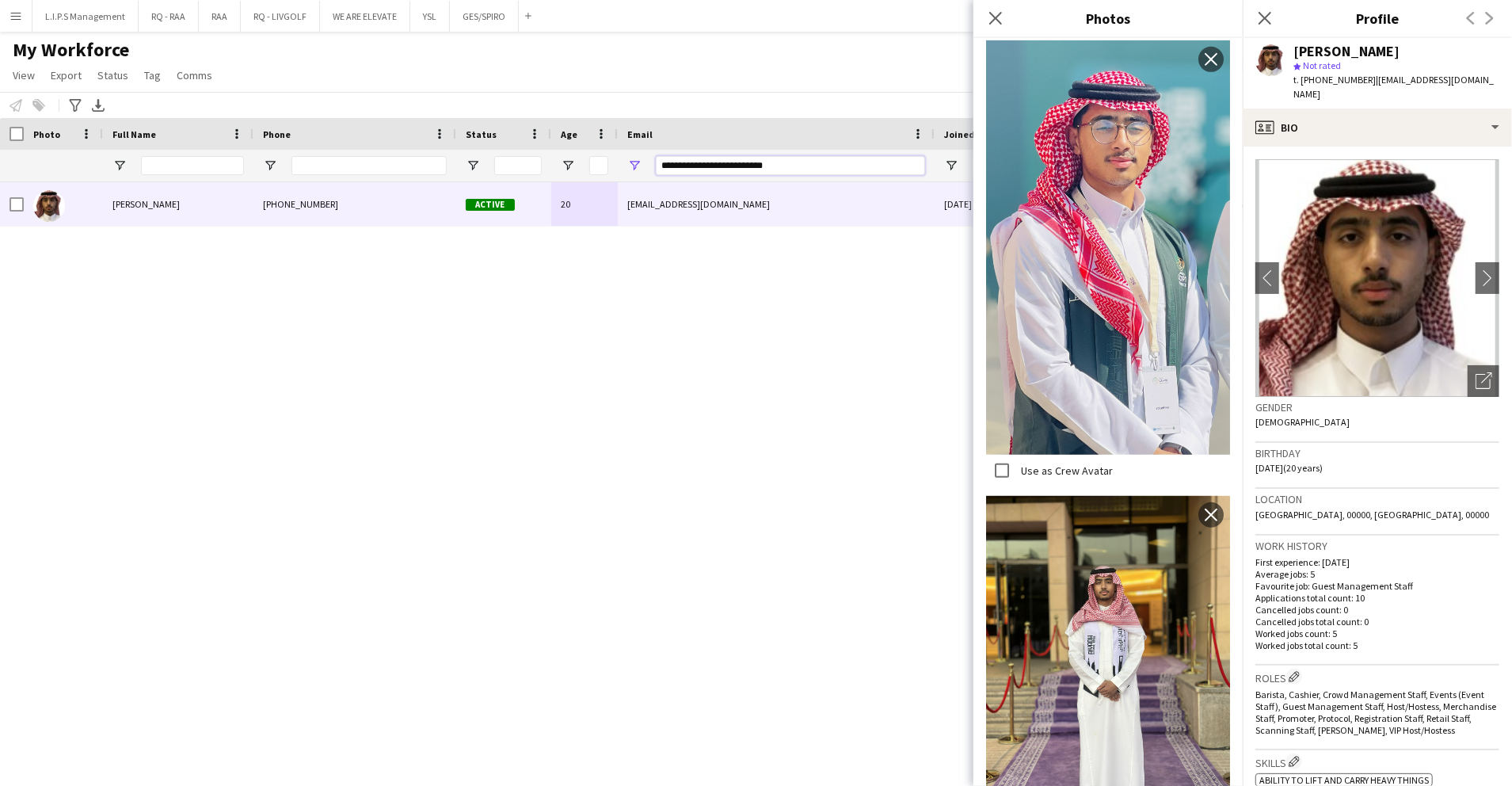
drag, startPoint x: 809, startPoint y: 167, endPoint x: 579, endPoint y: 184, distance: 230.6
click at [580, 184] on div "Workforce Details Photo Full Name" at bounding box center [756, 438] width 1512 height 640
paste input "Email Filter Input"
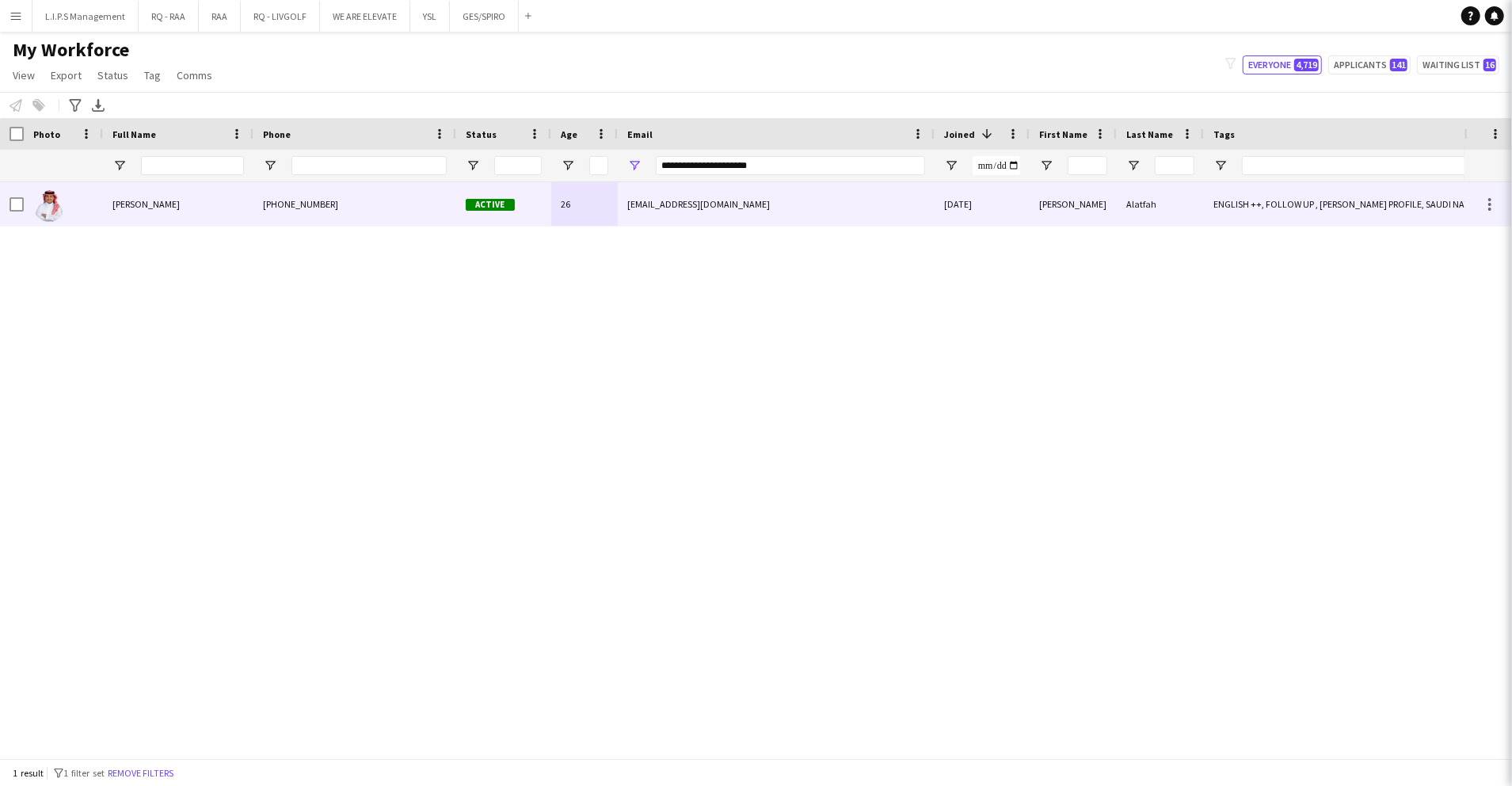
click at [564, 199] on div "26" at bounding box center [585, 203] width 67 height 44
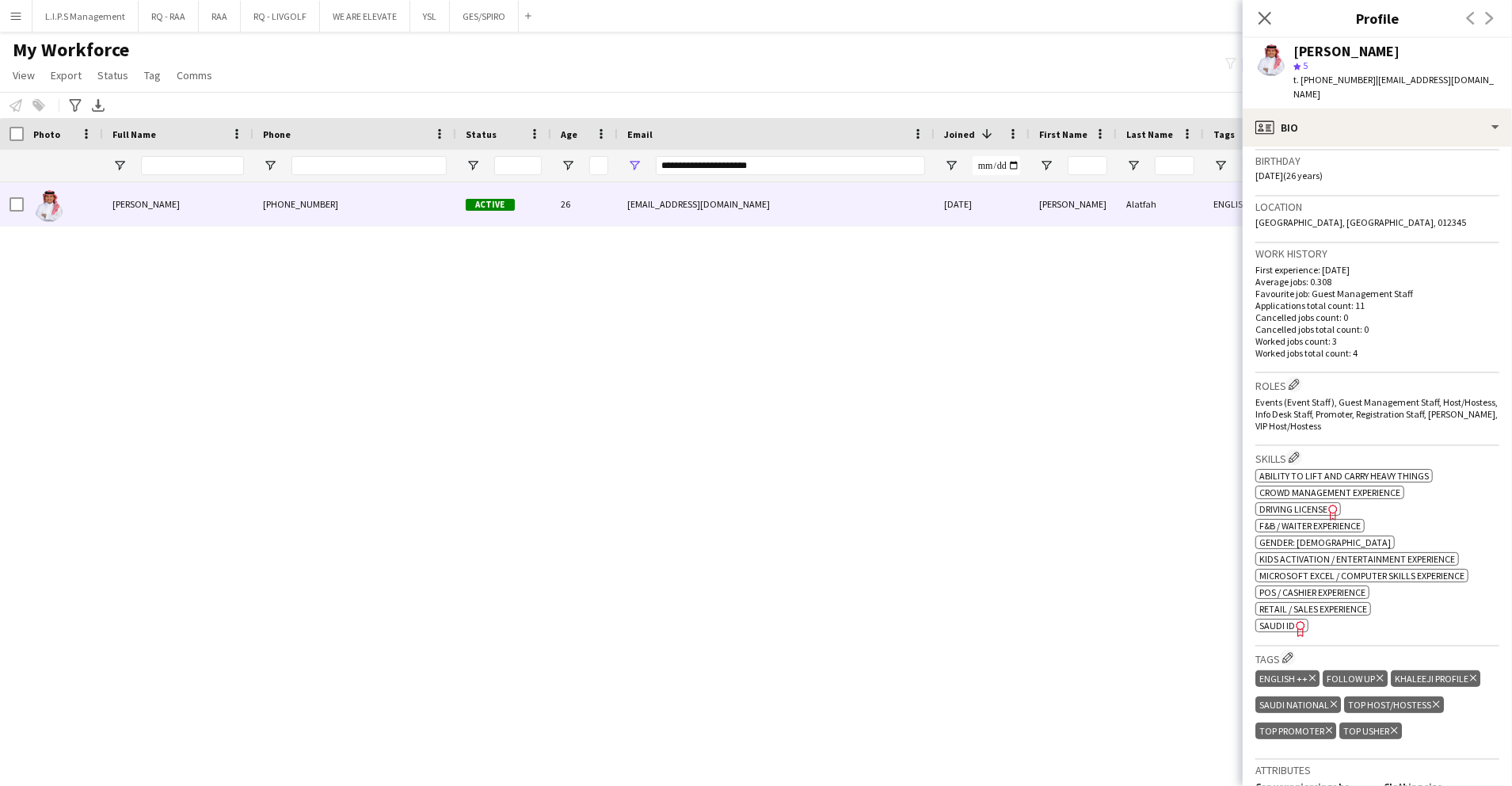
scroll to position [422, 0]
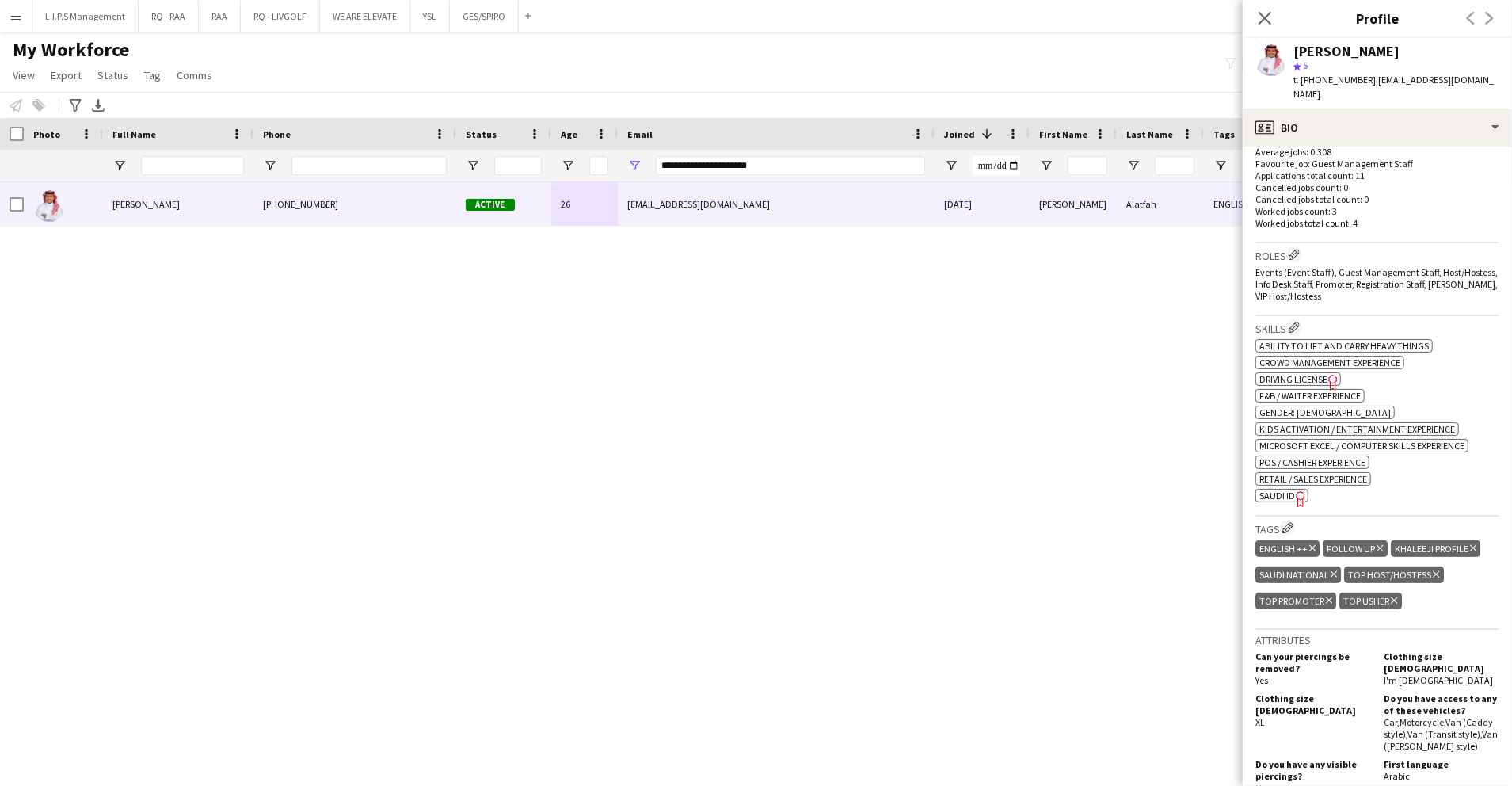
click at [1280, 490] on span "SAUDI ID" at bounding box center [1277, 496] width 36 height 12
click at [1334, 82] on span "t. +966535276615" at bounding box center [1334, 79] width 82 height 12
drag, startPoint x: 816, startPoint y: 164, endPoint x: 481, endPoint y: 167, distance: 335.0
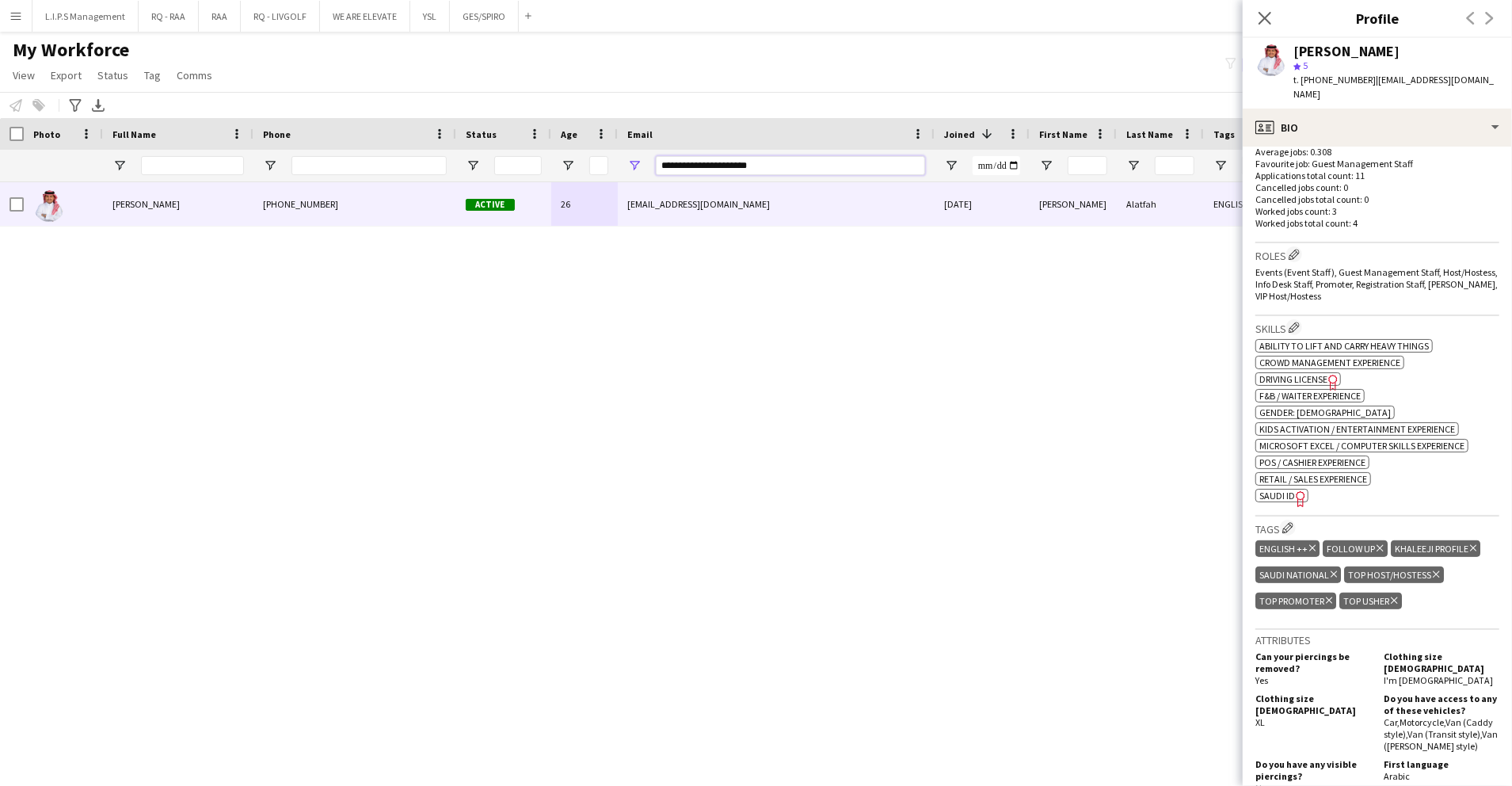
click at [481, 167] on div "**********" at bounding box center [1103, 166] width 2206 height 32
paste input "Email Filter Input"
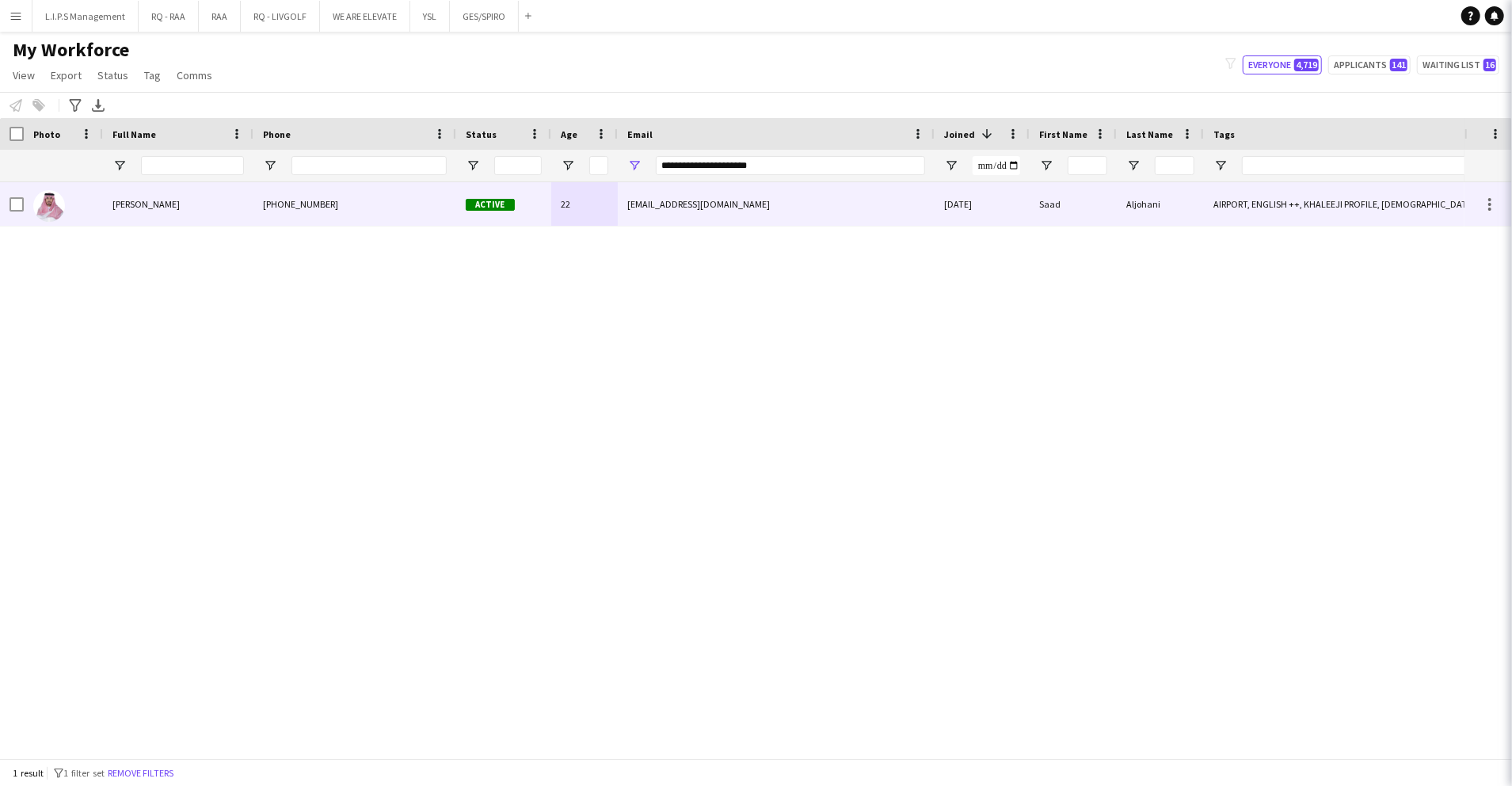
click at [496, 190] on div "Active" at bounding box center [503, 203] width 95 height 44
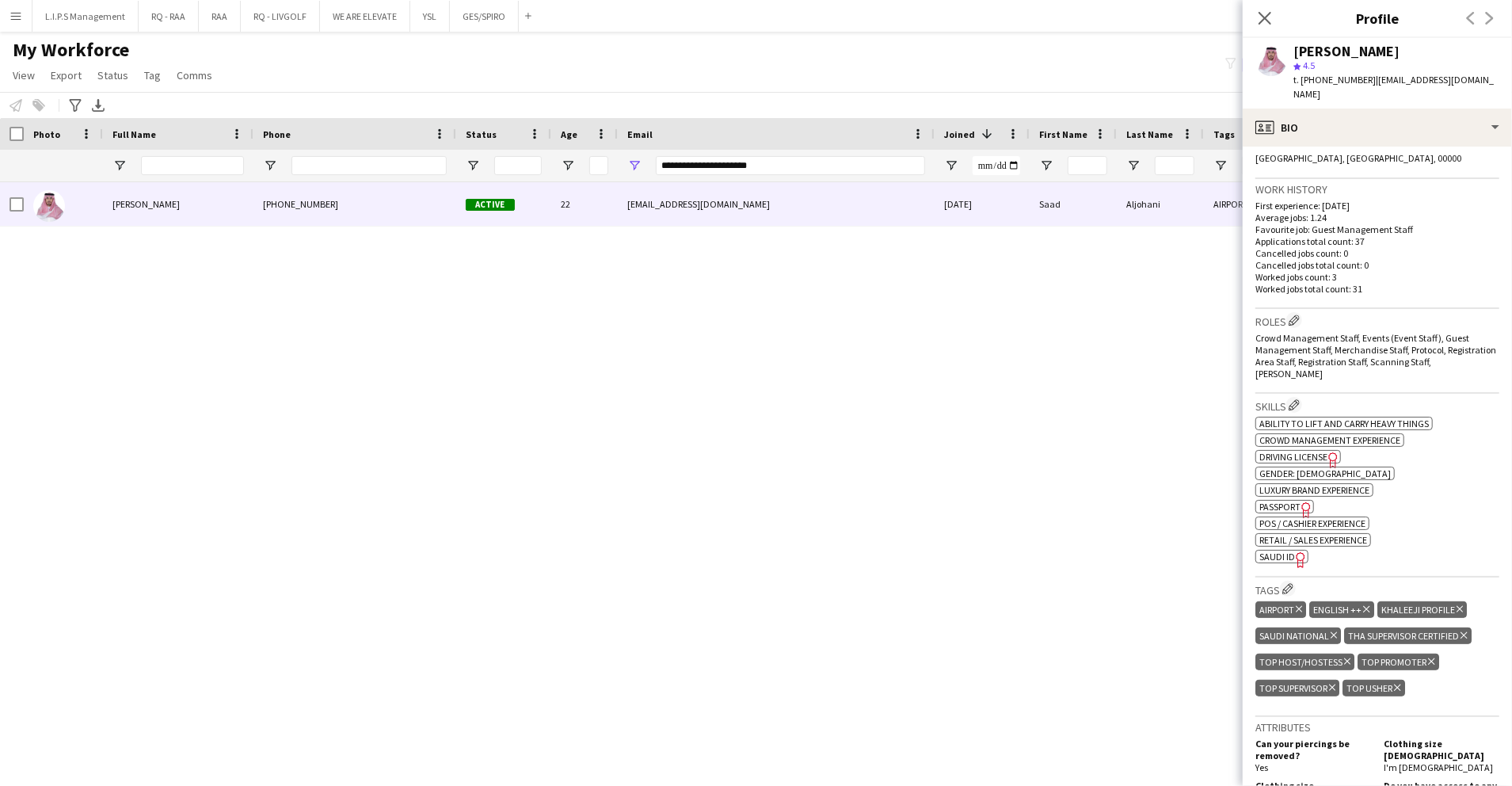
scroll to position [422, 0]
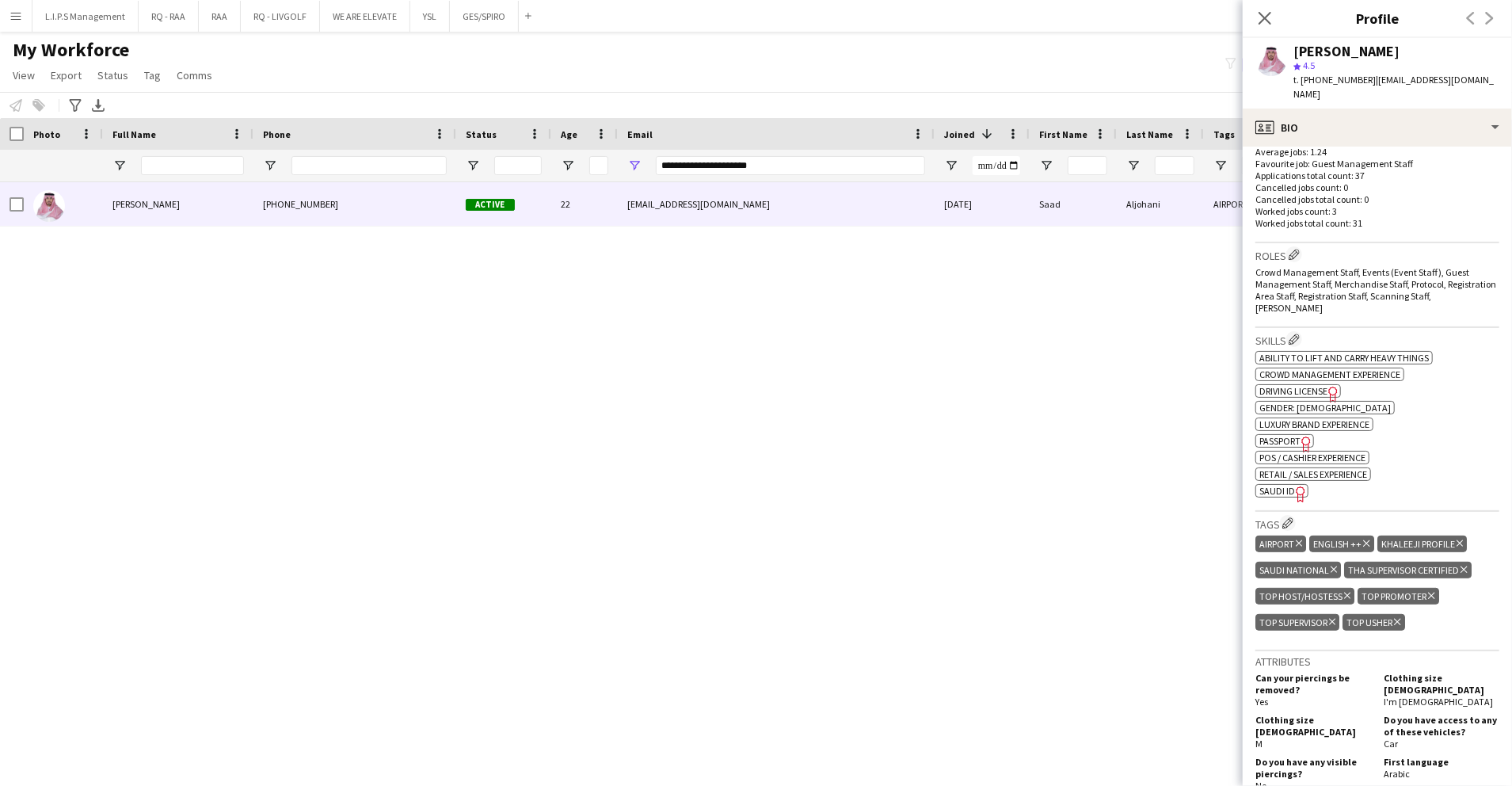
click at [1276, 485] on div "Skills Edit crew company skills ok-circled2 background Layer 1 cross-circle-red…" at bounding box center [1377, 420] width 244 height 184
click at [1278, 485] on span "SAUDI ID" at bounding box center [1277, 491] width 36 height 12
drag, startPoint x: 779, startPoint y: 166, endPoint x: 512, endPoint y: 184, distance: 267.6
click at [512, 182] on div "Workforce Details Photo Full Name" at bounding box center [756, 438] width 1512 height 640
paste input "*****"
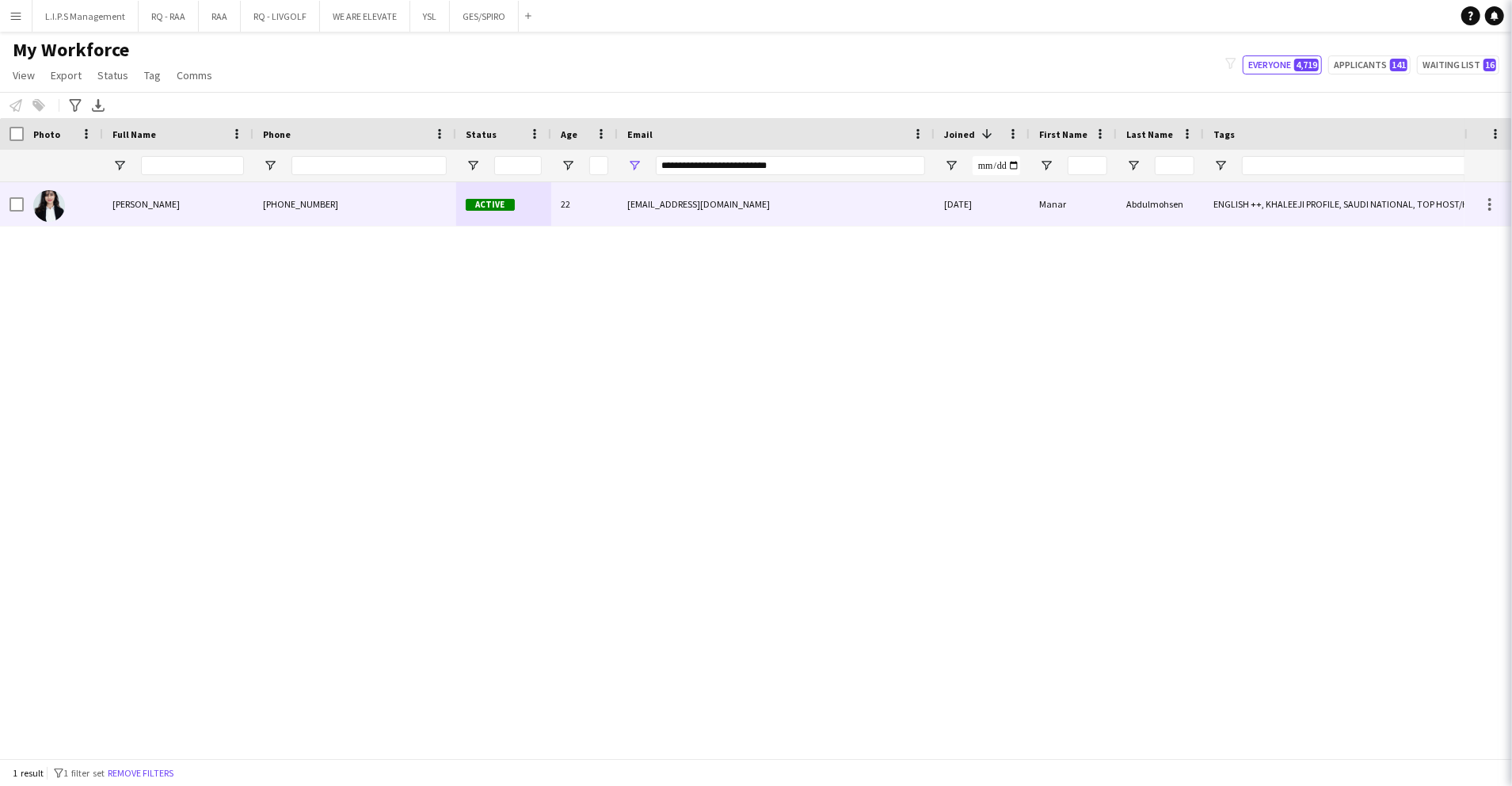
drag, startPoint x: 507, startPoint y: 198, endPoint x: 908, endPoint y: 202, distance: 401.0
click at [509, 198] on span "Active" at bounding box center [490, 204] width 49 height 12
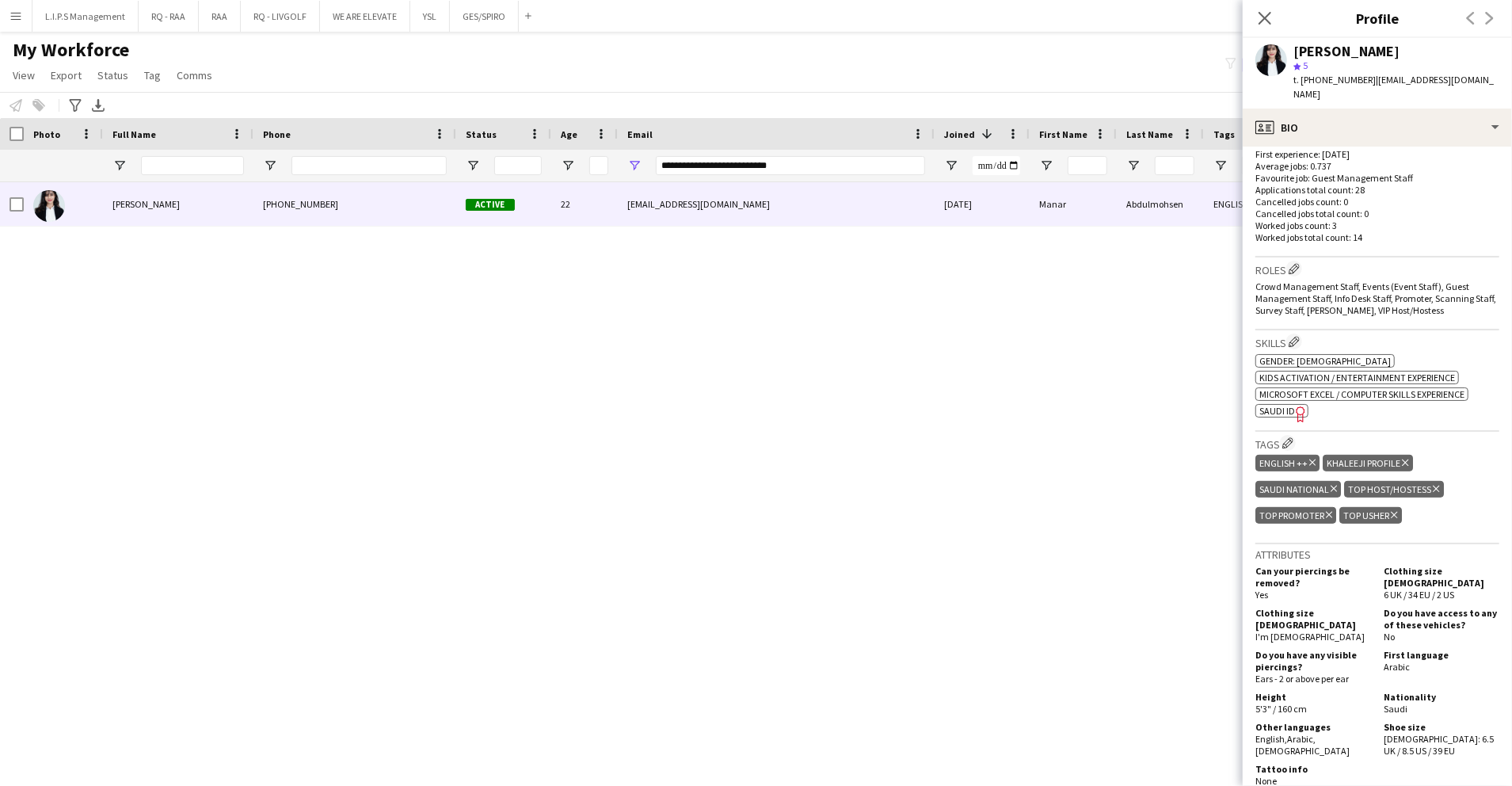
click at [1294, 406] on icon "Freelancer has uploaded a photo validation of skill. Click to see" at bounding box center [1301, 413] width 16 height 16
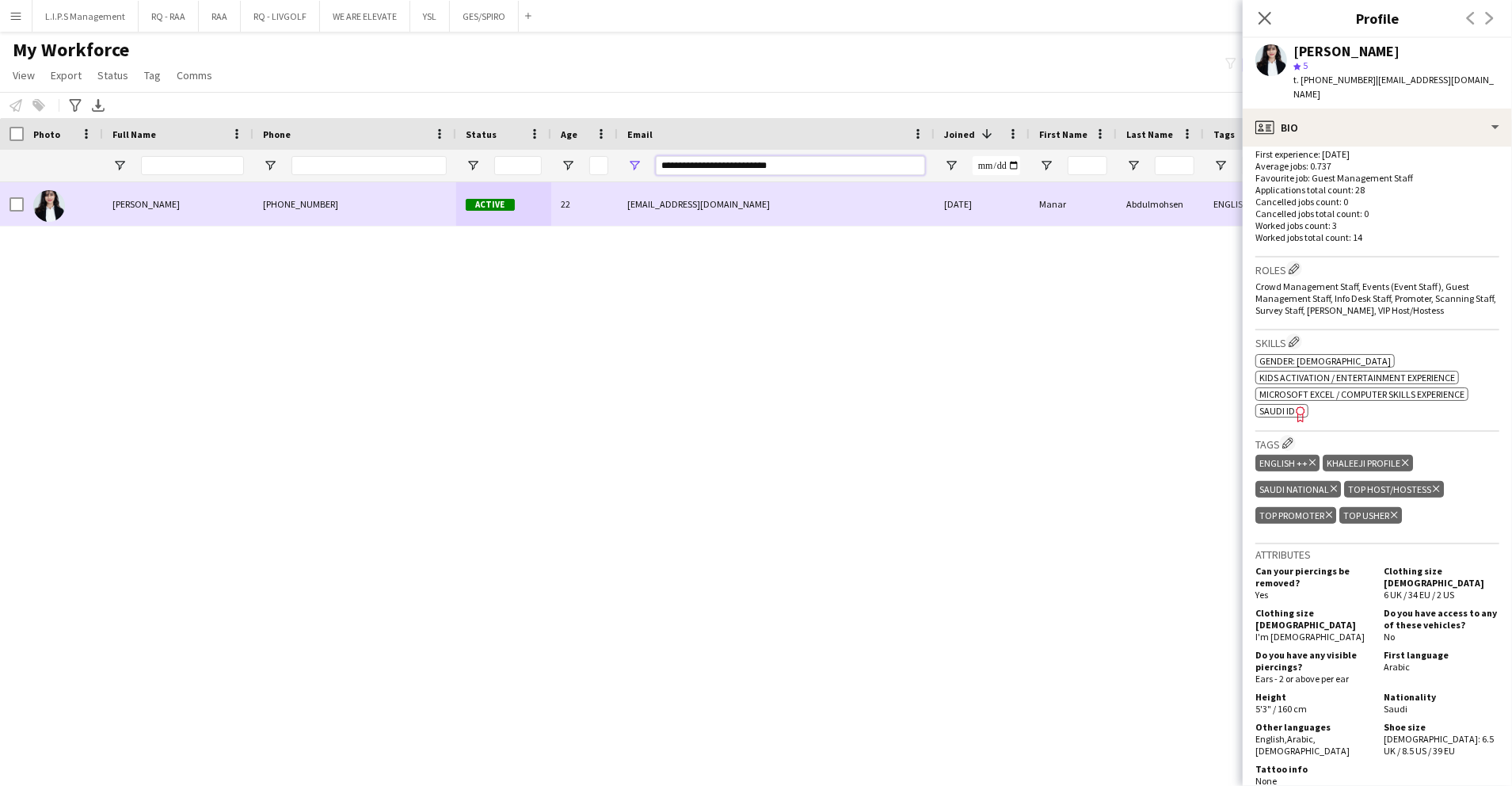
drag, startPoint x: 824, startPoint y: 168, endPoint x: 502, endPoint y: 190, distance: 322.8
click at [502, 190] on div "Workforce Details Photo Full Name" at bounding box center [756, 438] width 1512 height 640
paste input "Email Filter Input"
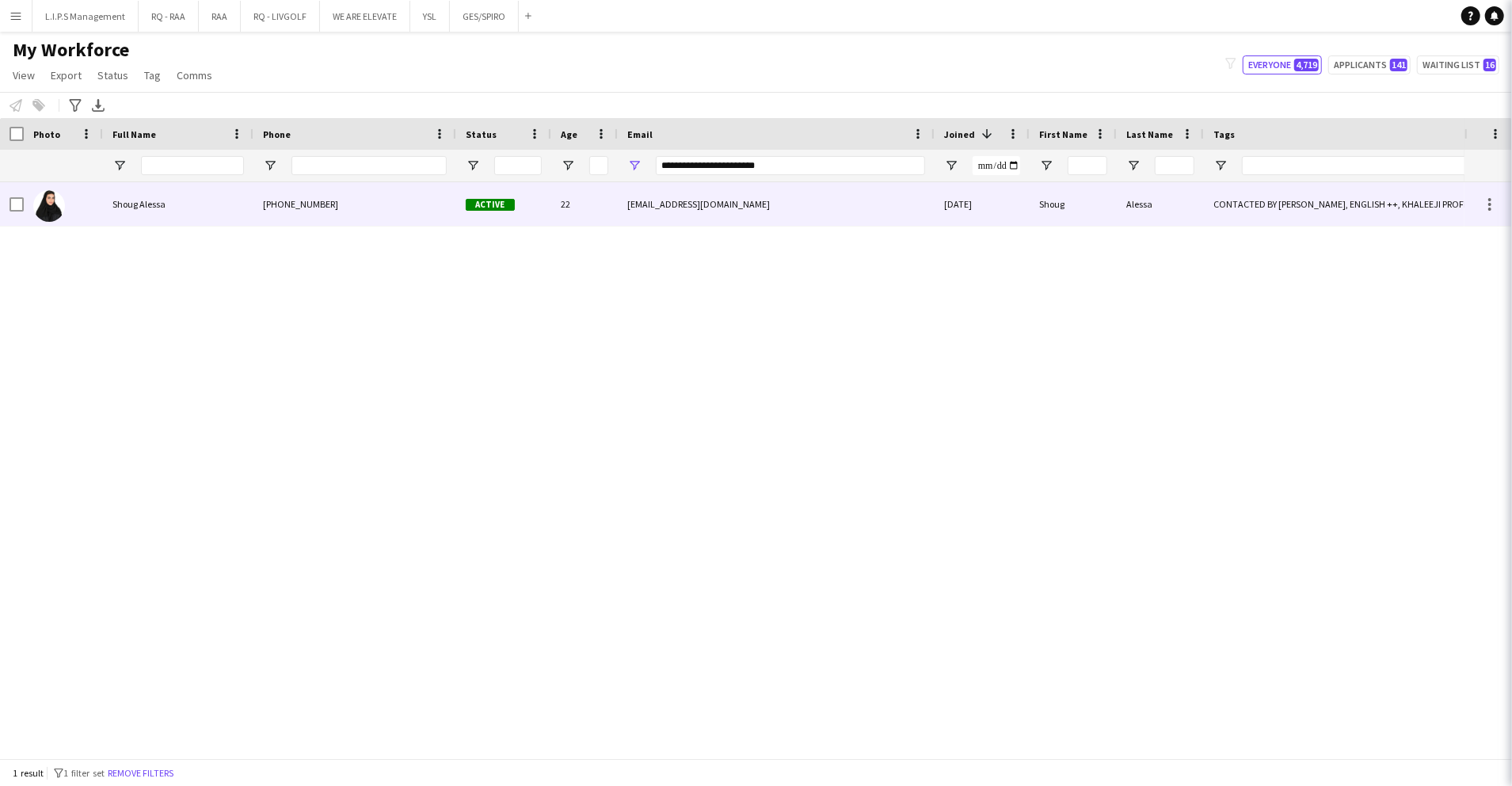
click at [518, 199] on div "Active" at bounding box center [503, 203] width 95 height 44
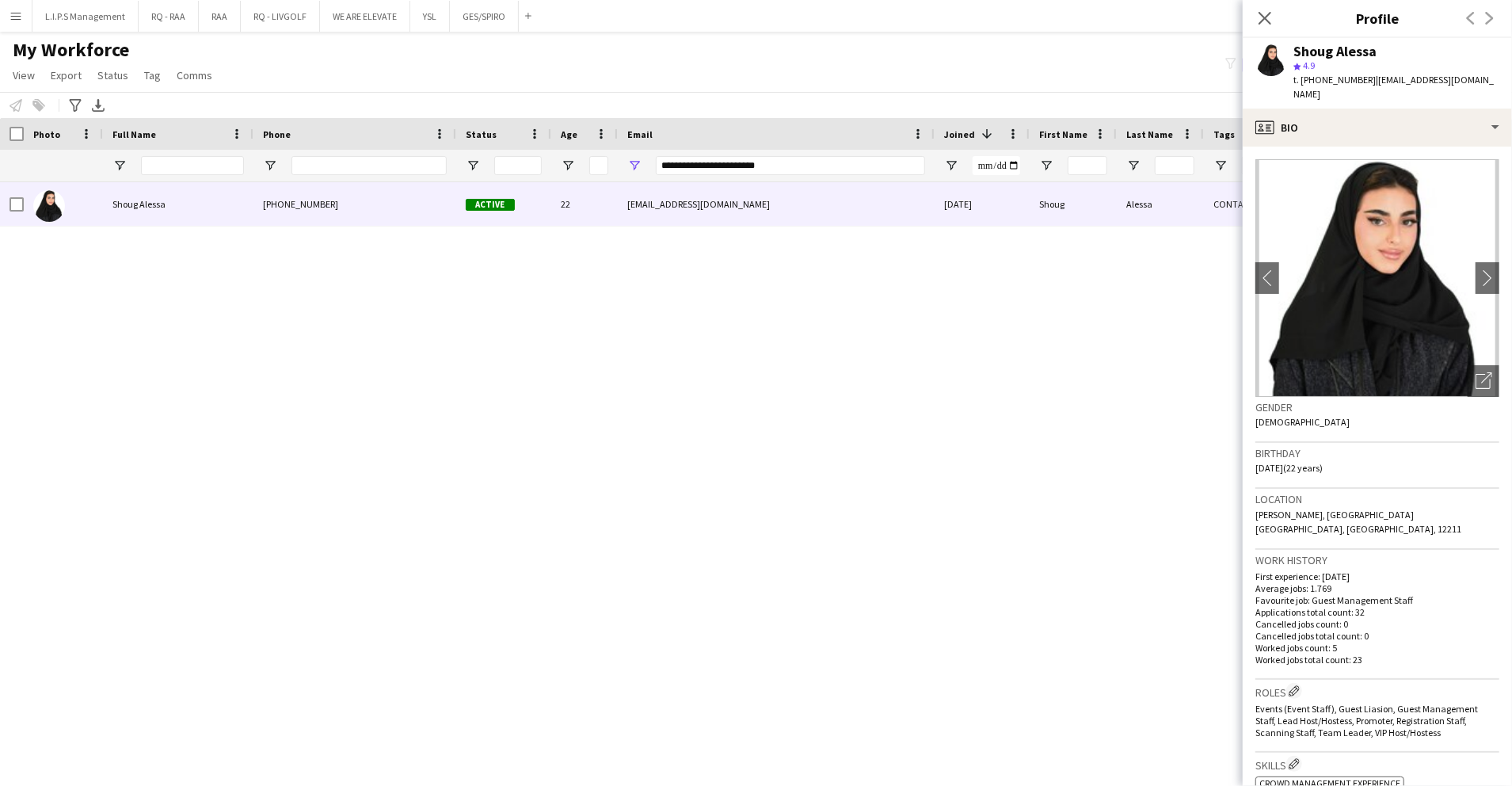
scroll to position [528, 0]
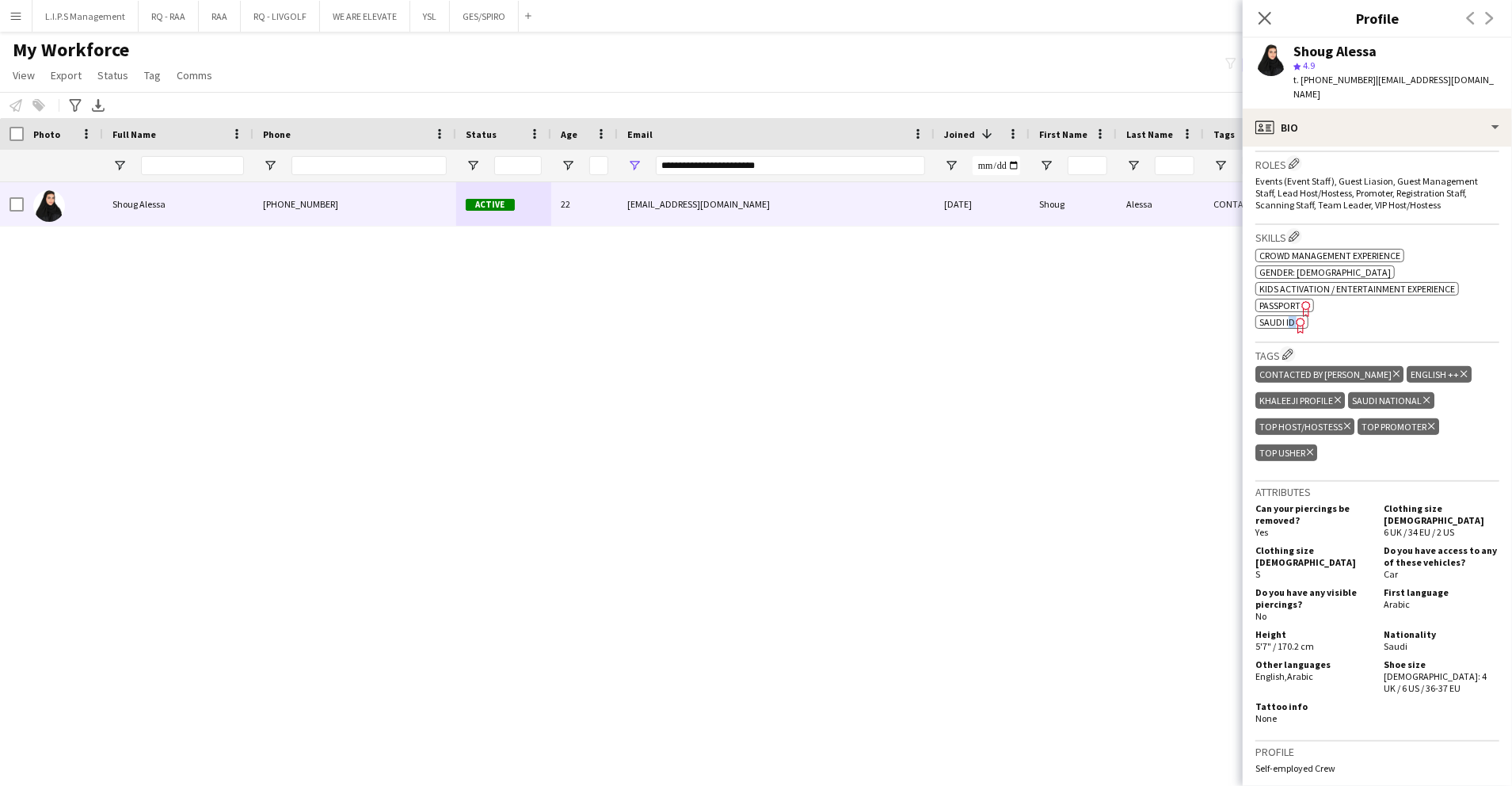
click at [1292, 290] on div "ok-circled2 background Layer 1 cross-circle-red background Layer 1 Crowd manage…" at bounding box center [1377, 287] width 244 height 83
click at [1293, 317] on icon "Freelancer has uploaded a photo validation of skill. Click to see" at bounding box center [1301, 324] width 16 height 16
drag, startPoint x: 812, startPoint y: 164, endPoint x: 438, endPoint y: 179, distance: 374.3
click at [438, 176] on div "**********" at bounding box center [1103, 166] width 2206 height 32
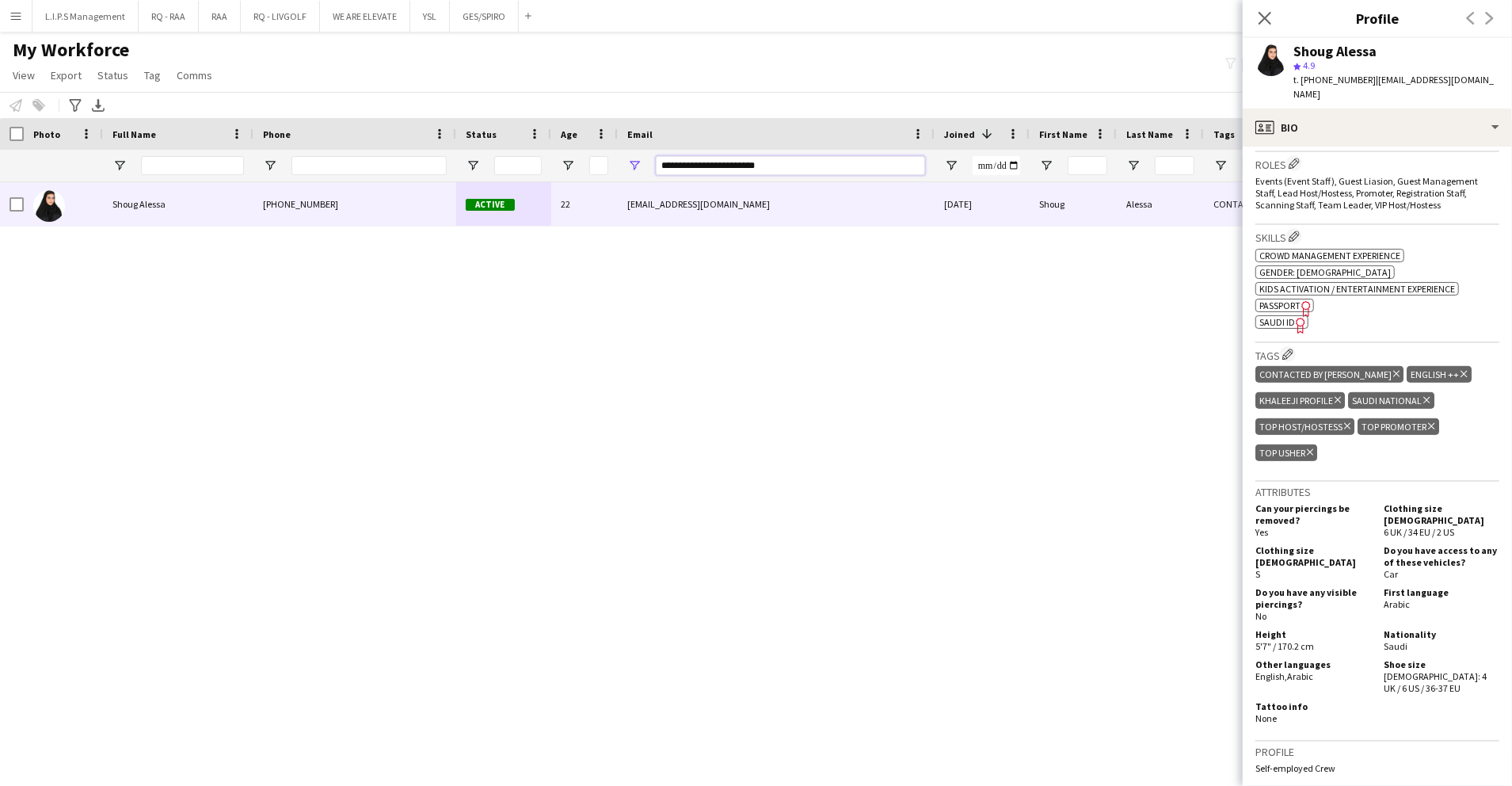
paste input "Email Filter Input"
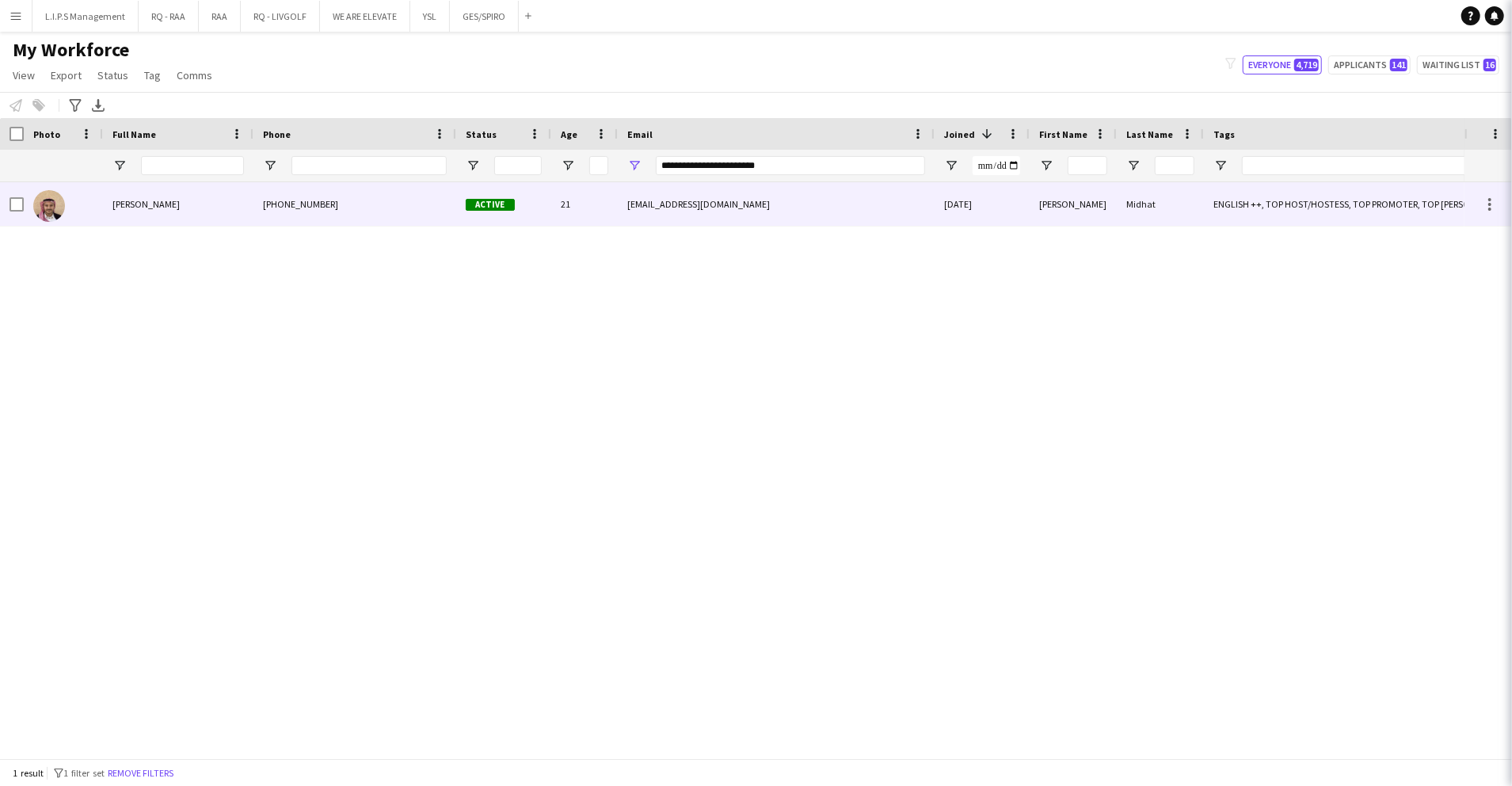
click at [457, 209] on div "Active" at bounding box center [503, 203] width 95 height 44
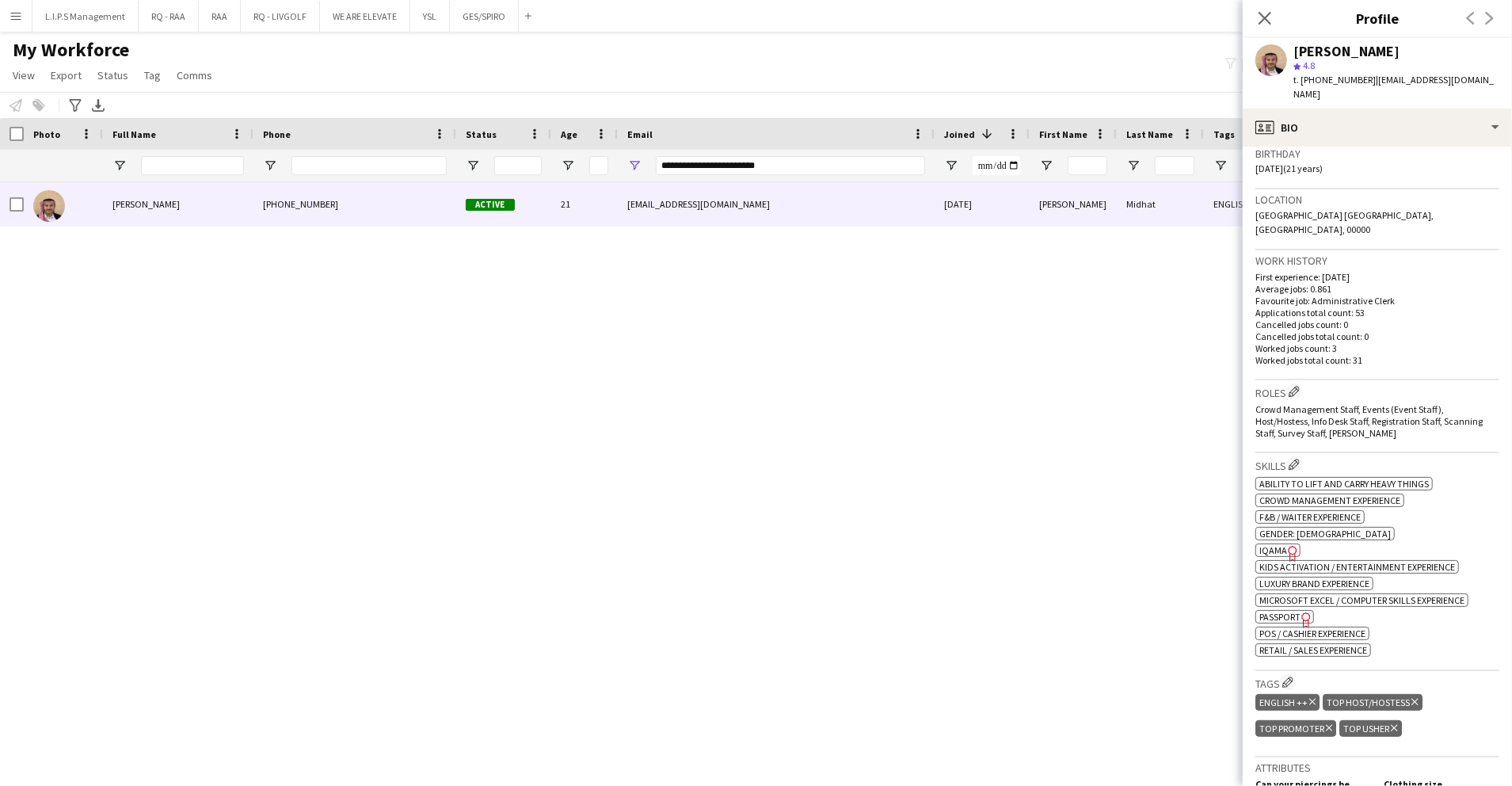
scroll to position [422, 0]
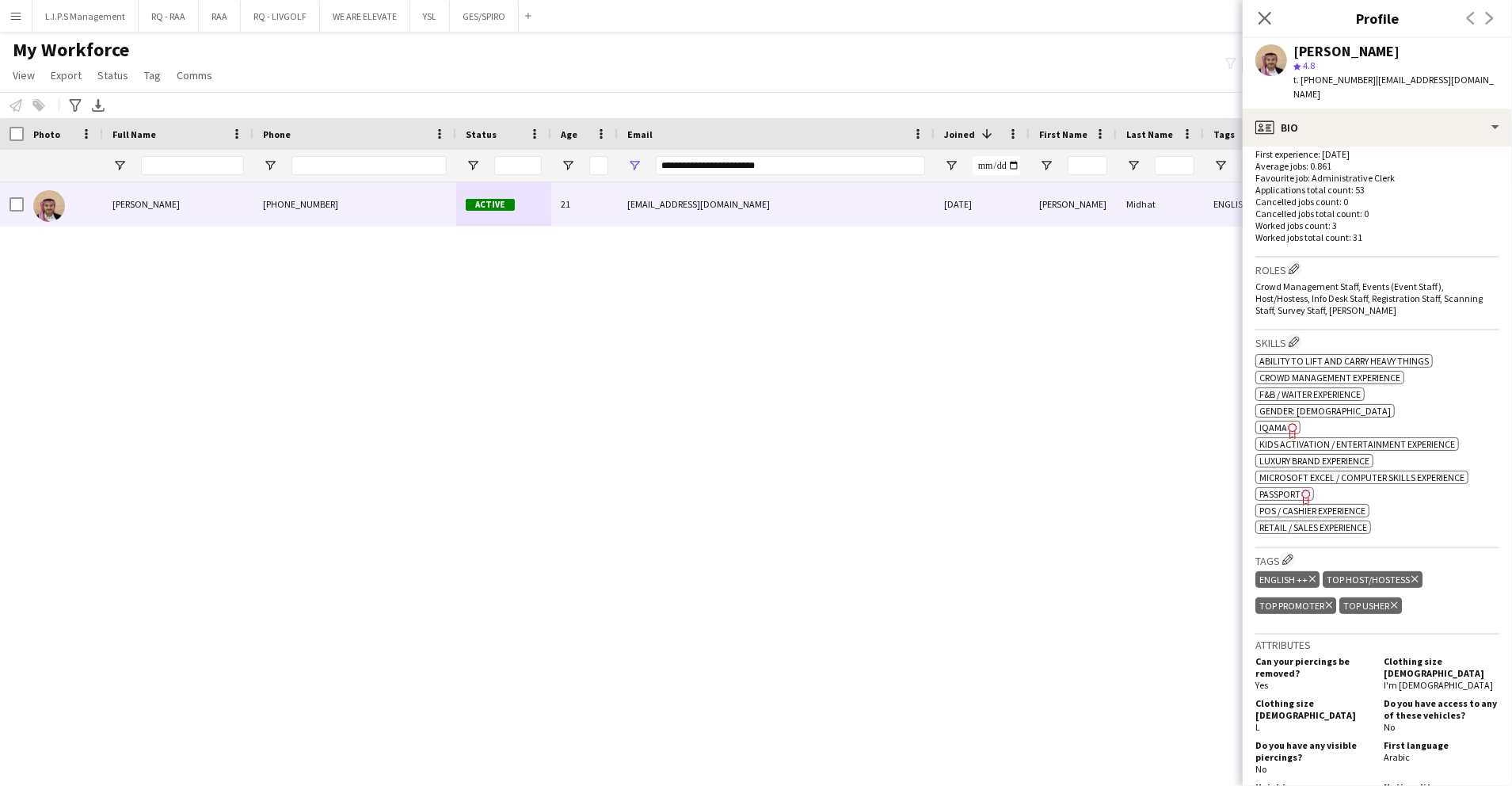
click at [1280, 406] on div "ok-circled2 background Layer 1 cross-circle-red background Layer 1 Ability to l…" at bounding box center [1377, 442] width 244 height 183
click at [1280, 421] on span "IQAMA" at bounding box center [1273, 427] width 28 height 12
paste input "Email Filter Input"
drag, startPoint x: 789, startPoint y: 159, endPoint x: 530, endPoint y: 180, distance: 259.8
click at [530, 180] on div "**********" at bounding box center [1103, 166] width 2206 height 32
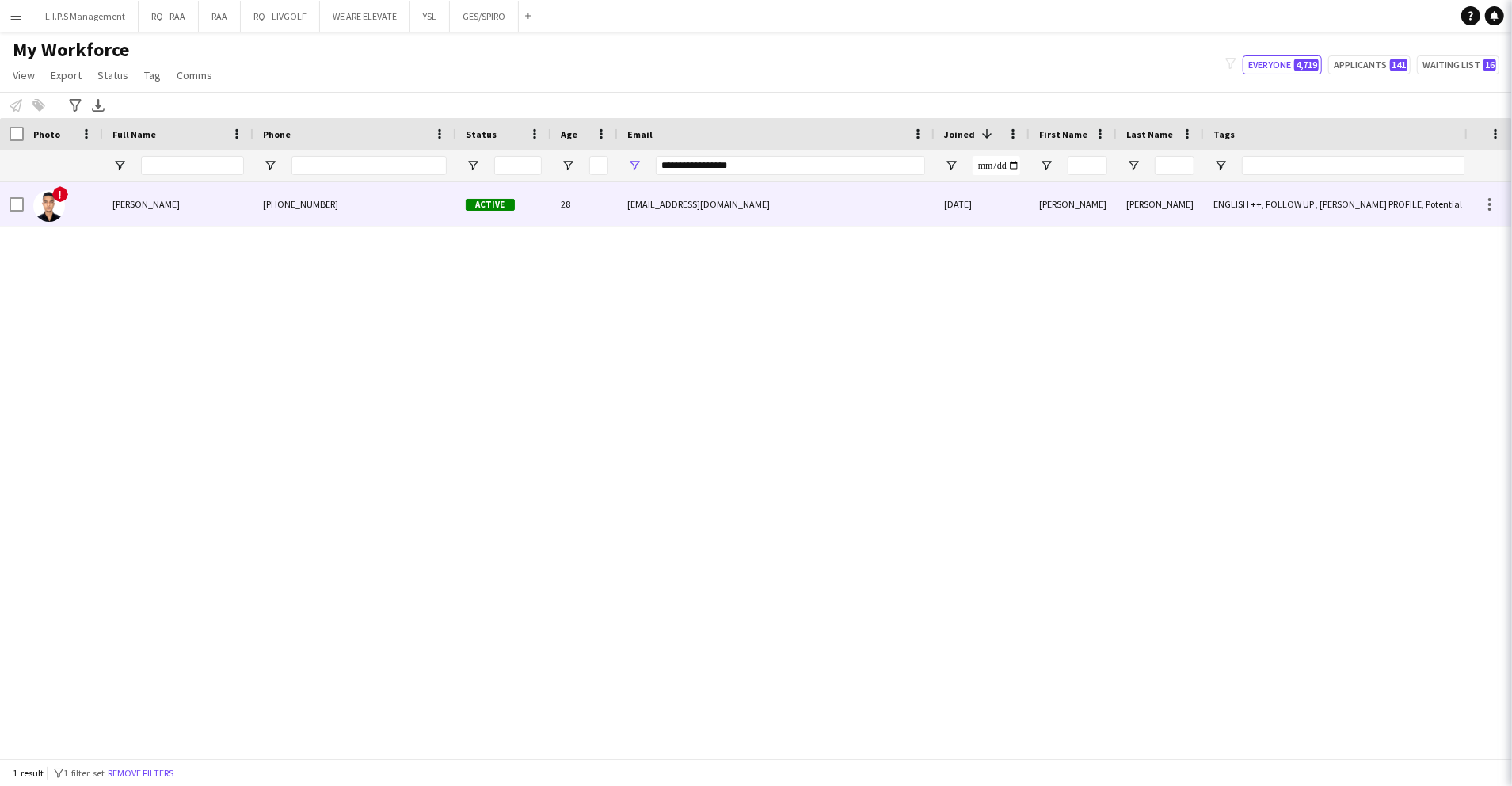
click at [524, 194] on div "Active" at bounding box center [503, 203] width 95 height 44
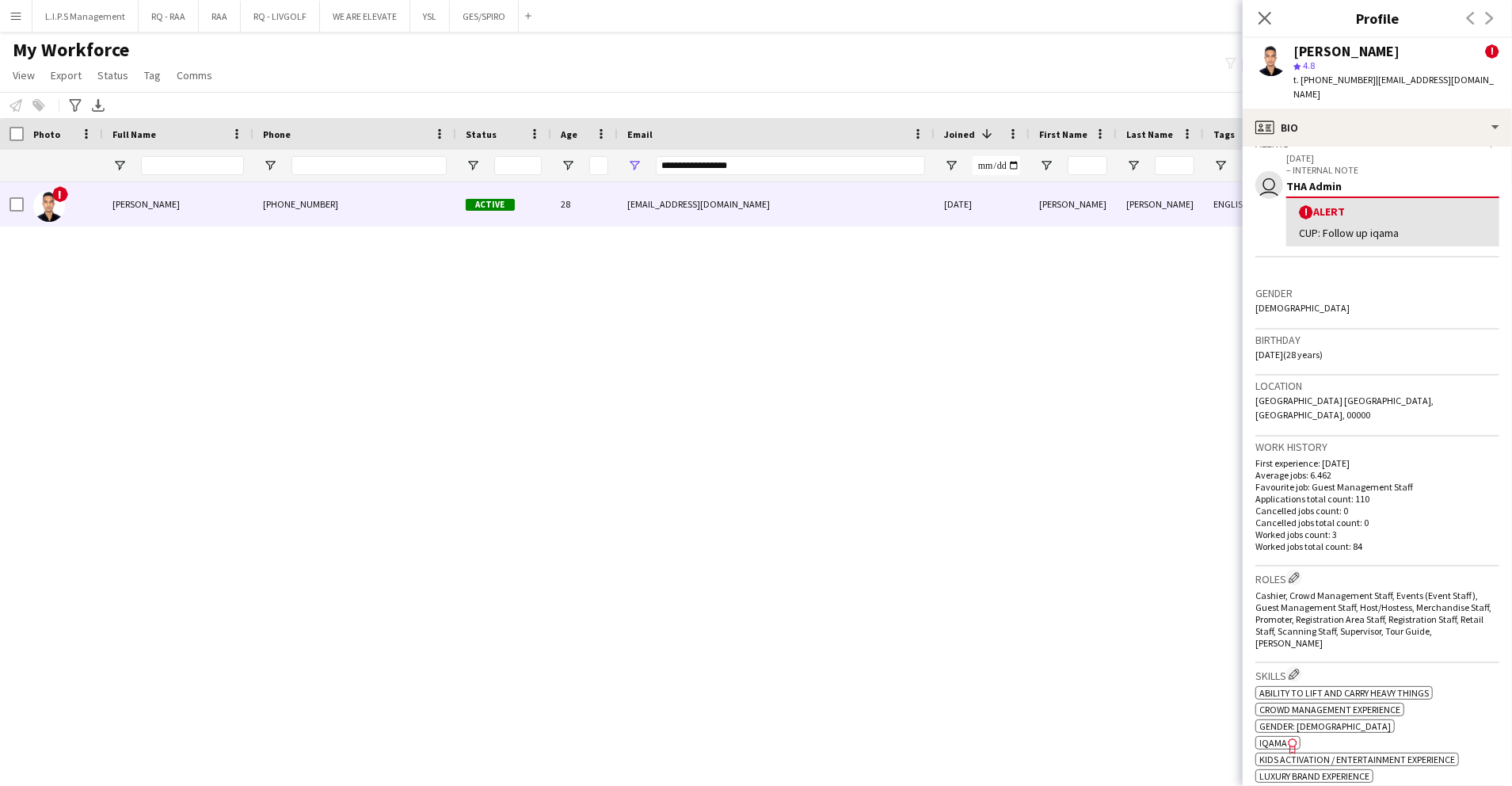
scroll to position [317, 0]
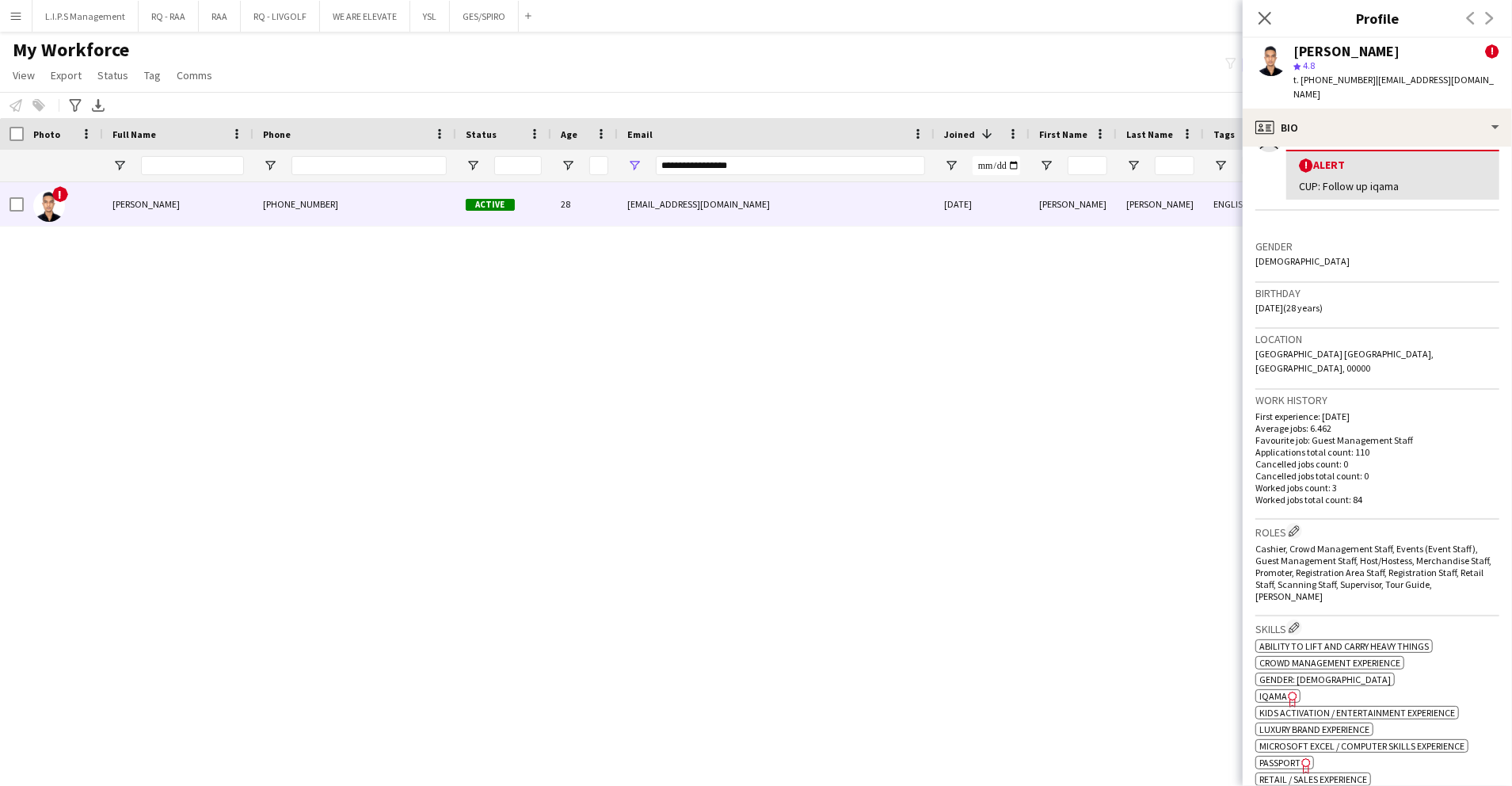
click at [1280, 690] on span "IQAMA" at bounding box center [1273, 696] width 28 height 12
drag, startPoint x: 785, startPoint y: 165, endPoint x: 499, endPoint y: 160, distance: 286.0
click at [499, 160] on div "**********" at bounding box center [1103, 166] width 2206 height 32
click at [1334, 82] on span "t. +966558251208" at bounding box center [1334, 79] width 82 height 12
click at [1336, 82] on span "t. +966558251208" at bounding box center [1334, 79] width 82 height 12
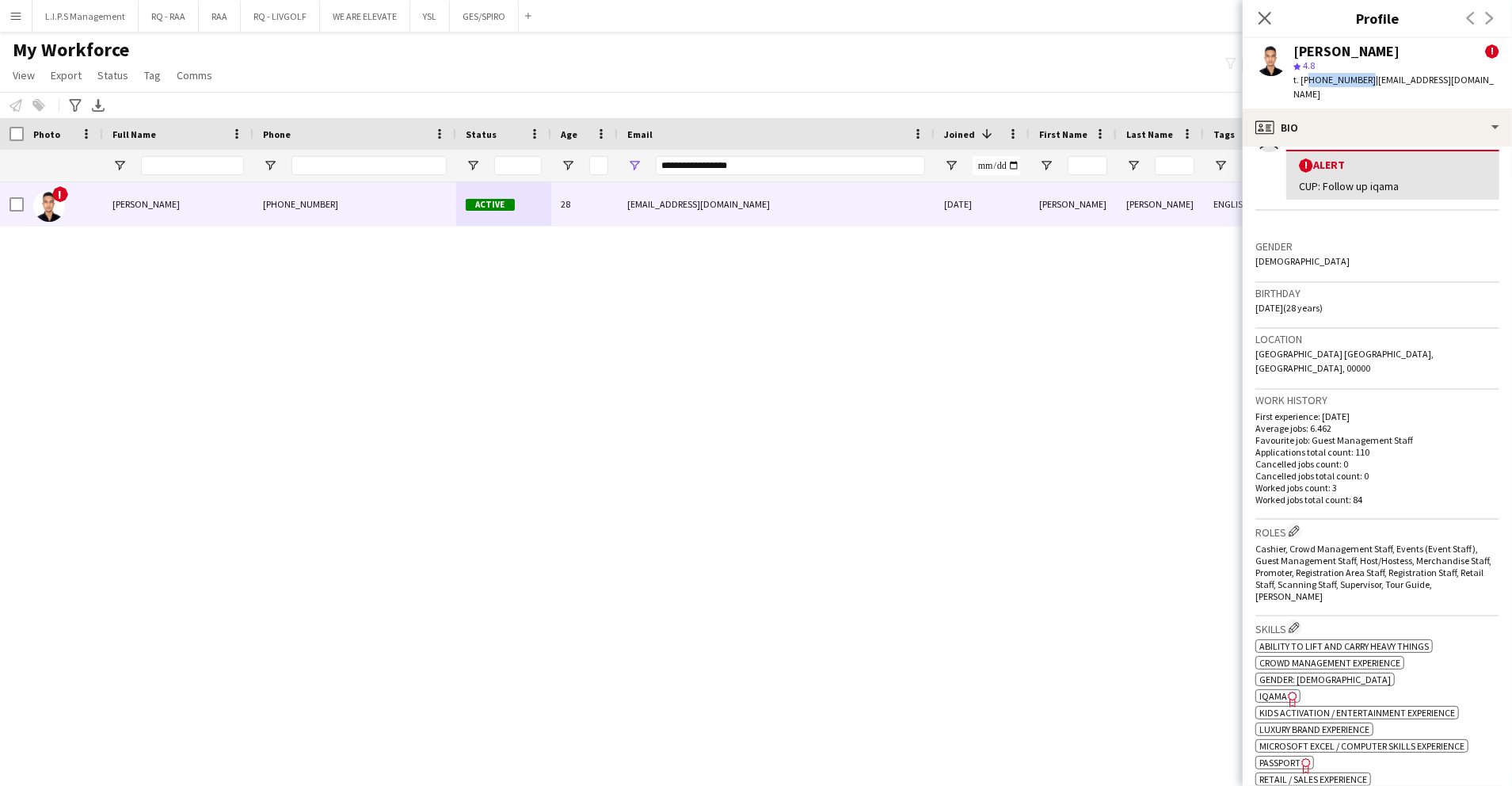
scroll to position [0, 0]
drag, startPoint x: 791, startPoint y: 167, endPoint x: 483, endPoint y: 161, distance: 308.1
click at [483, 161] on div "**********" at bounding box center [1103, 166] width 2206 height 32
paste input "********"
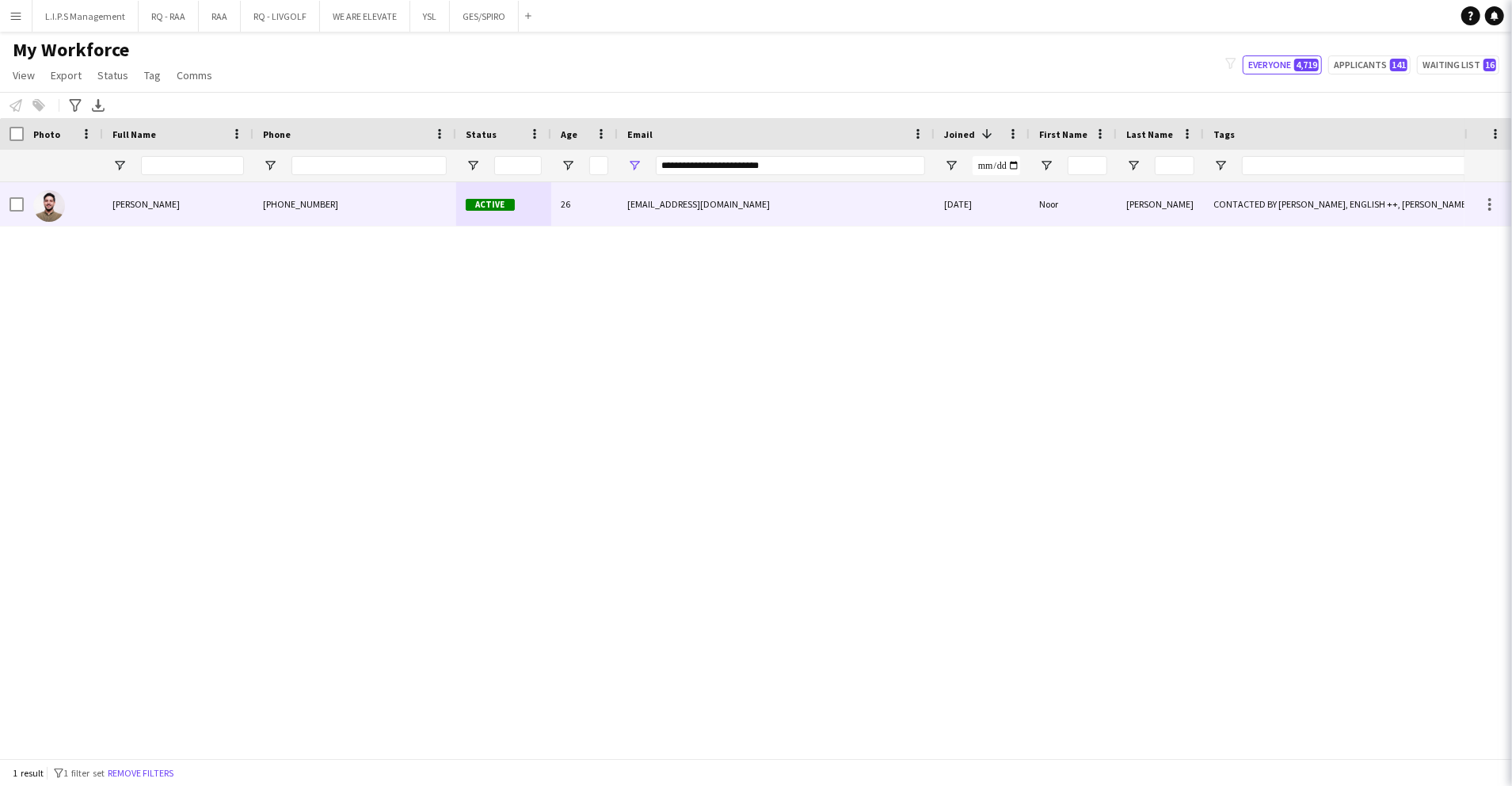
click at [526, 201] on div "Active" at bounding box center [503, 203] width 95 height 44
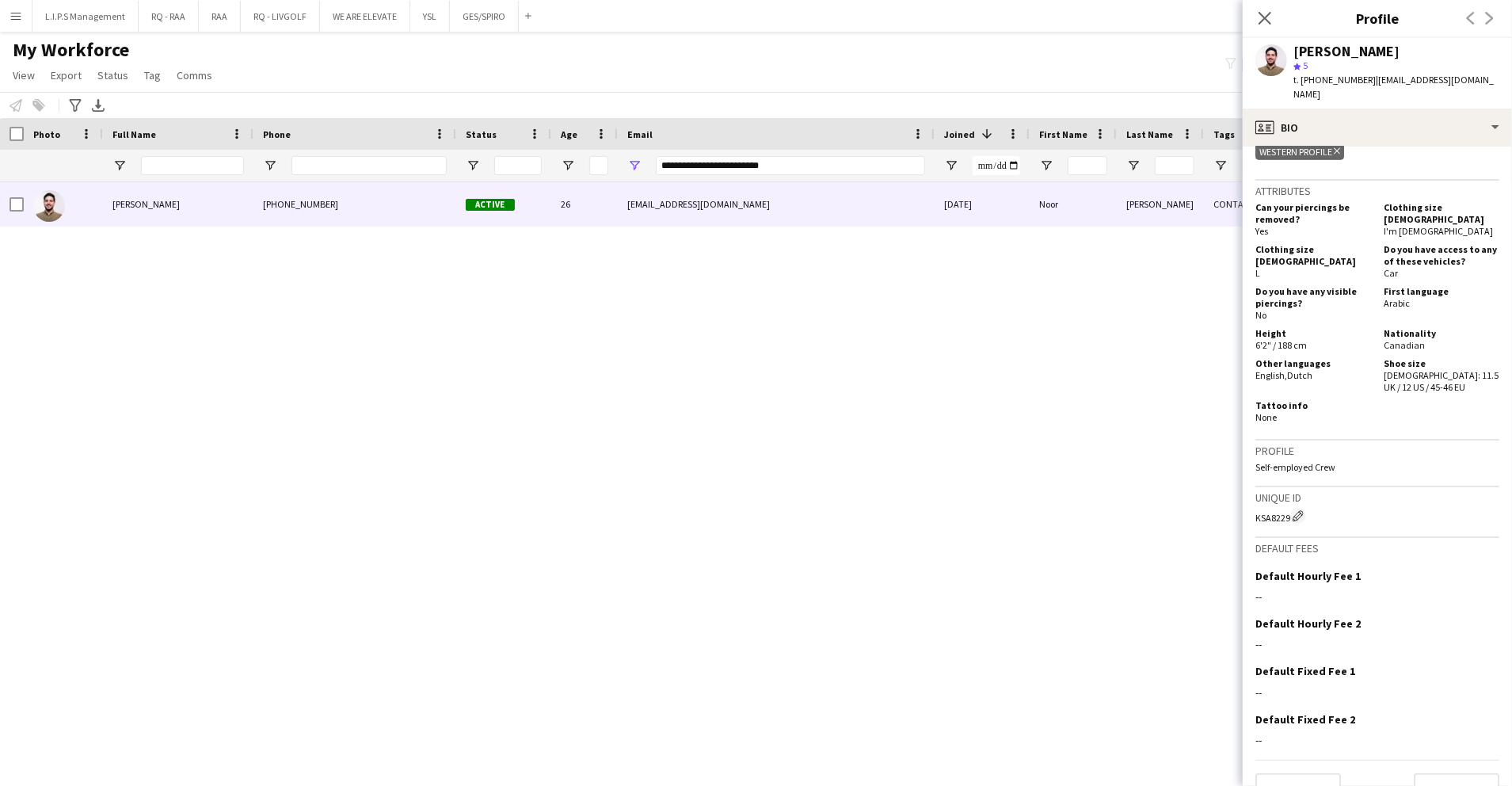
scroll to position [645, 0]
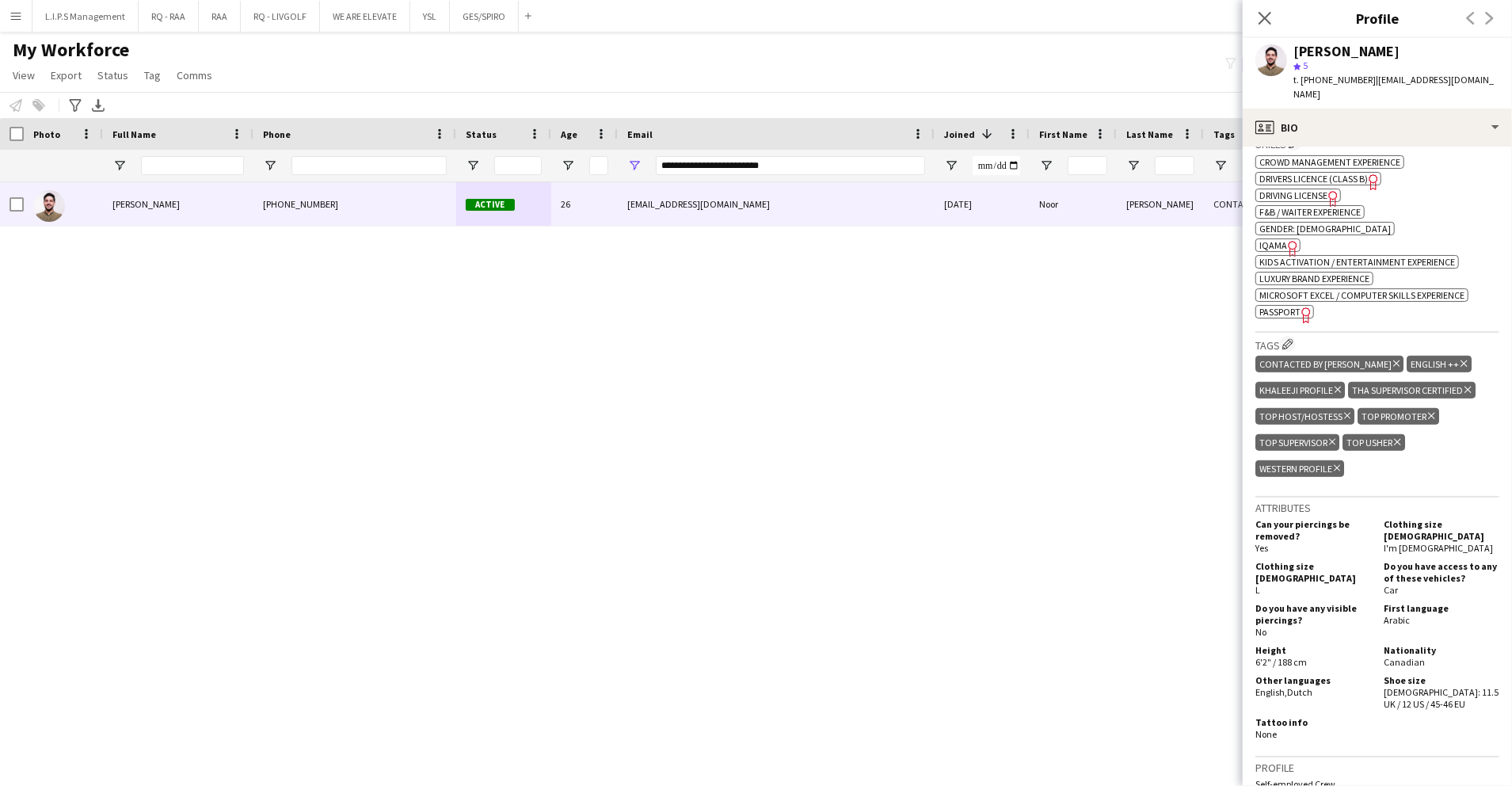
click at [1277, 239] on span "IQAMA" at bounding box center [1273, 245] width 28 height 12
click at [1337, 78] on span "t. +966536529504" at bounding box center [1334, 79] width 82 height 12
drag, startPoint x: 1337, startPoint y: 78, endPoint x: 1142, endPoint y: 0, distance: 210.0
click at [1334, 77] on span "t. +966536529504" at bounding box center [1334, 79] width 82 height 12
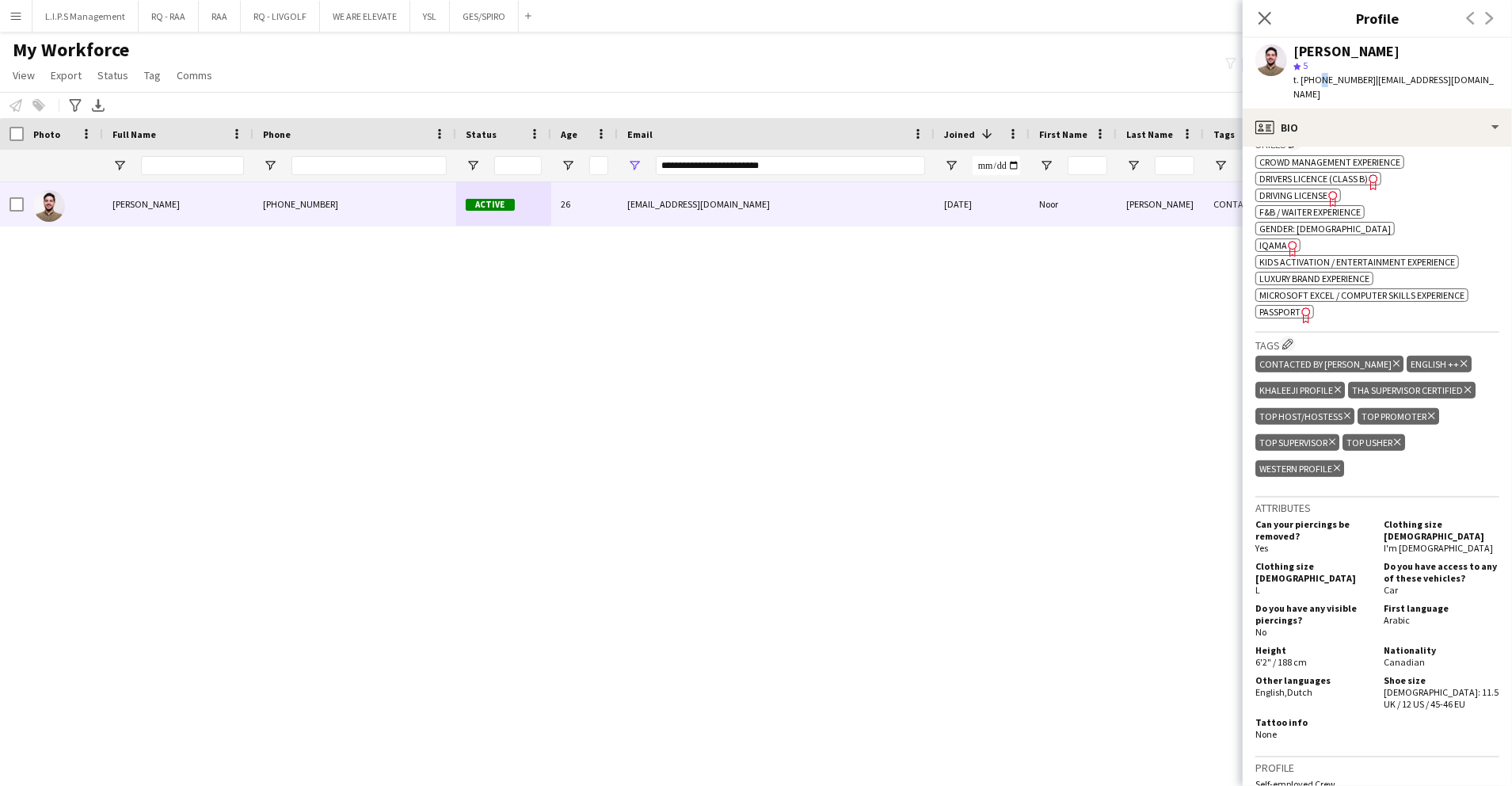
click at [1317, 77] on span "t. +966536529504" at bounding box center [1334, 79] width 82 height 12
click at [1316, 80] on span "t. +966536529504" at bounding box center [1334, 79] width 82 height 12
drag, startPoint x: 1316, startPoint y: 80, endPoint x: 1323, endPoint y: 76, distance: 8.1
click at [1323, 76] on span "t. +966536529504" at bounding box center [1334, 79] width 82 height 12
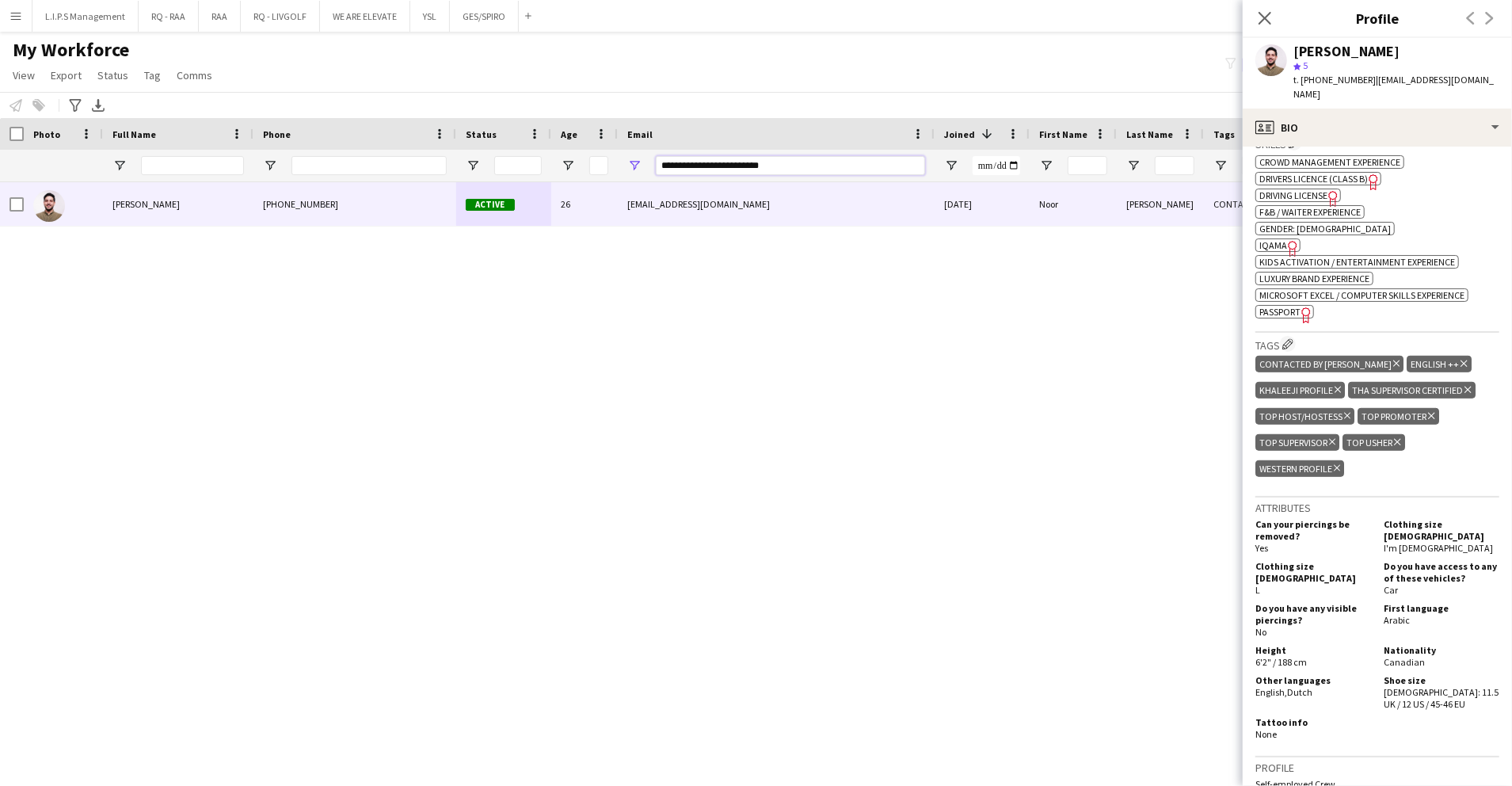
drag, startPoint x: 799, startPoint y: 164, endPoint x: 483, endPoint y: 165, distance: 316.0
click at [483, 165] on div "**********" at bounding box center [1103, 166] width 2206 height 32
paste input "Email Filter Input"
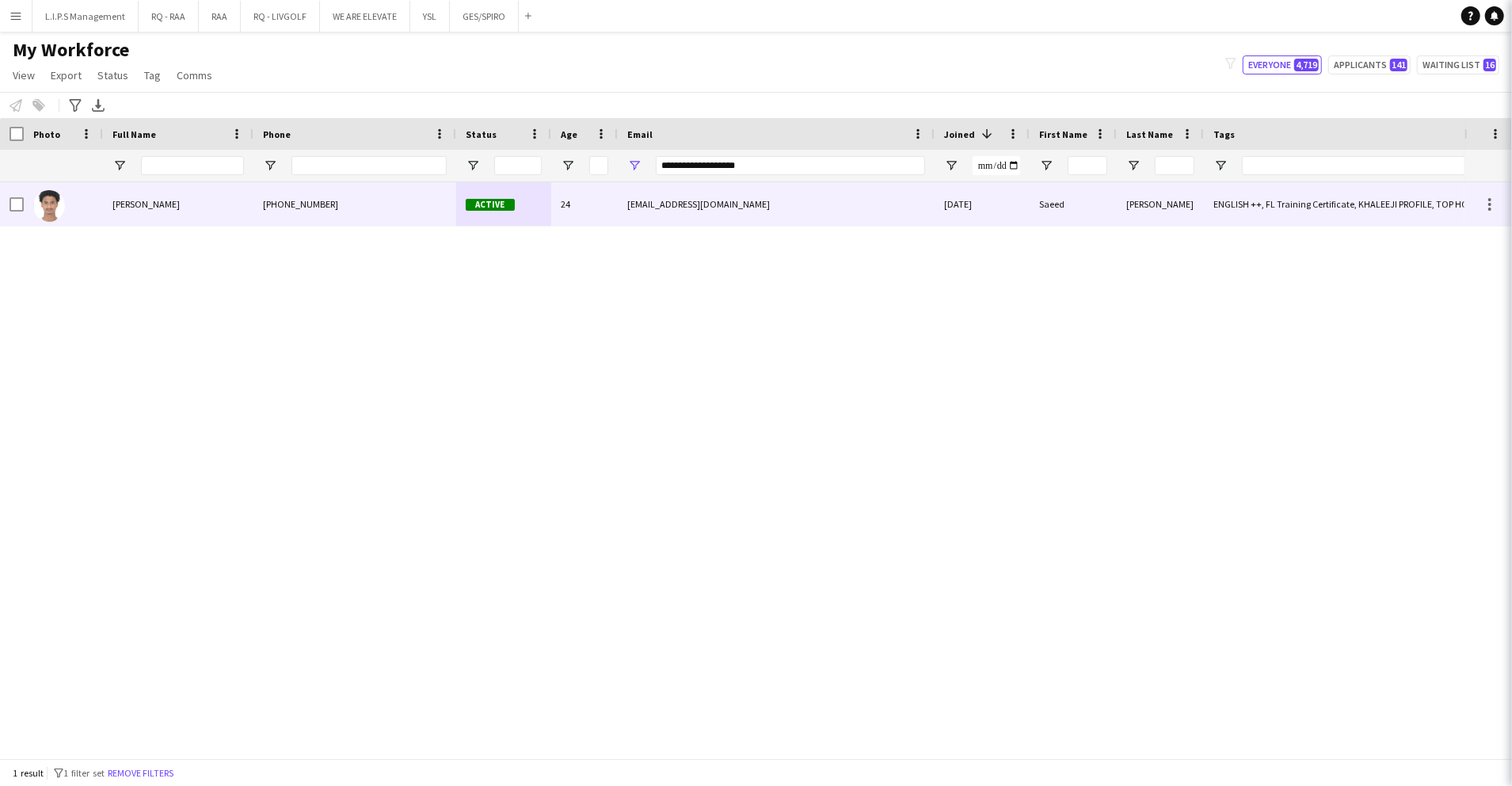
click at [505, 205] on span "Active" at bounding box center [490, 204] width 49 height 12
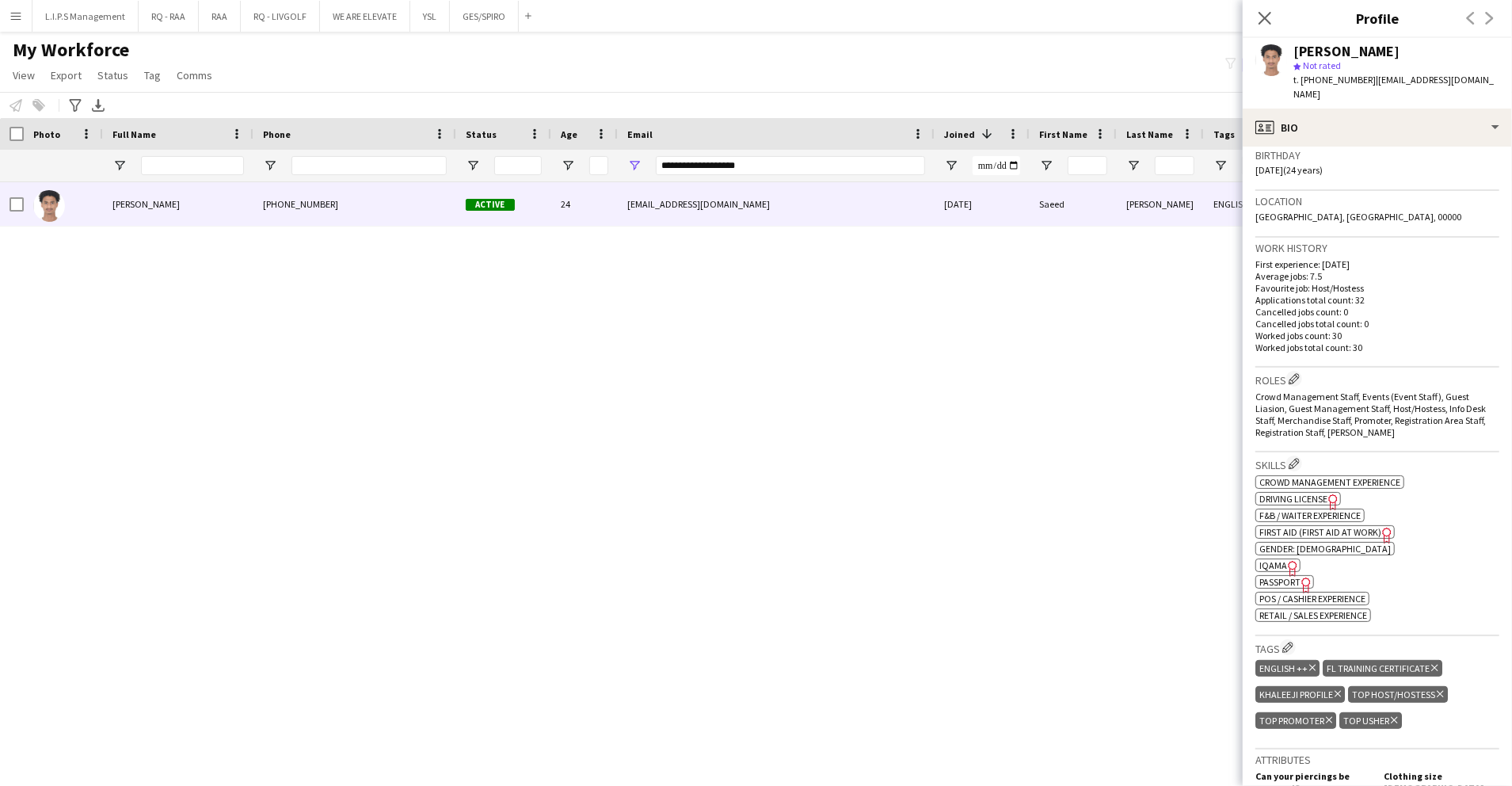
scroll to position [317, 0]
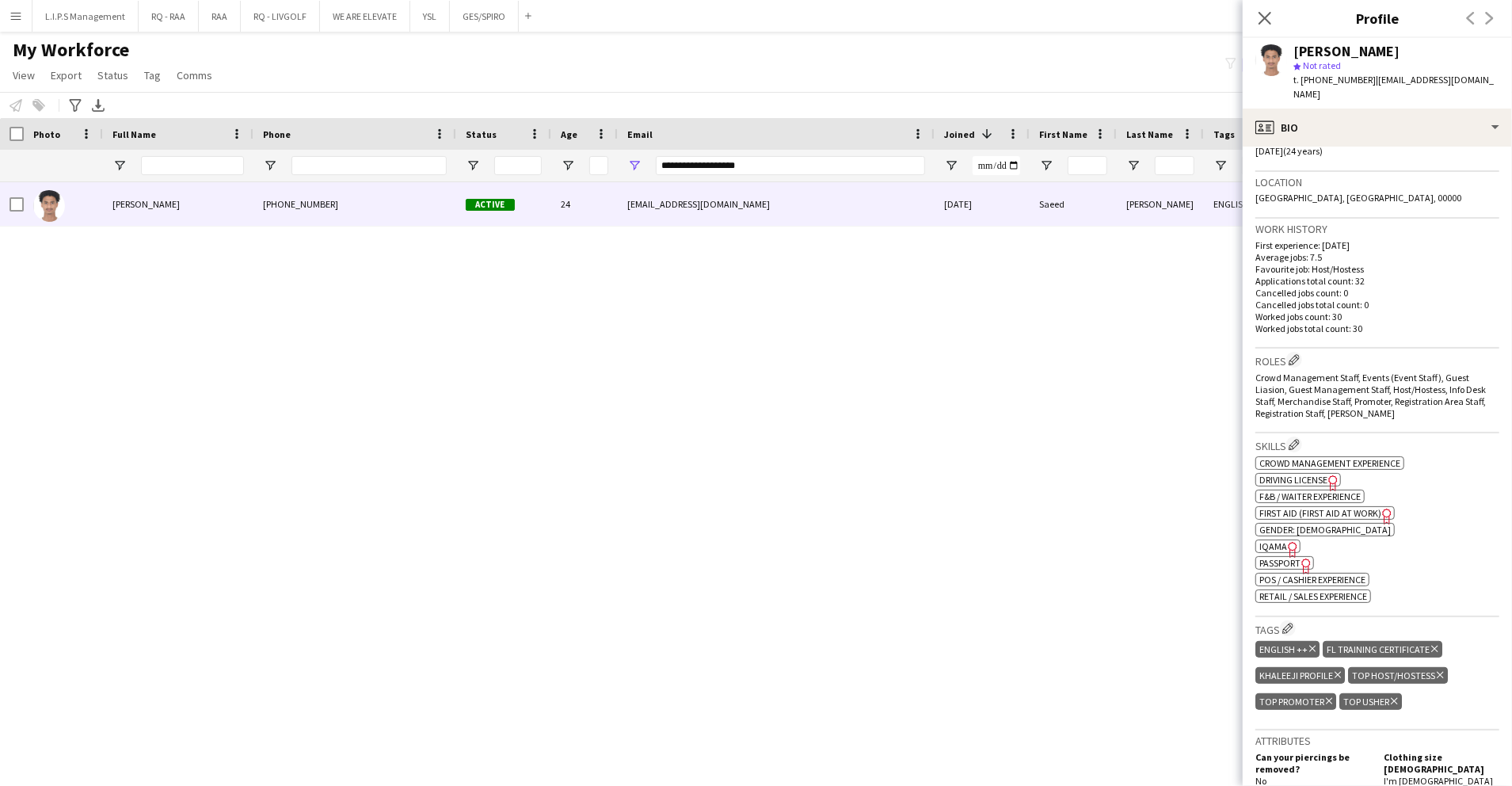
click at [1280, 540] on span "IQAMA" at bounding box center [1273, 546] width 28 height 12
drag, startPoint x: 770, startPoint y: 163, endPoint x: 542, endPoint y: 164, distance: 228.0
click at [542, 164] on div "**********" at bounding box center [1103, 166] width 2206 height 32
paste input "******"
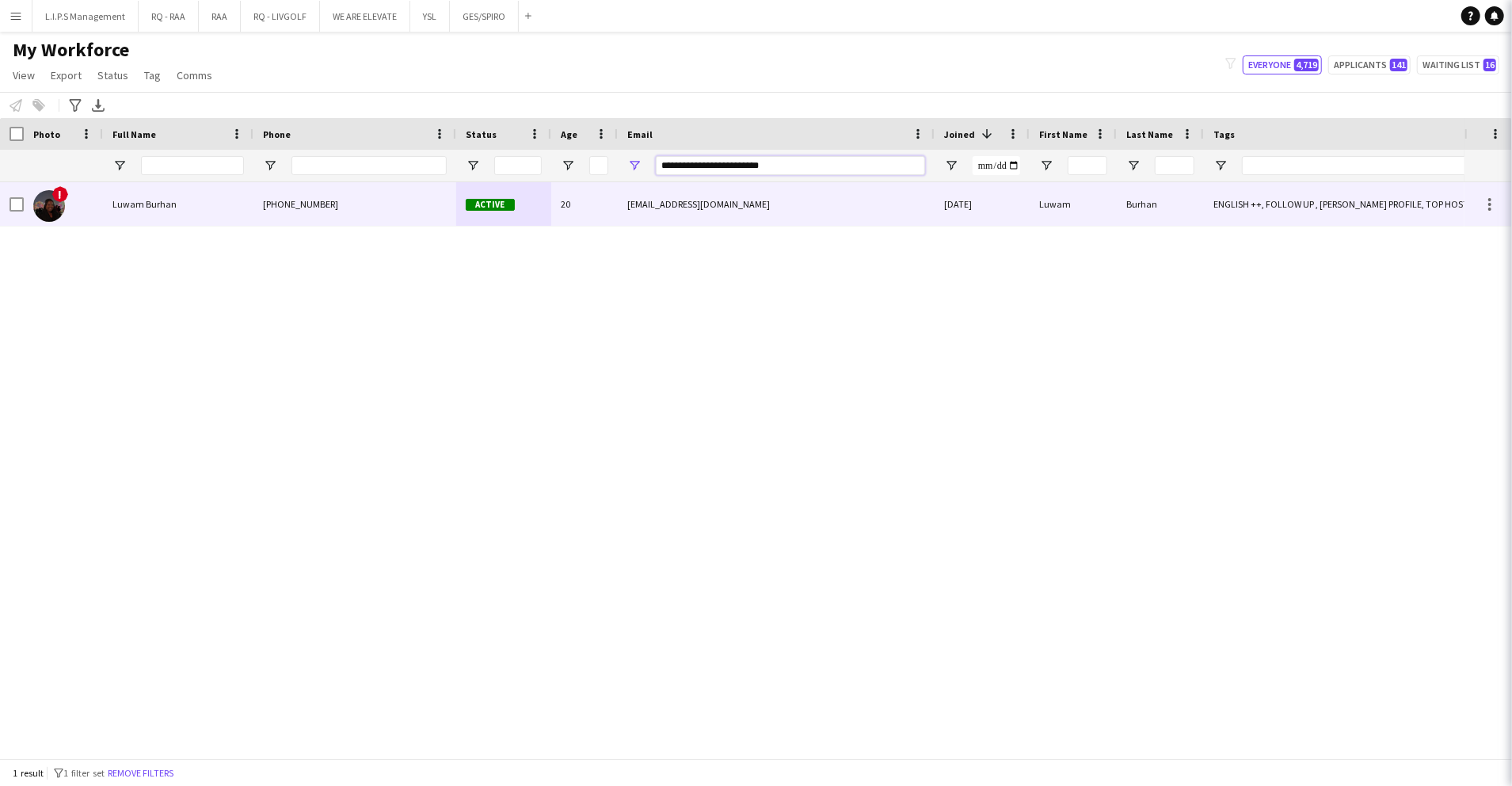
type input "**********"
click at [533, 210] on div "Active" at bounding box center [503, 203] width 95 height 44
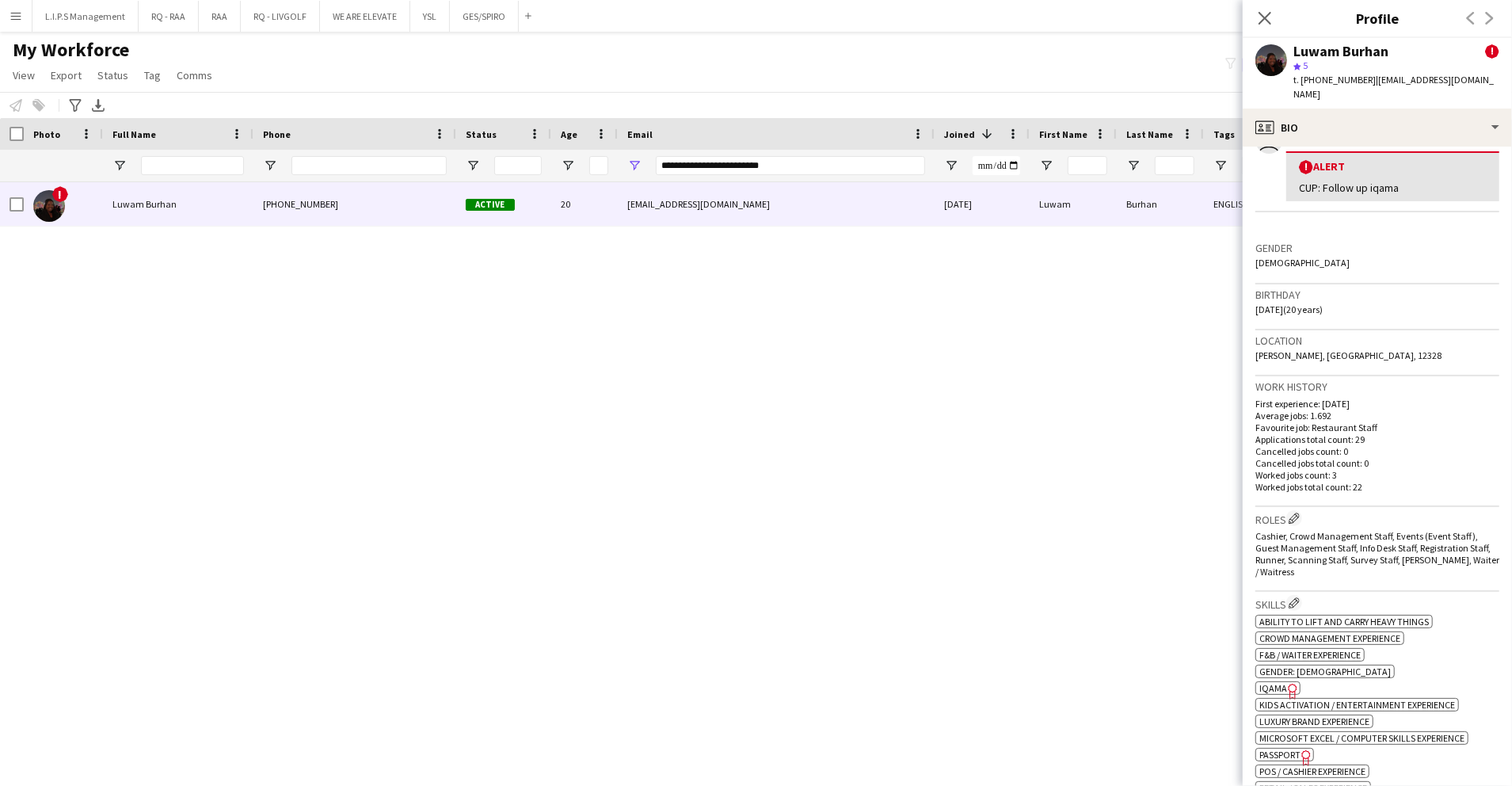
scroll to position [422, 0]
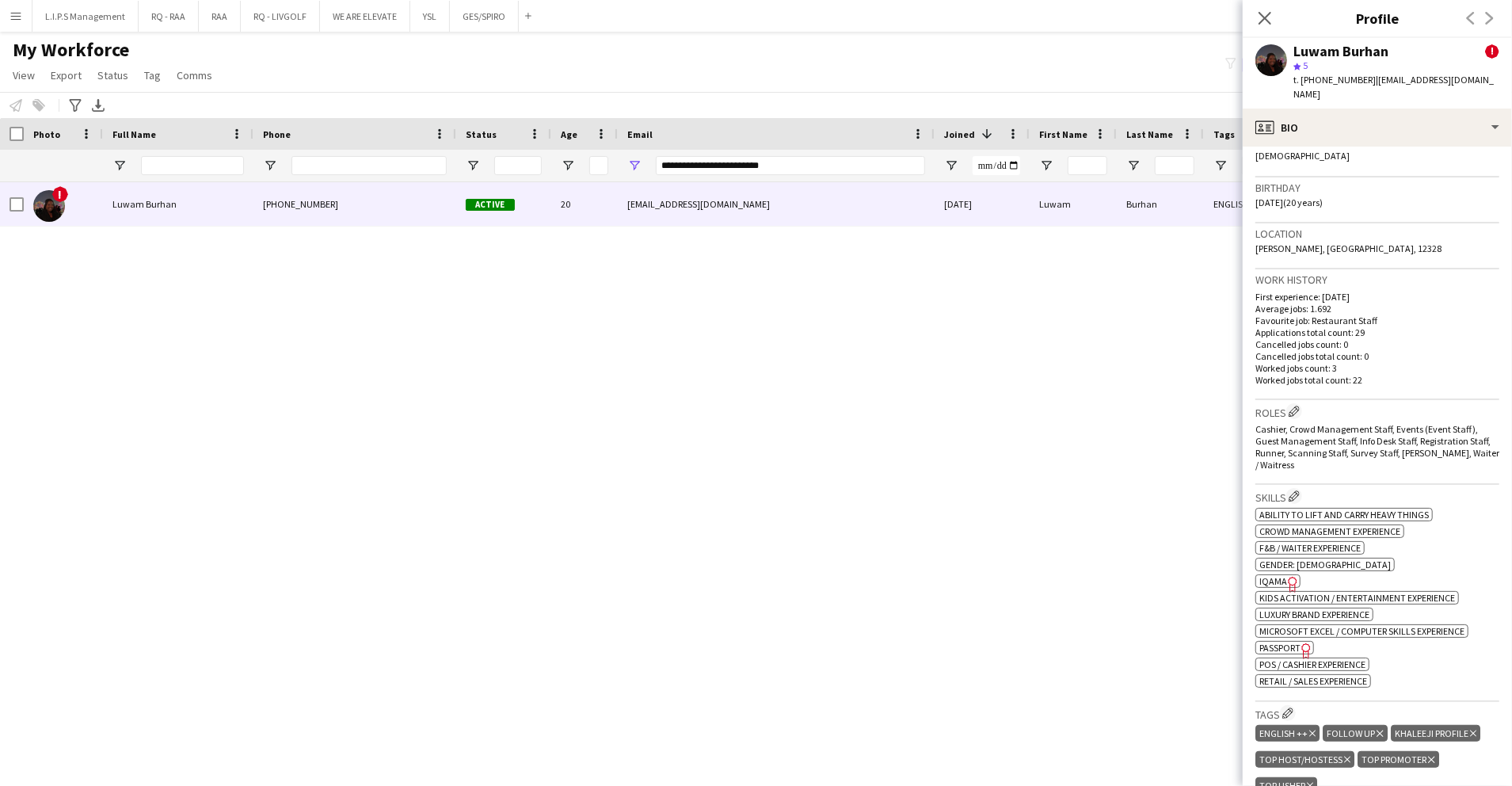
click at [1280, 575] on span "IQAMA" at bounding box center [1273, 581] width 28 height 12
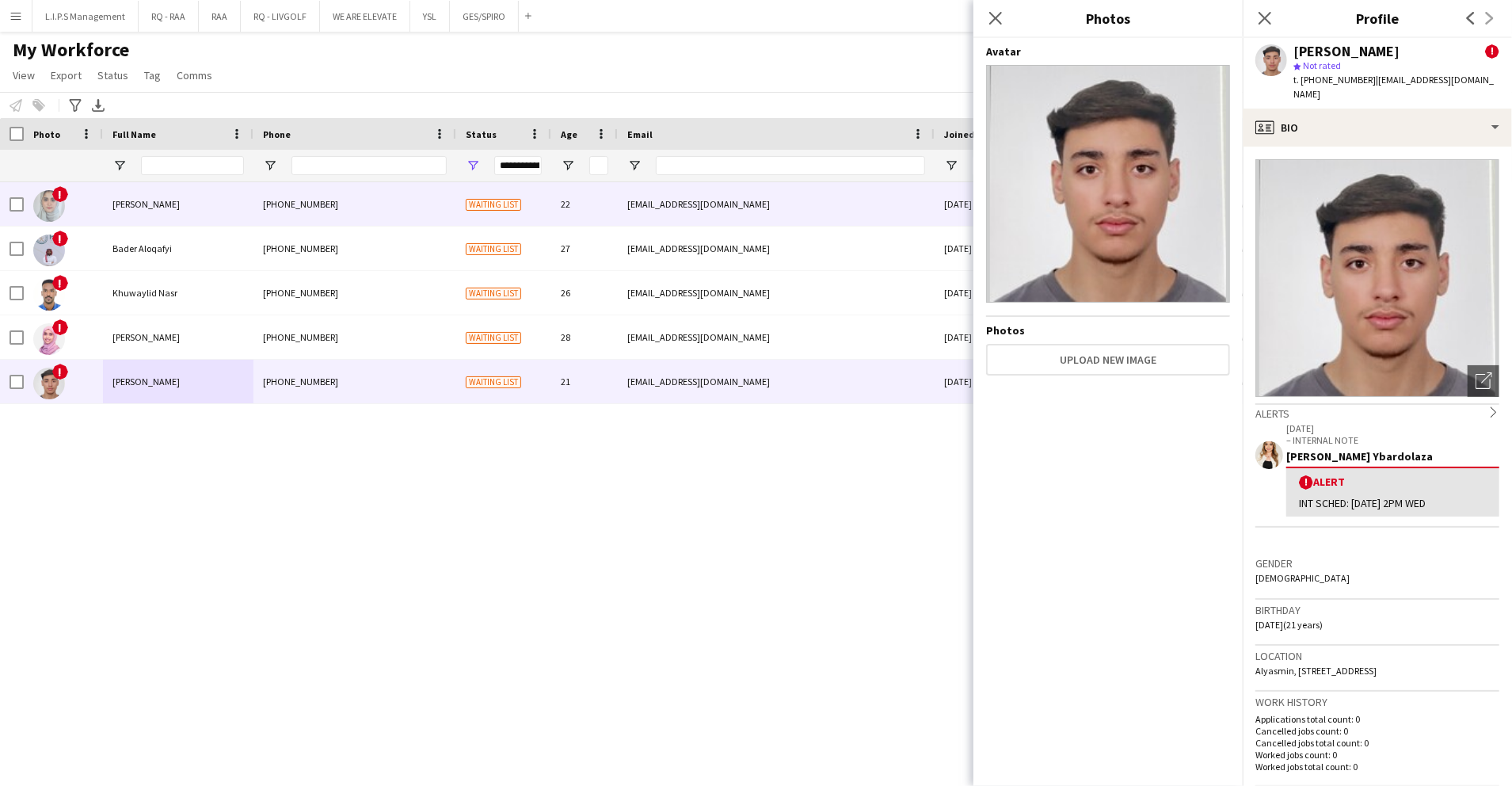
scroll to position [317, 0]
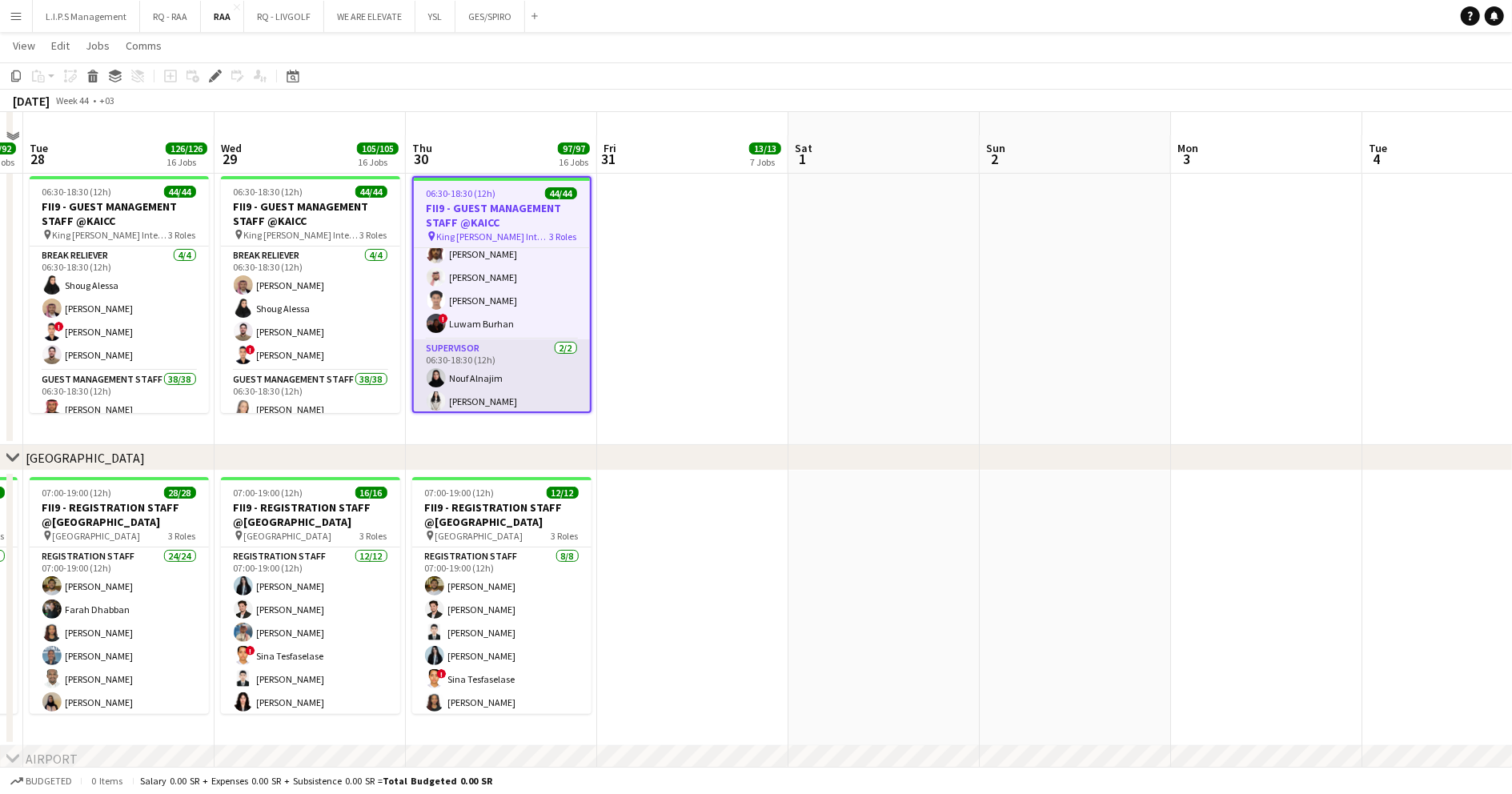
scroll to position [107, 0]
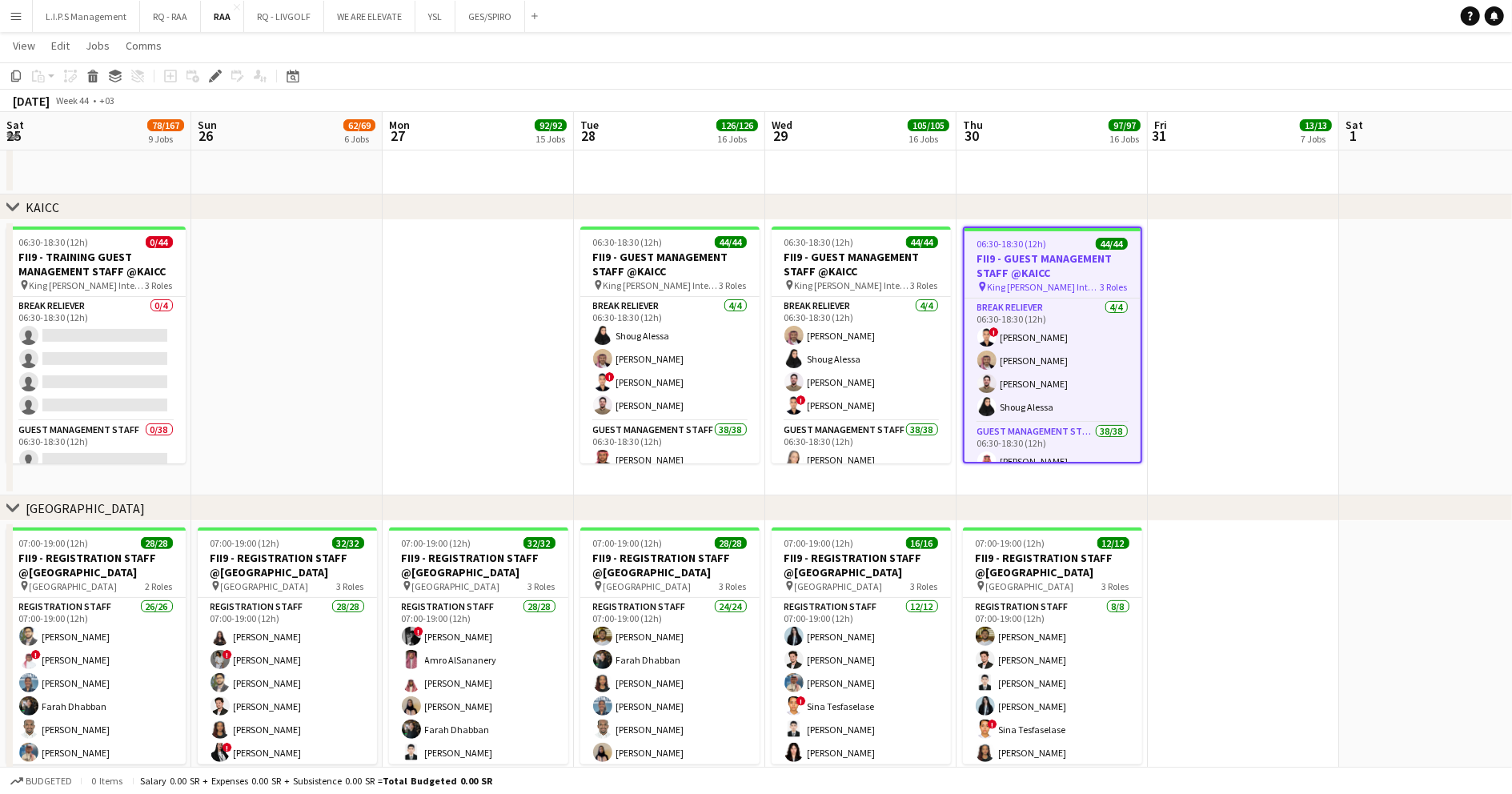
scroll to position [950, 0]
